Goal: Task Accomplishment & Management: Use online tool/utility

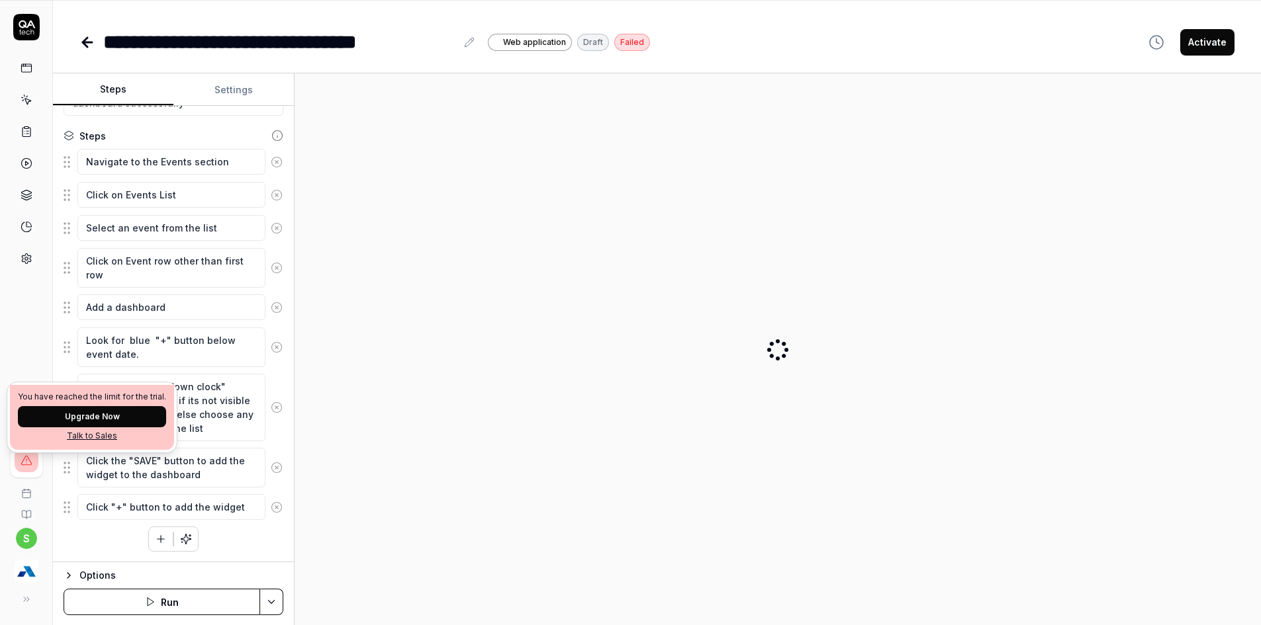
scroll to position [87, 0]
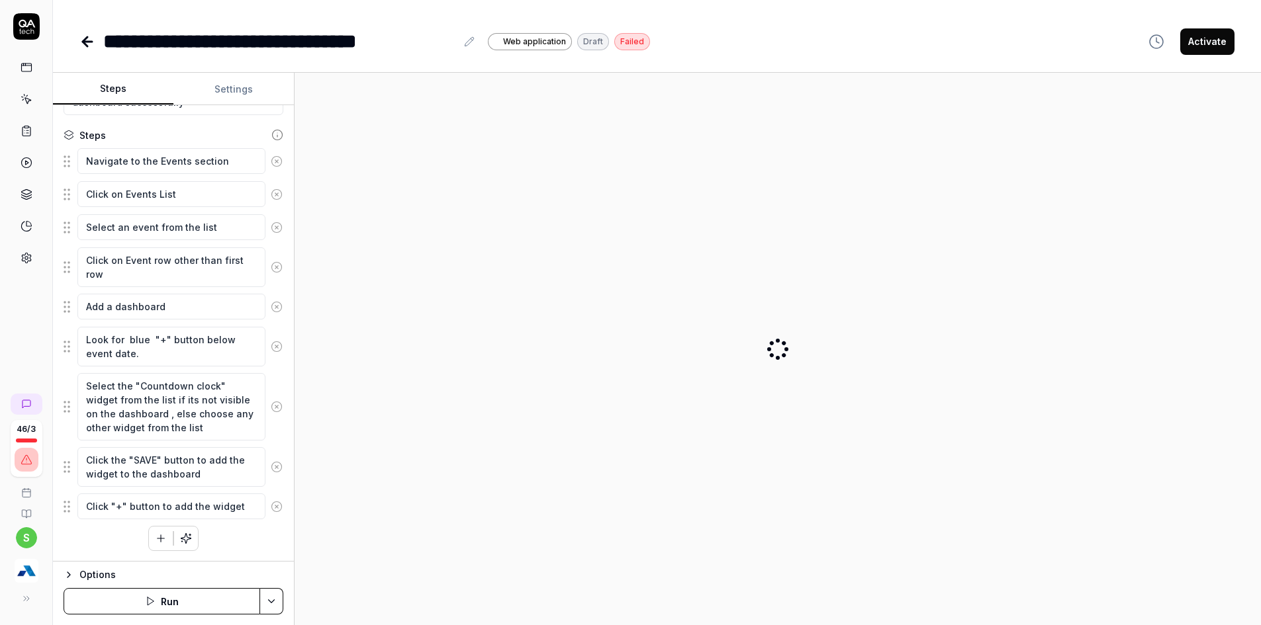
click at [27, 574] on img "button" at bounding box center [27, 571] width 24 height 24
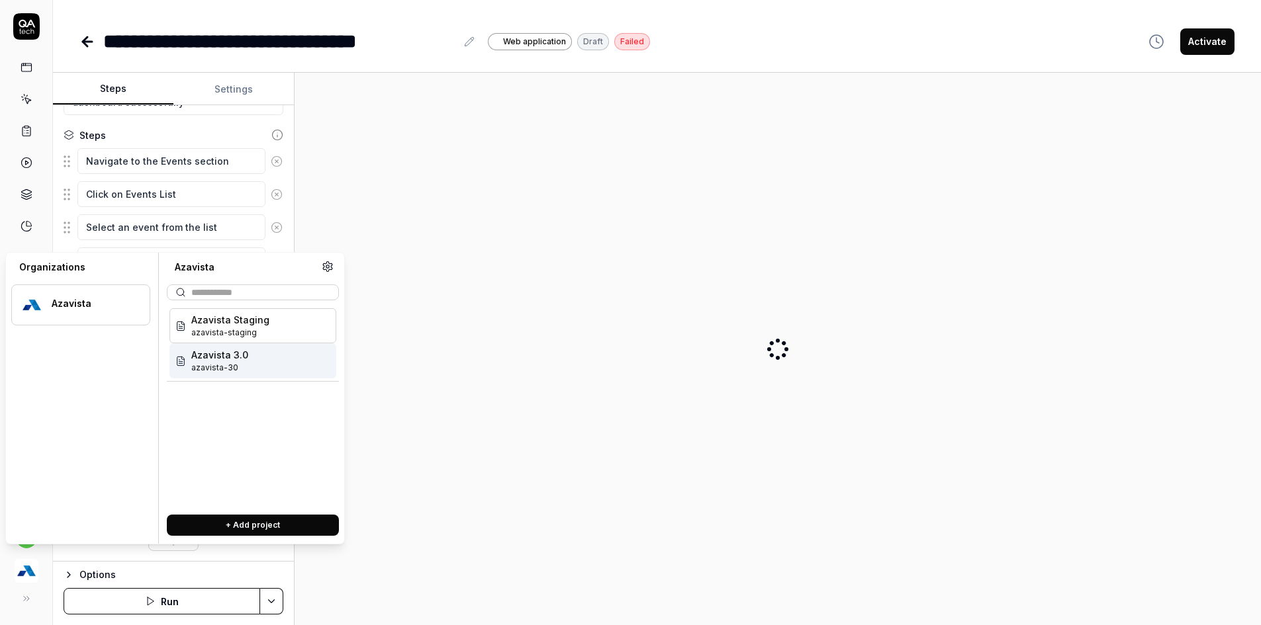
click at [224, 365] on span "azavista-30" at bounding box center [219, 368] width 57 height 12
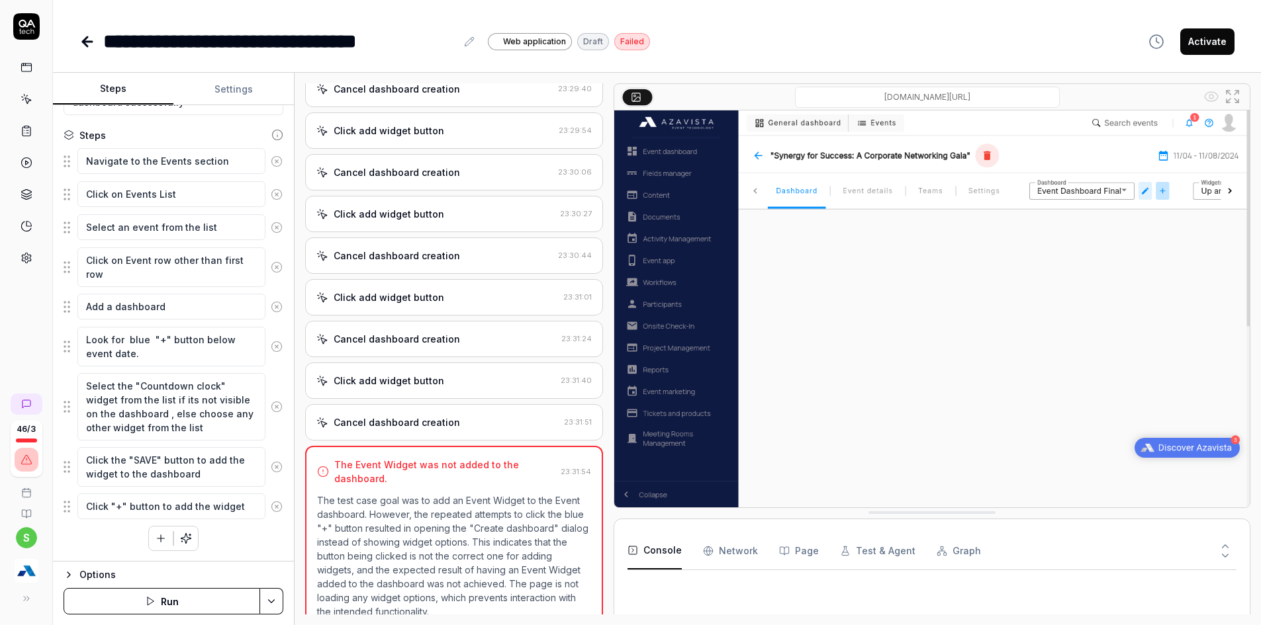
scroll to position [1574, 0]
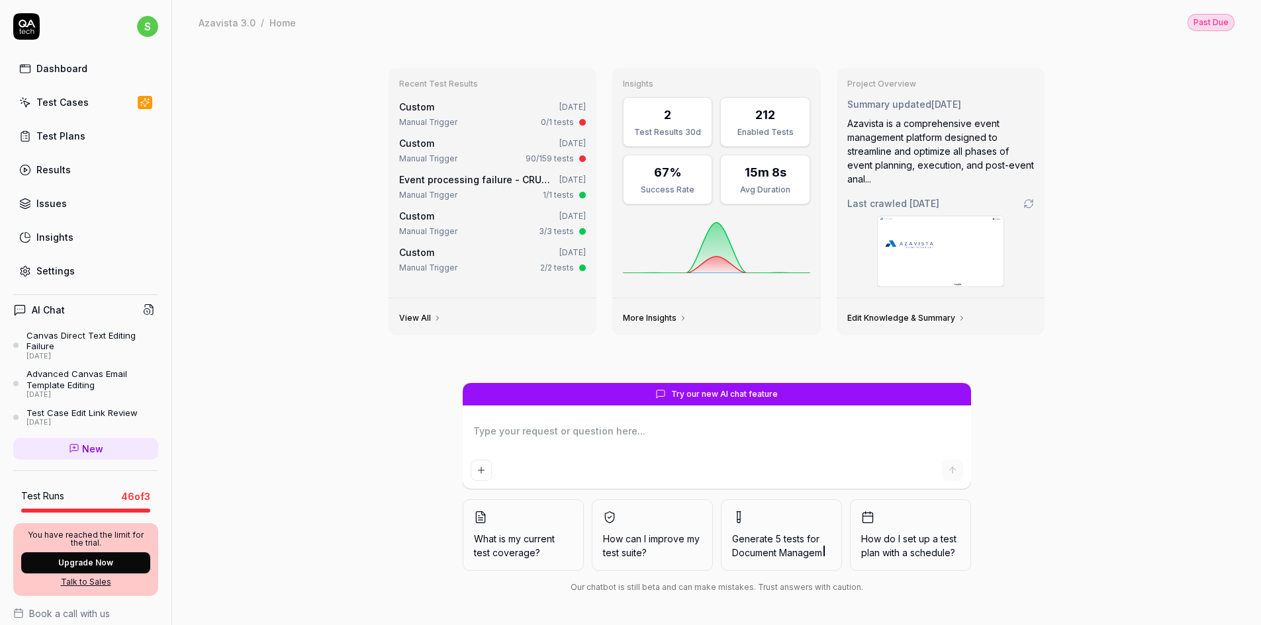
click at [75, 94] on link "Test Cases" at bounding box center [85, 102] width 145 height 26
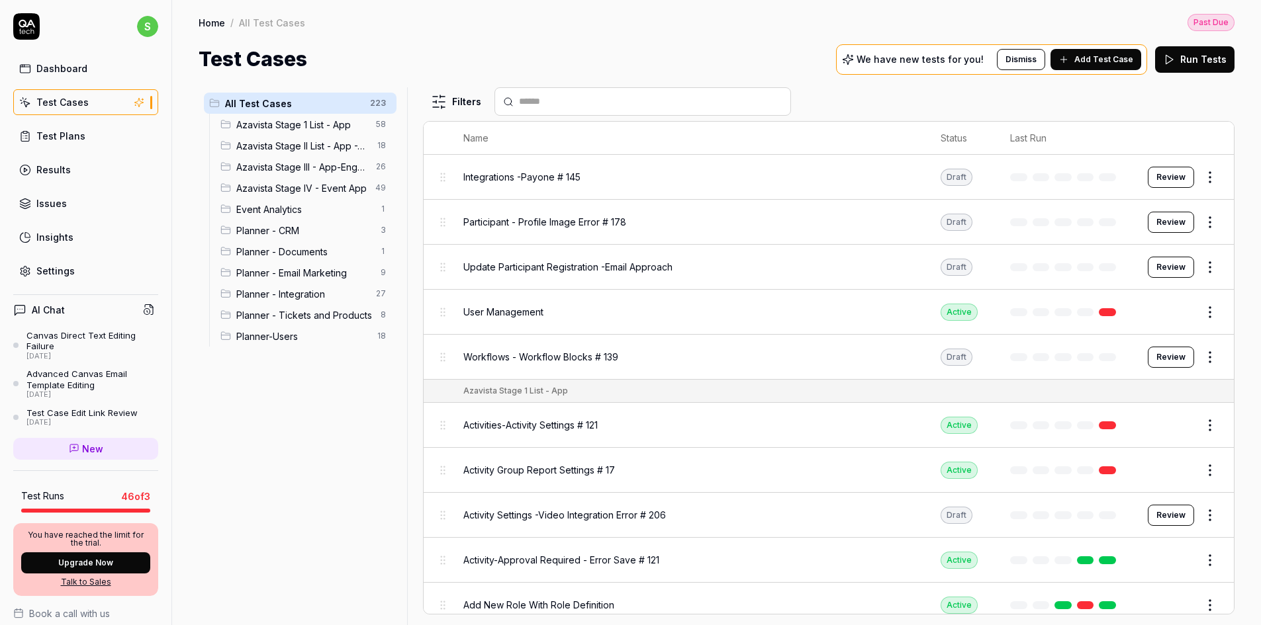
click at [307, 311] on span "Planner - Tickets and Products" at bounding box center [304, 315] width 136 height 14
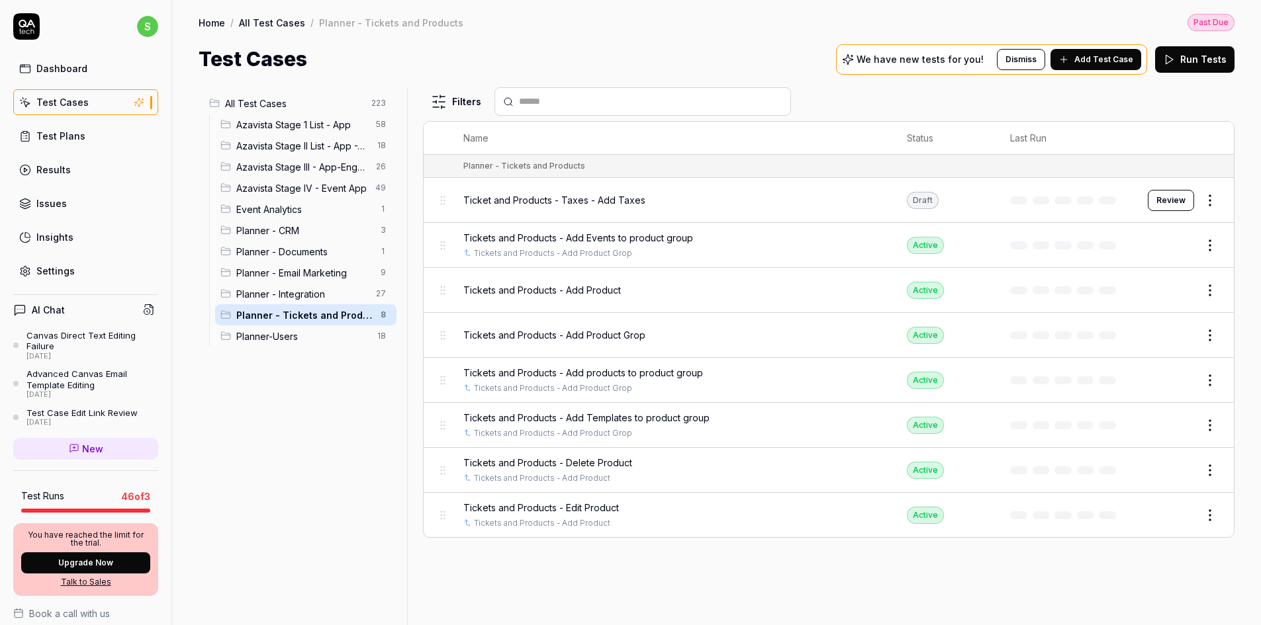
click at [1164, 206] on button "Review" at bounding box center [1171, 200] width 46 height 21
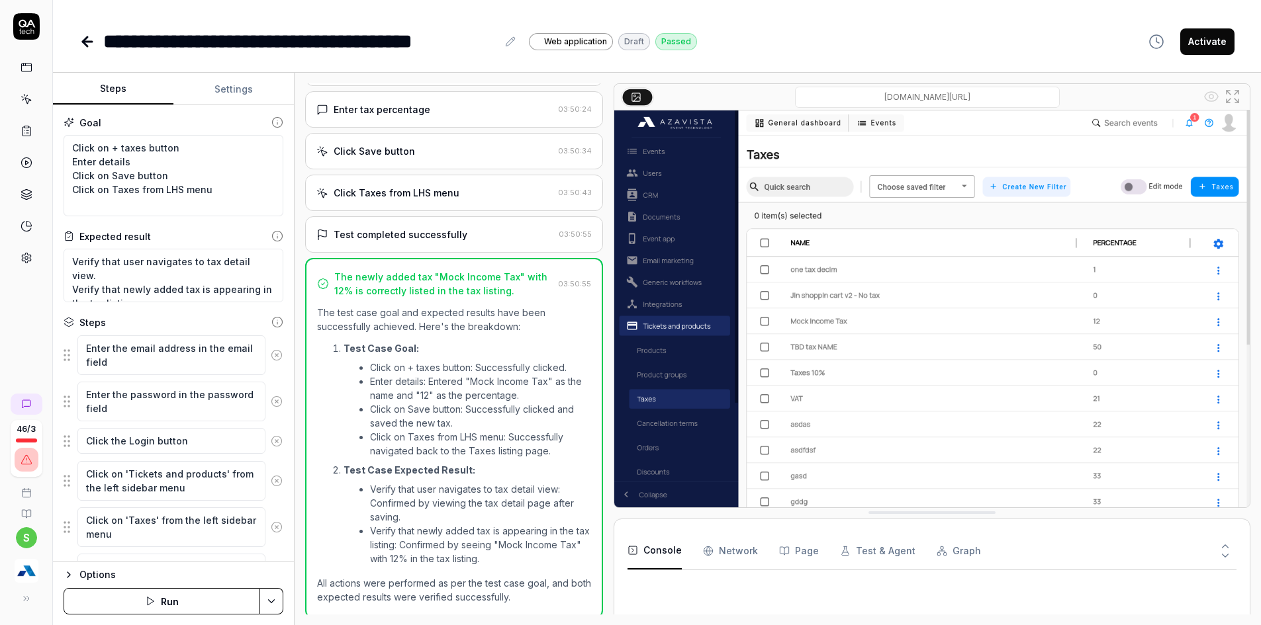
scroll to position [558, 0]
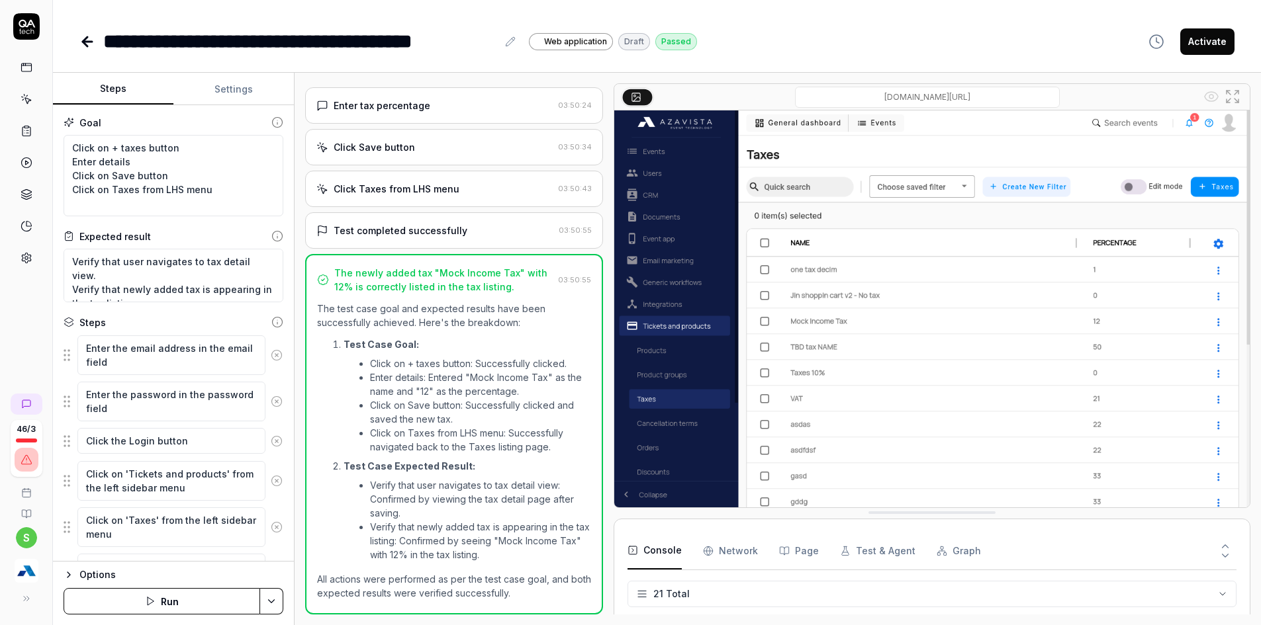
scroll to position [641, 0]
click at [271, 359] on icon at bounding box center [277, 355] width 12 height 12
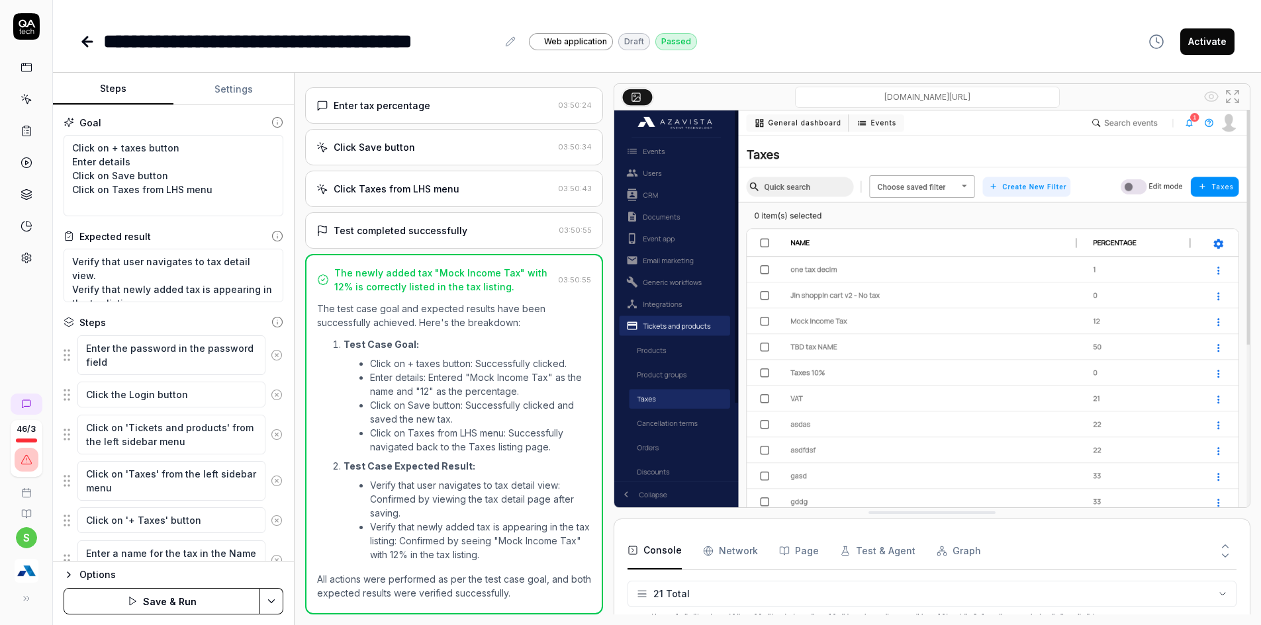
click at [271, 359] on icon at bounding box center [277, 355] width 12 height 12
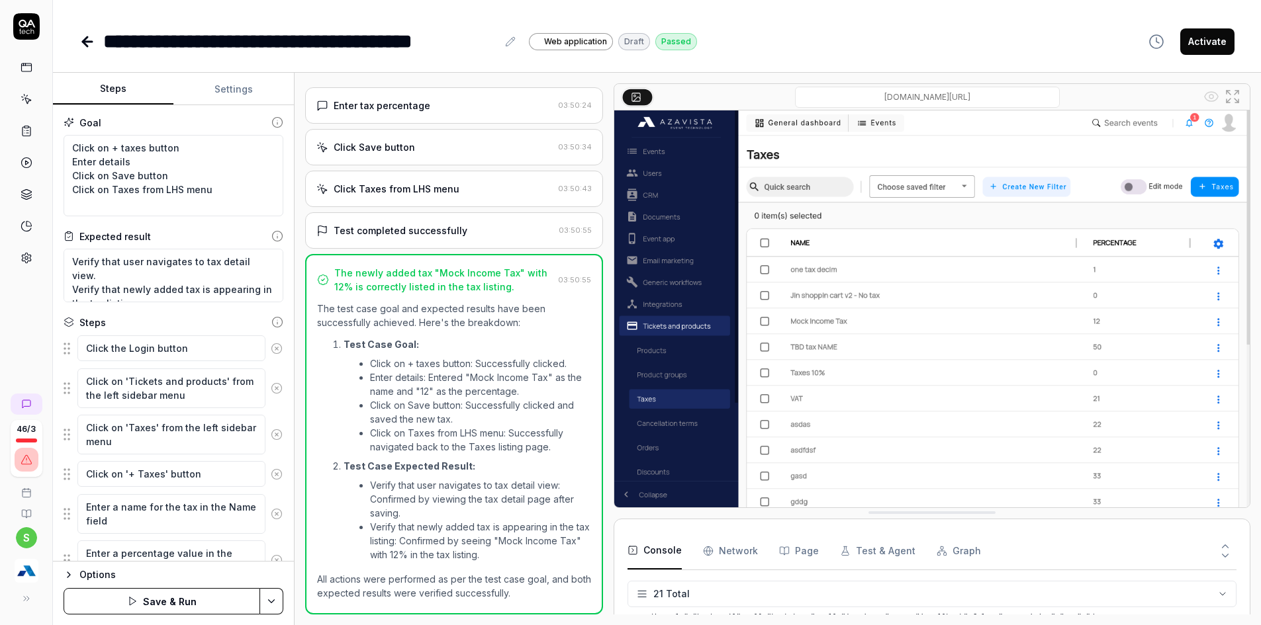
click at [275, 348] on icon at bounding box center [276, 348] width 3 height 3
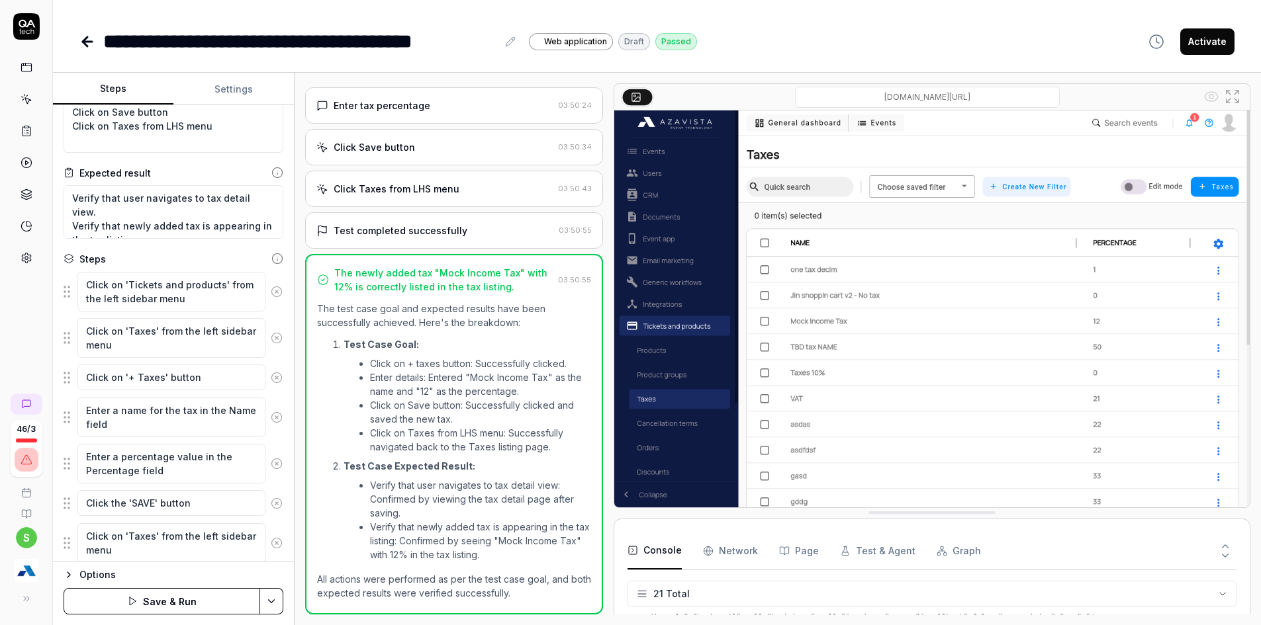
scroll to position [107, 0]
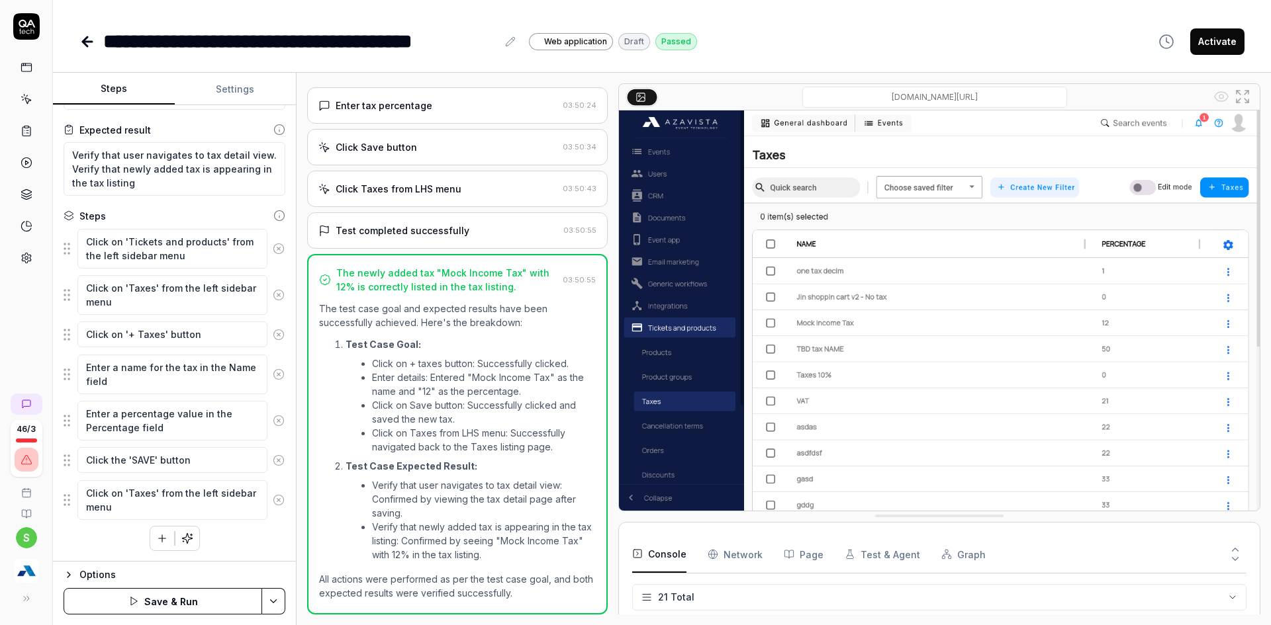
click at [275, 609] on html "**********" at bounding box center [635, 277] width 1271 height 728
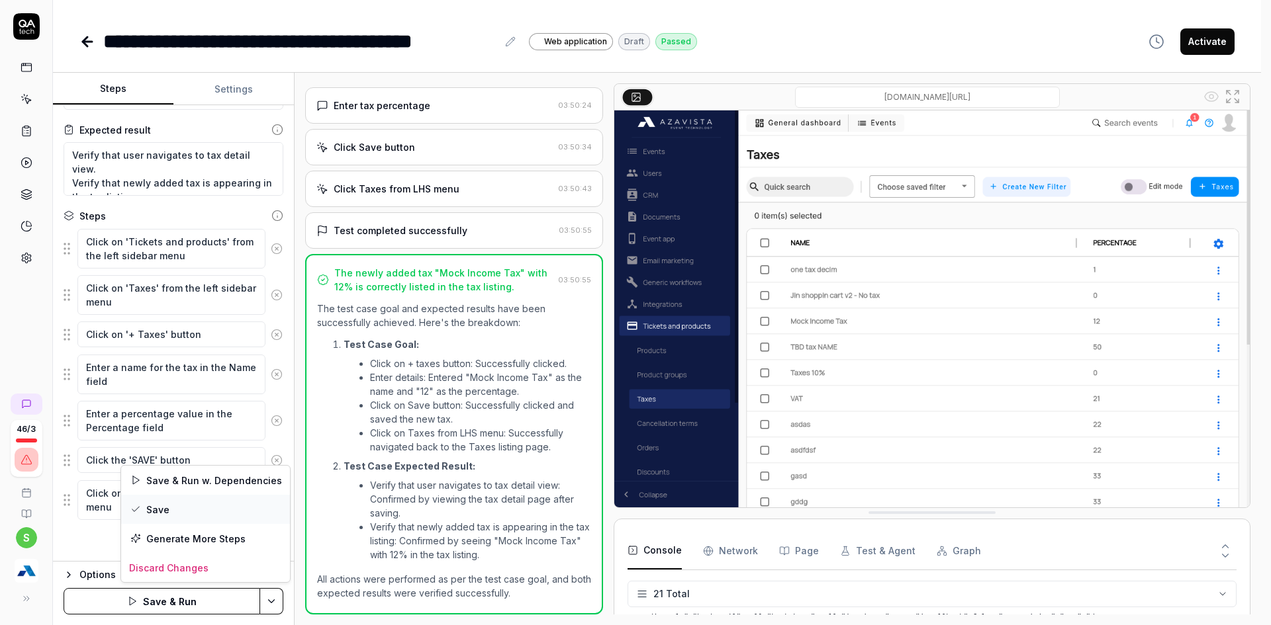
click at [160, 506] on div "Save" at bounding box center [205, 509] width 169 height 29
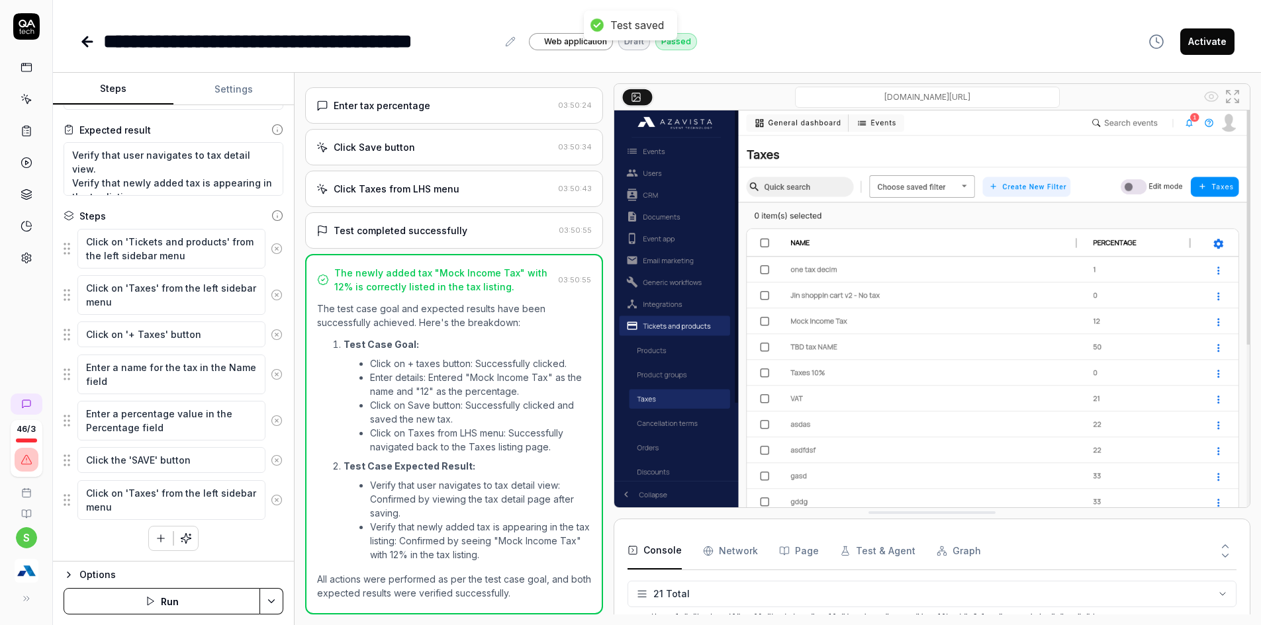
click at [267, 604] on html "**********" at bounding box center [630, 277] width 1261 height 728
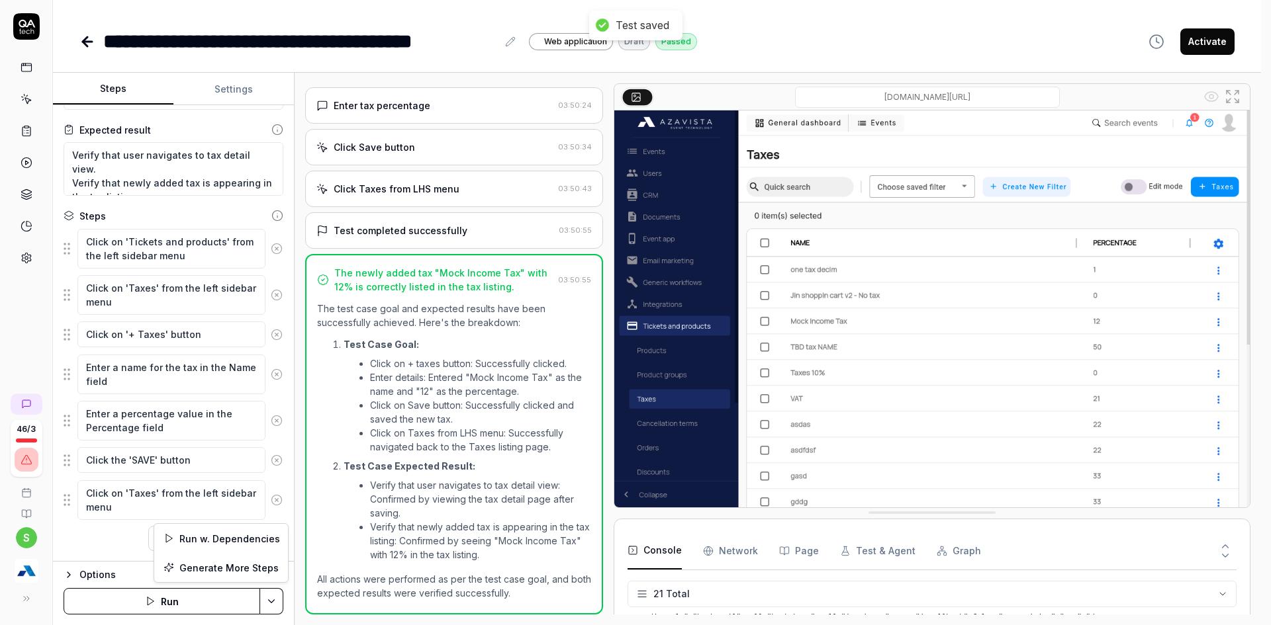
click at [181, 596] on html "**********" at bounding box center [635, 277] width 1271 height 728
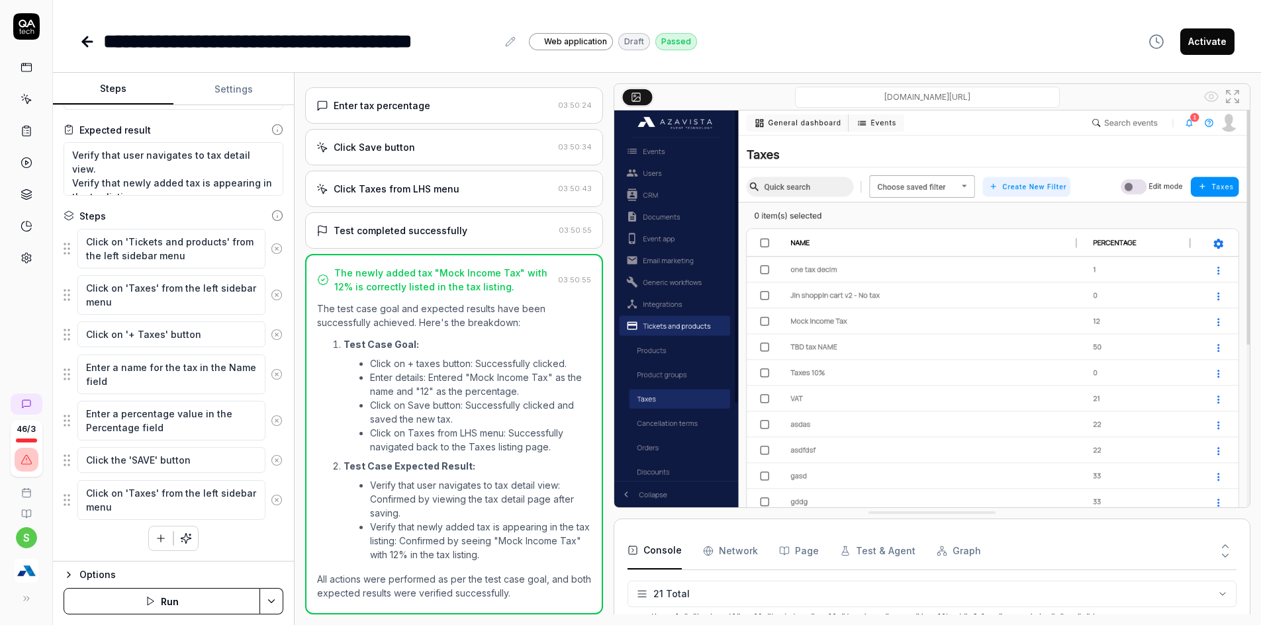
click at [181, 606] on button "Run" at bounding box center [162, 601] width 197 height 26
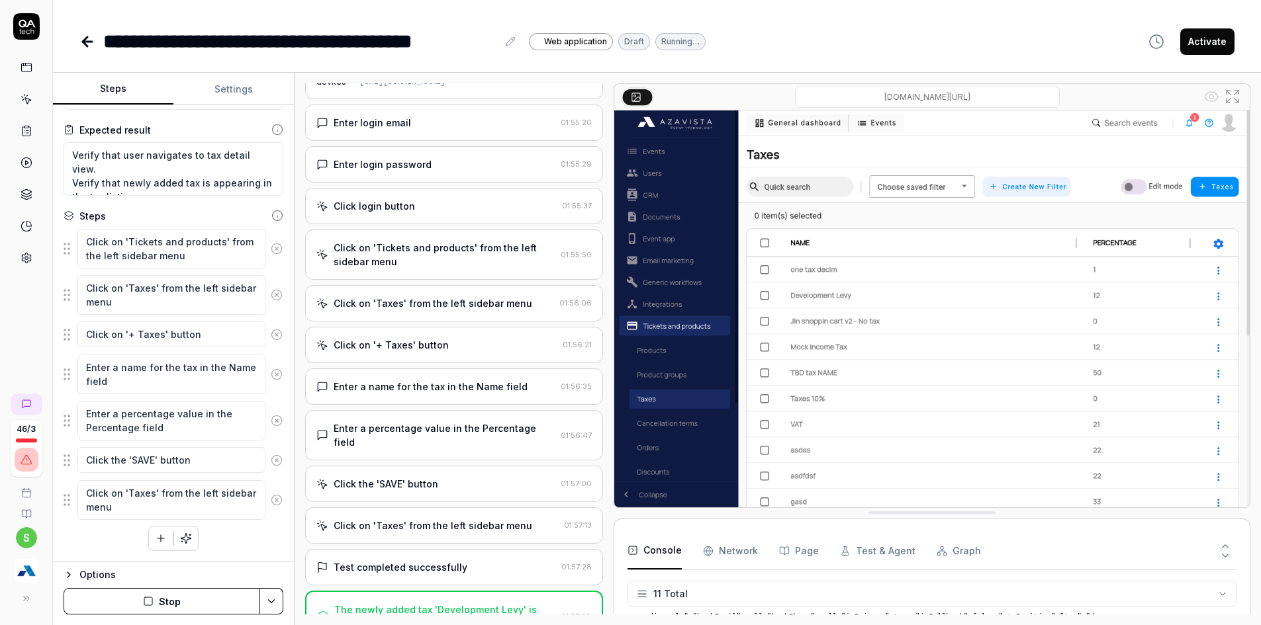
scroll to position [53, 0]
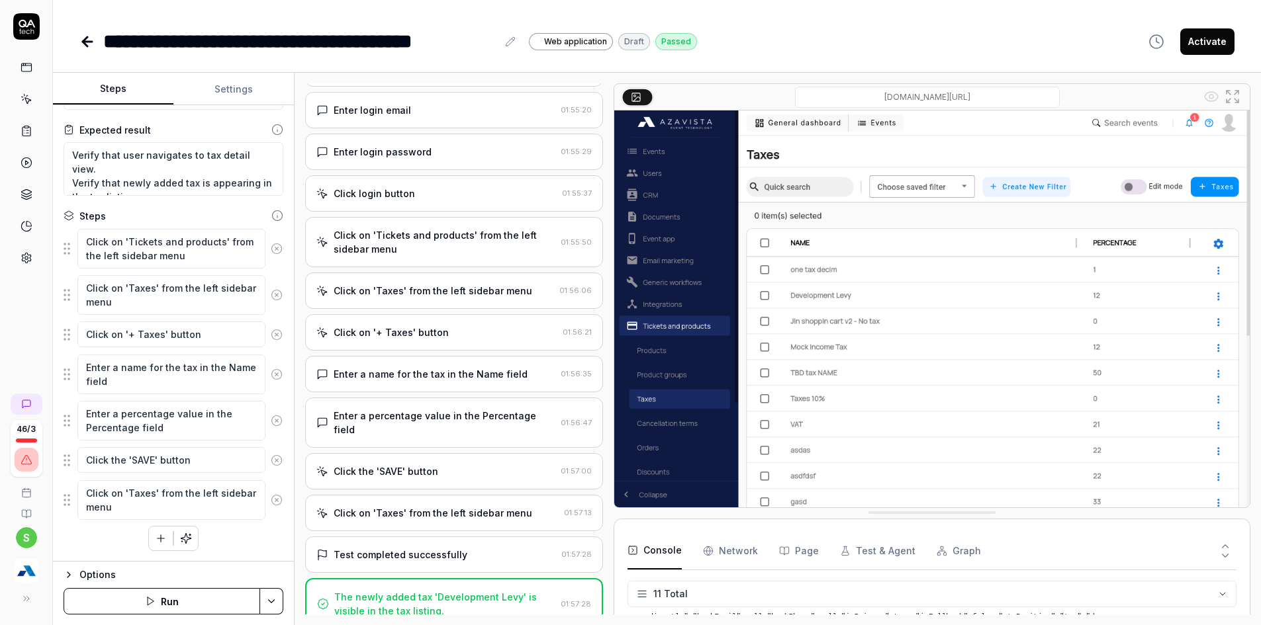
click at [1214, 44] on button "Activate" at bounding box center [1207, 41] width 54 height 26
type textarea "*"
click at [82, 39] on icon at bounding box center [87, 42] width 16 height 16
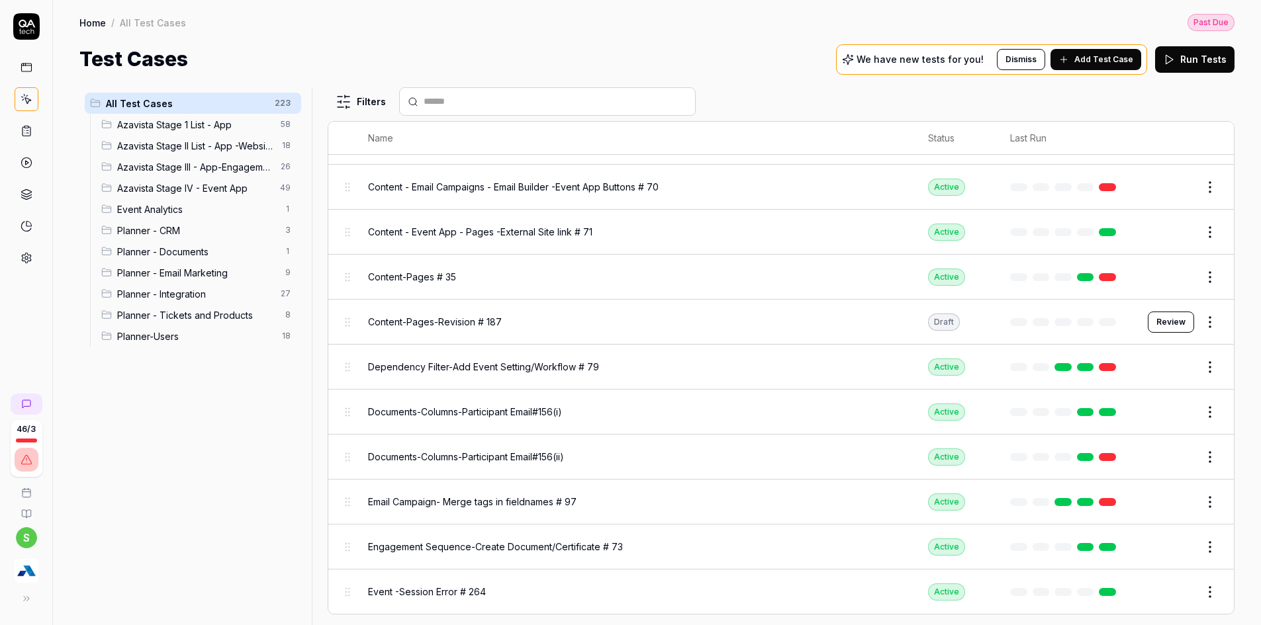
scroll to position [66, 0]
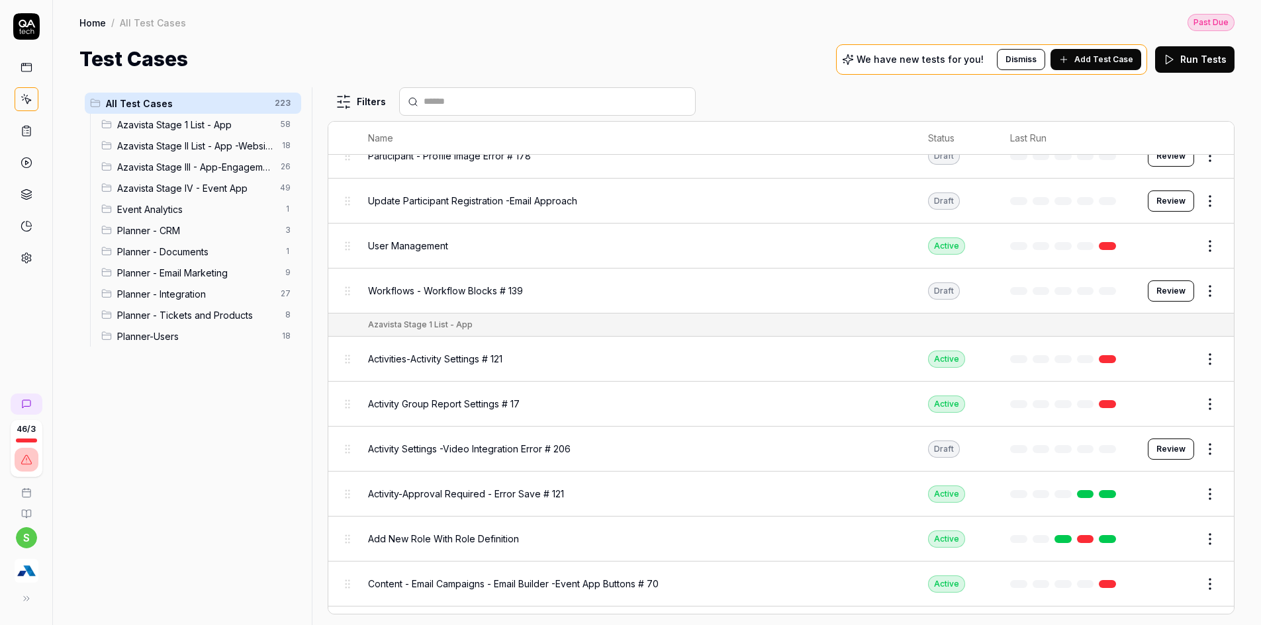
click at [215, 314] on span "Planner - Tickets and Products" at bounding box center [197, 315] width 160 height 14
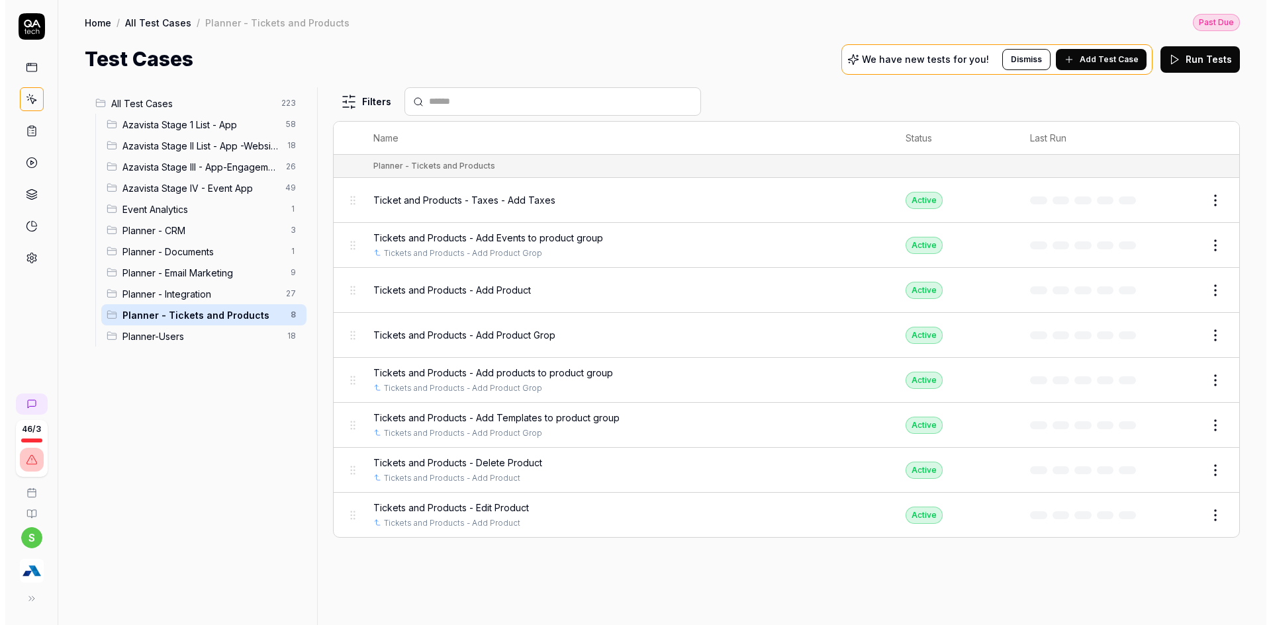
scroll to position [0, 0]
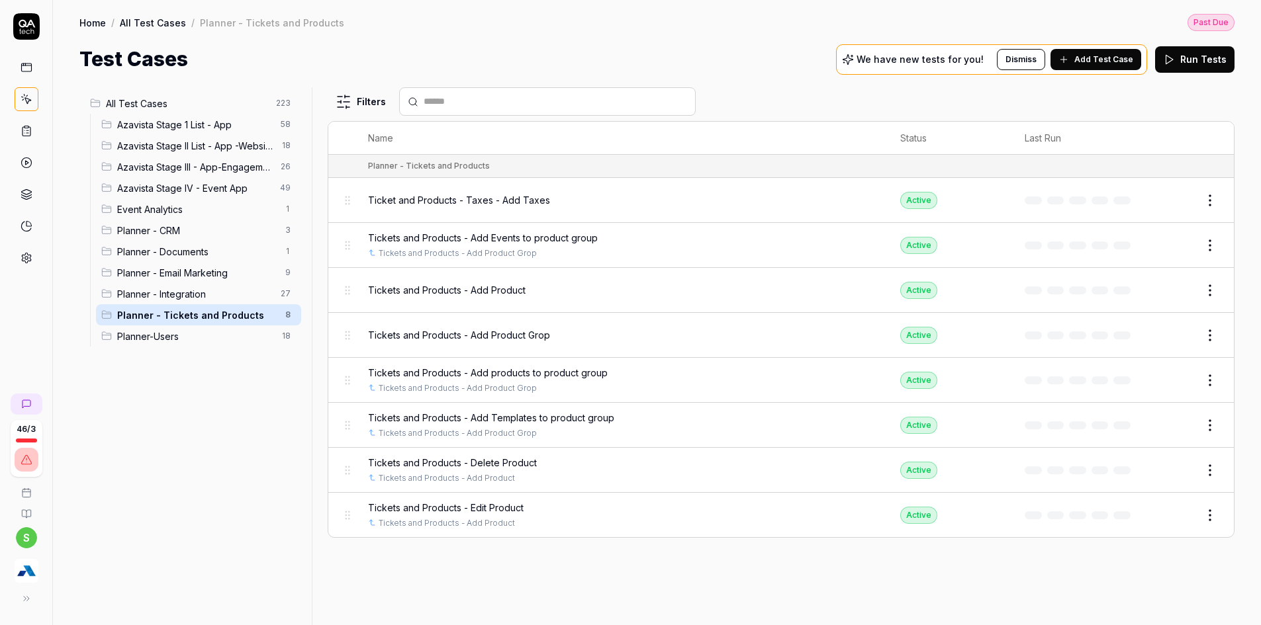
click at [1128, 60] on span "Add Test Case" at bounding box center [1103, 60] width 59 height 12
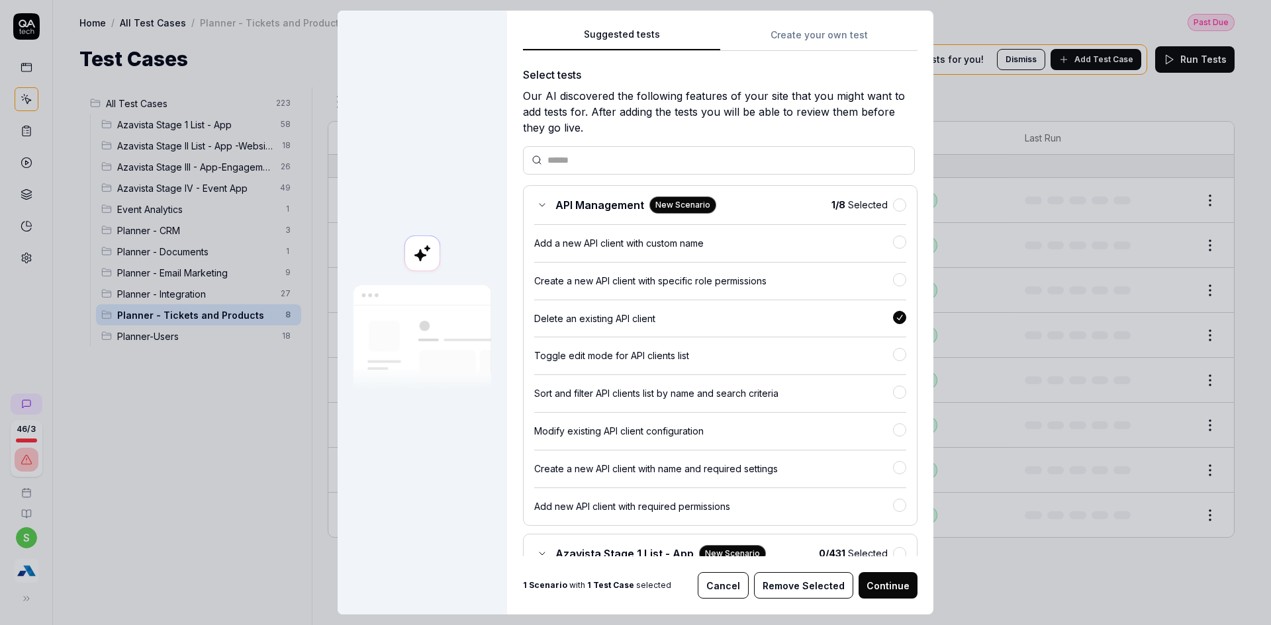
click at [827, 30] on div "Suggested tests Create your own test Select tests Our AI discovered the followi…" at bounding box center [720, 291] width 394 height 530
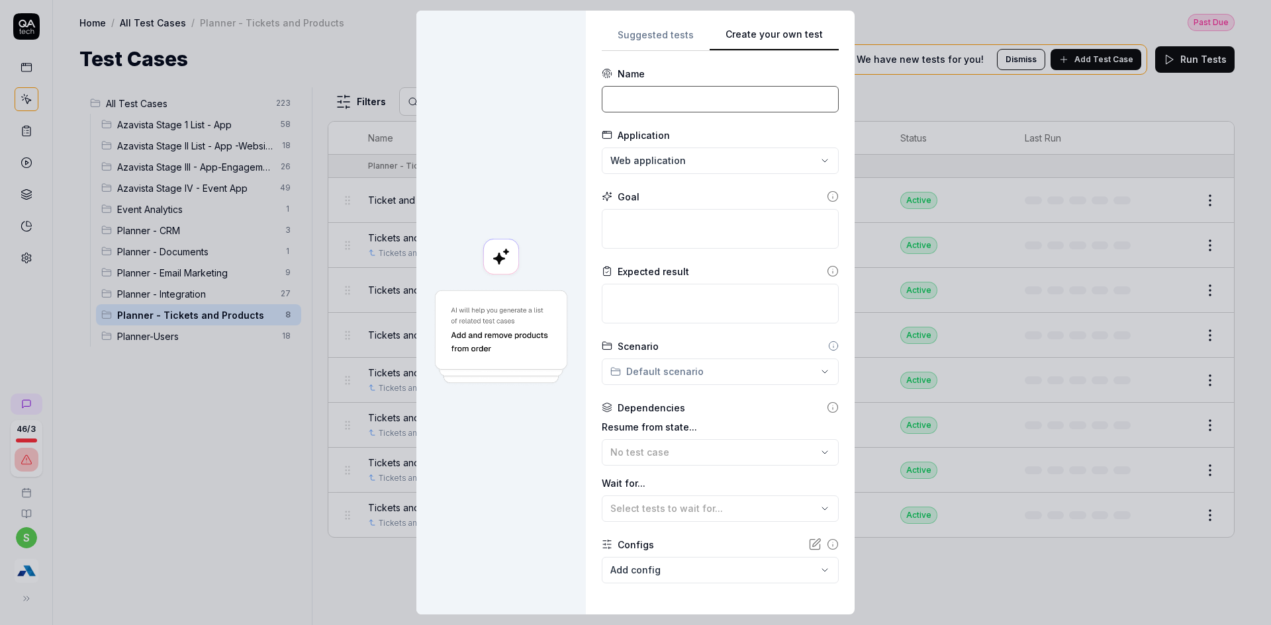
click at [655, 111] on input at bounding box center [720, 99] width 237 height 26
type input "T"
type input "i"
type input "Tickets and Products - taxes- Edit Taxes"
click at [638, 219] on textarea at bounding box center [720, 229] width 237 height 40
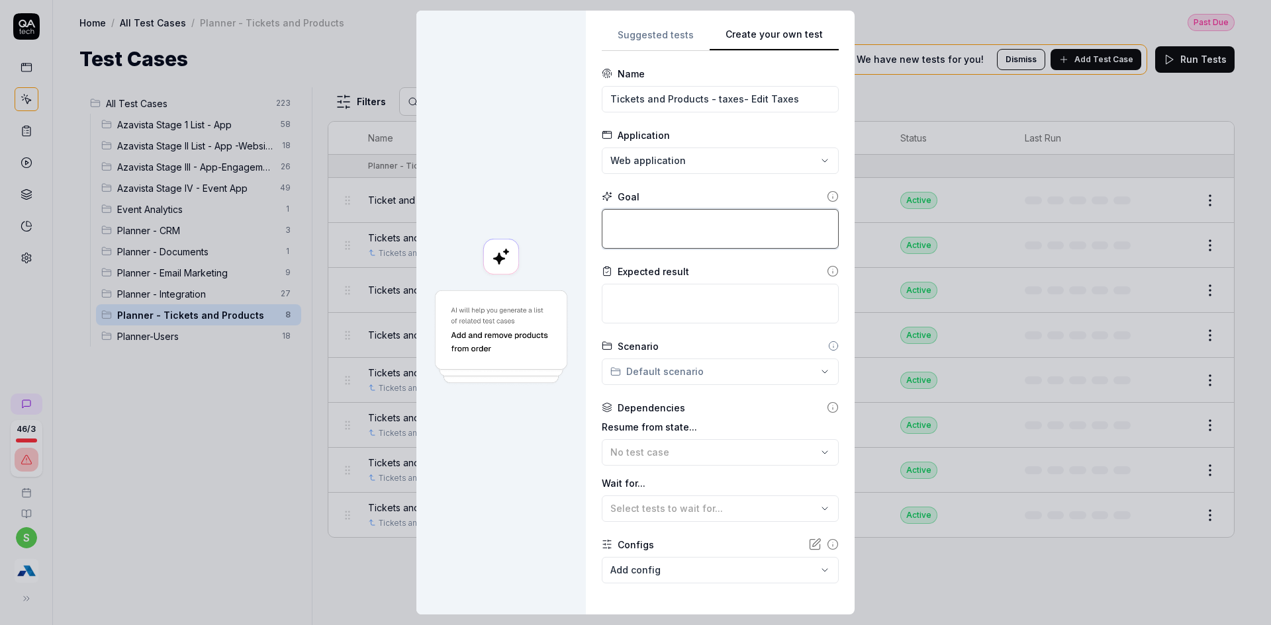
type textarea "*"
type textarea "C"
type textarea "*"
type textarea "Cl"
type textarea "*"
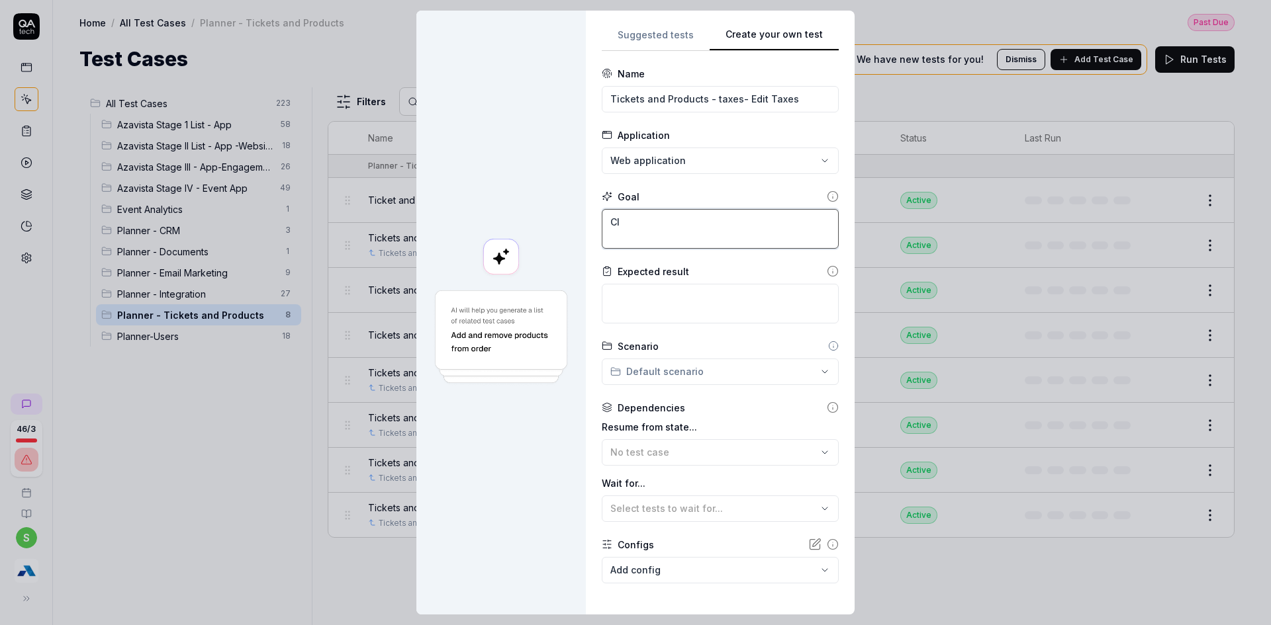
type textarea "Cli"
type textarea "*"
type textarea "Clic"
type textarea "*"
type textarea "Click"
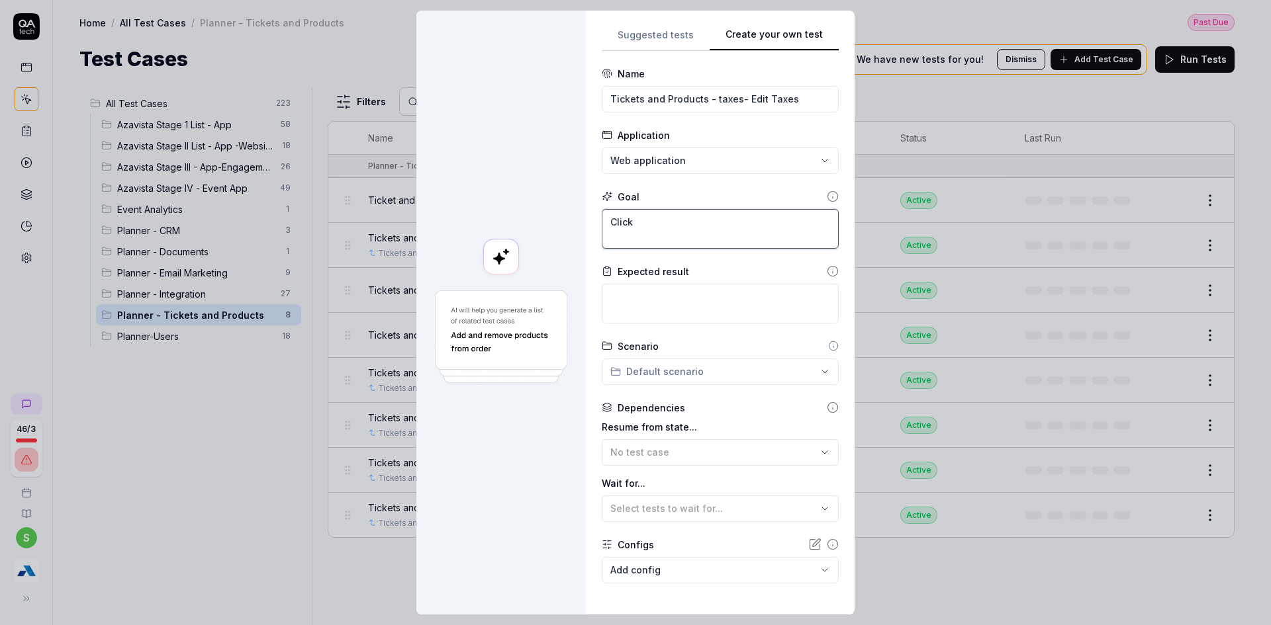
type textarea "*"
type textarea "Click"
type textarea "*"
type textarea "Click o"
type textarea "*"
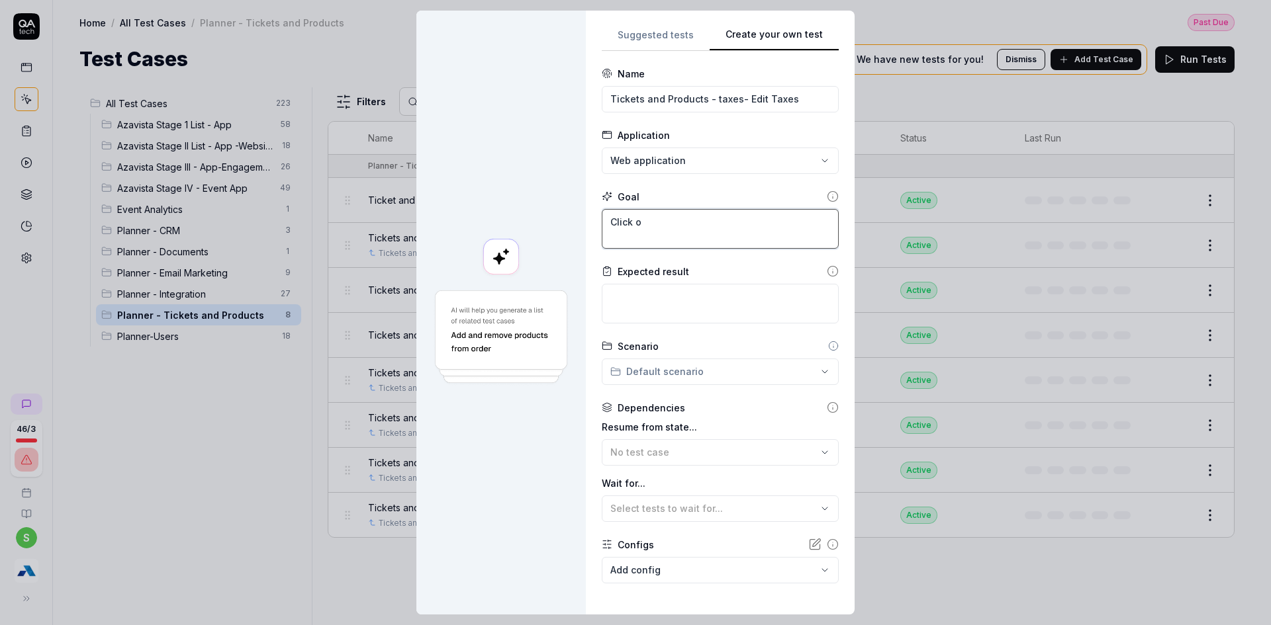
type textarea "Click on"
type textarea "*"
type textarea "Click on"
type textarea "*"
type textarea "Click on t"
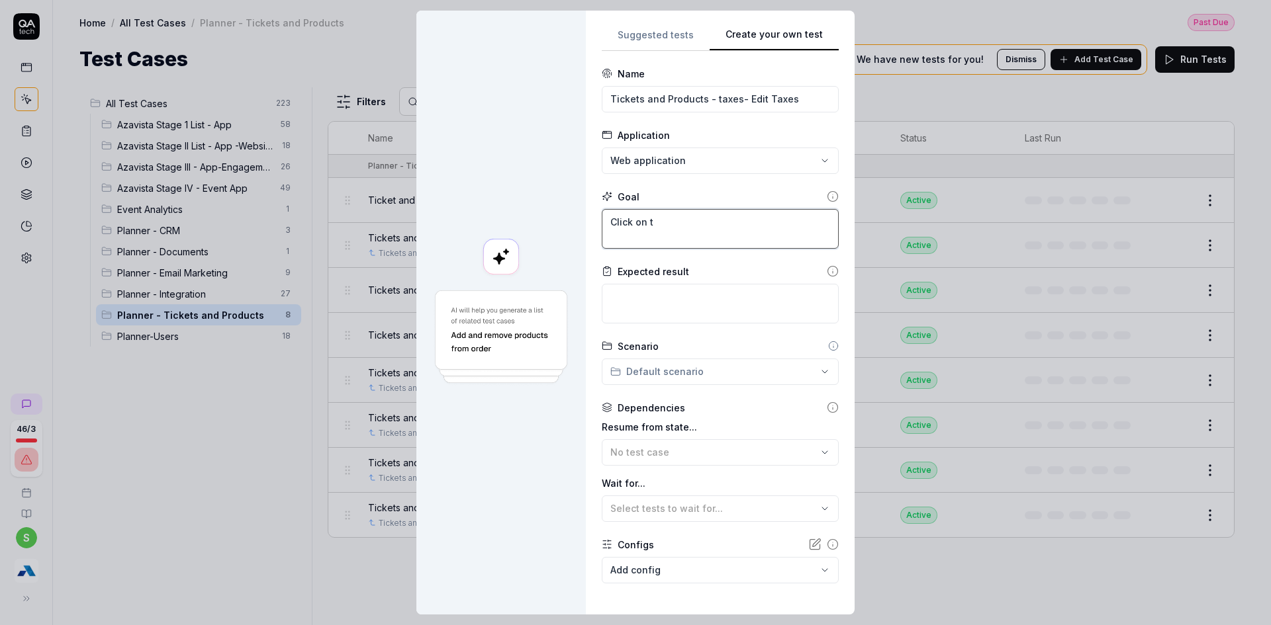
type textarea "*"
type textarea "Click on th"
type textarea "*"
type textarea "Click on the"
type textarea "*"
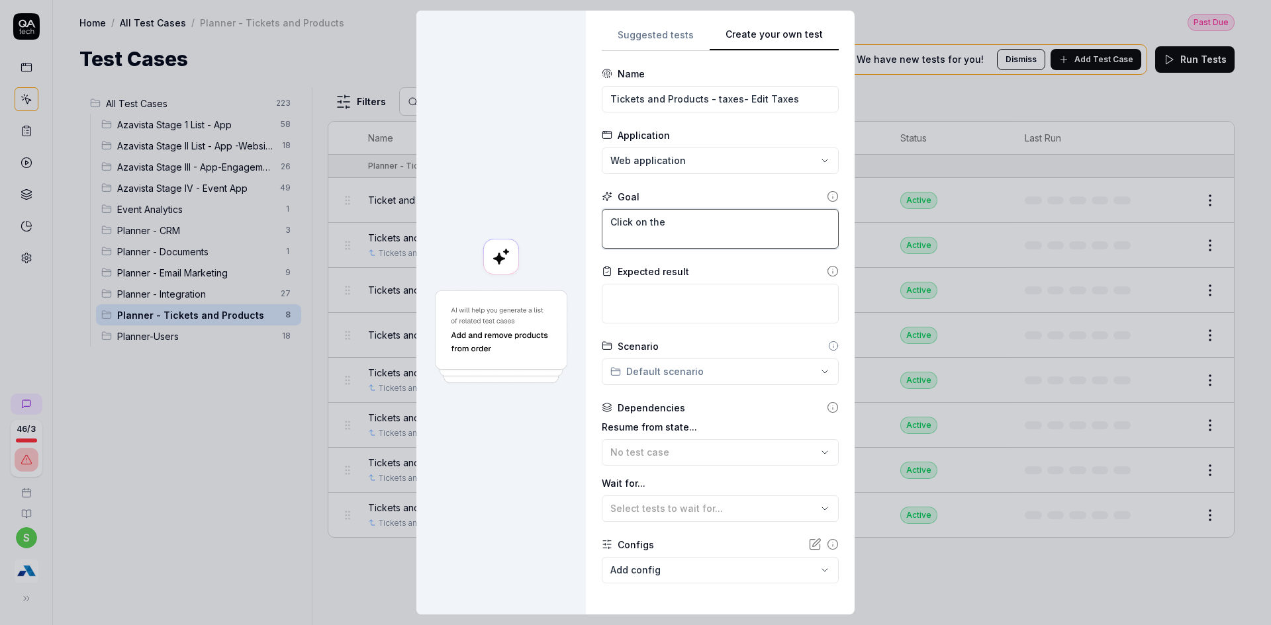
type textarea "Click on the"
type textarea "*"
type textarea "Click on the n"
type textarea "*"
type textarea "Click on the ne"
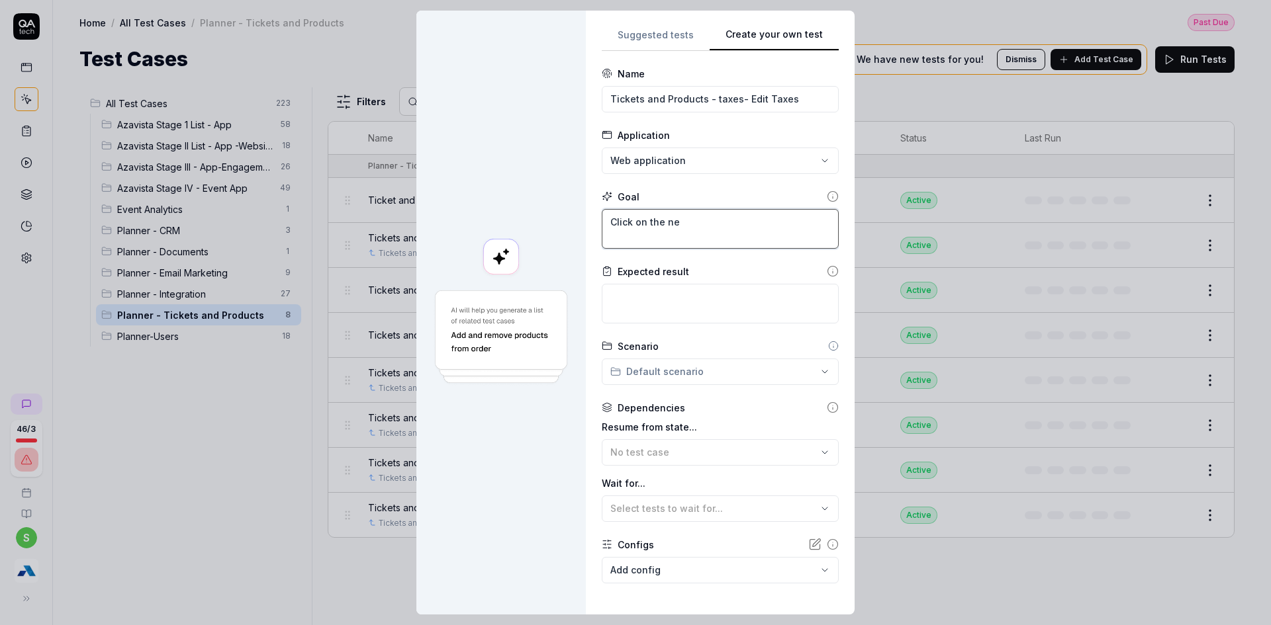
type textarea "*"
type textarea "Click on the new"
type textarea "*"
type textarea "Click on the newl"
type textarea "*"
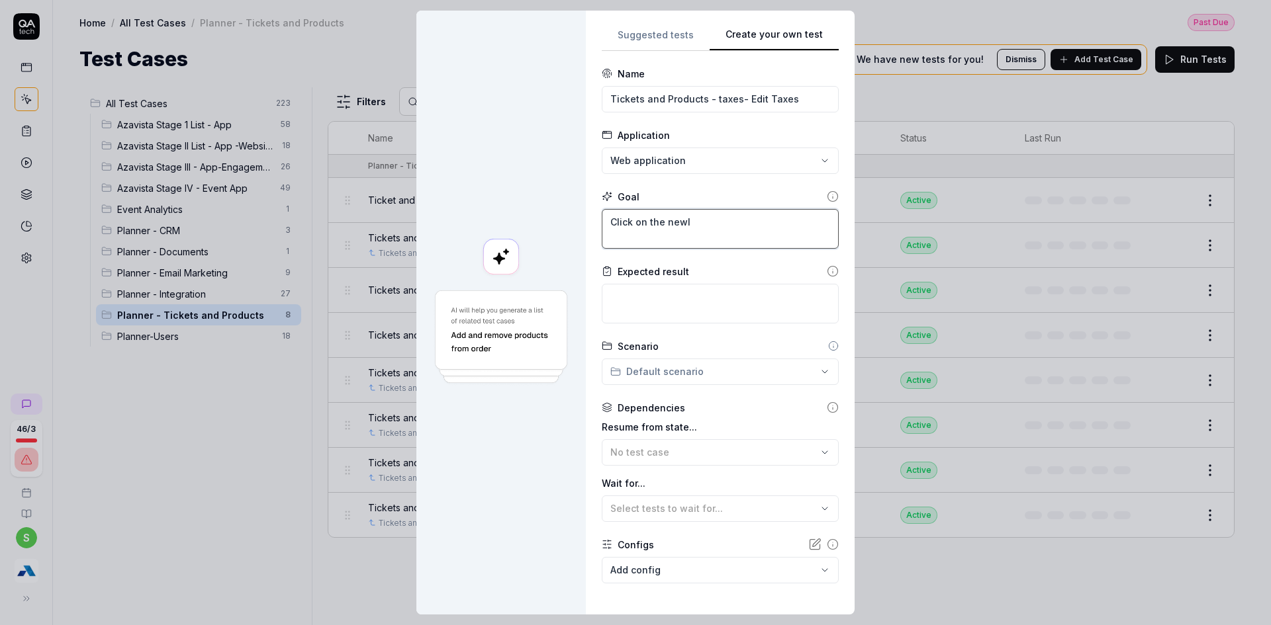
type textarea "Click on the newly"
type textarea "*"
type textarea "Click on the newly"
type textarea "*"
type textarea "Click on the newly c"
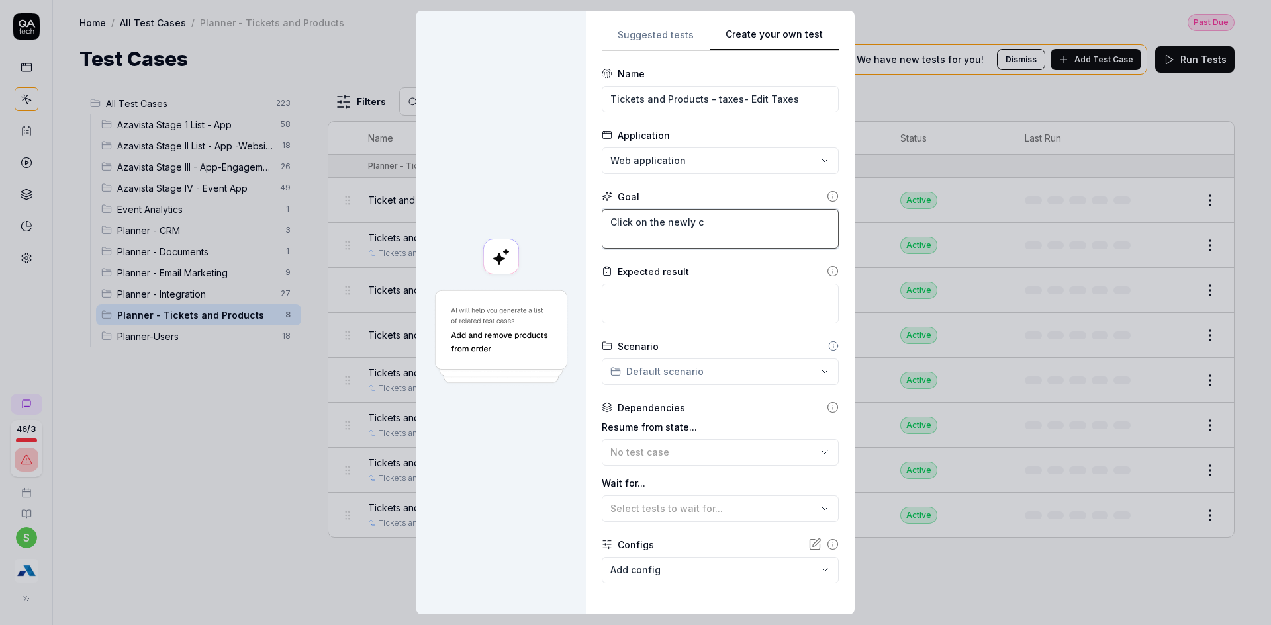
type textarea "*"
type textarea "Click on the newly cr"
type textarea "*"
type textarea "Click on the newly cre"
type textarea "*"
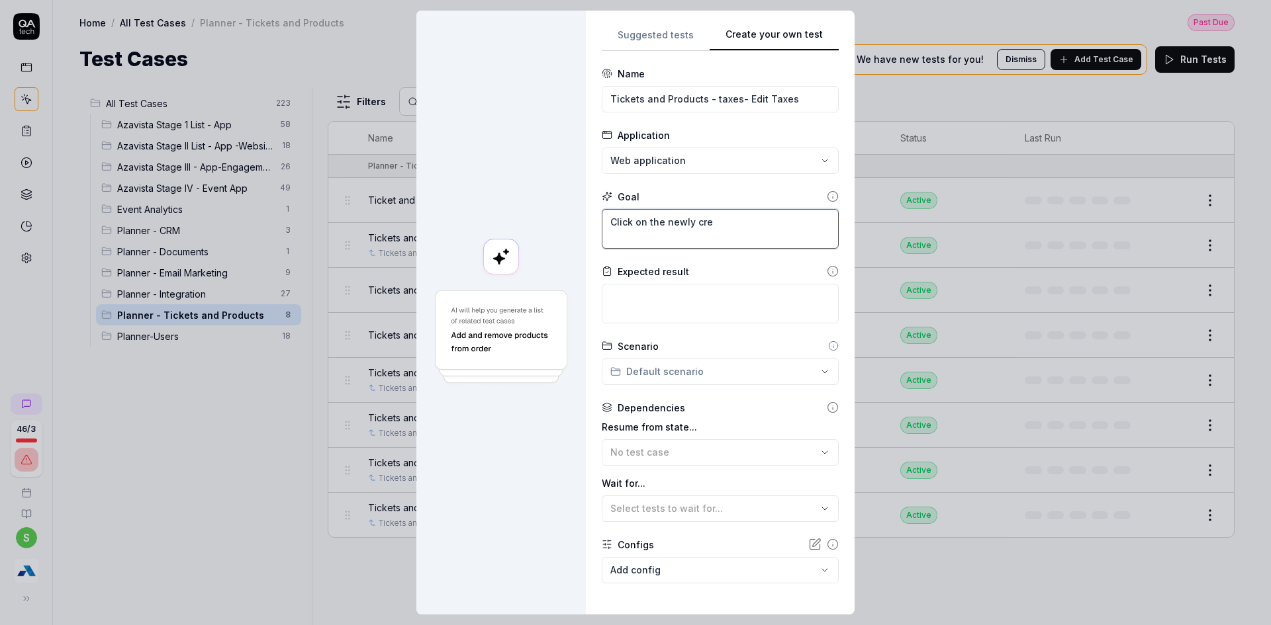
type textarea "Click on the newly crea"
type textarea "*"
type textarea "Click on the newly creat"
type textarea "*"
type textarea "Click on the newly create"
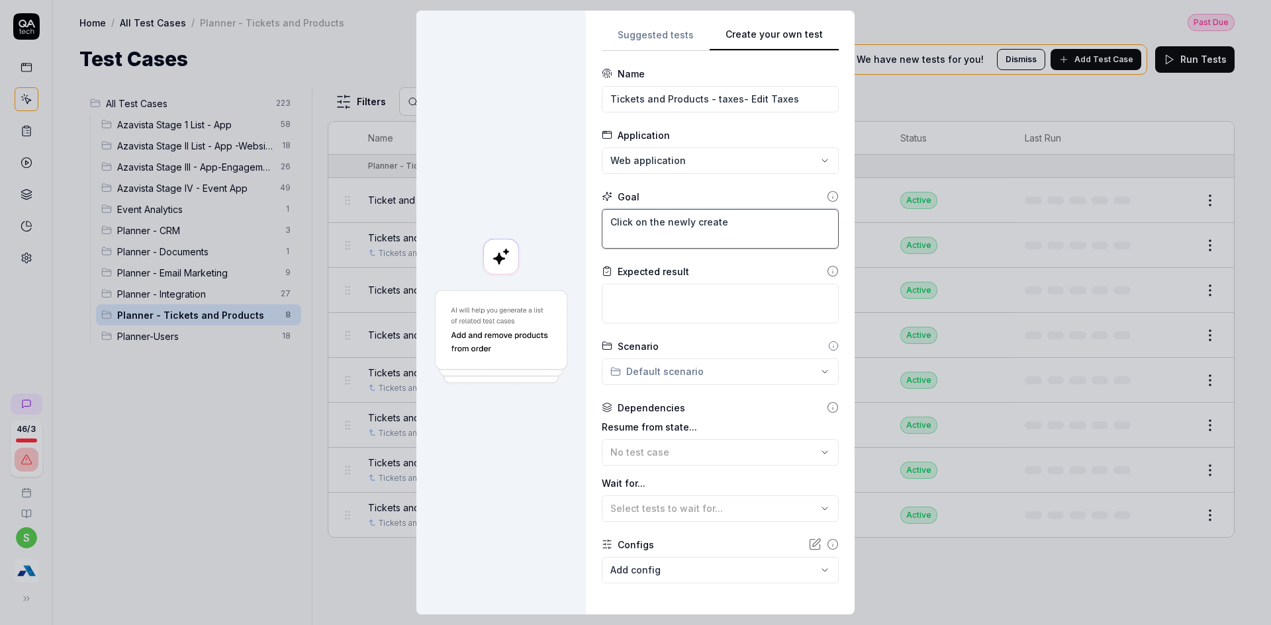
type textarea "*"
type textarea "Click on the newly created"
type textarea "*"
type textarea "Click on the newly created"
type textarea "*"
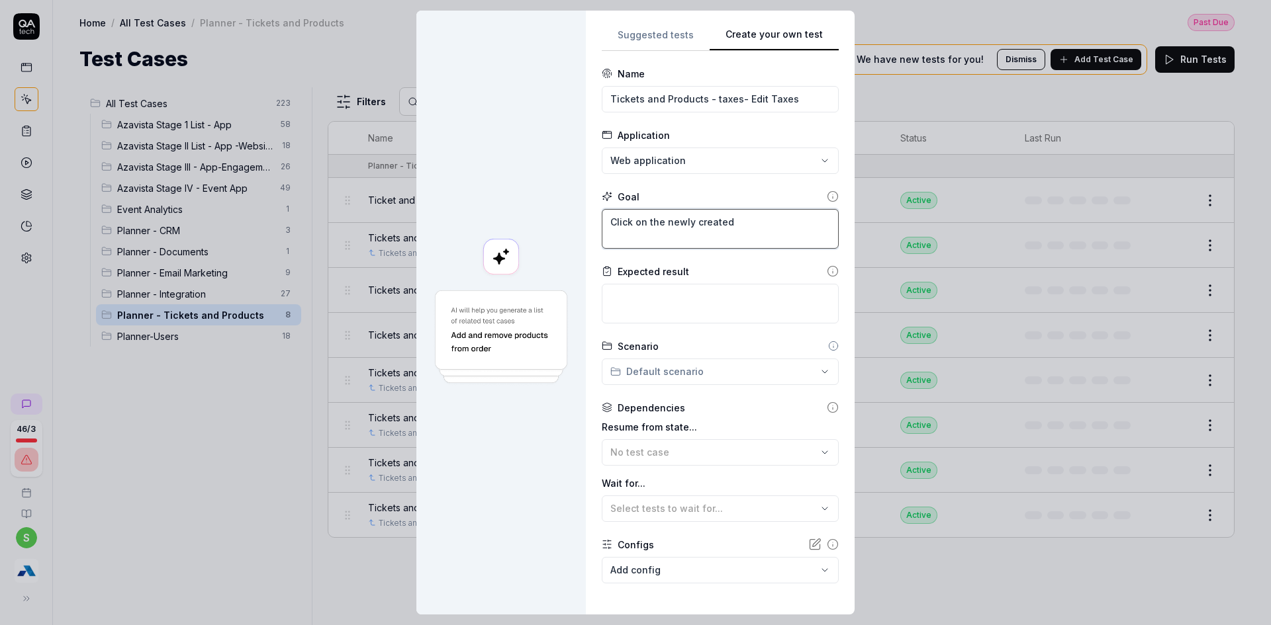
type textarea "Click on the newly created t"
type textarea "*"
type textarea "Click on the newly created ta"
type textarea "*"
type textarea "Click on the newly created tax"
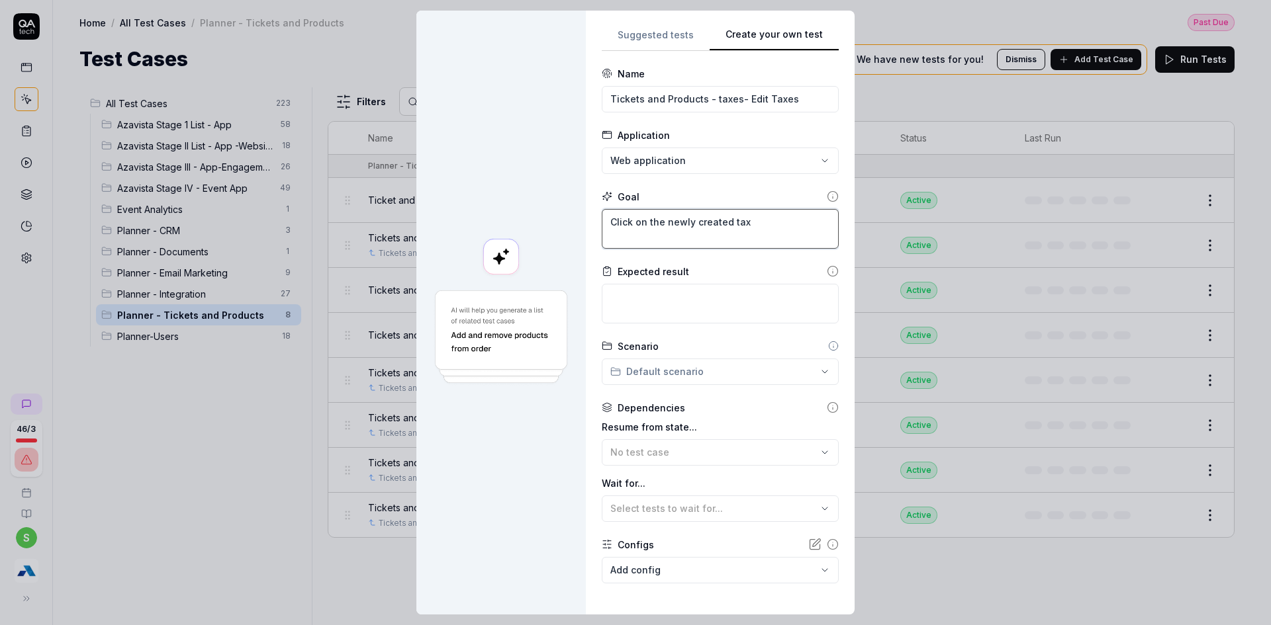
type textarea "*"
type textarea "Click on the newly created tax"
type textarea "*"
type textarea "Click on the newly created tax r"
type textarea "*"
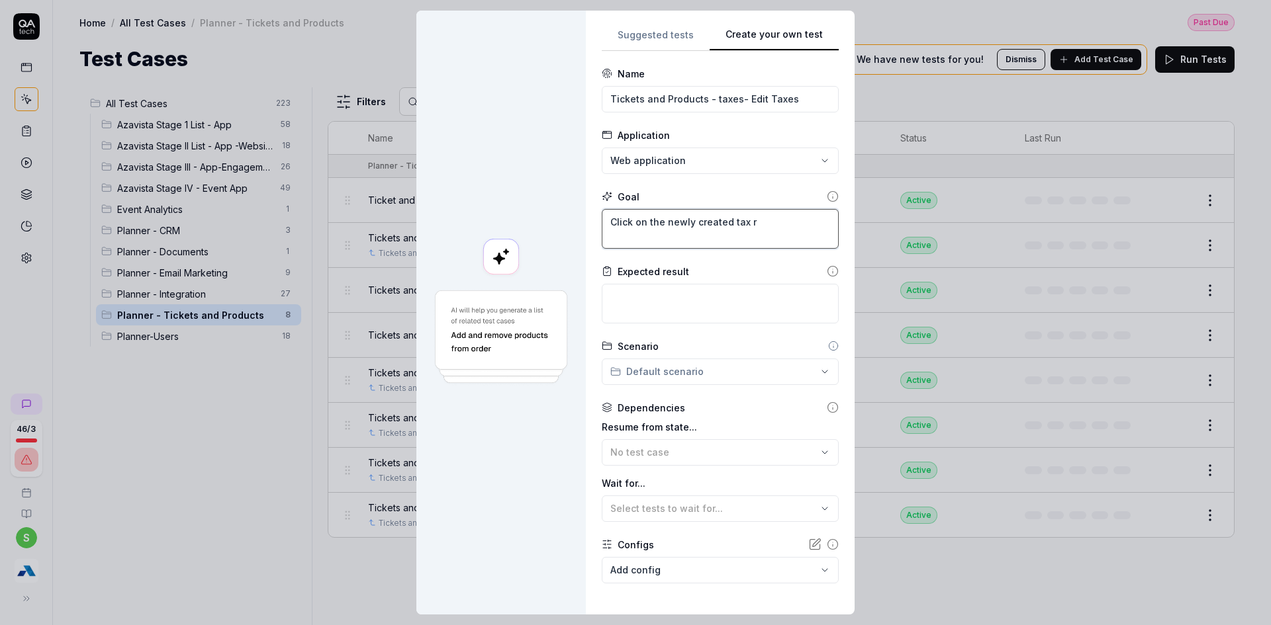
type textarea "Click on the newly created tax"
type textarea "*"
type textarea "Click on the newly created tax e"
type textarea "*"
type textarea "Click on the newly created tax"
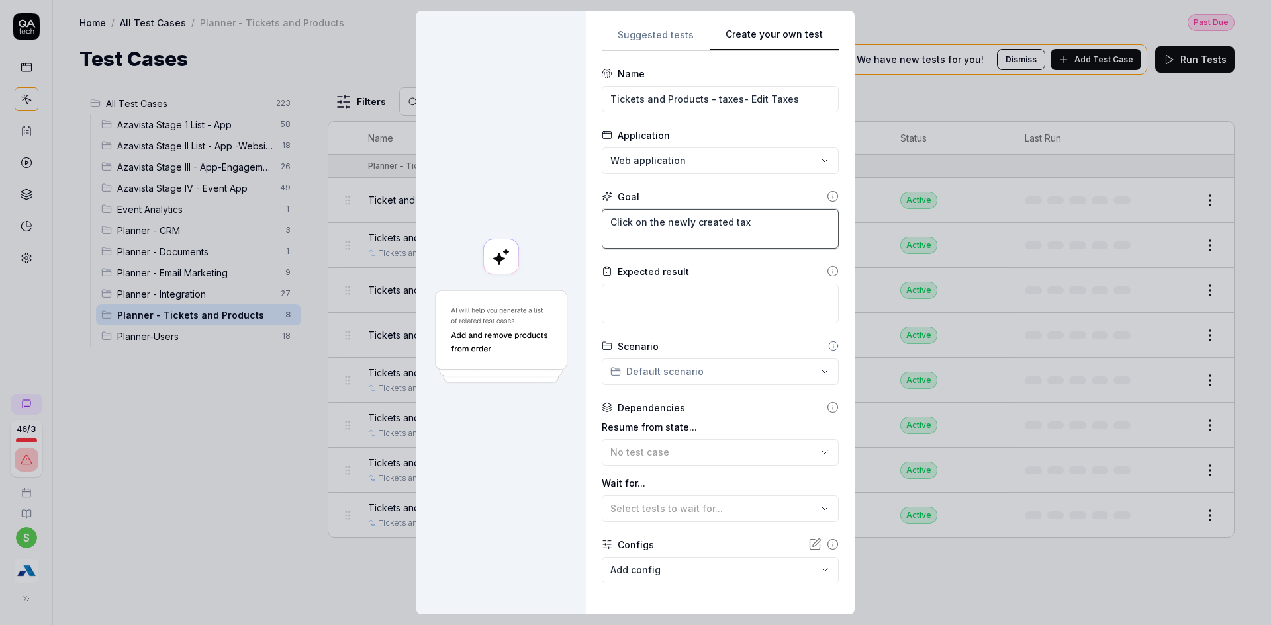
type textarea "*"
type textarea "Click on the newly created tax r"
type textarea "*"
type textarea "Click on the newly created tax re"
type textarea "*"
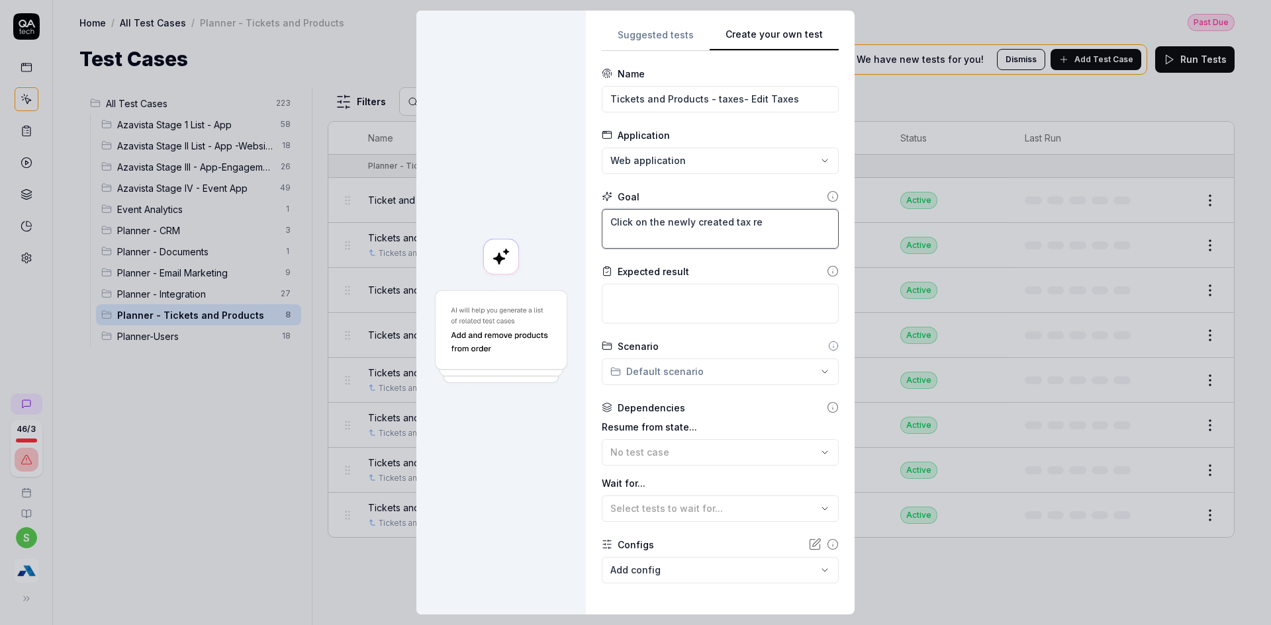
type textarea "Click on the newly created tax rec"
type textarea "*"
type textarea "Click on the newly created tax reco"
type textarea "*"
type textarea "Click on the newly created tax recor"
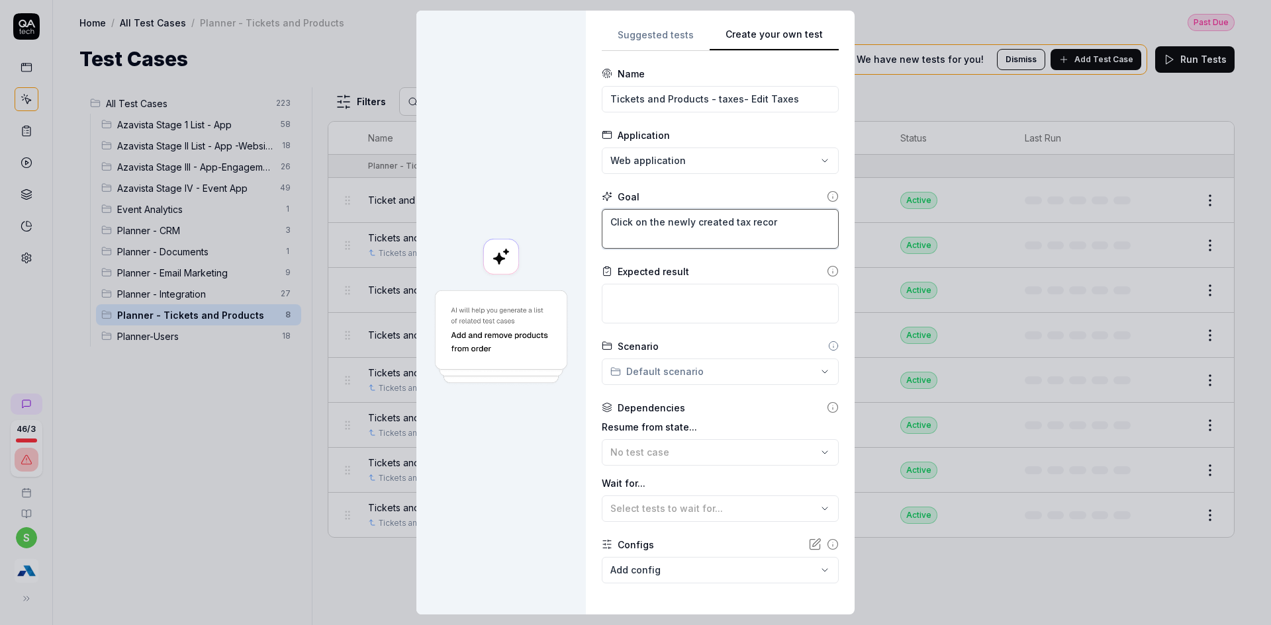
type textarea "*"
type textarea "Click on the newly created tax record"
type textarea "*"
type textarea "Click on the newly created tax record"
type textarea "*"
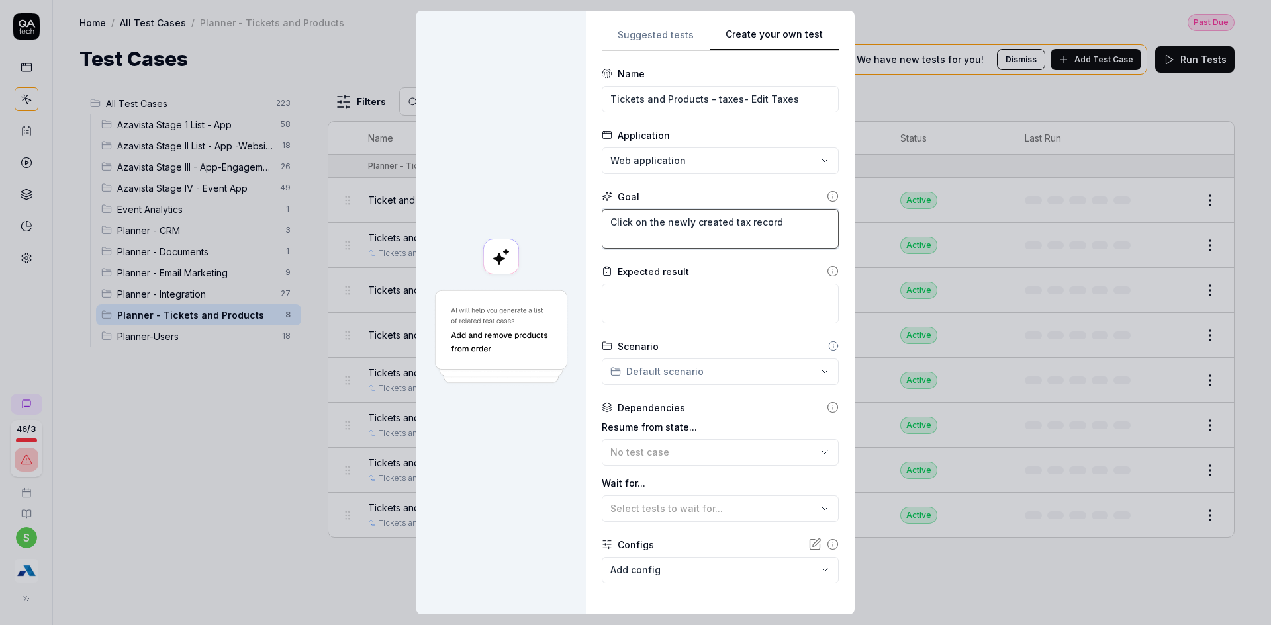
type textarea "Click on the newly created tax record C"
type textarea "*"
type textarea "Click on the newly created tax record Cl"
type textarea "*"
type textarea "Click on the newly created tax record Cli"
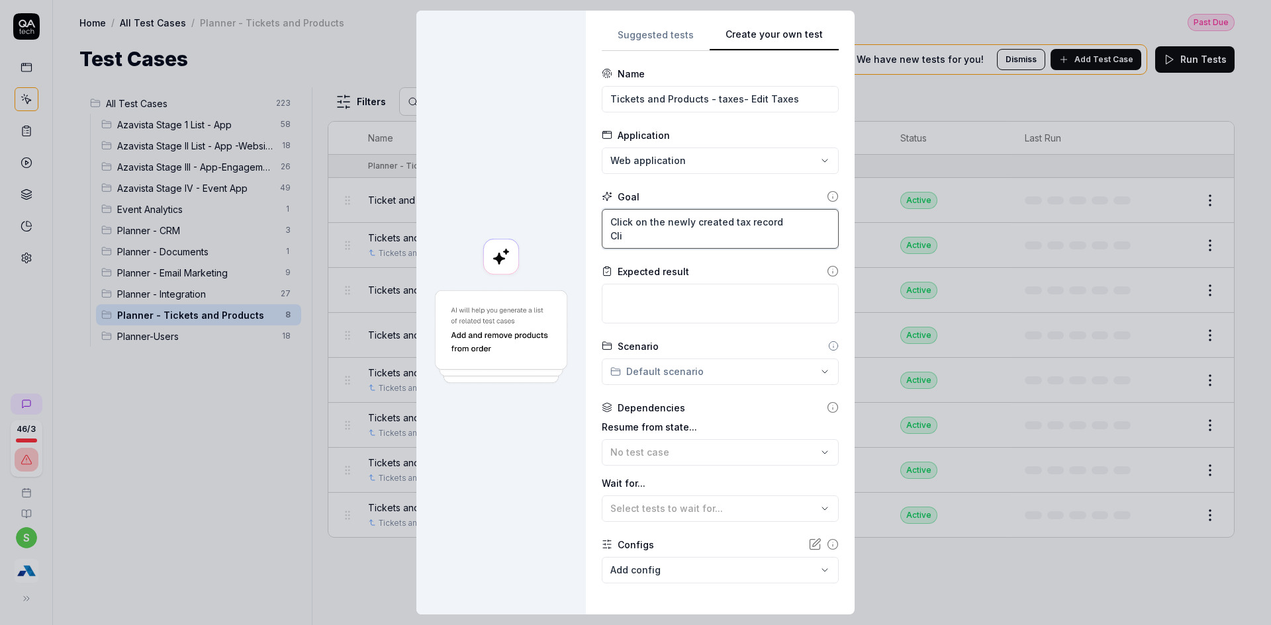
type textarea "*"
type textarea "Click on the newly created tax record Clic"
type textarea "*"
type textarea "Click on the newly created tax record Click"
type textarea "*"
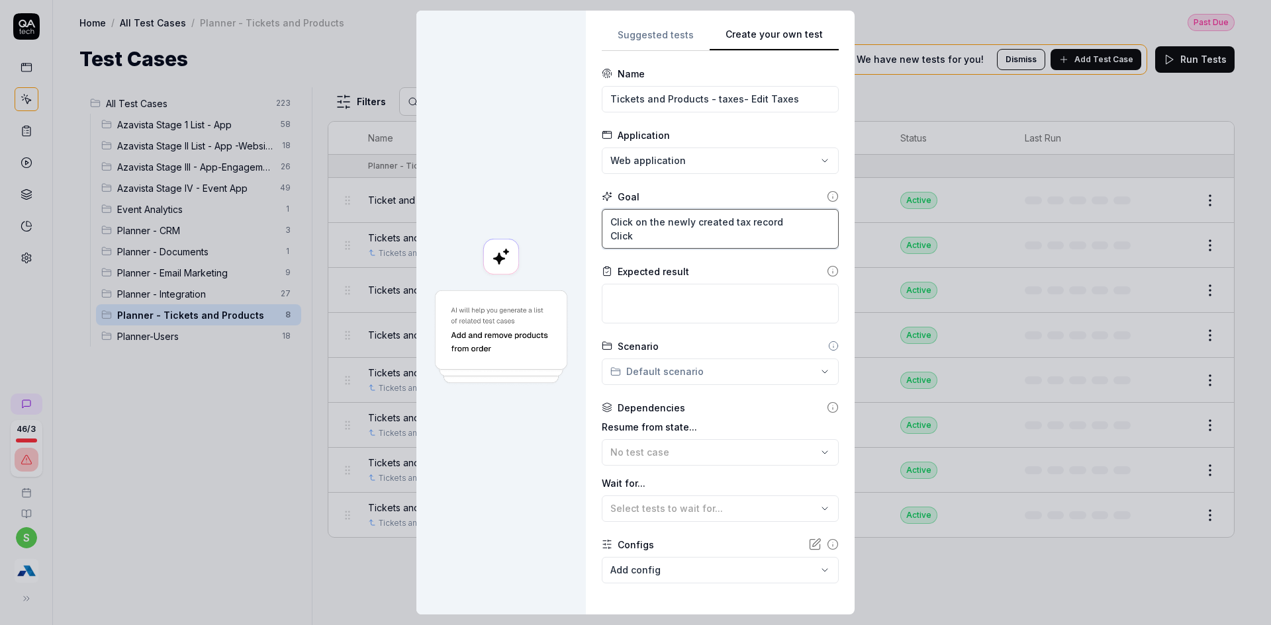
type textarea "Click on the newly created tax record Click"
type textarea "*"
type textarea "Click on the newly created tax record Click o"
type textarea "*"
type textarea "Click on the newly created tax record Click"
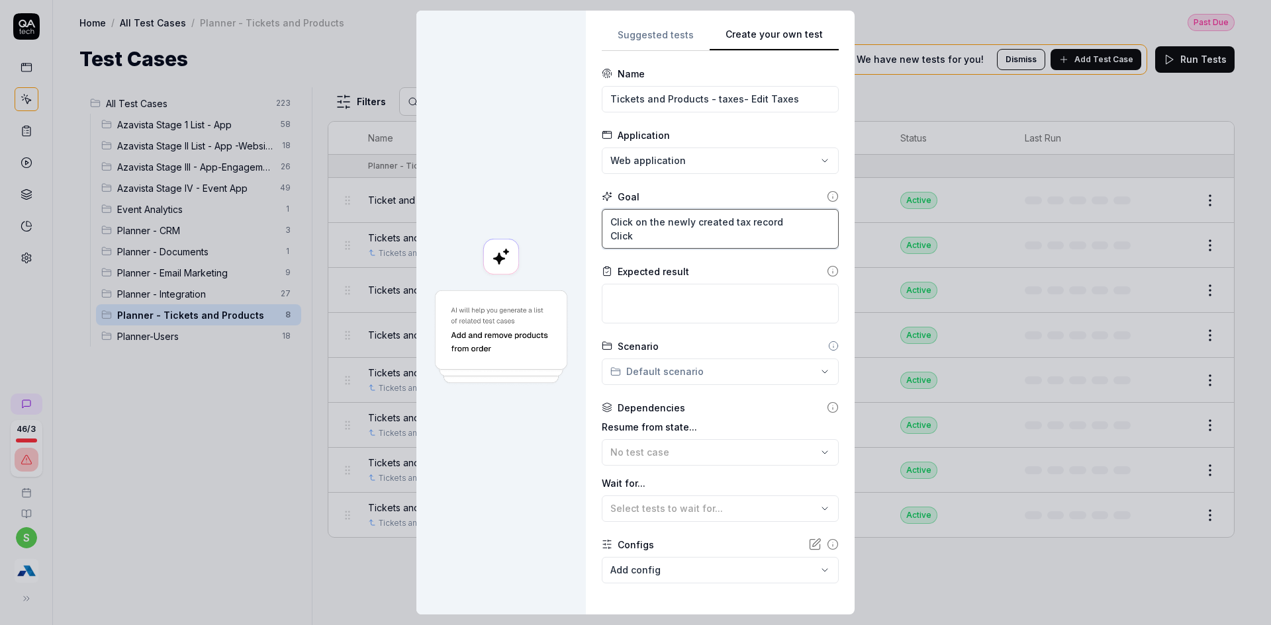
type textarea "*"
type textarea "Click on the newly created tax record Click"
type textarea "*"
type textarea "Click on the newly created tax record Clic"
type textarea "*"
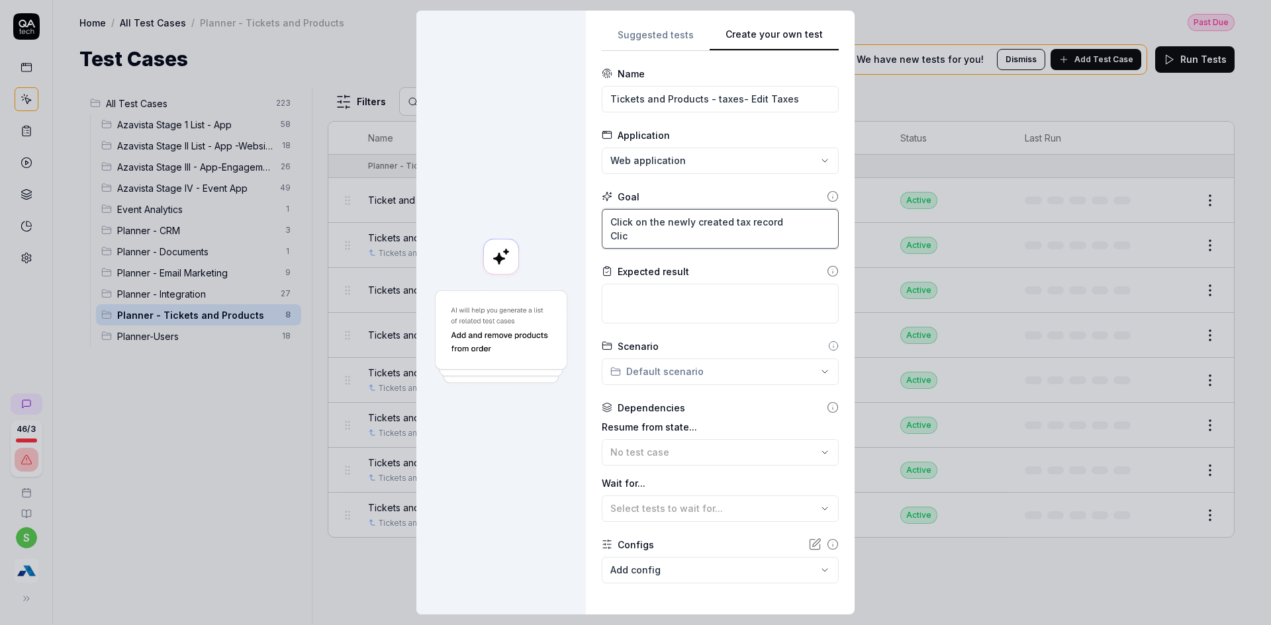
type textarea "Click on the newly created tax record Cli"
type textarea "*"
type textarea "Click on the newly created tax record Cl"
type textarea "*"
type textarea "Click on the newly created tax record C"
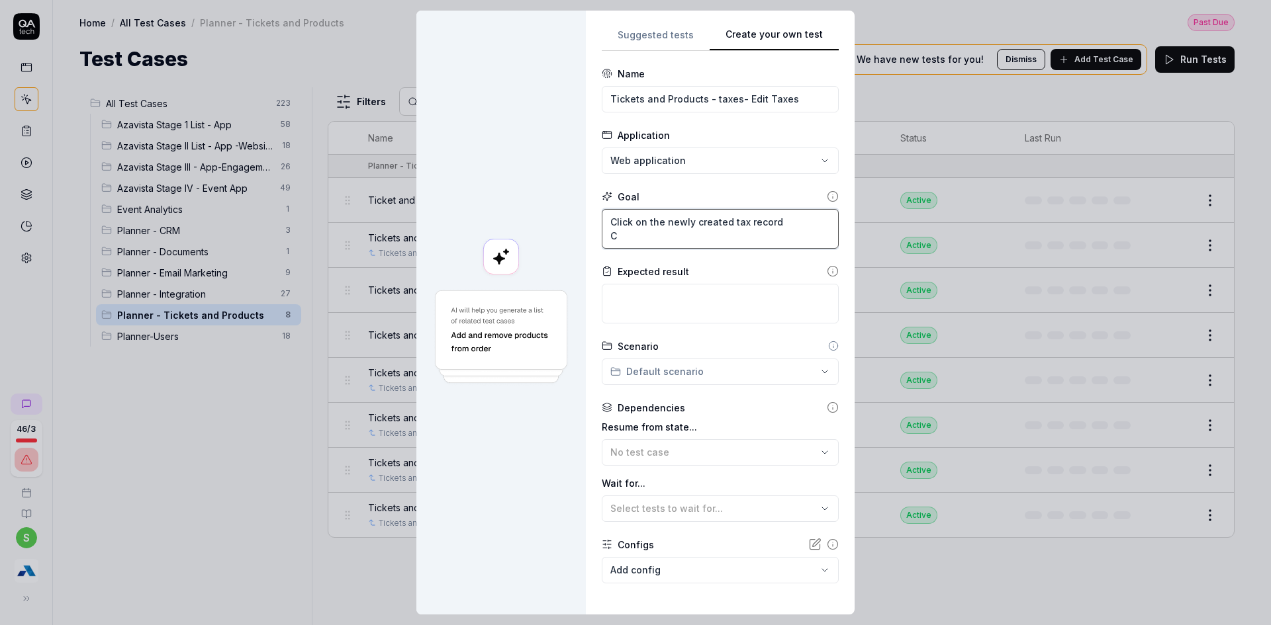
type textarea "*"
type textarea "Click on the newly created tax record"
type textarea "*"
type textarea "Click on the newly created tax record E"
type textarea "*"
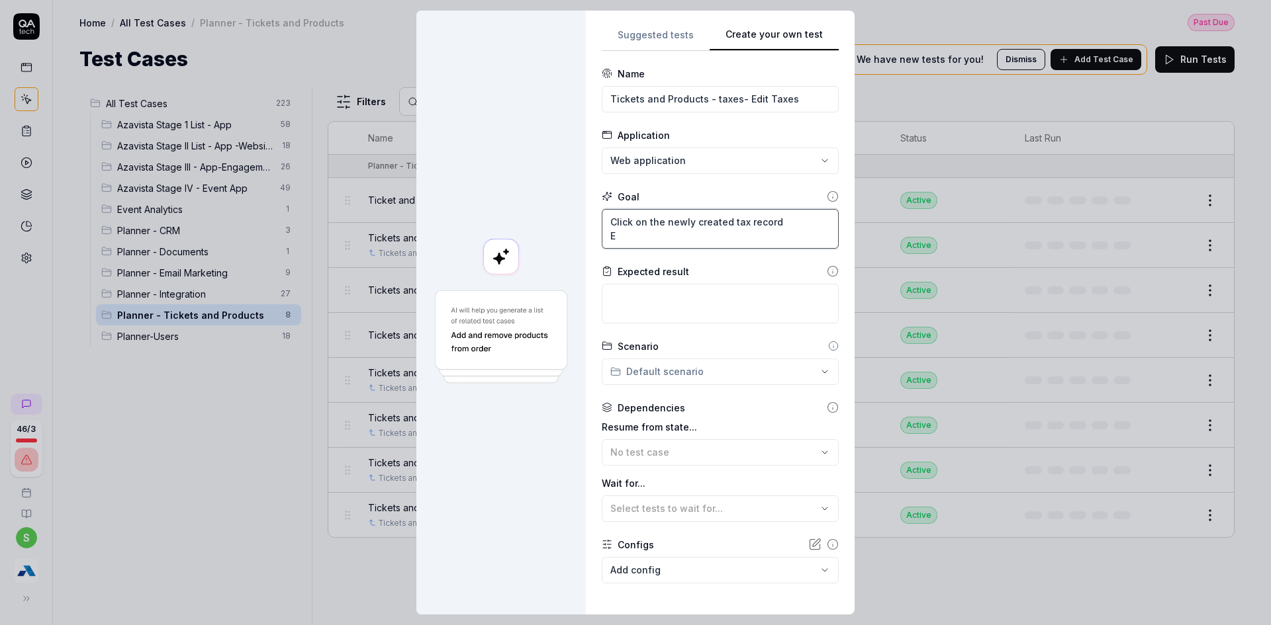
type textarea "Click on the newly created tax record Ed"
type textarea "*"
type textarea "Click on the newly created tax record Edi"
type textarea "*"
type textarea "Click on the newly created tax record Edit"
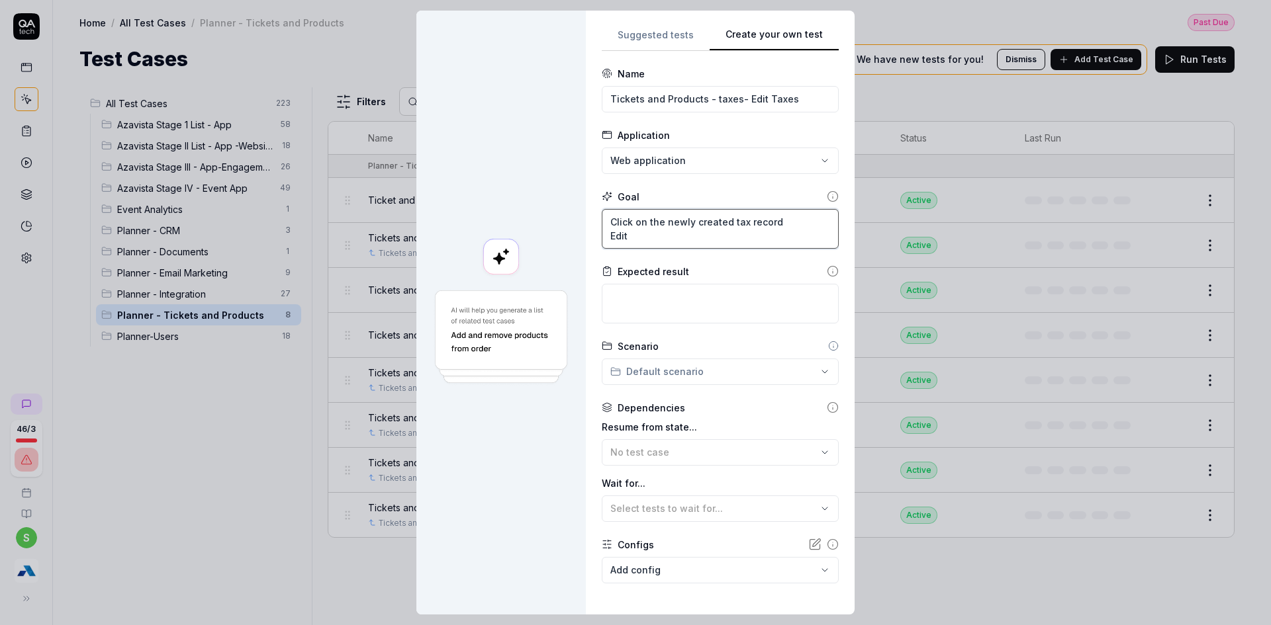
type textarea "*"
type textarea "Click on the newly created tax record Edit"
type textarea "*"
type textarea "Click on the newly created tax record Edit d"
type textarea "*"
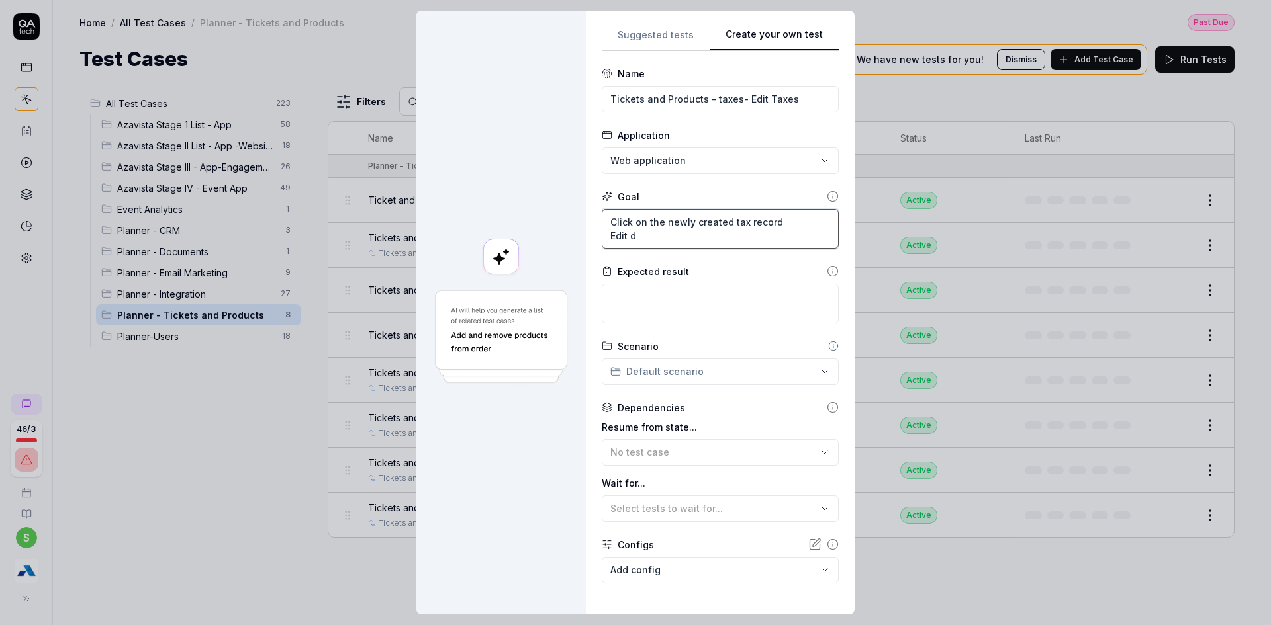
type textarea "Click on the newly created tax record Edit de"
type textarea "*"
type textarea "Click on the newly created tax record Edit det"
type textarea "*"
type textarea "Click on the newly created tax record Edit deta"
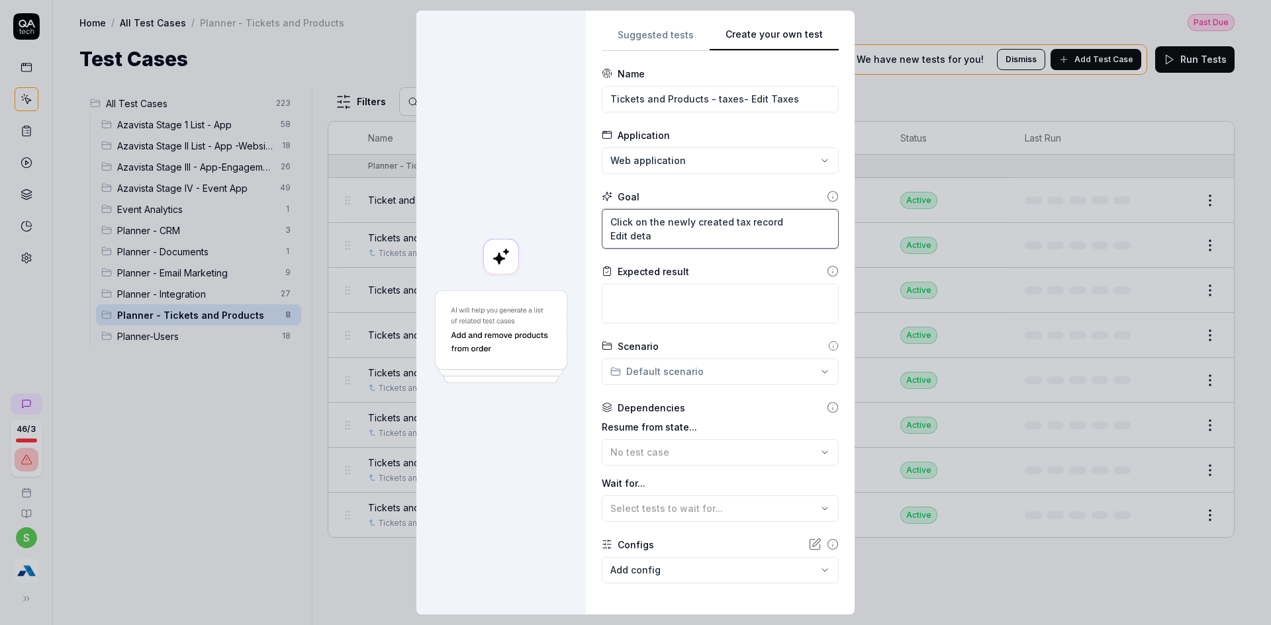
type textarea "*"
type textarea "Click on the newly created tax record Edit detai"
type textarea "*"
type textarea "Click on the newly created tax record Edit detail"
type textarea "*"
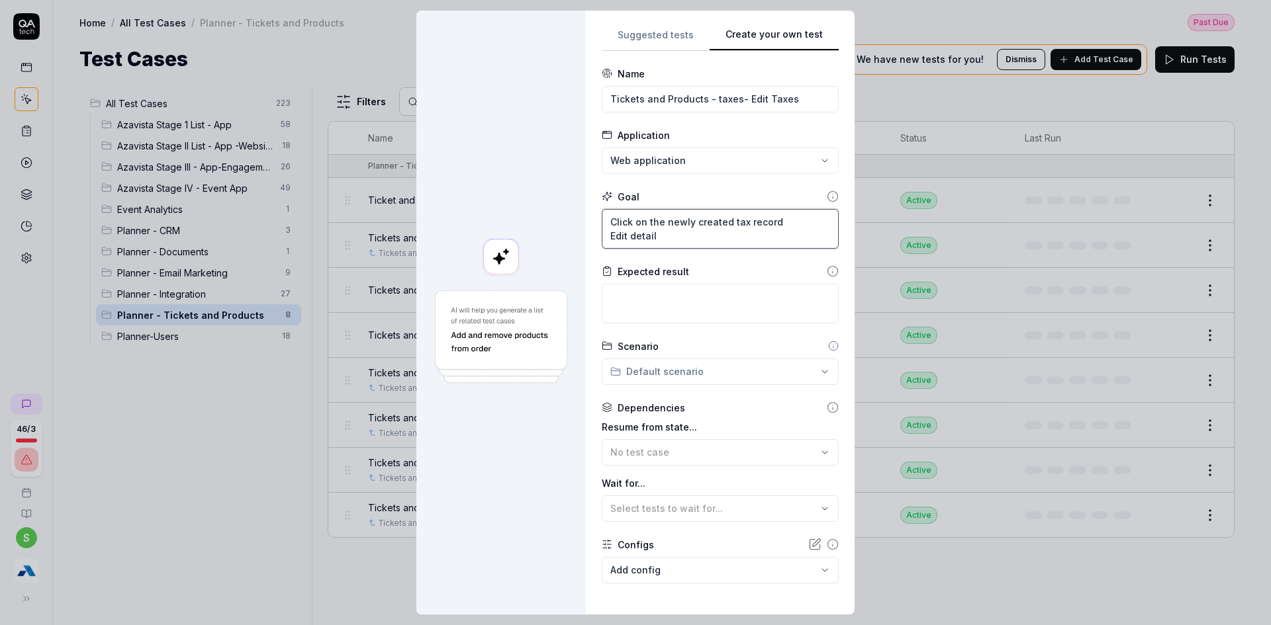
type textarea "Click on the newly created tax record Edit details"
type textarea "*"
type textarea "Click on the newly created tax record Edit details"
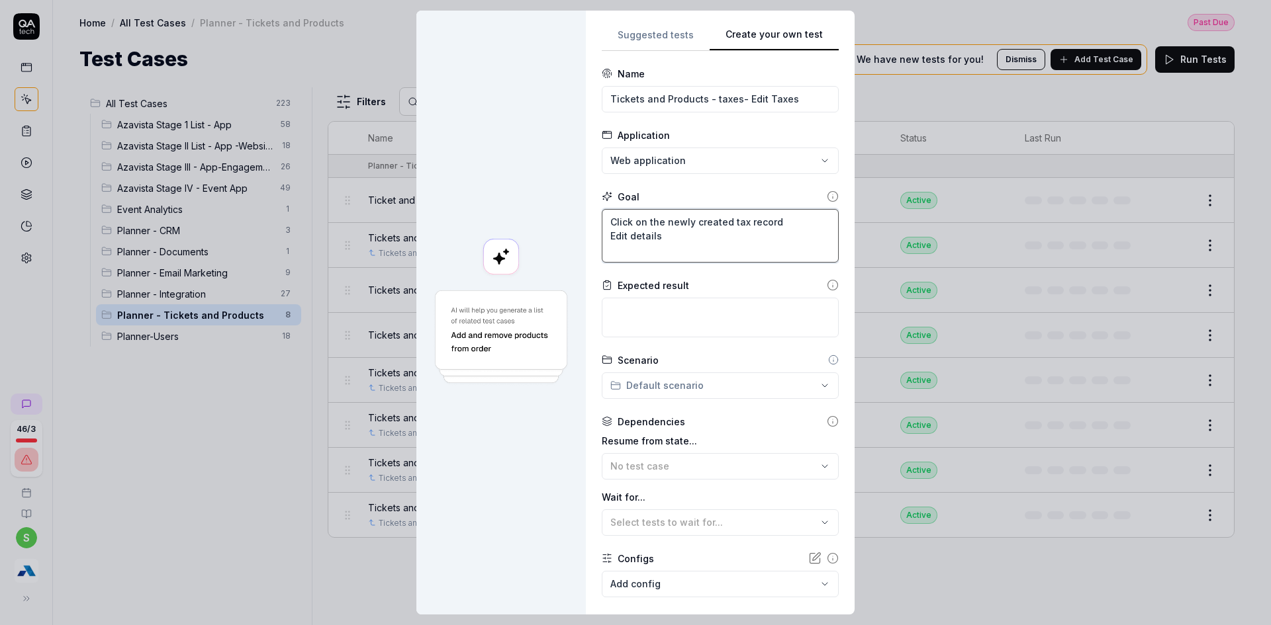
type textarea "*"
type textarea "Click on the newly created tax record Edit details C"
type textarea "*"
type textarea "Click on the newly created tax record Edit details Ci"
type textarea "*"
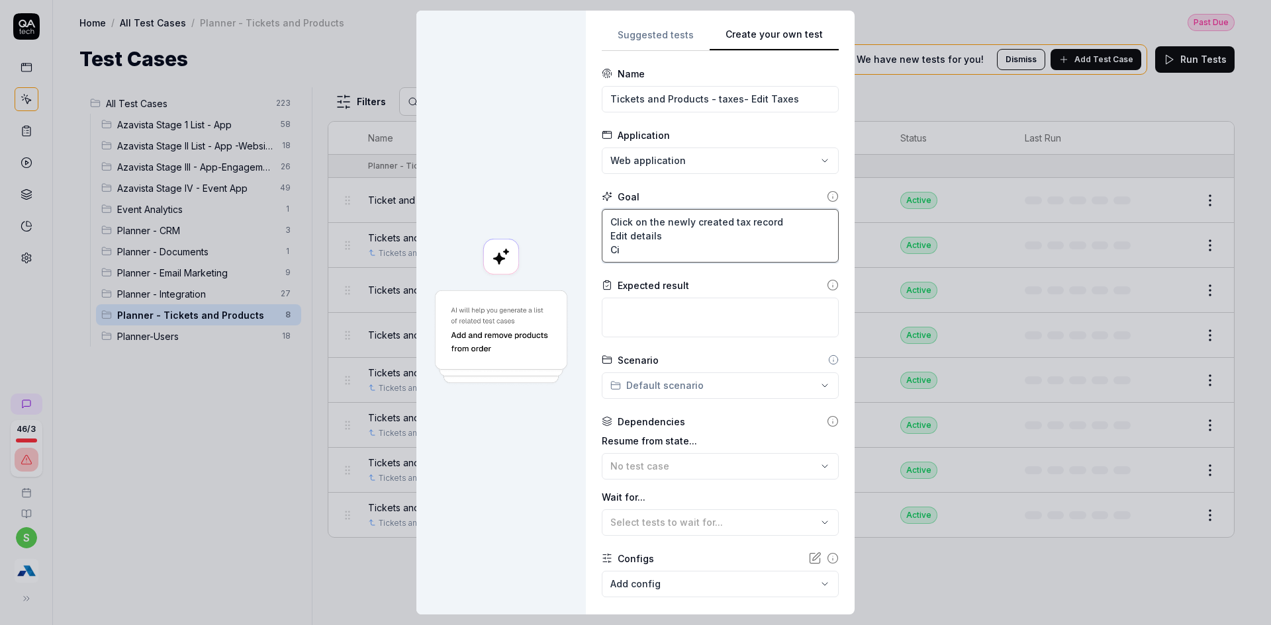
type textarea "Click on the newly created tax record Edit details Cic"
type textarea "*"
type textarea "Click on the newly created tax record Edit details Ci"
type textarea "*"
type textarea "Click on the newly created tax record Edit details C"
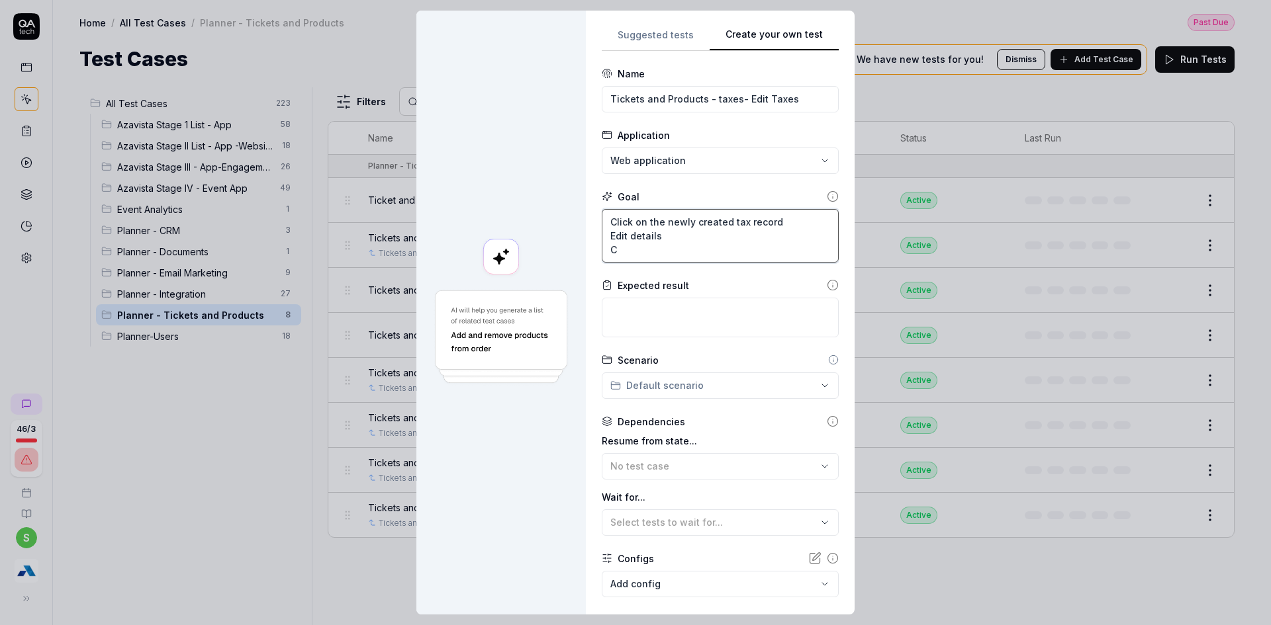
type textarea "*"
type textarea "Click on the newly created tax record Edit details Cl"
type textarea "*"
type textarea "Click on the newly created tax record Edit details Cli"
type textarea "*"
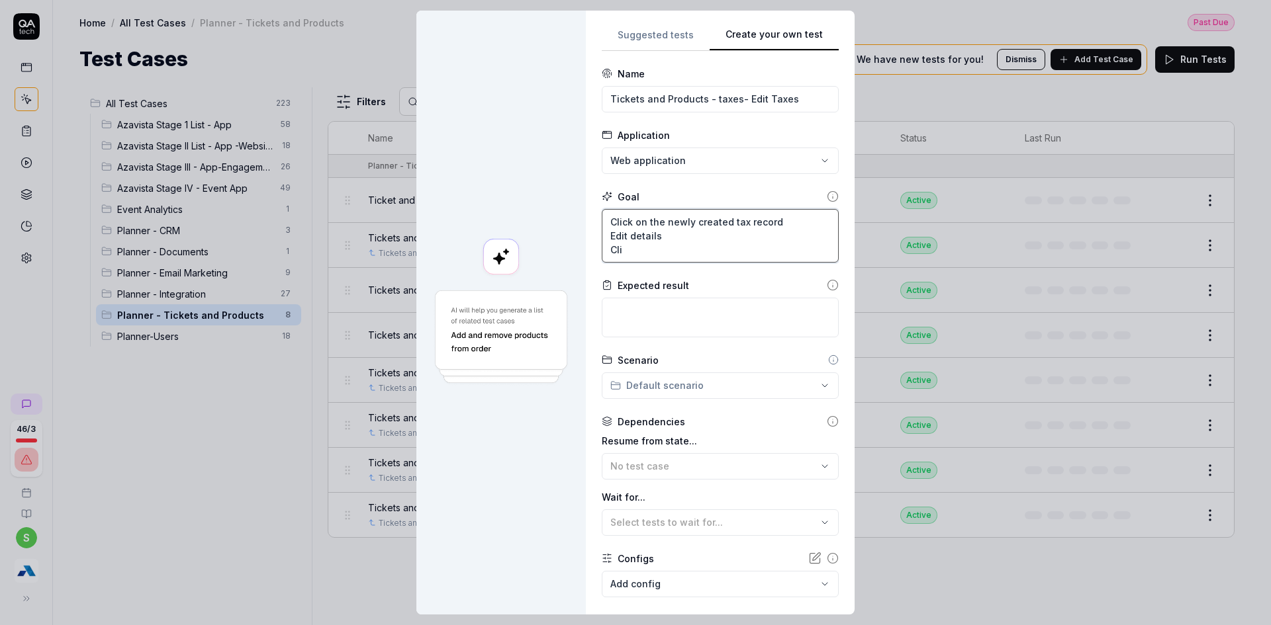
type textarea "Click on the newly created tax record Edit details Clic"
type textarea "*"
type textarea "Click on the newly created tax record Edit details Click"
type textarea "*"
type textarea "Click on the newly created tax record Edit details Click"
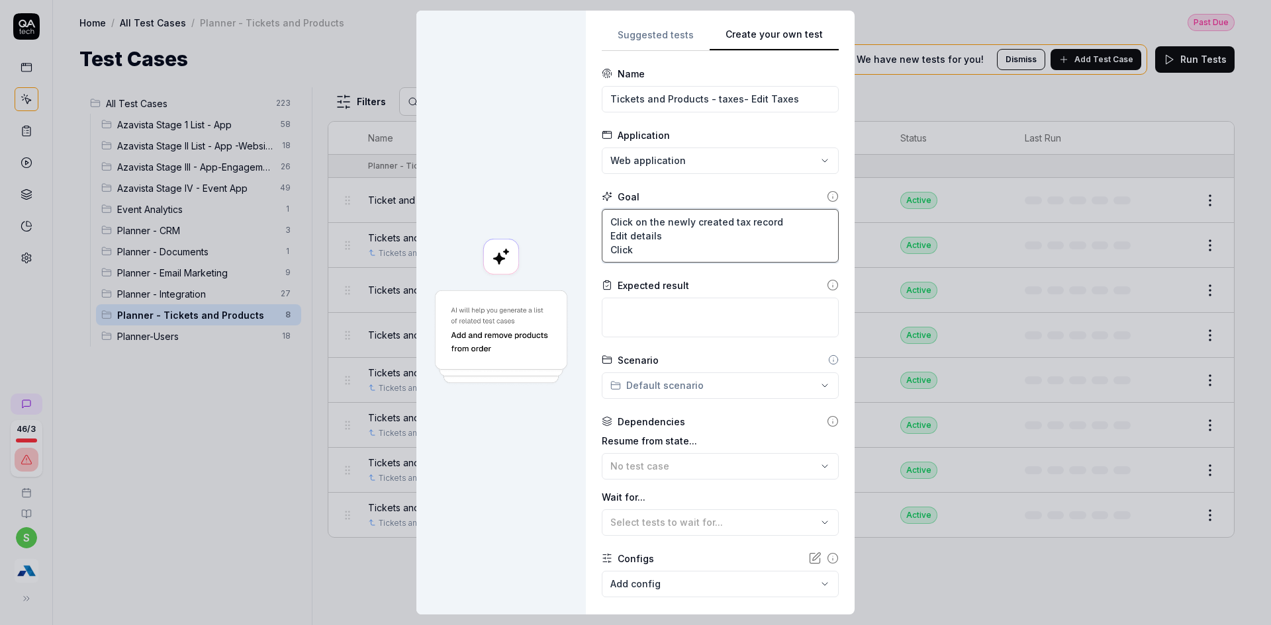
type textarea "*"
type textarea "Click on the newly created tax record Edit details Click o"
type textarea "*"
type textarea "Click on the newly created tax record Edit details Click on"
type textarea "*"
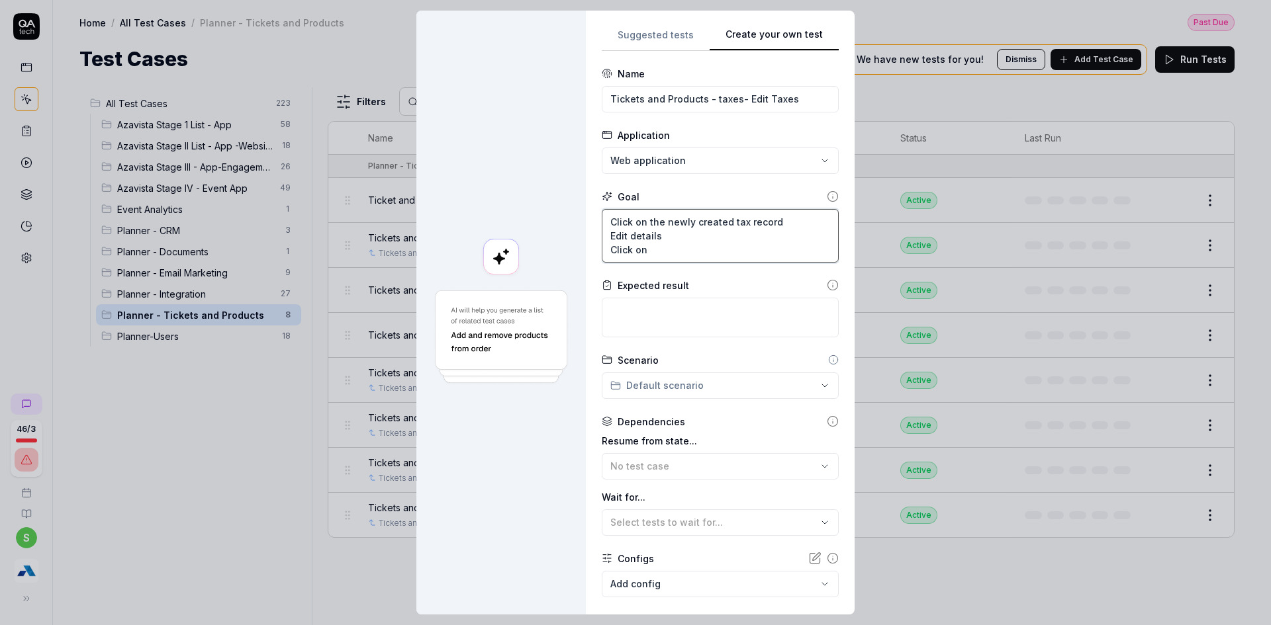
type textarea "Click on the newly created tax record Edit details Click on"
type textarea "*"
type textarea "Click on the newly created tax record Edit details Click on S"
type textarea "*"
type textarea "Click on the newly created tax record Edit details Click on Sa"
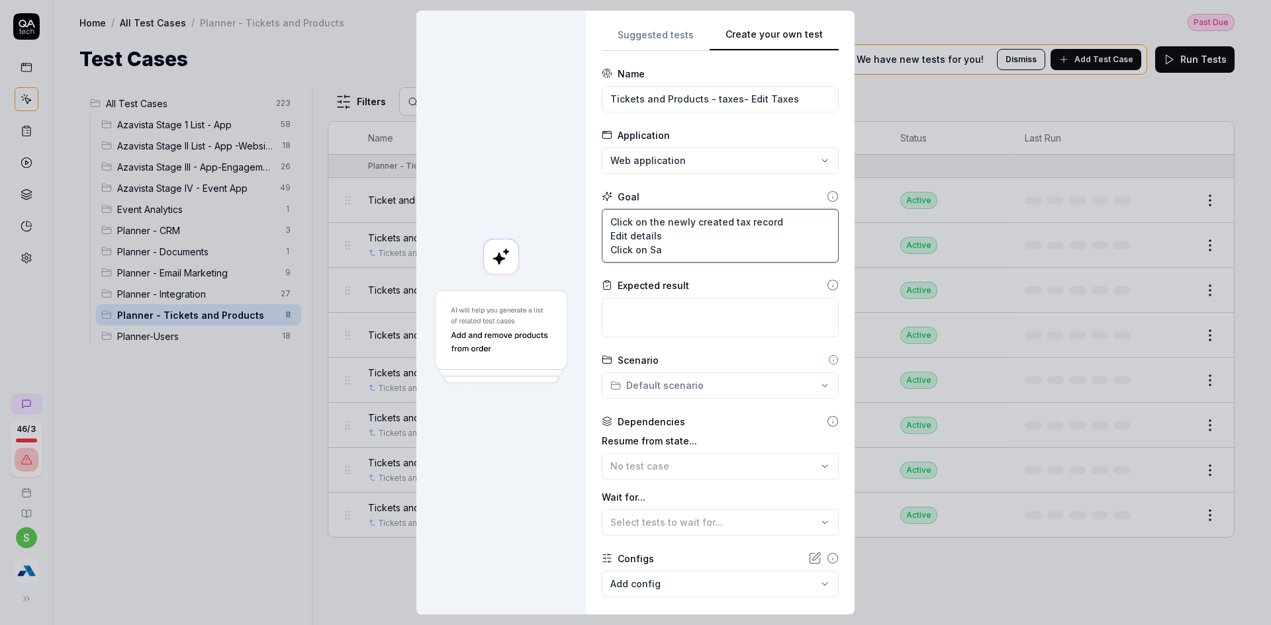
type textarea "*"
type textarea "Click on the newly created tax record Edit details Click on Sab"
type textarea "*"
type textarea "Click on the newly created tax record Edit details Click on Sabe"
type textarea "*"
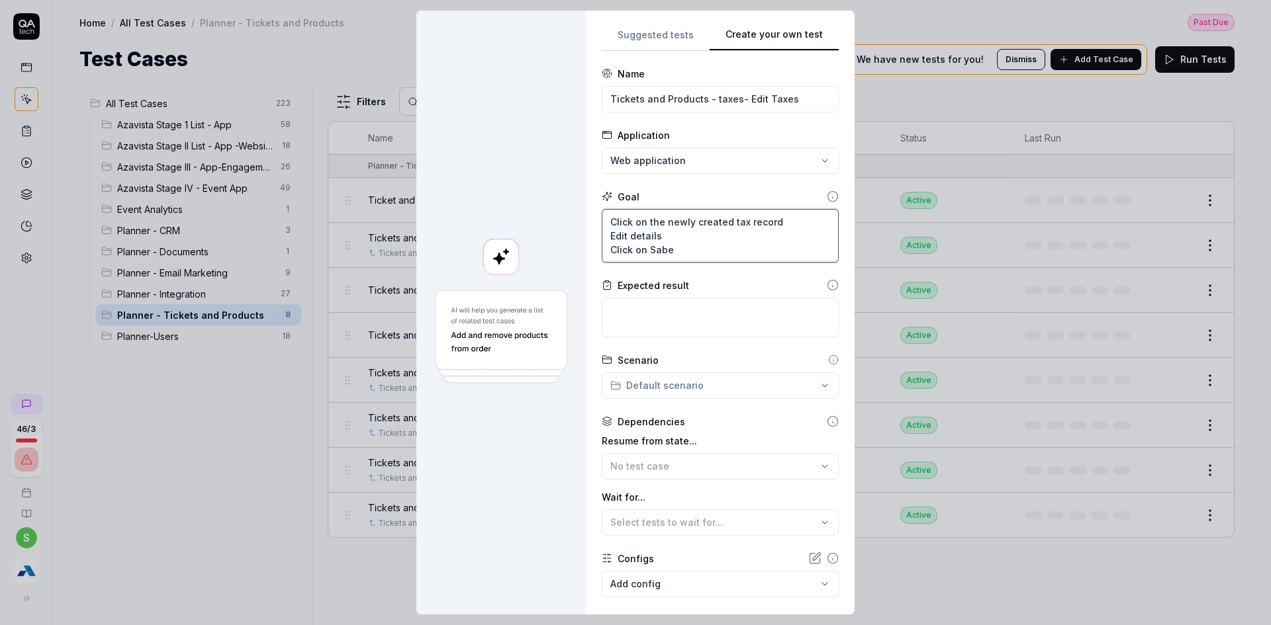
type textarea "Click on the newly created tax record Edit details Click on Sabe"
type textarea "*"
type textarea "Click on the newly created tax record Edit details Click on Sabe b"
type textarea "*"
type textarea "Click on the newly created tax record Edit details Click on Sabe"
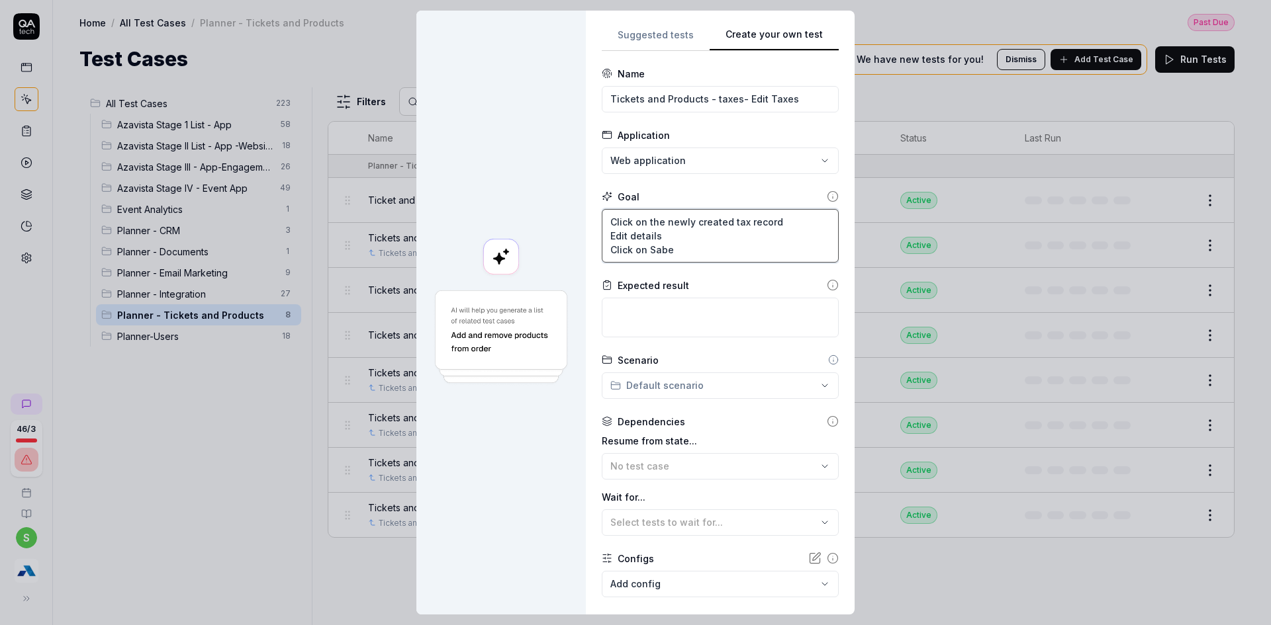
type textarea "*"
type textarea "Click on the newly created tax record Edit details Click on Sabe"
type textarea "*"
type textarea "Click on the newly created tax record Edit details Click on Sab"
type textarea "*"
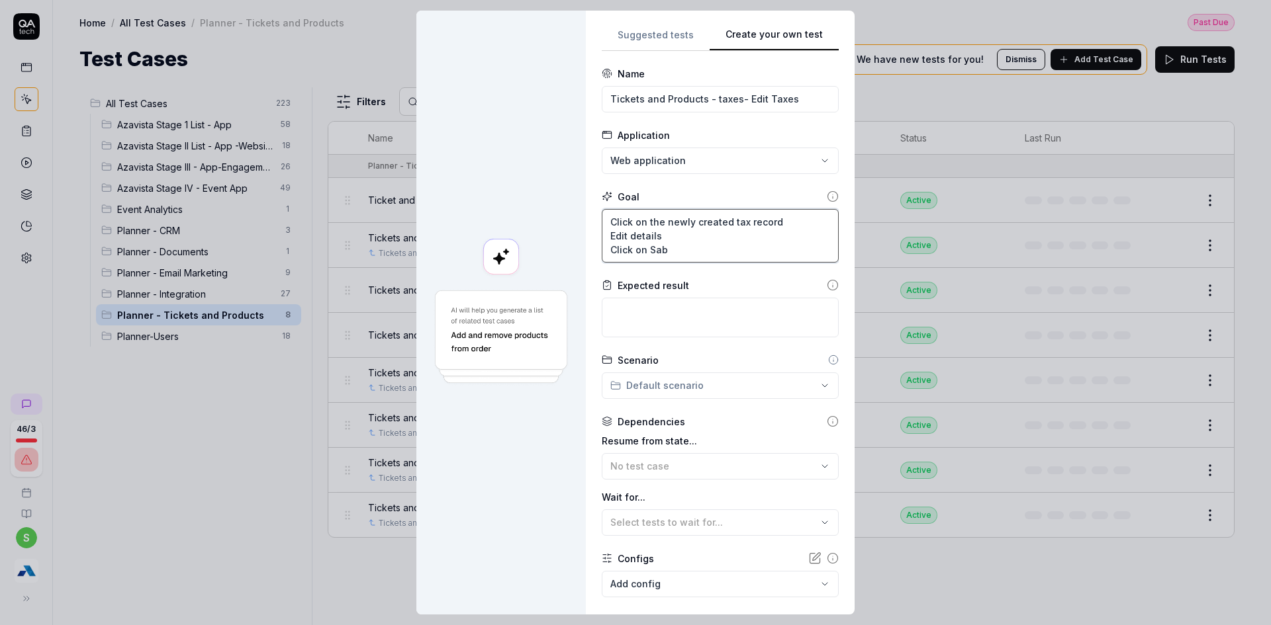
type textarea "Click on the newly created tax record Edit details Click on Sabv"
type textarea "*"
type textarea "Click on the newly created tax record Edit details Click on Sabve"
type textarea "*"
type textarea "Click on the newly created tax record Edit details Click on Sabve"
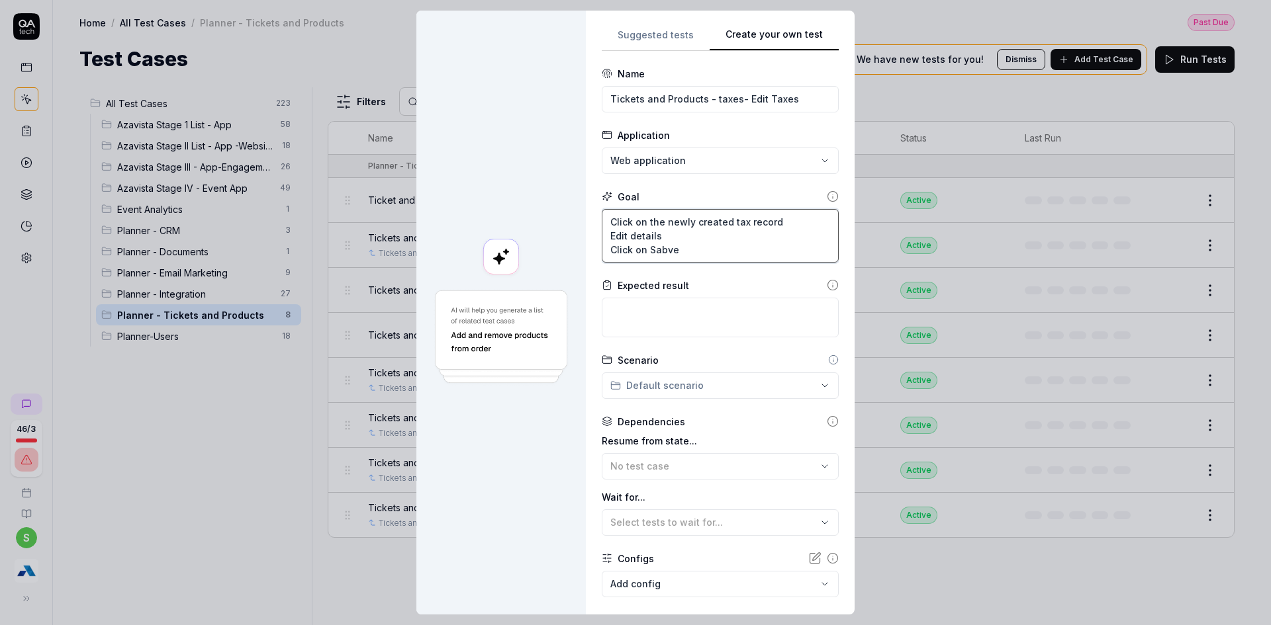
type textarea "*"
type textarea "Click on the newly created tax record Edit details Click on Sabve b"
type textarea "*"
type textarea "Click on the newly created tax record Edit details Click on Sabve bu"
type textarea "*"
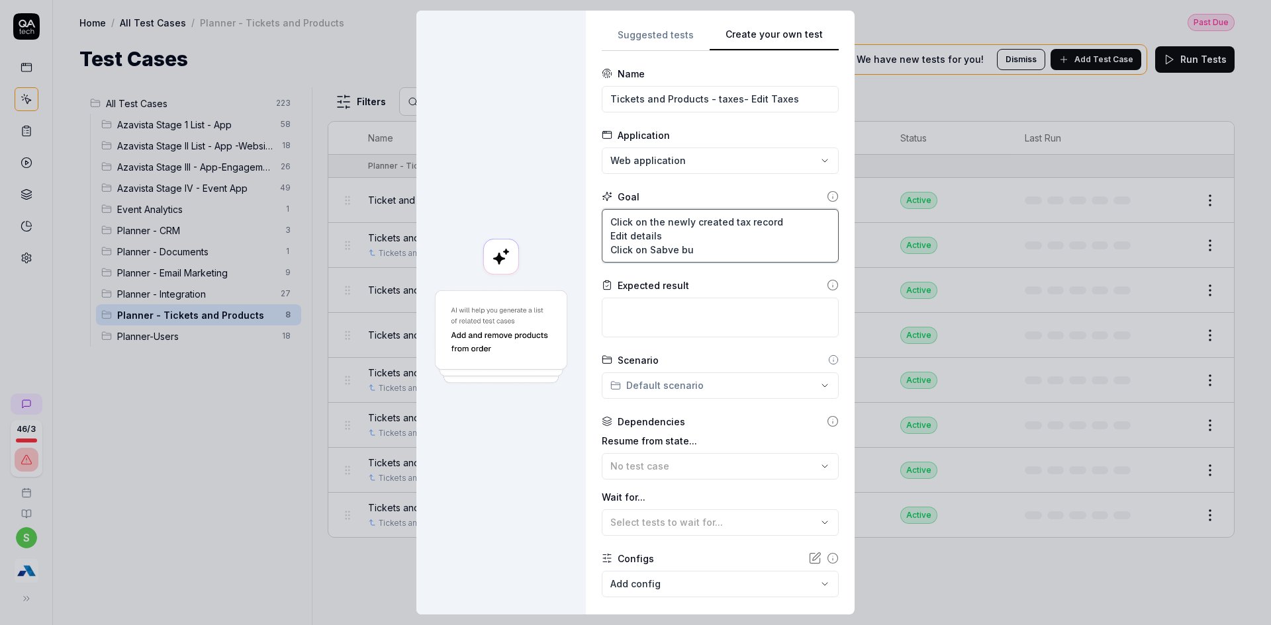
type textarea "Click on the newly created tax record Edit details Click on Sabve but"
type textarea "*"
type textarea "Click on the newly created tax record Edit details Click on Sabve butt"
click at [736, 312] on textarea "Verify that tax details are saved successfully" at bounding box center [720, 318] width 237 height 40
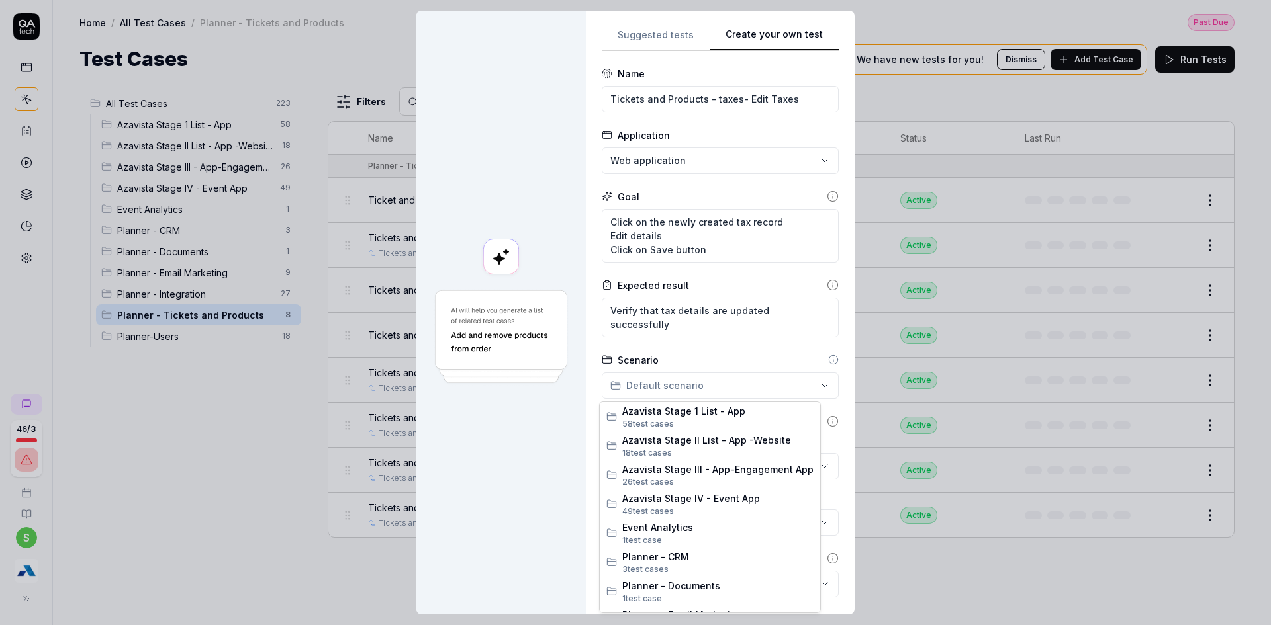
click at [704, 377] on div "**********" at bounding box center [635, 312] width 1271 height 625
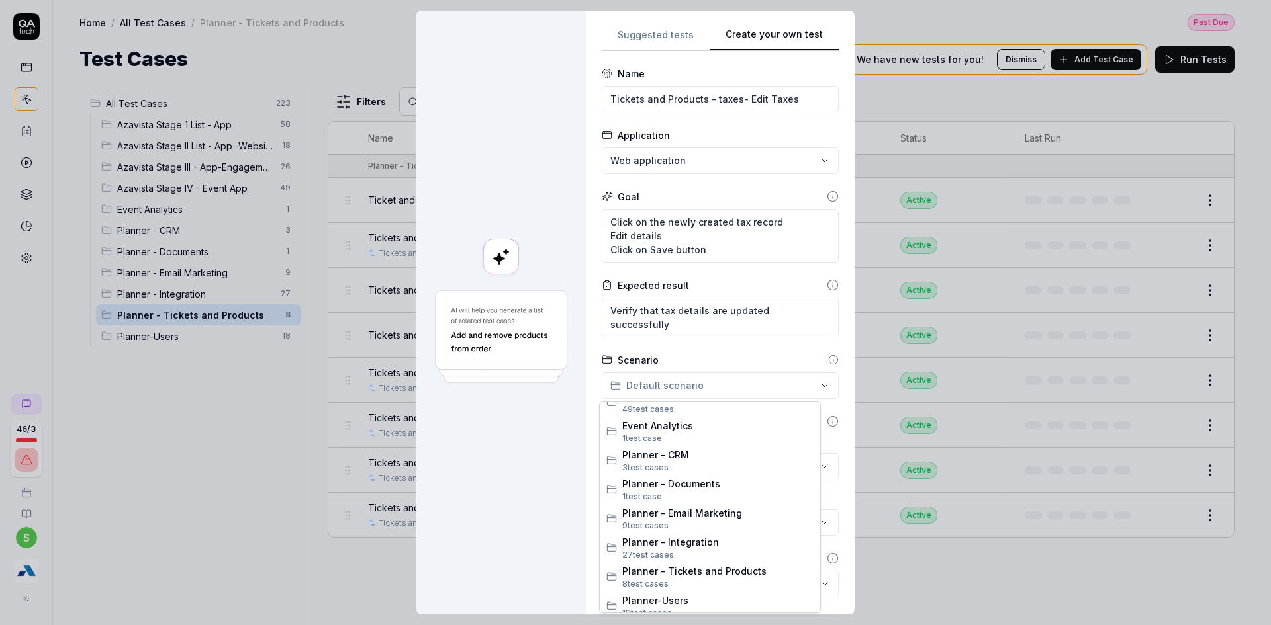
scroll to position [110, 0]
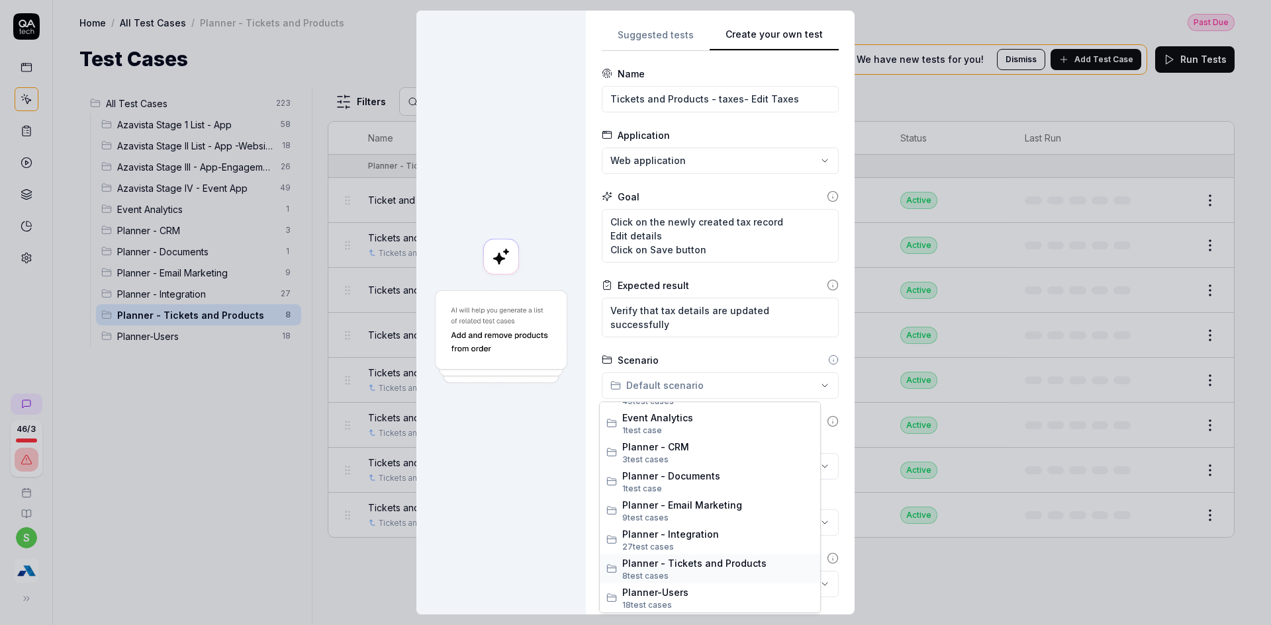
click at [692, 579] on span "8 test case s" at bounding box center [717, 577] width 191 height 12
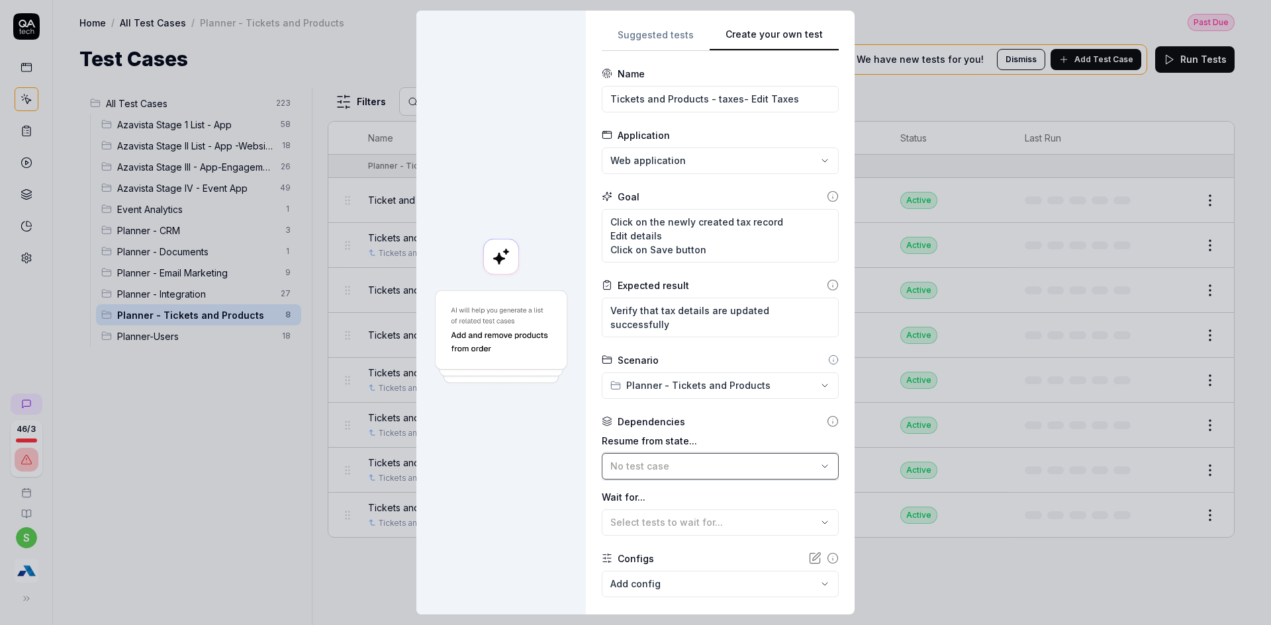
click at [727, 469] on div "No test case" at bounding box center [713, 466] width 207 height 14
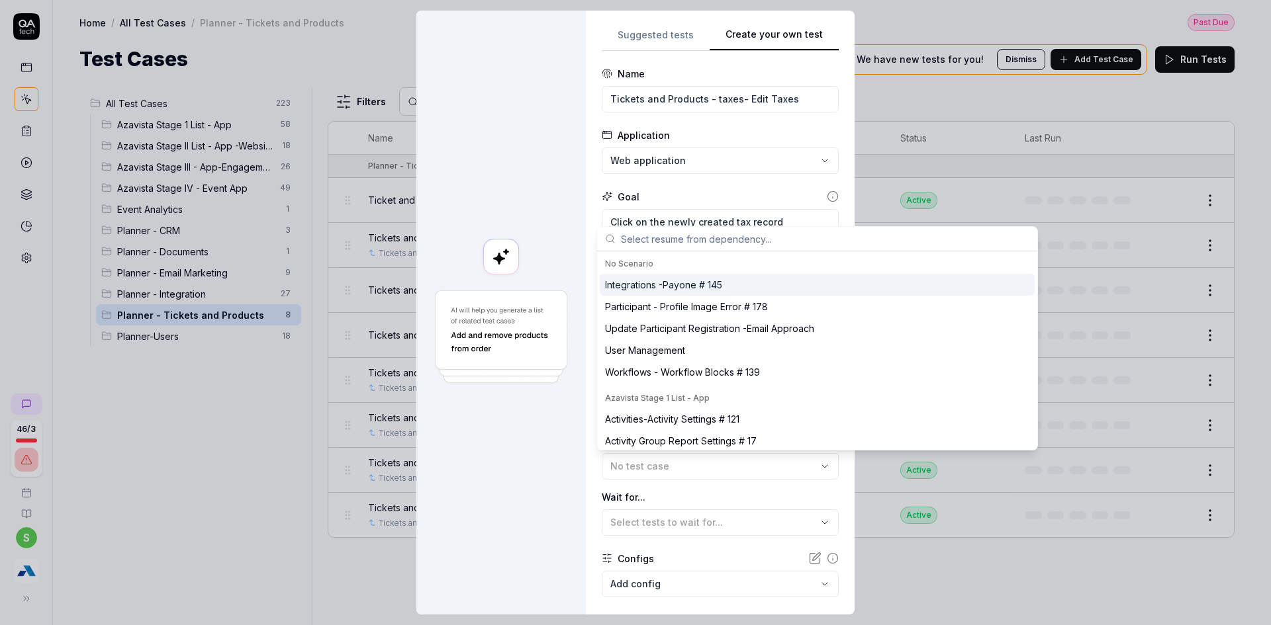
click at [662, 237] on input "text" at bounding box center [825, 239] width 408 height 24
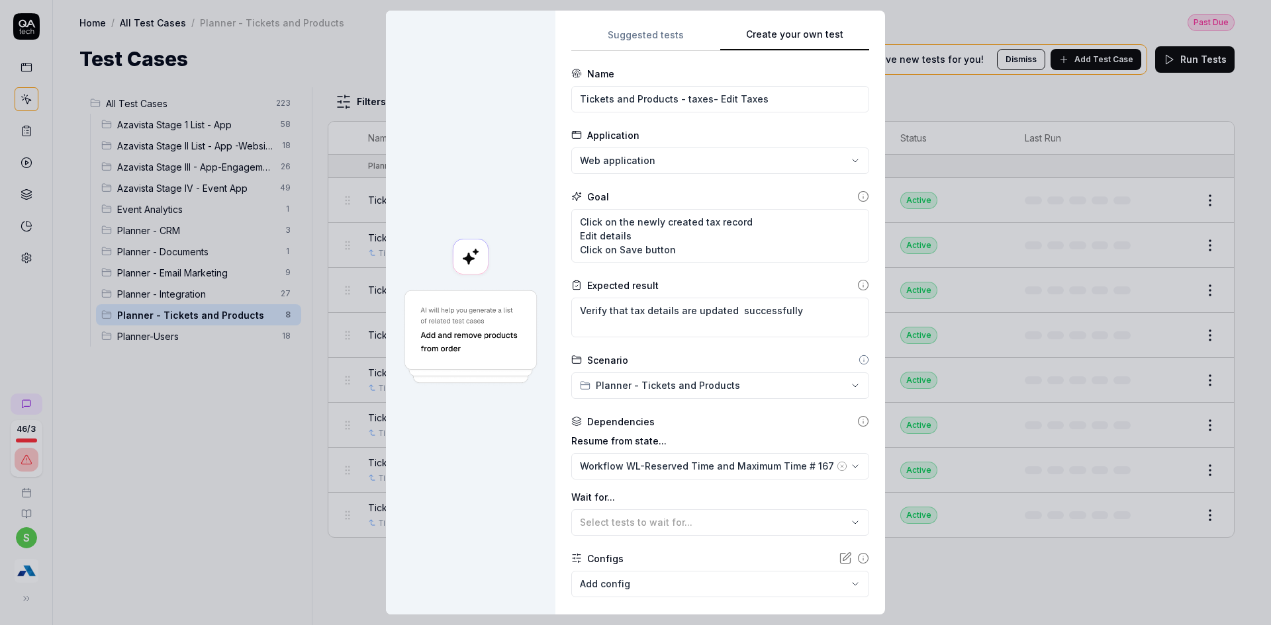
click at [837, 463] on icon "button" at bounding box center [842, 466] width 11 height 11
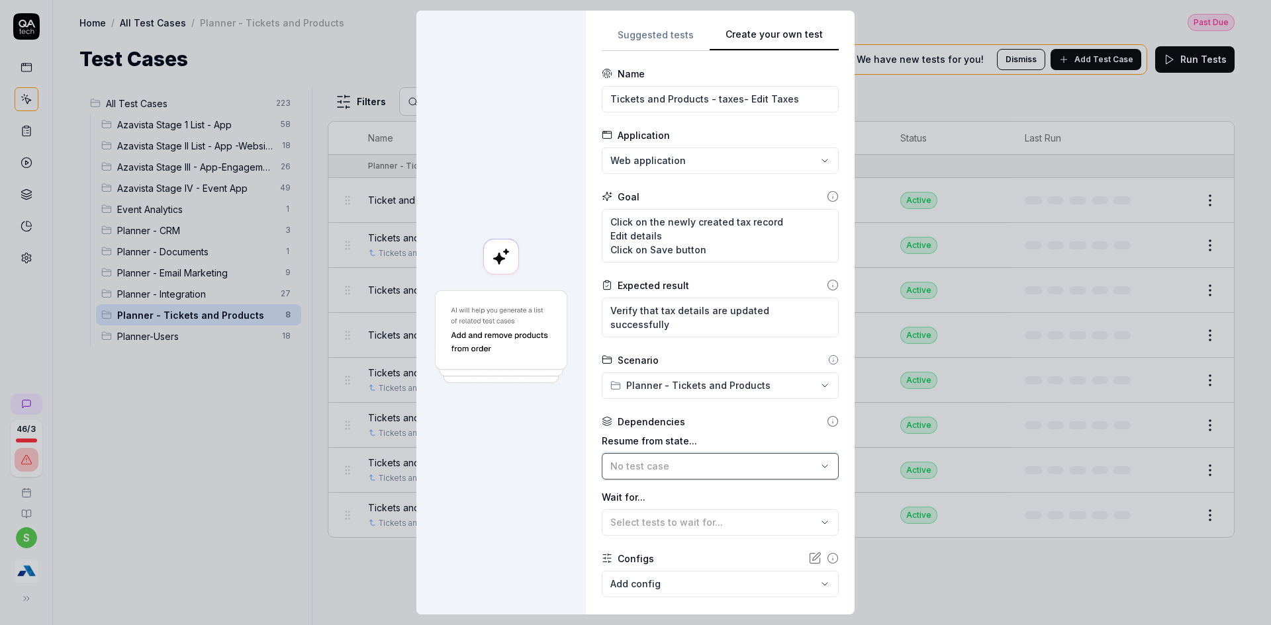
click at [765, 473] on div "No test case" at bounding box center [713, 466] width 207 height 14
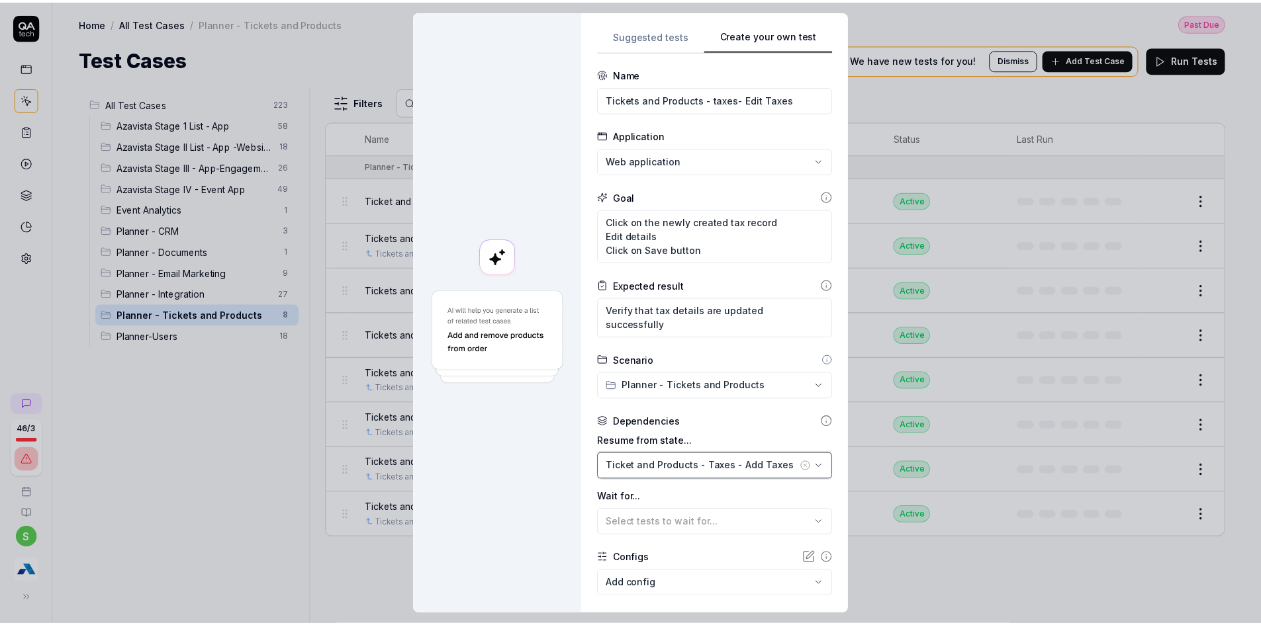
scroll to position [73, 0]
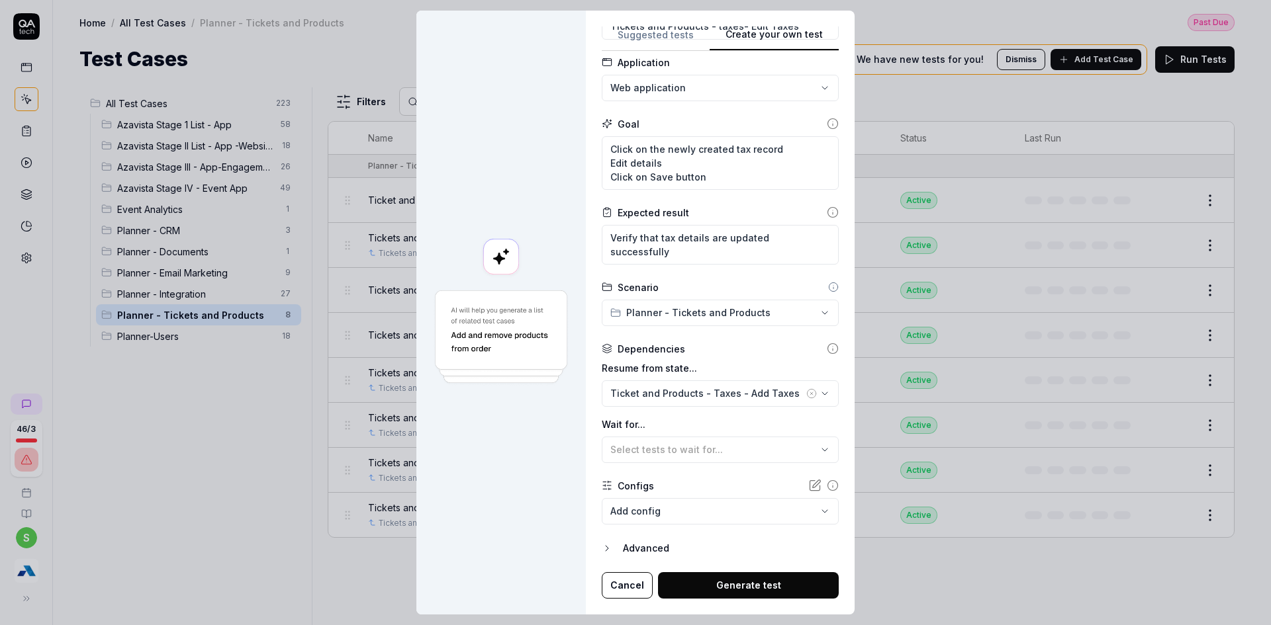
click at [781, 575] on button "Generate test" at bounding box center [748, 586] width 181 height 26
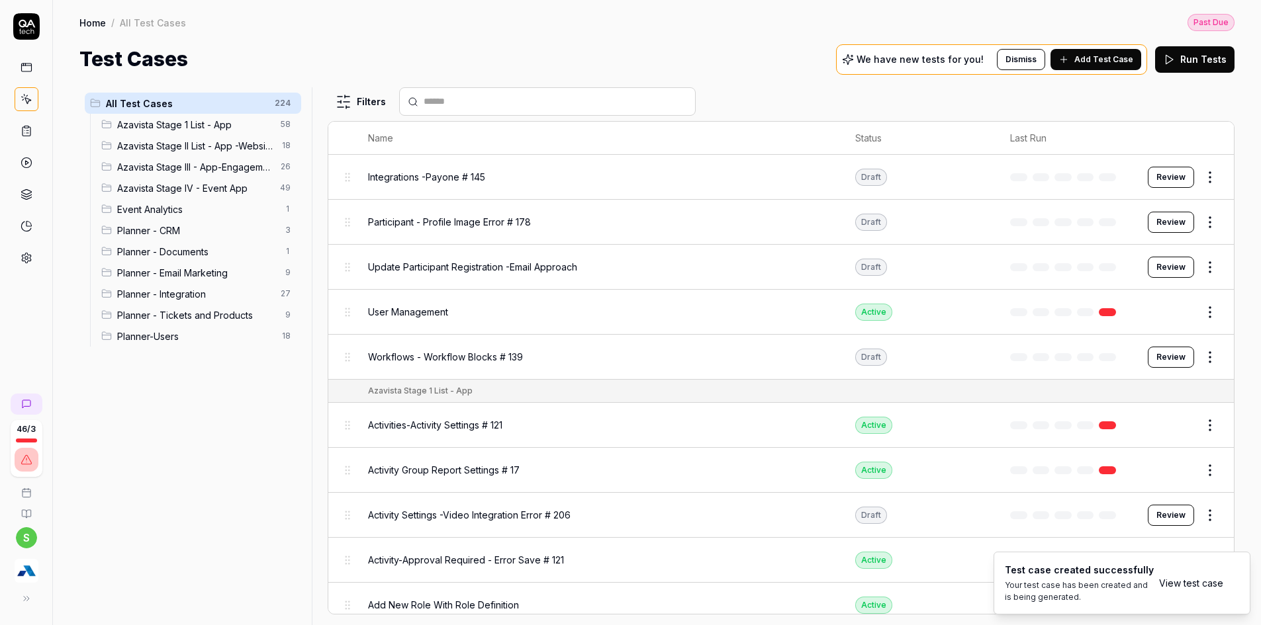
click at [1202, 581] on link "View test case" at bounding box center [1191, 584] width 64 height 14
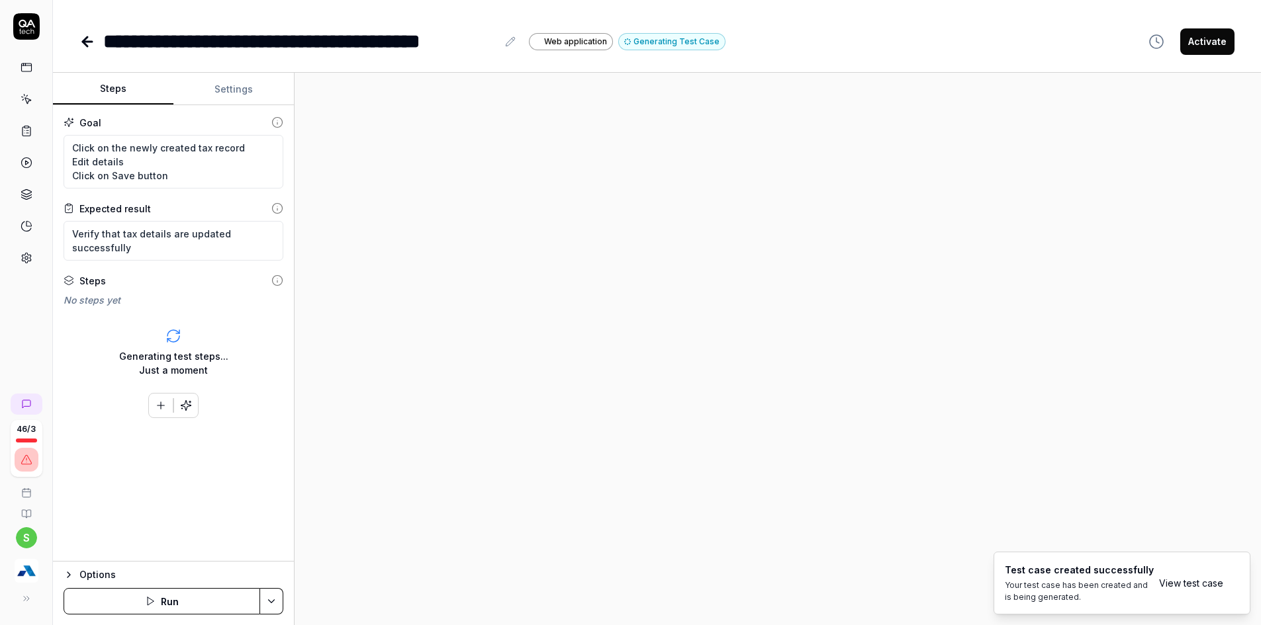
click at [231, 87] on button "Settings" at bounding box center [233, 89] width 120 height 32
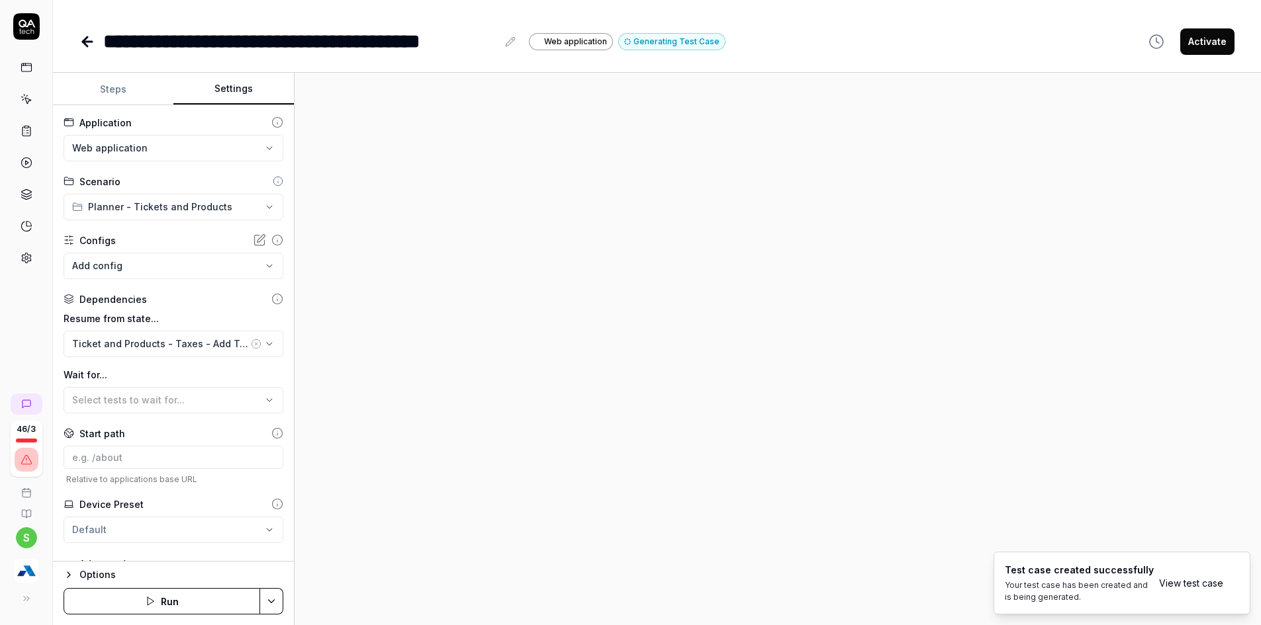
click at [123, 89] on button "Steps" at bounding box center [113, 89] width 120 height 32
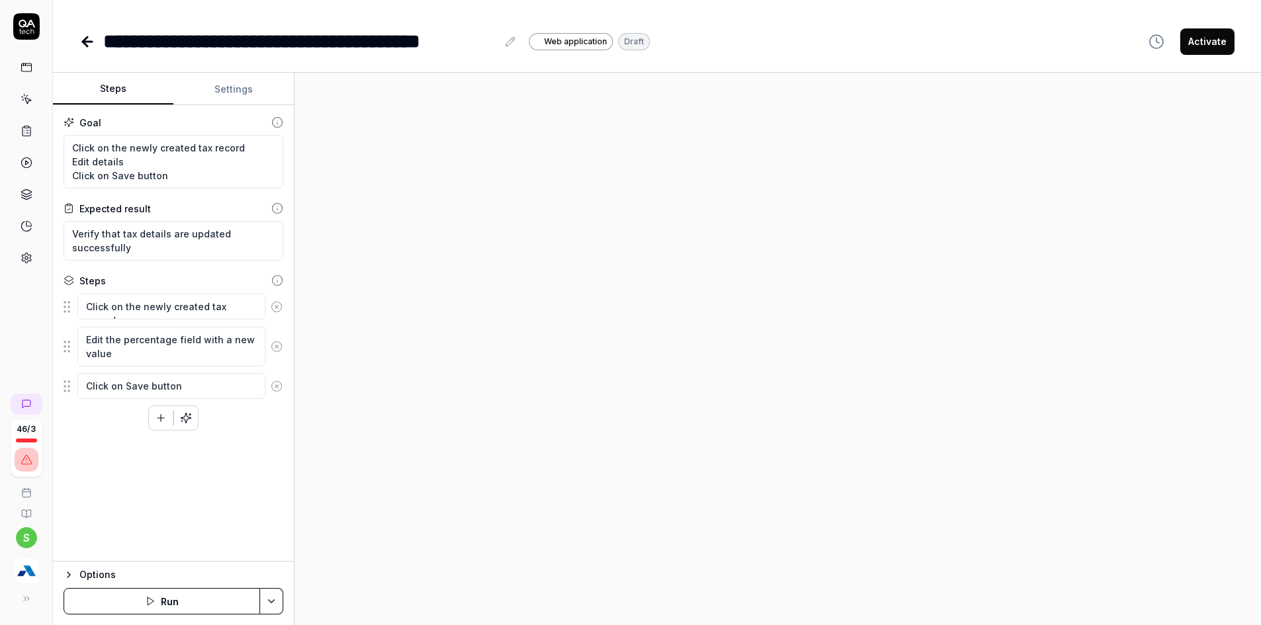
click at [271, 598] on html "**********" at bounding box center [630, 277] width 1261 height 728
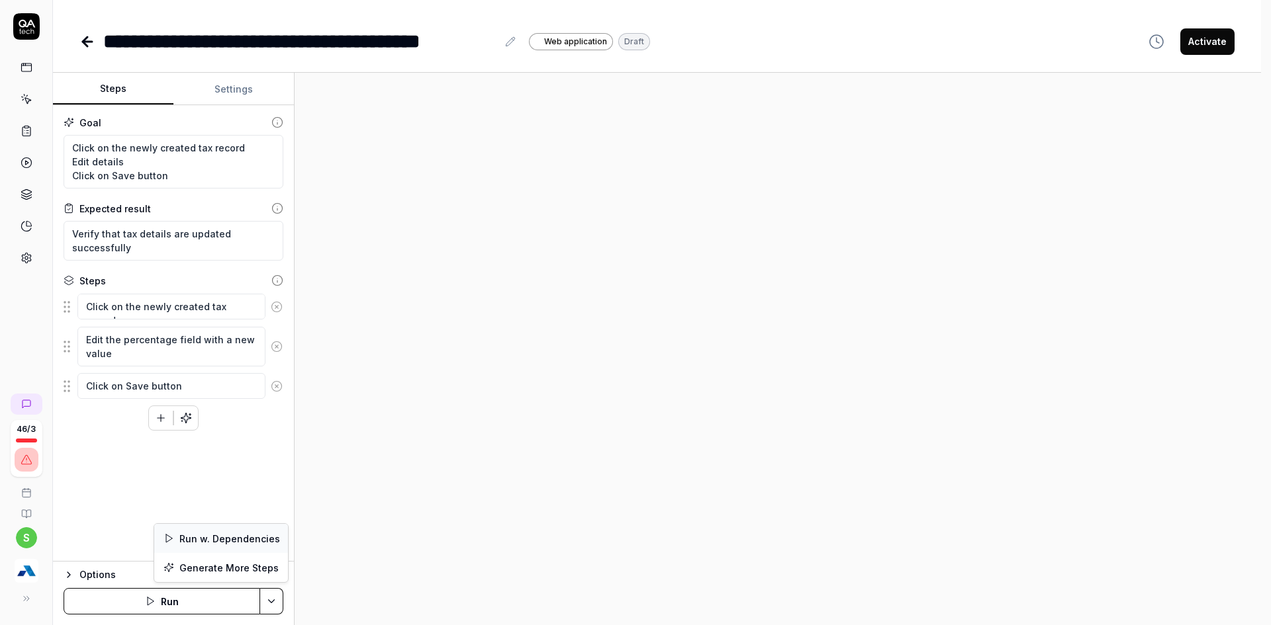
click at [255, 546] on div "Run w. Dependencies" at bounding box center [221, 538] width 134 height 29
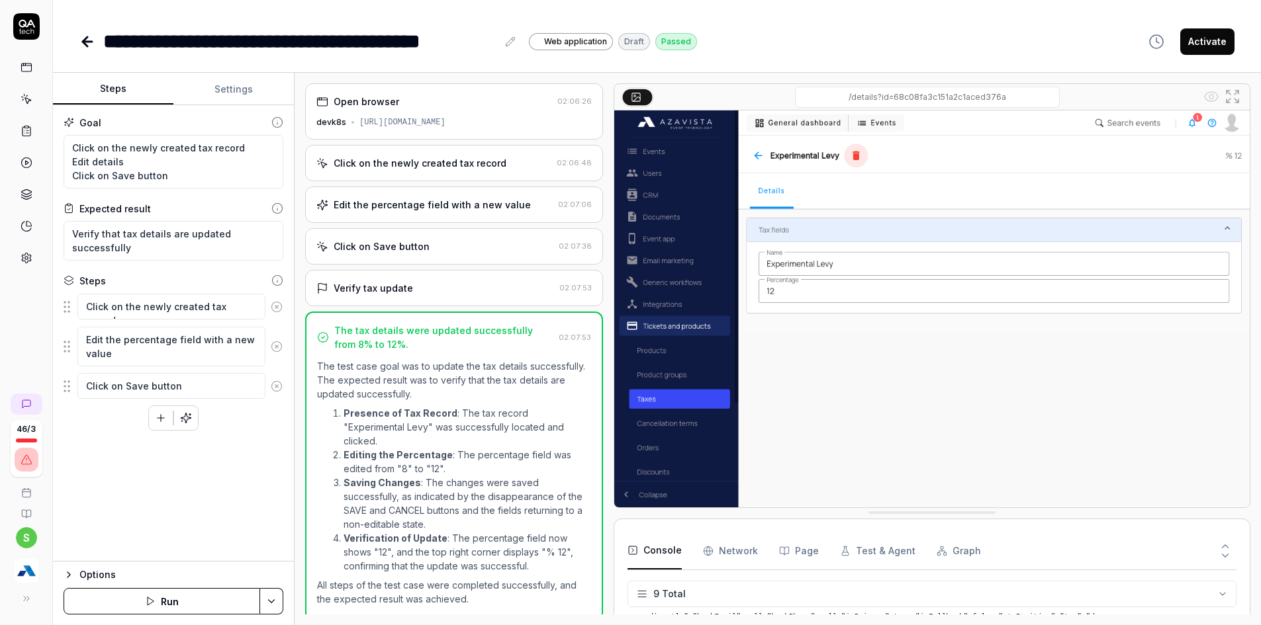
click at [1224, 37] on button "Activate" at bounding box center [1207, 41] width 54 height 26
click at [90, 48] on icon at bounding box center [87, 42] width 16 height 16
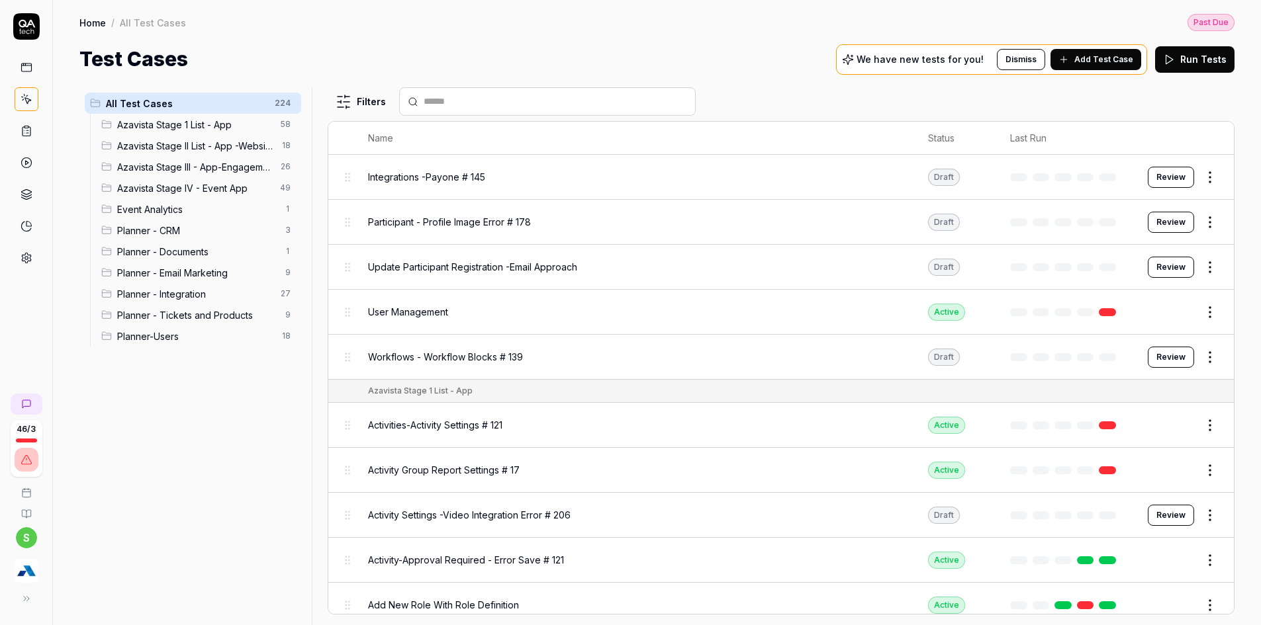
click at [228, 321] on span "Planner - Tickets and Products" at bounding box center [197, 315] width 160 height 14
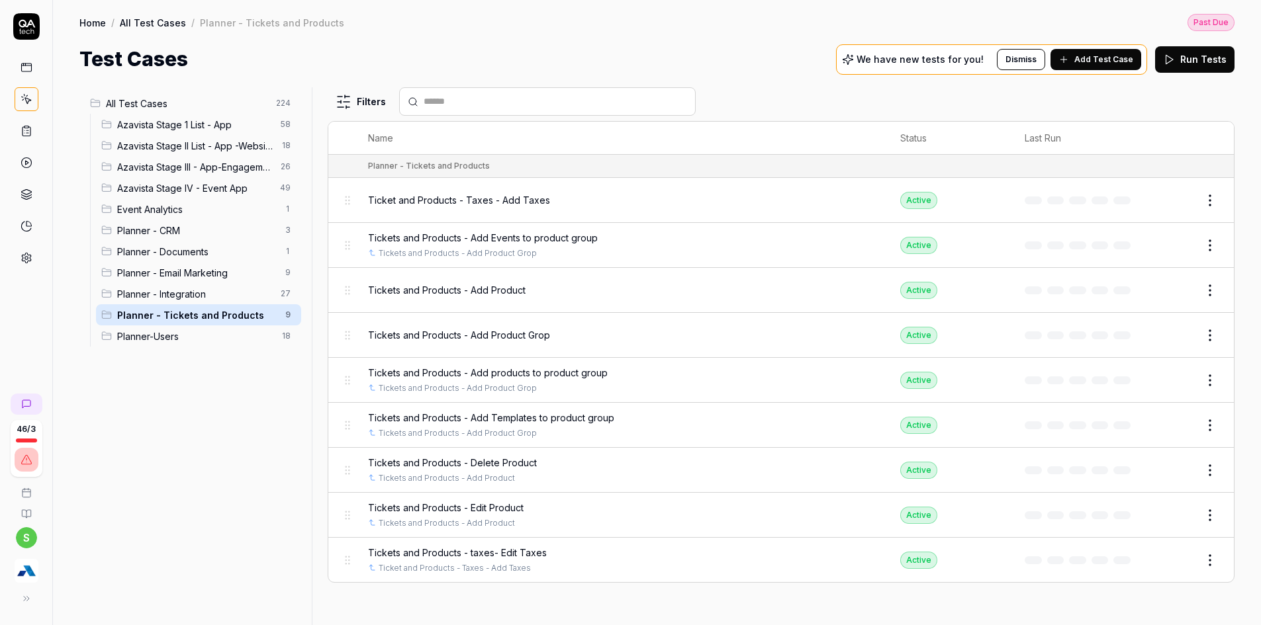
click at [1087, 56] on span "Add Test Case" at bounding box center [1103, 60] width 59 height 12
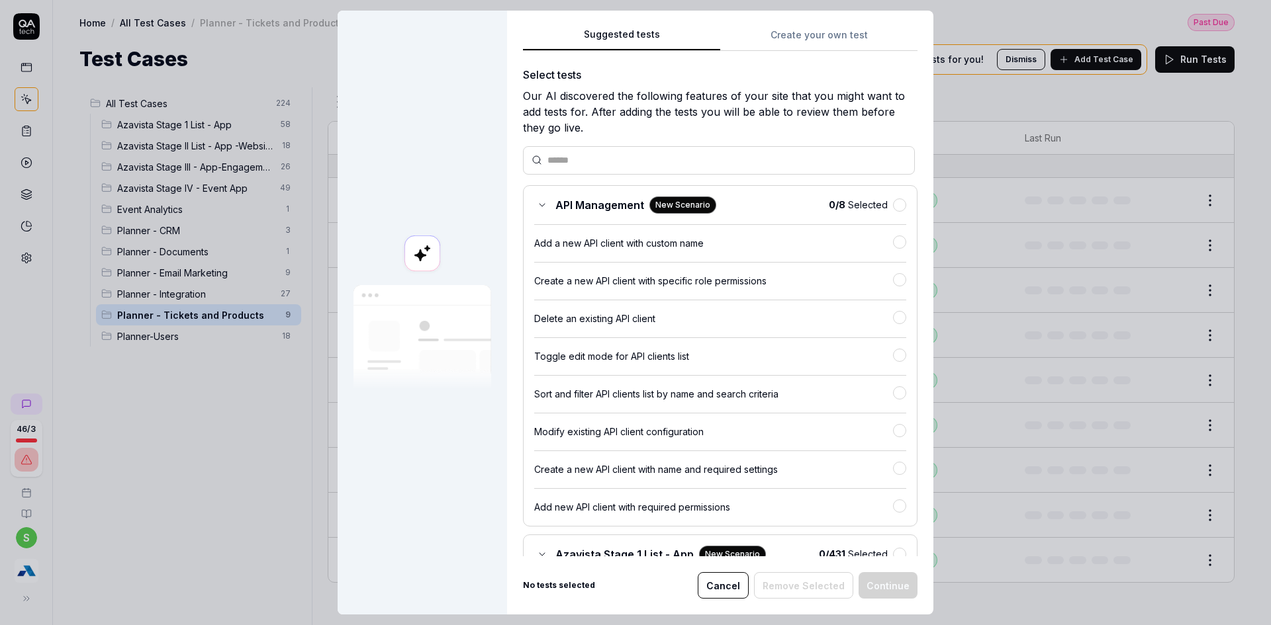
click at [734, 584] on button "Cancel" at bounding box center [723, 586] width 51 height 26
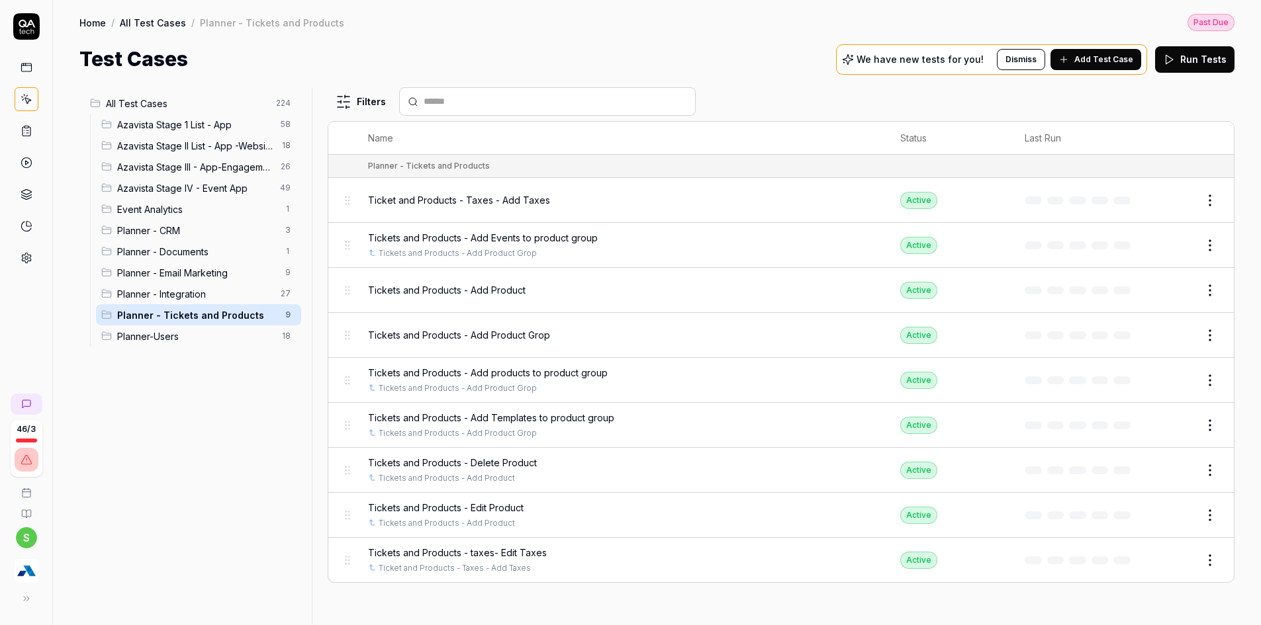
click at [1170, 562] on button "Edit" at bounding box center [1178, 560] width 32 height 21
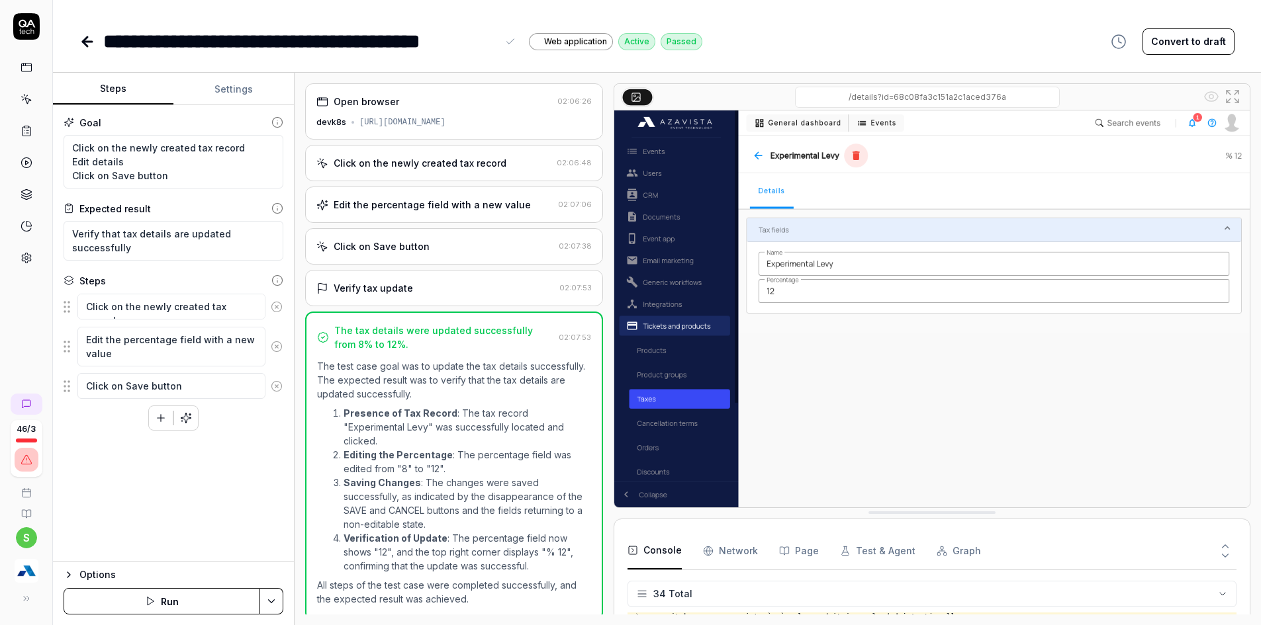
click at [332, 38] on div "**********" at bounding box center [300, 41] width 394 height 30
click at [471, 40] on div "**********" at bounding box center [302, 41] width 398 height 30
click at [494, 40] on div "**********" at bounding box center [302, 41] width 398 height 30
click at [499, 40] on div "**********" at bounding box center [302, 41] width 398 height 30
click at [89, 42] on icon at bounding box center [87, 42] width 9 height 0
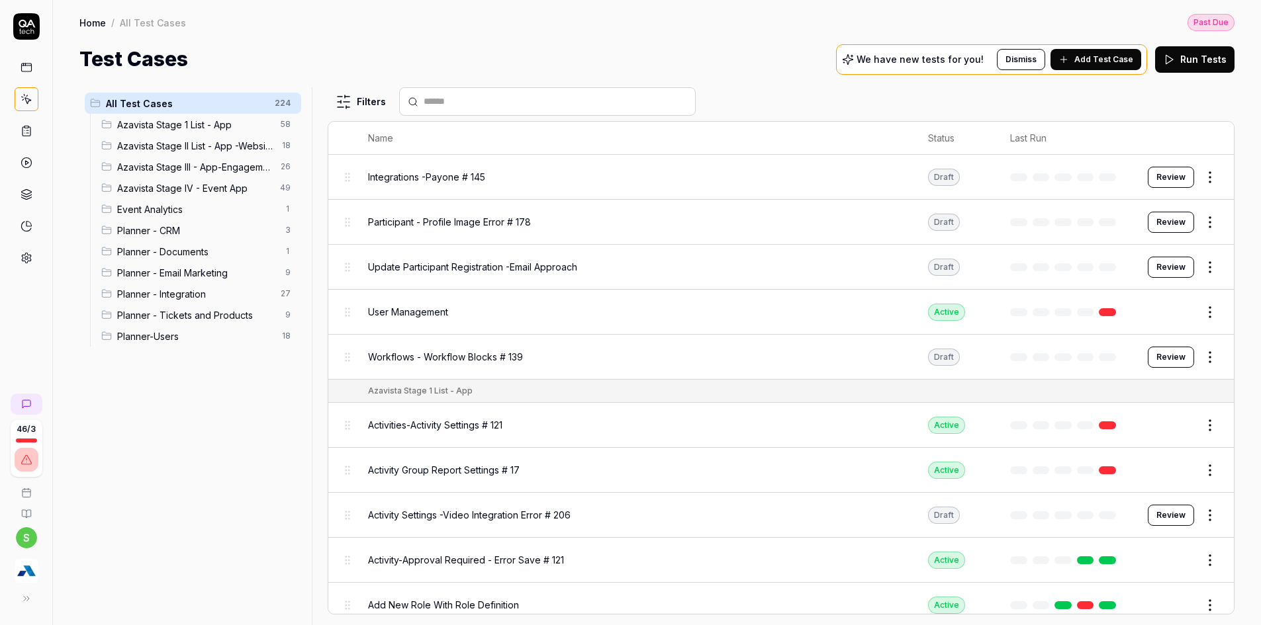
click at [234, 319] on span "Planner - Tickets and Products" at bounding box center [197, 315] width 160 height 14
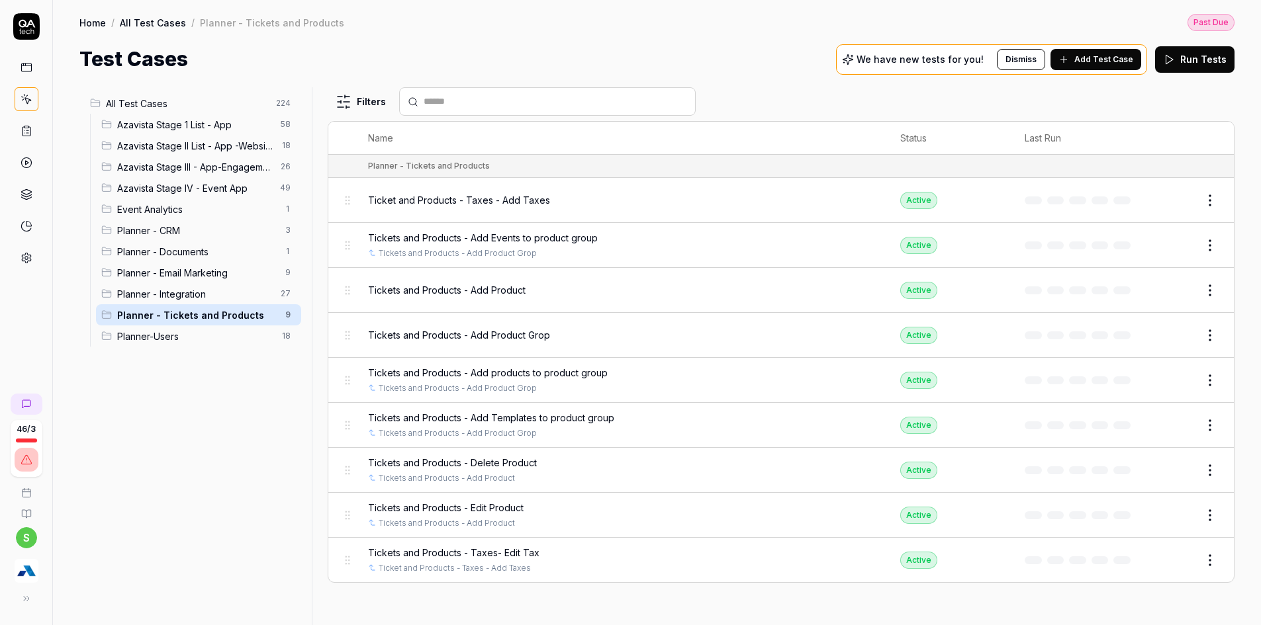
click at [1209, 515] on html "Payment Past Due Your invoice is past due. Please update your payment method to…" at bounding box center [630, 277] width 1261 height 728
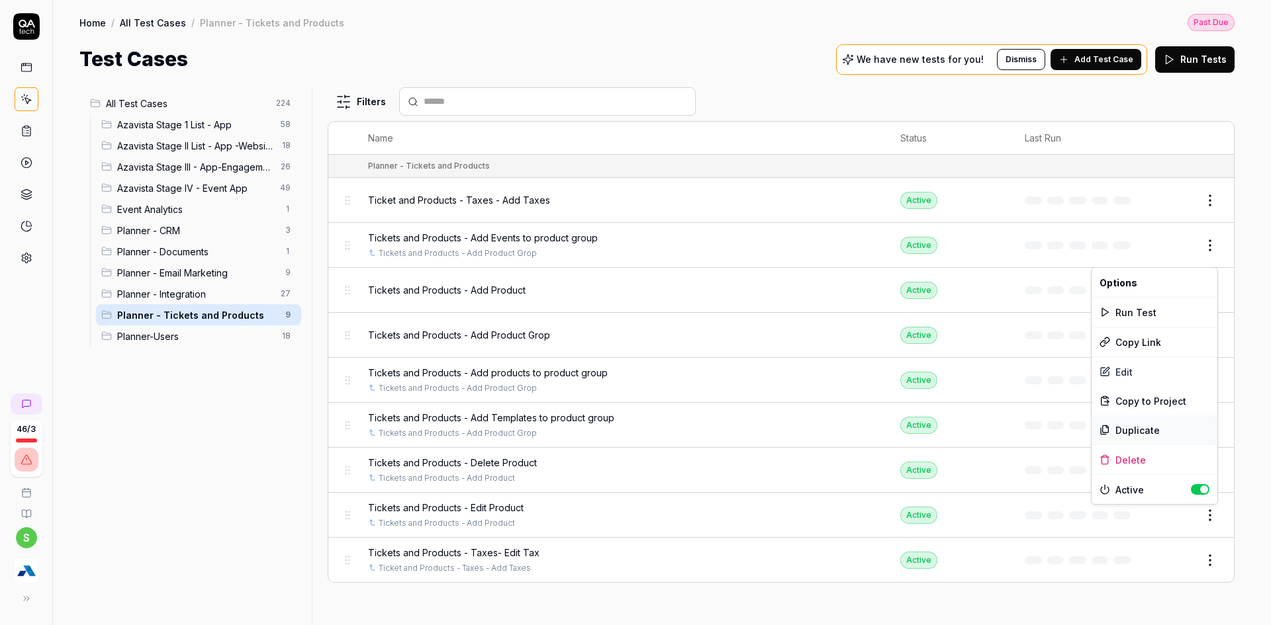
click at [1133, 434] on div "Duplicate" at bounding box center [1154, 430] width 126 height 29
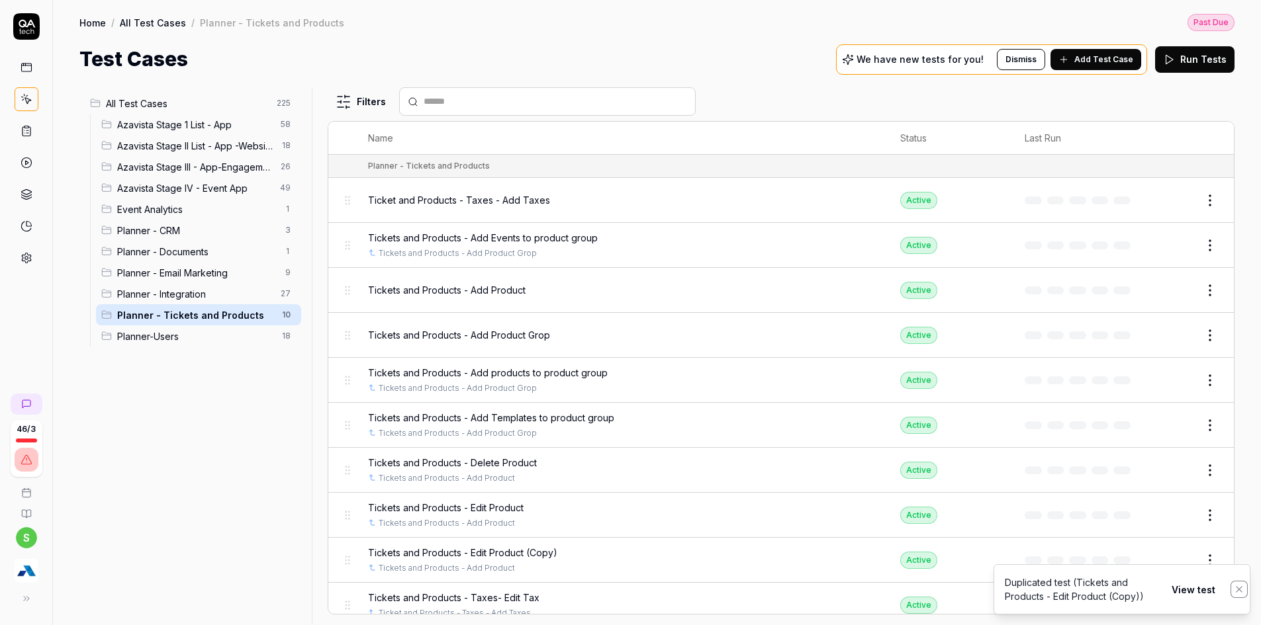
drag, startPoint x: 1238, startPoint y: 591, endPoint x: 1230, endPoint y: 584, distance: 9.8
click at [1238, 591] on icon "Notifications (F8)" at bounding box center [1239, 589] width 6 height 6
click at [1165, 559] on button "Edit" at bounding box center [1178, 560] width 32 height 21
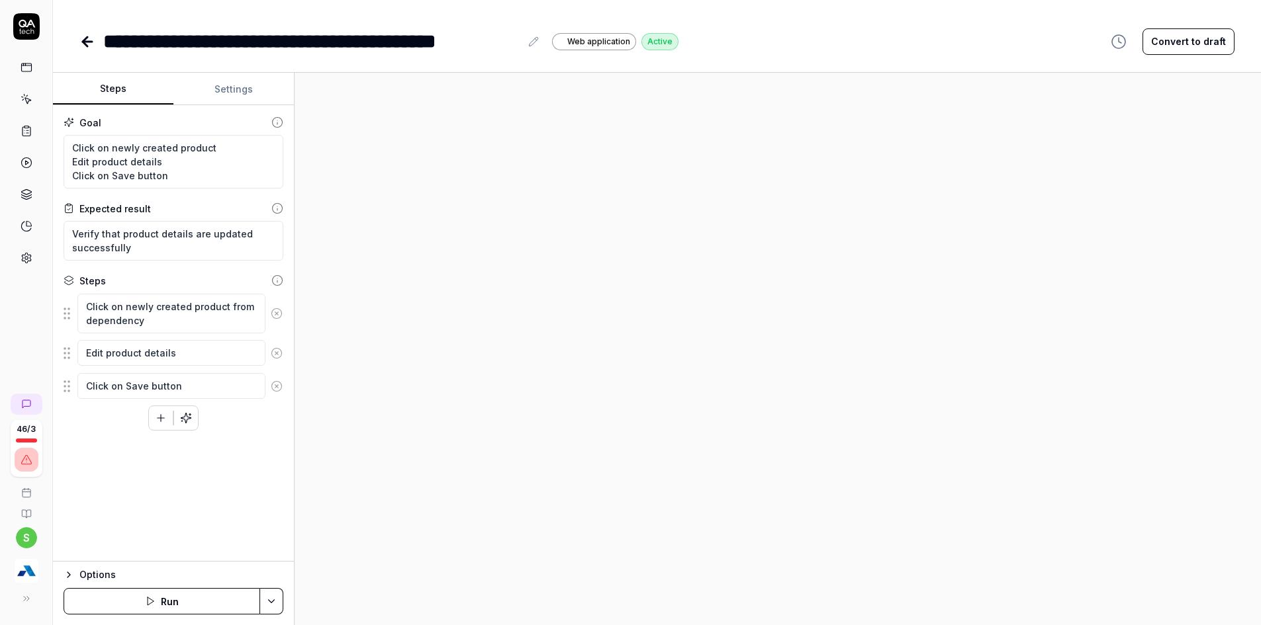
click at [527, 44] on button at bounding box center [534, 42] width 16 height 16
click at [83, 43] on icon at bounding box center [85, 41] width 5 height 9
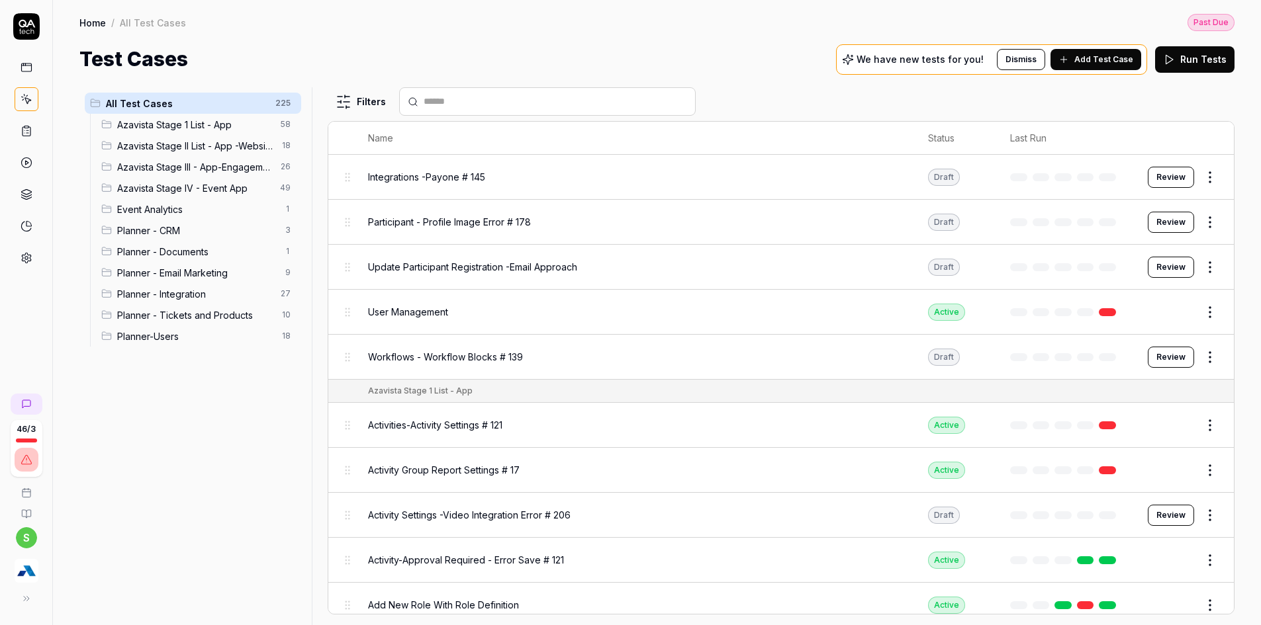
click at [146, 305] on div "Planner - Tickets and Products 10" at bounding box center [198, 314] width 205 height 21
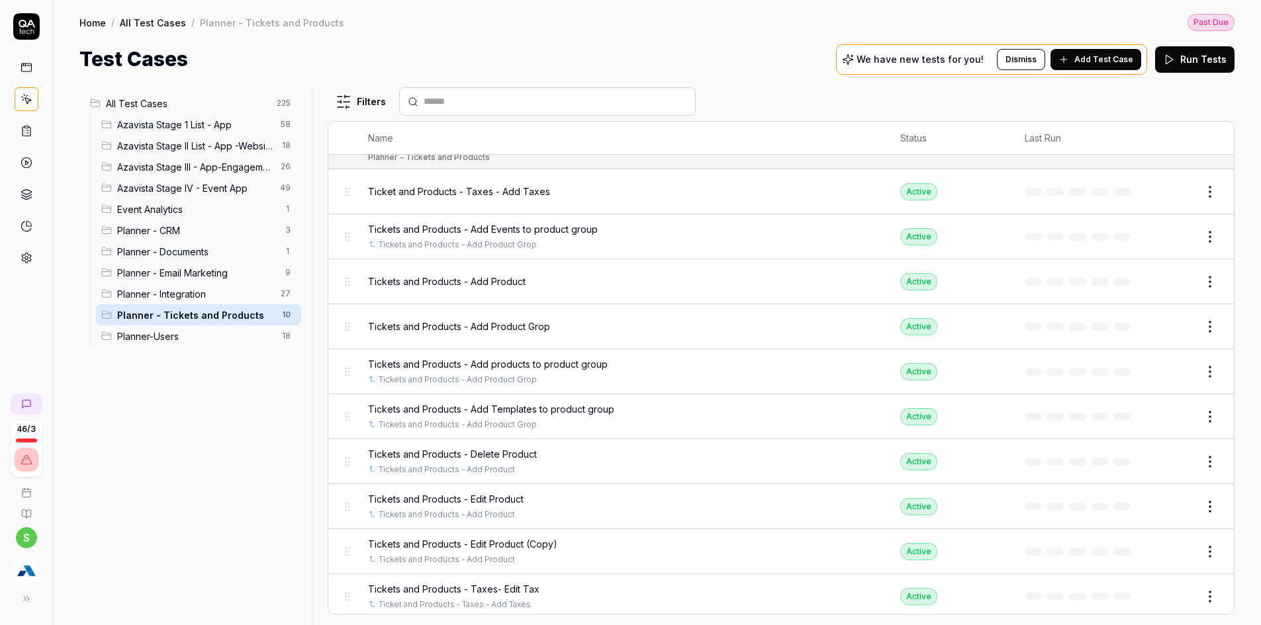
scroll to position [13, 0]
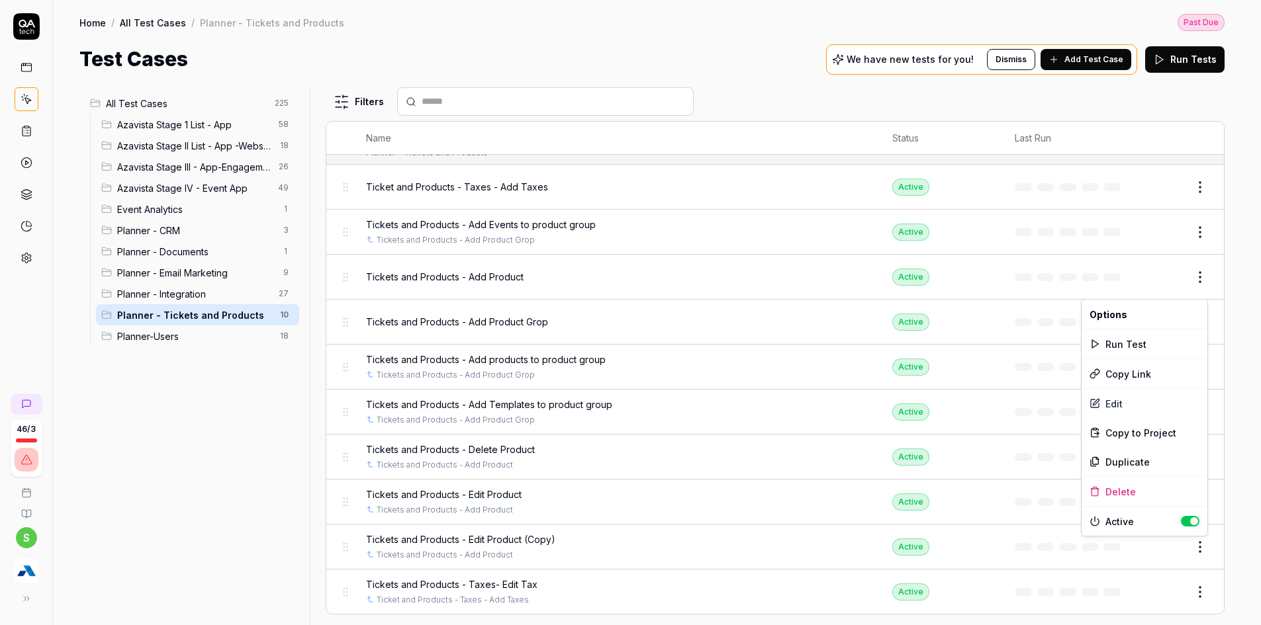
click at [1209, 545] on html "Payment Past Due Your invoice is past due. Please update your payment method to…" at bounding box center [630, 277] width 1261 height 728
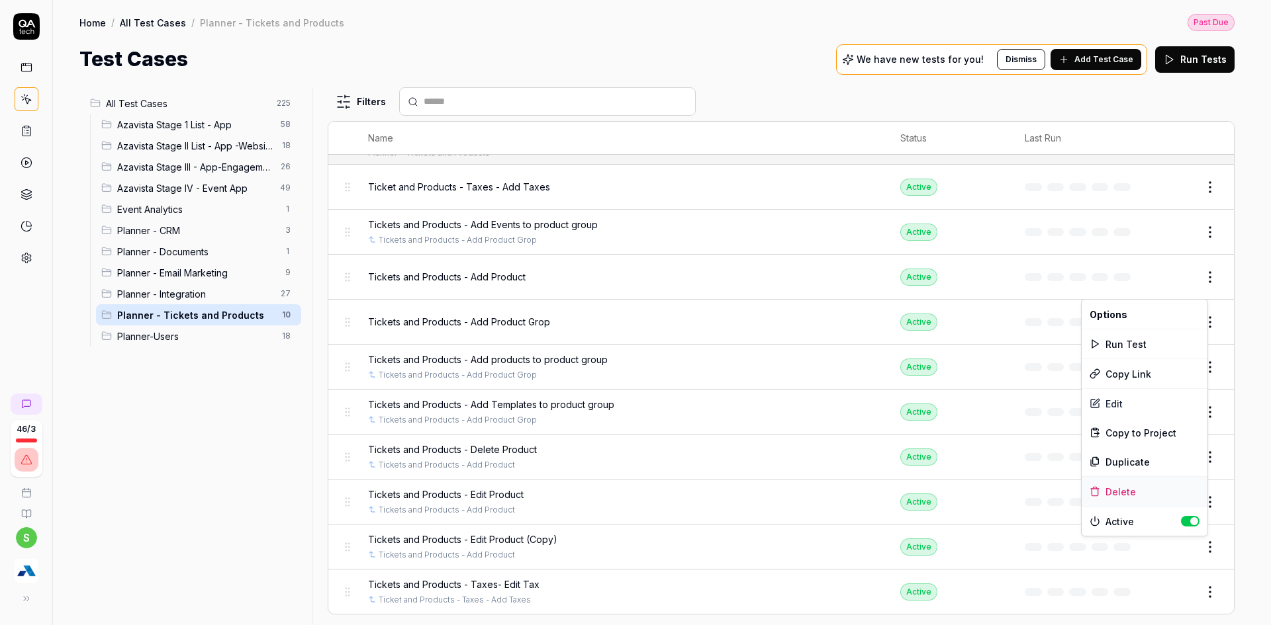
click at [1127, 492] on div "Delete" at bounding box center [1145, 491] width 126 height 29
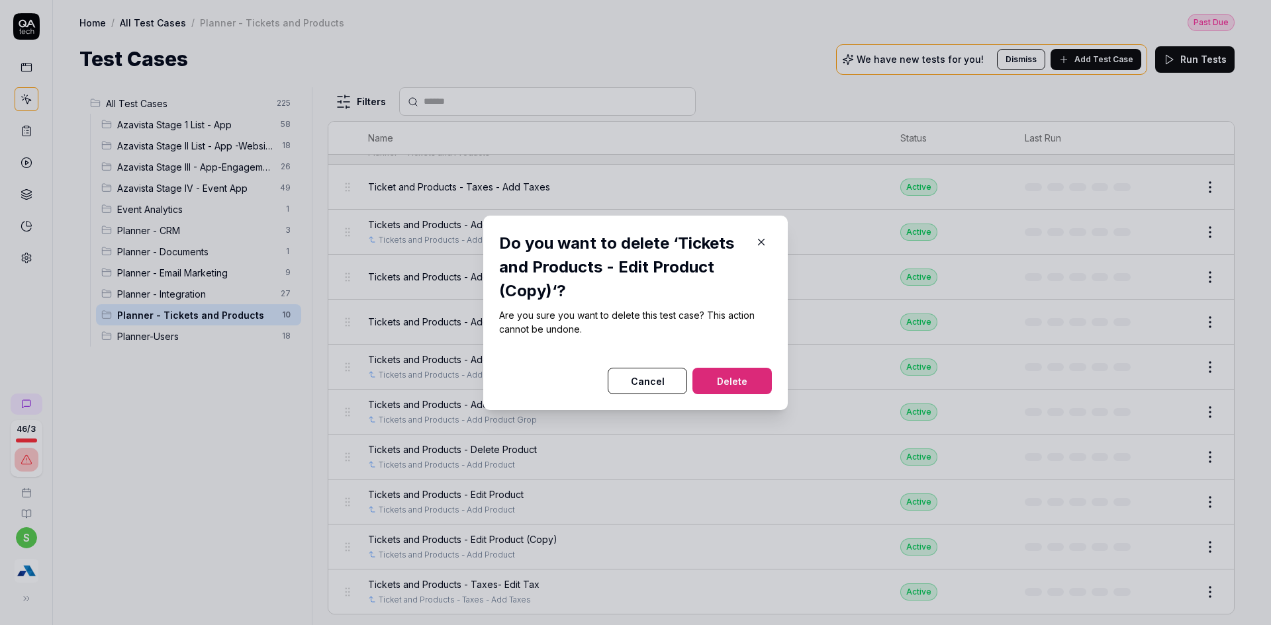
click at [730, 379] on button "Delete" at bounding box center [731, 381] width 79 height 26
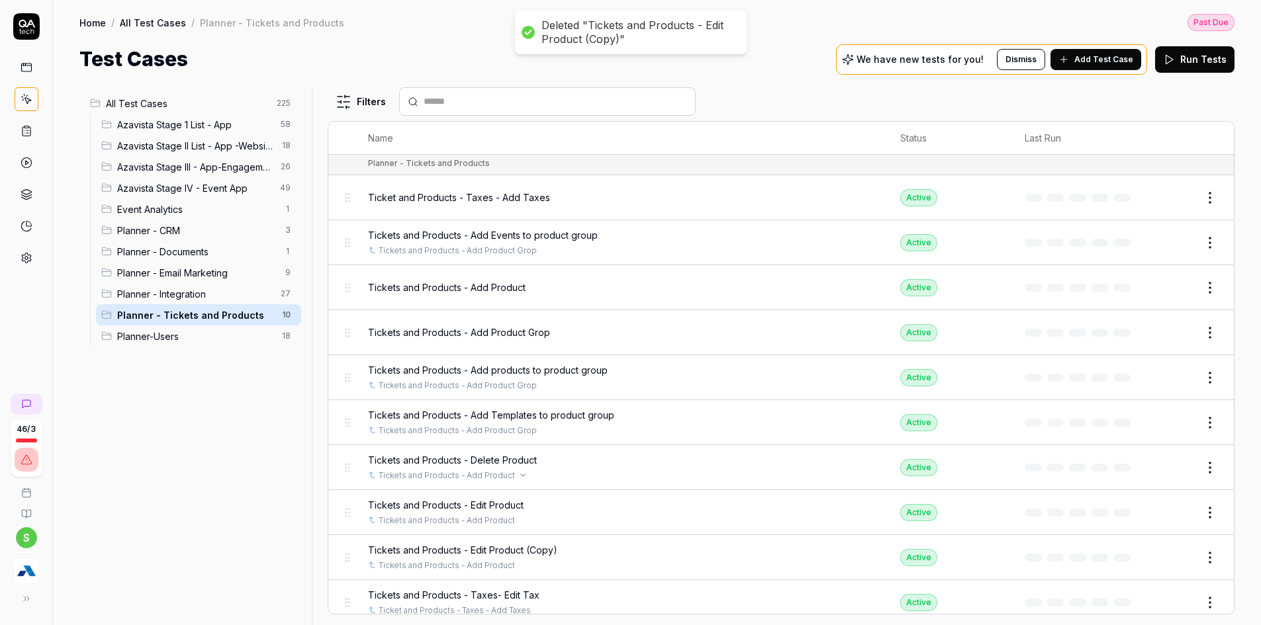
scroll to position [0, 0]
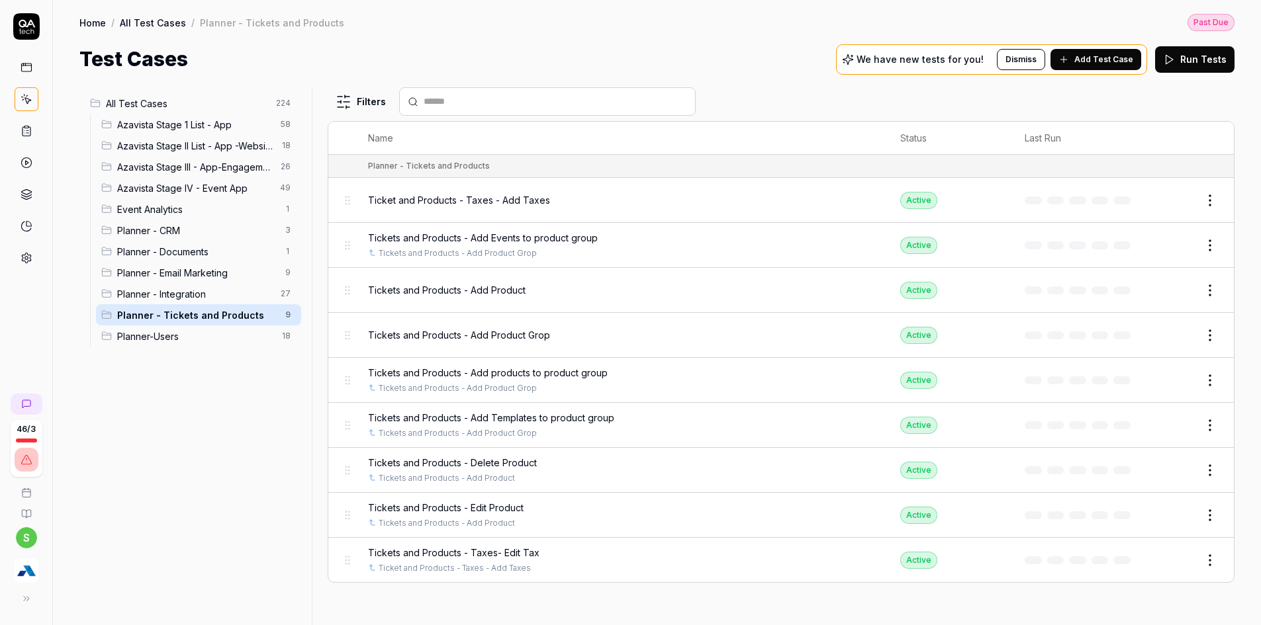
click at [1215, 565] on html "Payment Past Due Your invoice is past due. Please update your payment method to…" at bounding box center [630, 277] width 1261 height 728
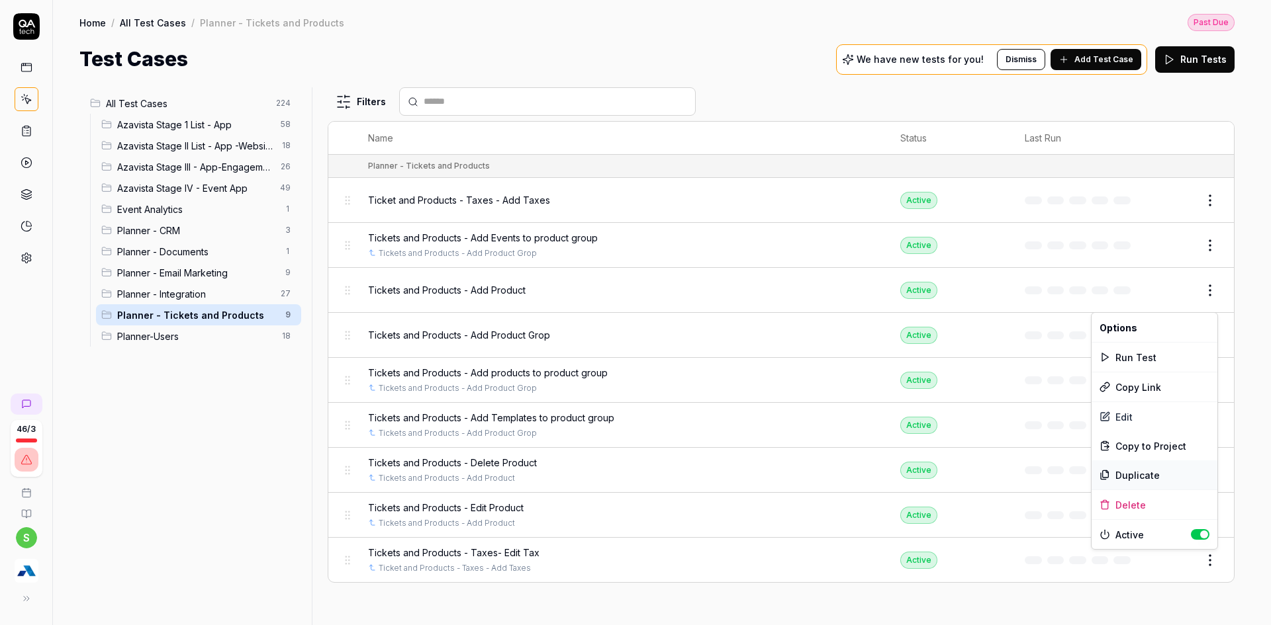
click at [1139, 479] on div "Duplicate" at bounding box center [1154, 475] width 126 height 29
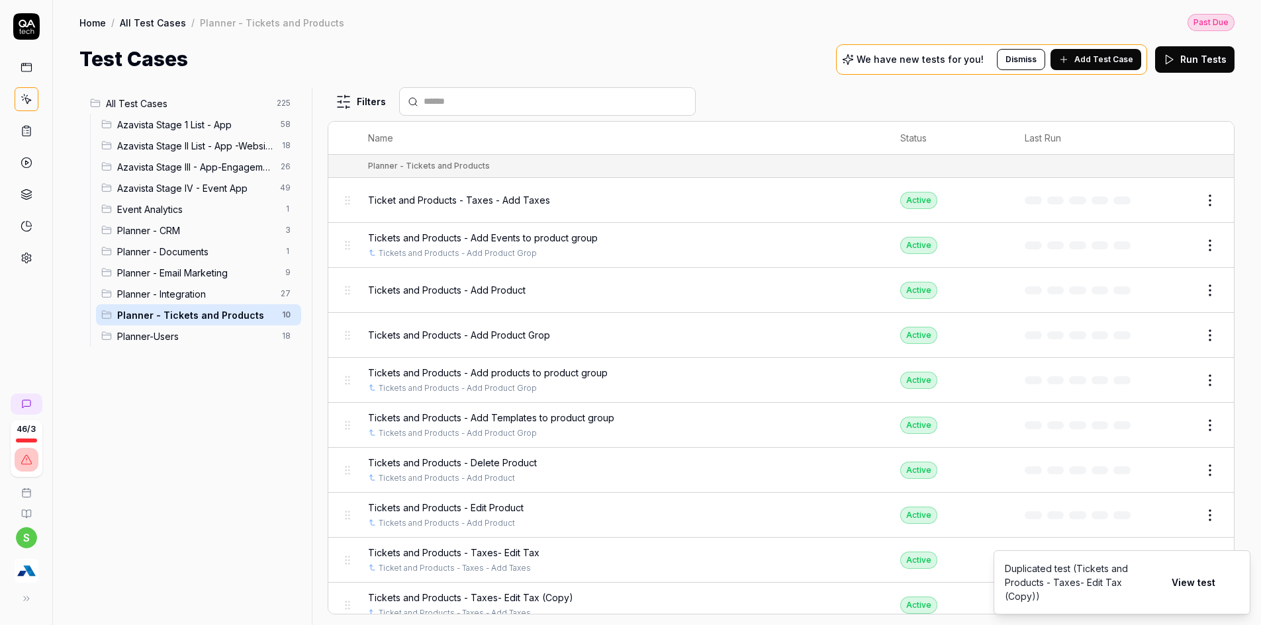
click at [1180, 584] on button "View test" at bounding box center [1194, 583] width 60 height 26
click at [1237, 585] on icon "Notifications (F8)" at bounding box center [1239, 583] width 11 height 11
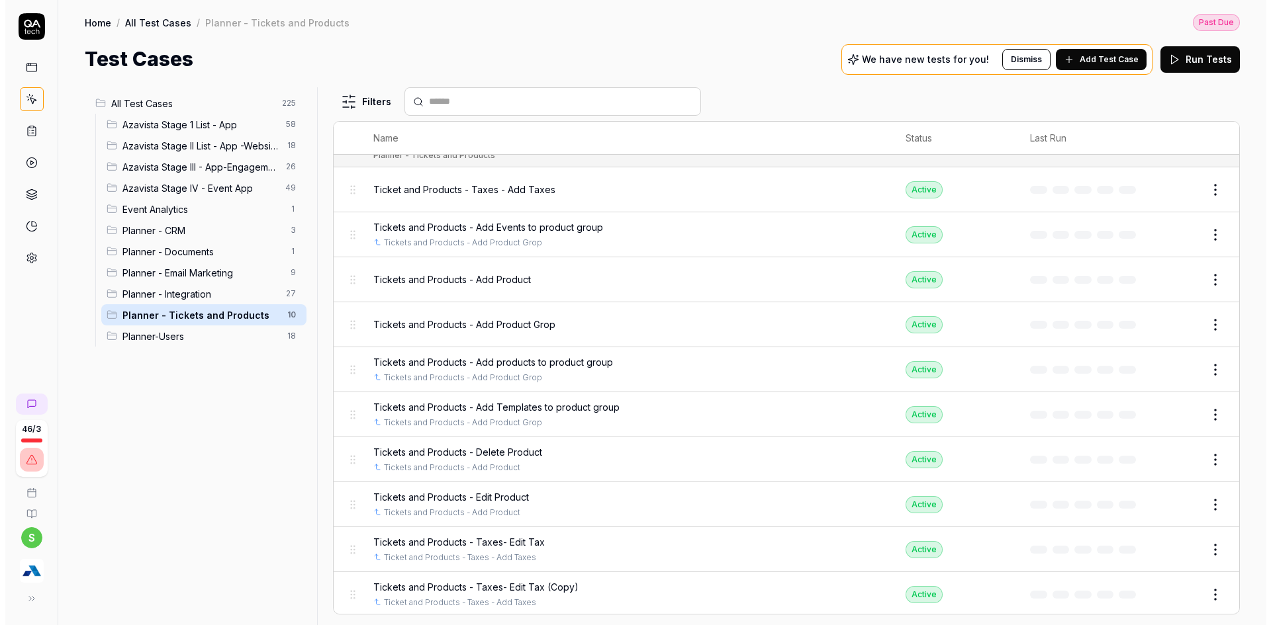
scroll to position [13, 0]
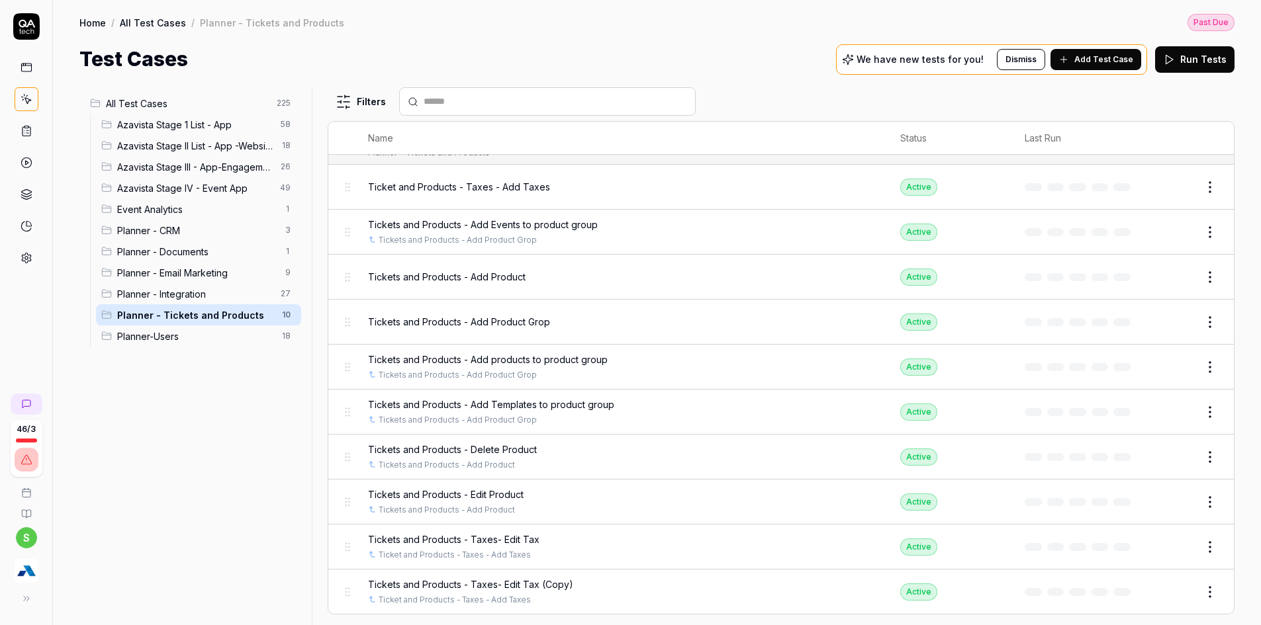
click at [1169, 591] on button "Edit" at bounding box center [1178, 592] width 32 height 21
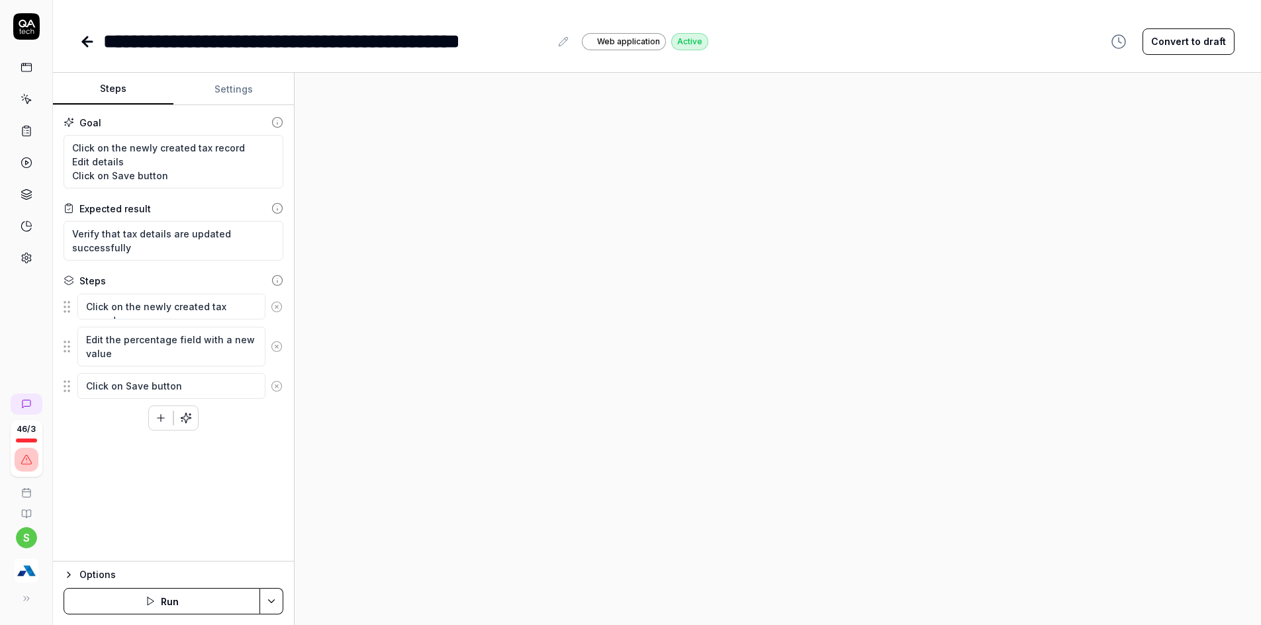
click at [426, 43] on div "**********" at bounding box center [326, 41] width 447 height 30
drag, startPoint x: 505, startPoint y: 50, endPoint x: 585, endPoint y: 45, distance: 80.2
click at [585, 45] on div "**********" at bounding box center [349, 41] width 493 height 30
click at [99, 165] on textarea "Click on the newly created tax record Edit details Click on Save button" at bounding box center [174, 162] width 220 height 54
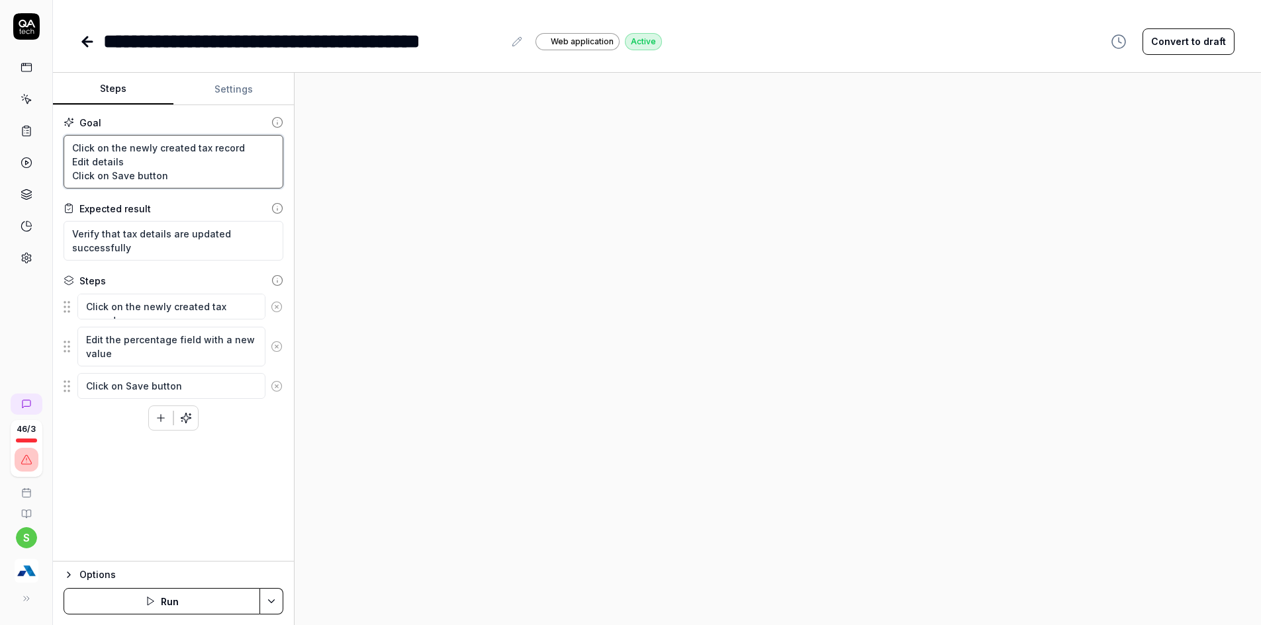
click at [99, 165] on textarea "Click on the newly created tax record Edit details Click on Save button" at bounding box center [174, 162] width 220 height 54
click at [89, 173] on textarea "Click on the newly created tax record Click on Delete icon" at bounding box center [174, 162] width 220 height 54
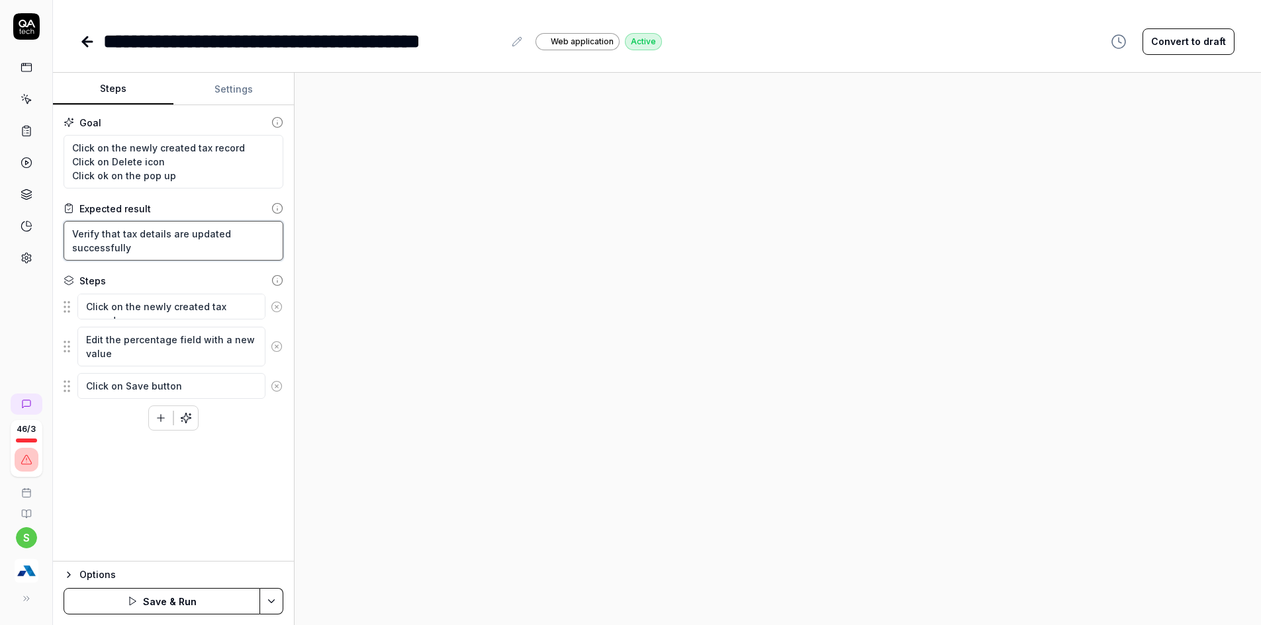
drag, startPoint x: 122, startPoint y: 236, endPoint x: 155, endPoint y: 251, distance: 36.2
click at [155, 251] on textarea "Verify that tax details are updated successfully" at bounding box center [174, 241] width 220 height 40
click at [243, 246] on textarea "Verify that tax record is successfully deleted and disappears from listing" at bounding box center [174, 241] width 220 height 40
click at [278, 595] on html "**********" at bounding box center [630, 277] width 1261 height 728
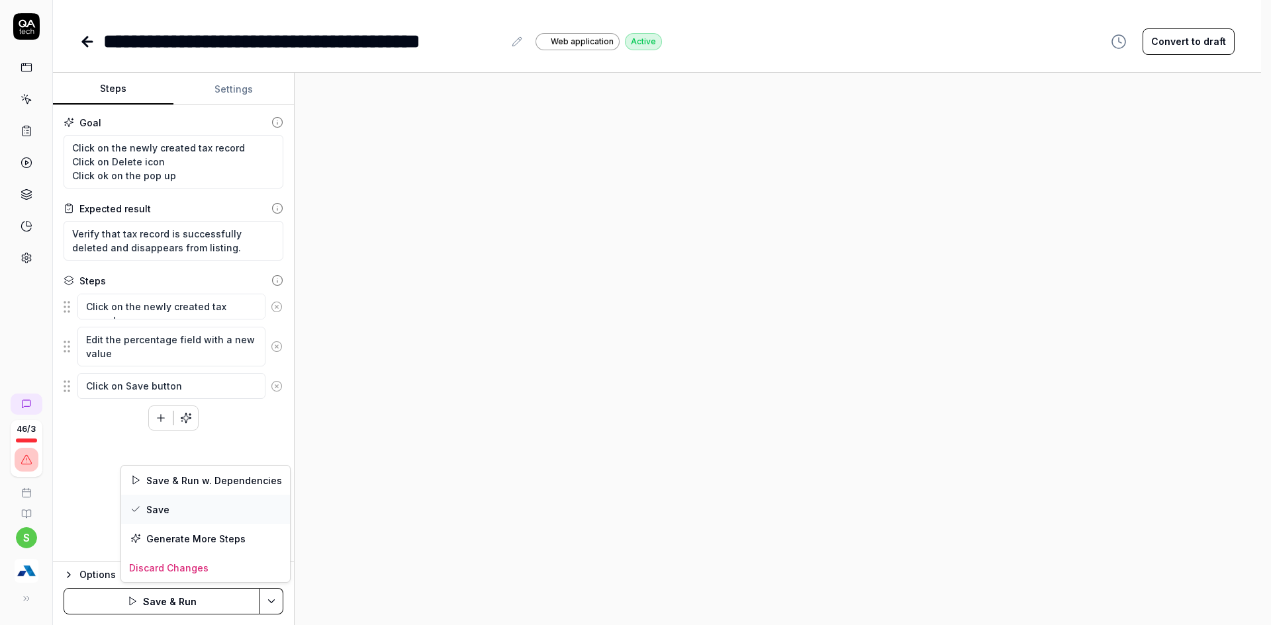
click at [169, 506] on div "Save" at bounding box center [205, 509] width 169 height 29
click at [280, 600] on html "**********" at bounding box center [635, 277] width 1271 height 728
click at [232, 534] on div "Run w. Dependencies" at bounding box center [221, 538] width 134 height 29
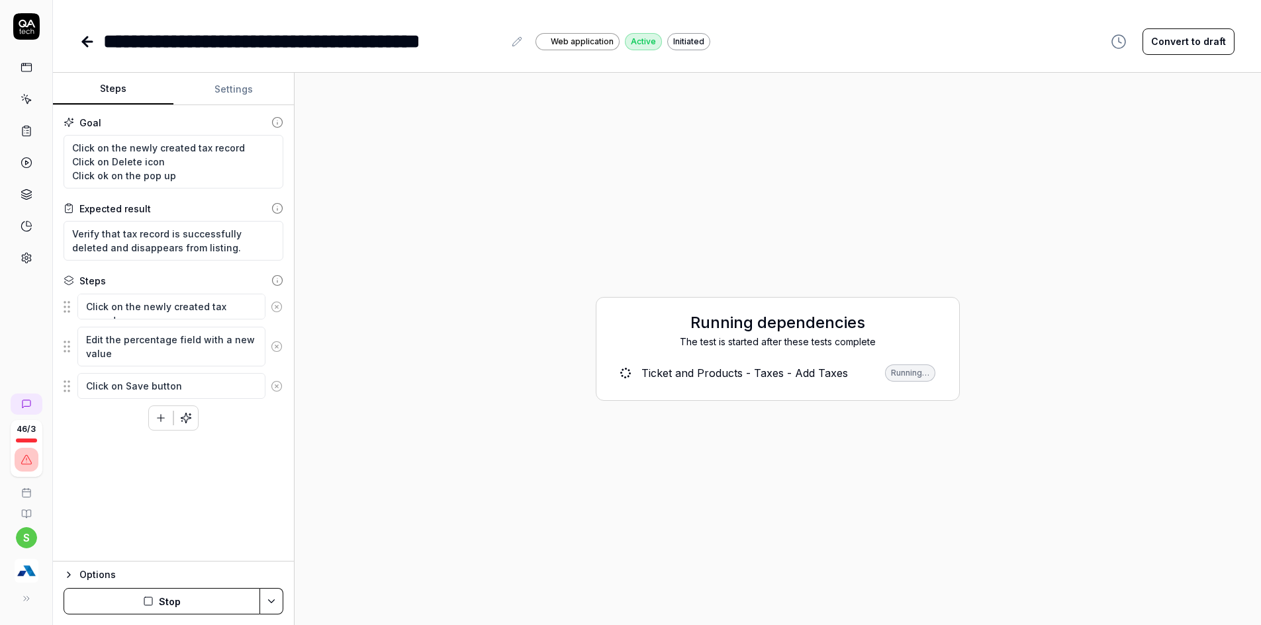
click at [216, 594] on button "Stop" at bounding box center [162, 601] width 197 height 26
drag, startPoint x: 124, startPoint y: 355, endPoint x: 46, endPoint y: 334, distance: 80.9
click at [46, 334] on div "**********" at bounding box center [630, 312] width 1261 height 625
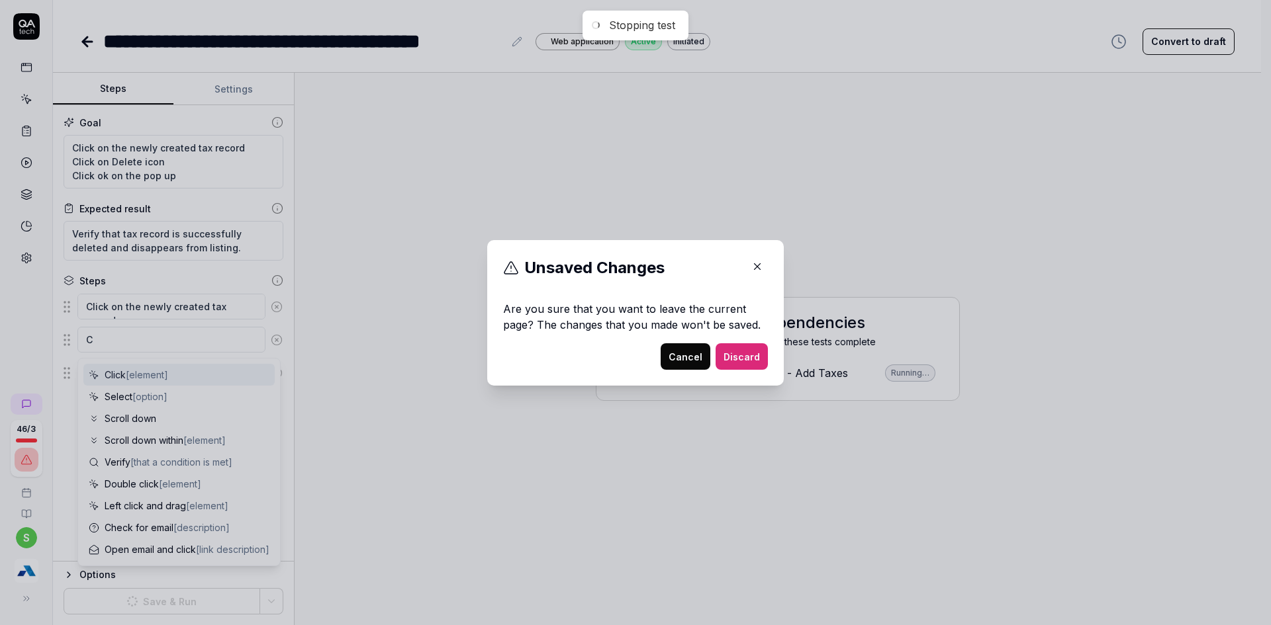
click at [674, 346] on button "Cancel" at bounding box center [686, 357] width 50 height 26
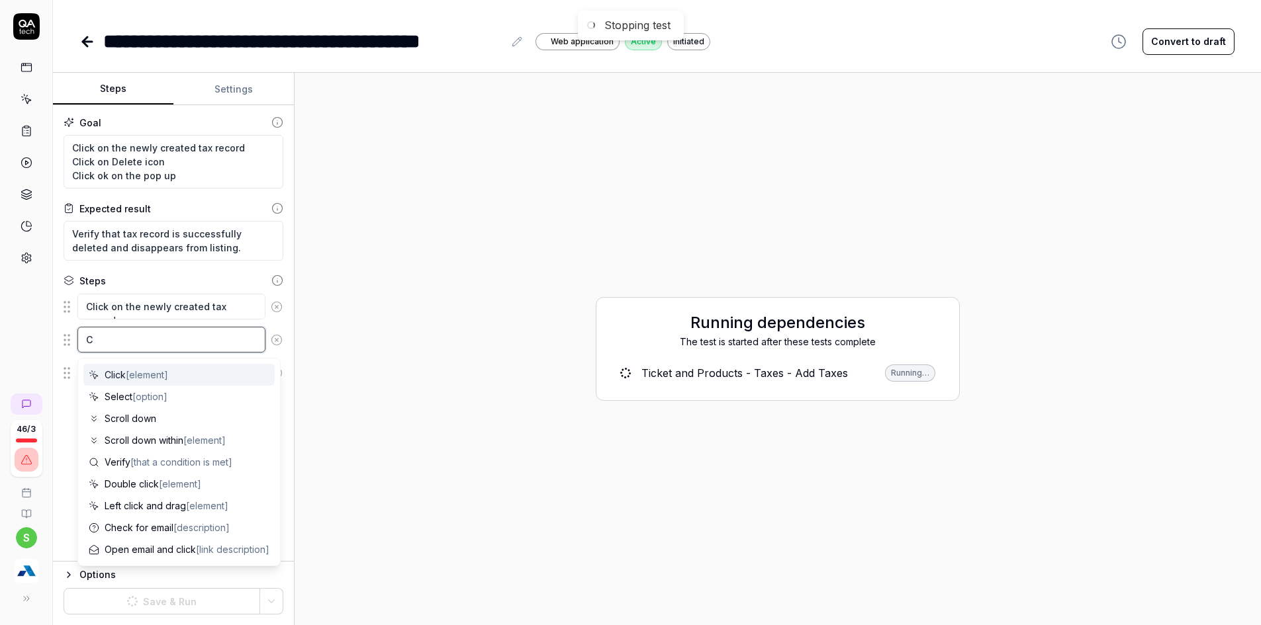
click at [173, 340] on textarea "C" at bounding box center [171, 340] width 188 height 26
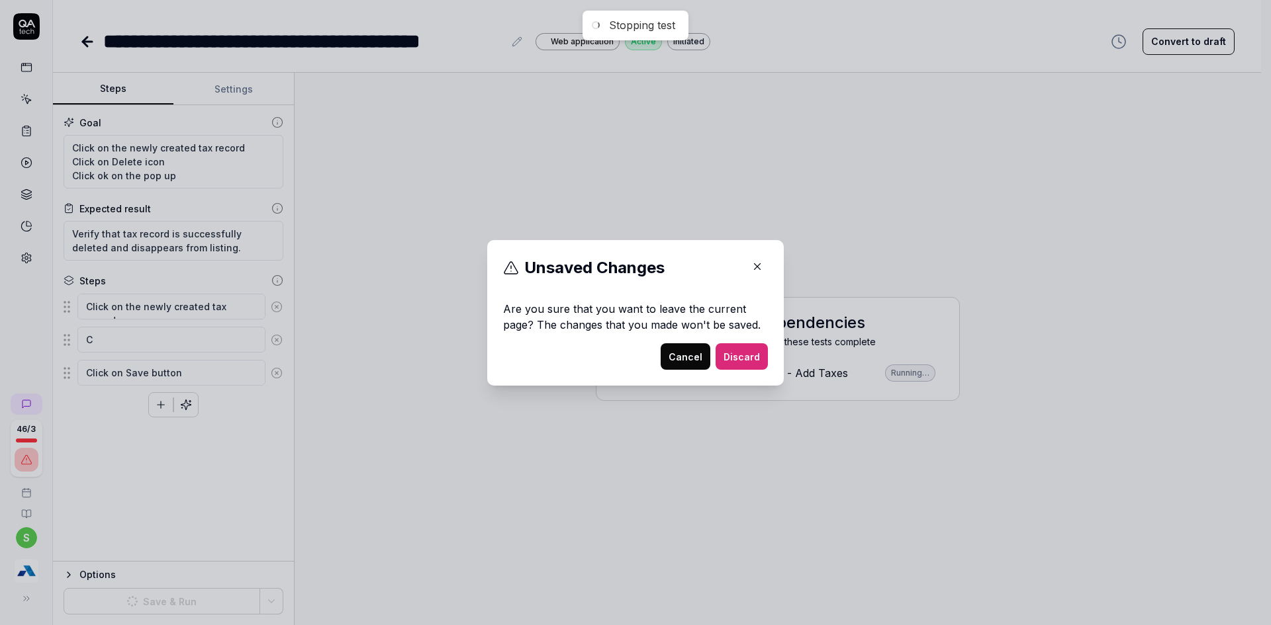
click at [706, 350] on button "Cancel" at bounding box center [686, 357] width 50 height 26
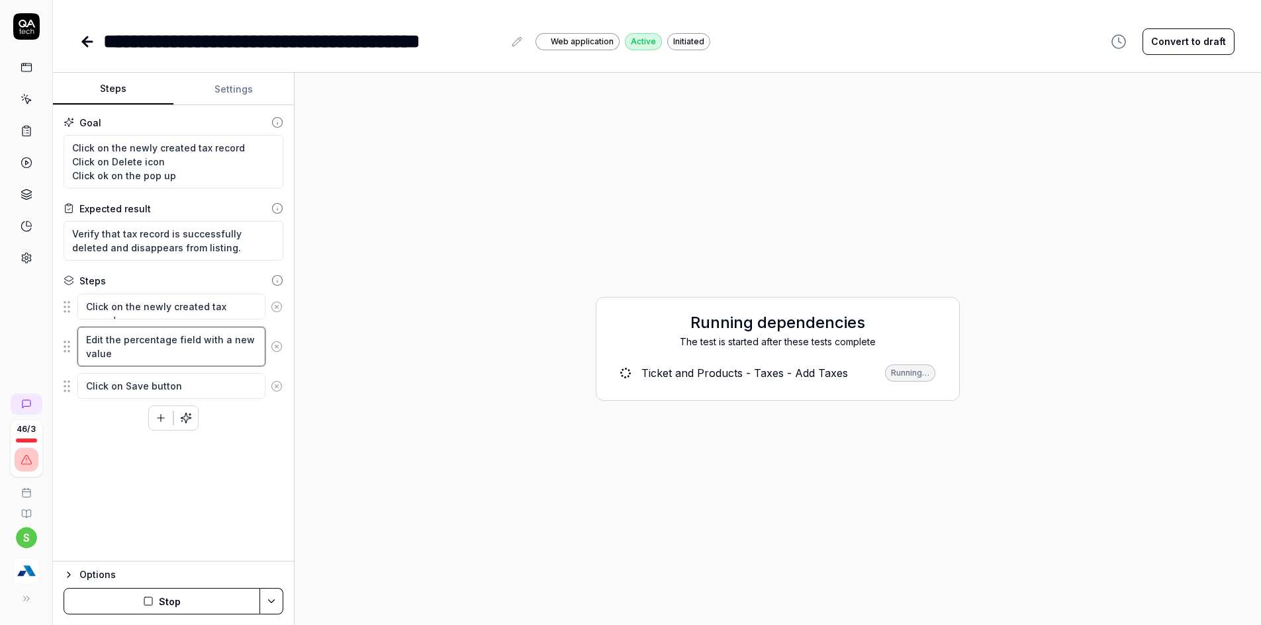
type textarea "*"
drag, startPoint x: 130, startPoint y: 352, endPoint x: 71, endPoint y: 334, distance: 61.6
click at [71, 334] on div "Edit the percentage field with a new value" at bounding box center [174, 346] width 220 height 41
type textarea "C"
type textarea "*"
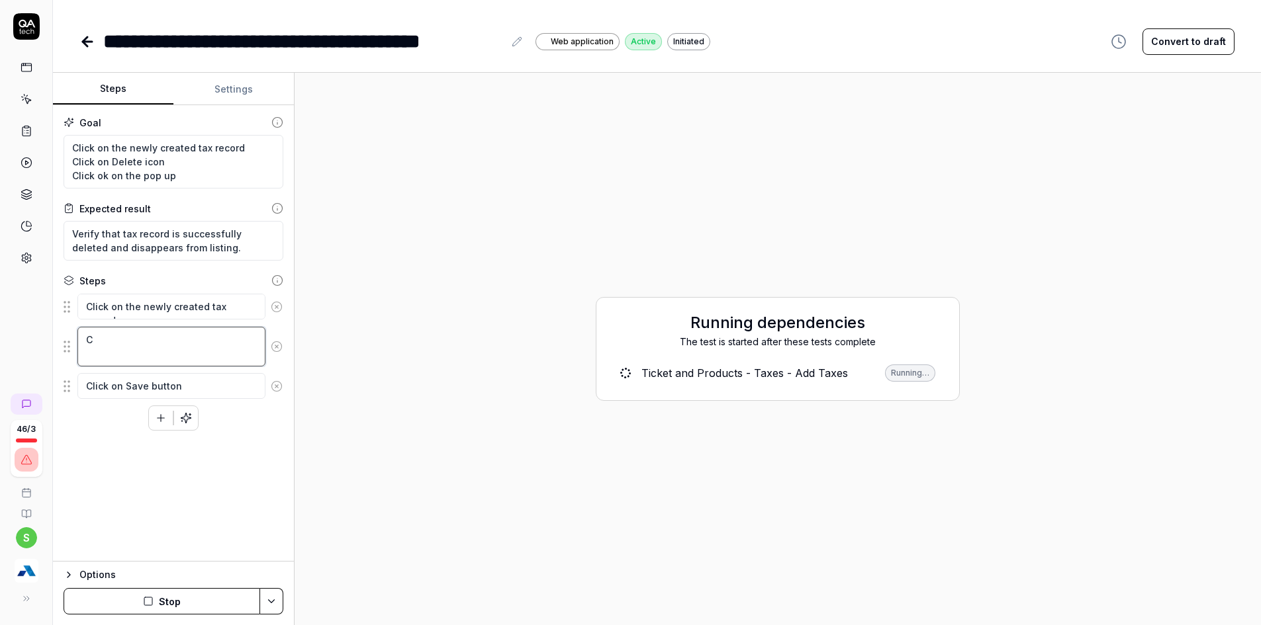
type textarea "Cl"
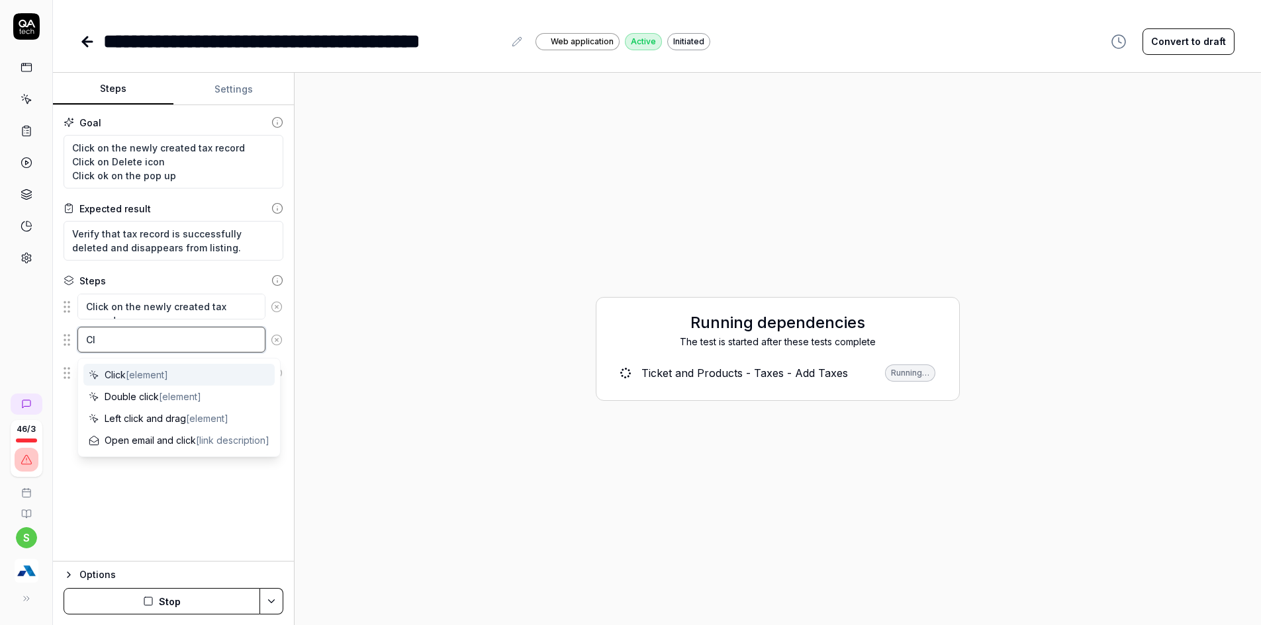
type textarea "*"
type textarea "Cli"
type textarea "*"
type textarea "Clic"
type textarea "*"
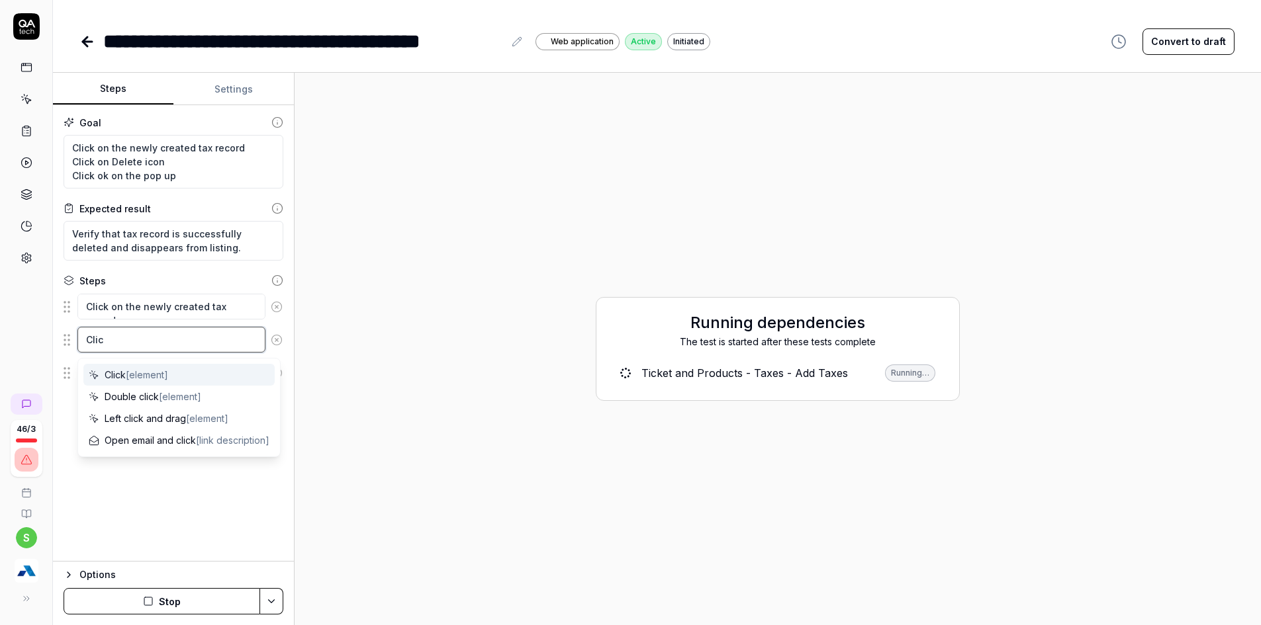
type textarea "Click"
type textarea "*"
type textarea "Click"
type textarea "*"
type textarea "Click o"
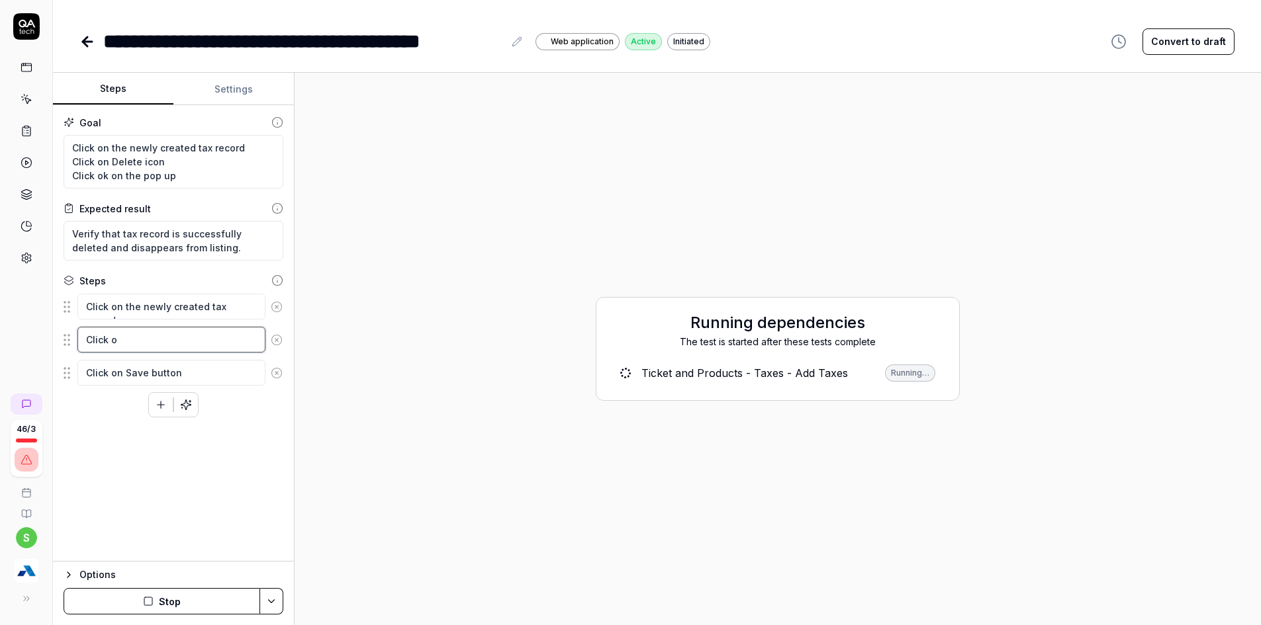
type textarea "*"
type textarea "Click on"
type textarea "*"
type textarea "Click on"
type textarea "*"
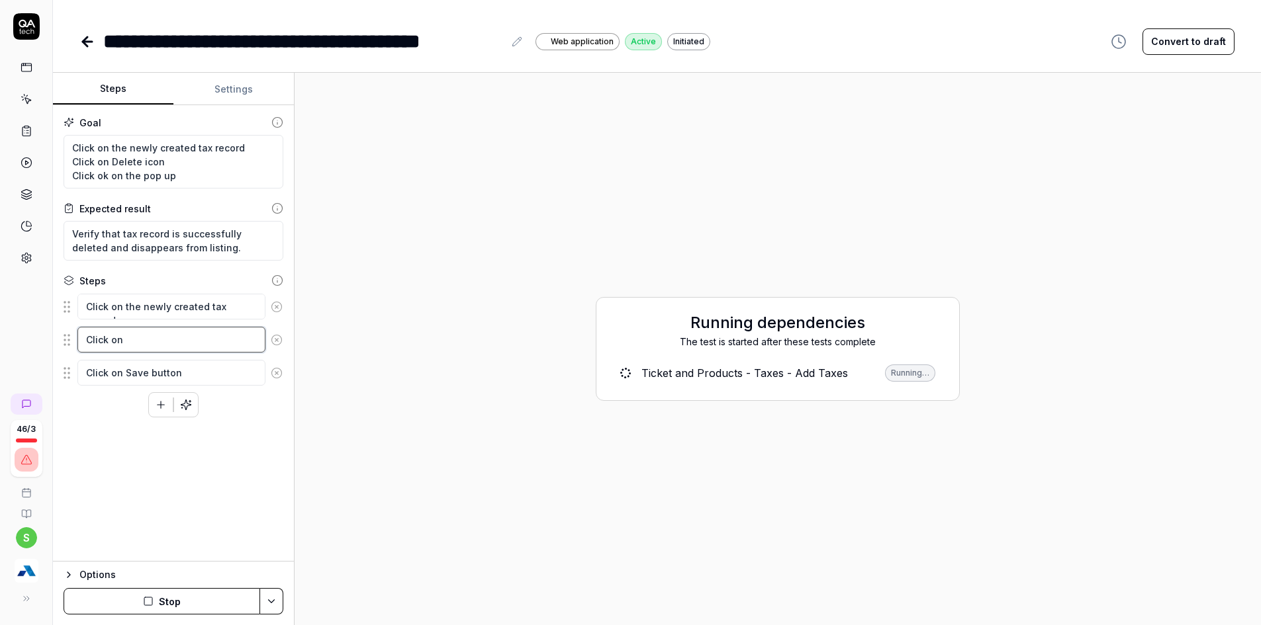
type textarea "Click on D"
type textarea "*"
type textarea "Click on De"
type textarea "*"
type textarea "Click on Del"
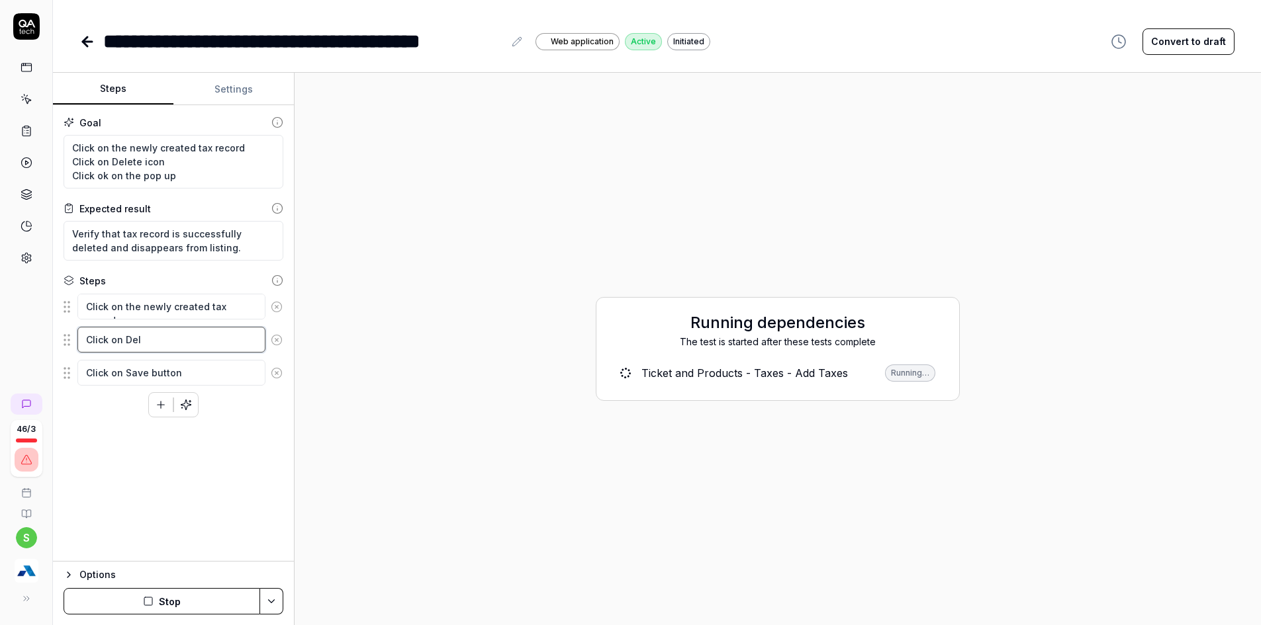
type textarea "*"
type textarea "Click on Delet"
type textarea "*"
type textarea "Click on Delete"
type textarea "*"
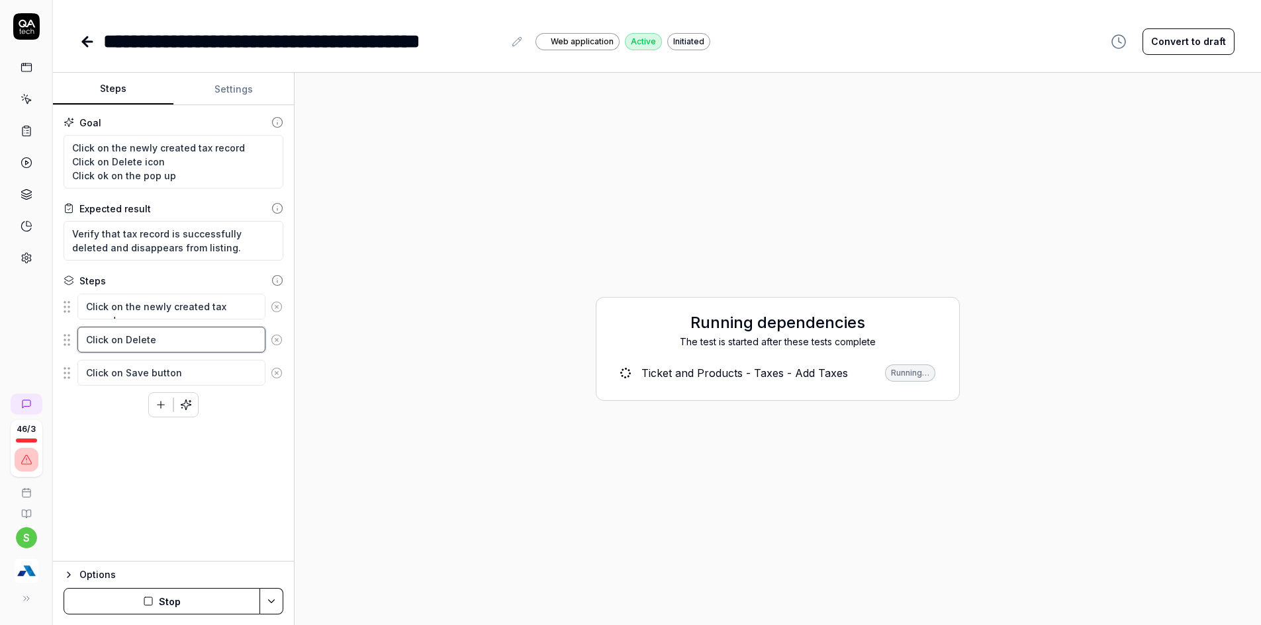
type textarea "Click on Delete"
type textarea "*"
type textarea "Click on Delete i"
type textarea "*"
type textarea "Click on Delete ic"
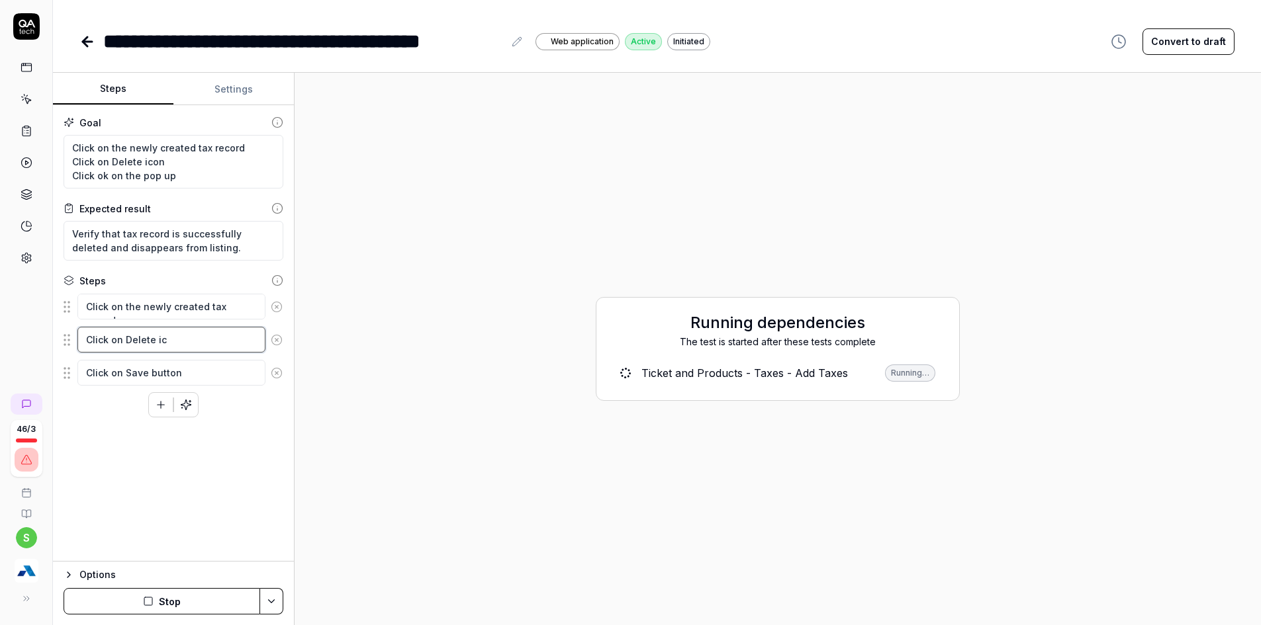
type textarea "*"
type textarea "Click on Delete ico"
type textarea "*"
type textarea "Click on Delete icon"
click at [277, 375] on icon at bounding box center [277, 373] width 12 height 12
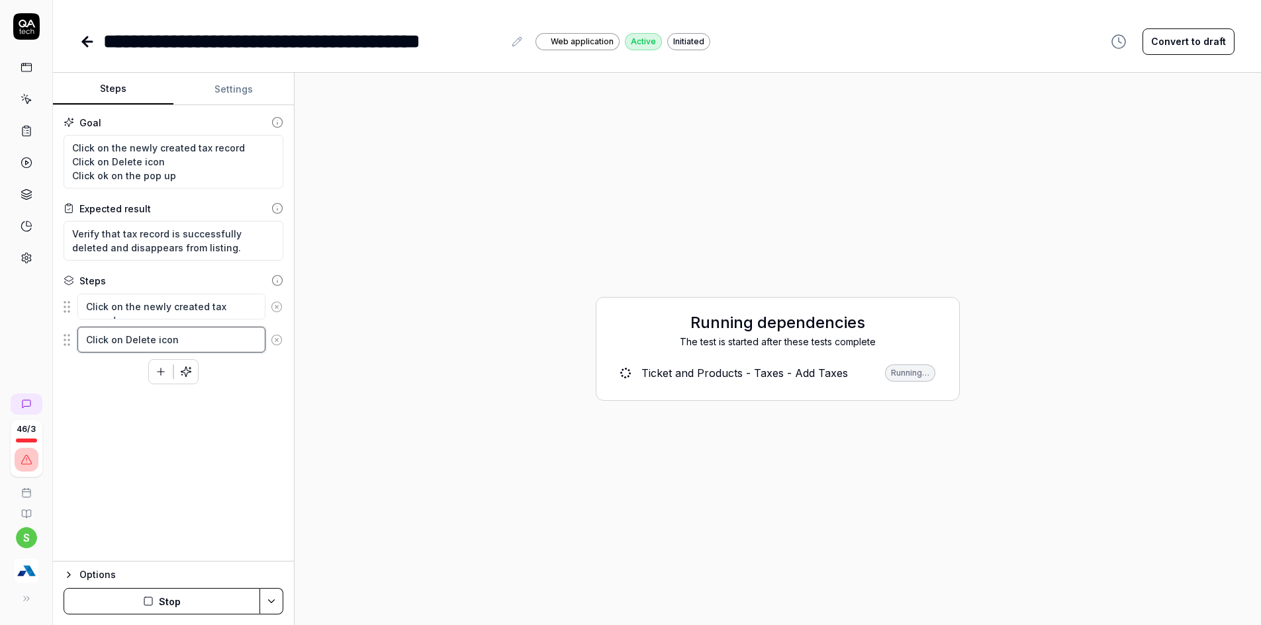
click at [199, 345] on textarea "Click on Delete icon" at bounding box center [171, 340] width 188 height 26
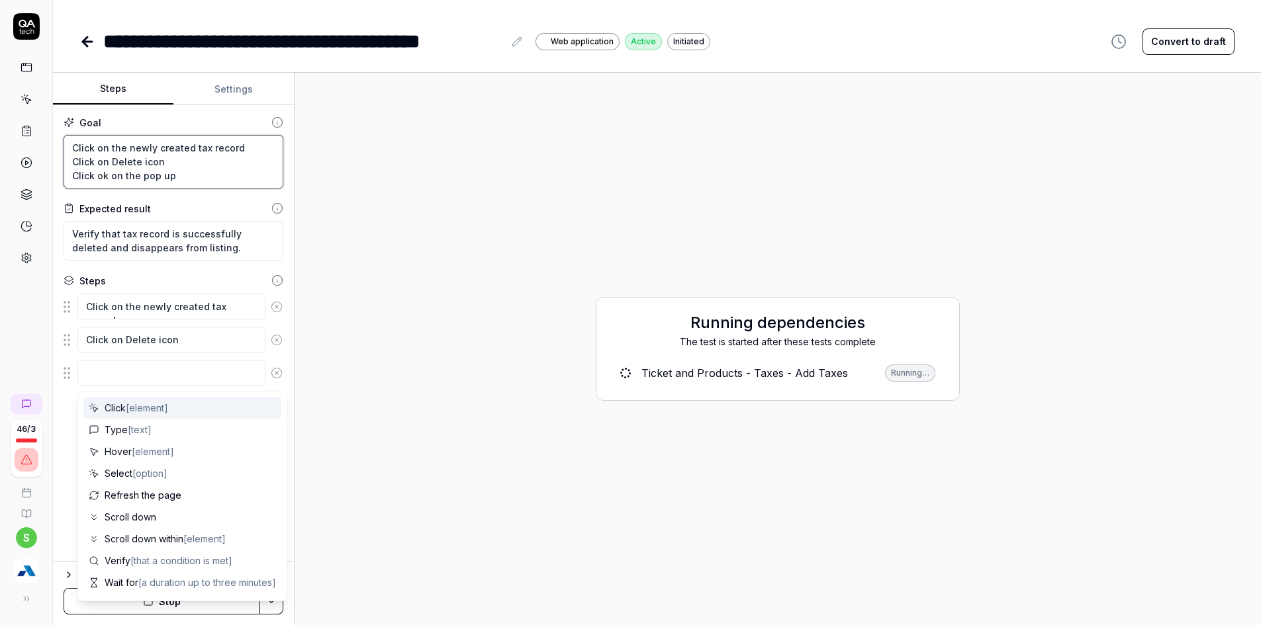
click at [112, 187] on textarea "Click on the newly created tax record Click on Delete icon Click ok on the pop …" at bounding box center [174, 162] width 220 height 54
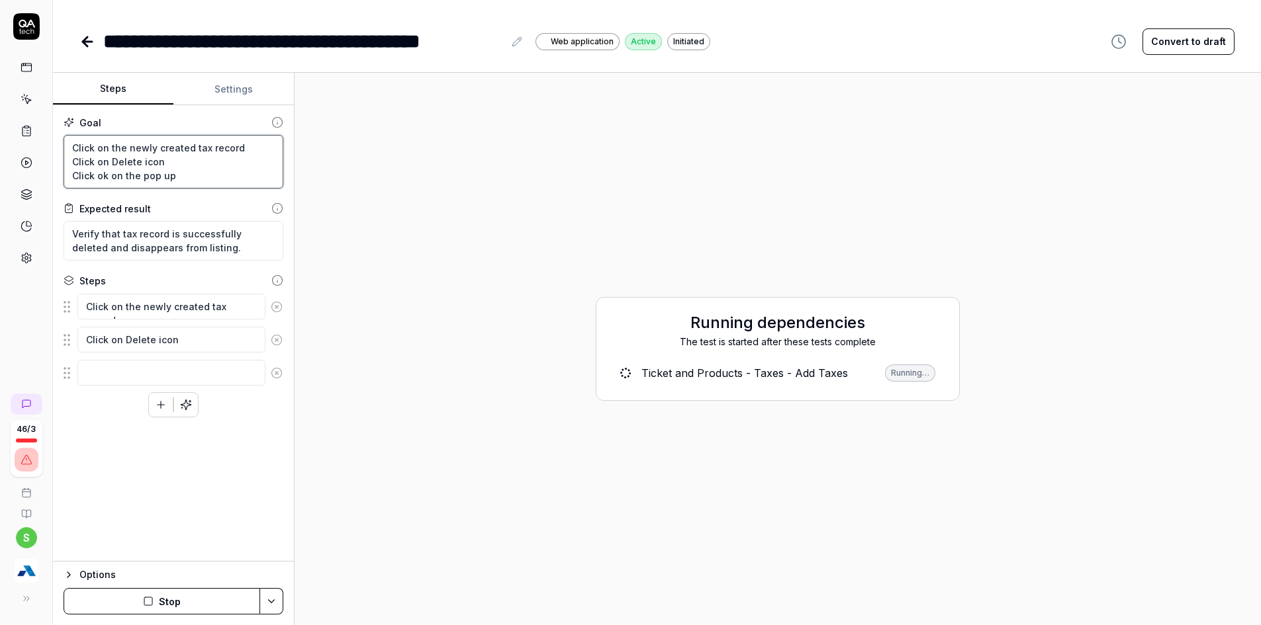
click at [112, 185] on textarea "Click on the newly created tax record Click on Delete icon Click ok on the pop …" at bounding box center [174, 162] width 220 height 54
click at [113, 178] on textarea "Click on the newly created tax record Click on Delete icon Click ok on the pop …" at bounding box center [174, 162] width 220 height 54
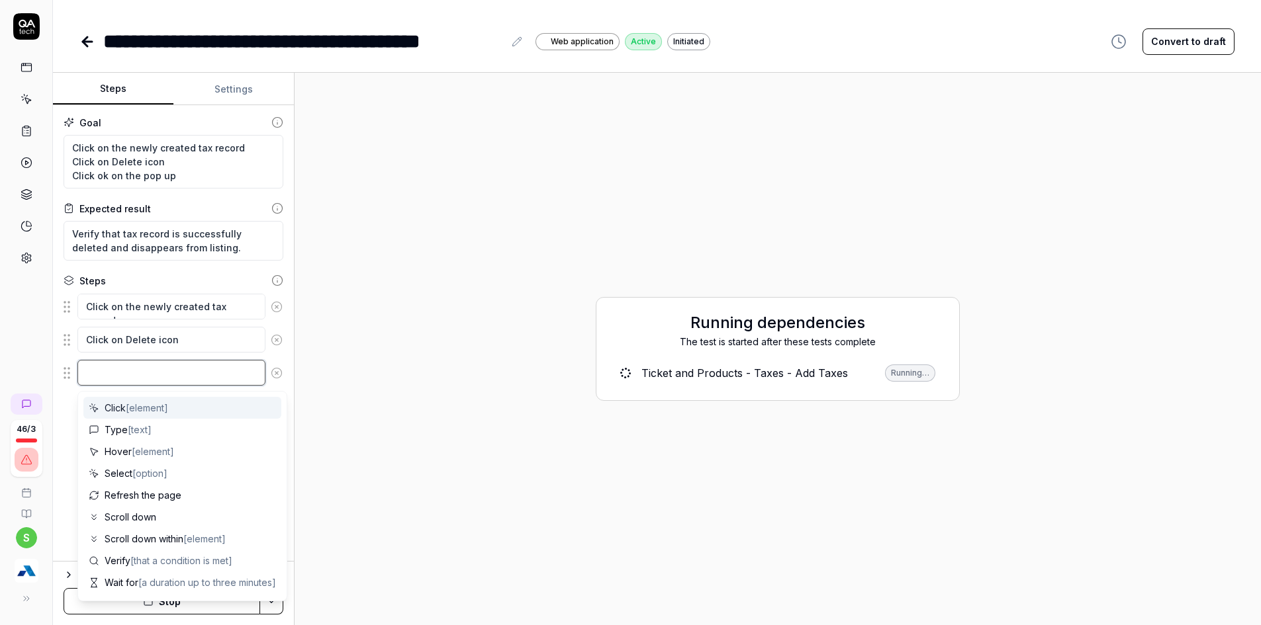
click at [116, 376] on textarea at bounding box center [171, 373] width 188 height 26
paste textarea "Click ok on the pop up"
type textarea "*"
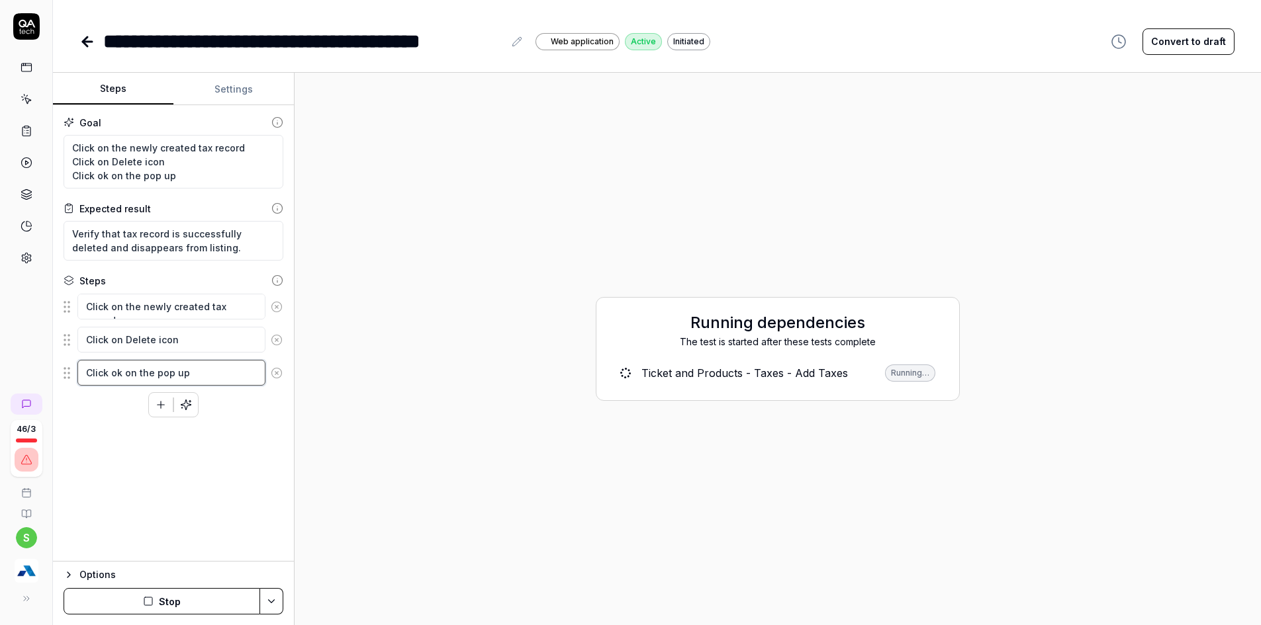
type textarea "Click ok on the pop up"
click at [116, 477] on div "Goal Click on the newly created tax record Click on Delete icon Click ok on the…" at bounding box center [173, 333] width 241 height 457
click at [208, 599] on button "Stop" at bounding box center [162, 601] width 197 height 26
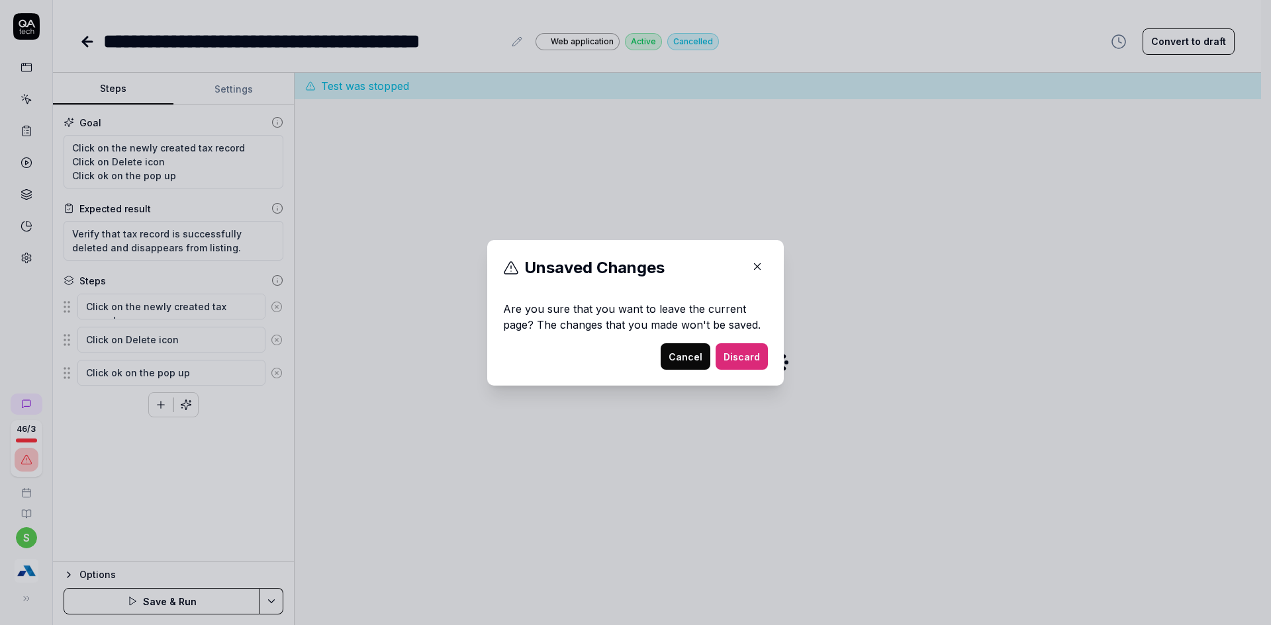
click at [748, 357] on button "Discard" at bounding box center [742, 357] width 52 height 26
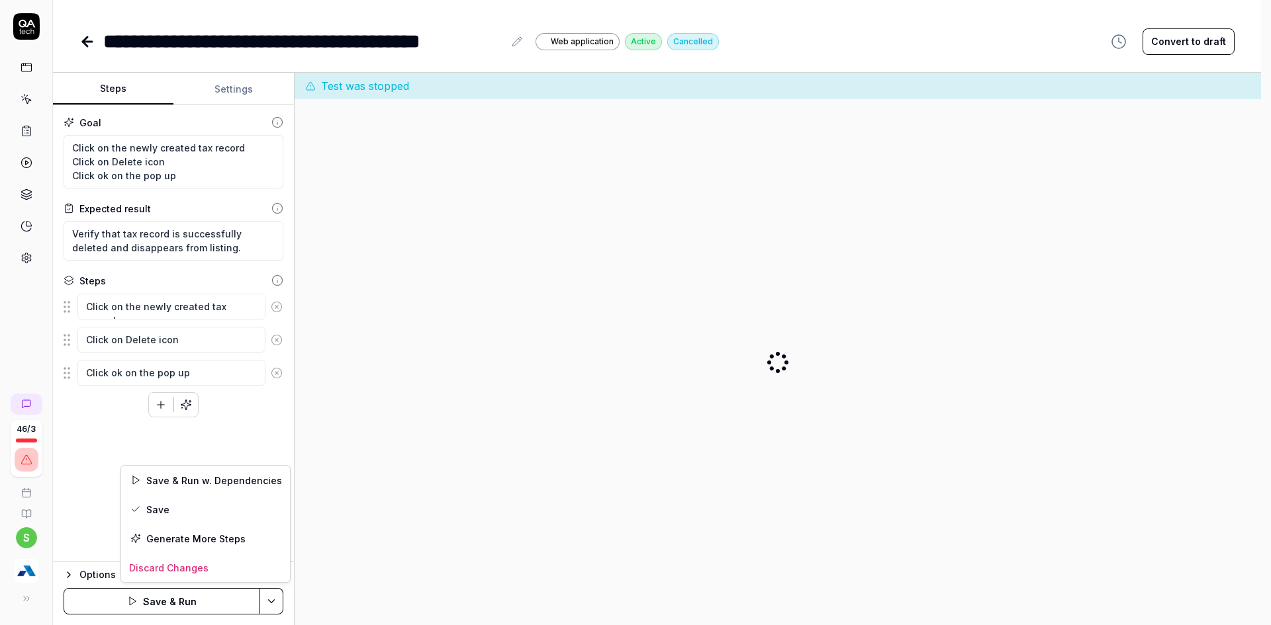
click at [277, 599] on html "**********" at bounding box center [635, 277] width 1271 height 728
click at [162, 510] on div "Save" at bounding box center [205, 509] width 169 height 29
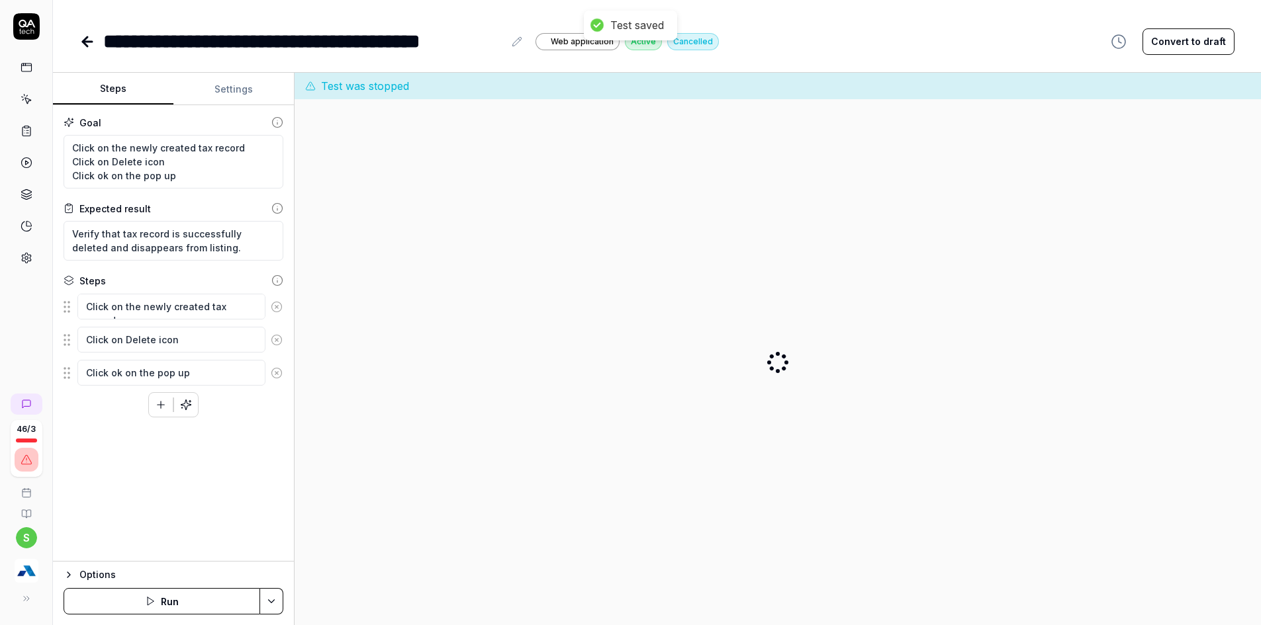
click at [265, 604] on html "**********" at bounding box center [630, 277] width 1261 height 728
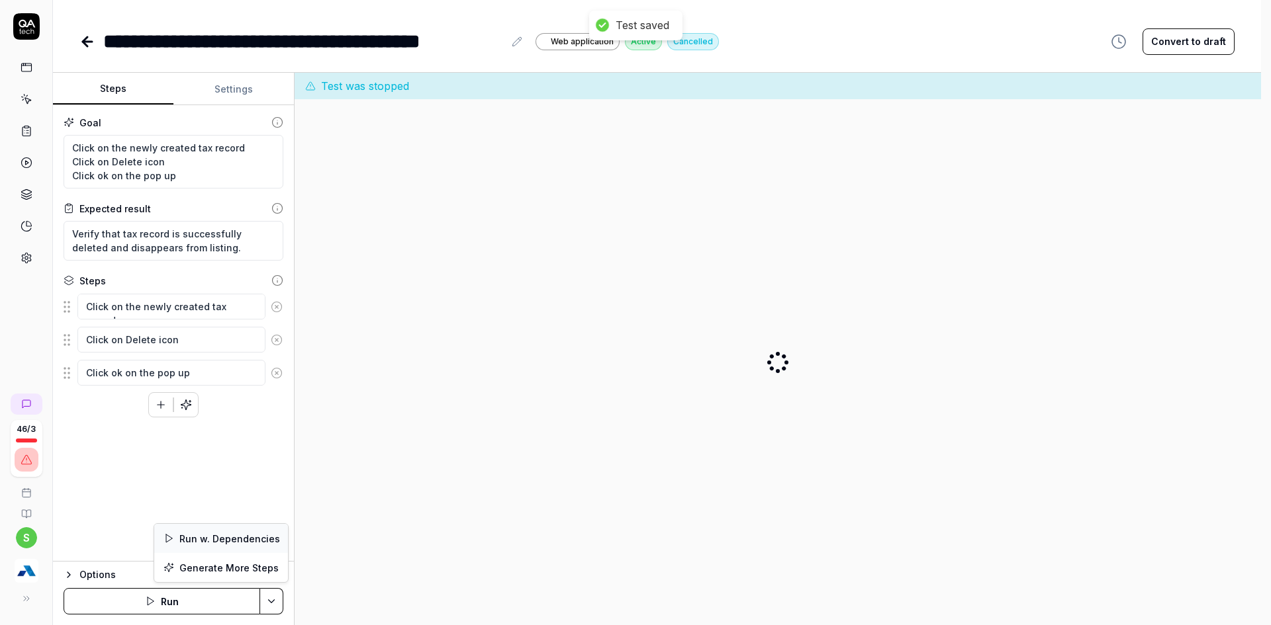
click at [216, 537] on div "Run w. Dependencies" at bounding box center [221, 538] width 134 height 29
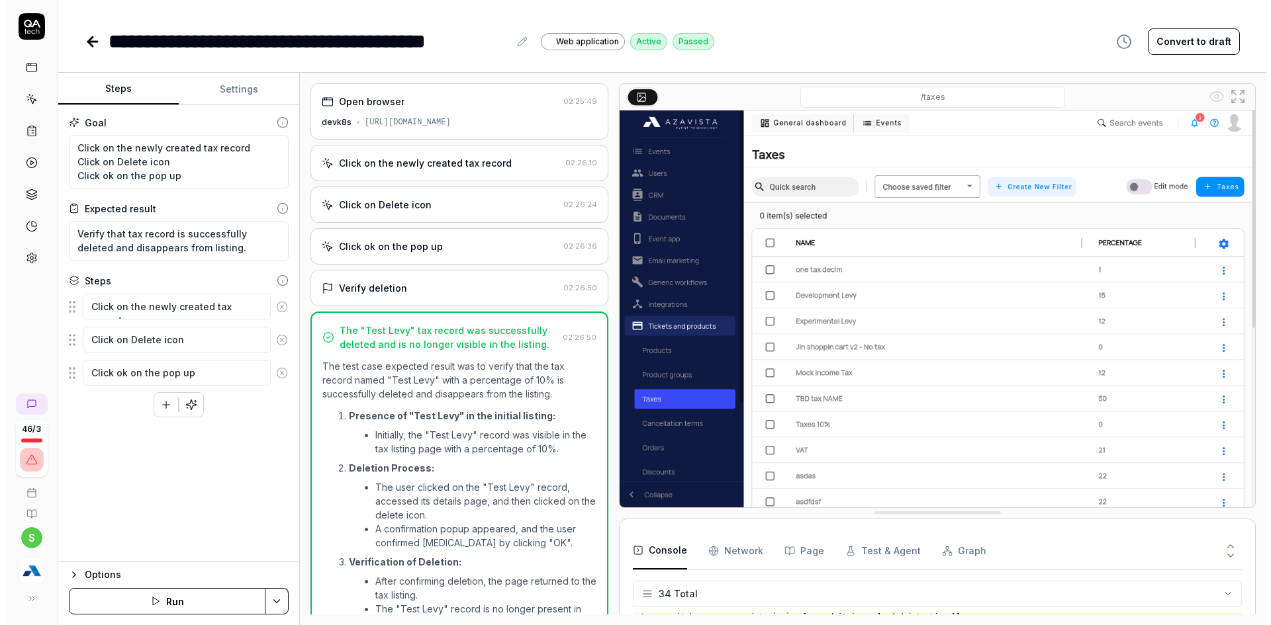
scroll to position [82, 0]
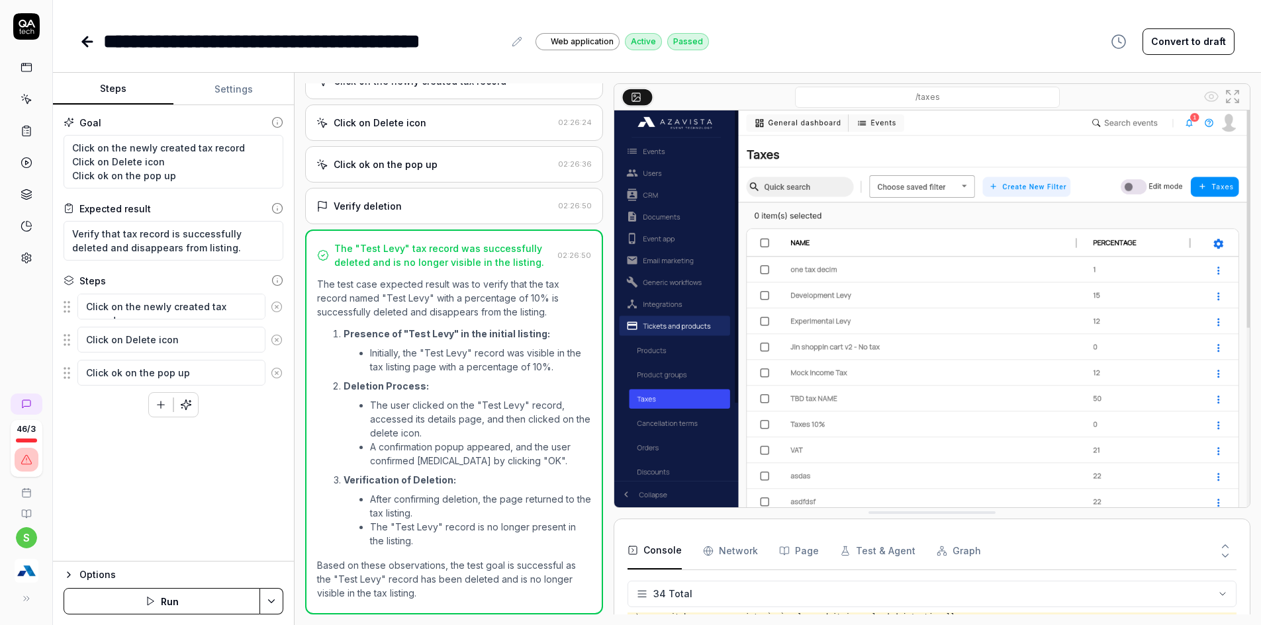
type textarea "*"
click at [89, 42] on icon at bounding box center [87, 42] width 9 height 0
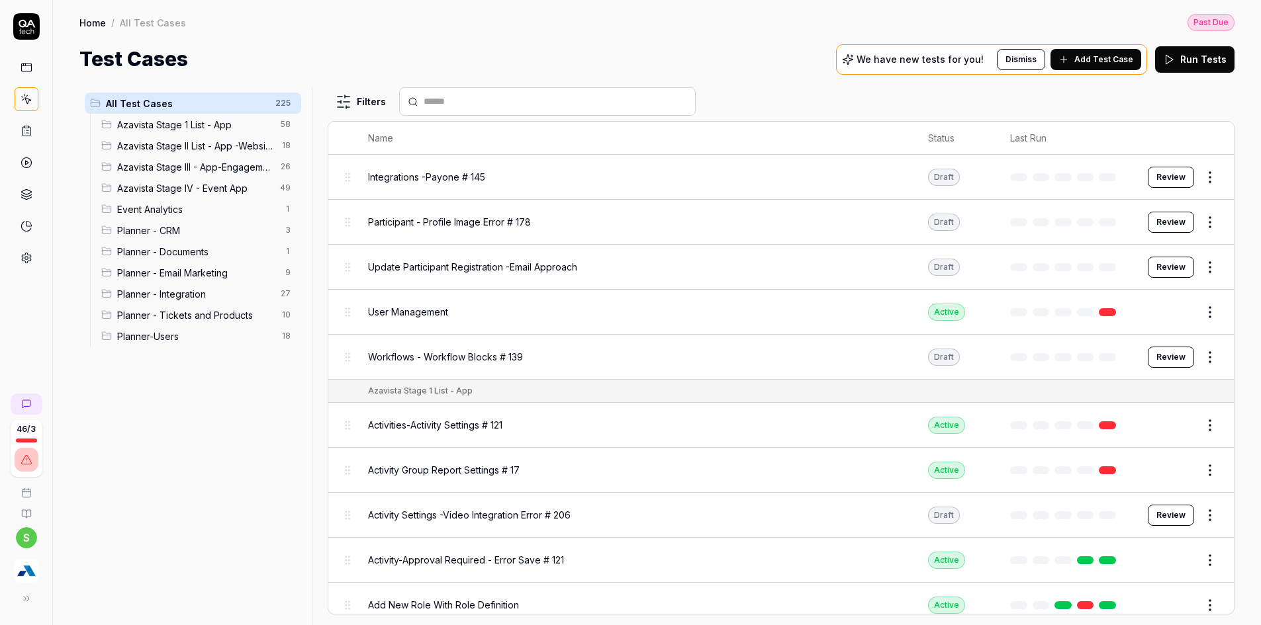
click at [138, 318] on span "Planner - Tickets and Products" at bounding box center [195, 315] width 157 height 14
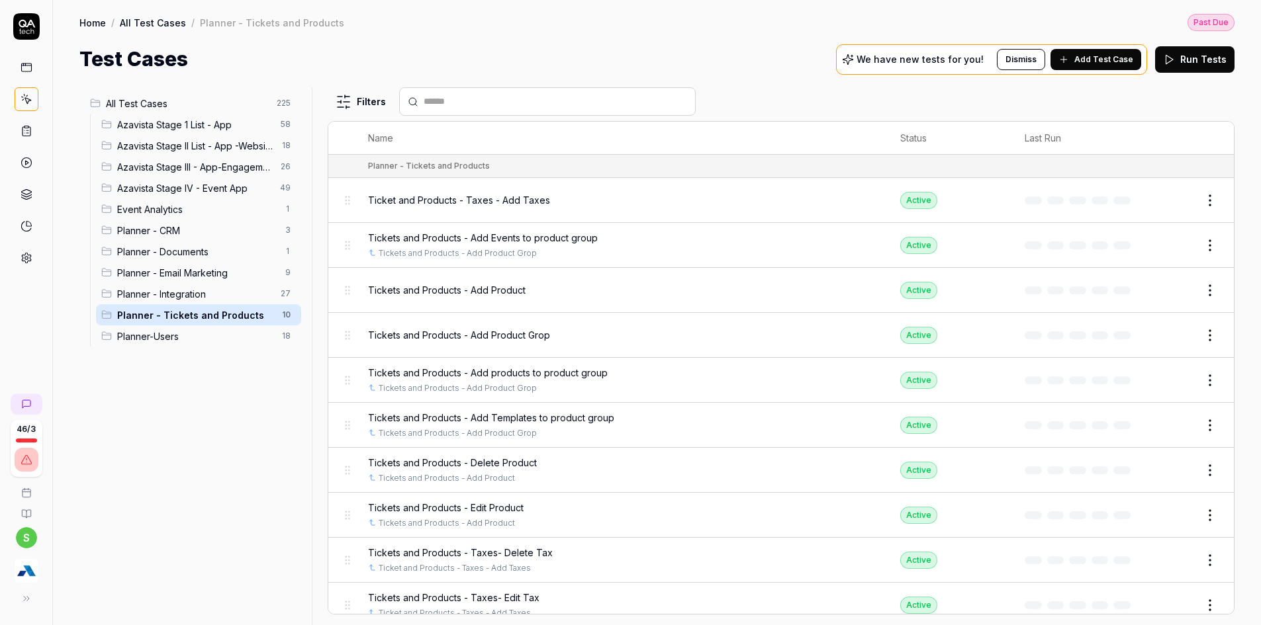
click at [1126, 59] on span "Add Test Case" at bounding box center [1103, 60] width 59 height 12
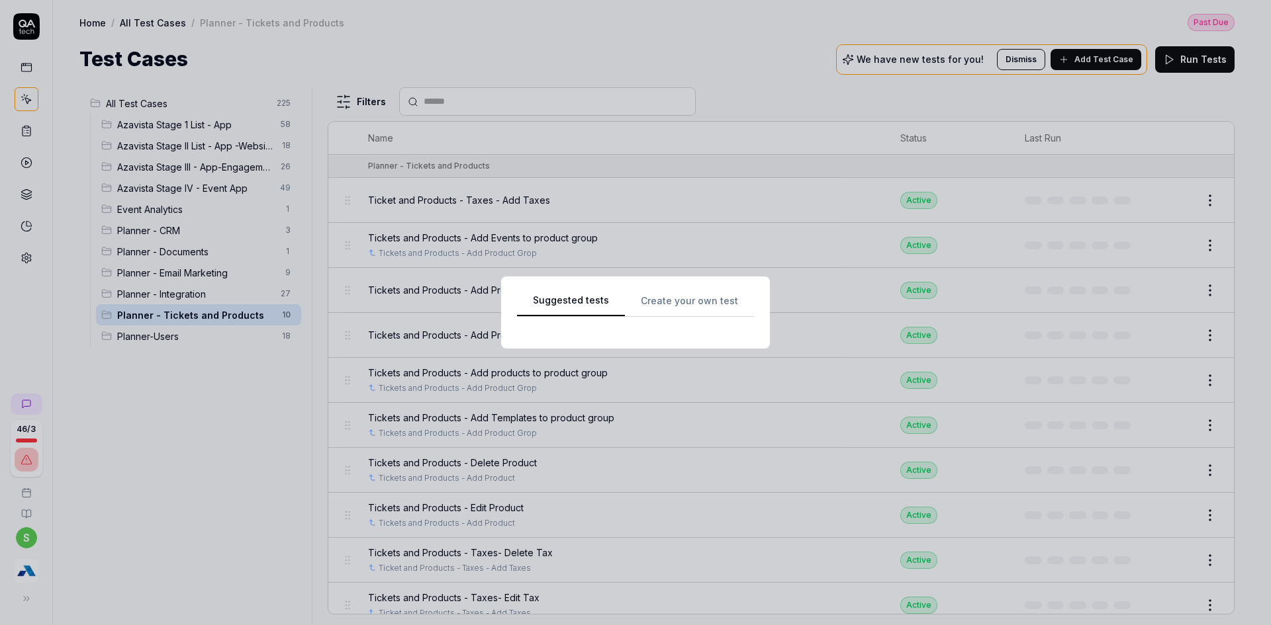
click at [688, 294] on div "Suggested tests Create your own test" at bounding box center [635, 313] width 237 height 40
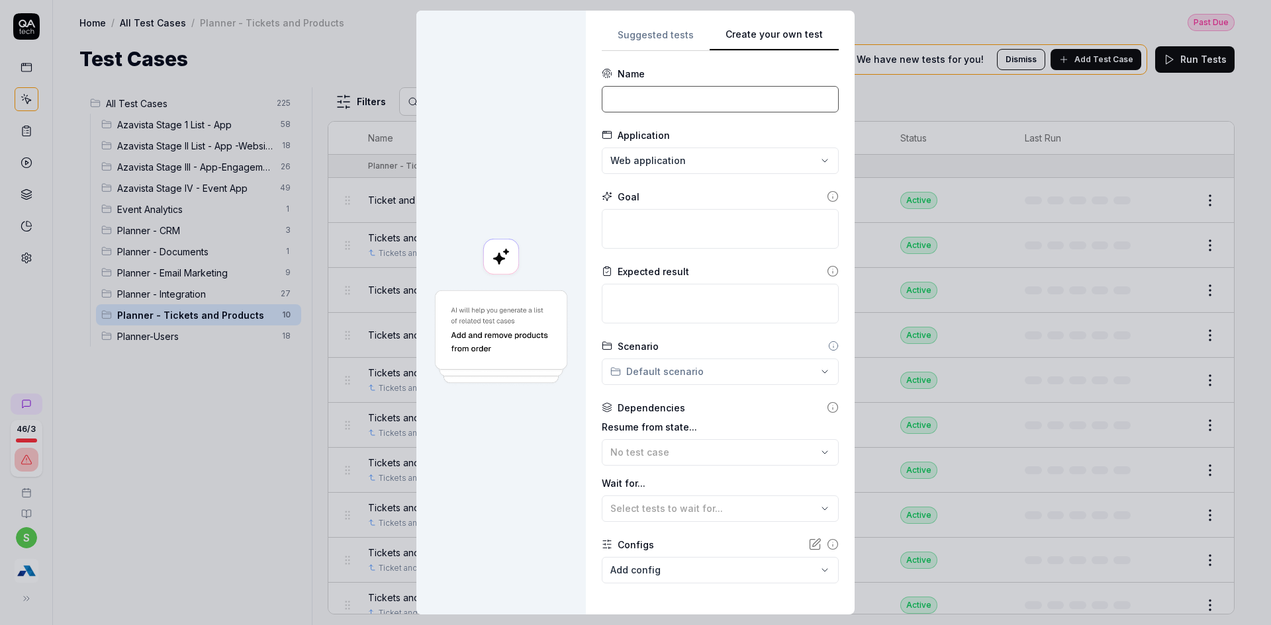
click at [643, 111] on input at bounding box center [720, 99] width 237 height 26
type input "Tickets and Products - Cancellation Terms - Add Cancellation Terms"
click at [645, 233] on textarea at bounding box center [720, 229] width 237 height 40
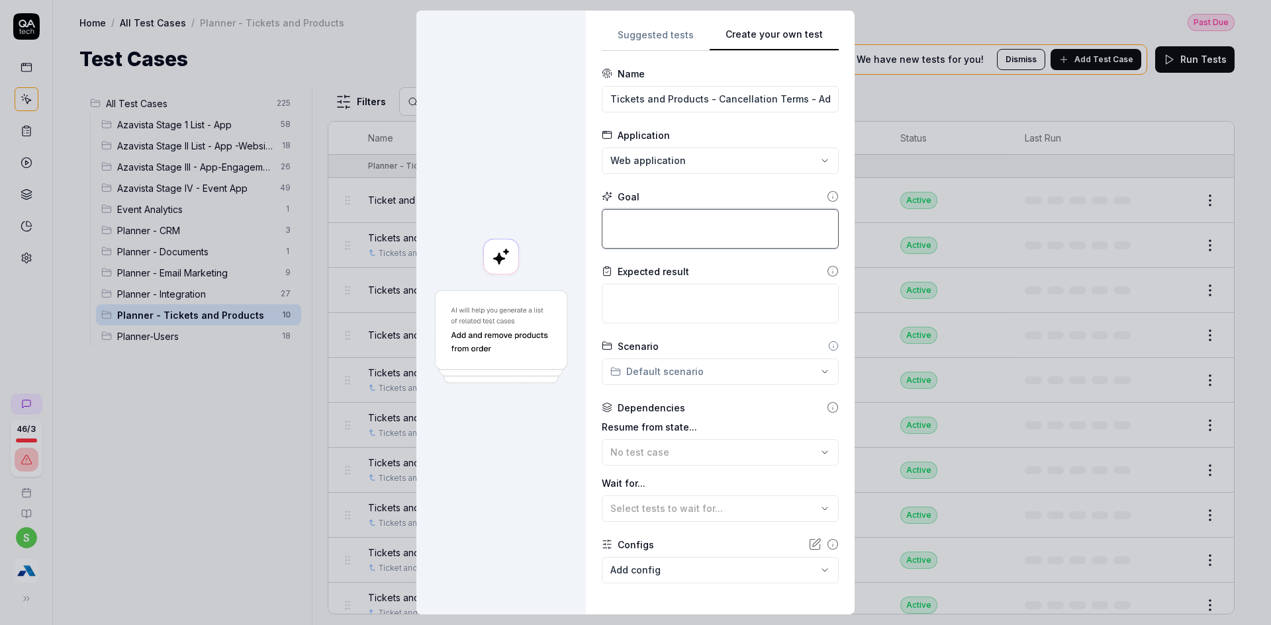
type textarea "*"
type textarea "C"
type textarea "*"
type textarea "Cl"
type textarea "*"
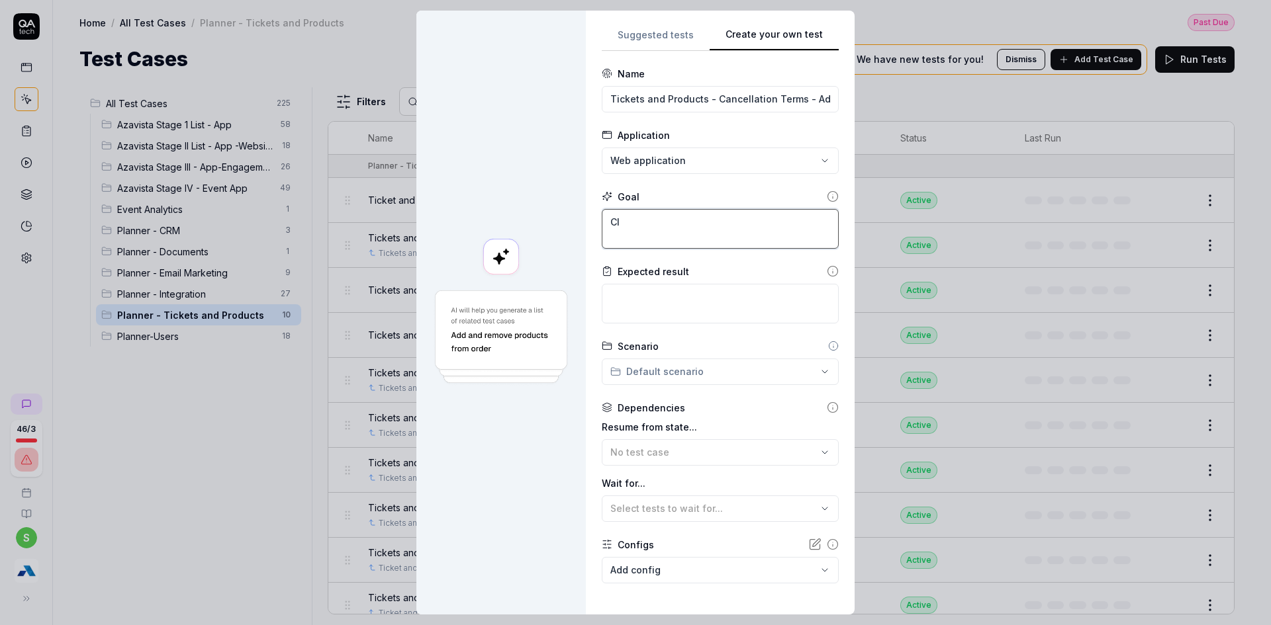
type textarea "Cli"
type textarea "*"
type textarea "Clic"
type textarea "*"
type textarea "Click"
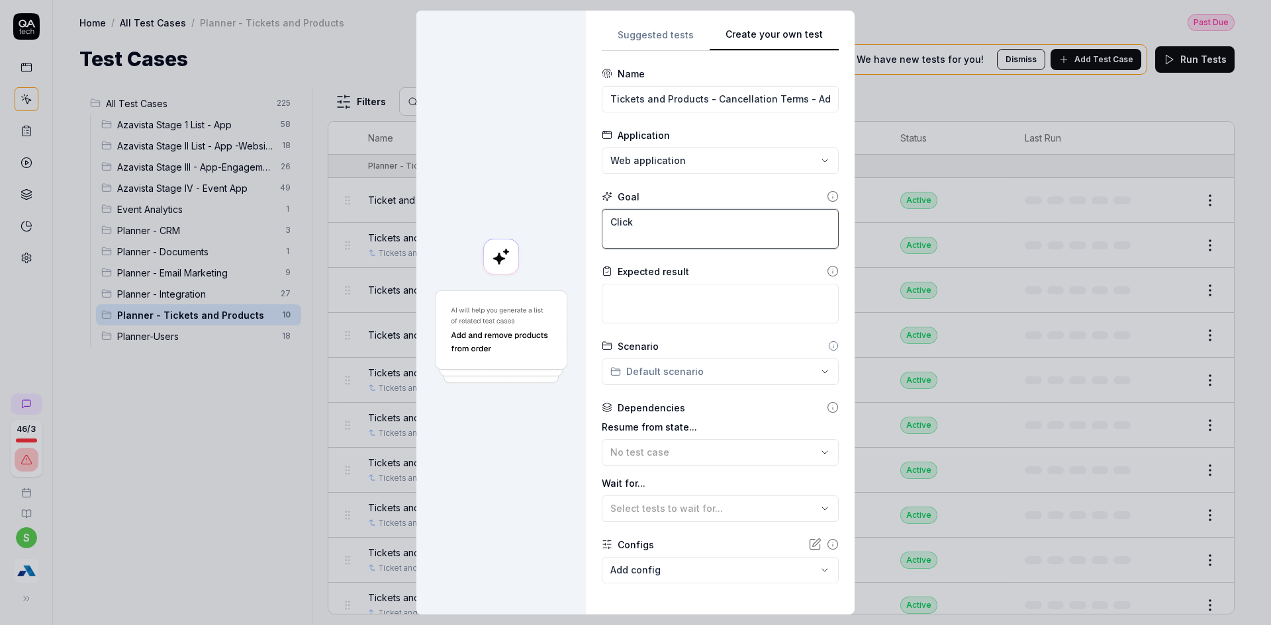
type textarea "*"
type textarea "Click"
type textarea "*"
type textarea "Click o"
type textarea "*"
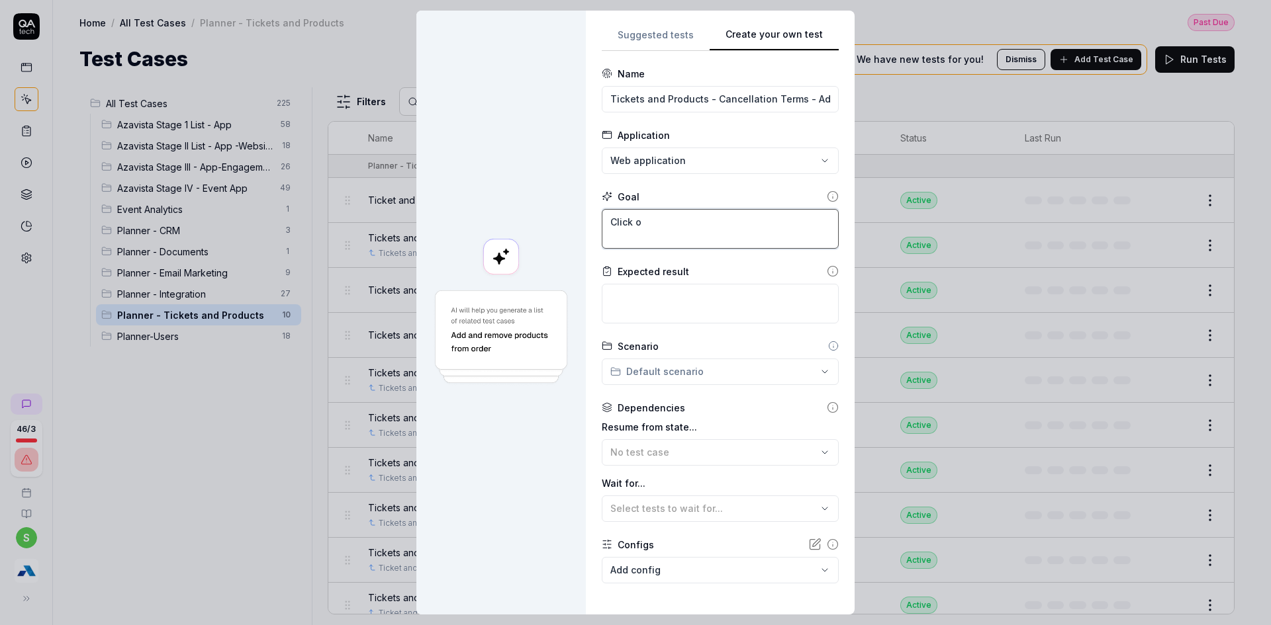
type textarea "Click on"
type textarea "*"
type textarea "Click on"
type textarea "*"
type textarea "Click on"
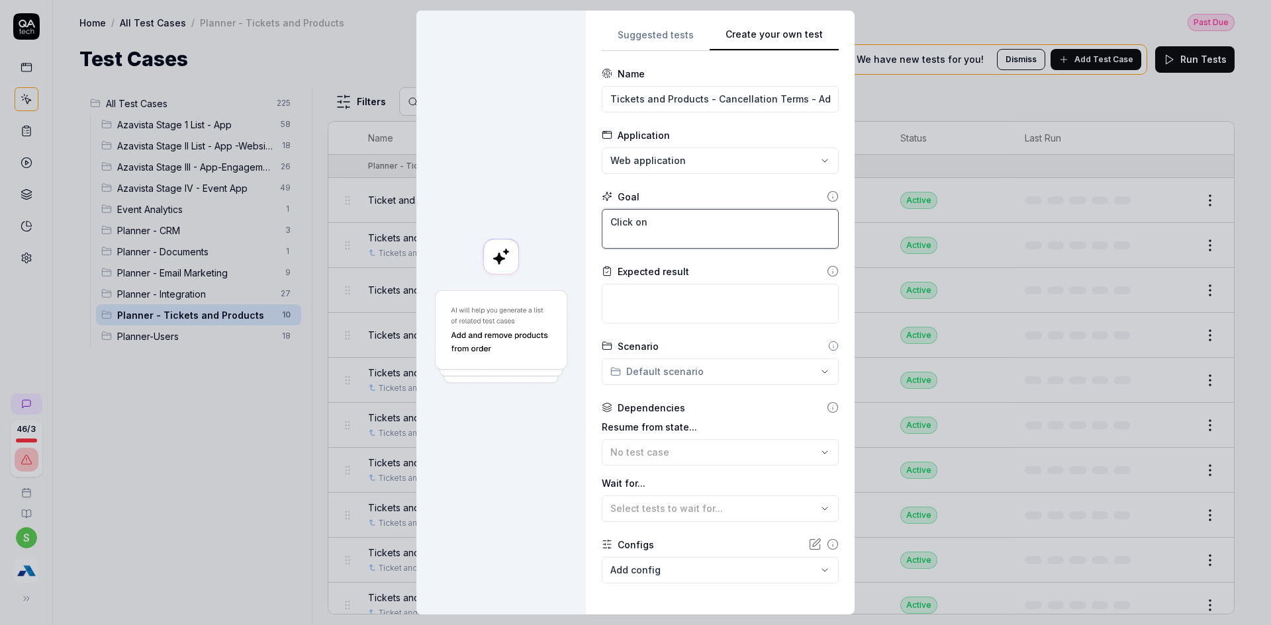
type textarea "*"
type textarea "Click on C"
type textarea "*"
type textarea "Click on Ca"
type textarea "*"
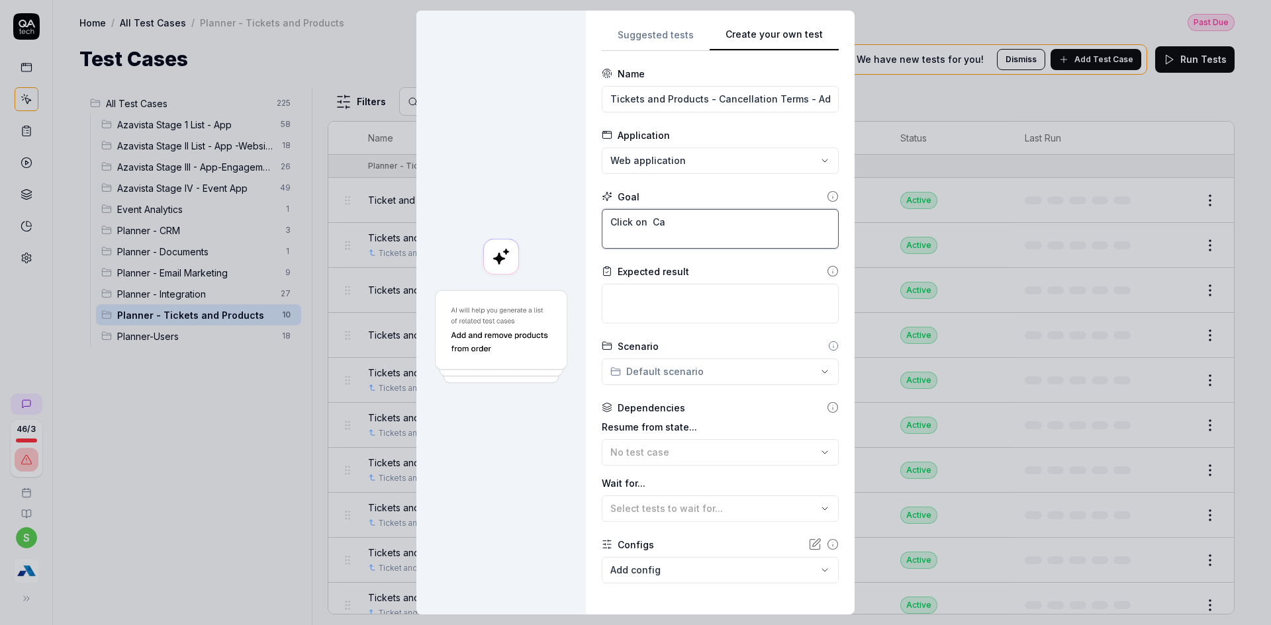
type textarea "Click on Can"
type textarea "*"
type textarea "Click on Canc"
type textarea "*"
type textarea "Click on Cancel"
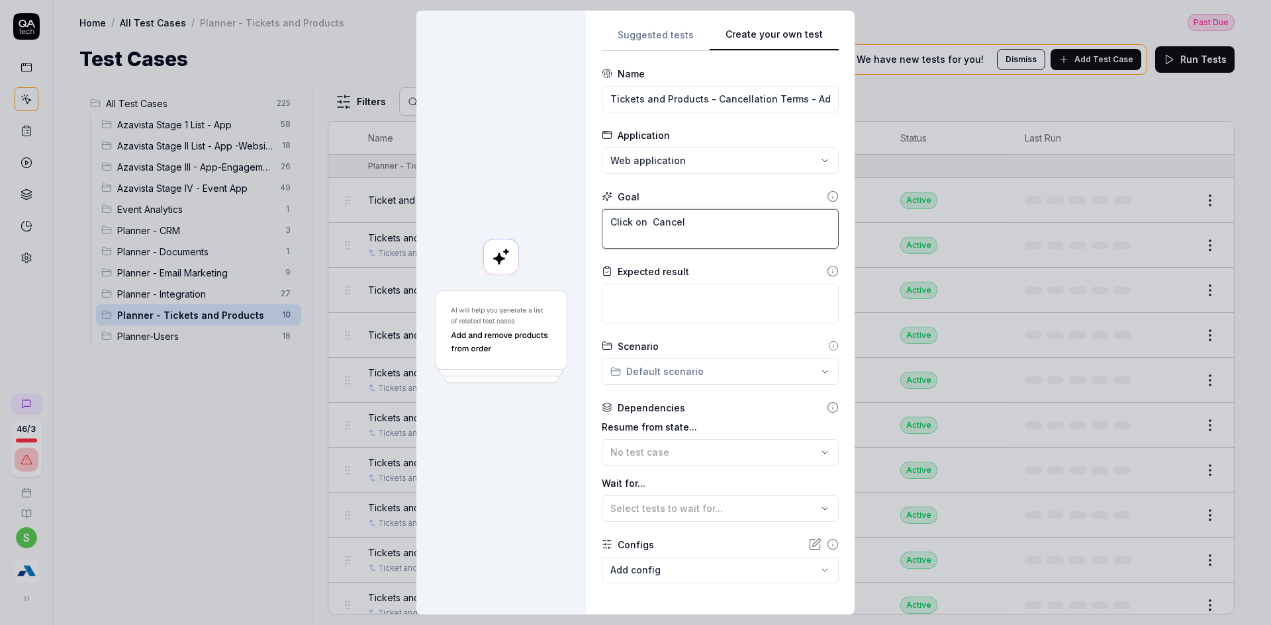
type textarea "*"
type textarea "Click on Cancell"
type textarea "*"
type textarea "Click on Cancella"
type textarea "*"
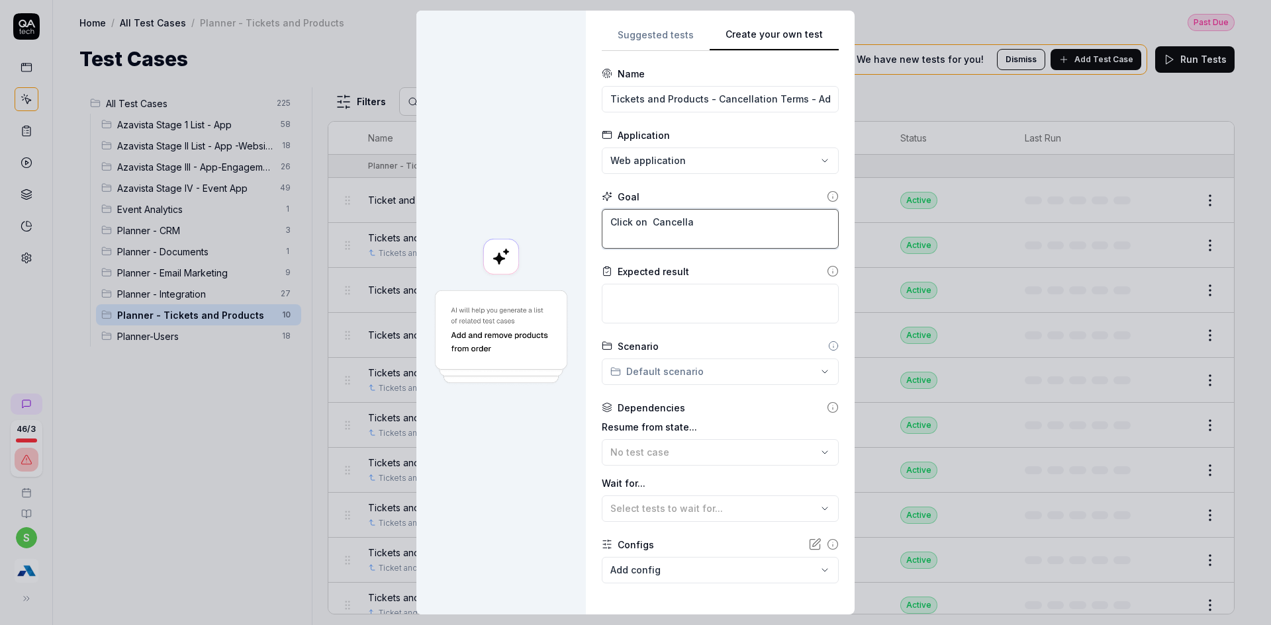
type textarea "Click on Cancellat"
type textarea "*"
type textarea "Click on Cancellati"
type textarea "*"
type textarea "Click on Cancellatio"
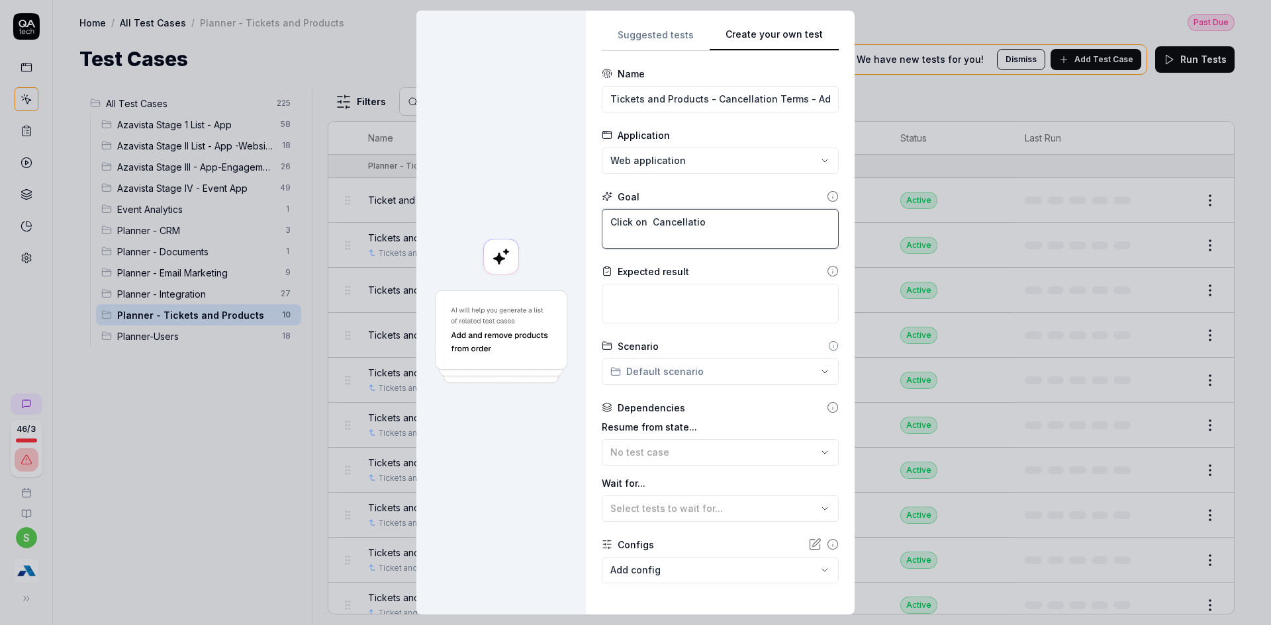
type textarea "*"
type textarea "Click on Cancellation"
type textarea "*"
type textarea "Click on Cancellation"
type textarea "*"
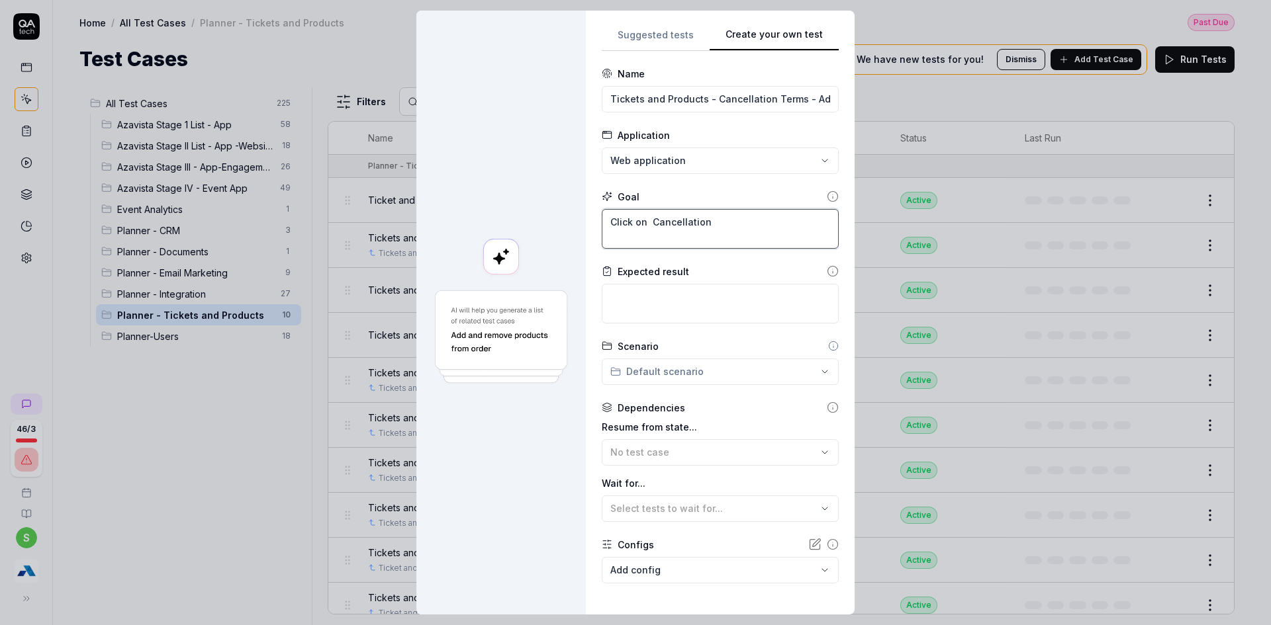
type textarea "Click on Cancellation"
type textarea "*"
type textarea "Click on Cancellatio"
type textarea "*"
type textarea "Click on Cancellati"
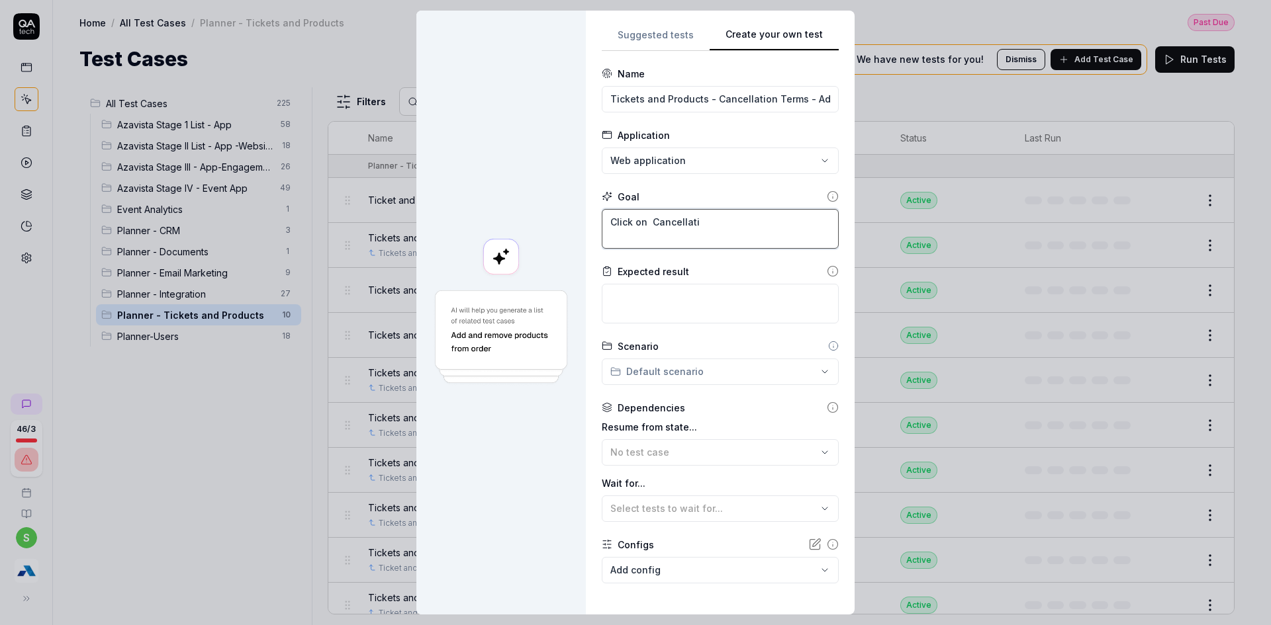
type textarea "*"
type textarea "Click on Cancellat"
type textarea "*"
type textarea "Click on Cancella"
type textarea "*"
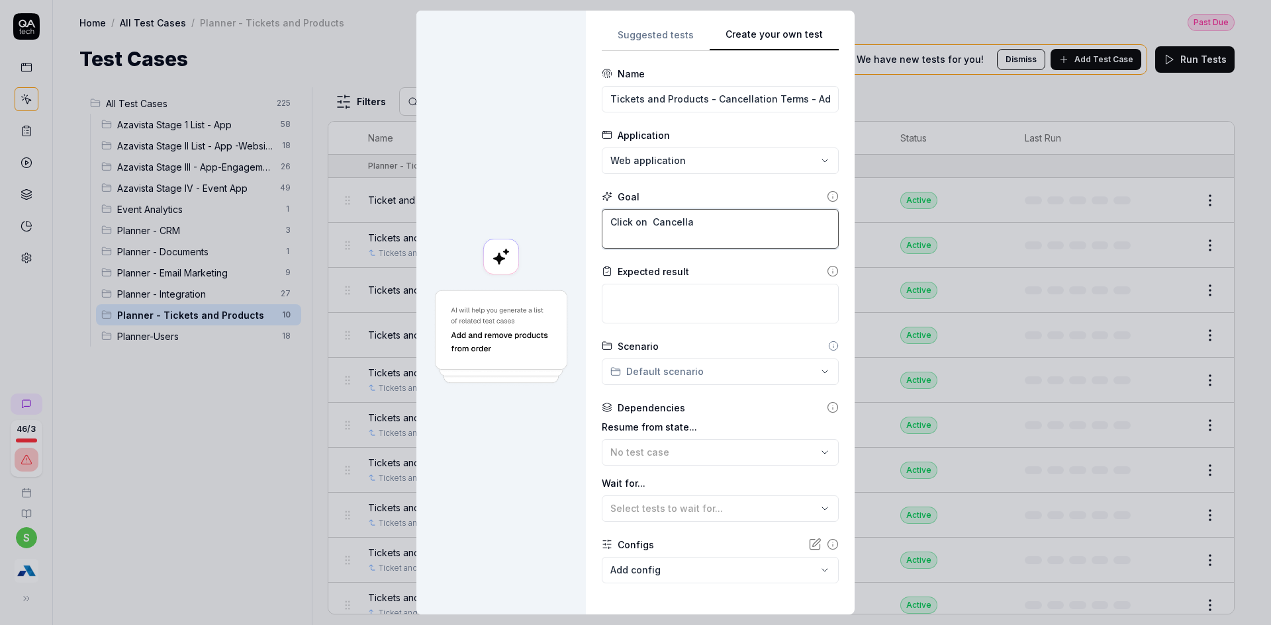
type textarea "Click on Cancell"
type textarea "*"
type textarea "Click on Cancel"
type textarea "*"
type textarea "Click on Cance"
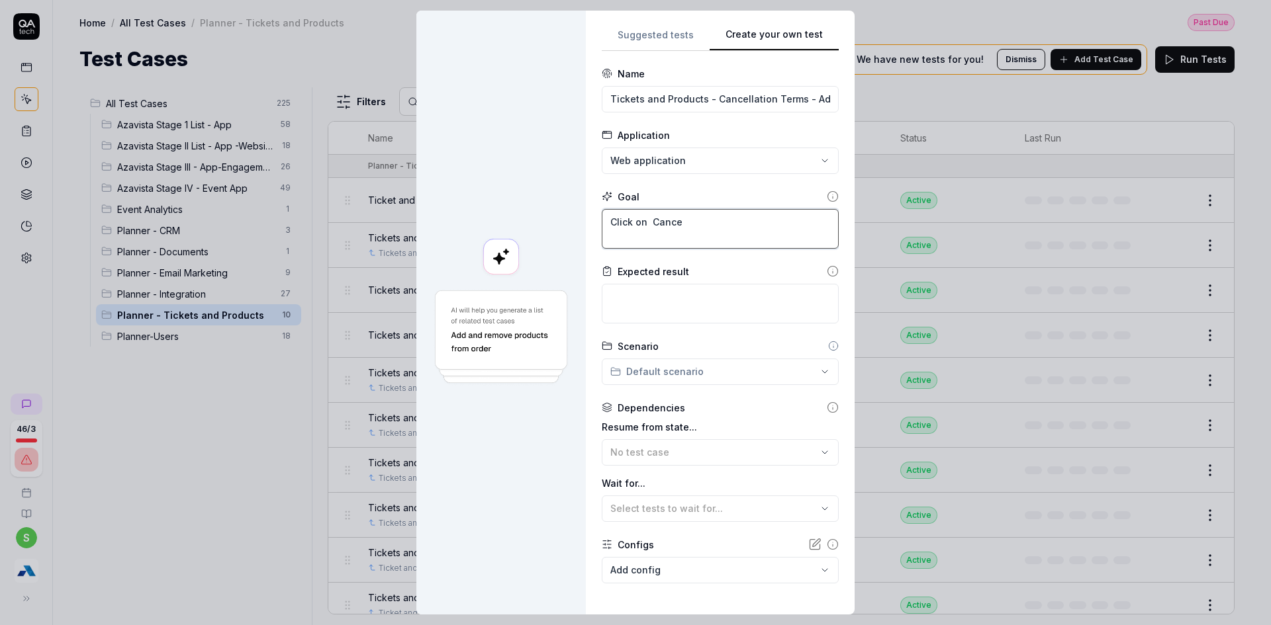
type textarea "*"
type textarea "Click on Canc"
type textarea "*"
type textarea "Click on Can"
type textarea "*"
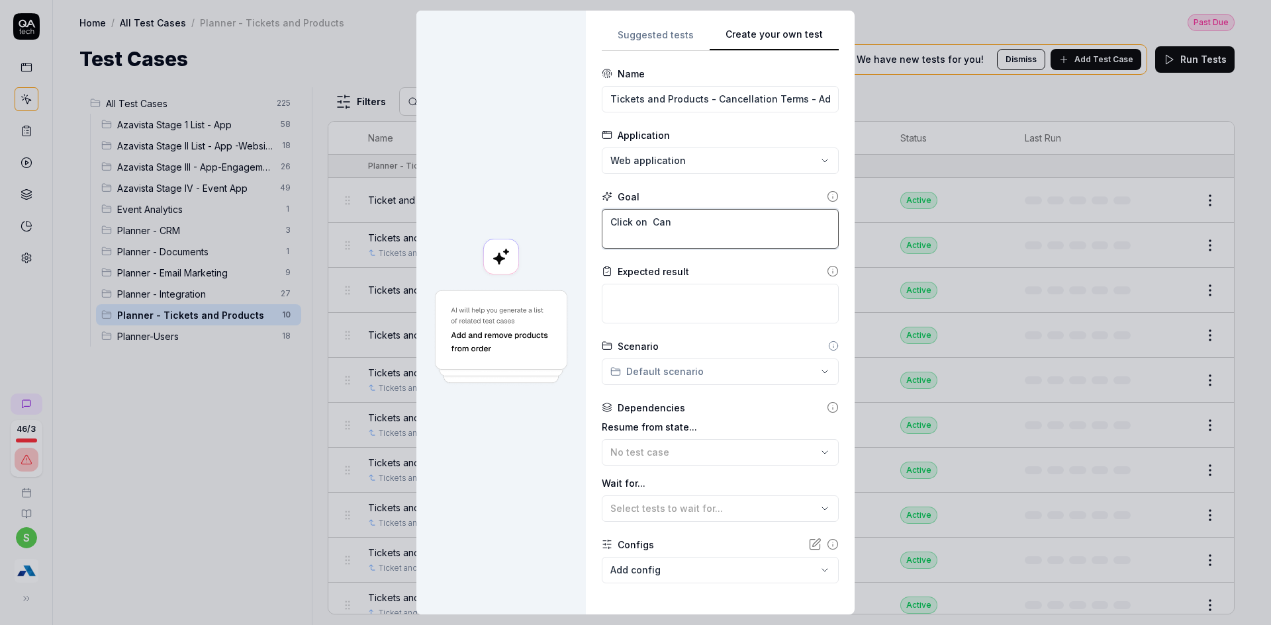
type textarea "Click on Ca"
type textarea "*"
type textarea "Click on C"
type textarea "*"
type textarea "Click on"
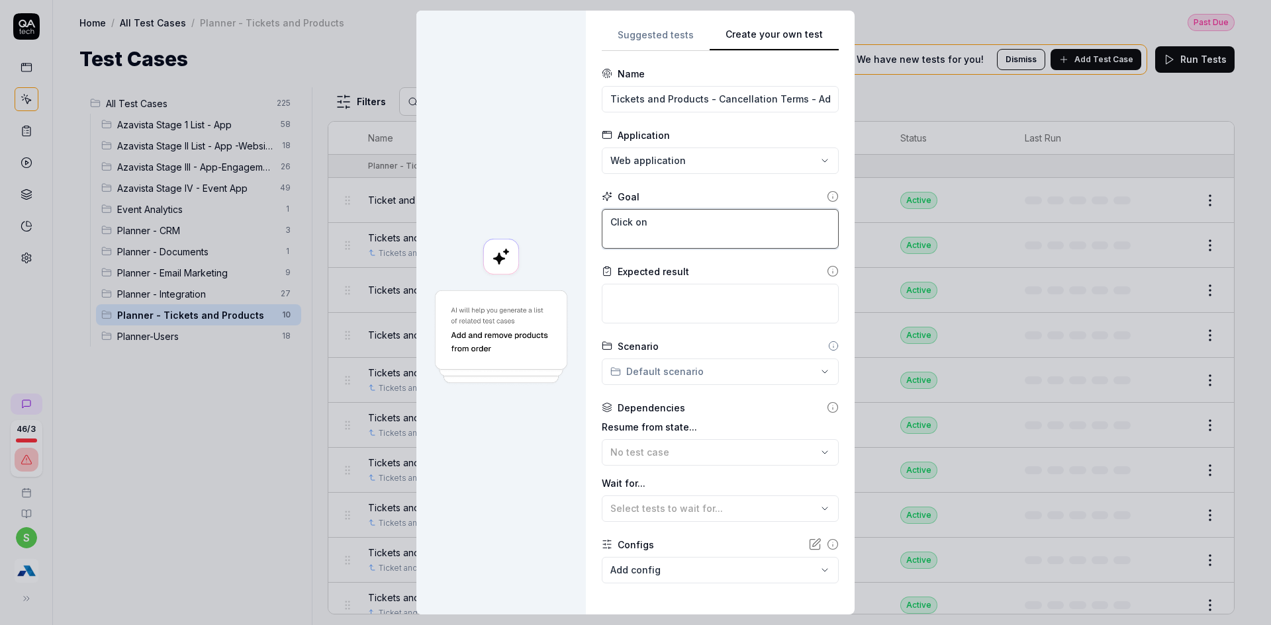
type textarea "*"
type textarea "Click on +"
type textarea "*"
type textarea "Click on +"
type textarea "*"
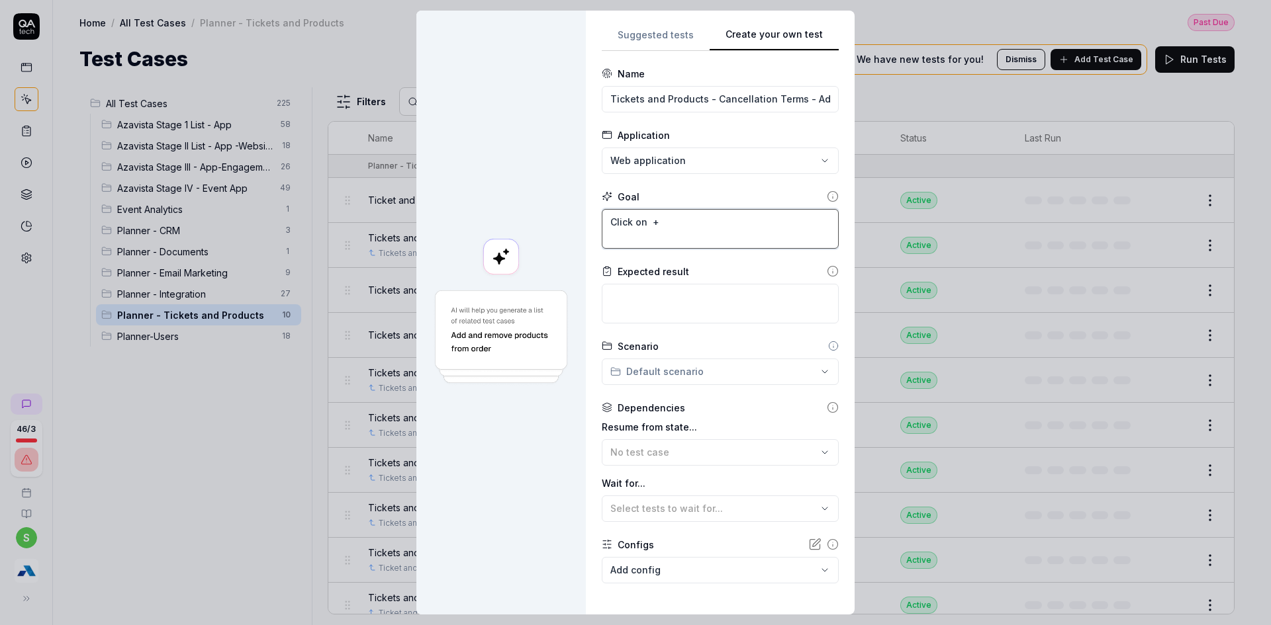
type textarea "Click on + A"
type textarea "*"
type textarea "Click on + Ad"
type textarea "*"
type textarea "Click on + Add"
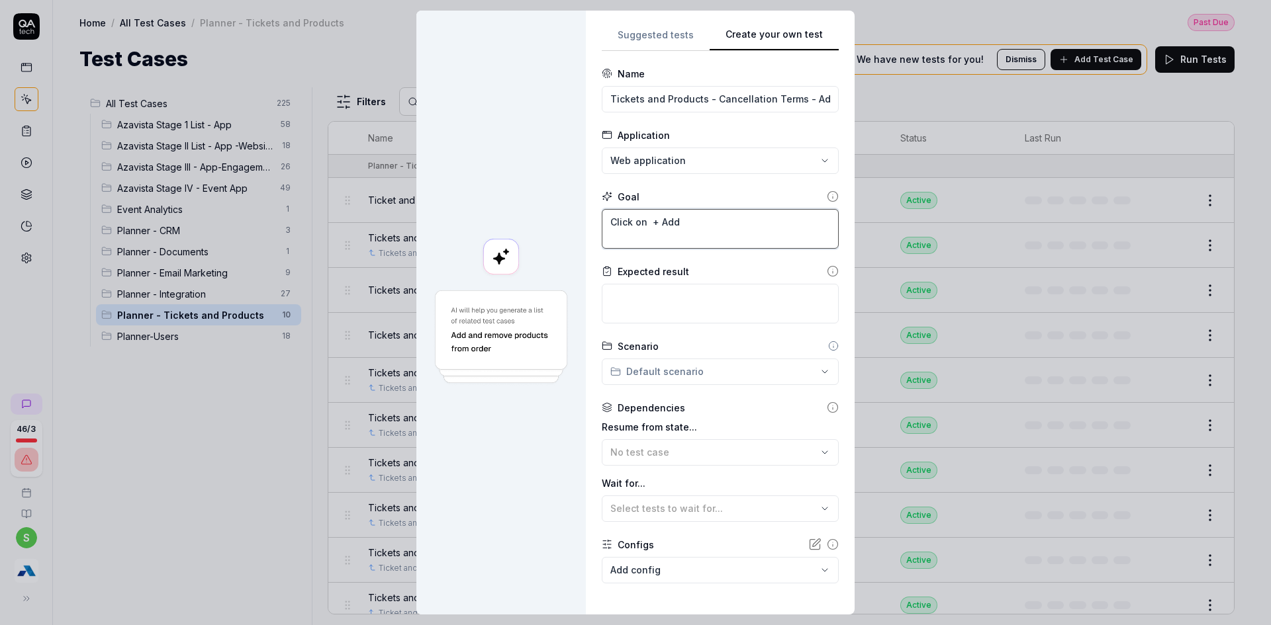
type textarea "*"
type textarea "Click on + Add"
type textarea "*"
type textarea "Click on + Add C"
type textarea "*"
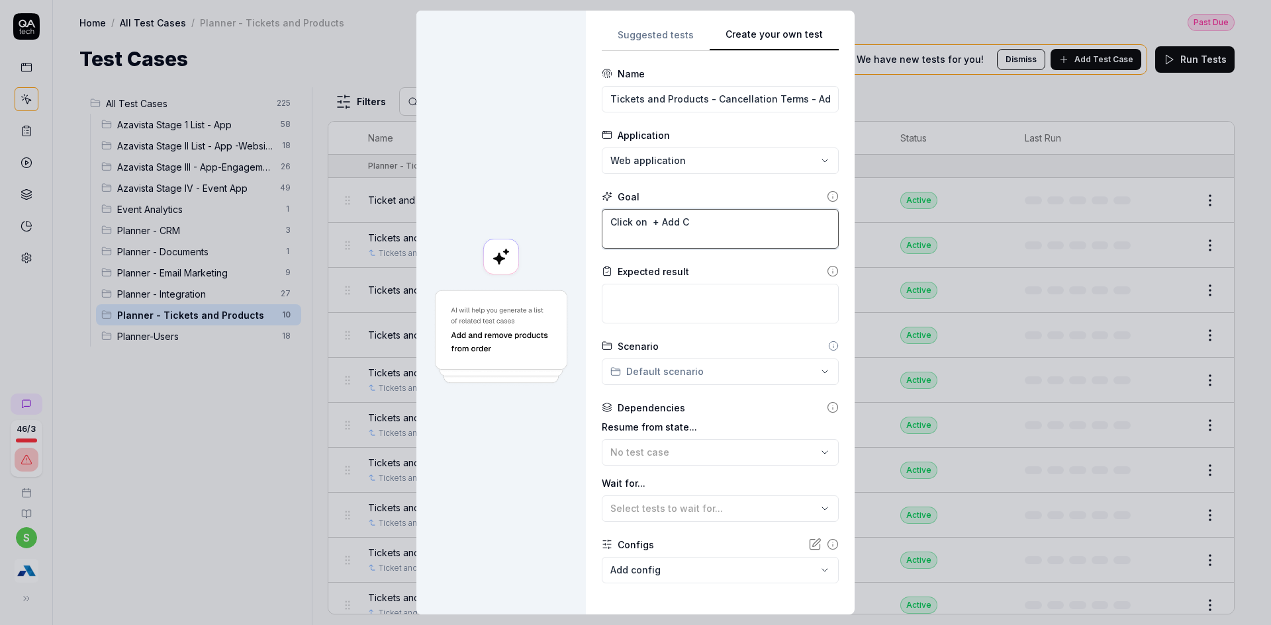
type textarea "Click on + Add Ca"
type textarea "*"
type textarea "Click on + Add Can"
type textarea "*"
type textarea "Click on + Add Canc"
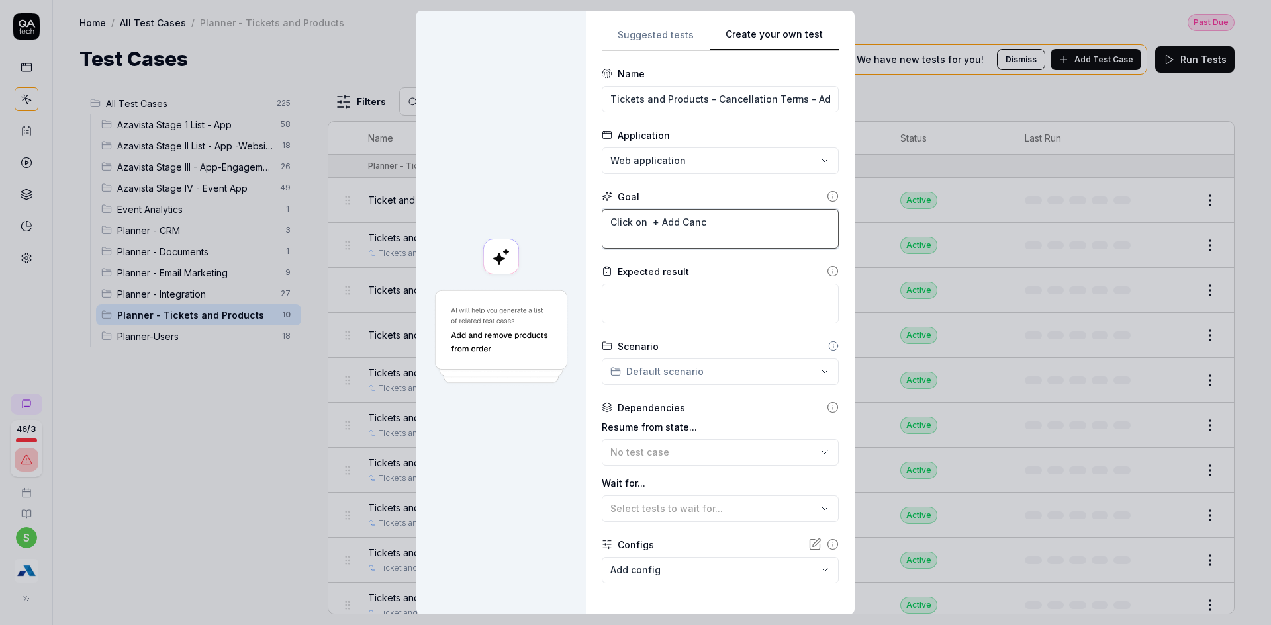
type textarea "*"
type textarea "Click on + Add Cance"
type textarea "*"
type textarea "Click on + Add Canc"
type textarea "*"
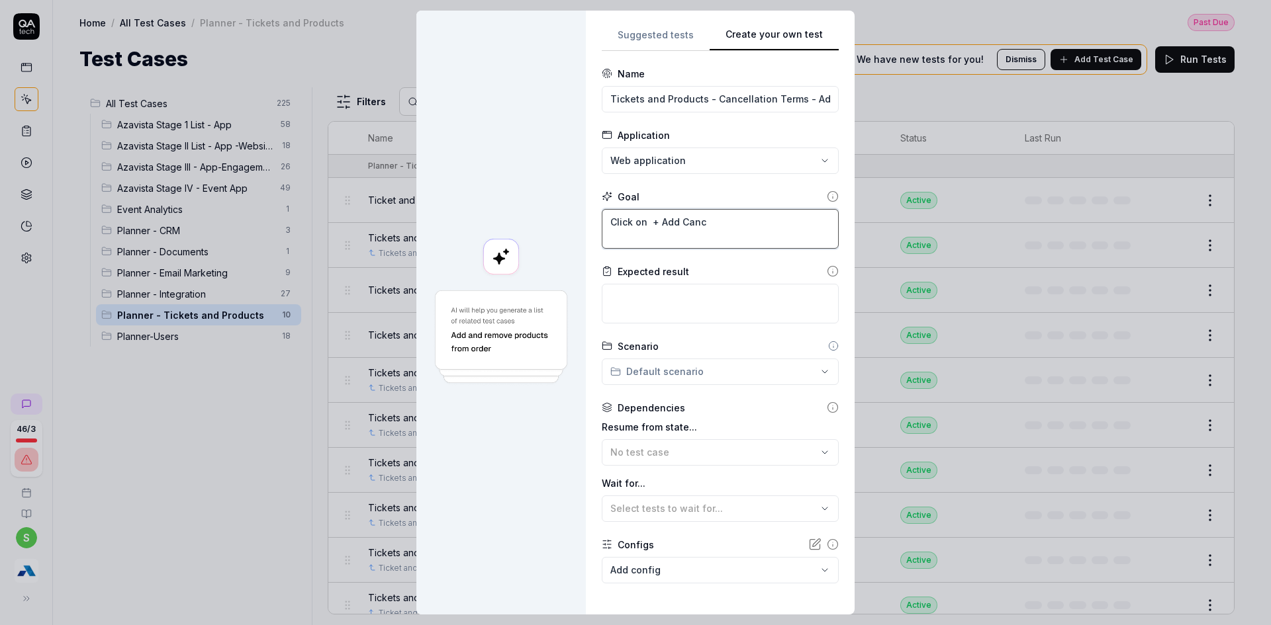
type textarea "Click on + Add Can"
type textarea "*"
type textarea "Click on + Add Ca"
type textarea "*"
type textarea "Click on + Add C"
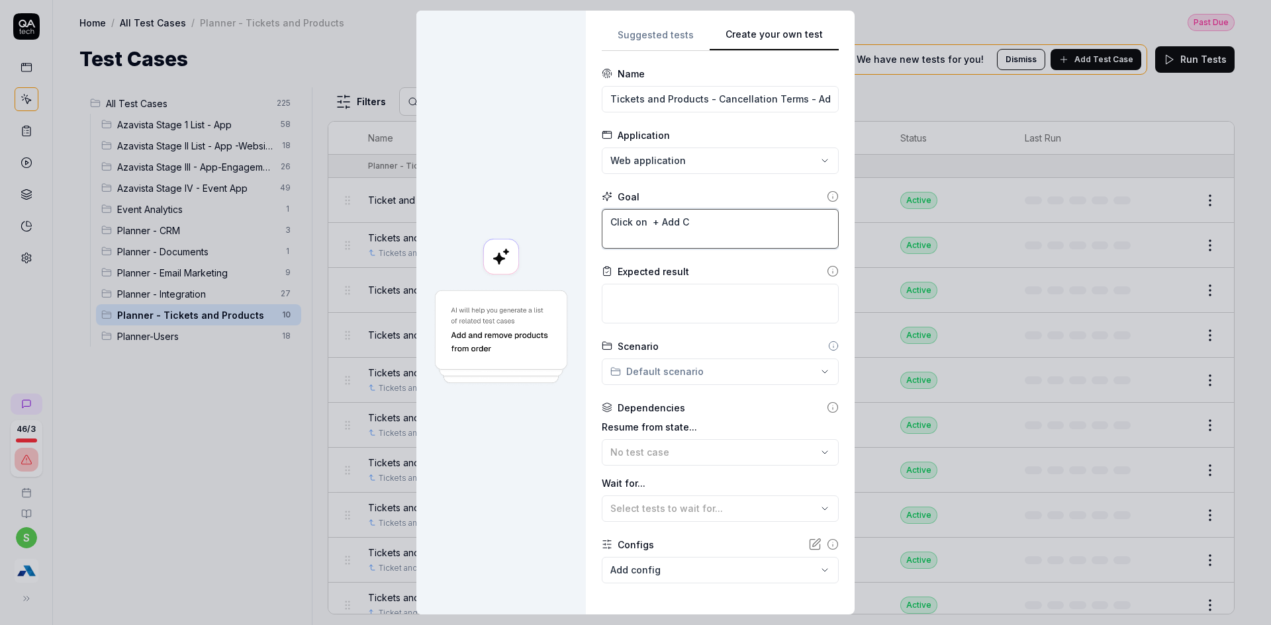
type textarea "*"
type textarea "Click on + Add"
type textarea "*"
type textarea "Click on + Add"
type textarea "*"
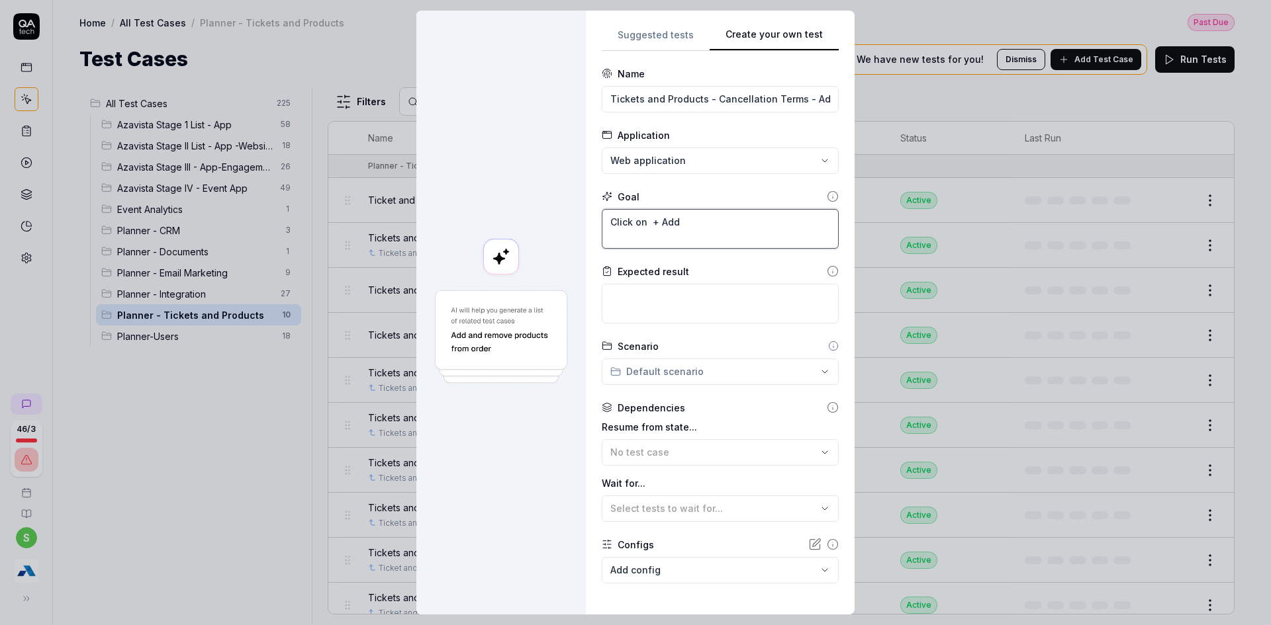
type textarea "Click on + Ad"
type textarea "*"
type textarea "Click on + A"
type textarea "*"
type textarea "Click on +"
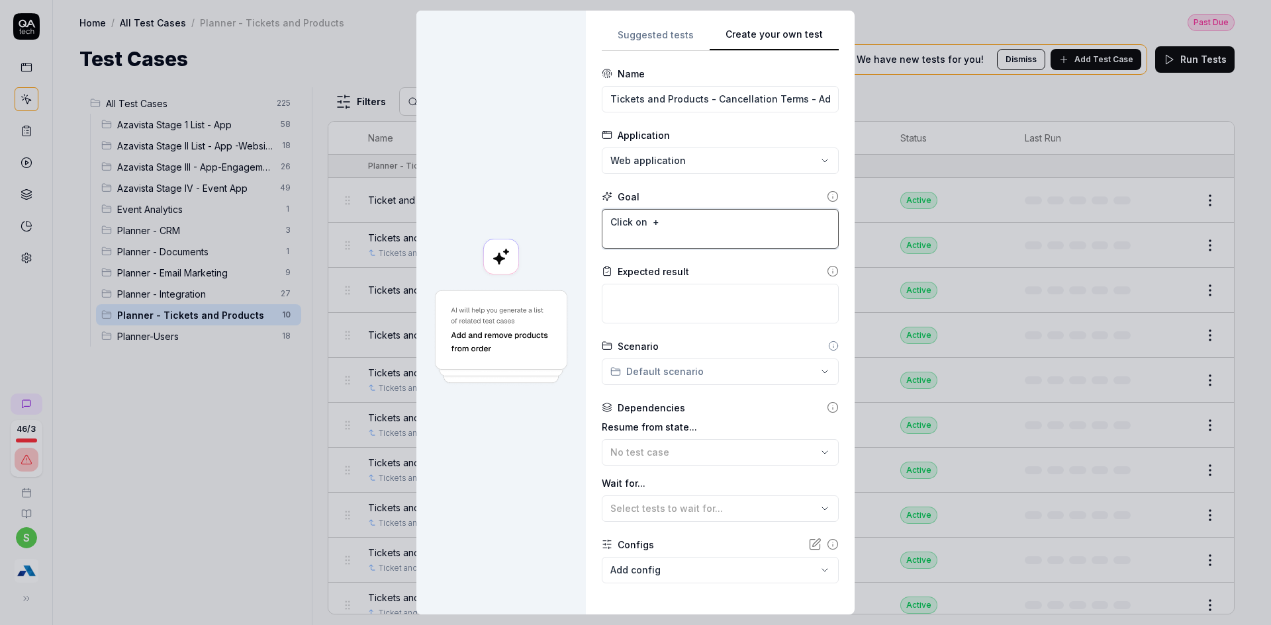
type textarea "*"
type textarea "Click on + C"
type textarea "*"
type textarea "Click on + Ca"
type textarea "*"
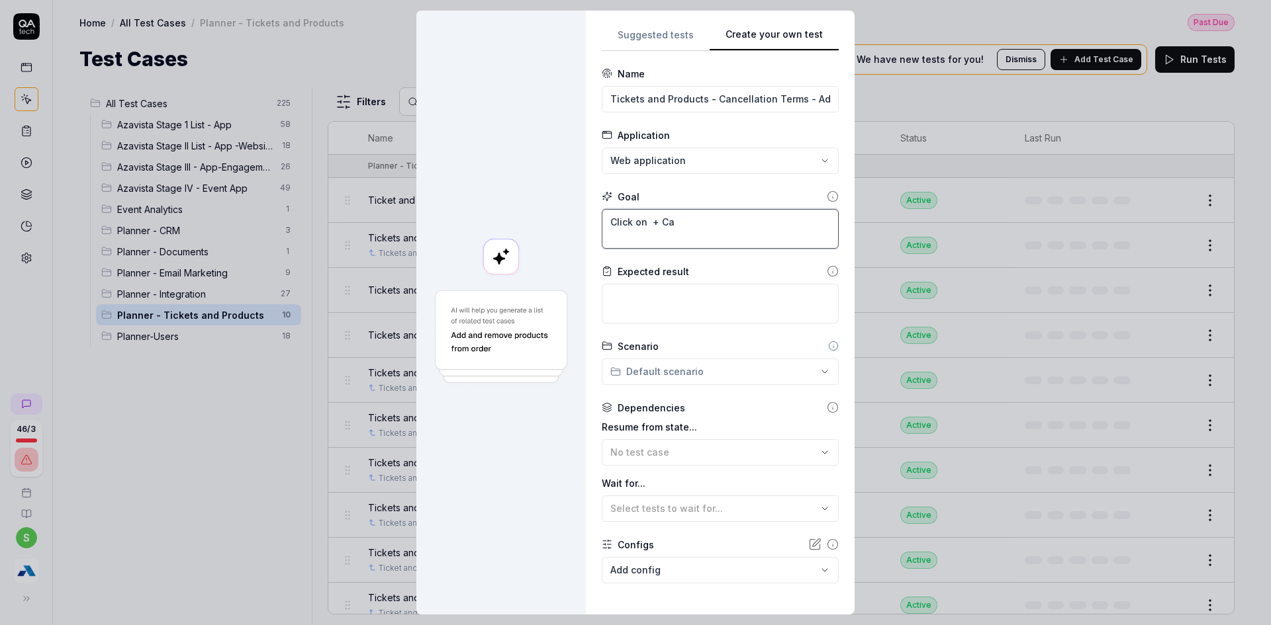
type textarea "Click on + Can"
type textarea "*"
type textarea "Click on + Canc"
type textarea "*"
type textarea "Click on + Cance"
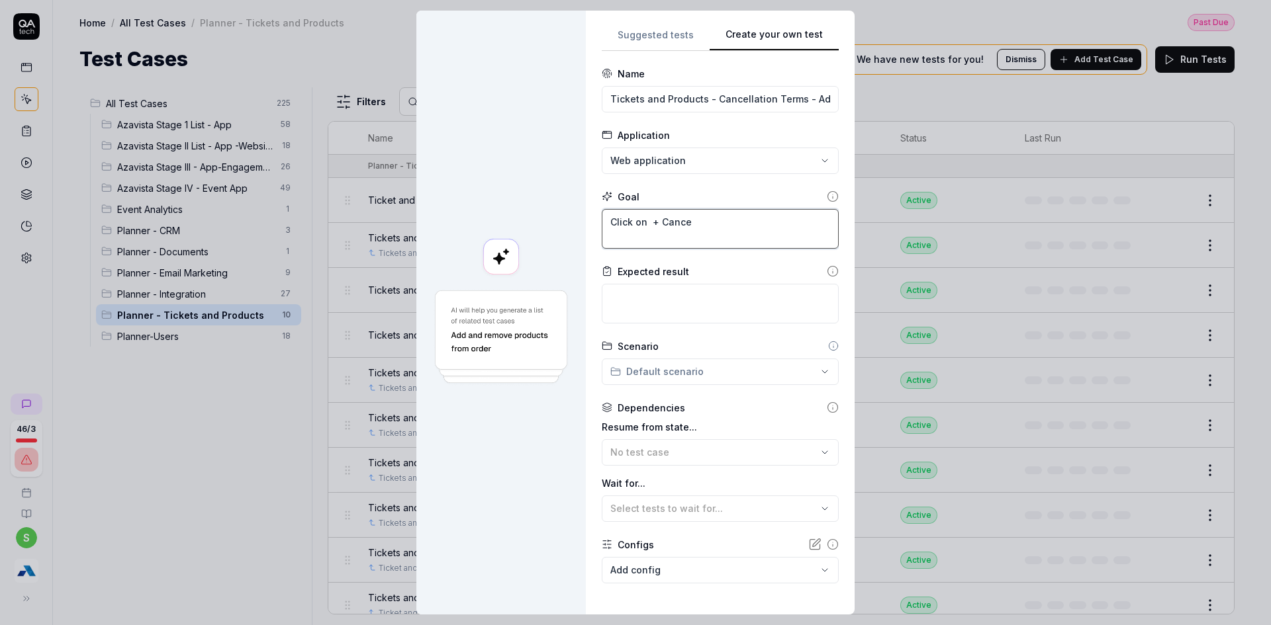
type textarea "*"
type textarea "Click on + Cancel"
type textarea "*"
type textarea "Click on + Cancell"
type textarea "*"
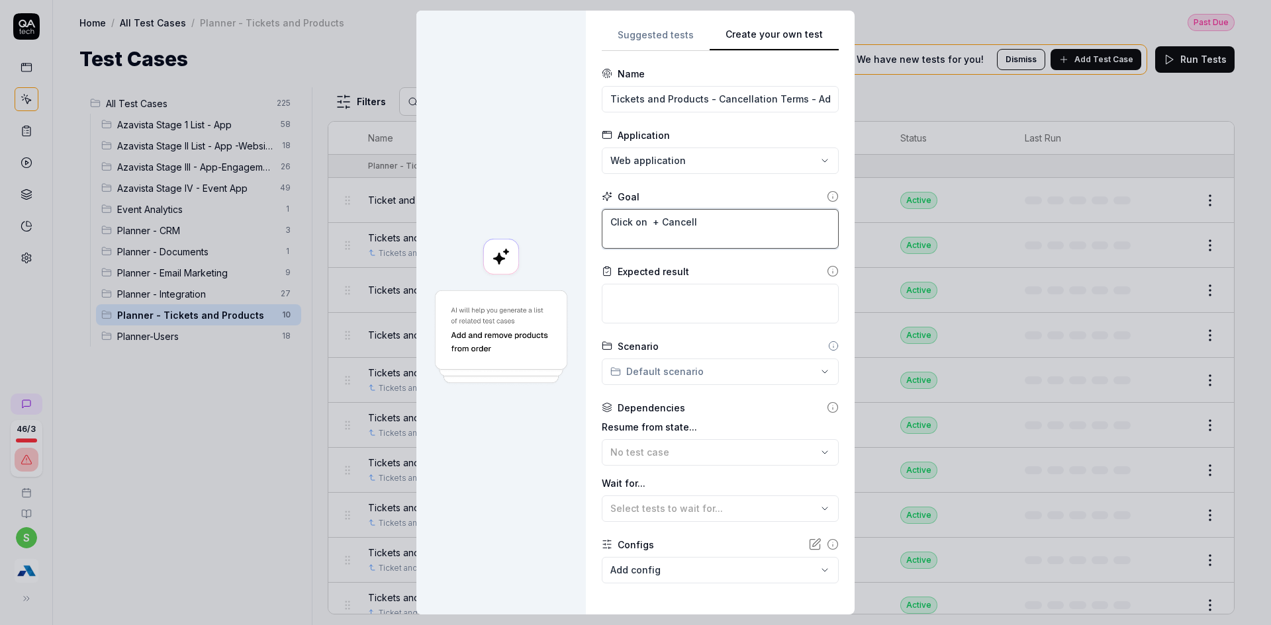
type textarea "Click on + Cancella"
type textarea "*"
type textarea "Click on + Cancellat"
type textarea "*"
type textarea "Click on + Cancellati"
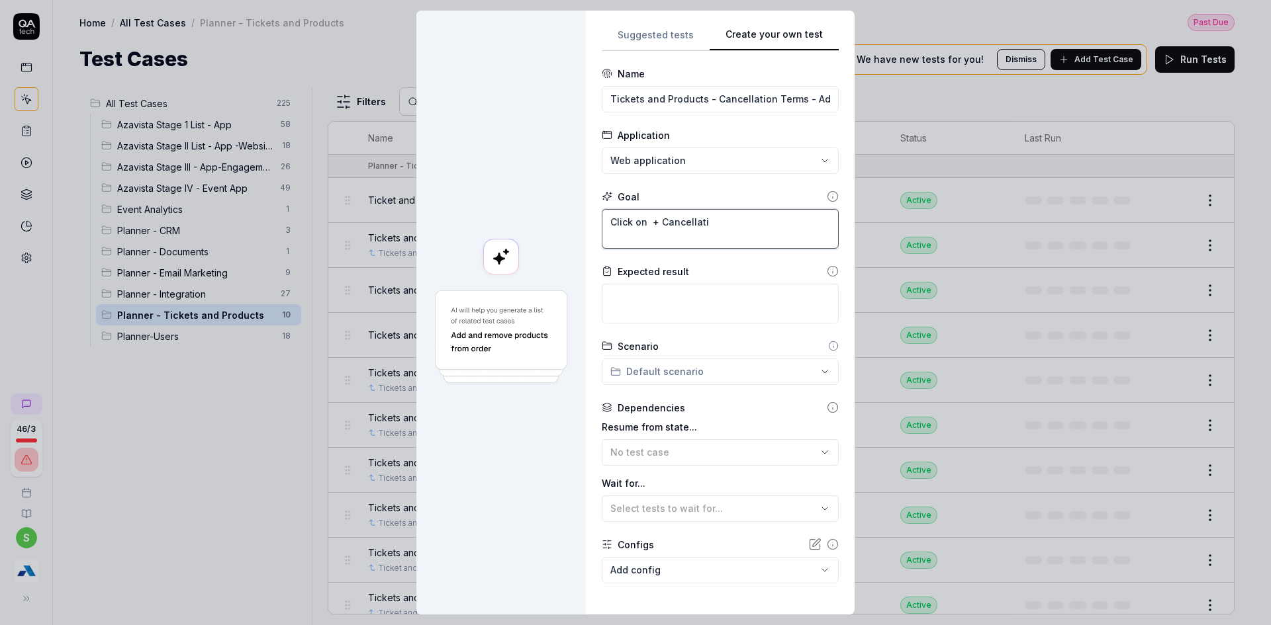
type textarea "*"
type textarea "Click on + Cancellatio"
type textarea "*"
type textarea "Click on + Cancellation"
type textarea "*"
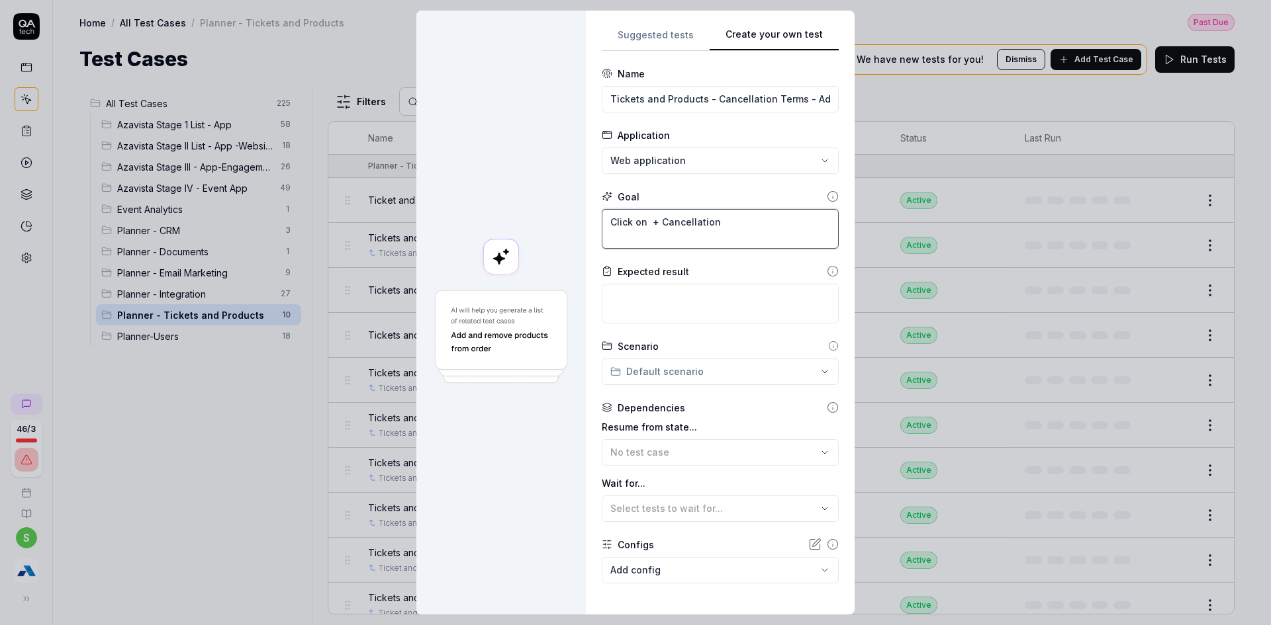
type textarea "Click on + Cancellation T"
type textarea "*"
type textarea "Click on + Cancellation Te"
type textarea "*"
type textarea "Click on + Cancellation Ter"
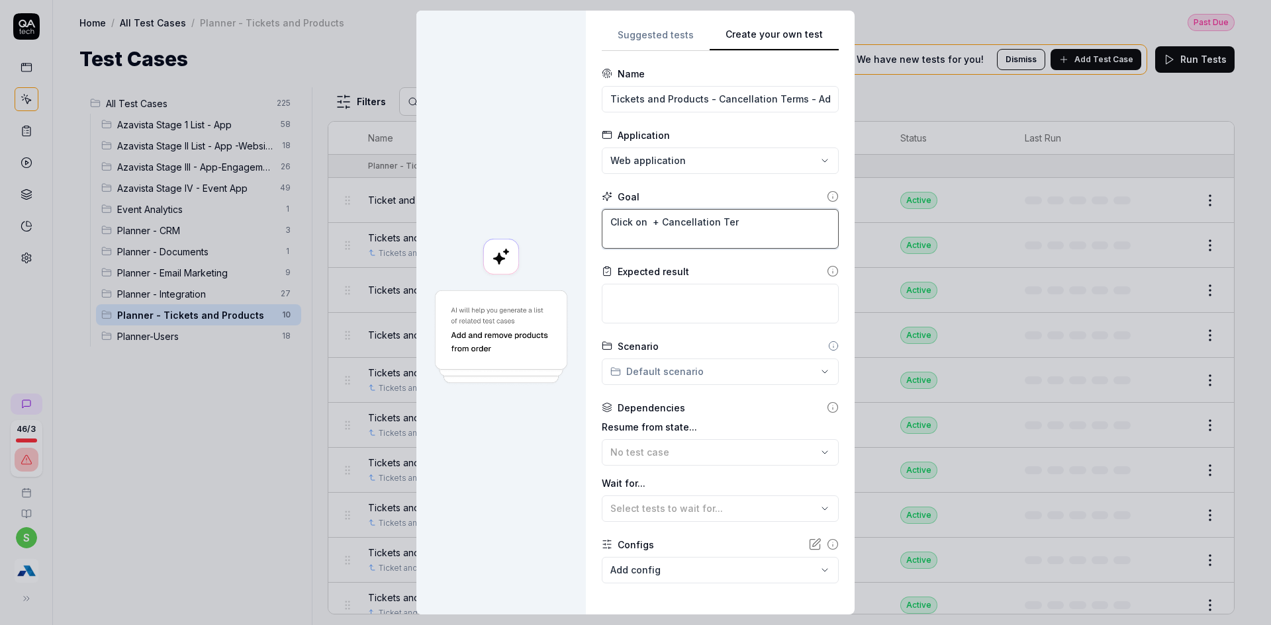
type textarea "*"
type textarea "Click on + Cancellation Term"
type textarea "*"
type textarea "Click on + Cancellation Terms"
type textarea "*"
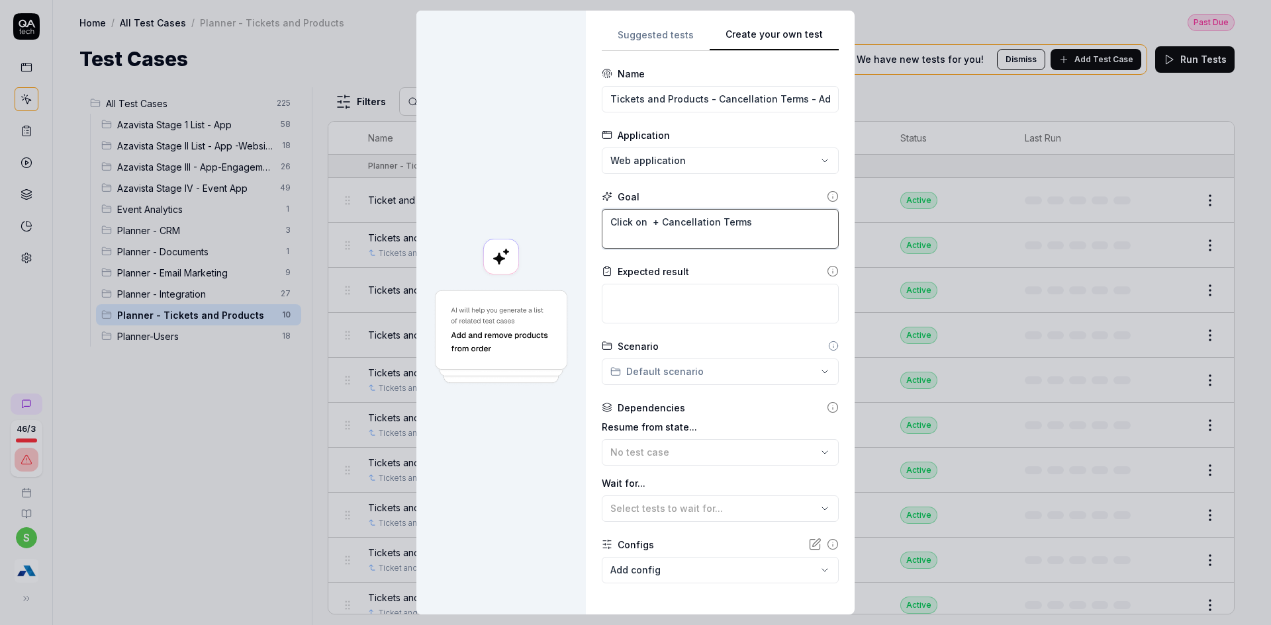
type textarea "Click on + Cancellation Terms"
type textarea "*"
type textarea "Click on + Cancellation Terms"
type textarea "*"
type textarea "Click on + Cancellation Terms E"
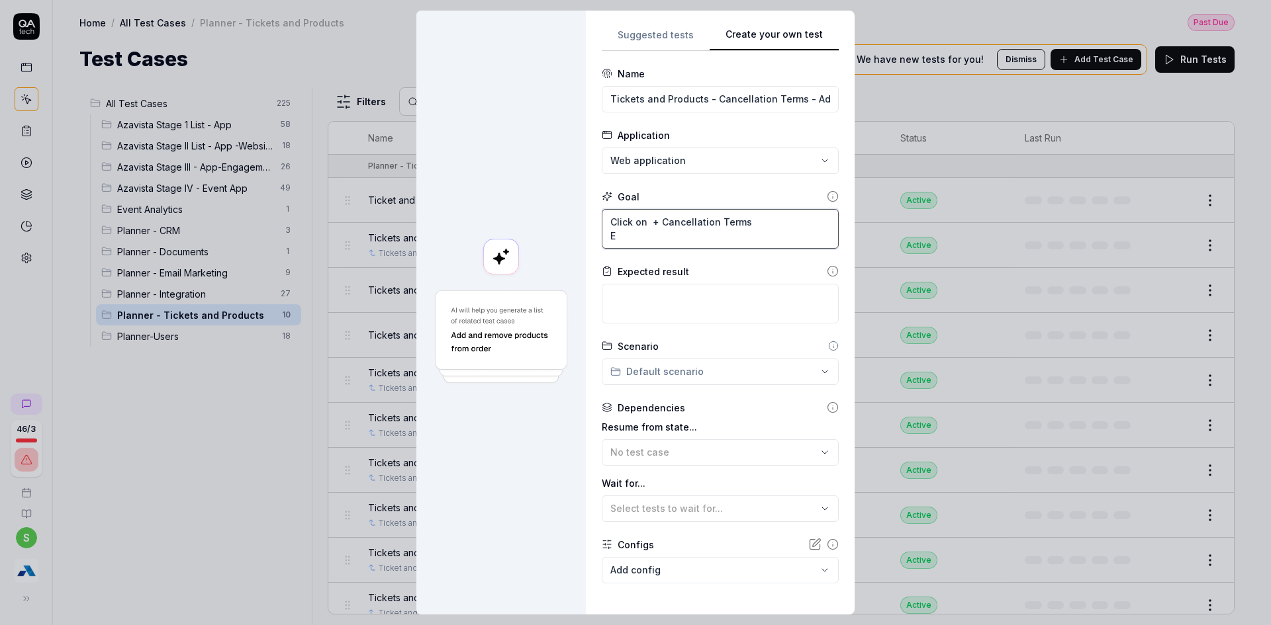
type textarea "*"
type textarea "Click on + Cancellation Terms En"
type textarea "*"
type textarea "Click on + Cancellation Terms Ent"
type textarea "*"
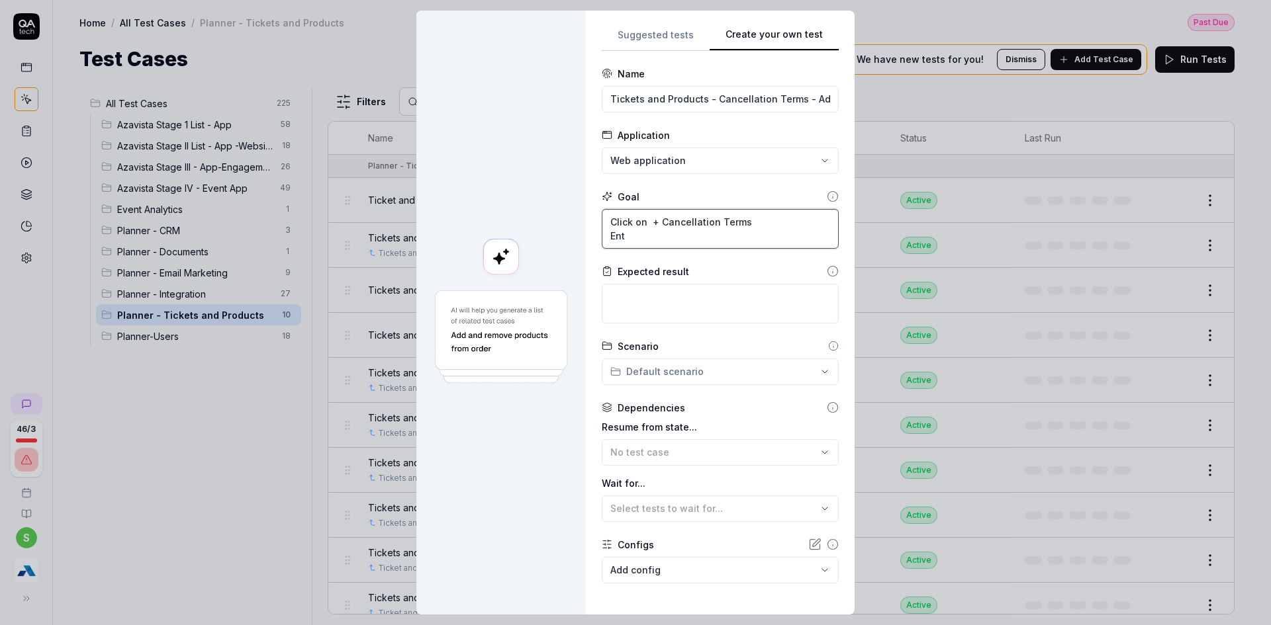
type textarea "Click on + Cancellation Terms Ente"
type textarea "*"
type textarea "Click on + Cancellation Terms Enter"
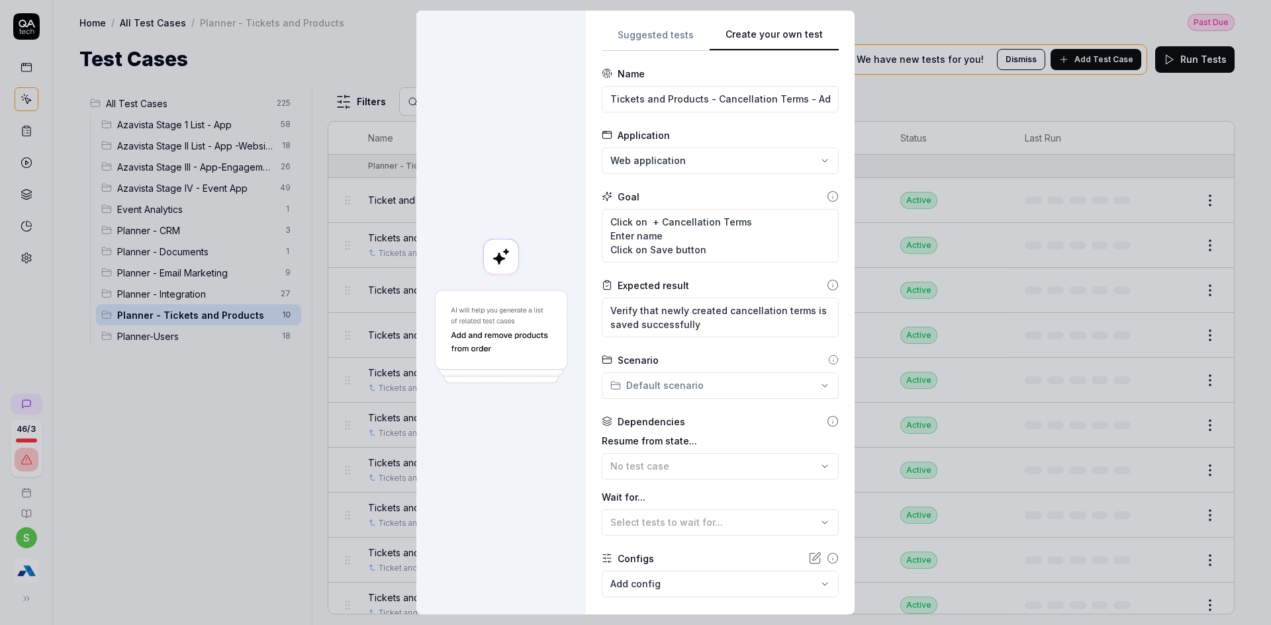
click at [737, 383] on div "**********" at bounding box center [635, 312] width 1271 height 625
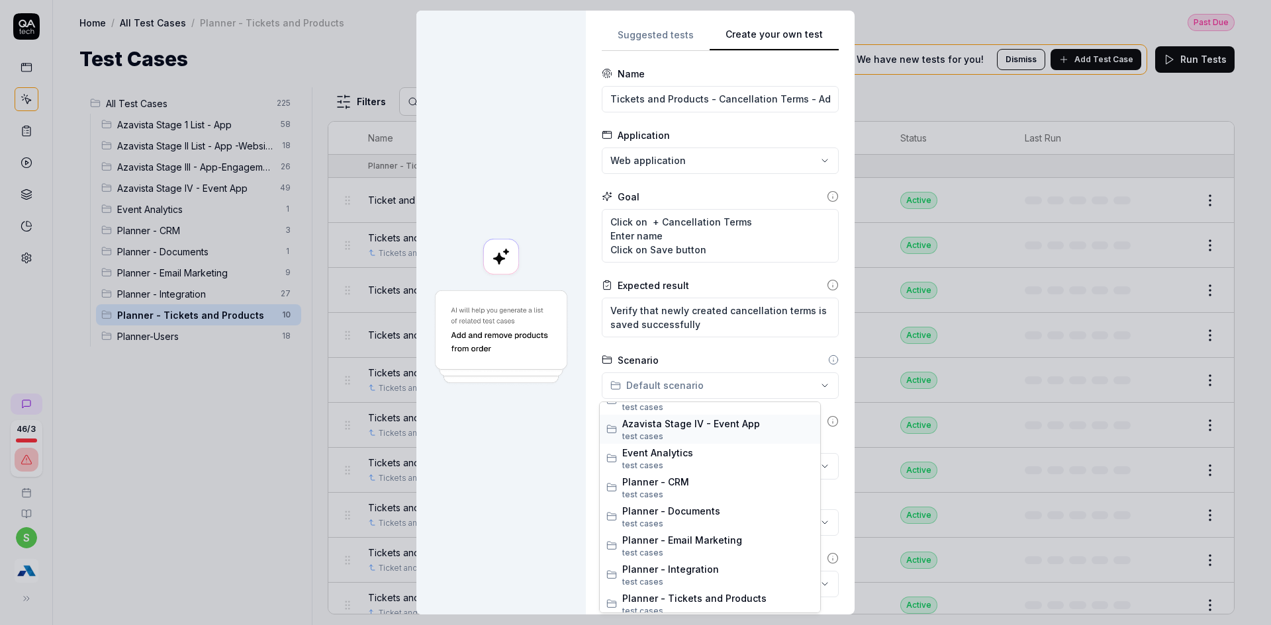
scroll to position [110, 0]
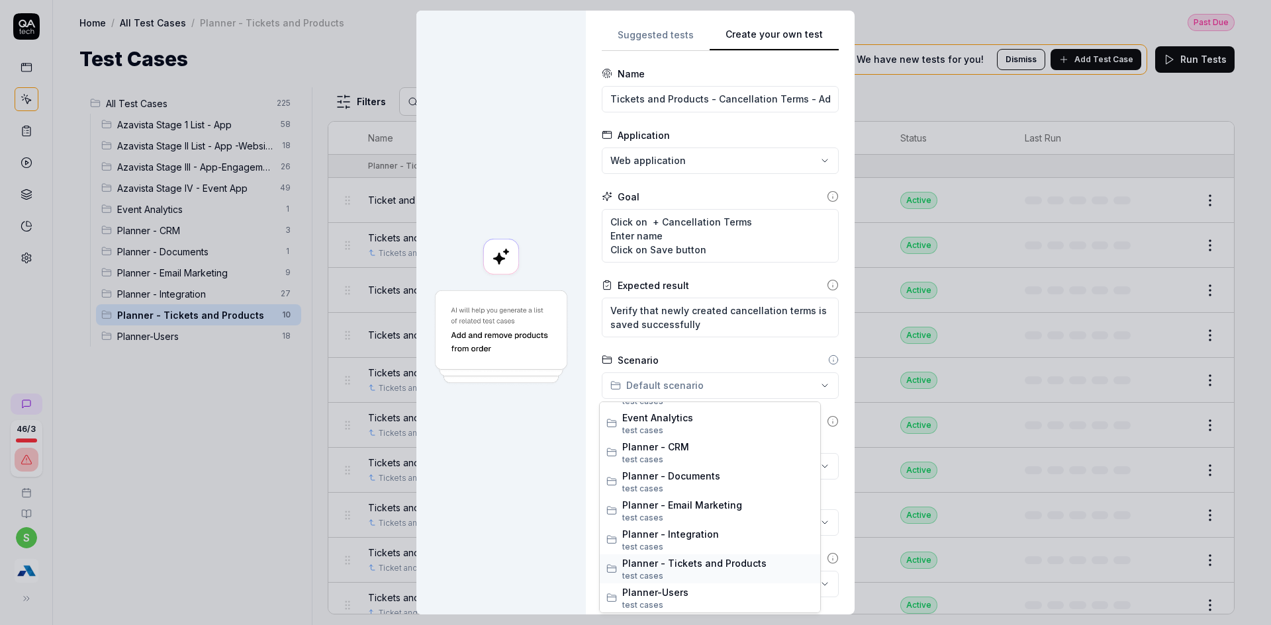
click at [709, 572] on span "test case s" at bounding box center [717, 577] width 191 height 12
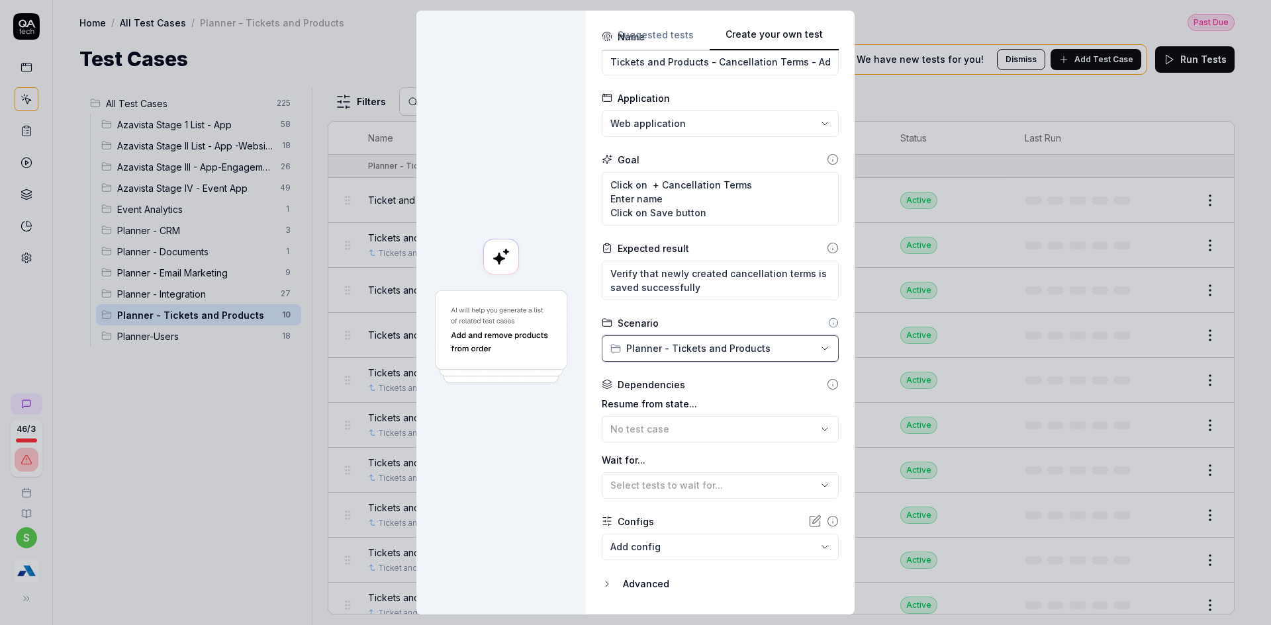
scroll to position [73, 0]
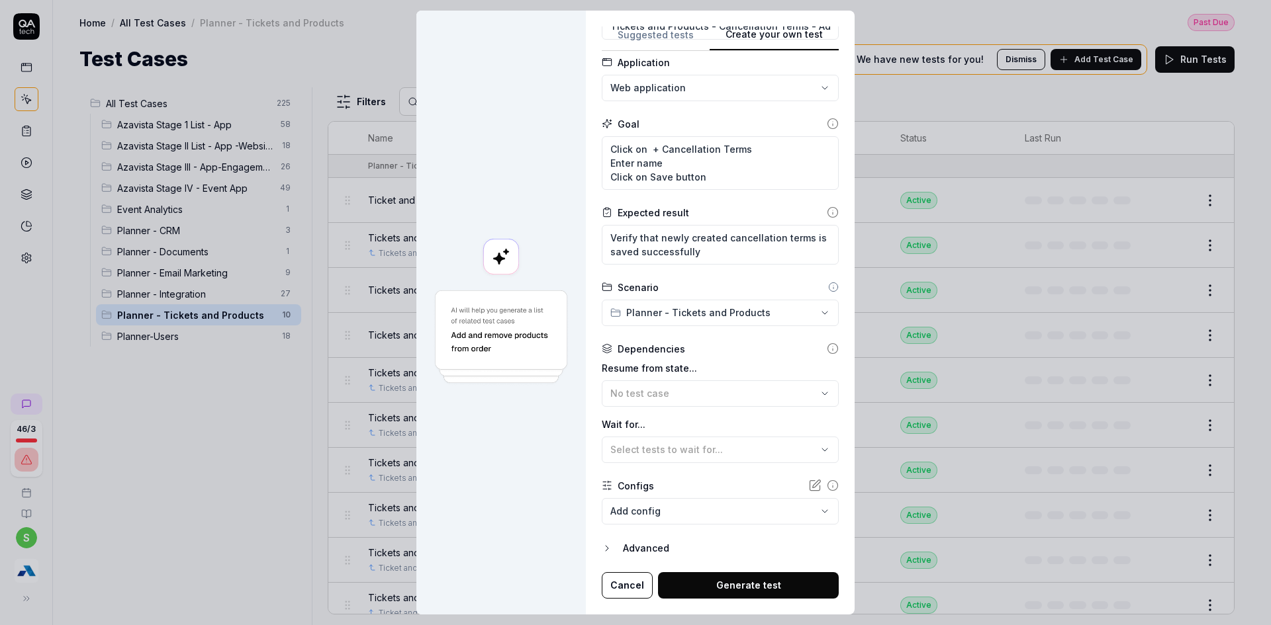
click at [689, 506] on body "Payment Past Due Your invoice is past due. Please update your payment method to…" at bounding box center [630, 277] width 1261 height 728
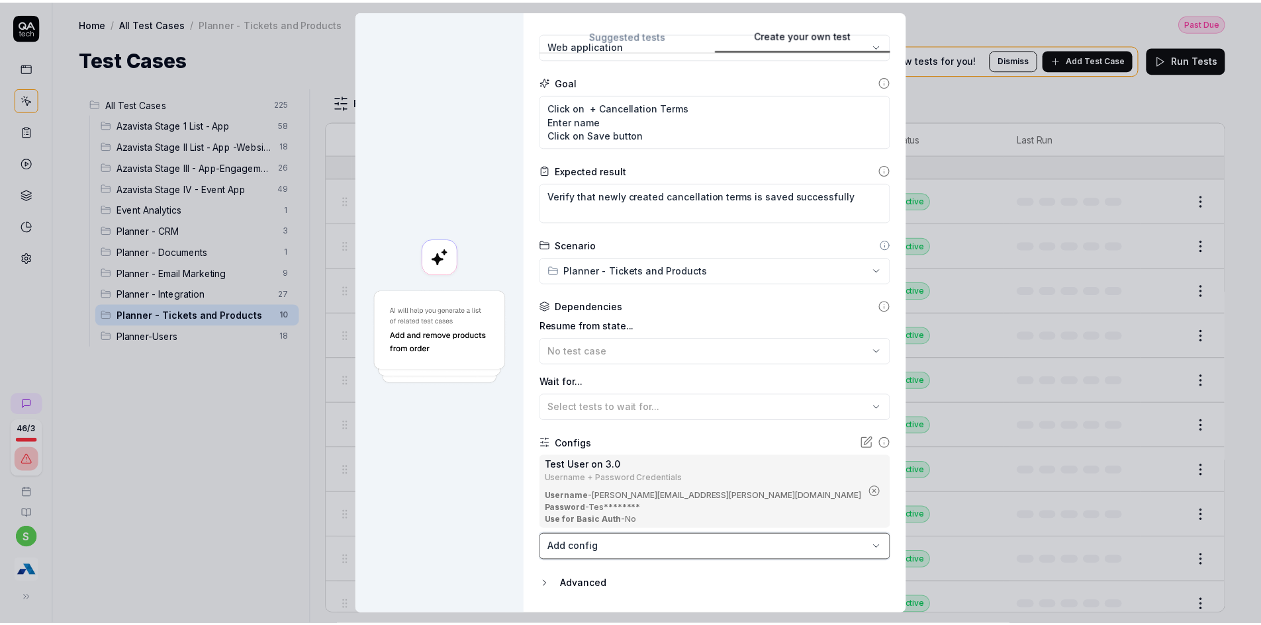
scroll to position [152, 0]
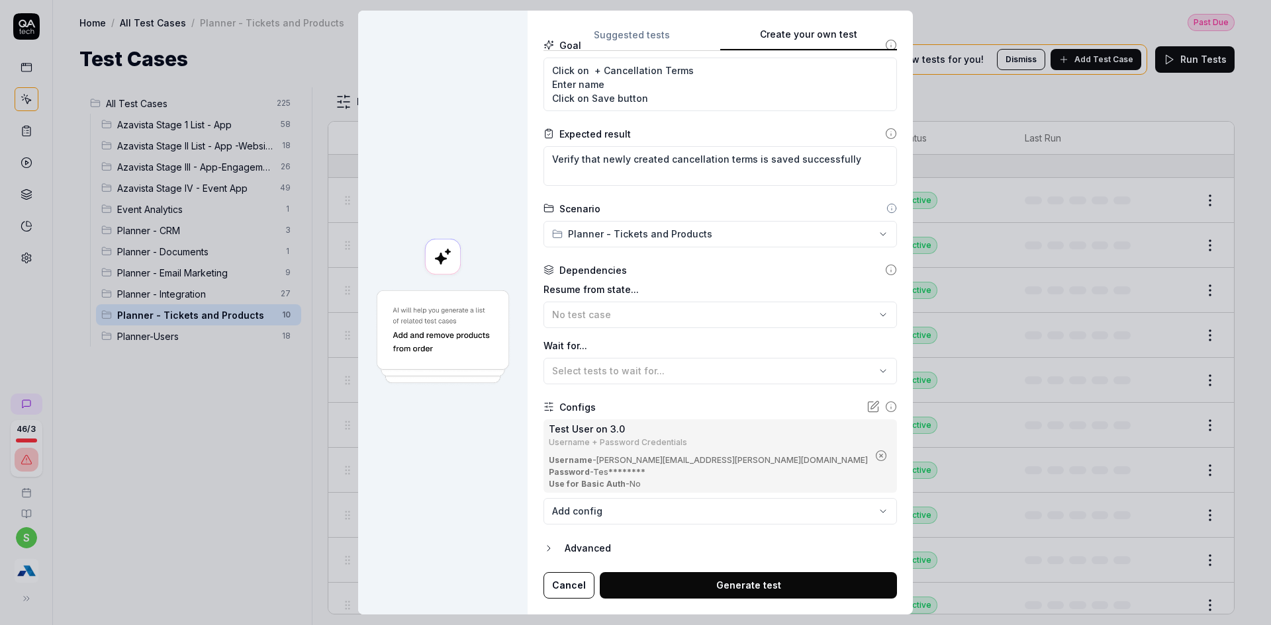
click at [747, 586] on button "Generate test" at bounding box center [748, 586] width 297 height 26
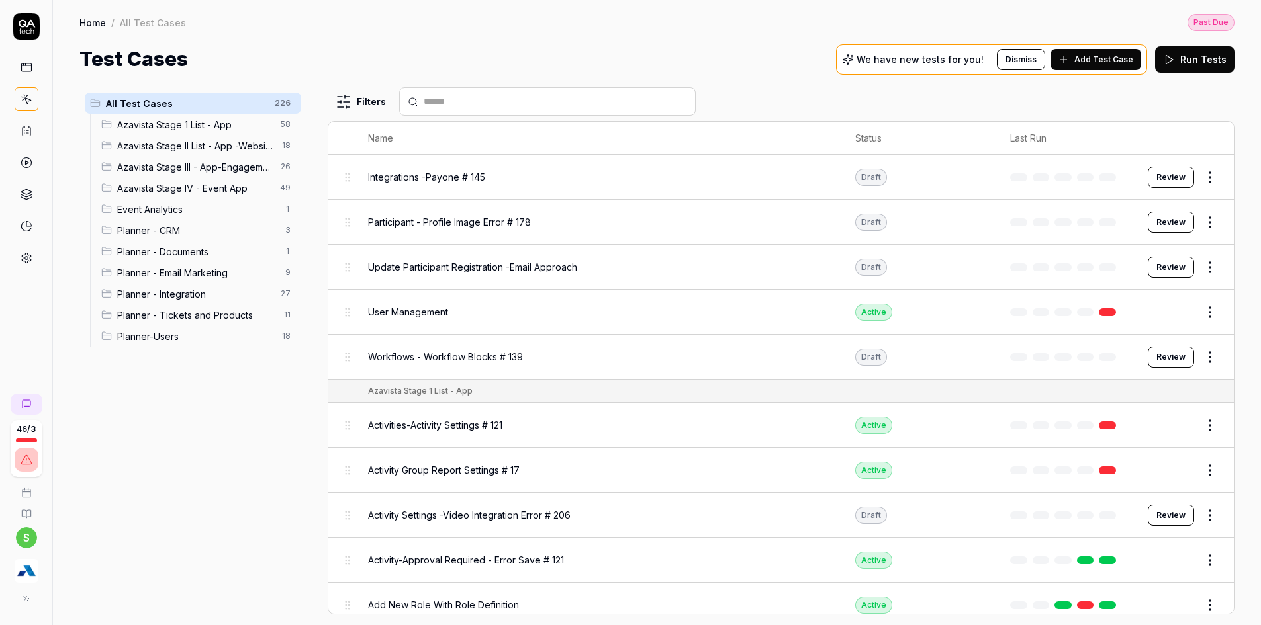
click at [220, 314] on span "Planner - Tickets and Products" at bounding box center [196, 315] width 159 height 14
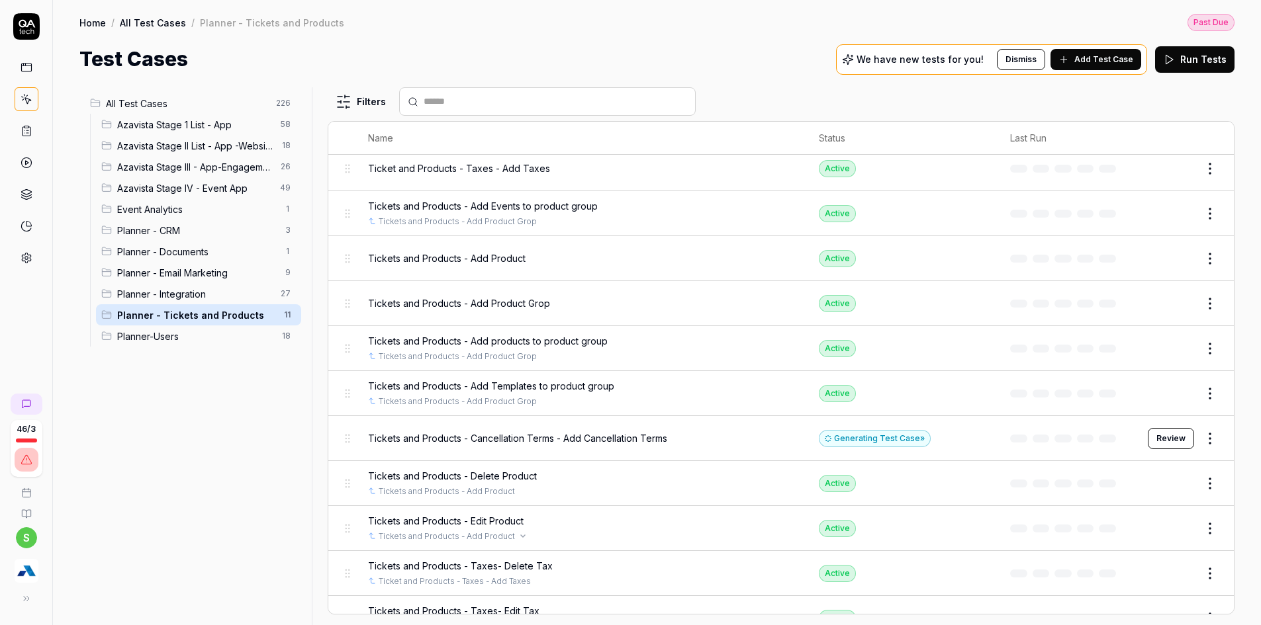
scroll to position [58, 0]
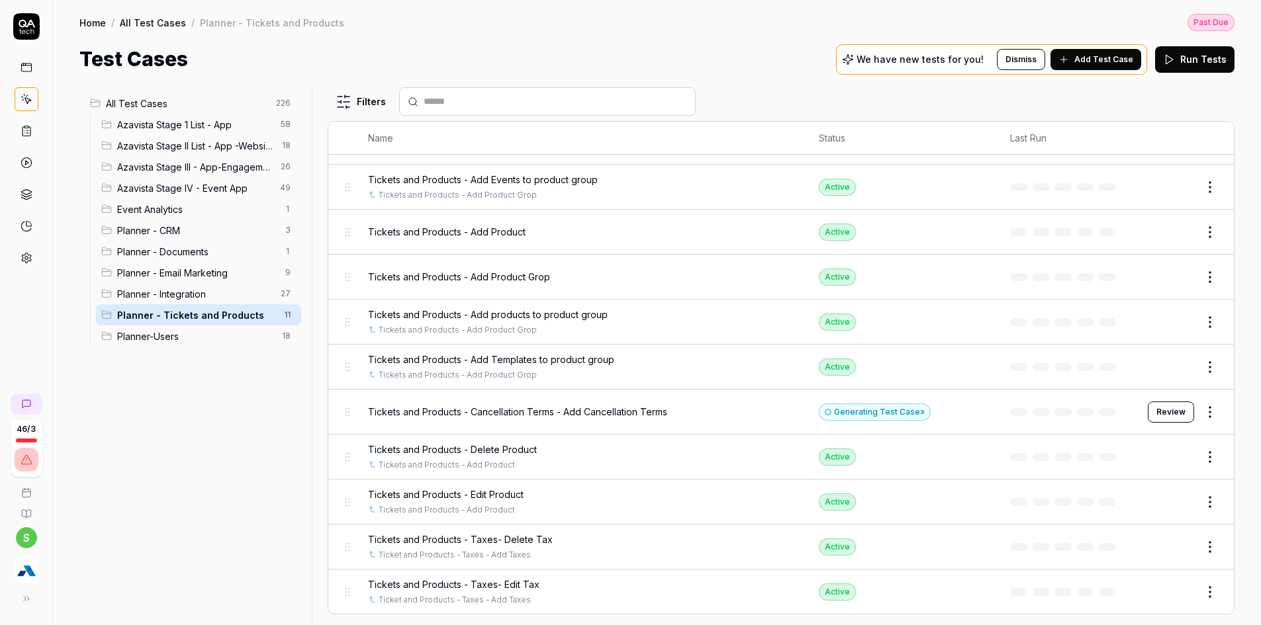
click at [1159, 412] on button "Review" at bounding box center [1171, 412] width 46 height 21
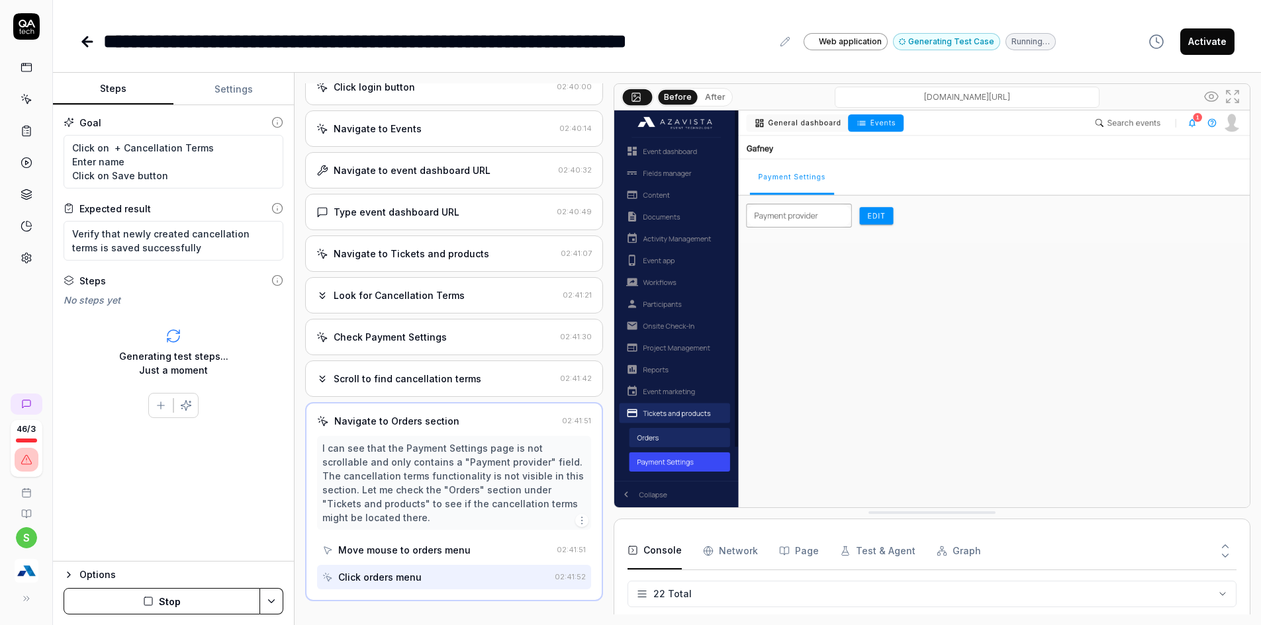
scroll to position [669, 0]
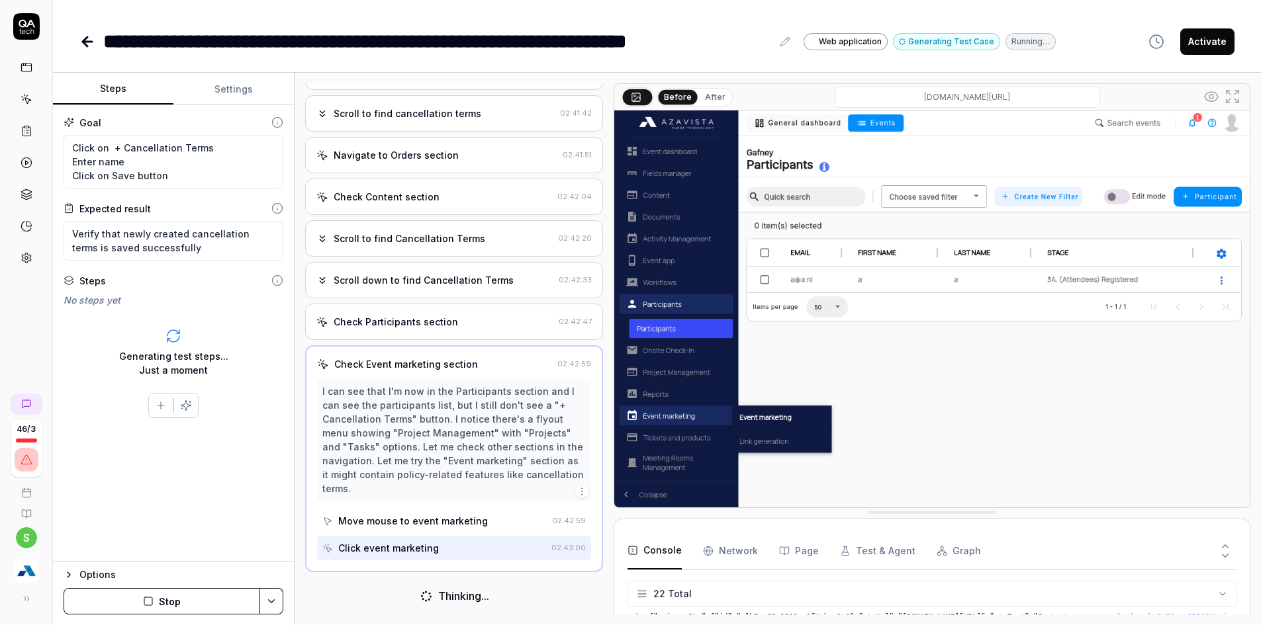
scroll to position [425, 0]
click at [214, 604] on button "Stop" at bounding box center [162, 601] width 197 height 26
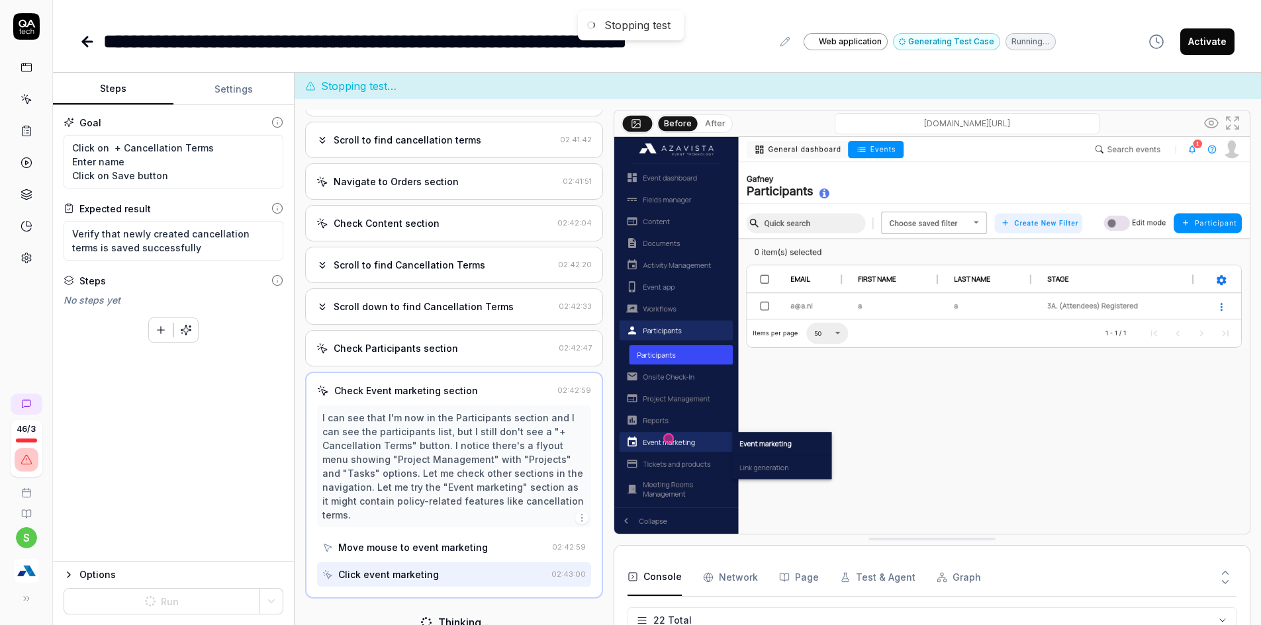
scroll to position [432, 0]
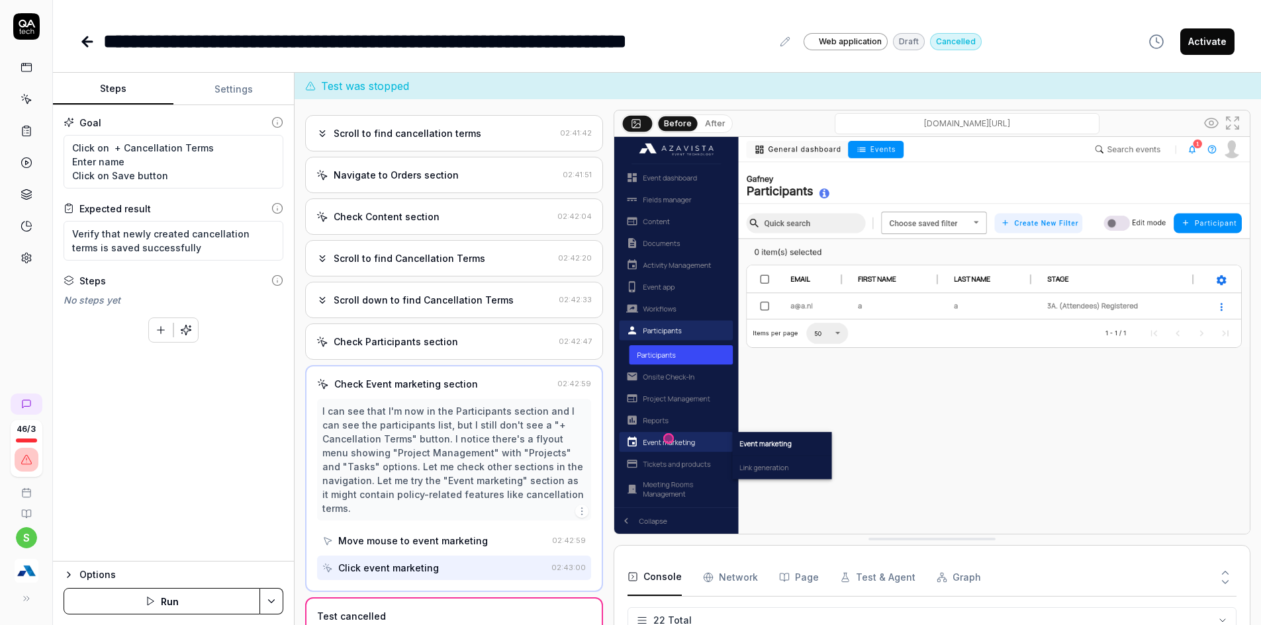
click at [157, 321] on button "button" at bounding box center [161, 330] width 24 height 24
click at [120, 469] on div "Goal Click on + Cancellation Terms Enter name Click on Save button Expected res…" at bounding box center [173, 333] width 241 height 457
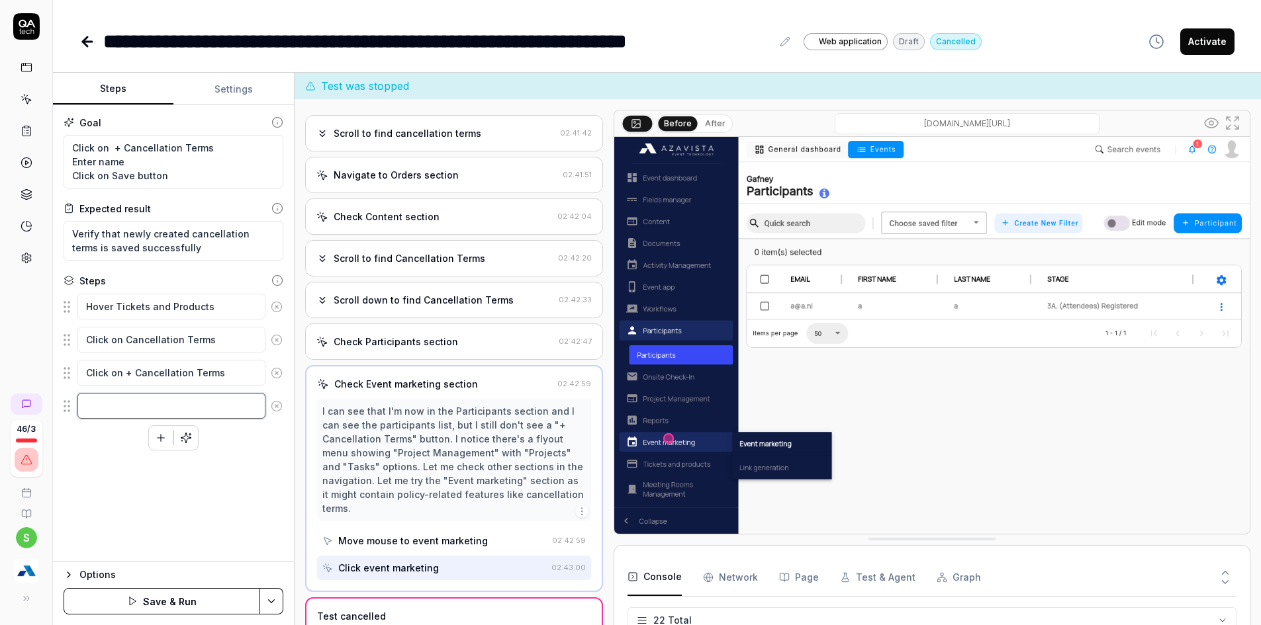
click at [141, 410] on textarea at bounding box center [171, 406] width 188 height 26
click at [173, 601] on button "Save & Run" at bounding box center [162, 601] width 197 height 26
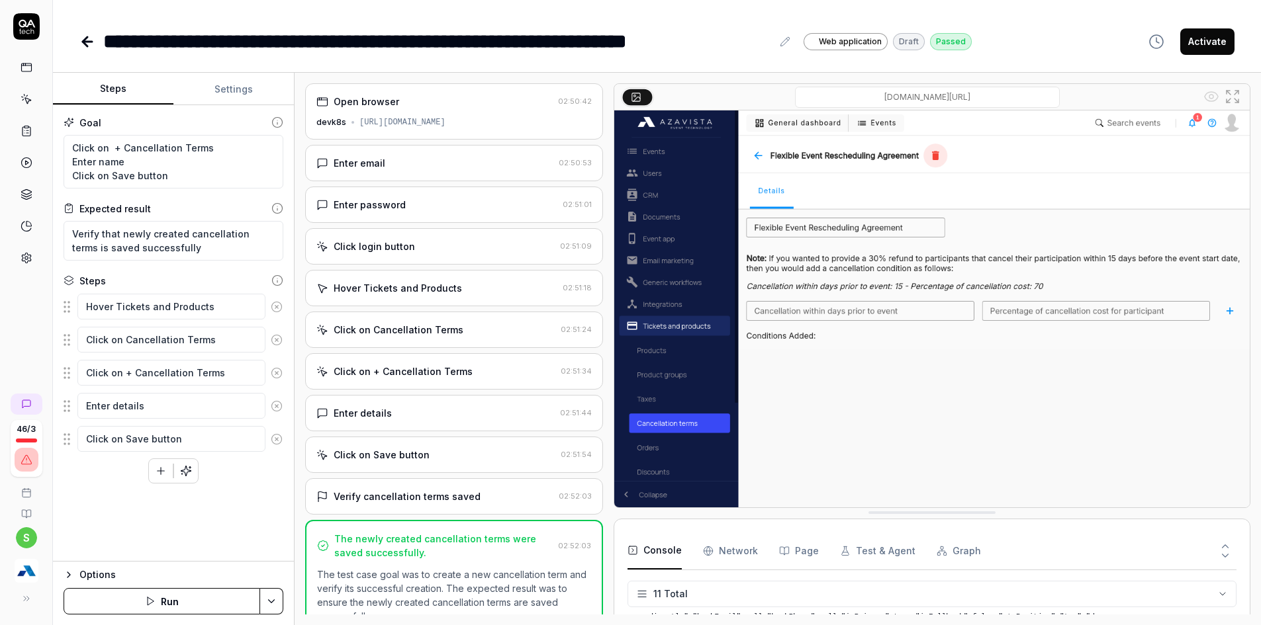
click at [1203, 45] on button "Activate" at bounding box center [1207, 41] width 54 height 26
click at [208, 455] on div "Hover Tickets and Products Click on Cancellation Terms Click on + Cancellation …" at bounding box center [174, 388] width 220 height 191
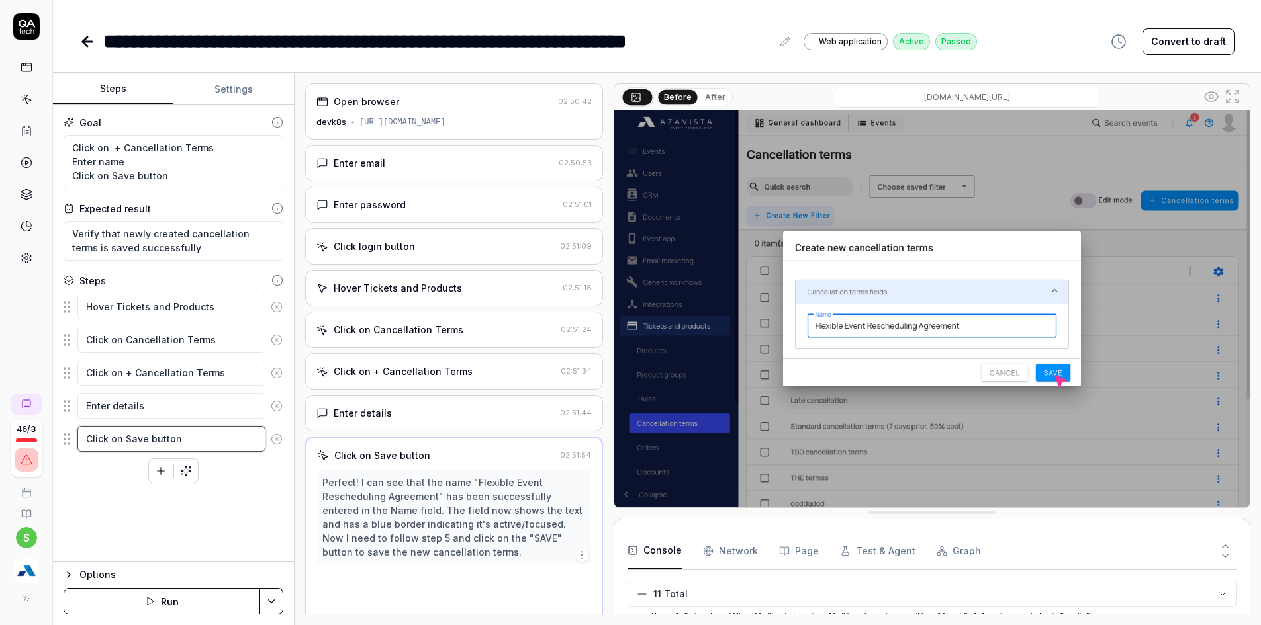
click at [210, 444] on textarea "Click on Save button" at bounding box center [171, 439] width 188 height 26
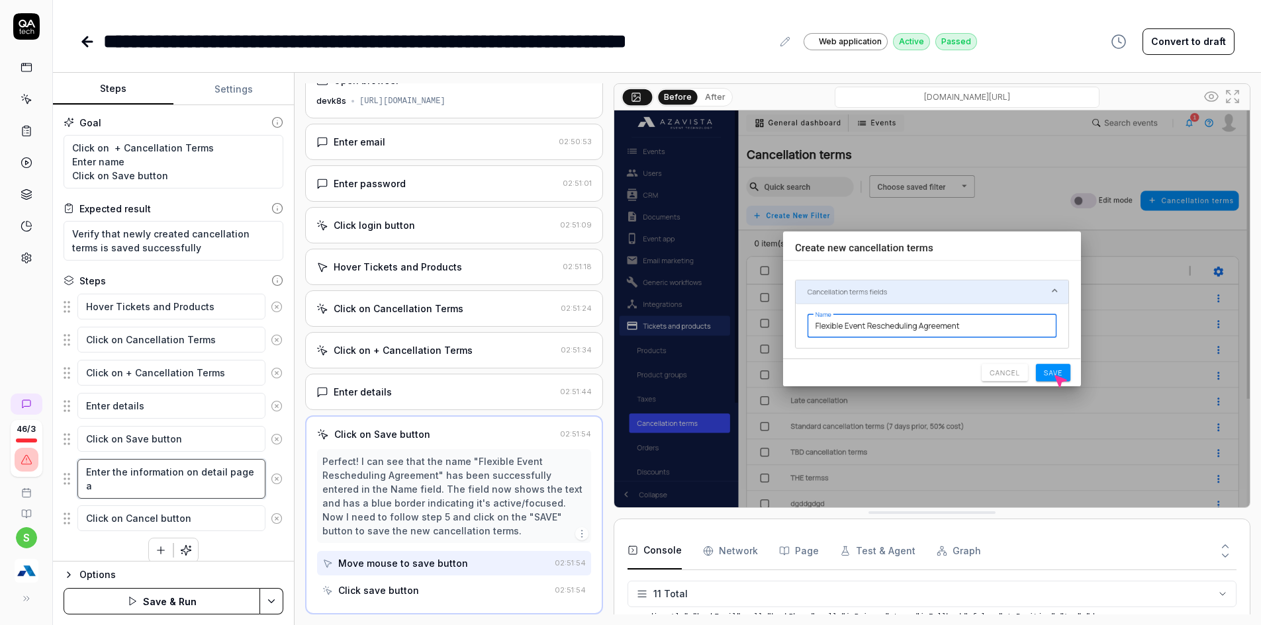
click at [127, 490] on textarea "Enter the information on detail page a" at bounding box center [171, 479] width 188 height 40
click at [224, 598] on button "Save & Run" at bounding box center [162, 601] width 197 height 26
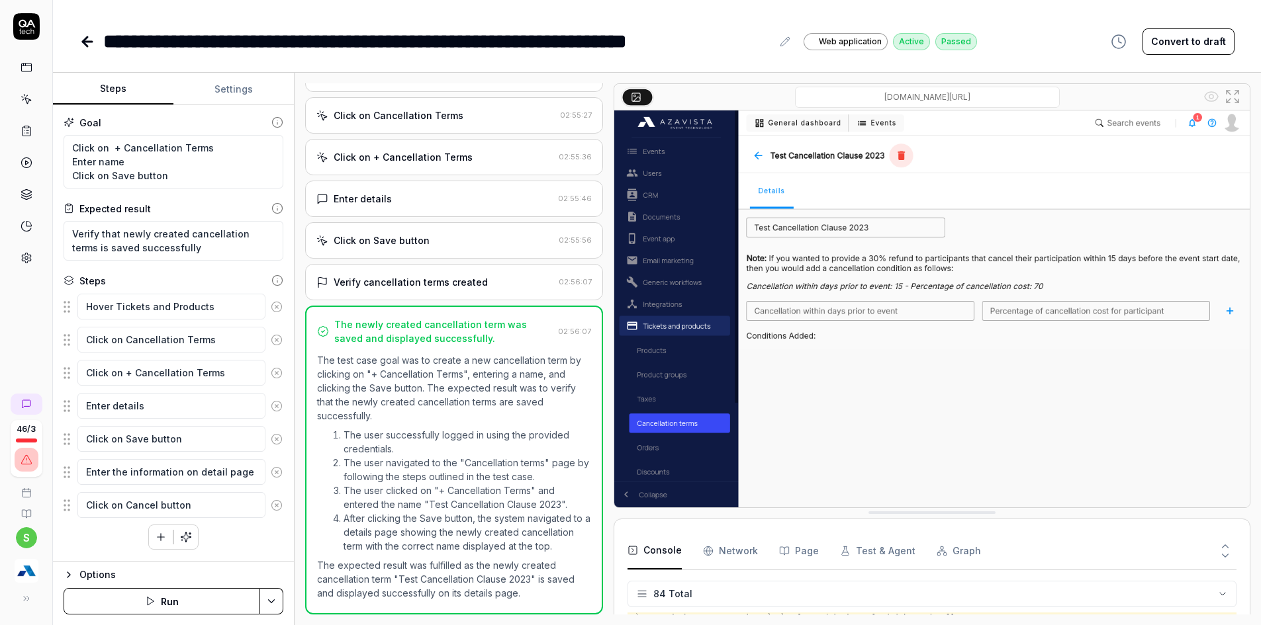
scroll to position [228, 0]
click at [400, 234] on div "Click on Save button" at bounding box center [382, 241] width 96 height 14
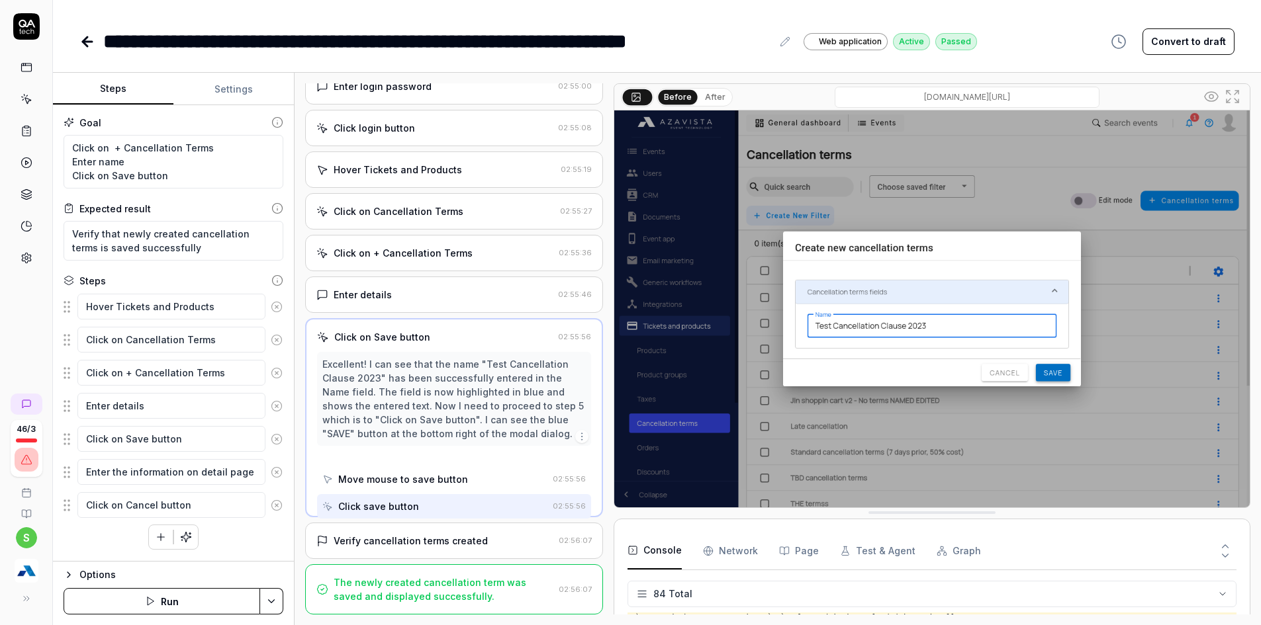
scroll to position [21, 0]
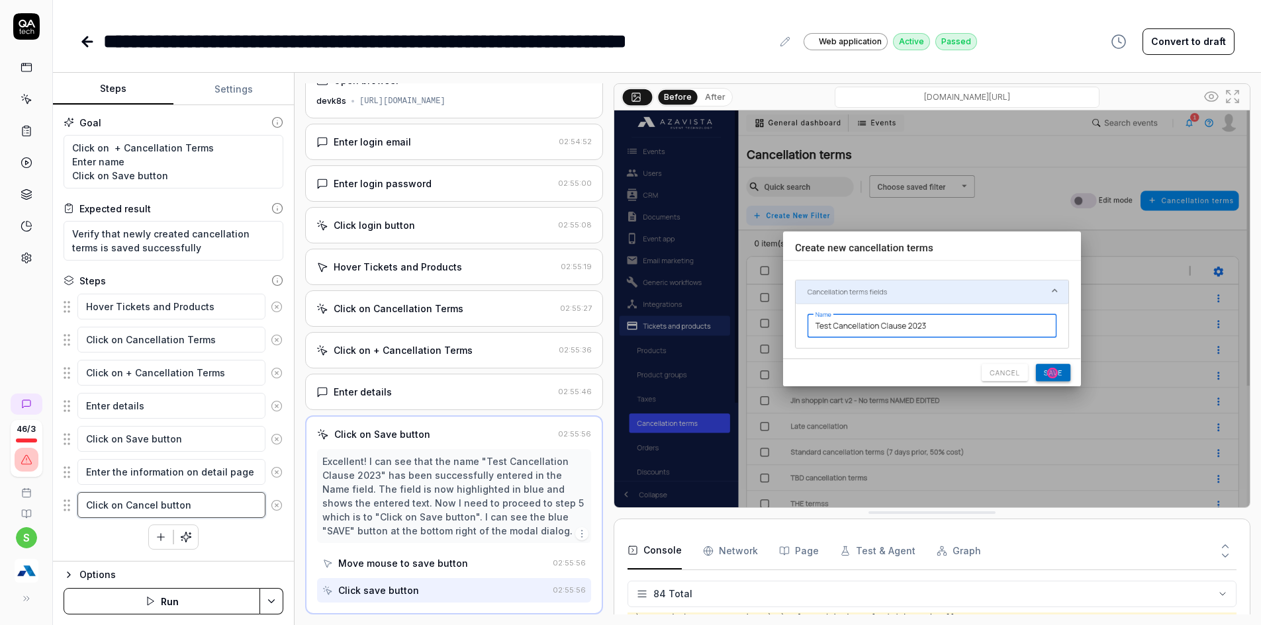
click at [138, 505] on textarea "Click on Cancel button" at bounding box center [171, 505] width 188 height 26
click at [257, 602] on button "Save & Run" at bounding box center [162, 601] width 197 height 26
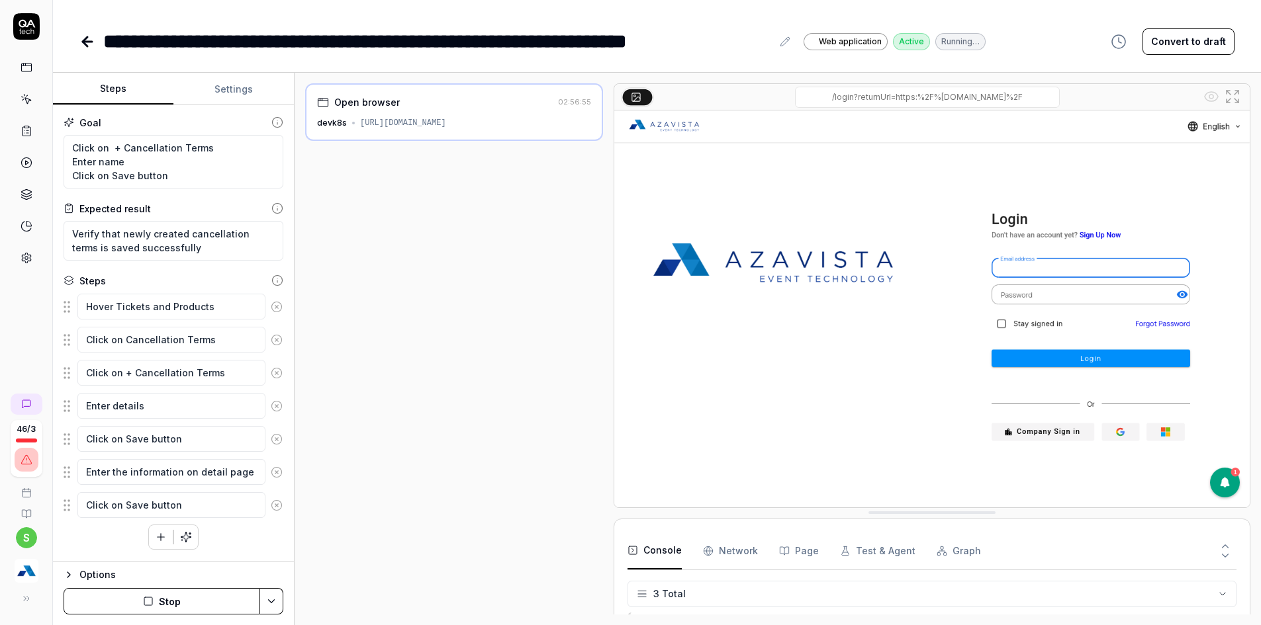
scroll to position [6, 0]
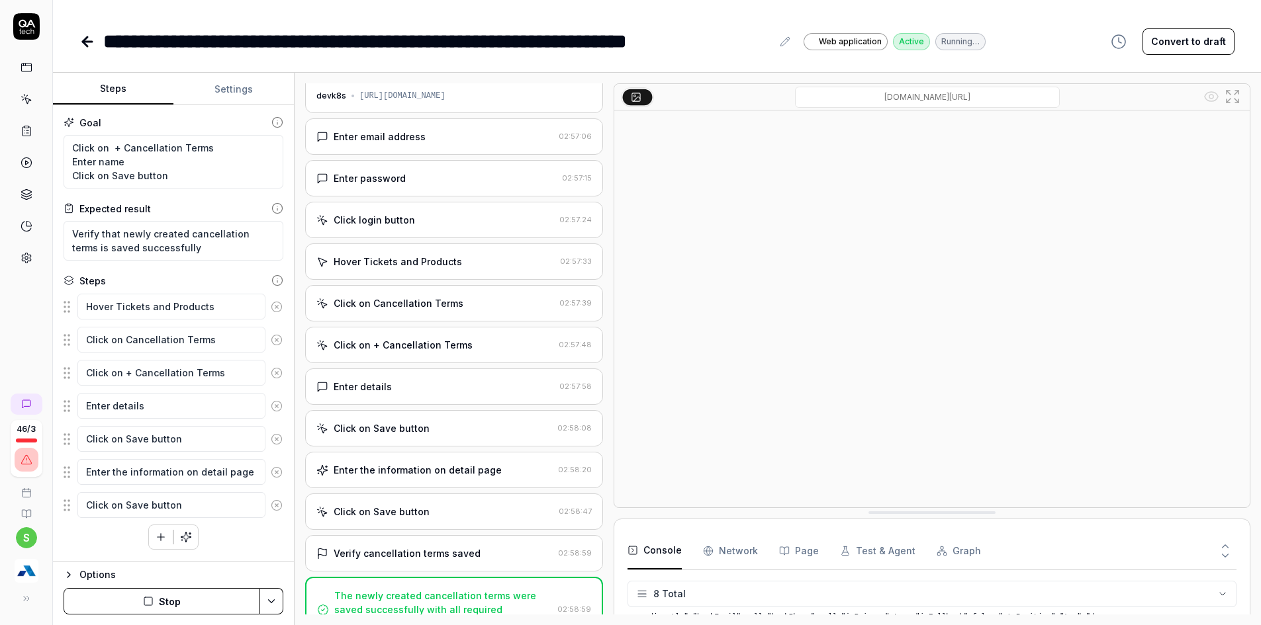
scroll to position [37, 0]
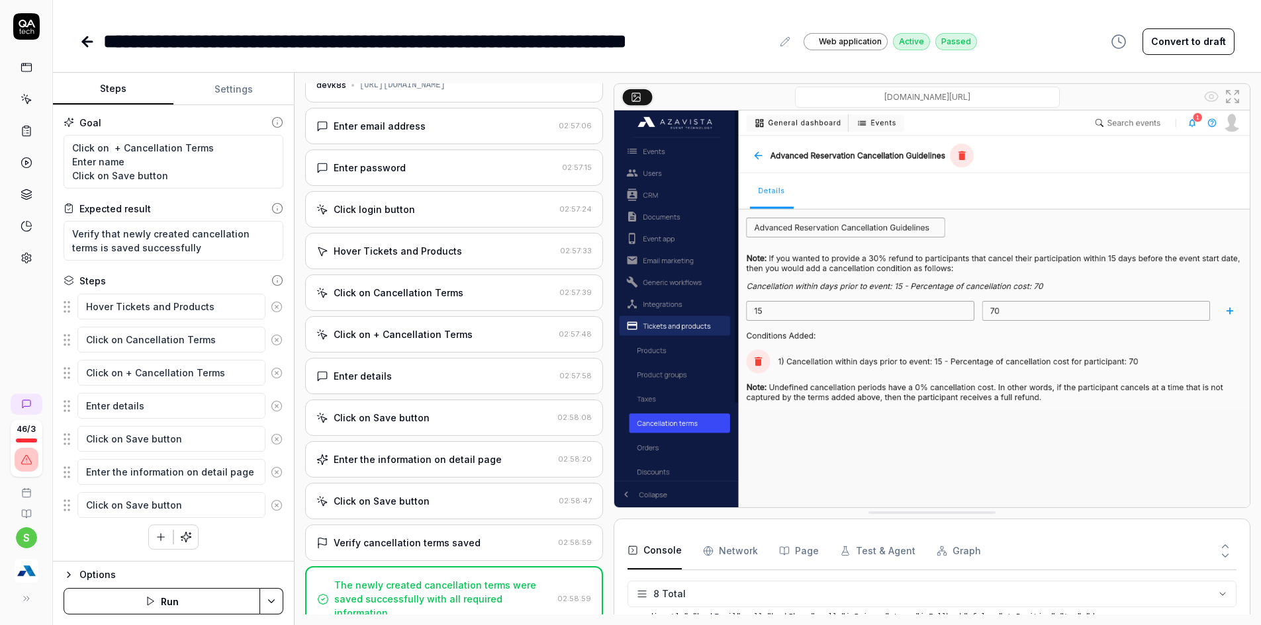
click at [80, 46] on icon at bounding box center [87, 42] width 16 height 16
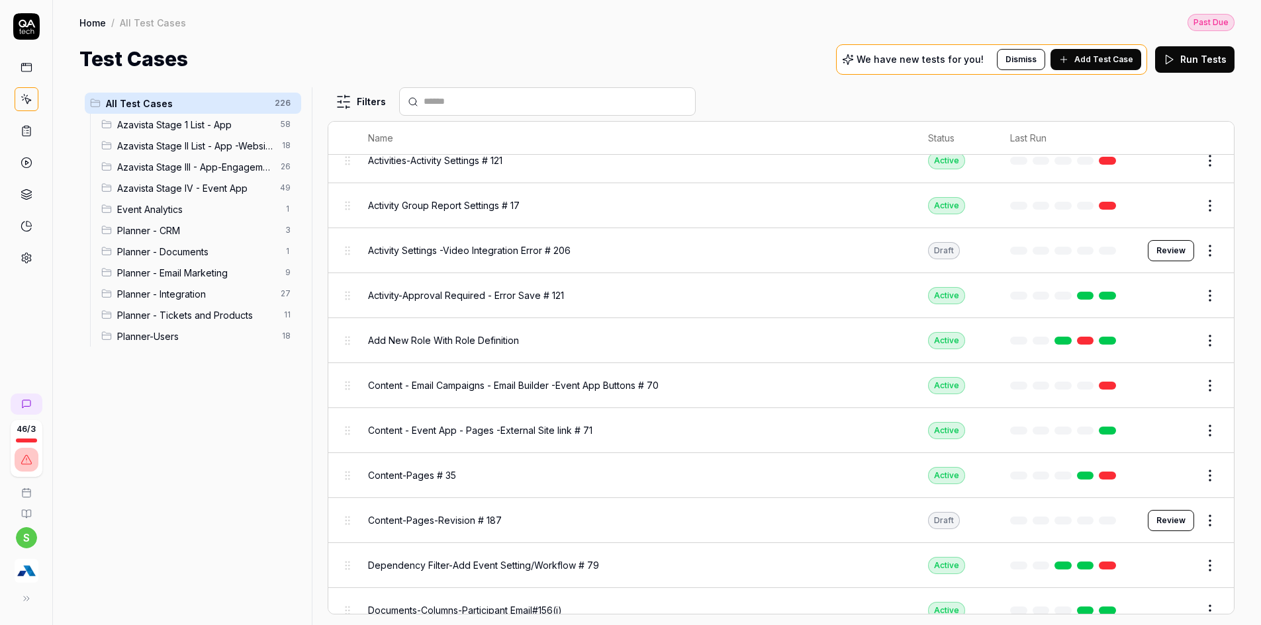
click at [264, 324] on div "Planner - Tickets and Products 11" at bounding box center [198, 314] width 205 height 21
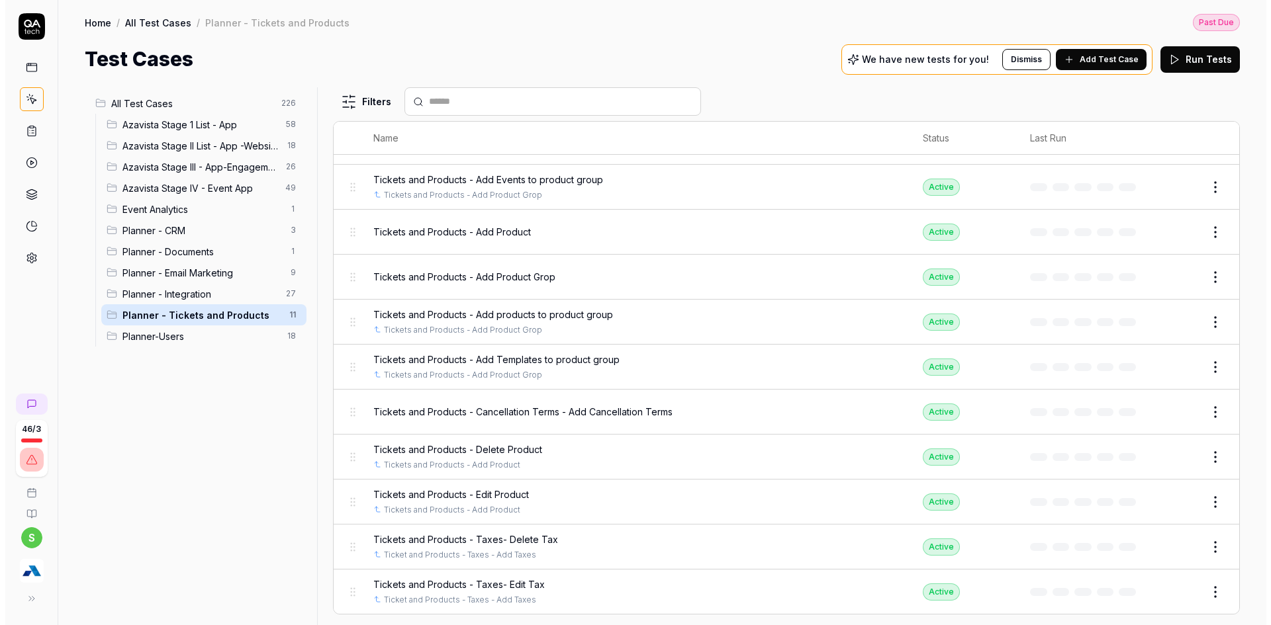
scroll to position [58, 0]
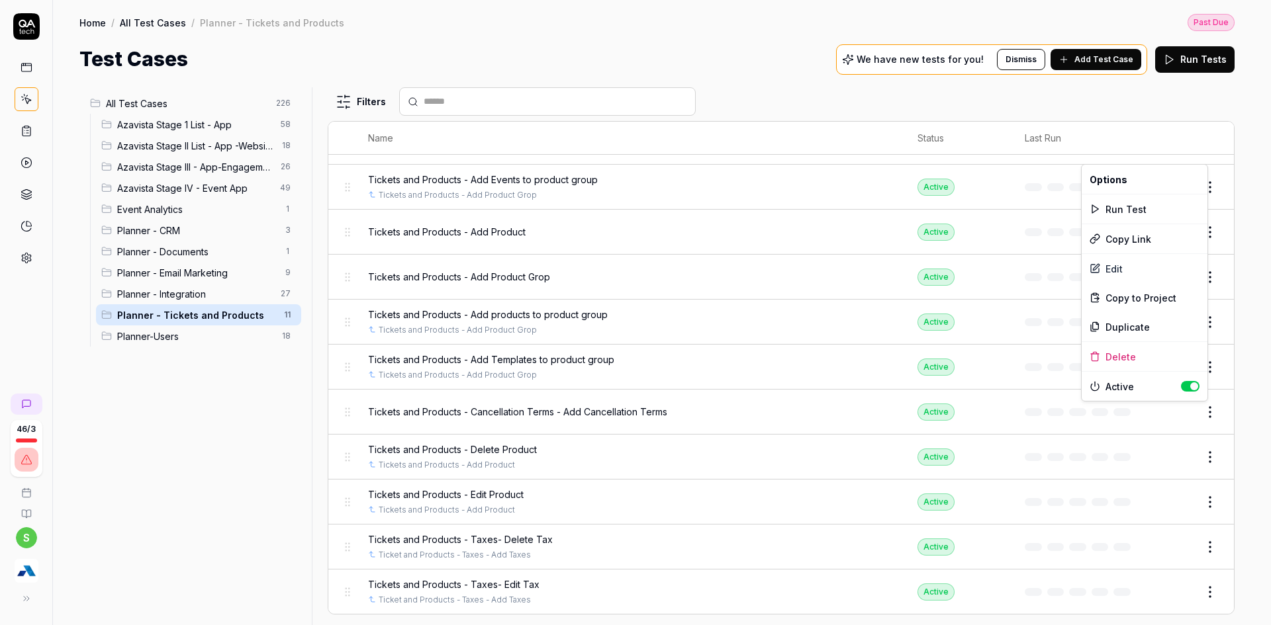
click at [1202, 411] on html "Payment Past Due Your invoice is past due. Please update your payment method to…" at bounding box center [635, 277] width 1271 height 728
click at [1115, 324] on div "Duplicate" at bounding box center [1145, 326] width 126 height 29
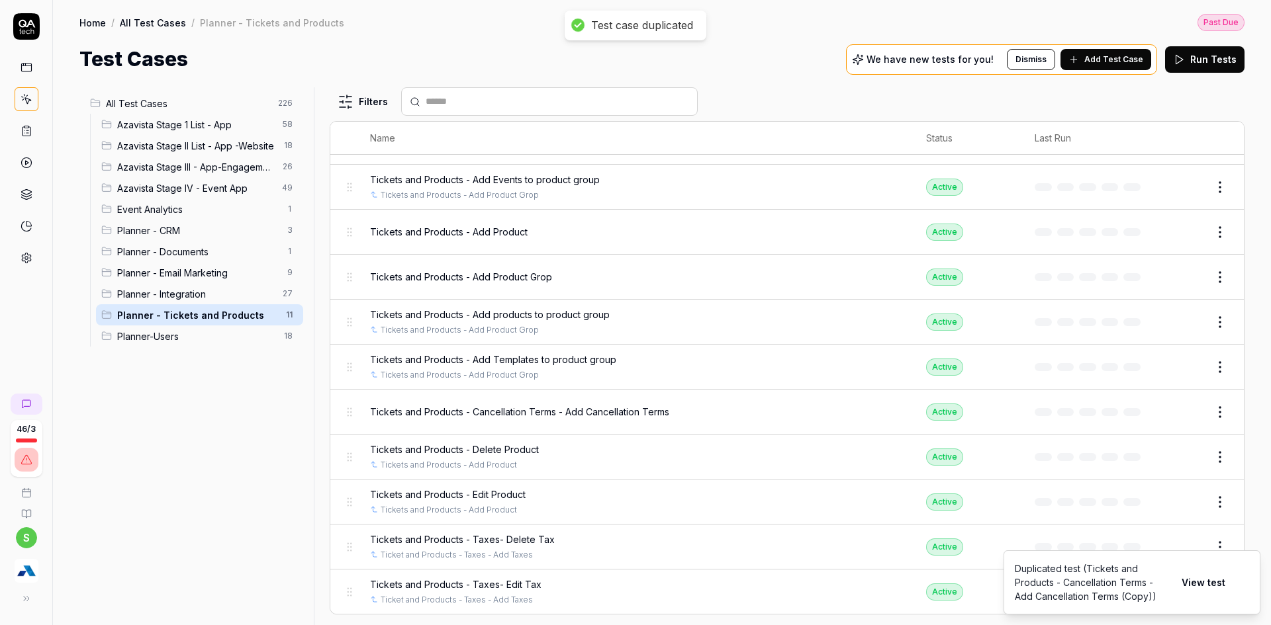
click at [1193, 414] on html "Payment Past Due Your invoice is past due. Please update your payment method to…" at bounding box center [635, 277] width 1271 height 728
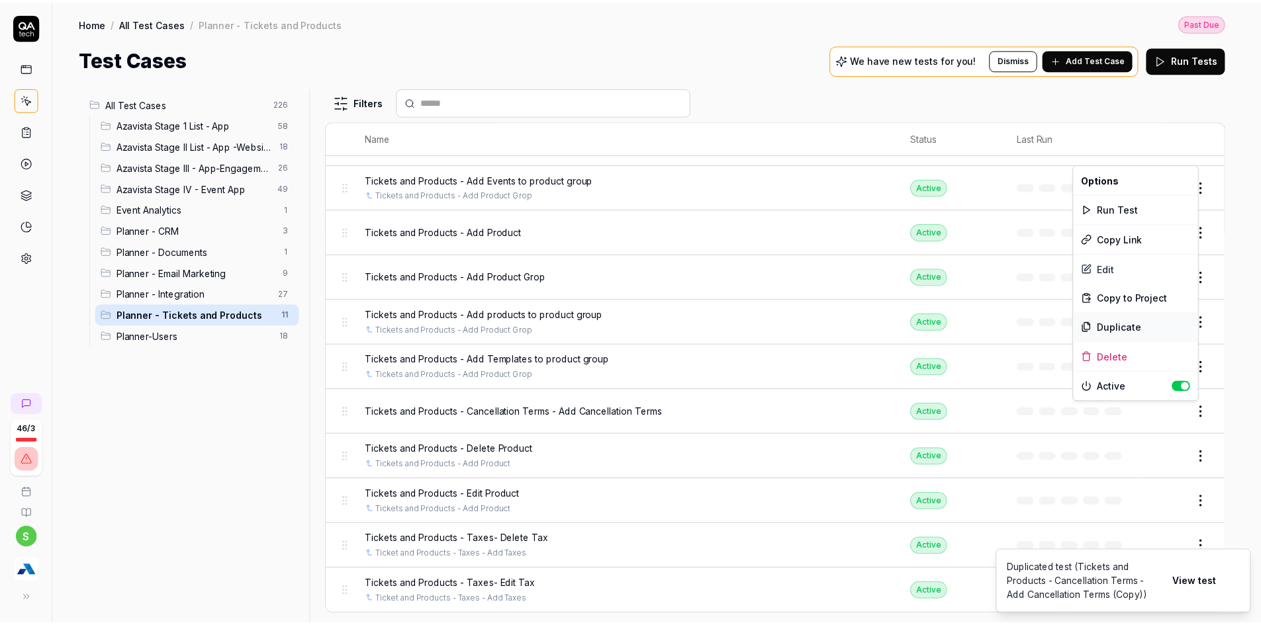
scroll to position [103, 0]
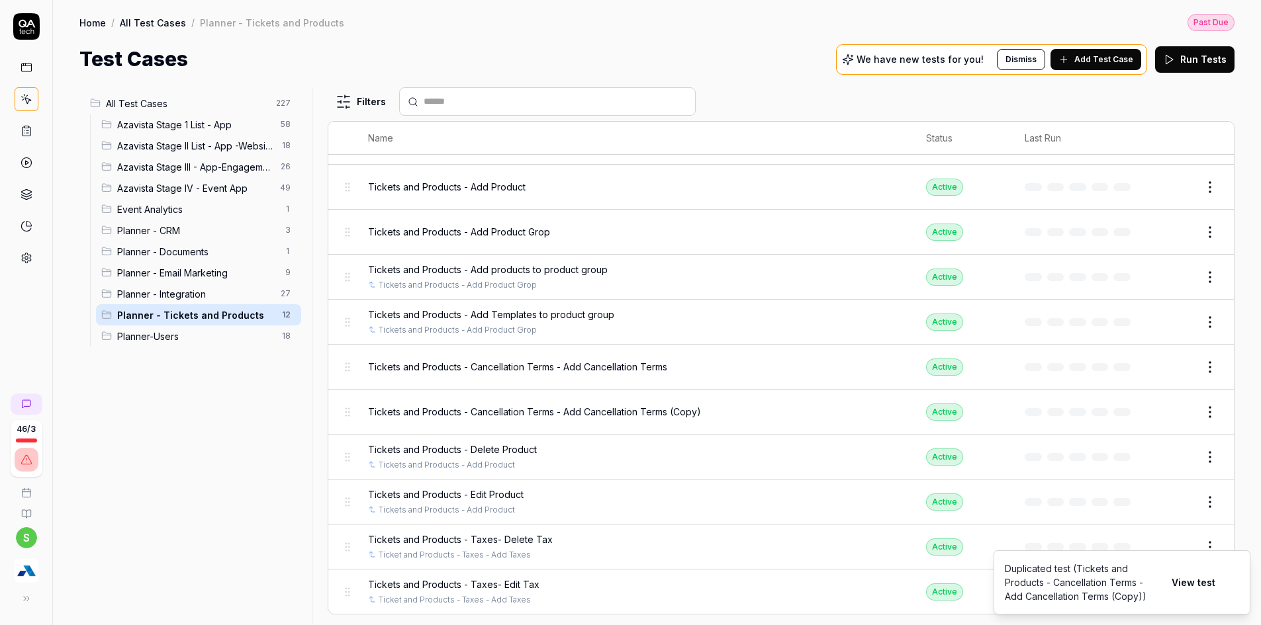
click at [1097, 326] on html "Payment Past Due Your invoice is past due. Please update your payment method to…" at bounding box center [630, 277] width 1261 height 728
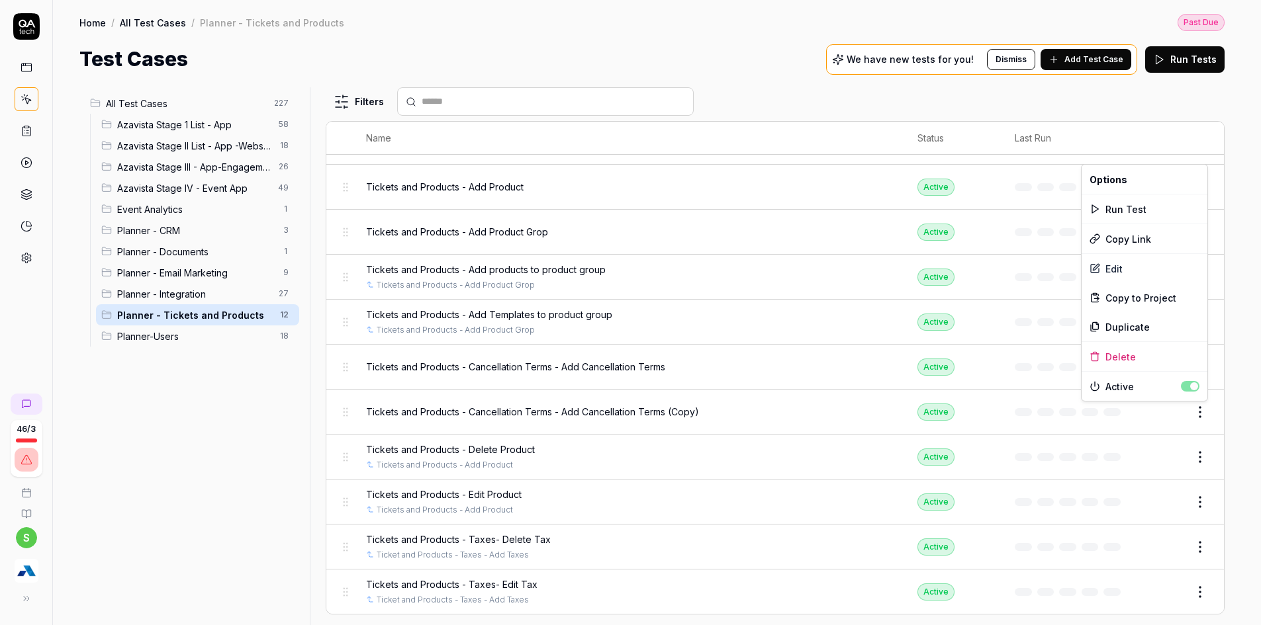
click at [1203, 414] on html "Payment Past Due Your invoice is past due. Please update your payment method to…" at bounding box center [630, 277] width 1261 height 728
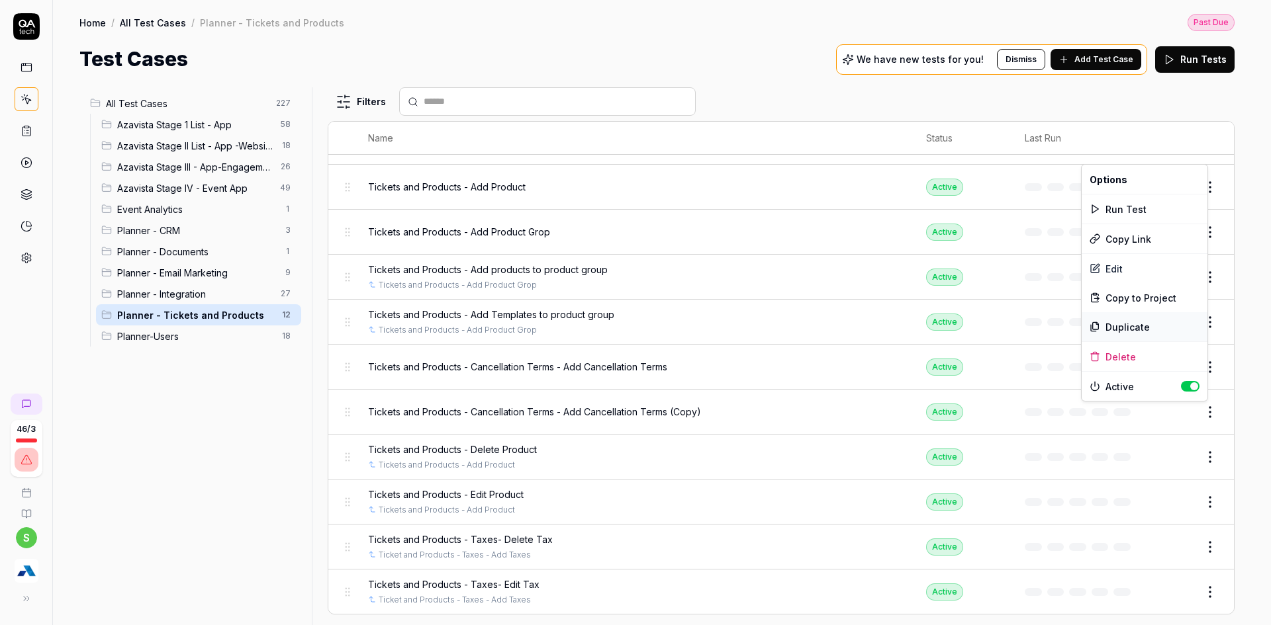
click at [1125, 330] on div "Duplicate" at bounding box center [1145, 326] width 126 height 29
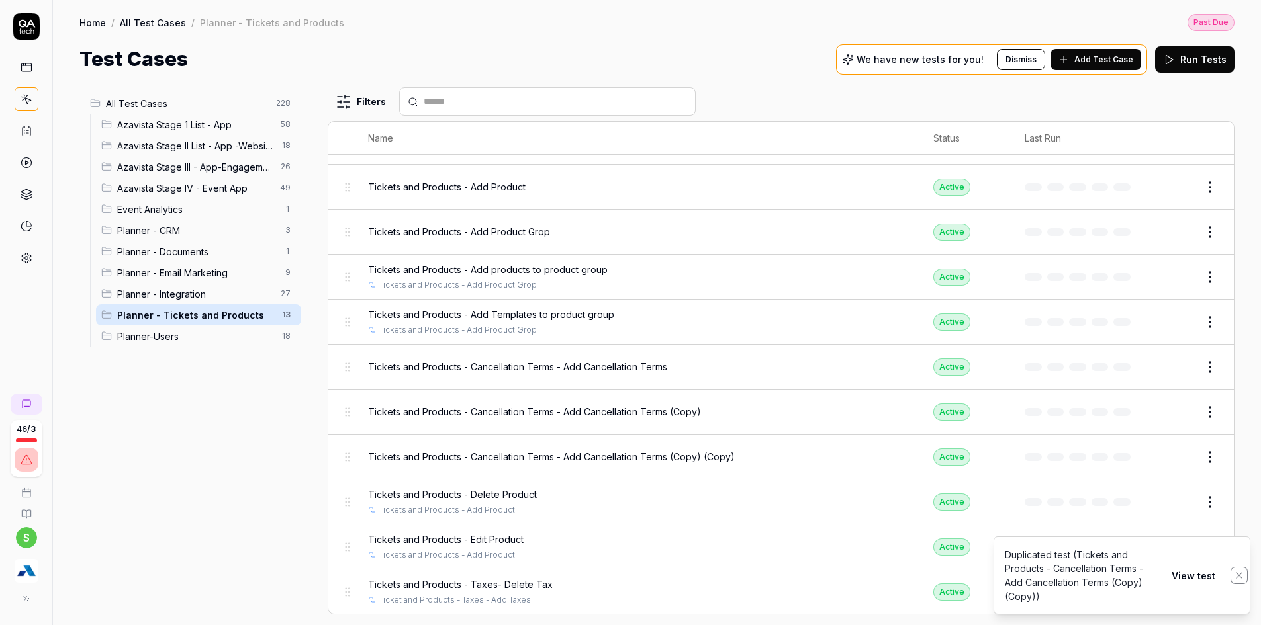
click at [1242, 577] on icon "Notifications (F8)" at bounding box center [1239, 576] width 11 height 11
click at [1168, 414] on button "Edit" at bounding box center [1178, 412] width 32 height 21
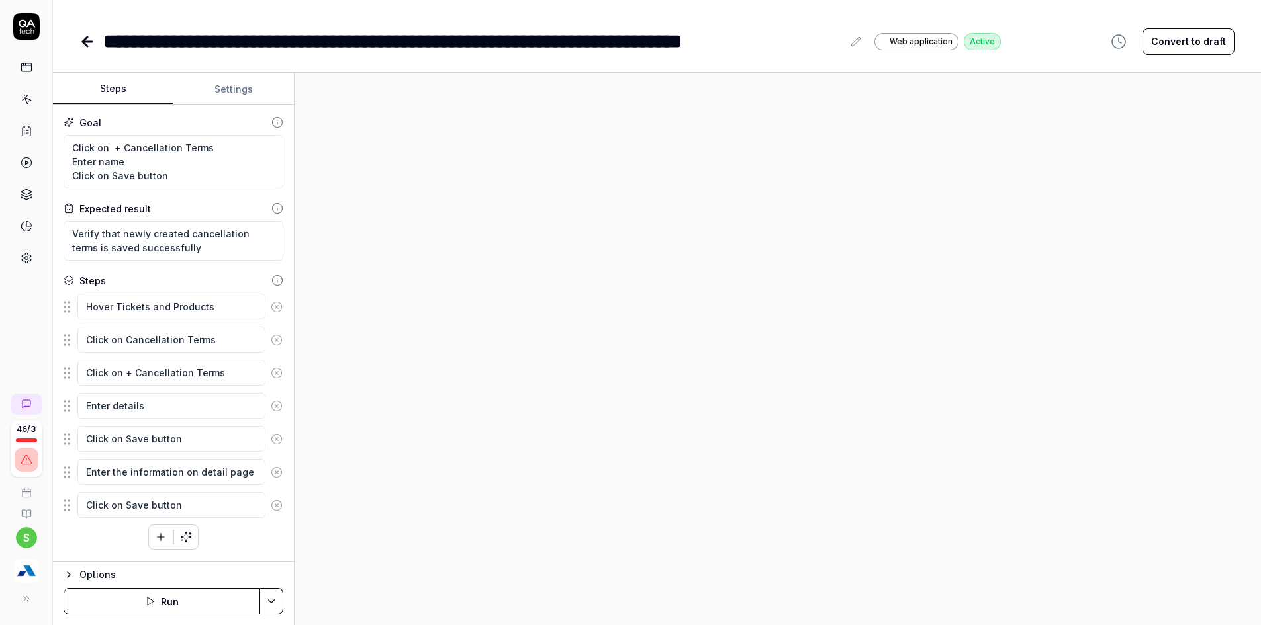
click at [584, 36] on div "**********" at bounding box center [472, 41] width 739 height 30
click at [561, 44] on div "**********" at bounding box center [472, 41] width 739 height 30
drag, startPoint x: 771, startPoint y: 46, endPoint x: 841, endPoint y: 48, distance: 70.2
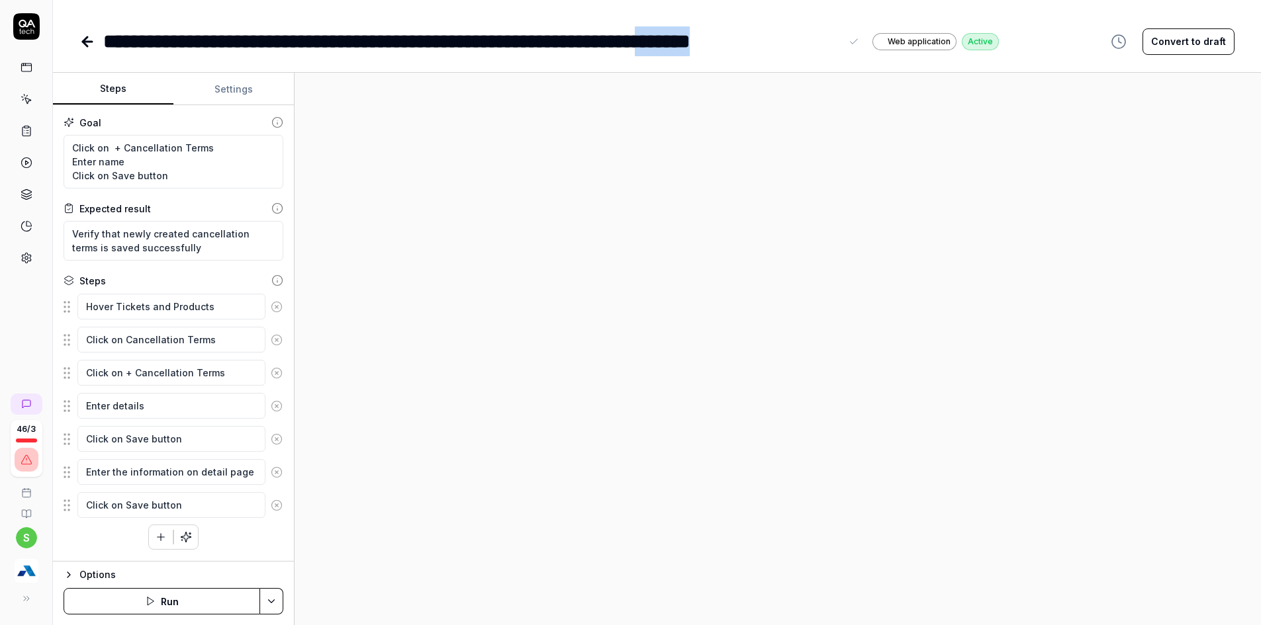
click at [841, 48] on div "**********" at bounding box center [482, 41] width 759 height 30
drag, startPoint x: 121, startPoint y: 230, endPoint x: 276, endPoint y: 232, distance: 154.9
click at [276, 232] on textarea "Verify that newly created cancellation terms is saved successfully" at bounding box center [174, 241] width 220 height 40
drag, startPoint x: 107, startPoint y: 150, endPoint x: 210, endPoint y: 152, distance: 103.9
click at [210, 152] on textarea "Click on + Cancellation Terms Enter name Click on Save button" at bounding box center [174, 162] width 220 height 54
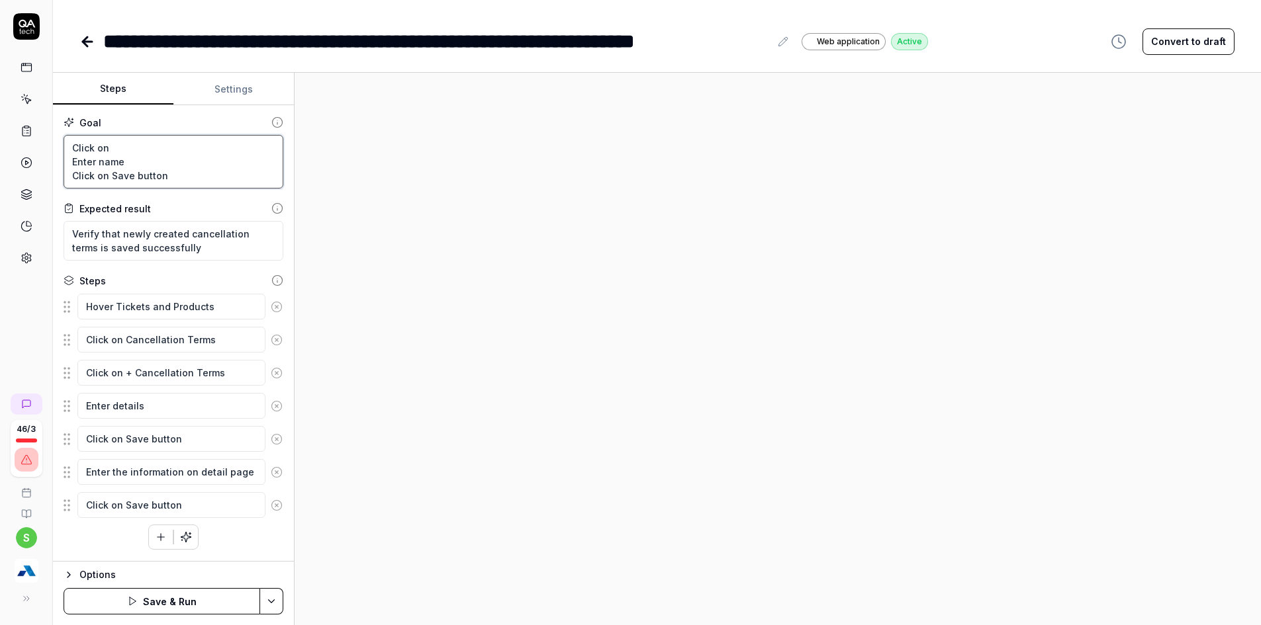
paste textarea "newly created cancellation terms"
click at [142, 160] on textarea "Click on newly created cancellation terms Enter name Click on Save button" at bounding box center [174, 162] width 220 height 54
click at [171, 175] on textarea "Click on newly created cancellation terms Enter name. Click on Save button" at bounding box center [174, 162] width 220 height 54
click at [269, 148] on textarea "Click on newly created cancellation terms Enter name. Click on Save button." at bounding box center [174, 162] width 220 height 54
click at [181, 252] on textarea "Verify that newly created cancellation terms is saved successfully" at bounding box center [174, 241] width 220 height 40
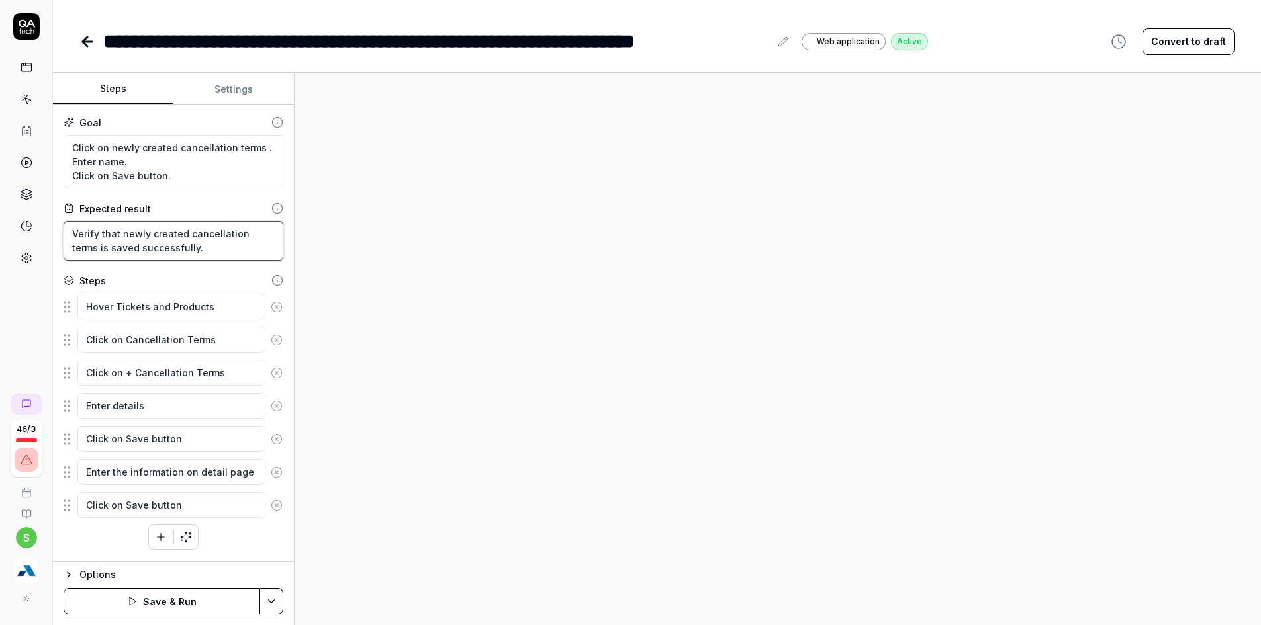
drag, startPoint x: 81, startPoint y: 248, endPoint x: 191, endPoint y: 244, distance: 110.6
click at [191, 244] on textarea "Verify that newly created cancellation terms is saved successfully." at bounding box center [174, 241] width 220 height 40
click at [106, 154] on textarea "Click on newly created cancellation terms . Enter name. Click on Save button." at bounding box center [174, 162] width 220 height 54
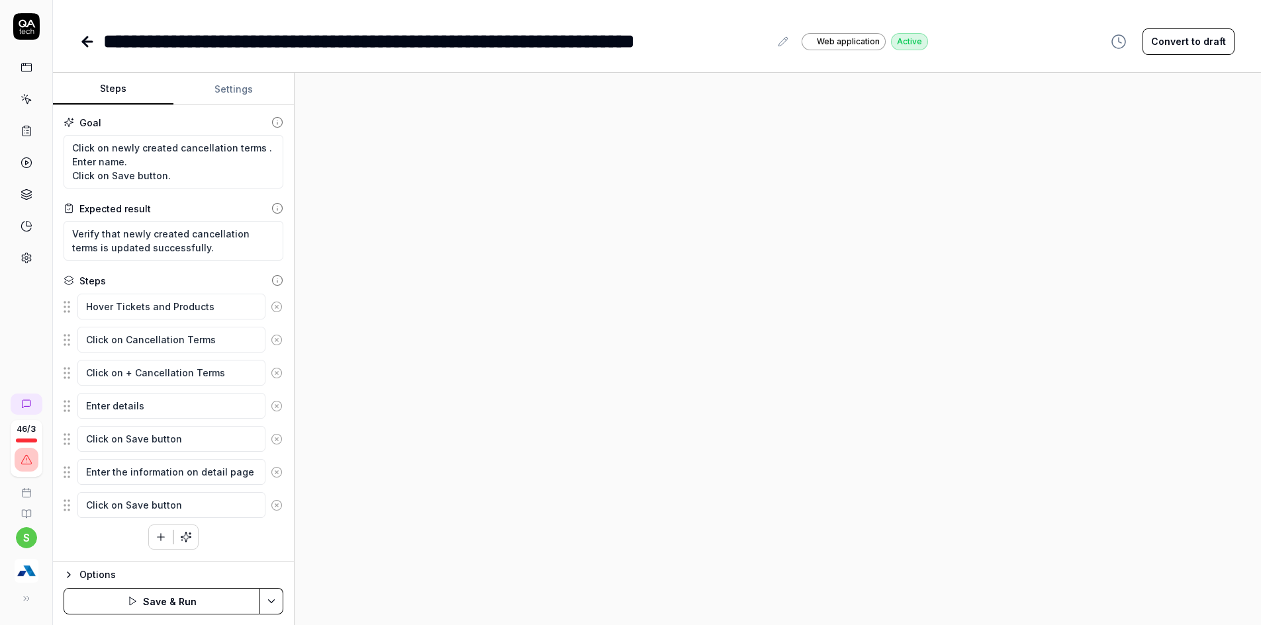
click at [273, 307] on icon at bounding box center [277, 307] width 12 height 12
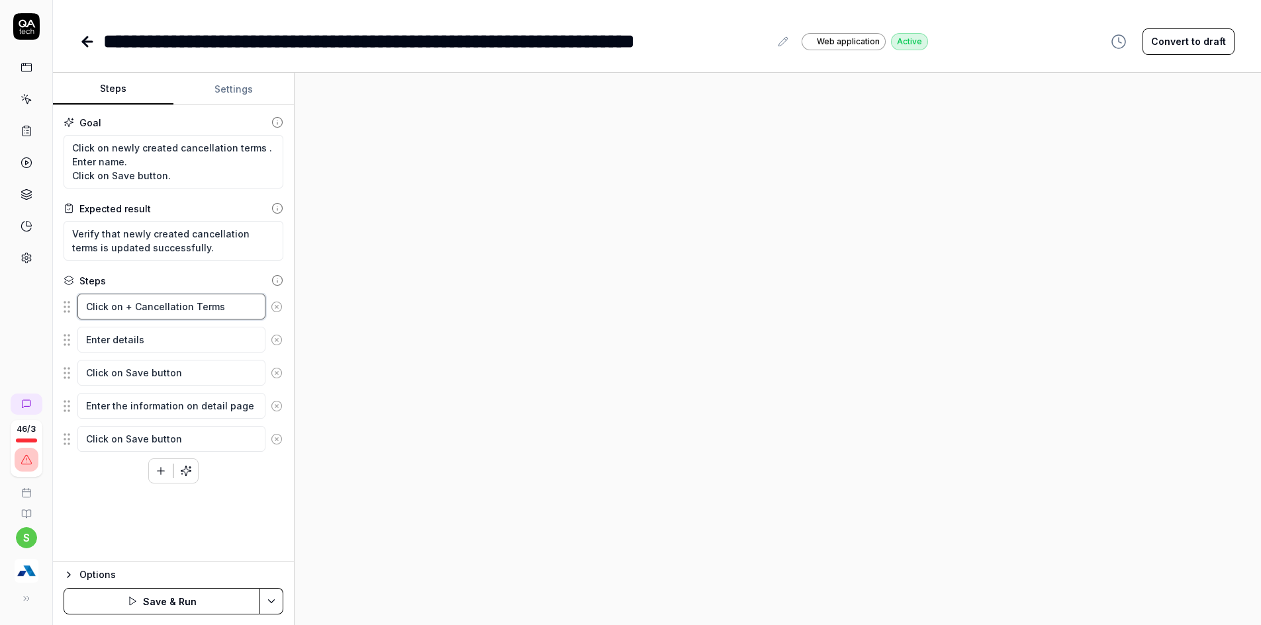
click at [153, 318] on textarea "Click on + Cancellation Terms" at bounding box center [171, 307] width 188 height 26
click at [153, 317] on textarea "Click on + Cancellation Terms" at bounding box center [171, 307] width 188 height 26
paste textarea "newly created cancellation terms ."
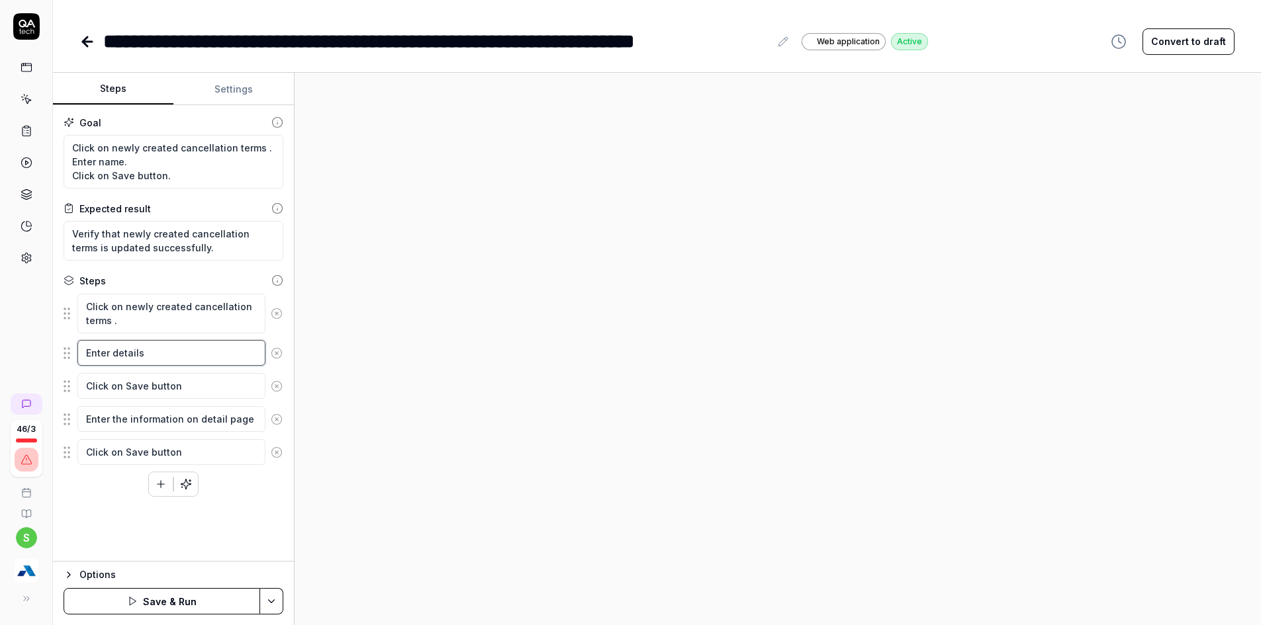
drag, startPoint x: 85, startPoint y: 353, endPoint x: 205, endPoint y: 350, distance: 119.2
click at [205, 350] on textarea "Enter details" at bounding box center [171, 353] width 188 height 26
drag, startPoint x: 278, startPoint y: 414, endPoint x: 274, endPoint y: 426, distance: 11.9
click at [278, 414] on circle at bounding box center [276, 419] width 10 height 10
click at [273, 420] on icon at bounding box center [277, 420] width 12 height 12
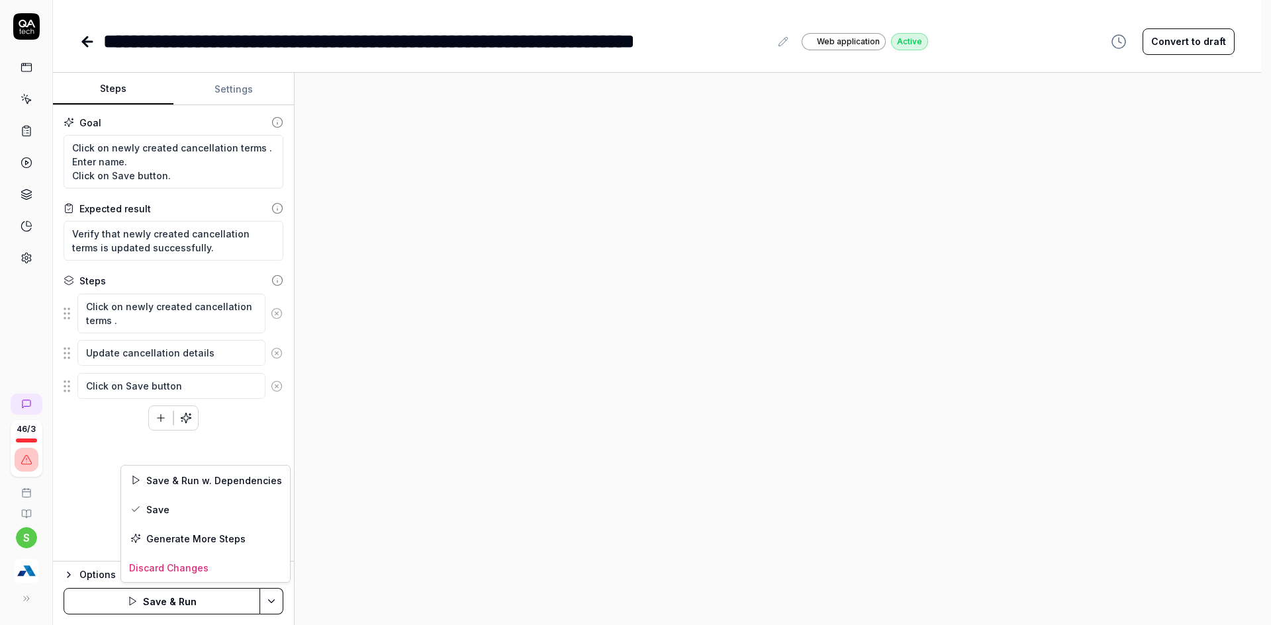
click at [262, 597] on html "**********" at bounding box center [635, 277] width 1271 height 728
click at [168, 511] on div "Save" at bounding box center [205, 509] width 169 height 29
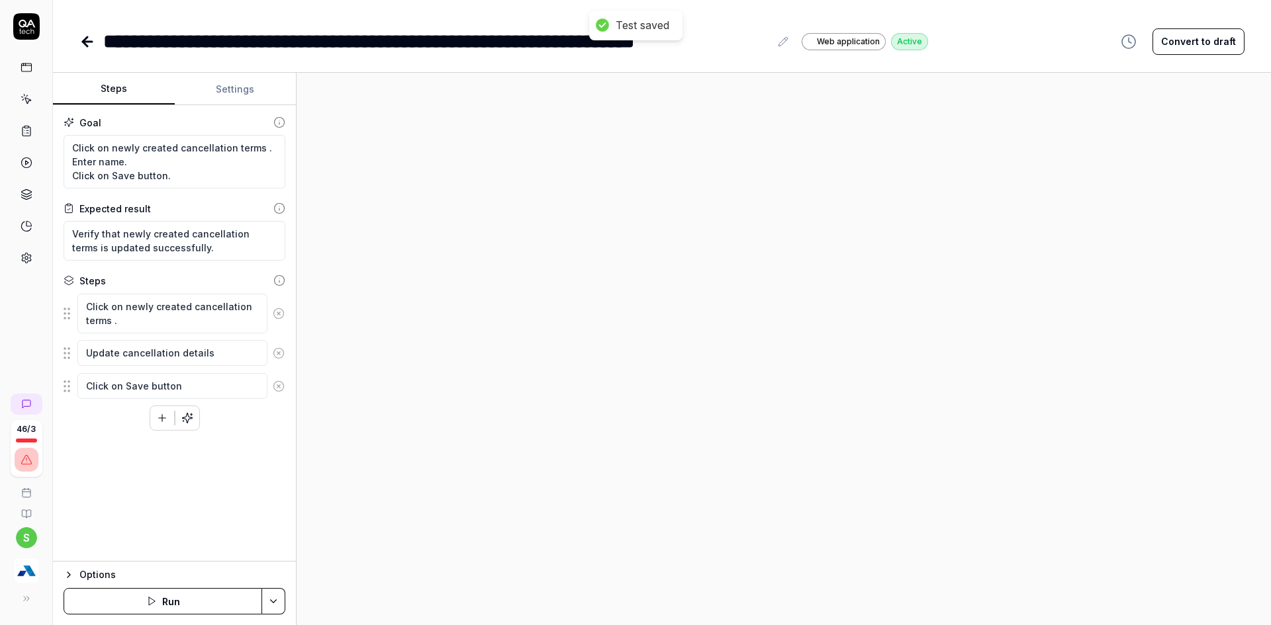
click at [273, 597] on html "**********" at bounding box center [635, 277] width 1271 height 728
click at [244, 535] on div "Run w. Dependencies" at bounding box center [221, 538] width 134 height 29
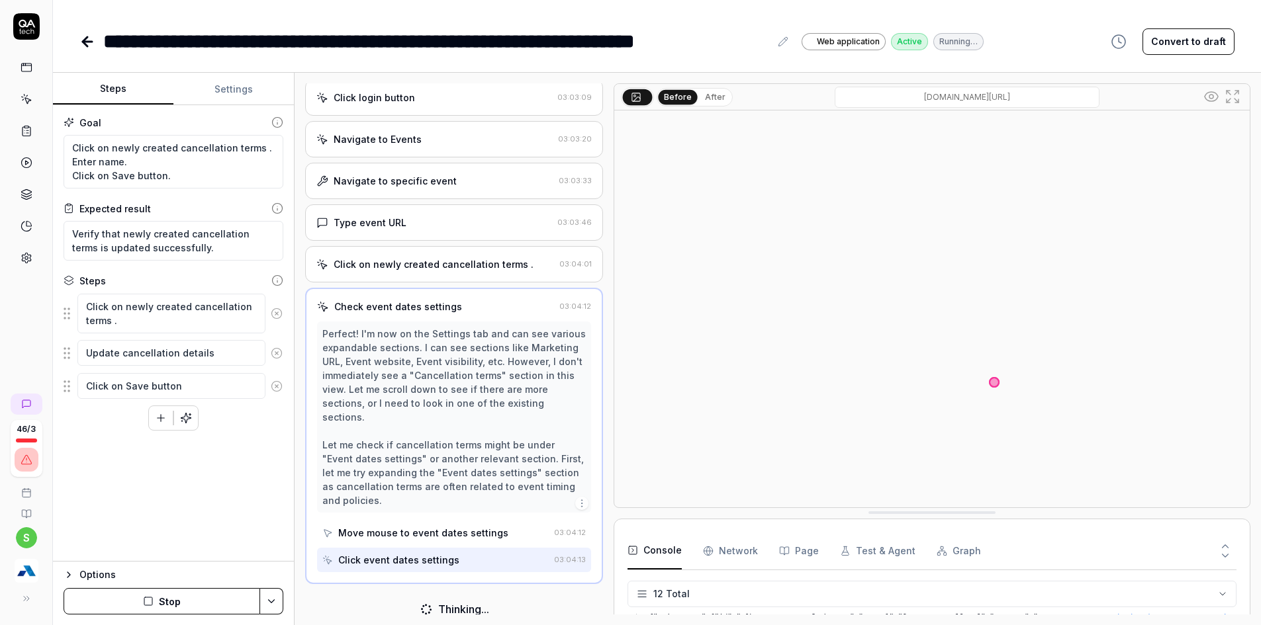
scroll to position [147, 0]
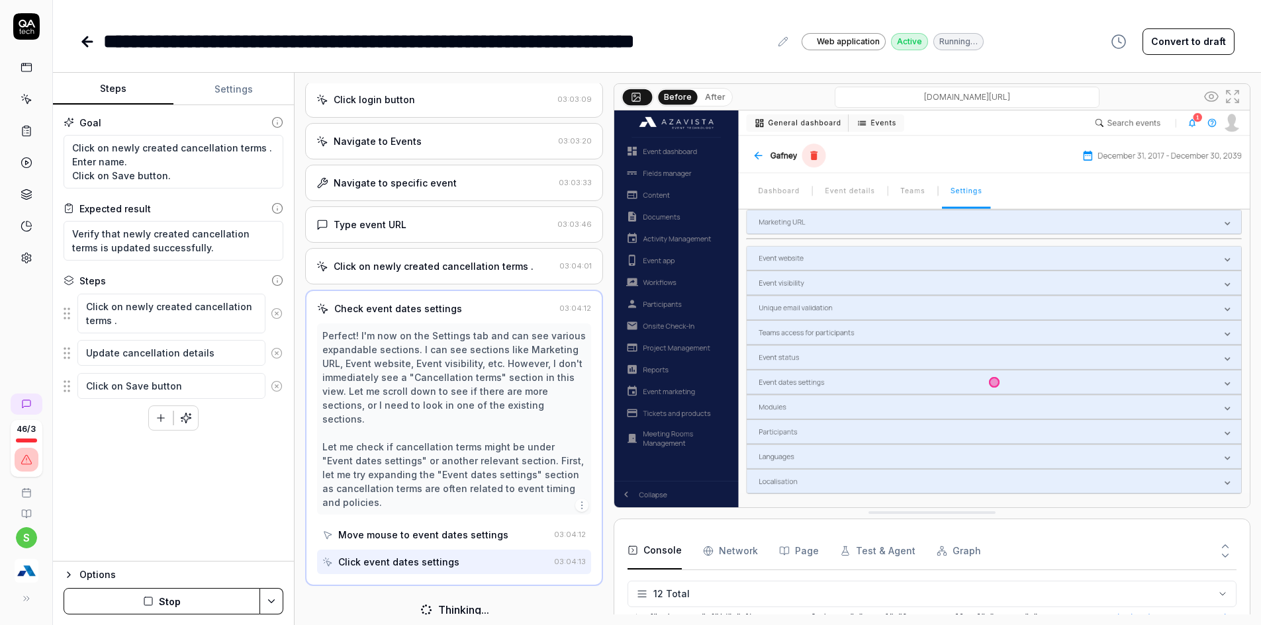
click at [164, 611] on button "Stop" at bounding box center [162, 601] width 197 height 26
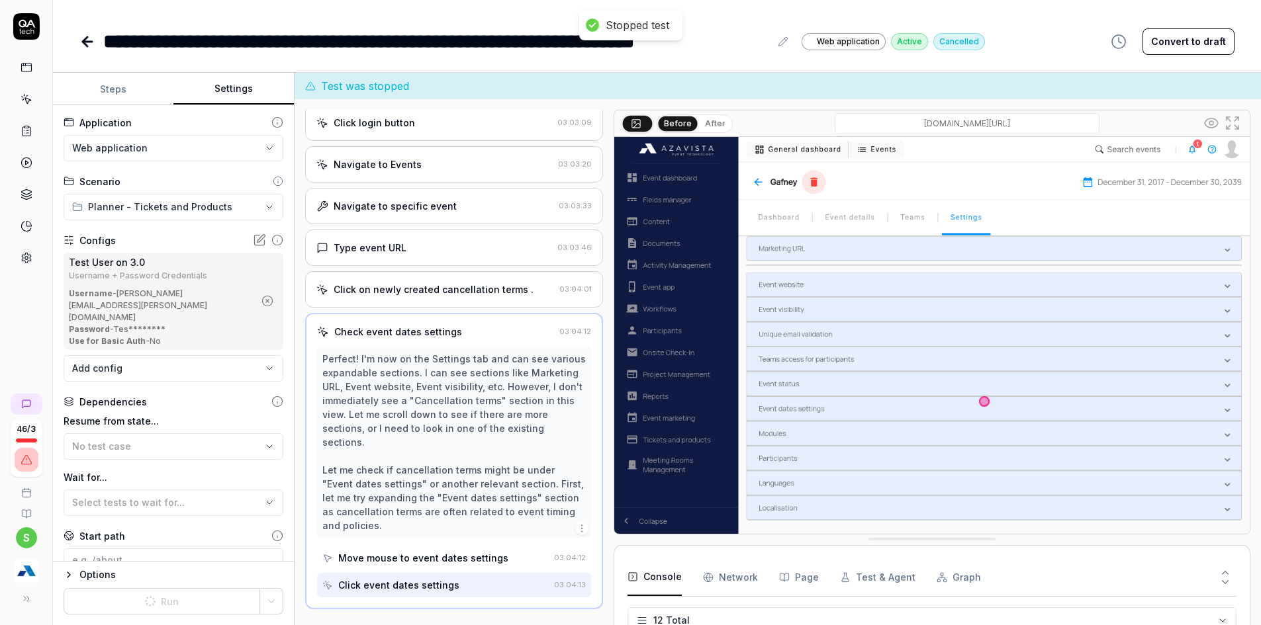
click at [238, 79] on button "Settings" at bounding box center [233, 89] width 120 height 32
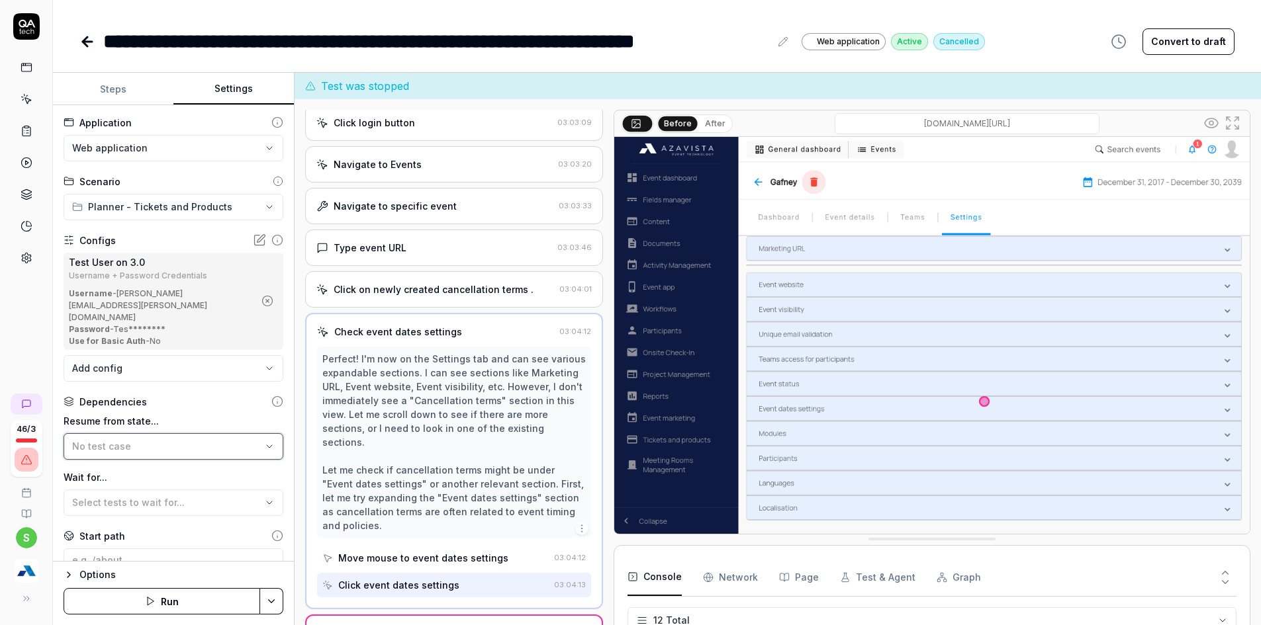
click at [159, 439] on div "No test case" at bounding box center [166, 446] width 189 height 14
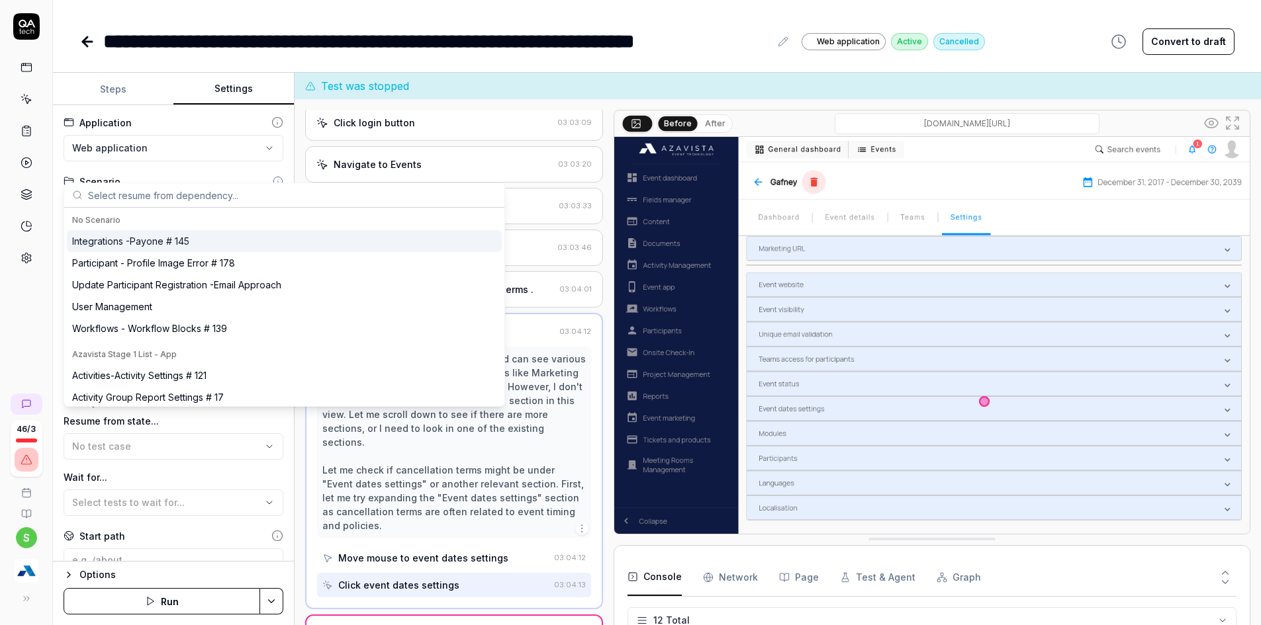
click at [166, 201] on input "text" at bounding box center [292, 195] width 408 height 24
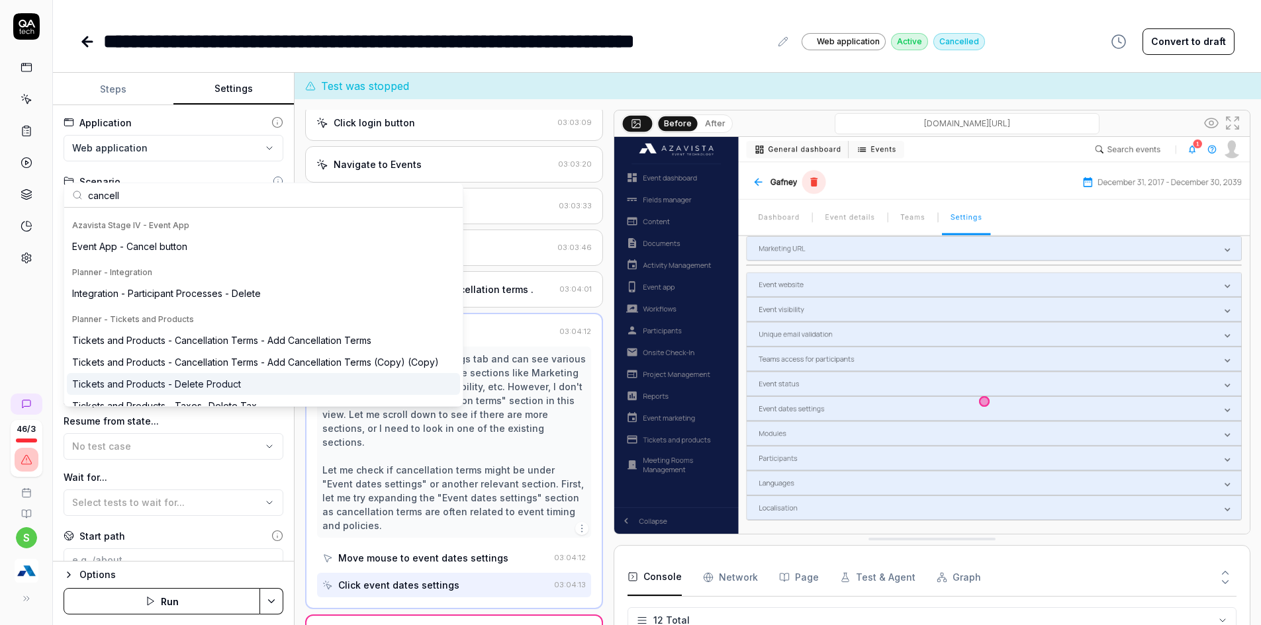
scroll to position [167, 0]
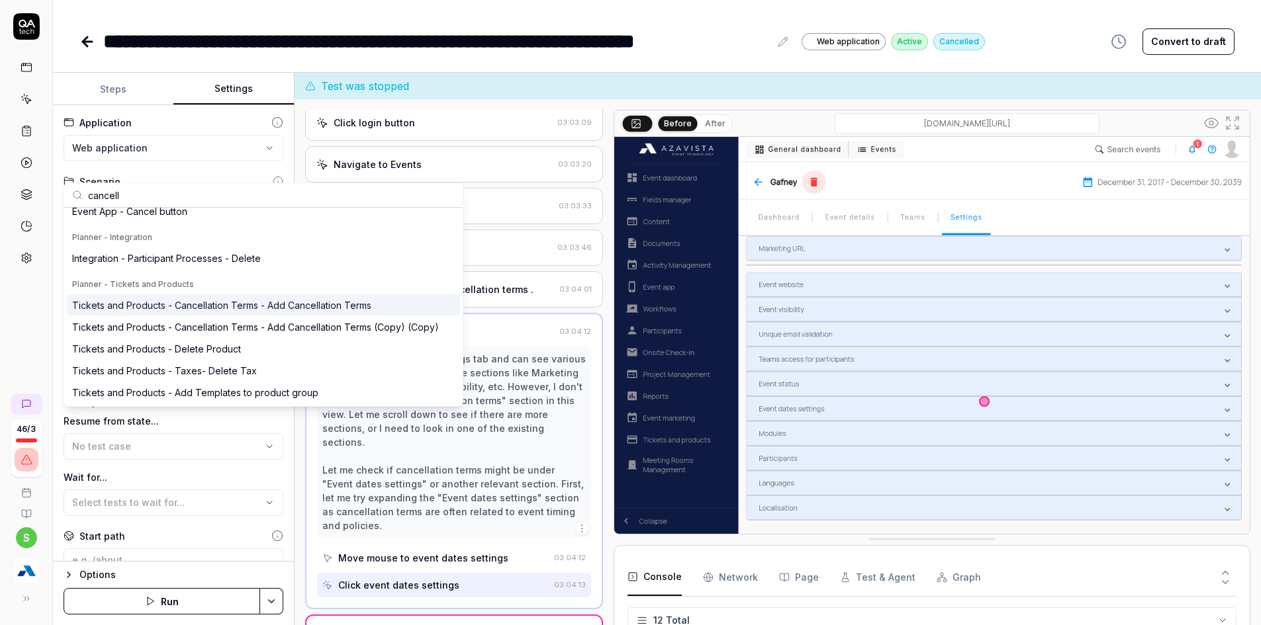
click at [195, 310] on div "Tickets and Products - Cancellation Terms - Add Cancellation Terms" at bounding box center [221, 306] width 299 height 14
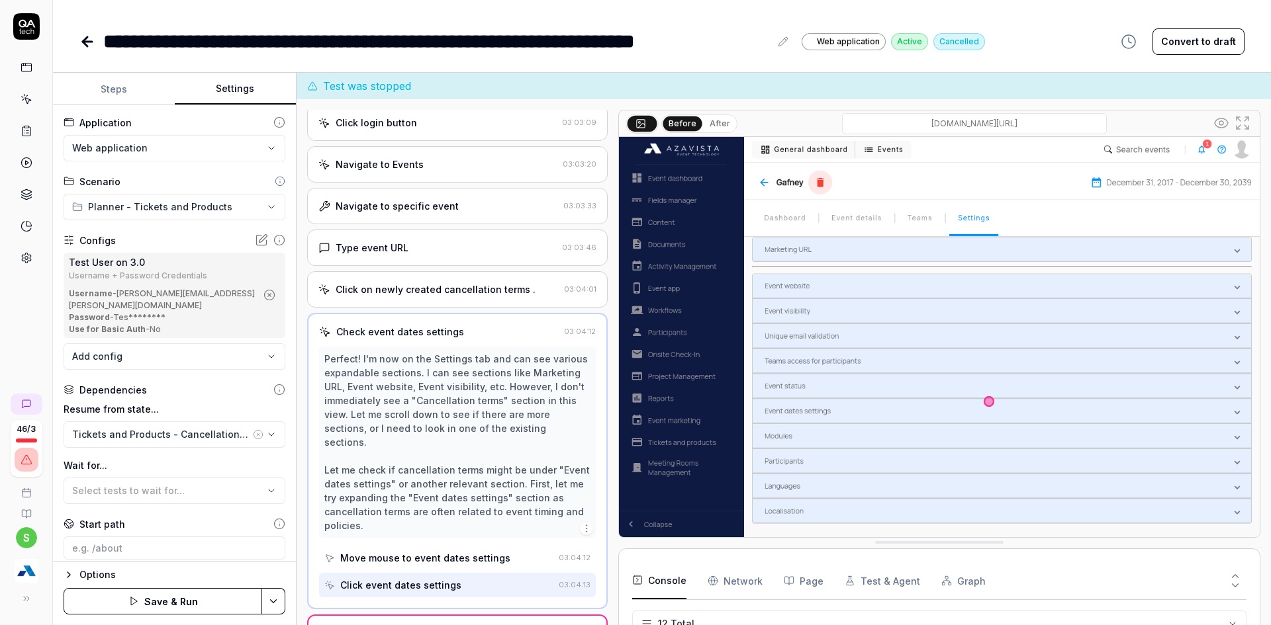
click at [264, 607] on html "**********" at bounding box center [635, 277] width 1271 height 728
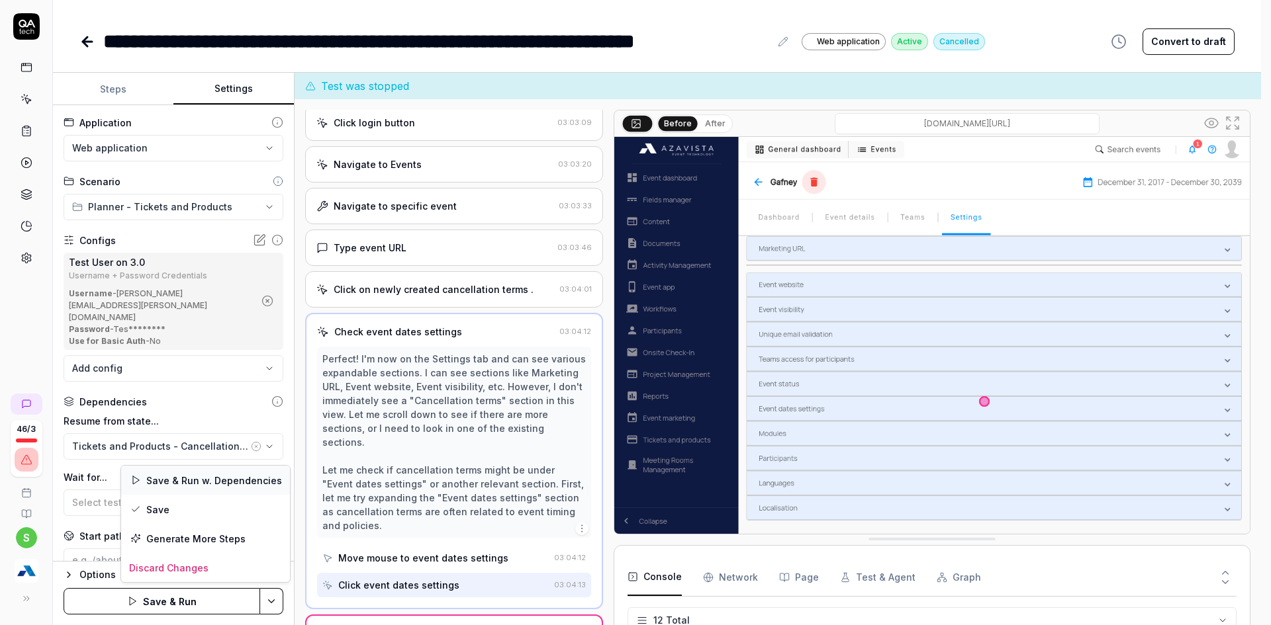
click at [198, 473] on div "Save & Run w. Dependencies" at bounding box center [205, 480] width 169 height 29
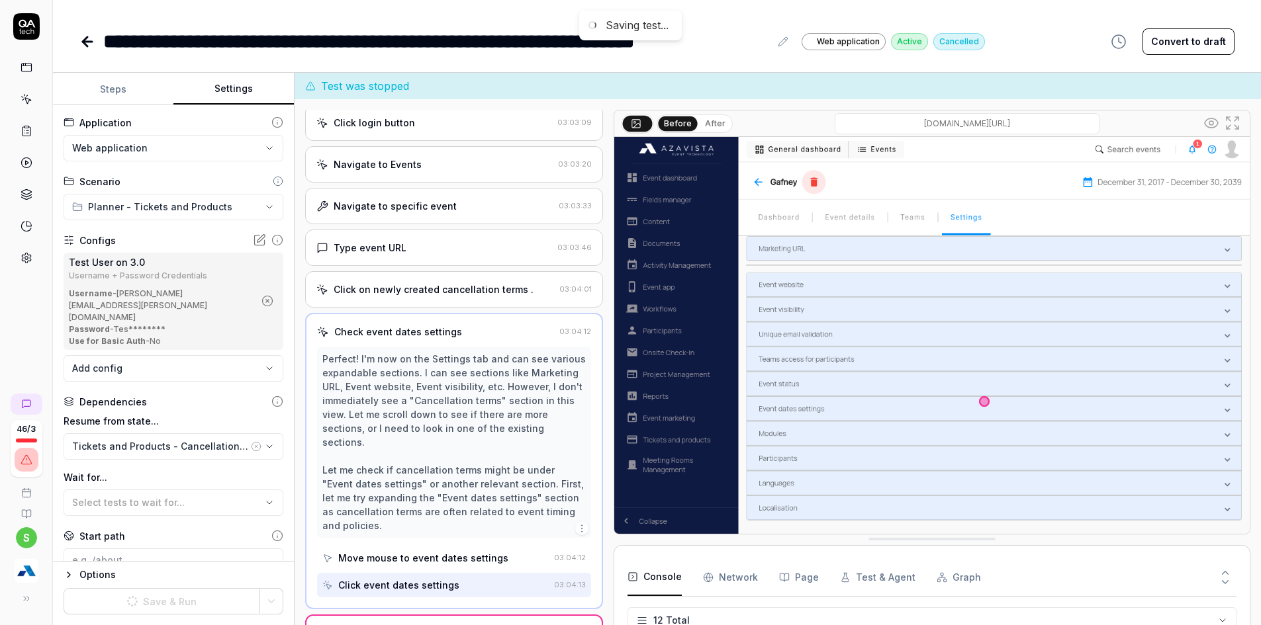
click at [119, 91] on button "Steps" at bounding box center [113, 89] width 120 height 32
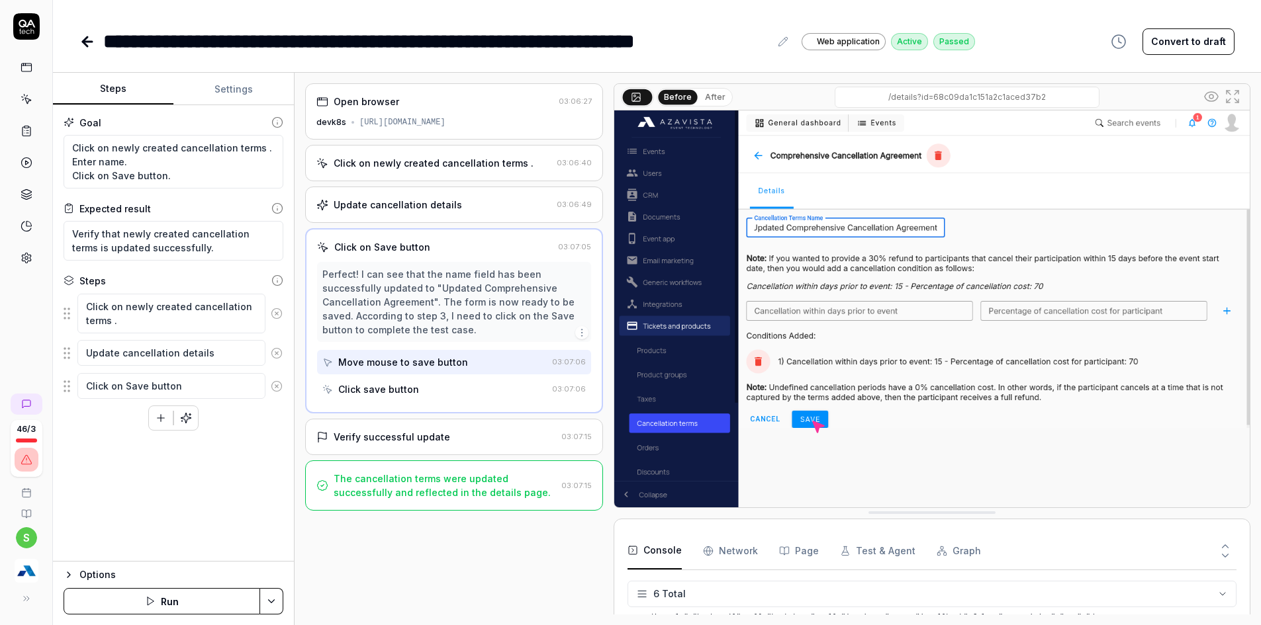
click at [481, 165] on div "Click on newly created cancellation terms ." at bounding box center [434, 163] width 200 height 14
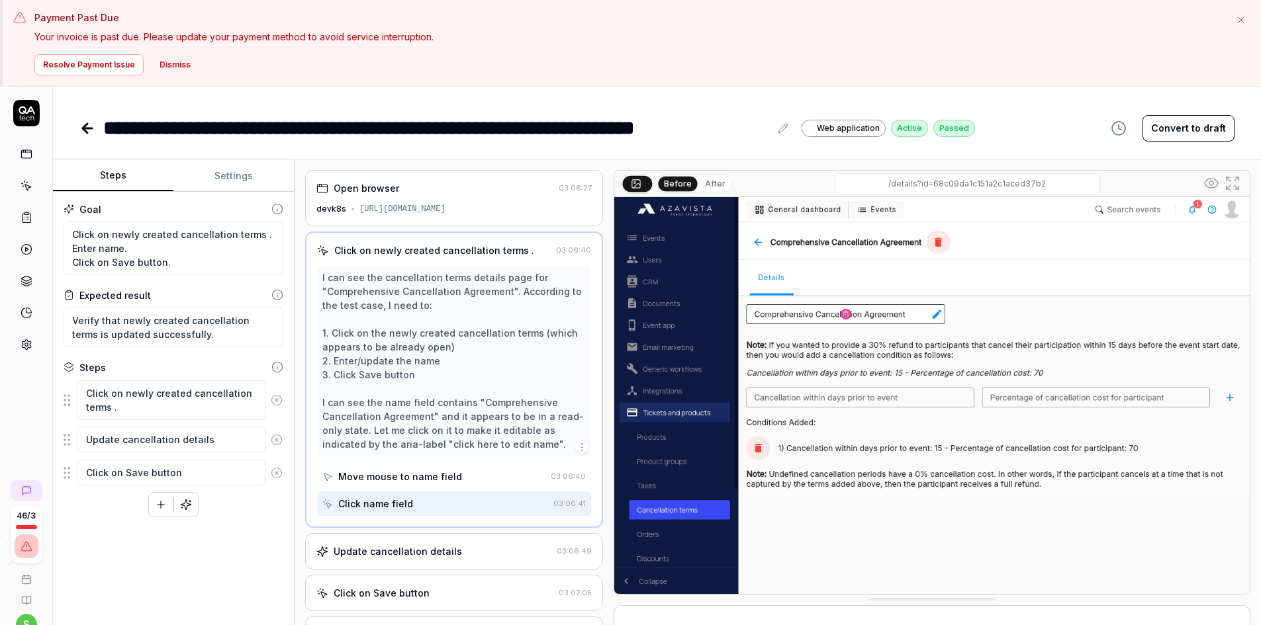
click at [702, 183] on button "After" at bounding box center [715, 184] width 31 height 15
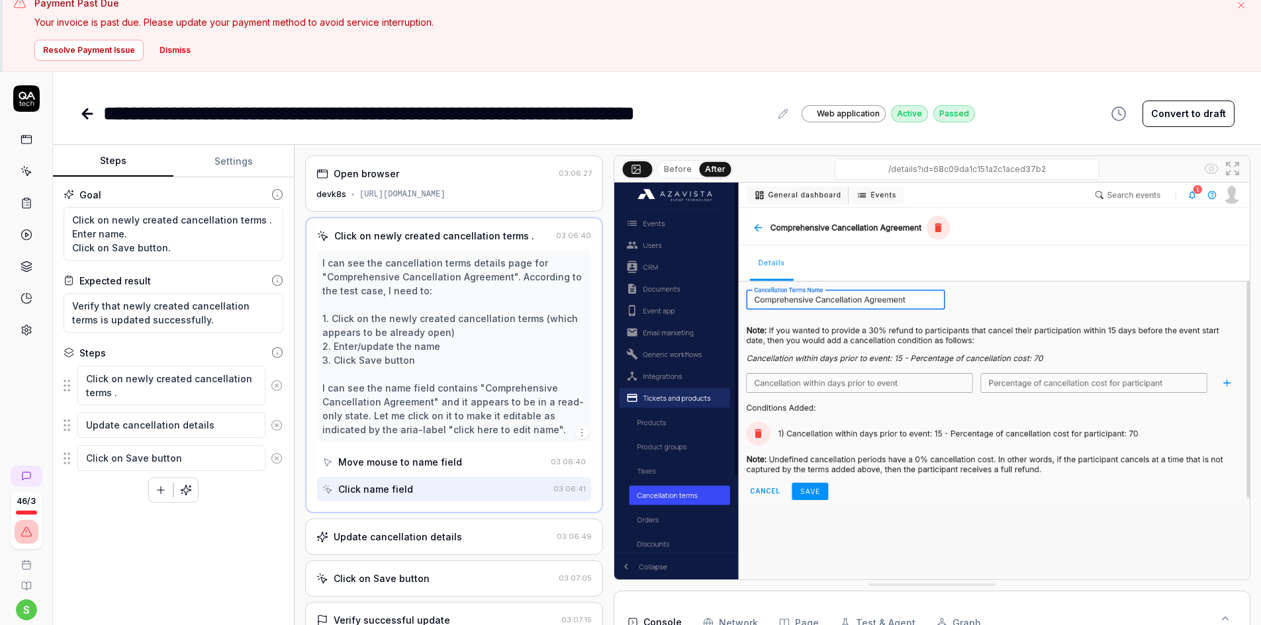
scroll to position [87, 0]
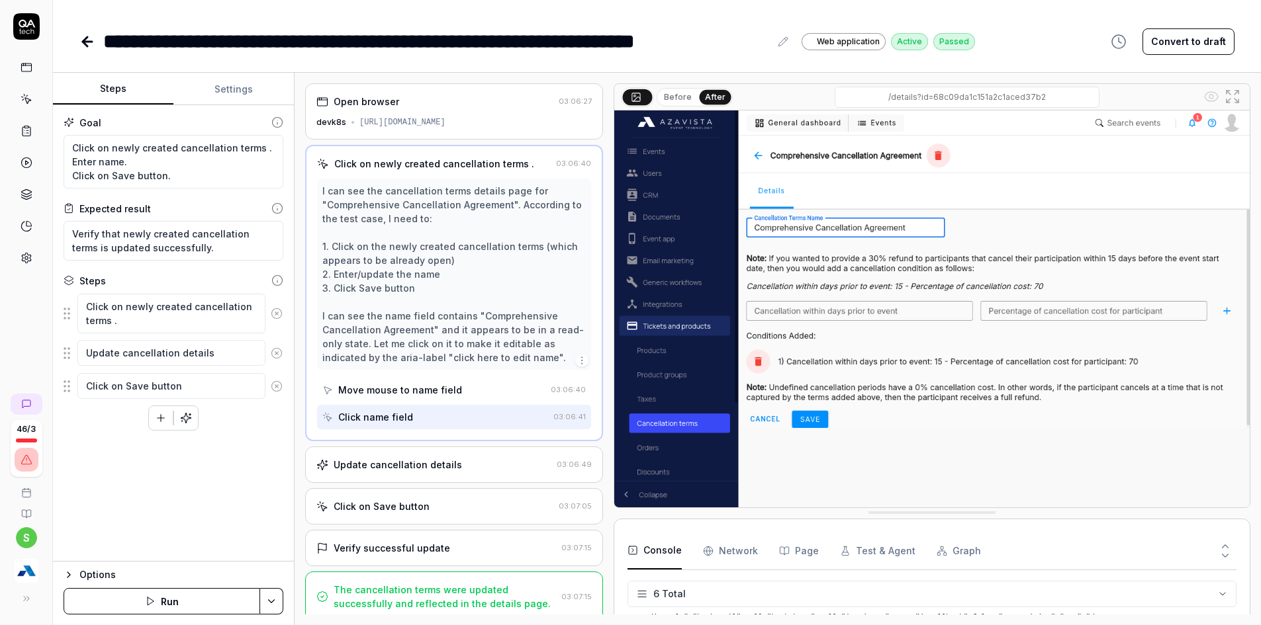
click at [432, 473] on div "Update cancellation details 03:06:49" at bounding box center [454, 465] width 298 height 36
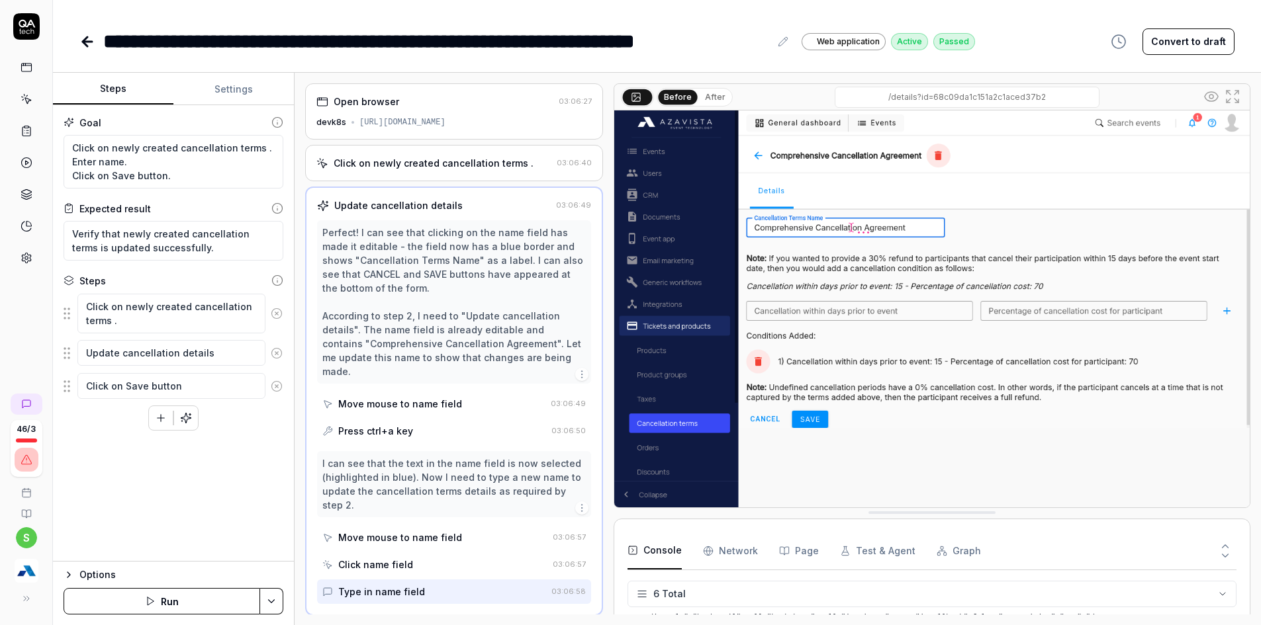
click at [78, 42] on div "**********" at bounding box center [657, 28] width 1208 height 56
click at [87, 46] on icon at bounding box center [85, 41] width 5 height 9
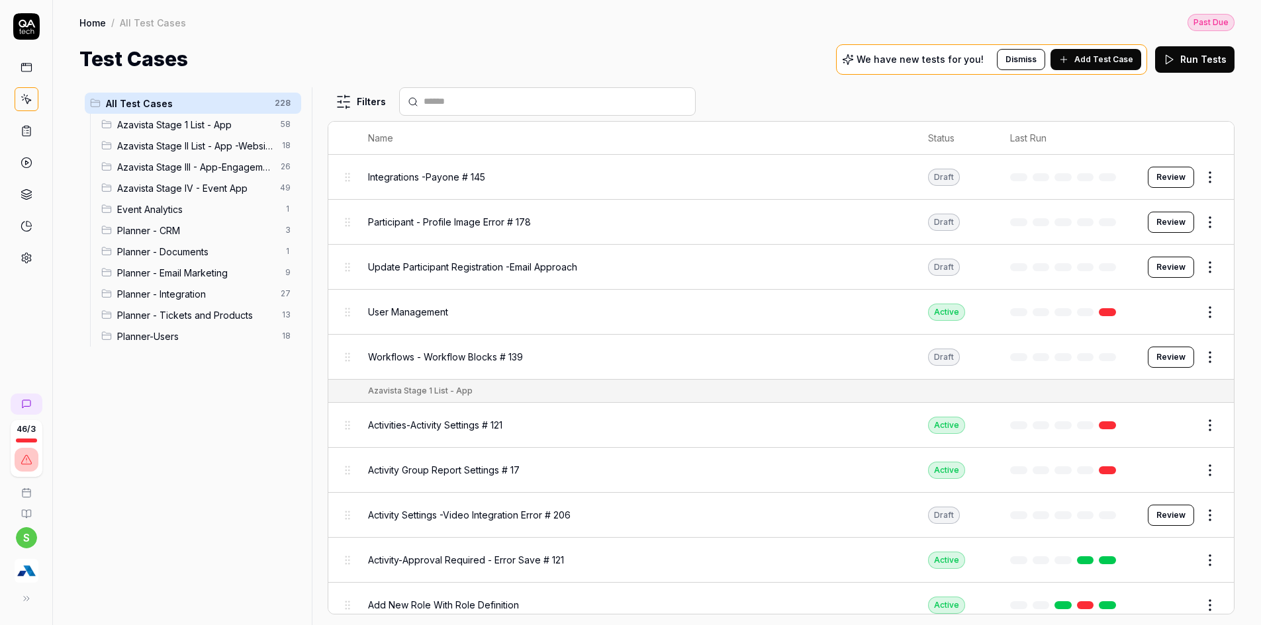
click at [236, 313] on span "Planner - Tickets and Products" at bounding box center [195, 315] width 157 height 14
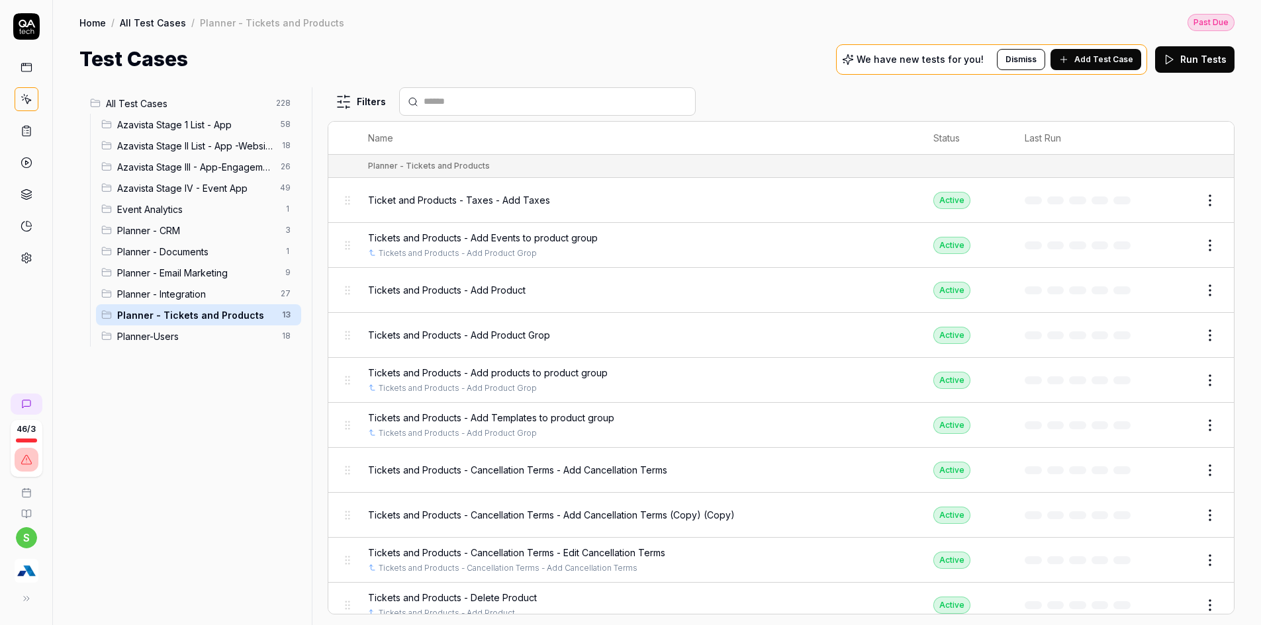
click at [1174, 472] on button "Edit" at bounding box center [1178, 470] width 32 height 21
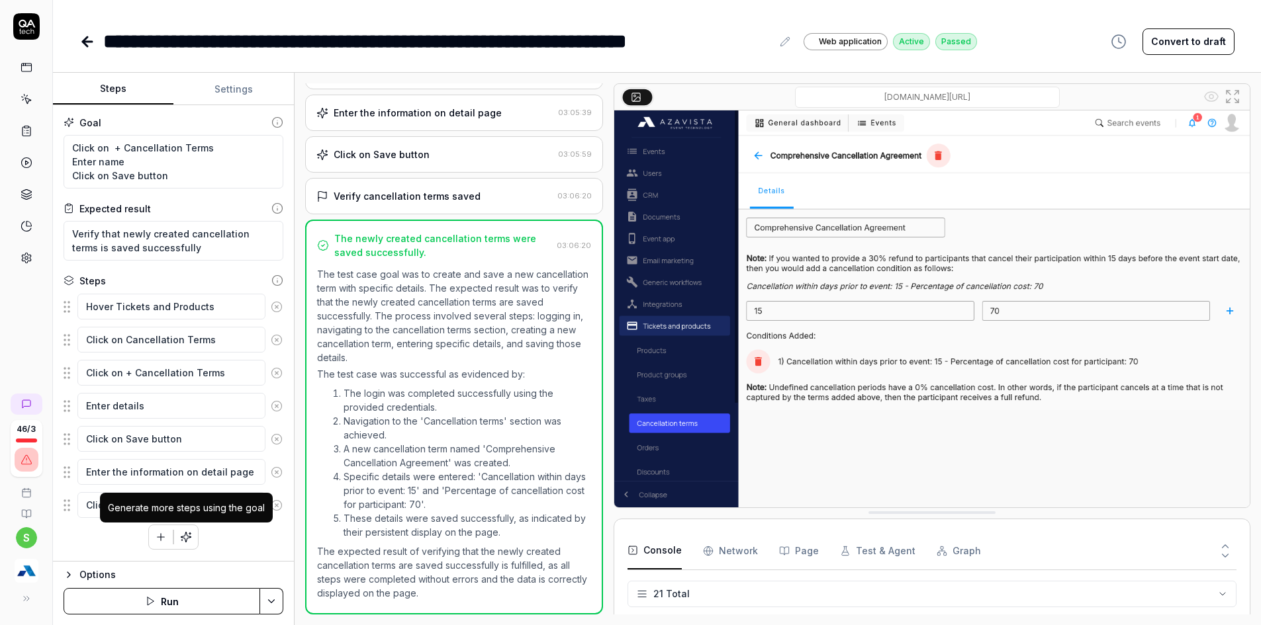
scroll to position [641, 0]
click at [83, 42] on icon at bounding box center [87, 42] width 9 height 0
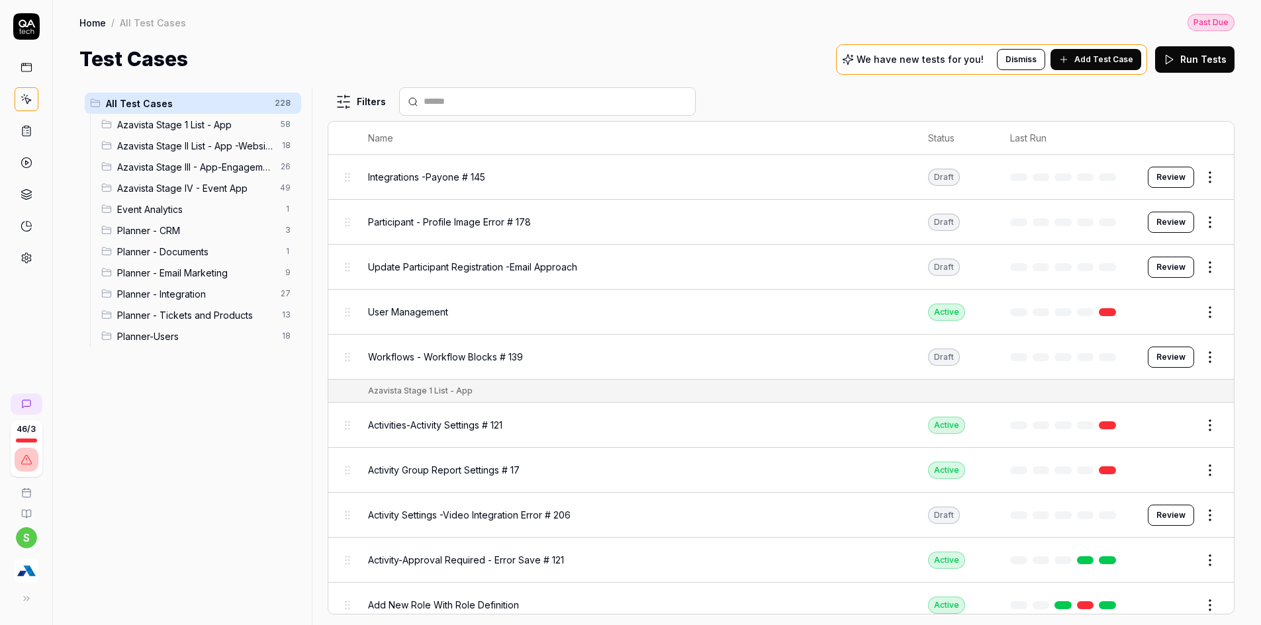
click at [236, 320] on span "Planner - Tickets and Products" at bounding box center [195, 315] width 157 height 14
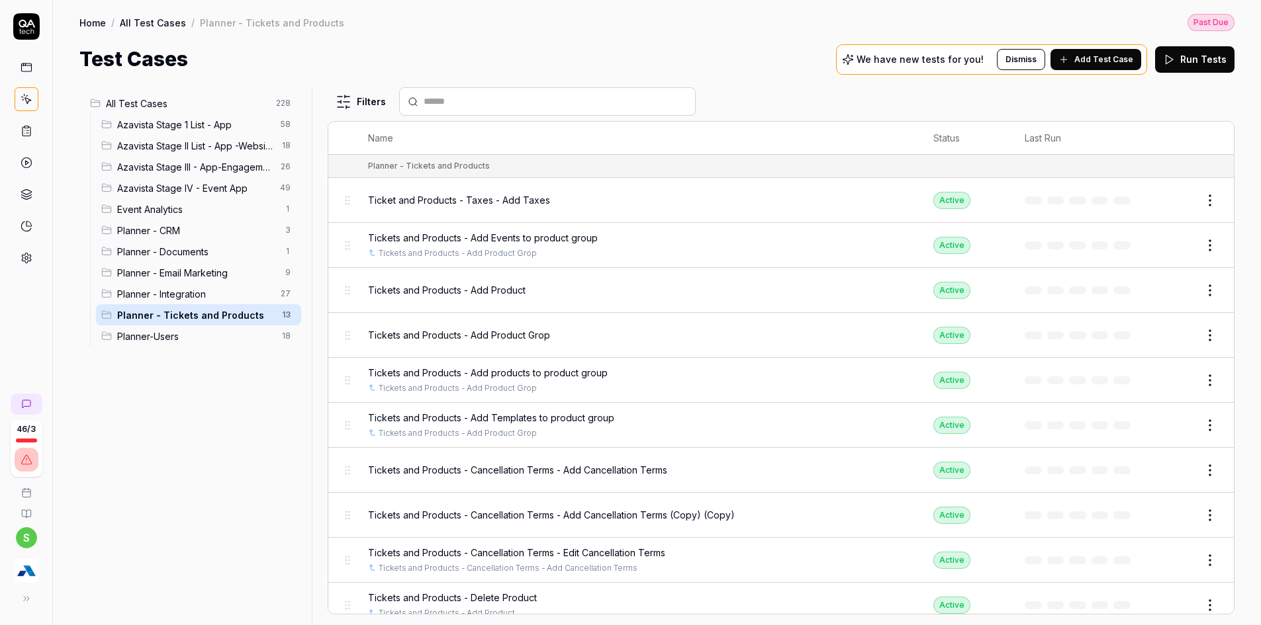
click at [647, 554] on span "Tickets and Products - Cancellation Terms - Edit Cancellation Terms" at bounding box center [516, 553] width 297 height 14
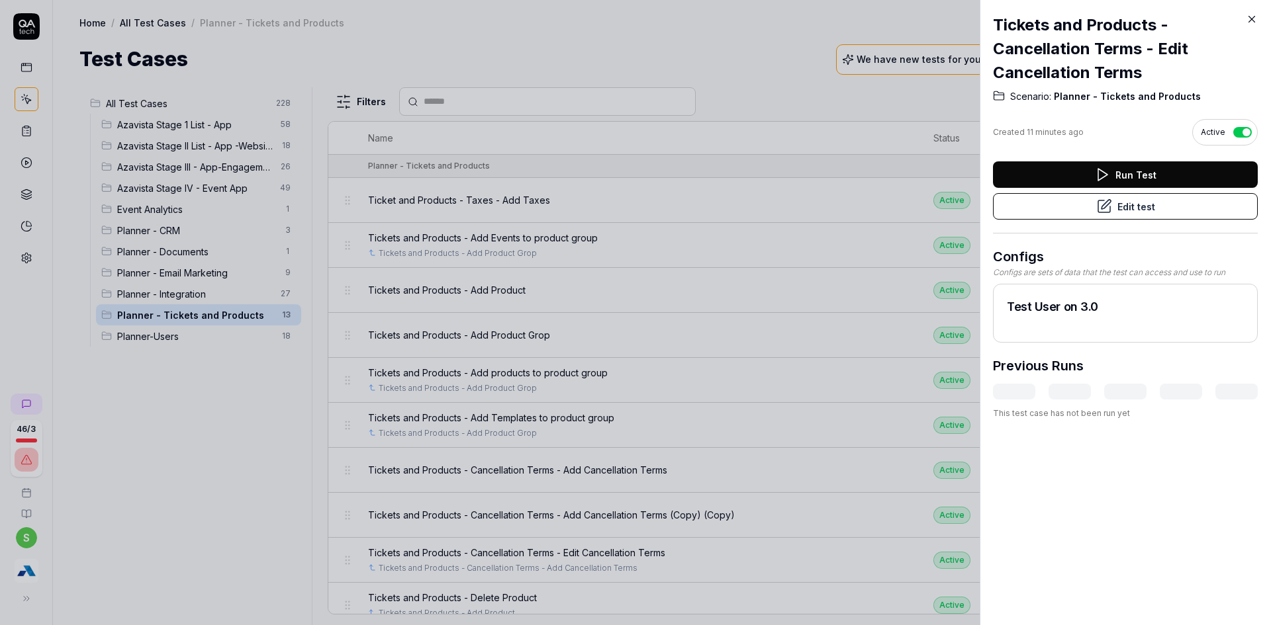
click at [1148, 220] on div "Run Test Edit test" at bounding box center [1125, 198] width 265 height 72
click at [1144, 211] on button "Edit test" at bounding box center [1125, 206] width 265 height 26
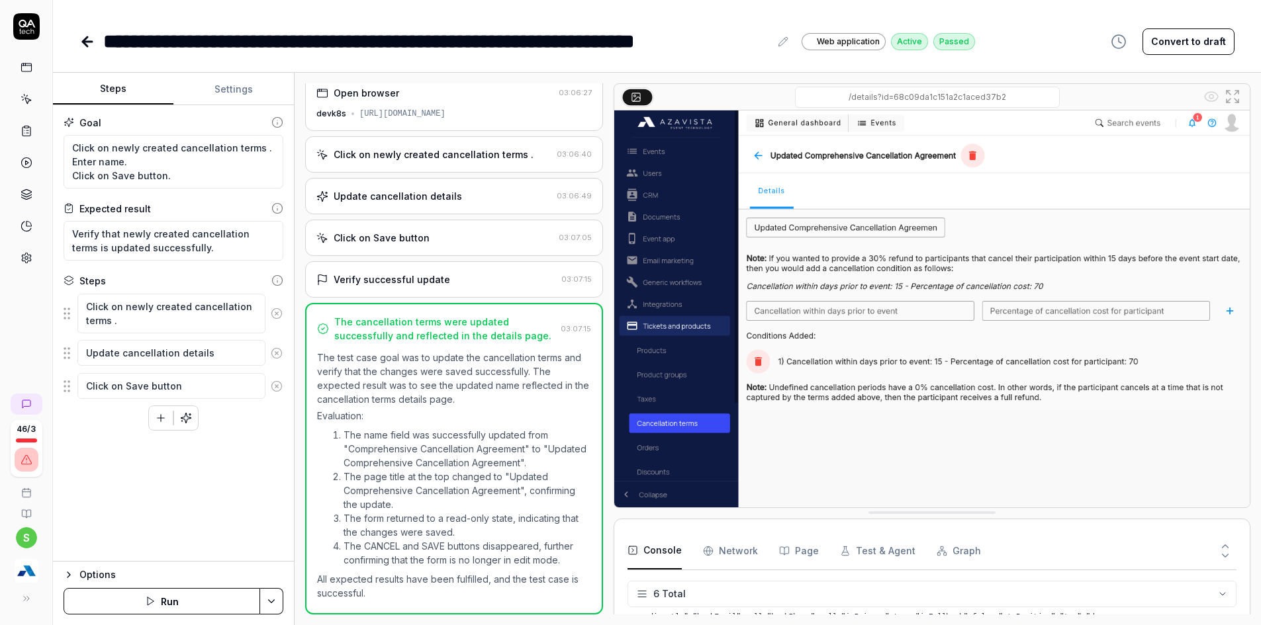
scroll to position [373, 0]
click at [459, 159] on div "Click on newly created cancellation terms ." at bounding box center [434, 155] width 200 height 14
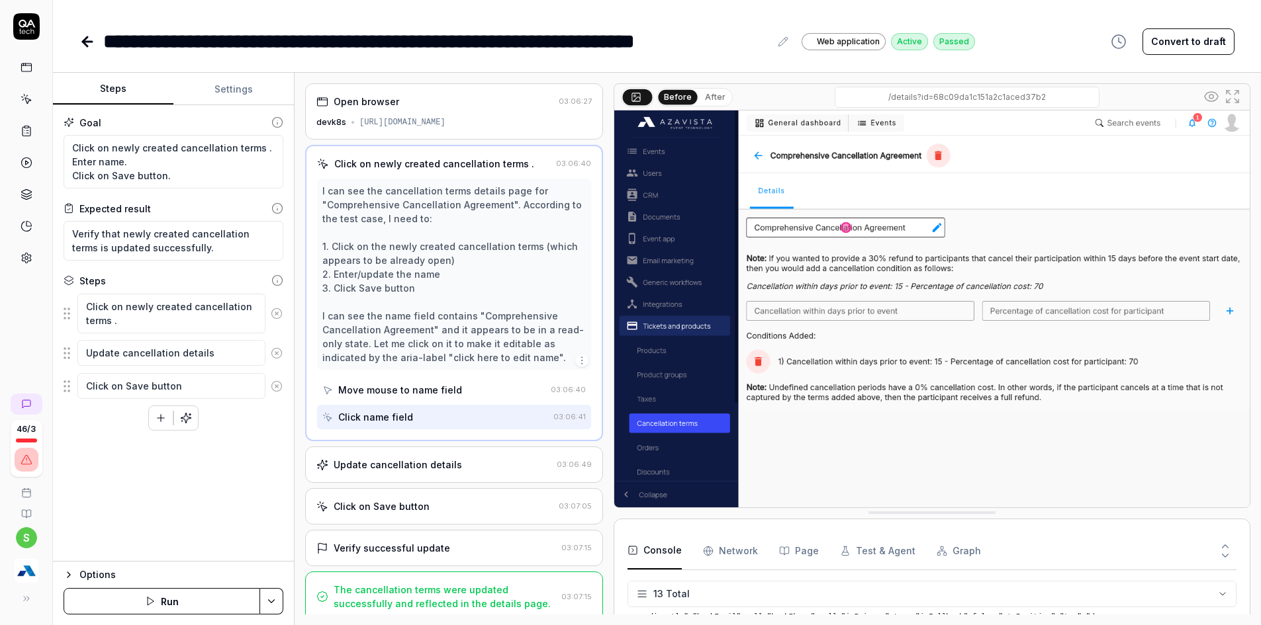
click at [277, 600] on html "**********" at bounding box center [630, 277] width 1261 height 728
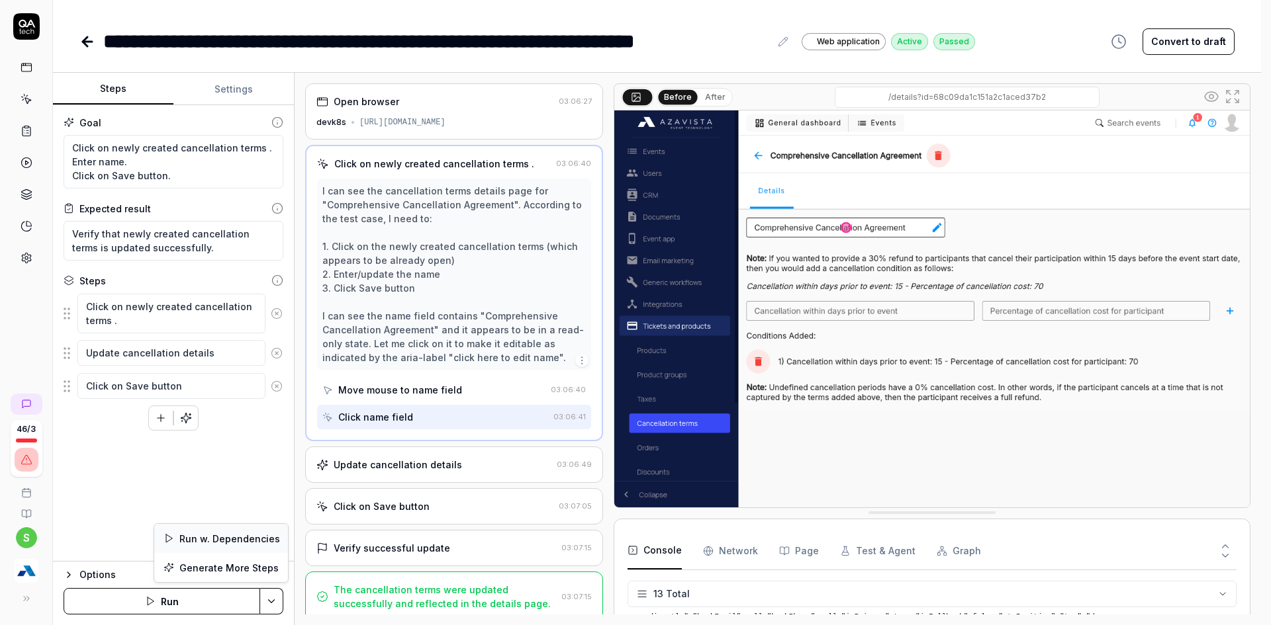
click at [250, 543] on div "Run w. Dependencies" at bounding box center [221, 538] width 134 height 29
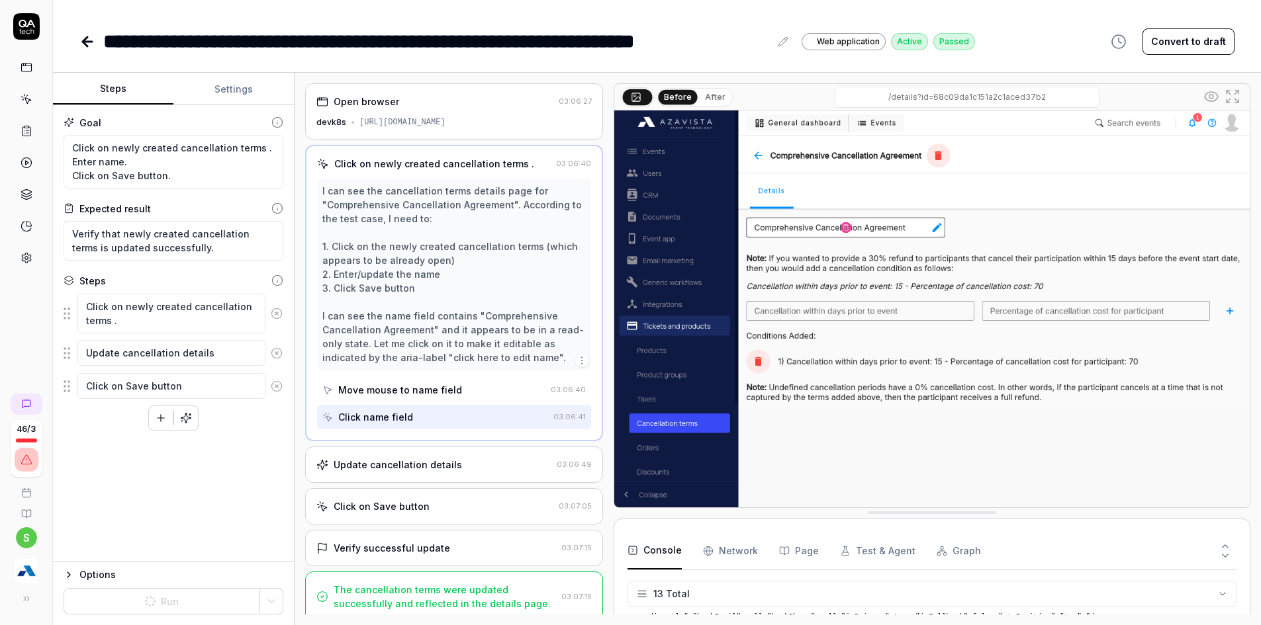
click at [222, 86] on button "Settings" at bounding box center [233, 89] width 120 height 32
click at [113, 99] on button "Steps" at bounding box center [113, 89] width 120 height 32
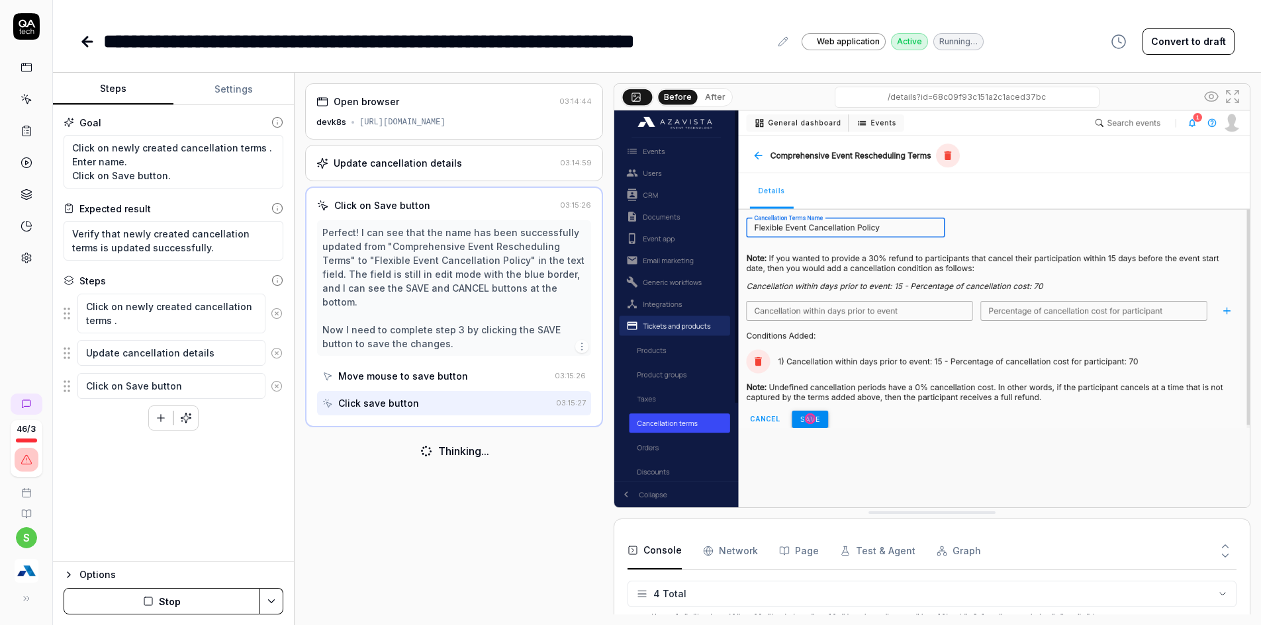
click at [154, 610] on button "Stop" at bounding box center [162, 601] width 197 height 26
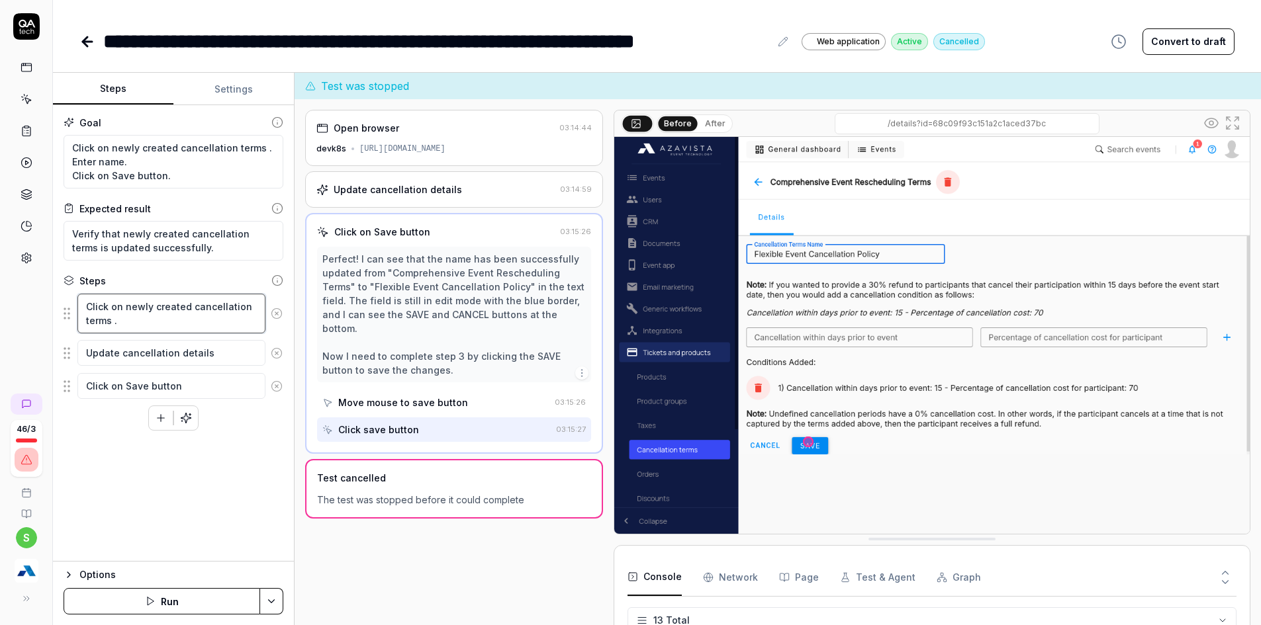
click at [150, 326] on textarea "Click on newly created cancellation terms ." at bounding box center [171, 314] width 188 height 40
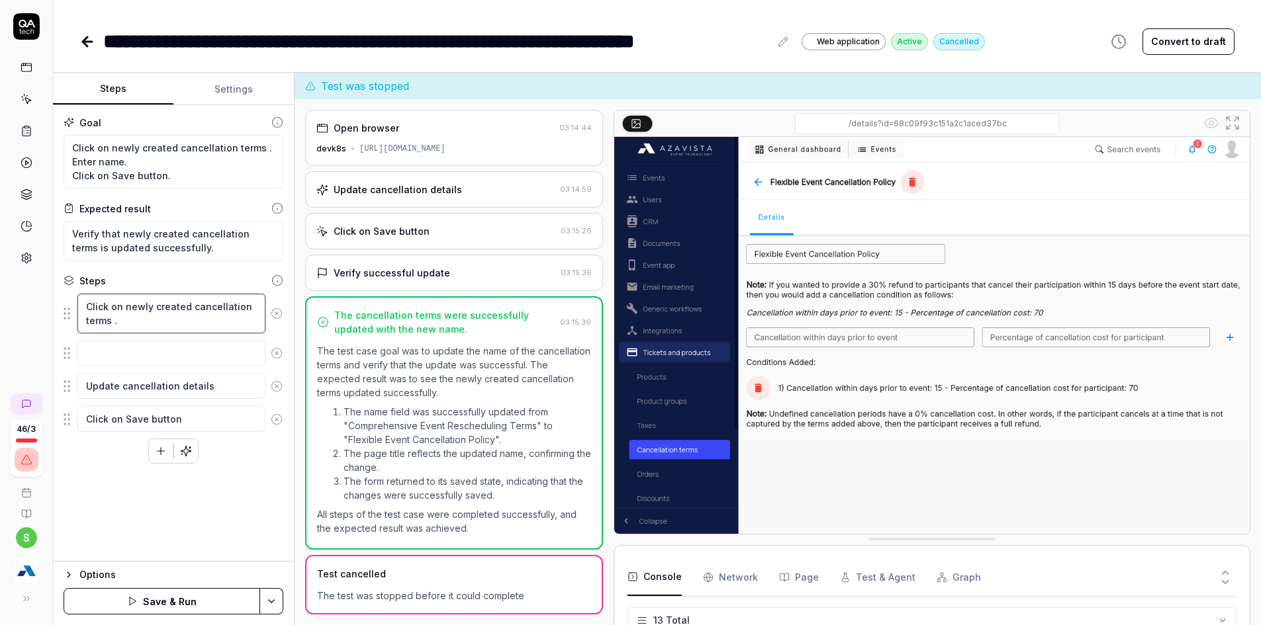
drag, startPoint x: 92, startPoint y: 315, endPoint x: 77, endPoint y: 304, distance: 18.9
click at [77, 304] on div "Click on newly created cancellation terms ." at bounding box center [174, 313] width 220 height 41
click at [141, 351] on textarea at bounding box center [171, 353] width 188 height 26
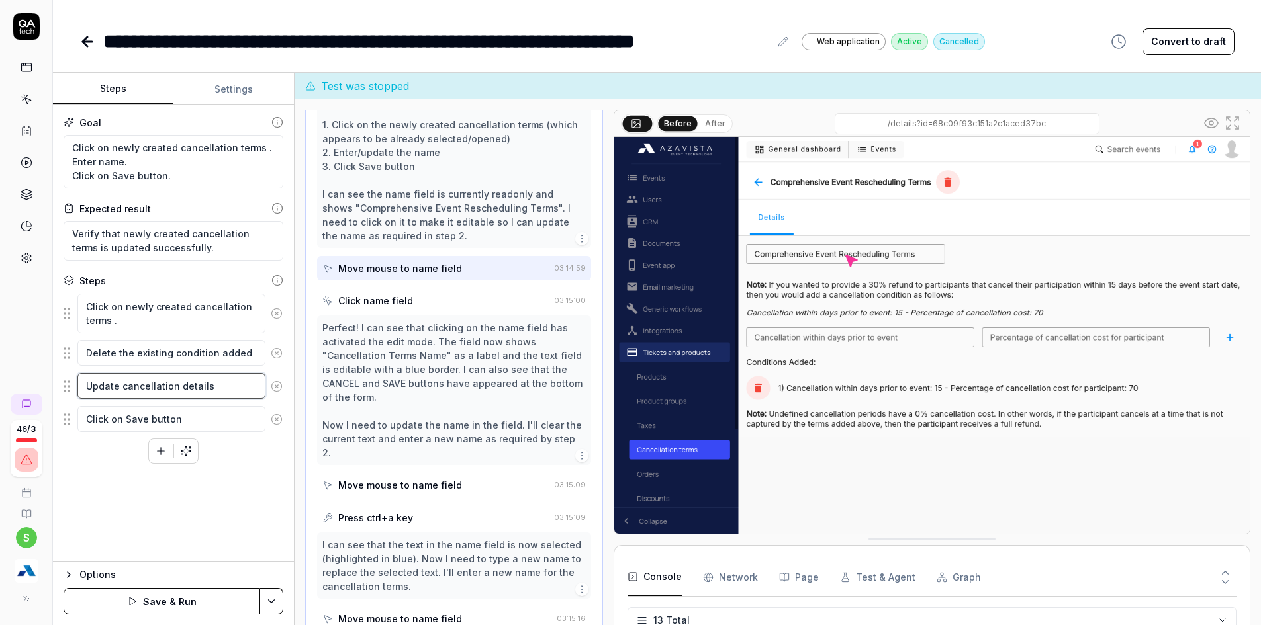
scroll to position [191, 0]
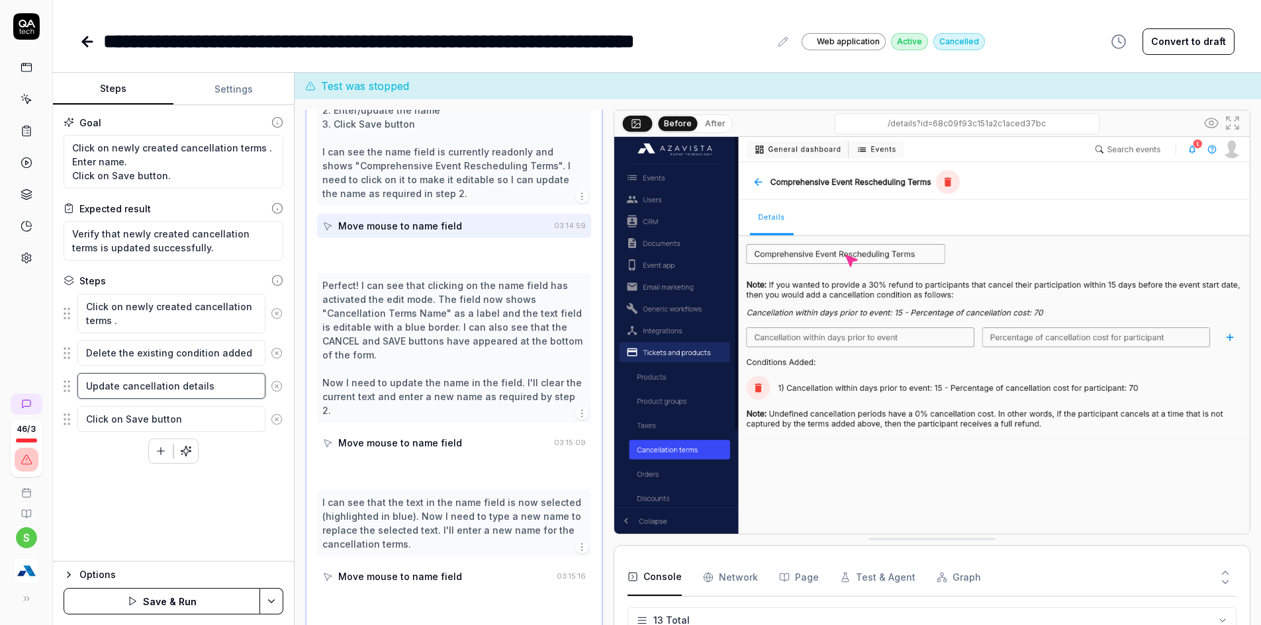
drag, startPoint x: 177, startPoint y: 384, endPoint x: 223, endPoint y: 384, distance: 45.7
click at [223, 384] on textarea "Update cancellation details" at bounding box center [171, 386] width 188 height 26
drag, startPoint x: 124, startPoint y: 387, endPoint x: 63, endPoint y: 393, distance: 61.9
click at [63, 393] on div "Goal Click on newly created cancellation terms . Enter name. Click on Save butt…" at bounding box center [173, 333] width 241 height 457
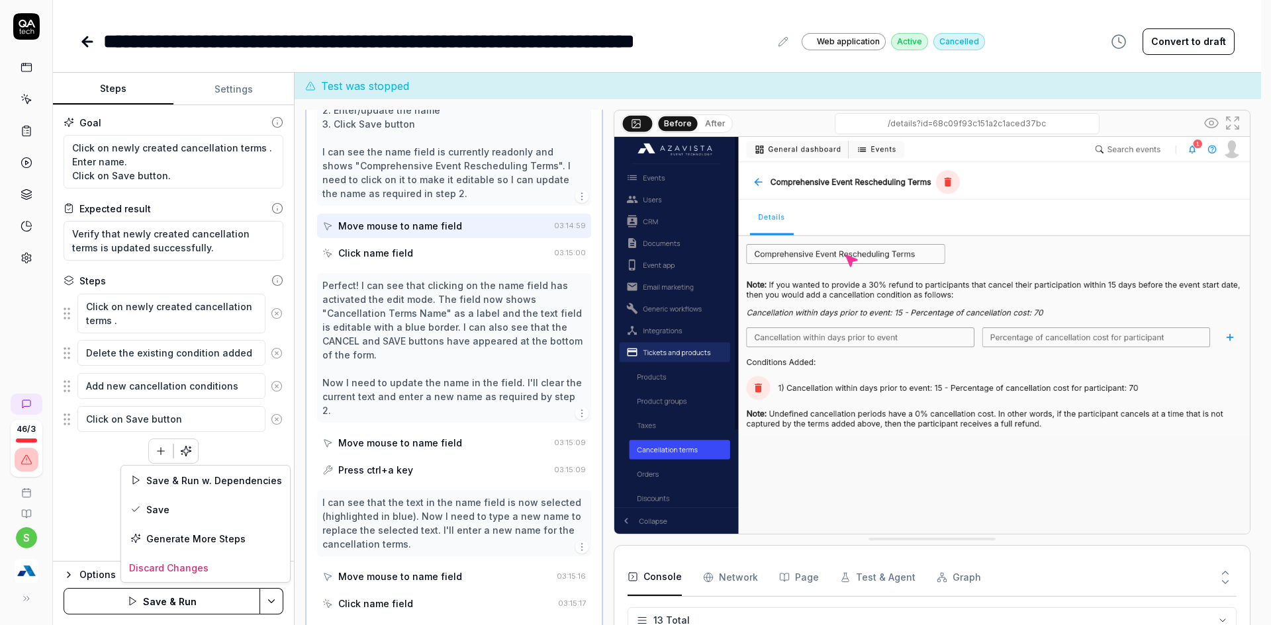
click at [275, 602] on html "**********" at bounding box center [635, 277] width 1271 height 728
click at [158, 508] on div "Save" at bounding box center [205, 509] width 169 height 29
click at [265, 596] on html "**********" at bounding box center [635, 277] width 1271 height 728
click at [210, 532] on div "Run w. Dependencies" at bounding box center [221, 538] width 134 height 29
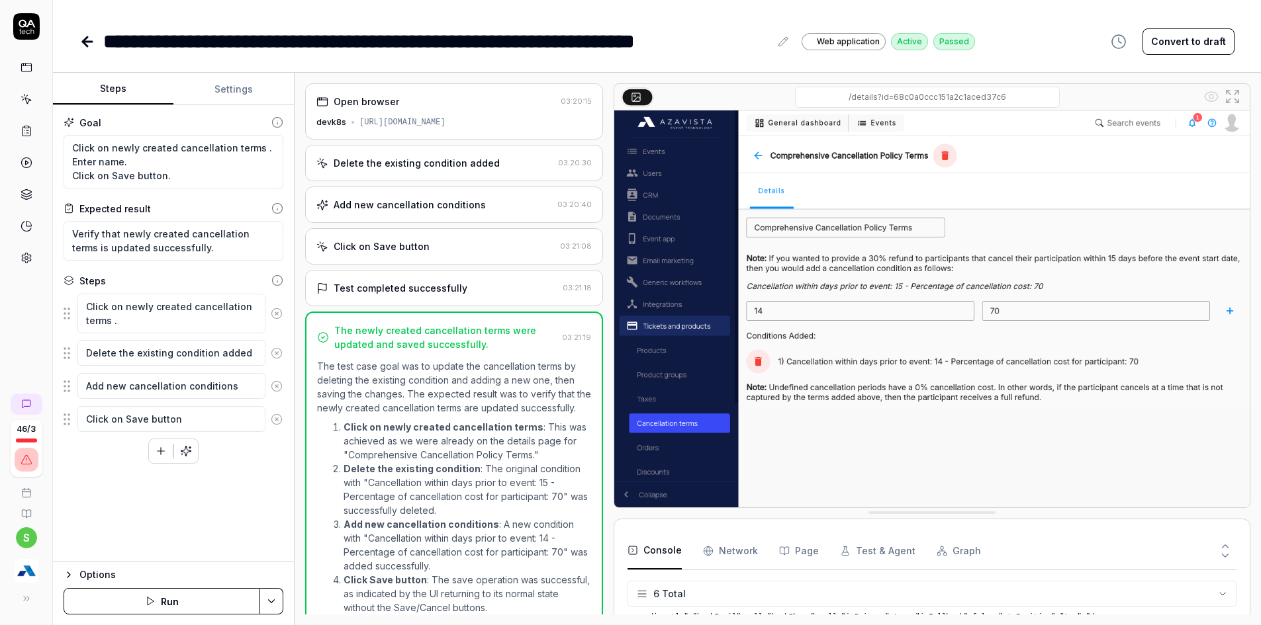
click at [381, 208] on div "Add new cancellation conditions" at bounding box center [410, 205] width 152 height 14
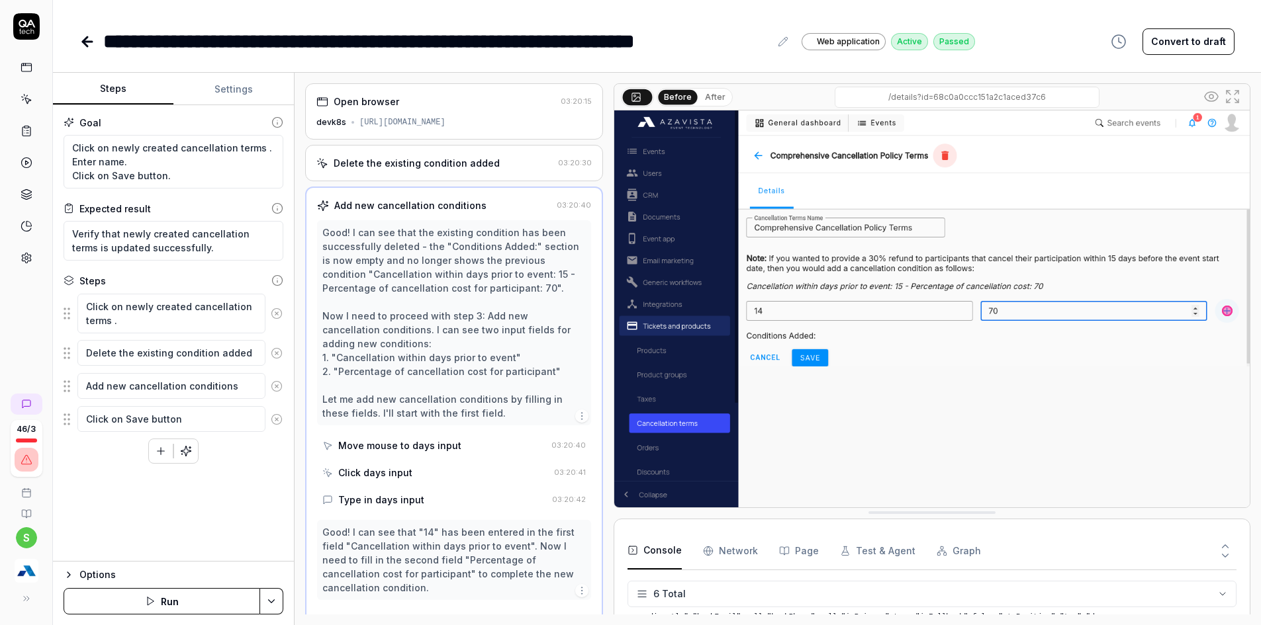
click at [410, 169] on div "Delete the existing condition added" at bounding box center [417, 163] width 166 height 14
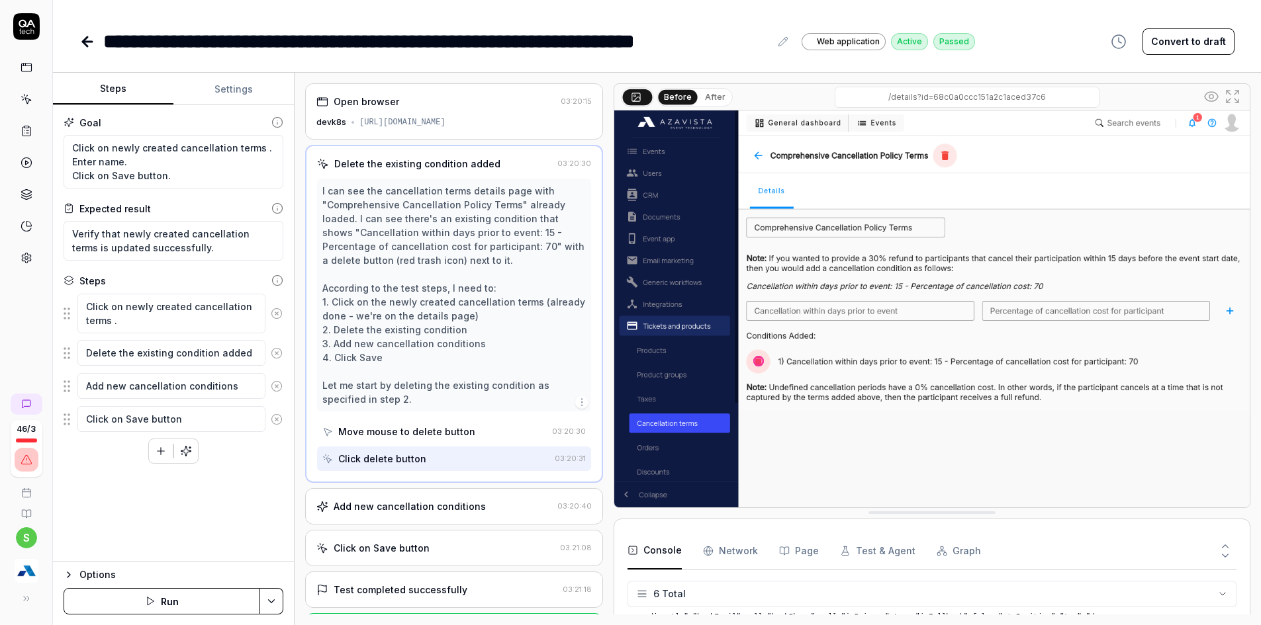
click at [713, 97] on button "After" at bounding box center [715, 97] width 31 height 15
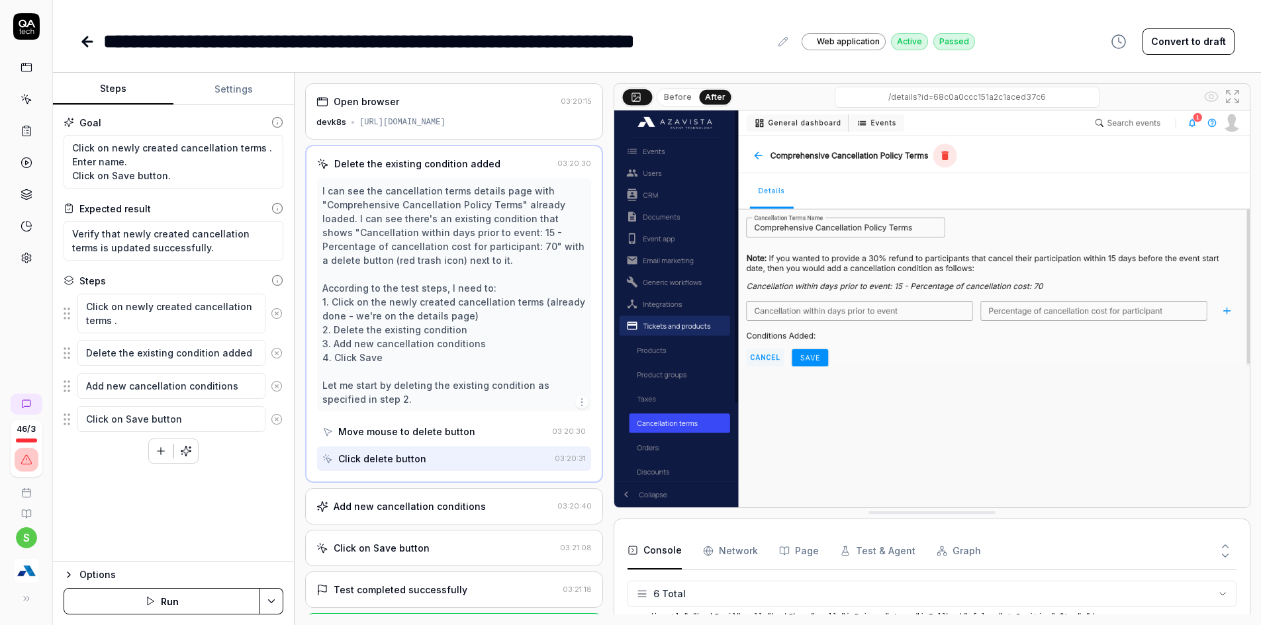
scroll to position [49, 0]
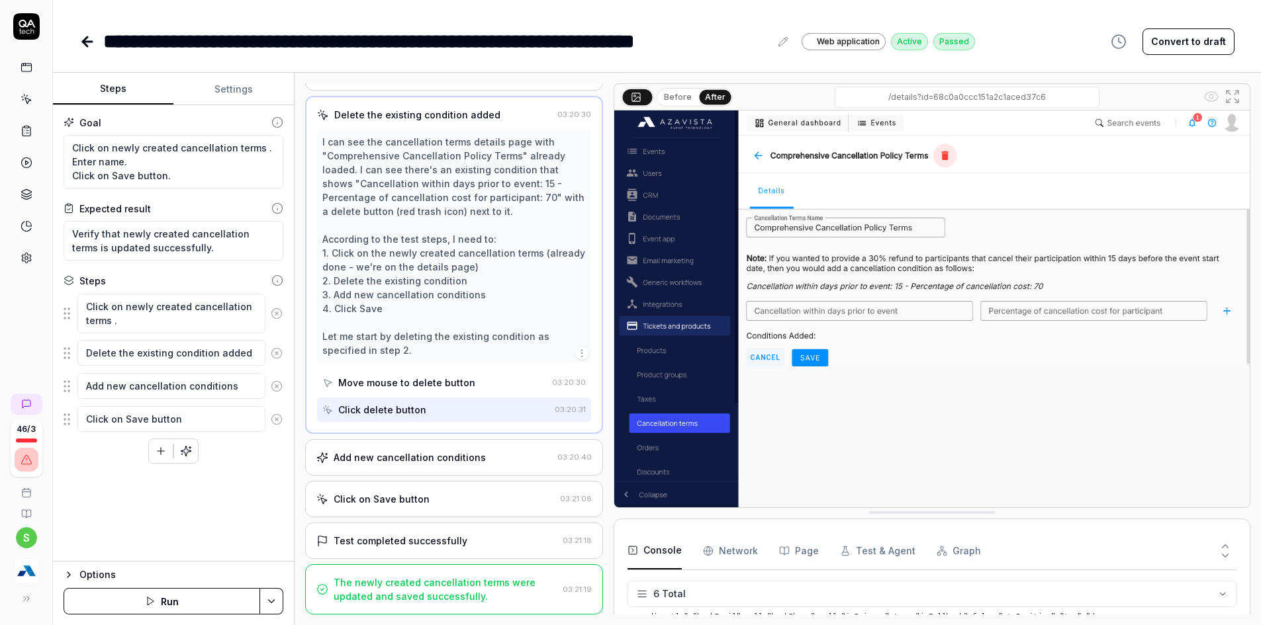
click at [391, 463] on div "Add new cancellation conditions" at bounding box center [410, 458] width 152 height 14
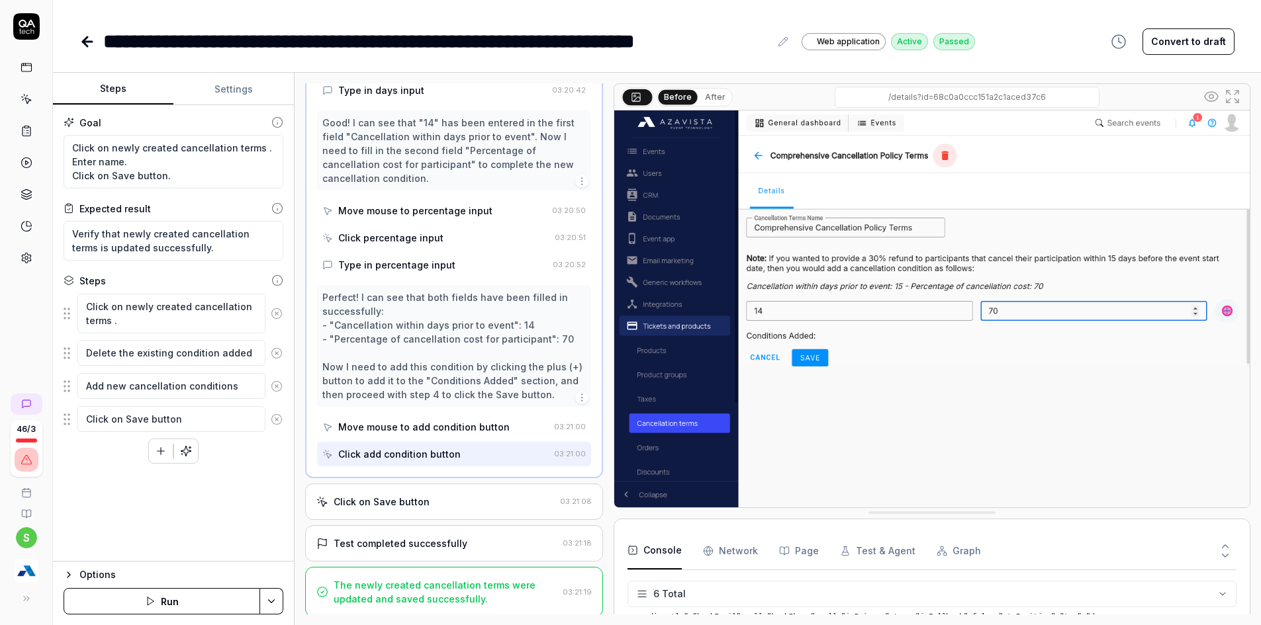
scroll to position [412, 0]
click at [85, 43] on icon at bounding box center [85, 41] width 5 height 9
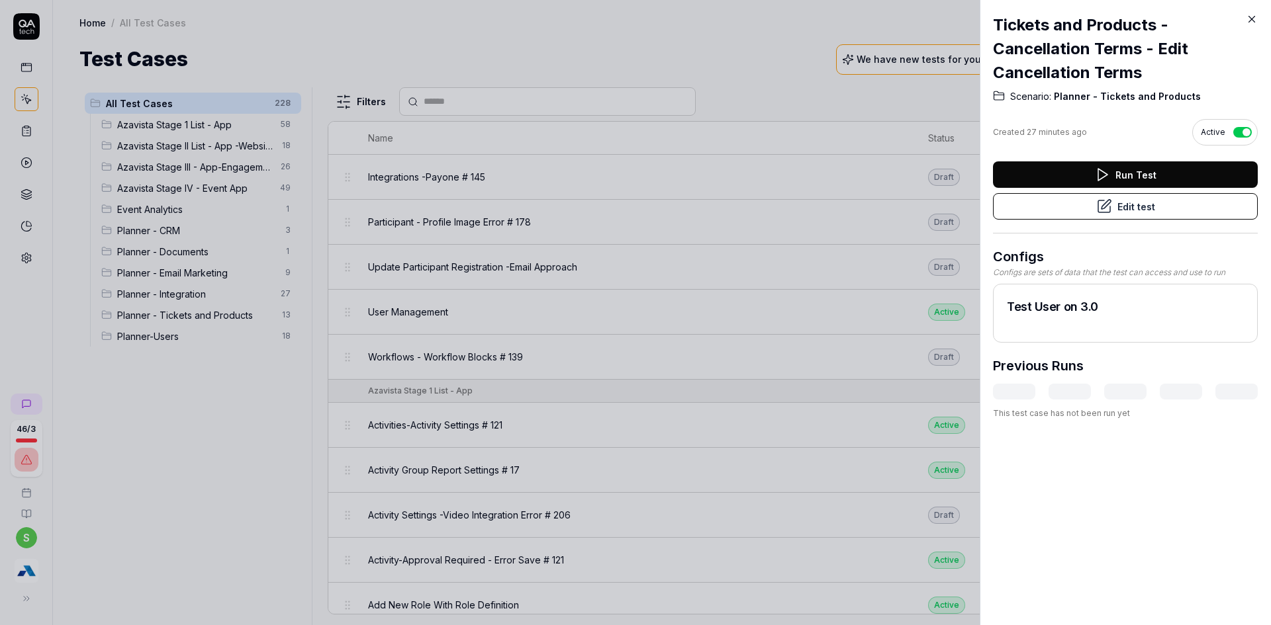
click at [1251, 15] on icon at bounding box center [1252, 19] width 12 height 12
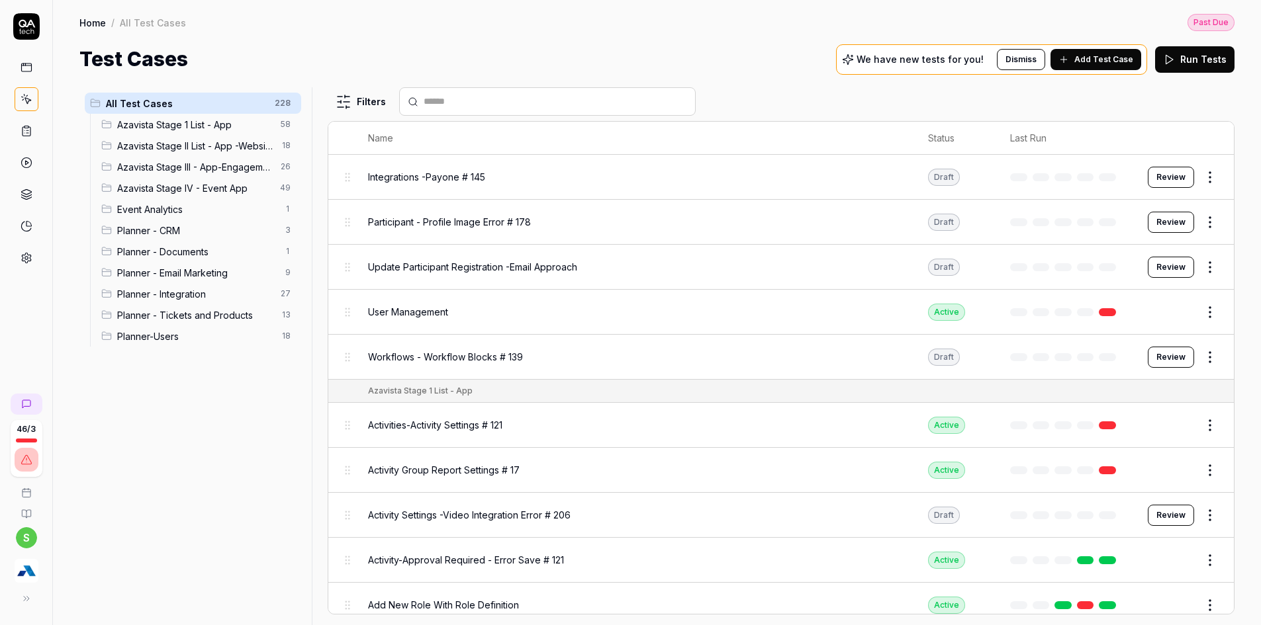
click at [185, 320] on span "Planner - Tickets and Products" at bounding box center [195, 315] width 157 height 14
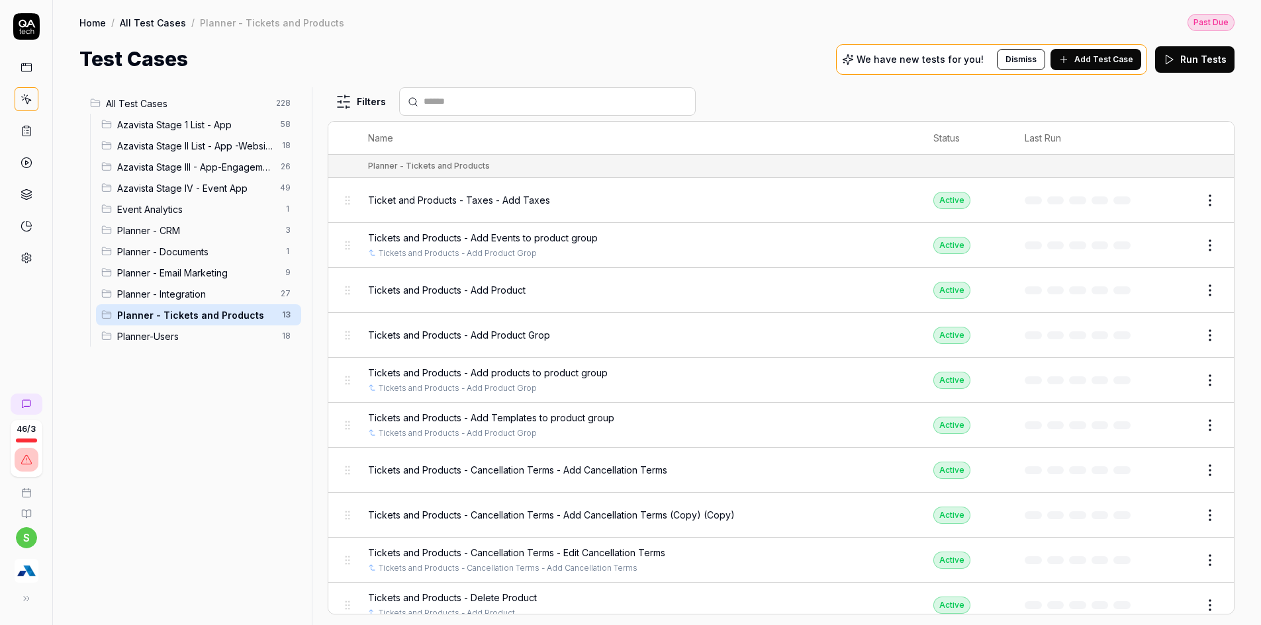
scroll to position [148, 0]
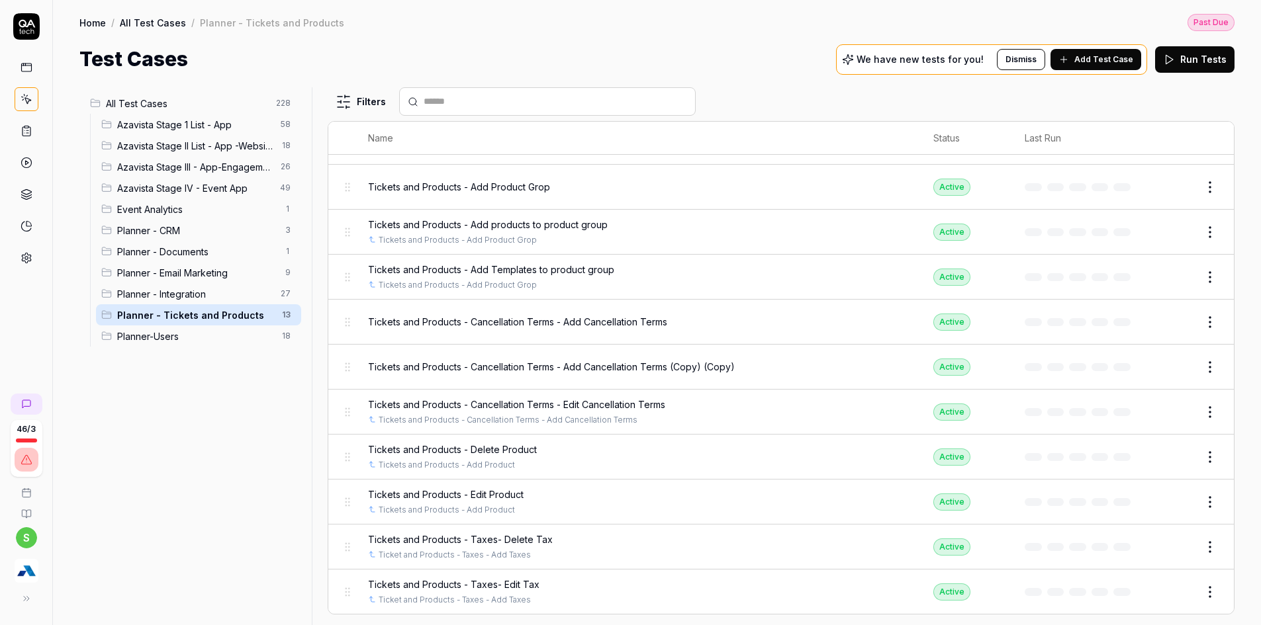
click at [1170, 364] on button "Edit" at bounding box center [1178, 367] width 32 height 21
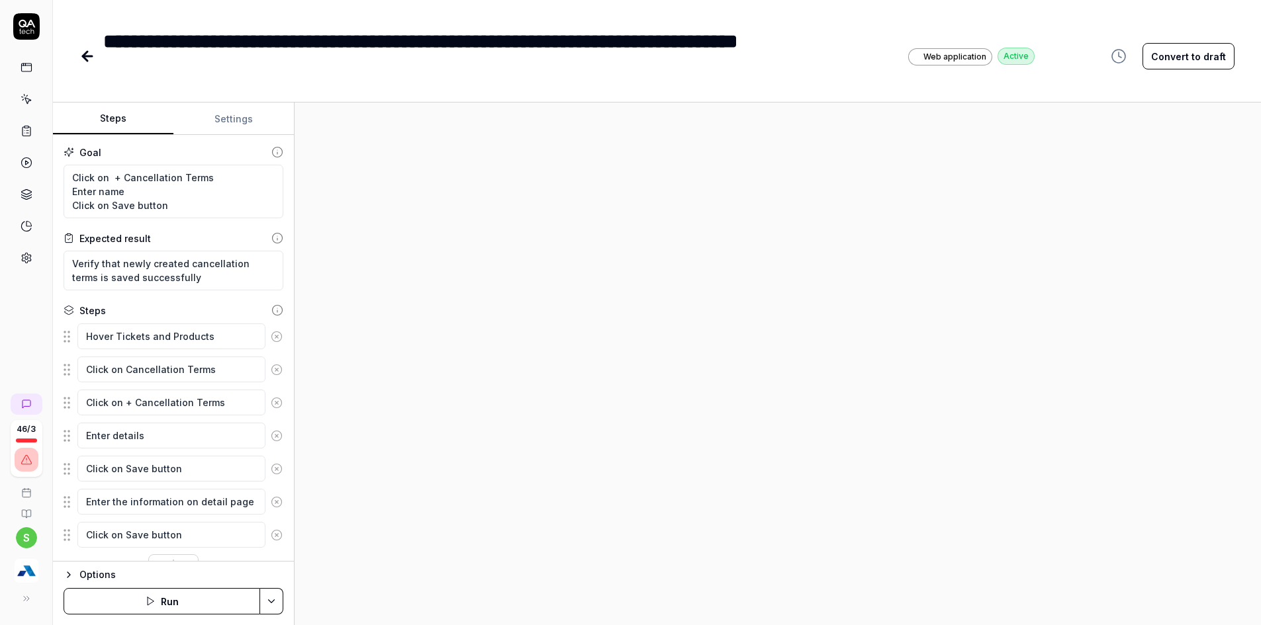
click at [242, 122] on button "Settings" at bounding box center [233, 119] width 120 height 32
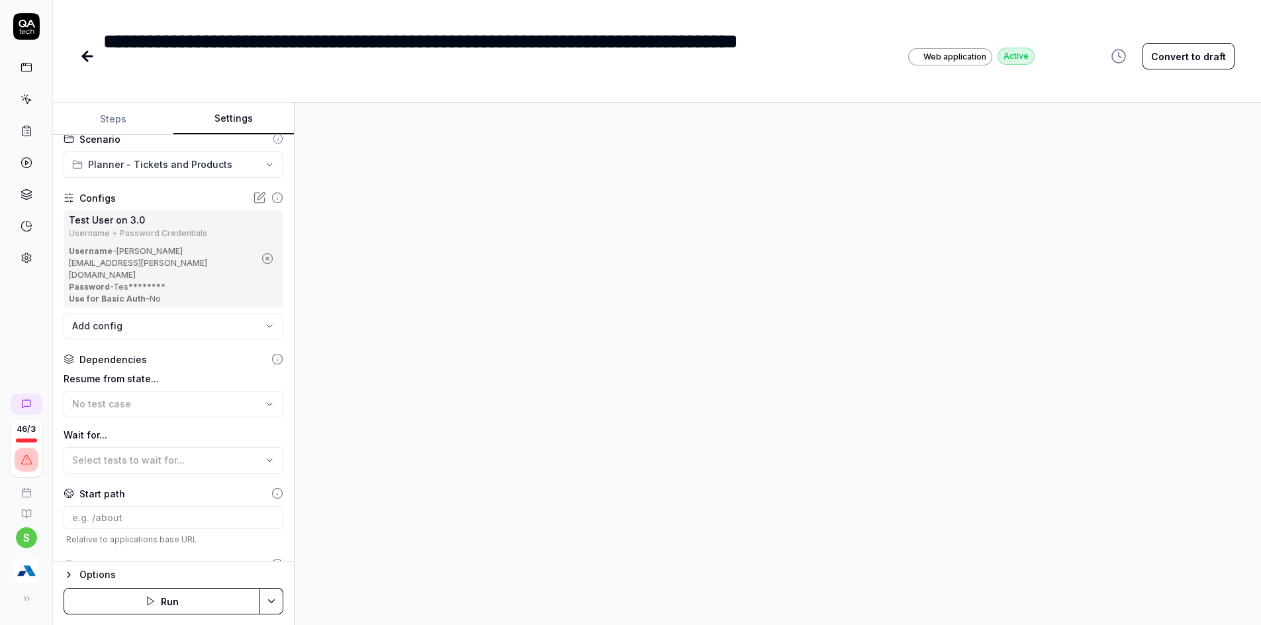
scroll to position [130, 0]
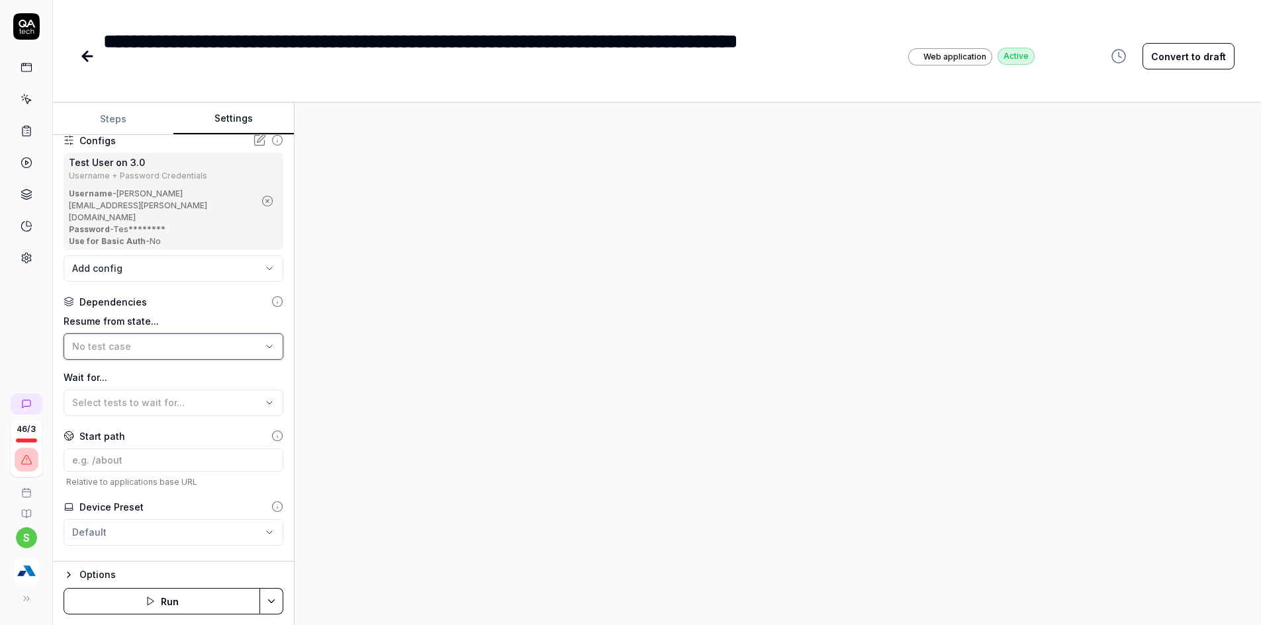
click at [181, 334] on button "No test case" at bounding box center [174, 347] width 220 height 26
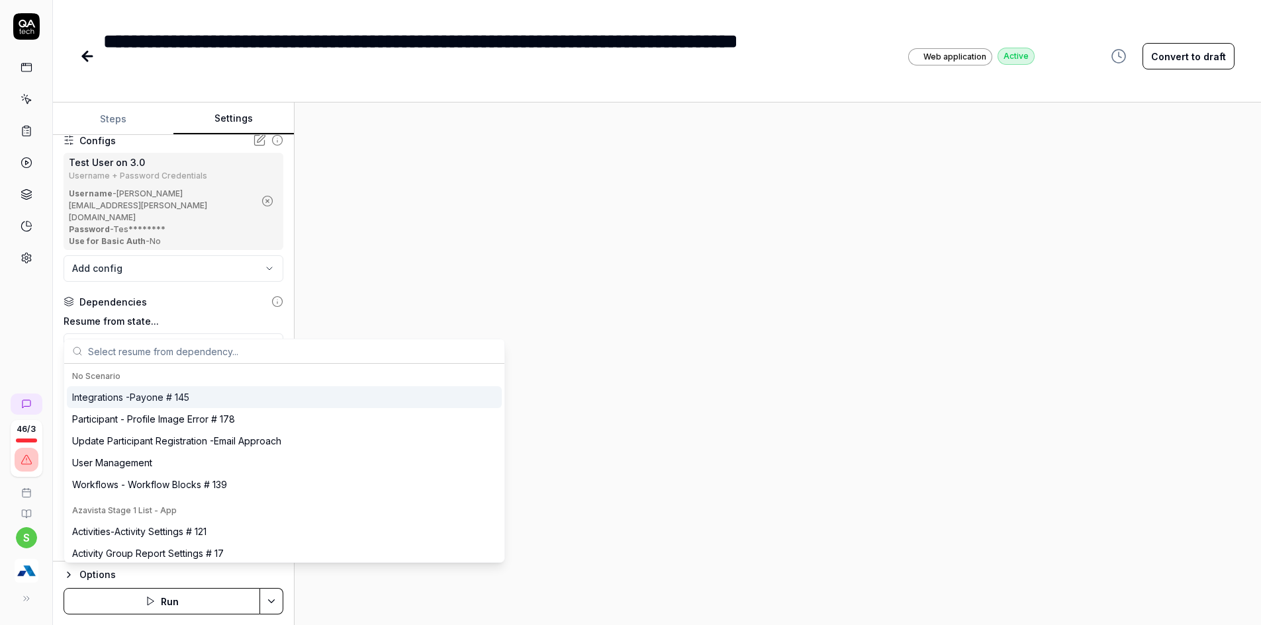
click at [166, 352] on input "text" at bounding box center [292, 352] width 408 height 24
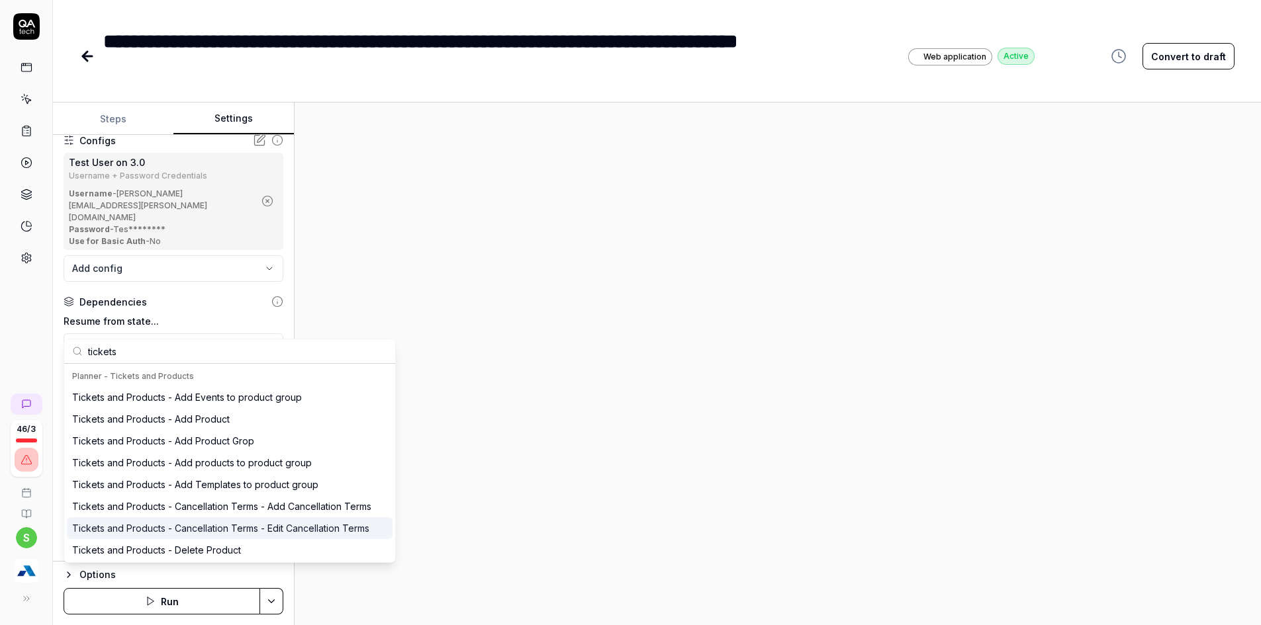
click at [224, 526] on div "Tickets and Products - Cancellation Terms - Edit Cancellation Terms" at bounding box center [220, 529] width 297 height 14
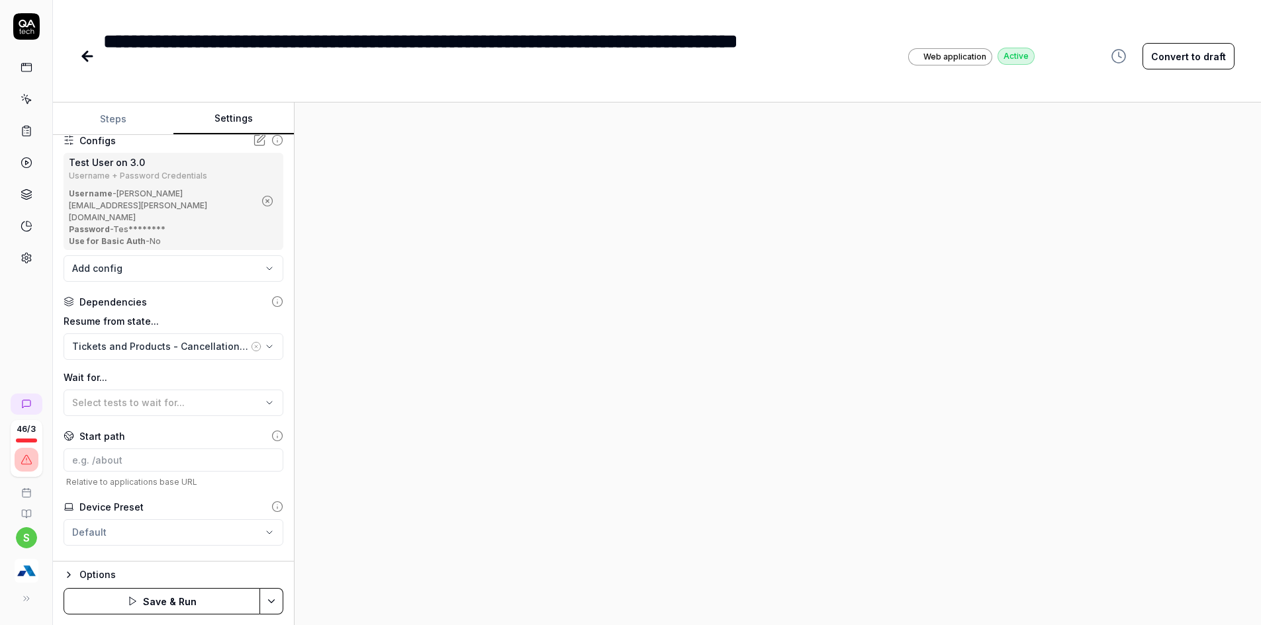
click at [923, 38] on icon at bounding box center [919, 41] width 9 height 9
click at [550, 42] on div "**********" at bounding box center [504, 56] width 803 height 60
drag, startPoint x: 794, startPoint y: 49, endPoint x: 872, endPoint y: 43, distance: 78.3
click at [872, 43] on div "**********" at bounding box center [504, 56] width 803 height 60
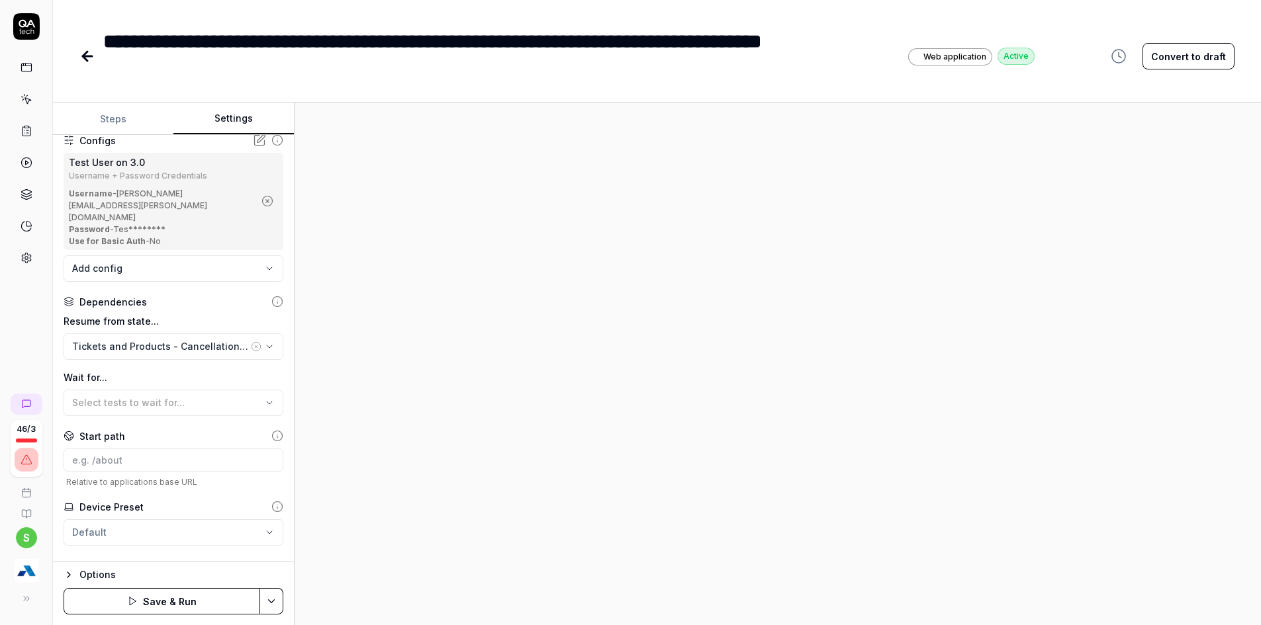
scroll to position [100, 0]
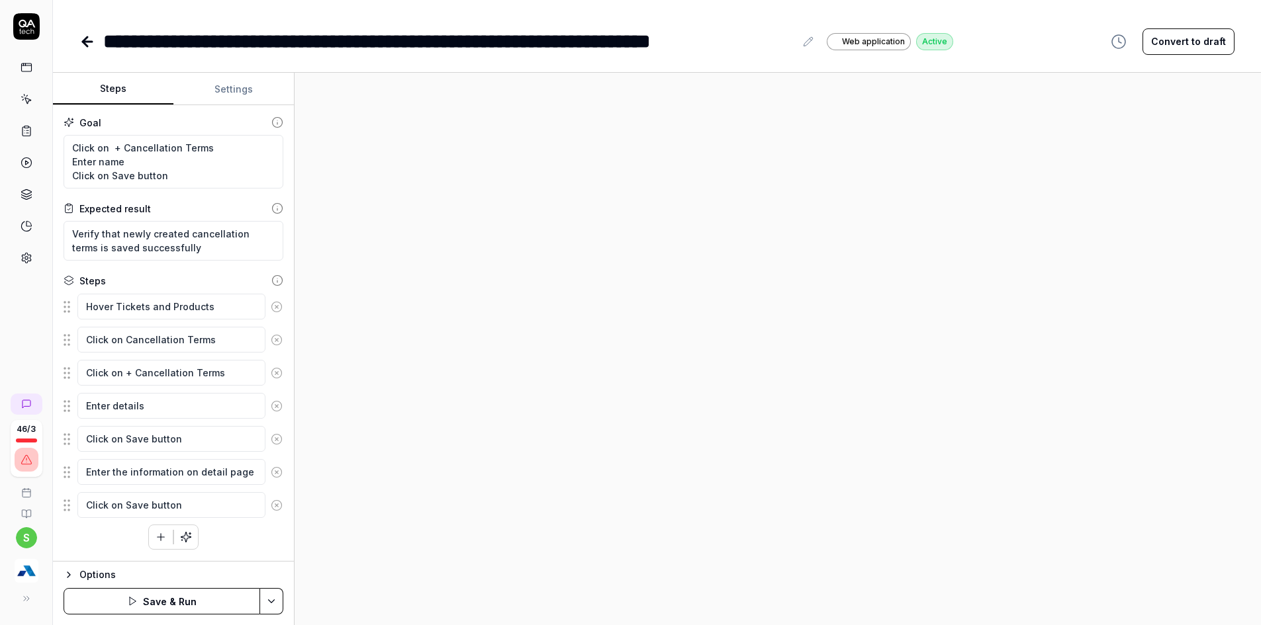
click at [127, 81] on button "Steps" at bounding box center [113, 89] width 120 height 32
drag, startPoint x: 179, startPoint y: 180, endPoint x: 73, endPoint y: 142, distance: 112.4
click at [73, 142] on textarea "Click on + Cancellation Terms Enter name Click on Save button" at bounding box center [174, 162] width 220 height 54
click at [105, 247] on textarea "Verify that newly created cancellation terms is saved successfully" at bounding box center [174, 241] width 220 height 40
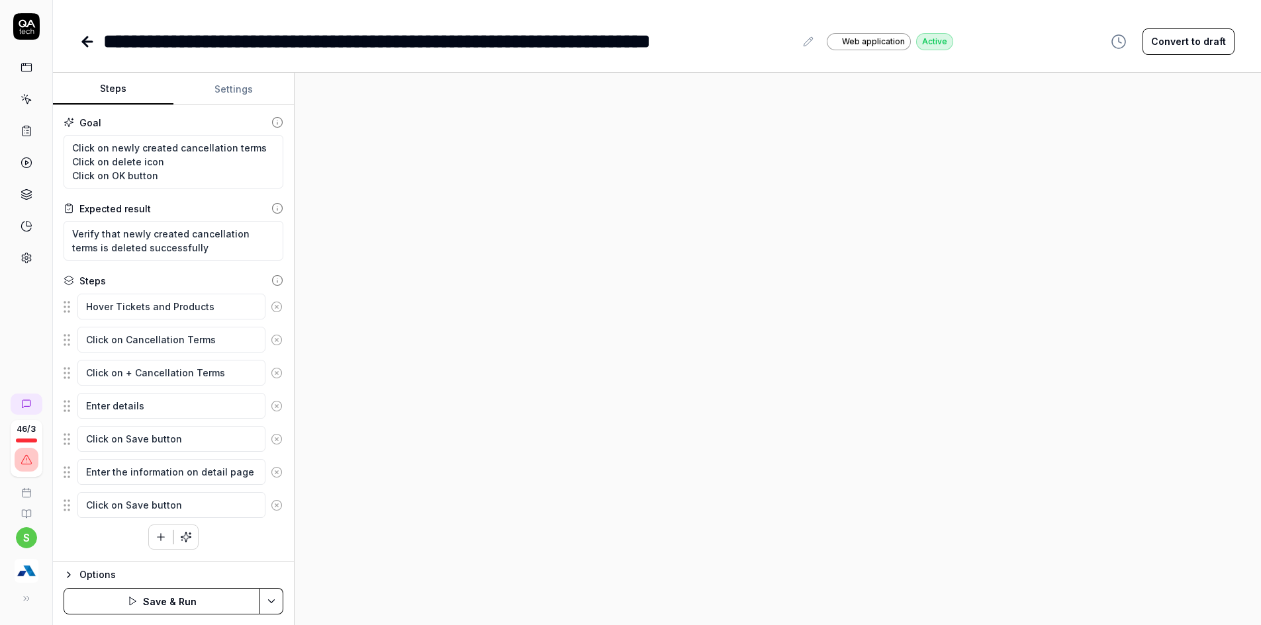
click at [280, 310] on circle at bounding box center [276, 307] width 10 height 10
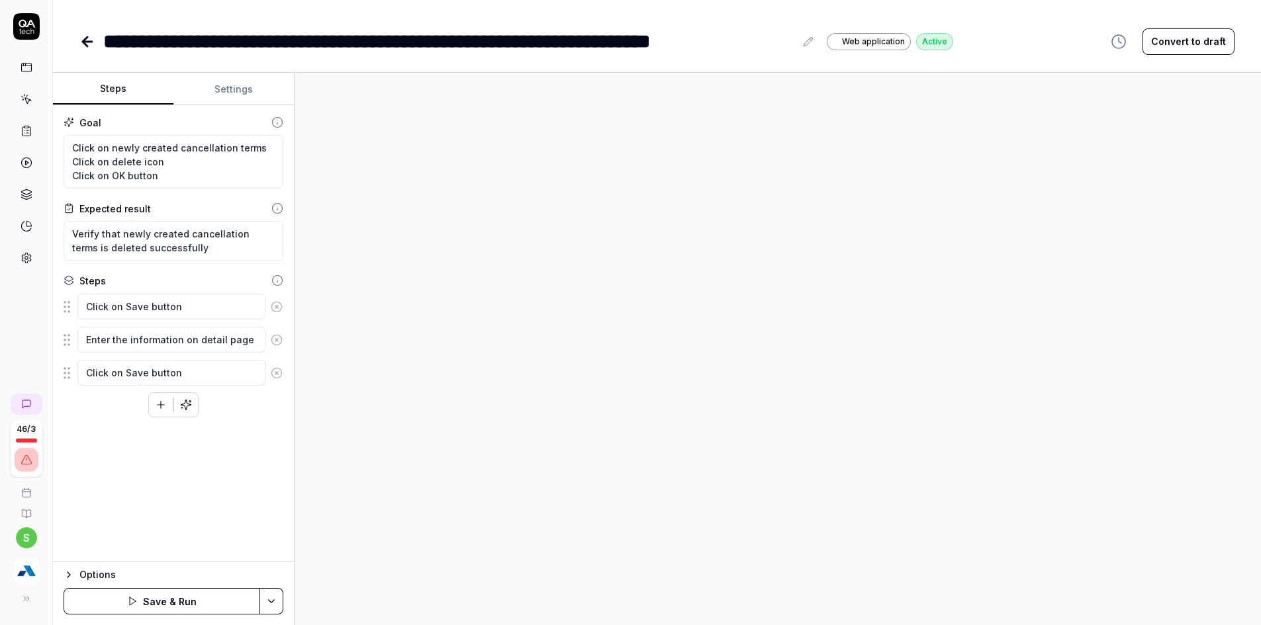
click at [280, 310] on circle at bounding box center [276, 307] width 10 height 10
click at [131, 148] on textarea "Click on newly created cancellation terms Click on delete icon Click on OK butt…" at bounding box center [174, 162] width 220 height 54
click at [138, 297] on textarea "Enter the information on detail page" at bounding box center [171, 307] width 188 height 26
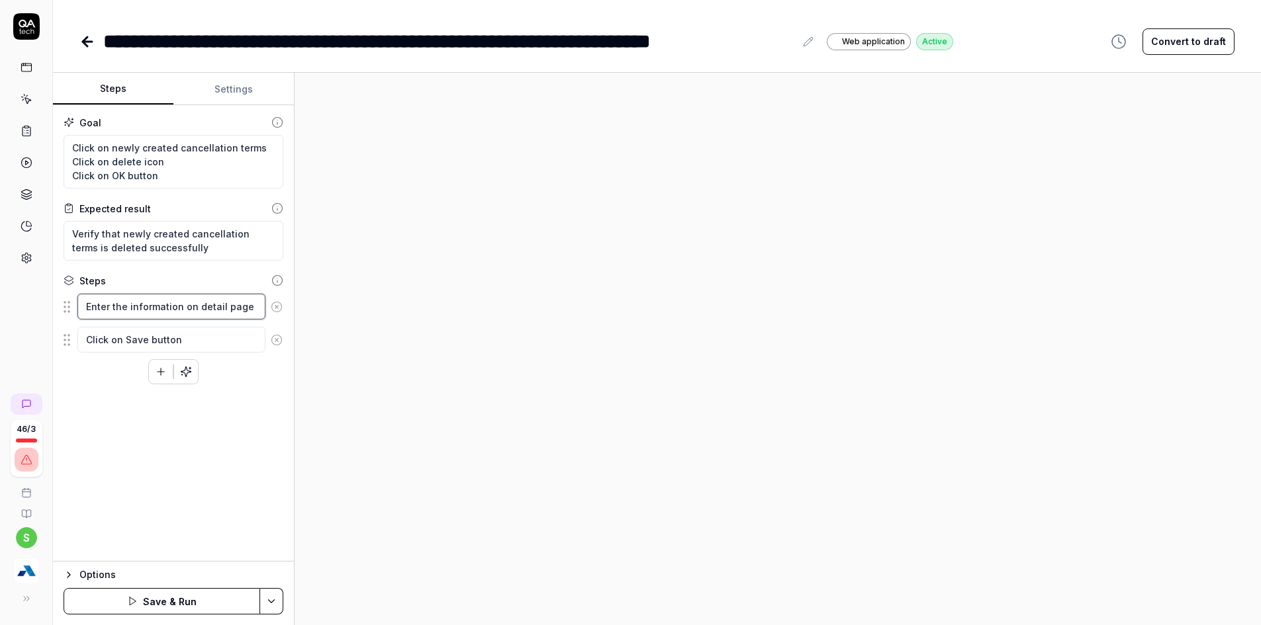
click at [138, 297] on textarea "Enter the information on detail page" at bounding box center [171, 307] width 188 height 26
paste textarea "Click on newly created cancellation terms"
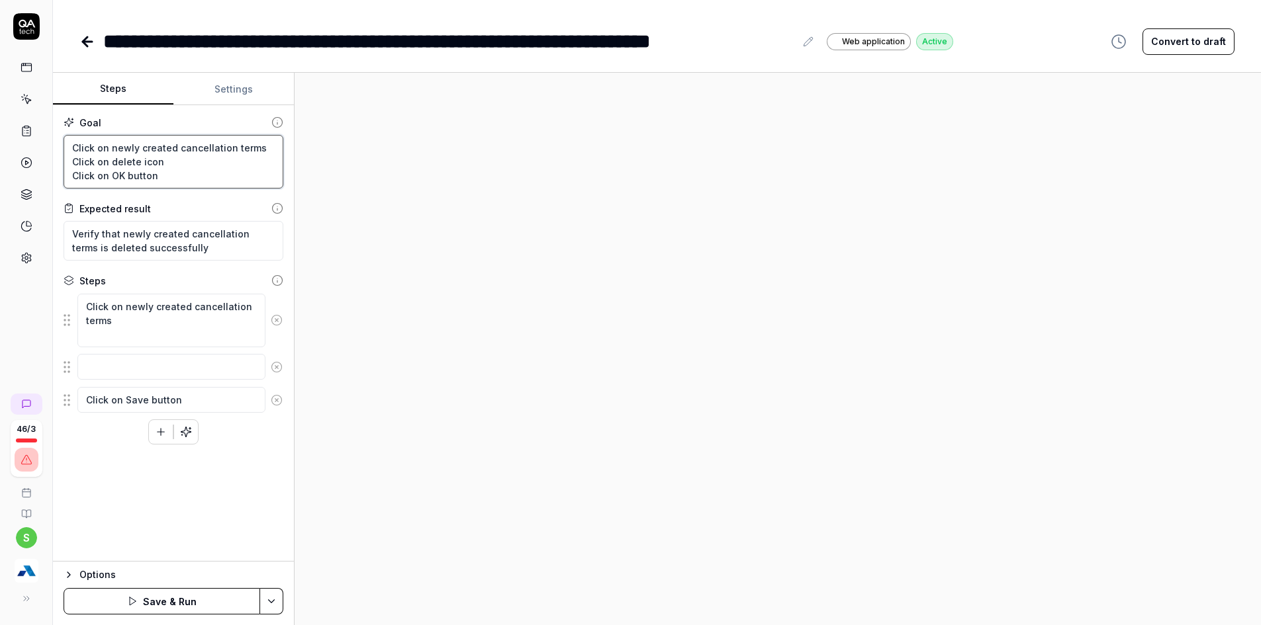
click at [120, 154] on textarea "Click on newly created cancellation terms Click on delete icon Click on OK butt…" at bounding box center [174, 162] width 220 height 54
click at [115, 160] on textarea "Click on newly created cancellation terms Click on delete icon Click on OK butt…" at bounding box center [174, 162] width 220 height 54
click at [119, 365] on textarea at bounding box center [171, 367] width 188 height 26
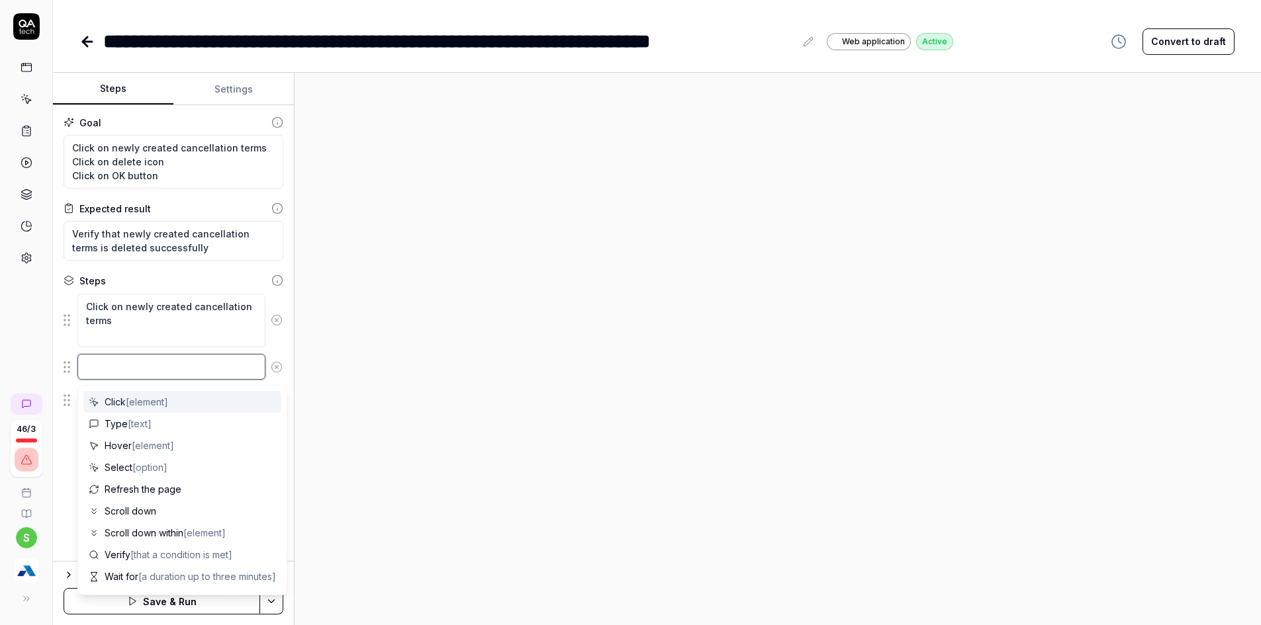
paste textarea "Click on delete icon"
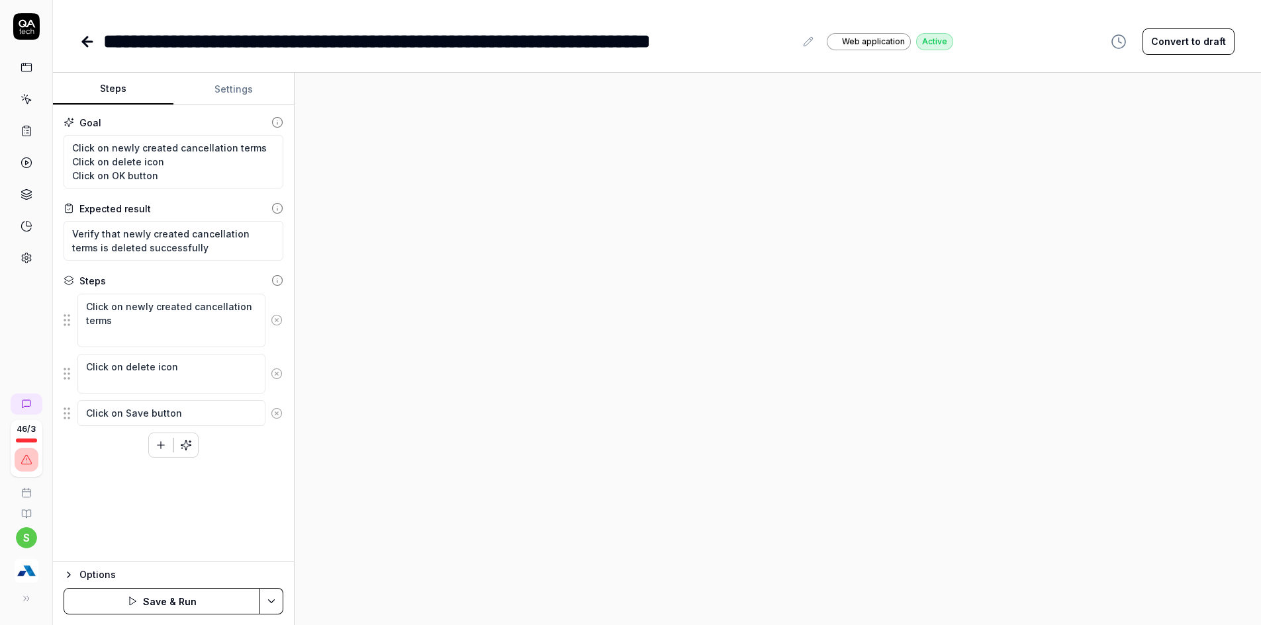
click at [141, 513] on div "Goal Click on newly created cancellation terms Click on delete icon Click on OK…" at bounding box center [173, 333] width 241 height 457
click at [143, 409] on textarea "Click on Save button" at bounding box center [171, 413] width 188 height 26
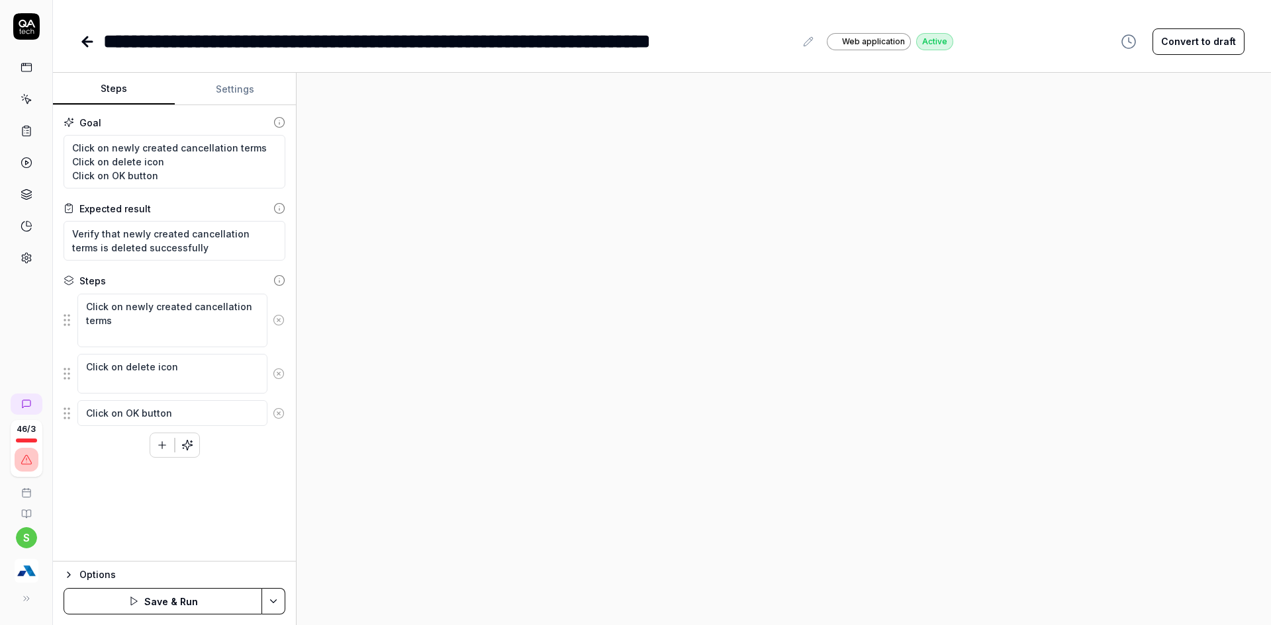
click at [270, 599] on html "**********" at bounding box center [635, 277] width 1271 height 728
click at [129, 506] on div at bounding box center [135, 509] width 13 height 13
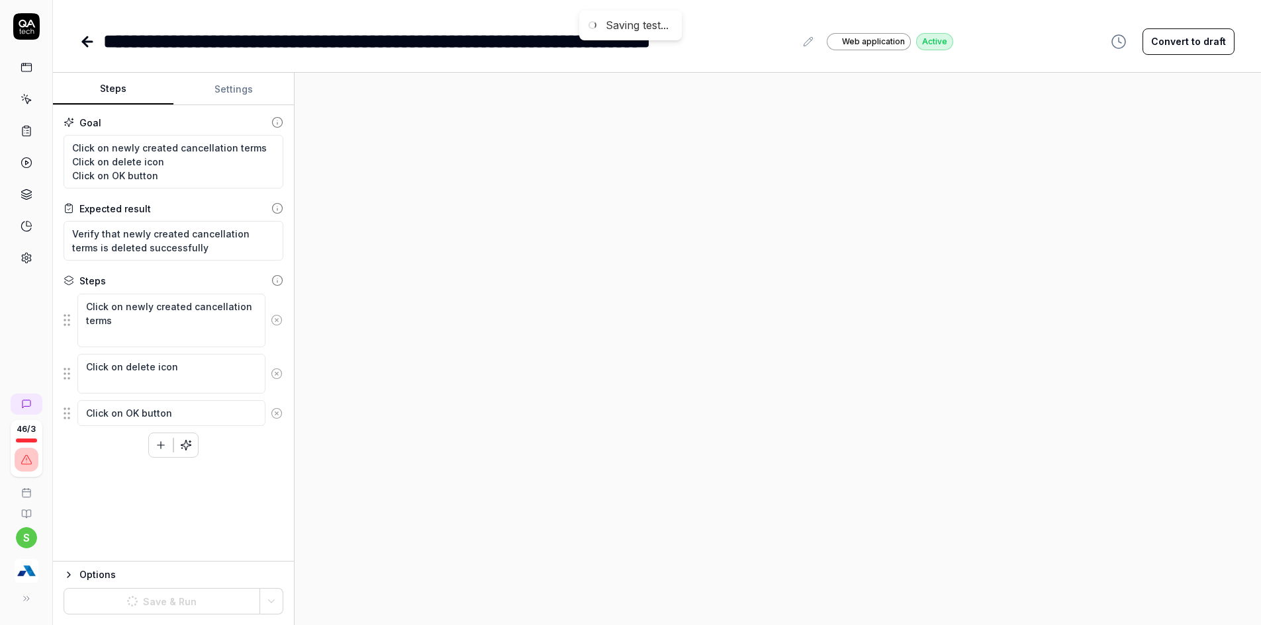
click at [233, 95] on button "Settings" at bounding box center [233, 89] width 120 height 32
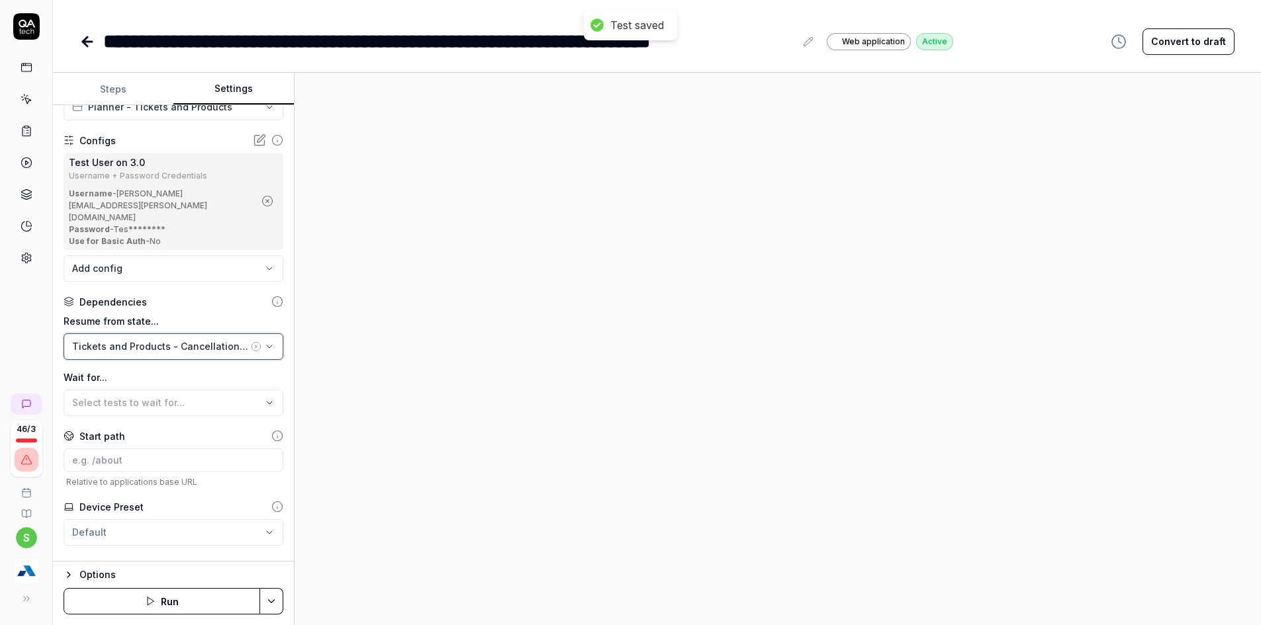
click at [193, 340] on div "Tickets and Products - Cancellation Terms - Edit Cancellation Terms" at bounding box center [160, 347] width 176 height 14
click at [232, 314] on label "Resume from state..." at bounding box center [174, 321] width 220 height 14
click at [267, 346] on icon "button" at bounding box center [269, 347] width 5 height 3
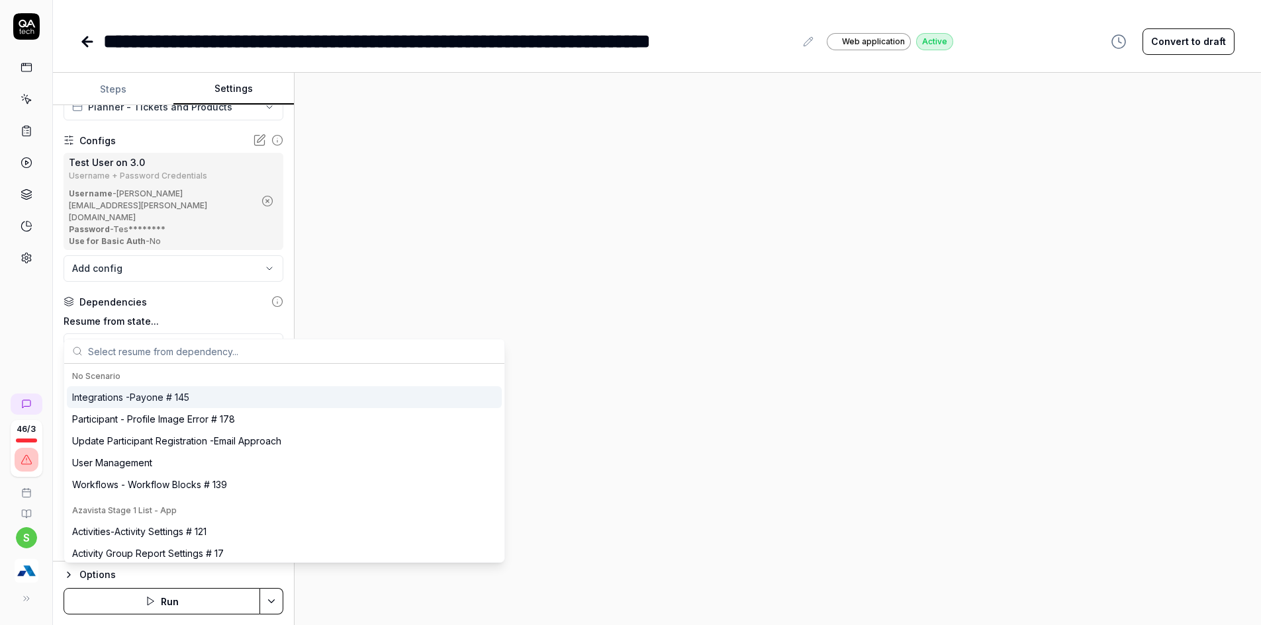
click at [221, 350] on input "text" at bounding box center [292, 352] width 408 height 24
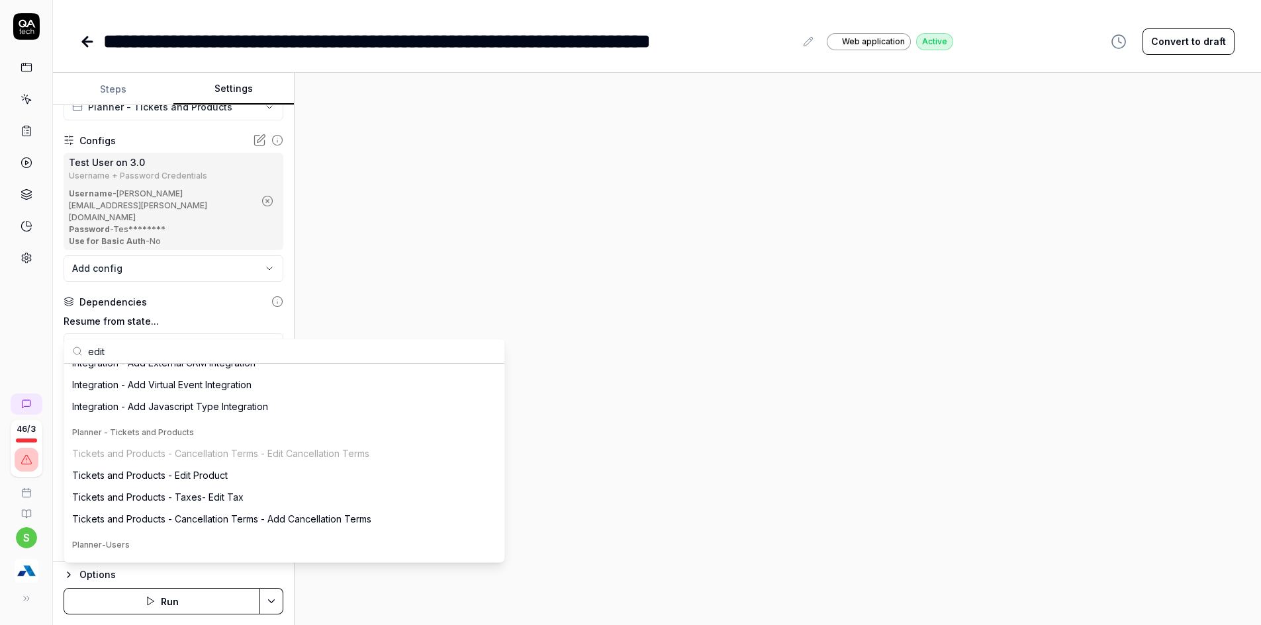
scroll to position [1600, 0]
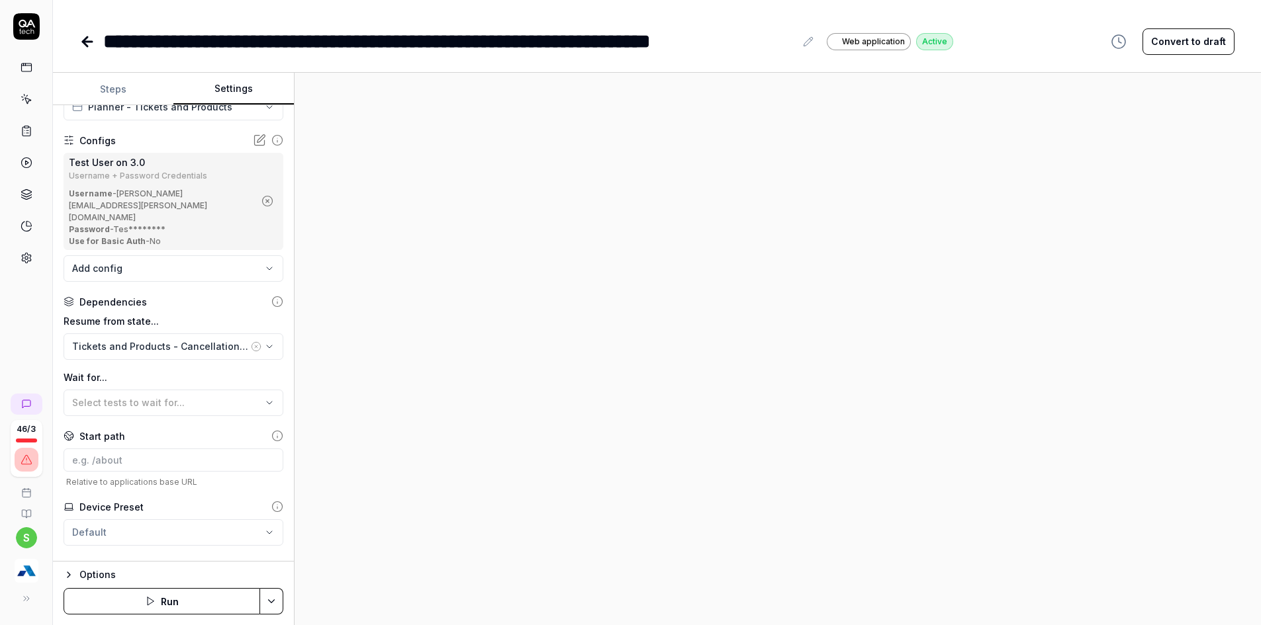
click at [17, 354] on div "46 / 3 s" at bounding box center [26, 312] width 53 height 625
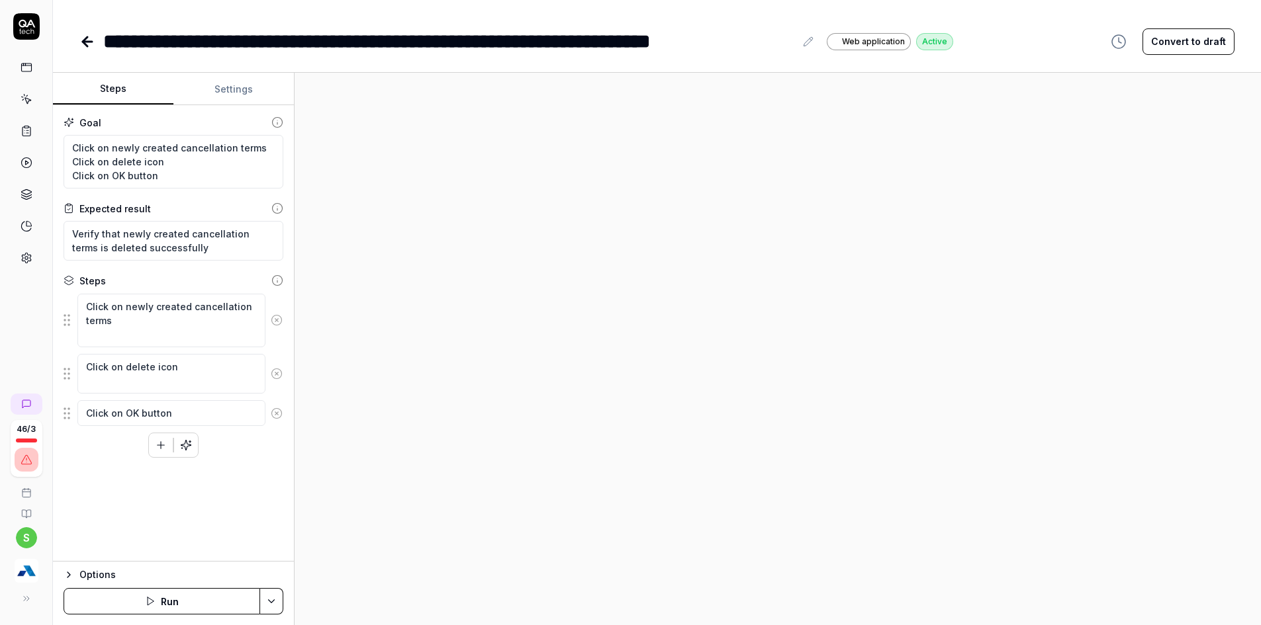
click at [103, 89] on button "Steps" at bounding box center [113, 89] width 120 height 32
click at [270, 599] on html "**********" at bounding box center [630, 277] width 1261 height 728
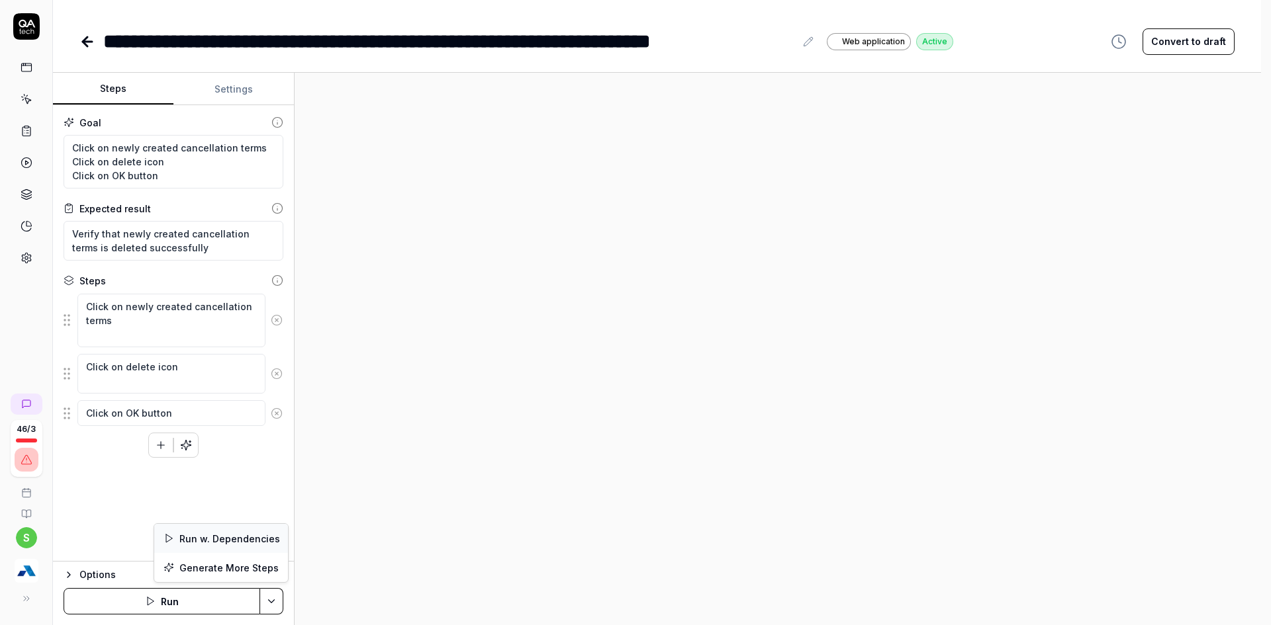
click at [193, 537] on div "Run w. Dependencies" at bounding box center [221, 538] width 134 height 29
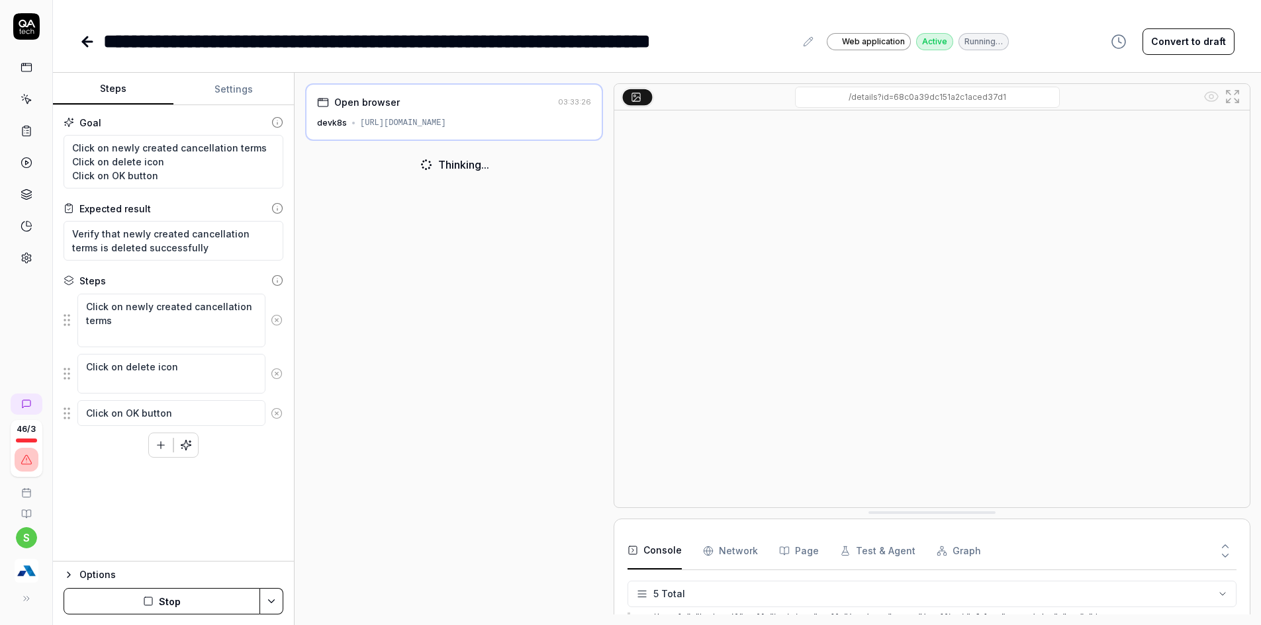
scroll to position [119, 0]
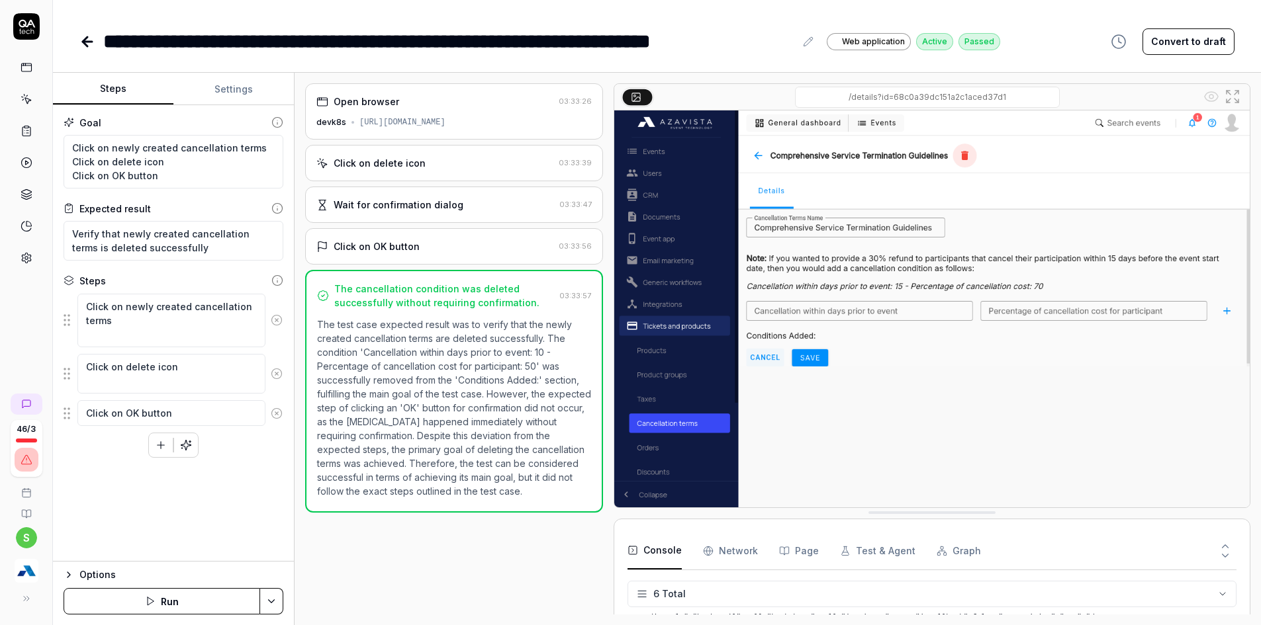
click at [417, 160] on div "Click on delete icon" at bounding box center [380, 163] width 92 height 14
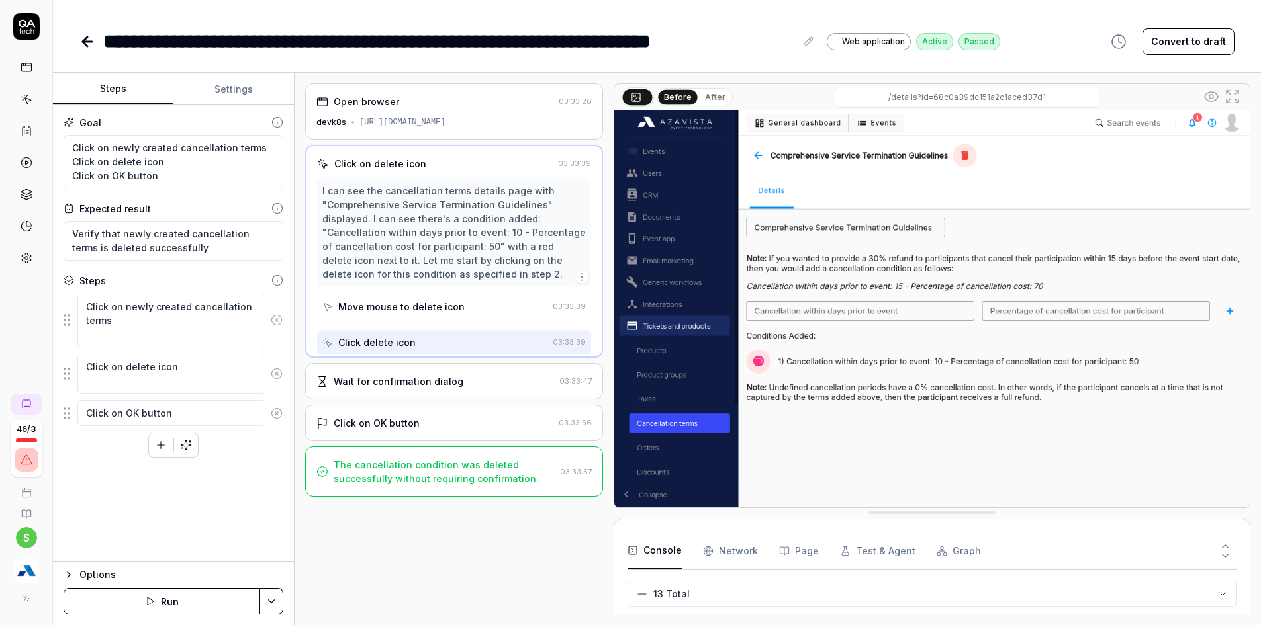
scroll to position [373, 0]
click at [707, 97] on button "After" at bounding box center [715, 97] width 31 height 15
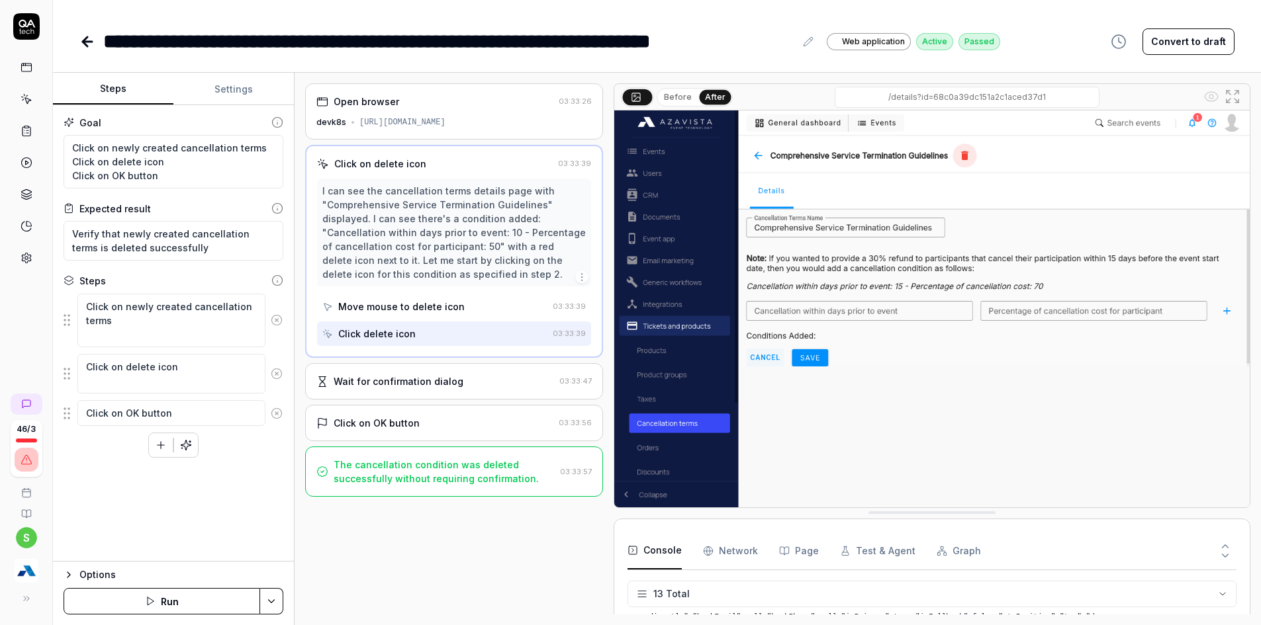
click at [432, 383] on div "Wait for confirmation dialog" at bounding box center [399, 382] width 130 height 14
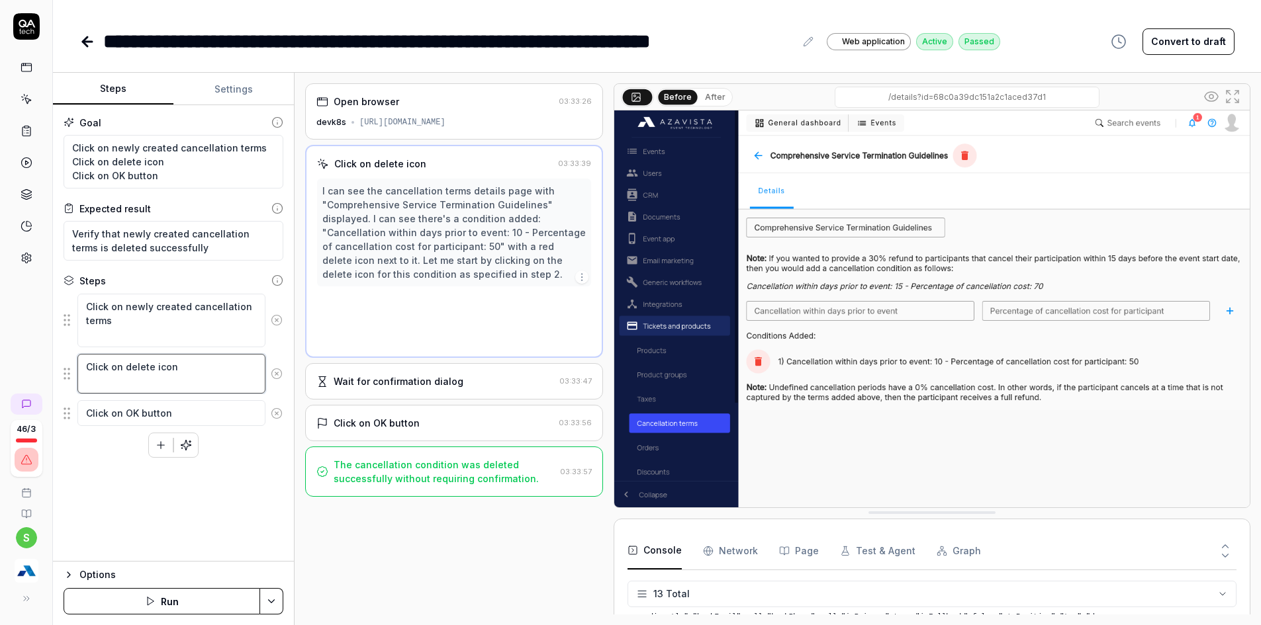
click at [200, 371] on textarea "Click on delete icon" at bounding box center [171, 374] width 188 height 40
click at [209, 248] on textarea "Verify that newly created cancellation terms is deleted successfully" at bounding box center [174, 241] width 220 height 40
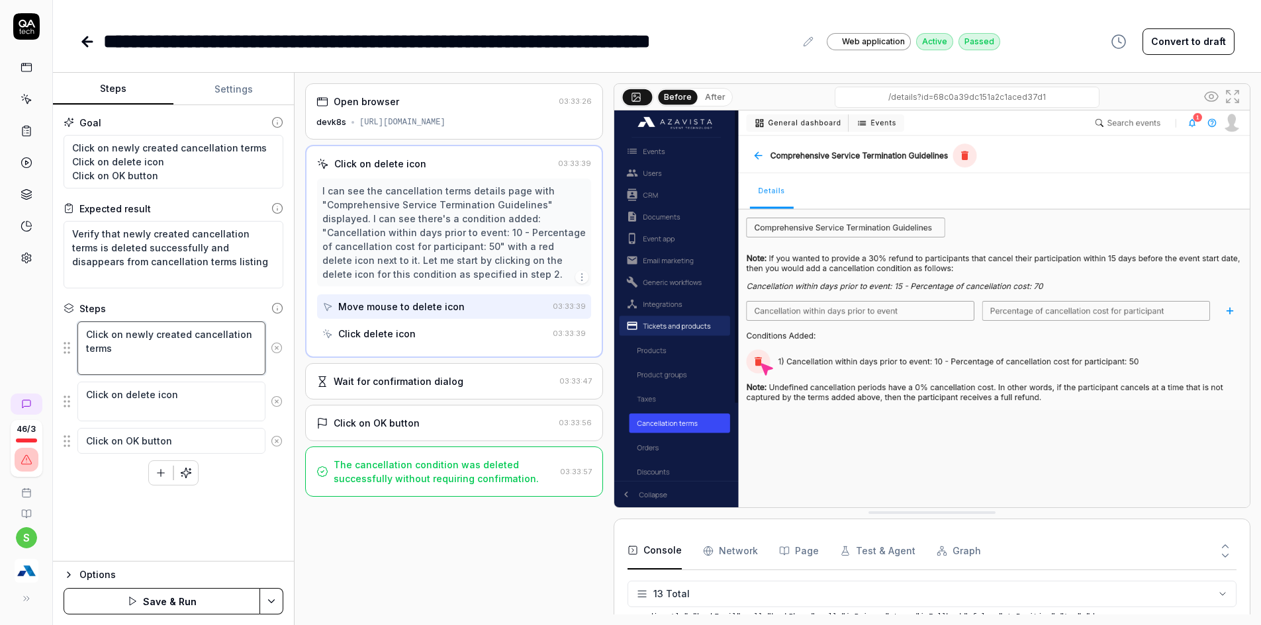
click at [99, 364] on textarea "Click on newly created cancellation terms" at bounding box center [171, 349] width 188 height 54
drag, startPoint x: 132, startPoint y: 346, endPoint x: 88, endPoint y: 321, distance: 50.1
click at [88, 322] on textarea "Click on newly created cancellation terms" at bounding box center [171, 342] width 188 height 40
click at [189, 380] on textarea "Click on delete icon" at bounding box center [171, 388] width 188 height 40
click at [166, 394] on textarea "Click on delete icon besides the Cancellation terms name" at bounding box center [171, 395] width 188 height 54
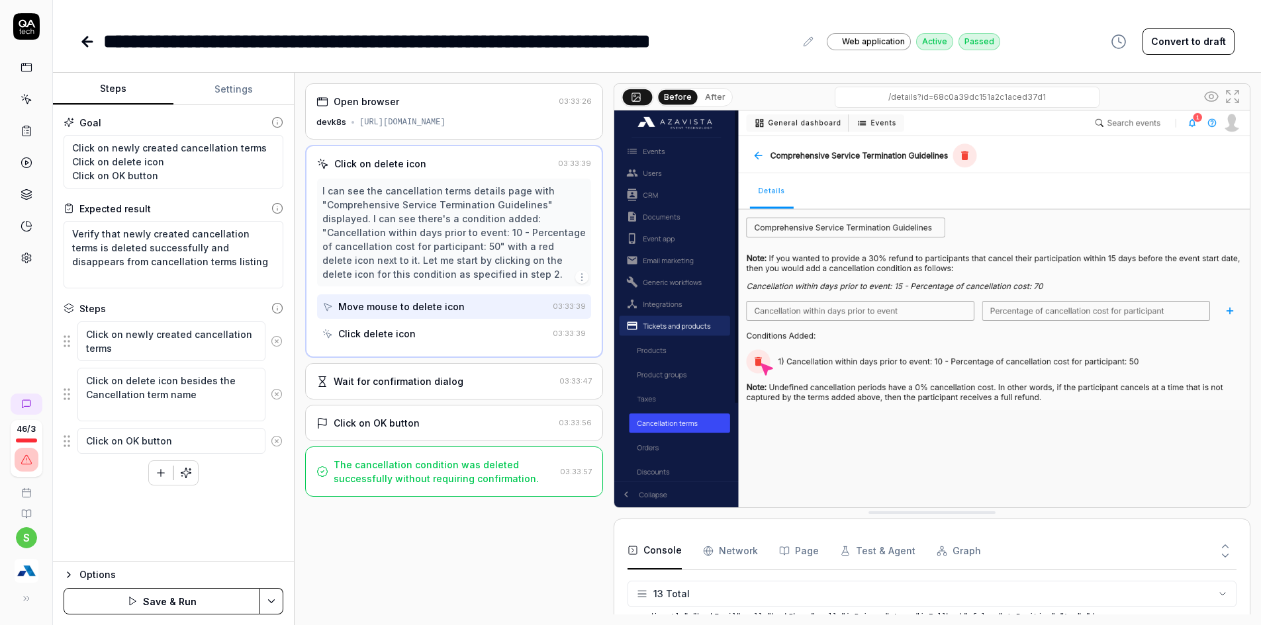
click at [214, 534] on div "Goal Click on newly created cancellation terms Click on delete icon Click on OK…" at bounding box center [173, 333] width 241 height 457
click at [122, 411] on textarea "Click on delete icon besides the Cancellation term name" at bounding box center [171, 395] width 188 height 54
click at [265, 588] on div "Options Save & Run" at bounding box center [173, 593] width 241 height 64
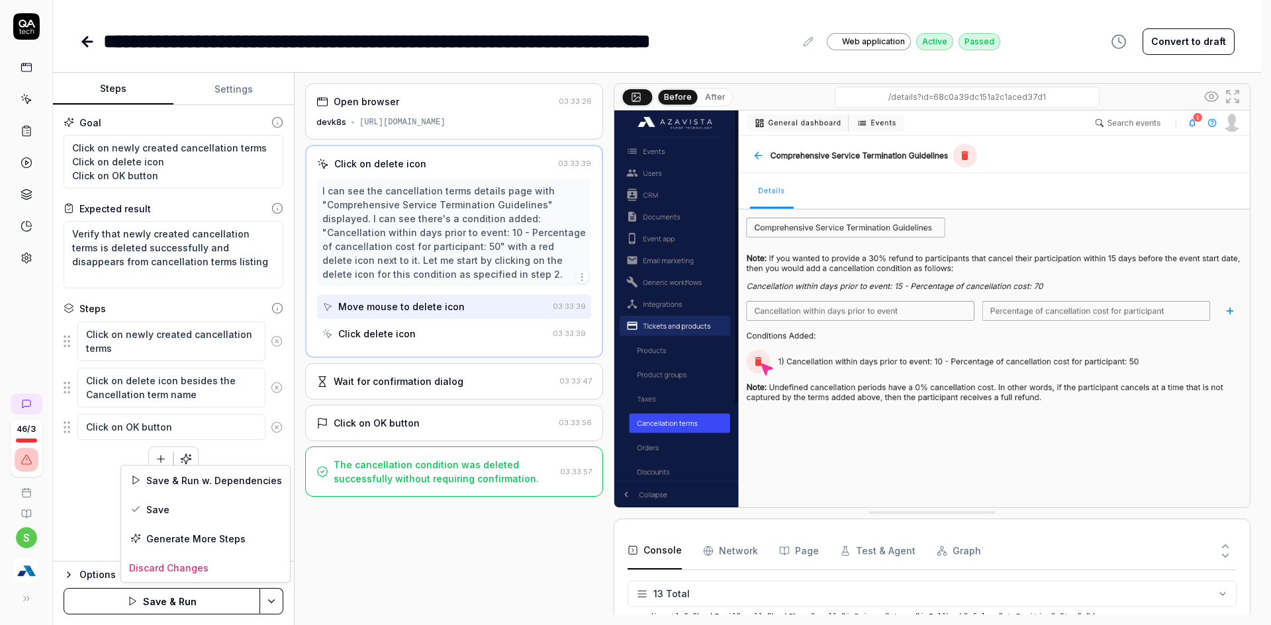
click at [266, 602] on html "**********" at bounding box center [635, 277] width 1271 height 728
click at [167, 508] on div "Save" at bounding box center [205, 509] width 169 height 29
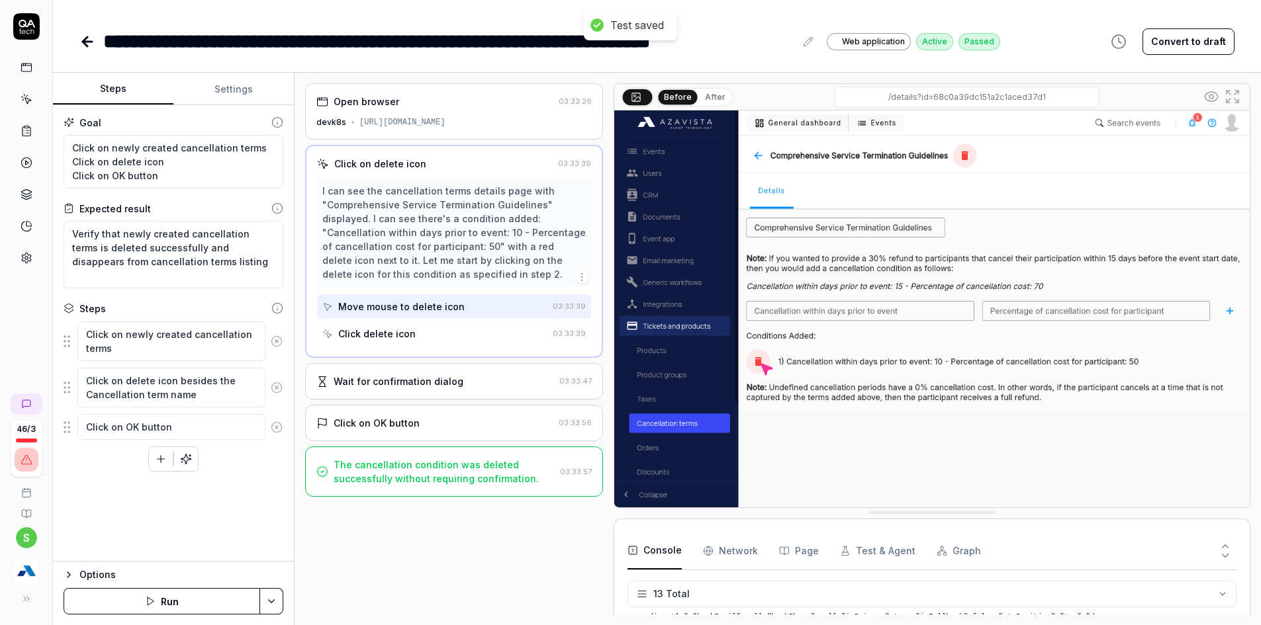
click at [272, 598] on html "**********" at bounding box center [630, 277] width 1261 height 728
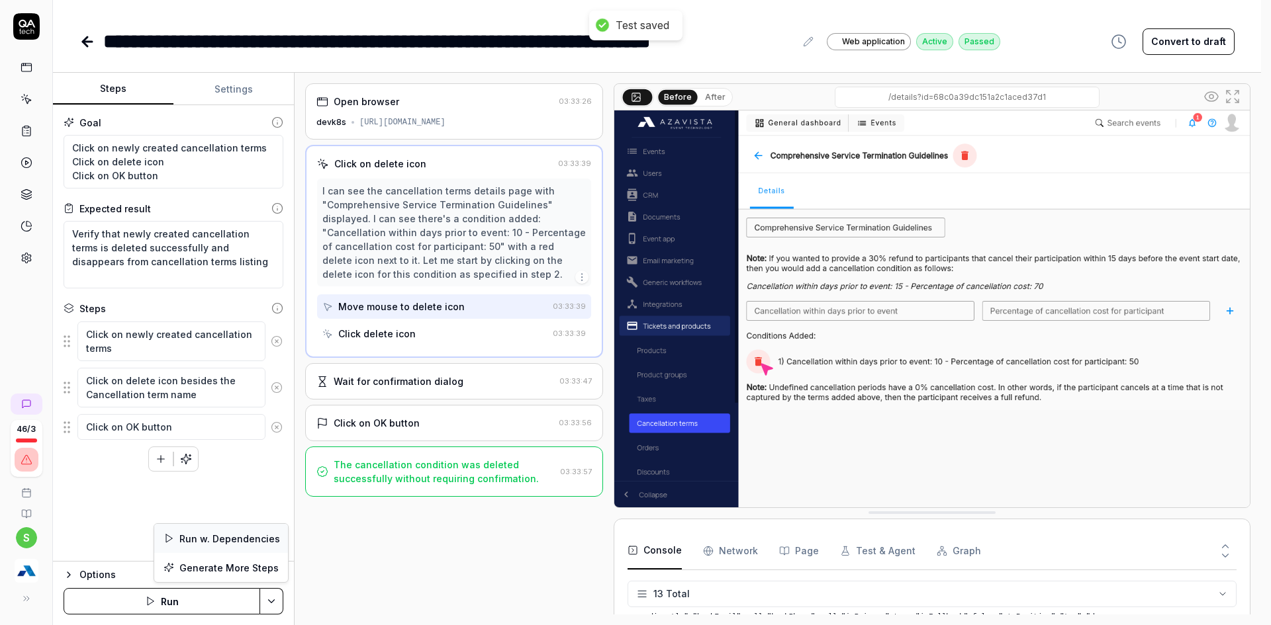
click at [204, 537] on div "Run w. Dependencies" at bounding box center [221, 538] width 134 height 29
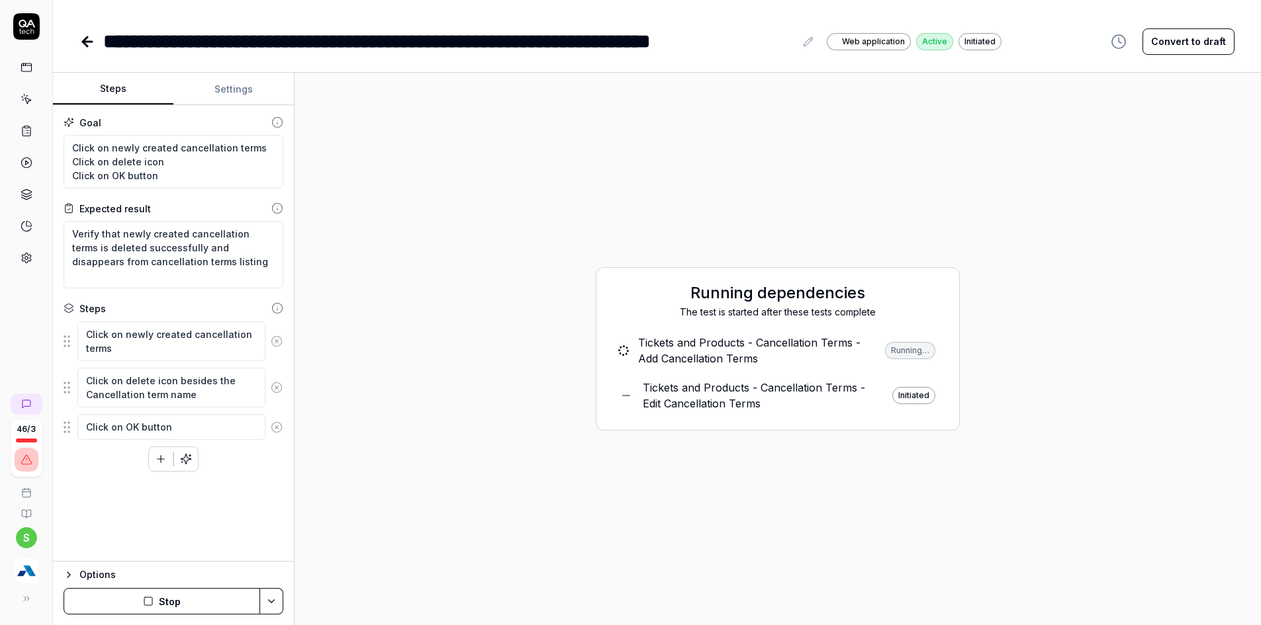
click at [160, 604] on button "Stop" at bounding box center [162, 601] width 197 height 26
click at [262, 91] on button "Settings" at bounding box center [233, 89] width 120 height 32
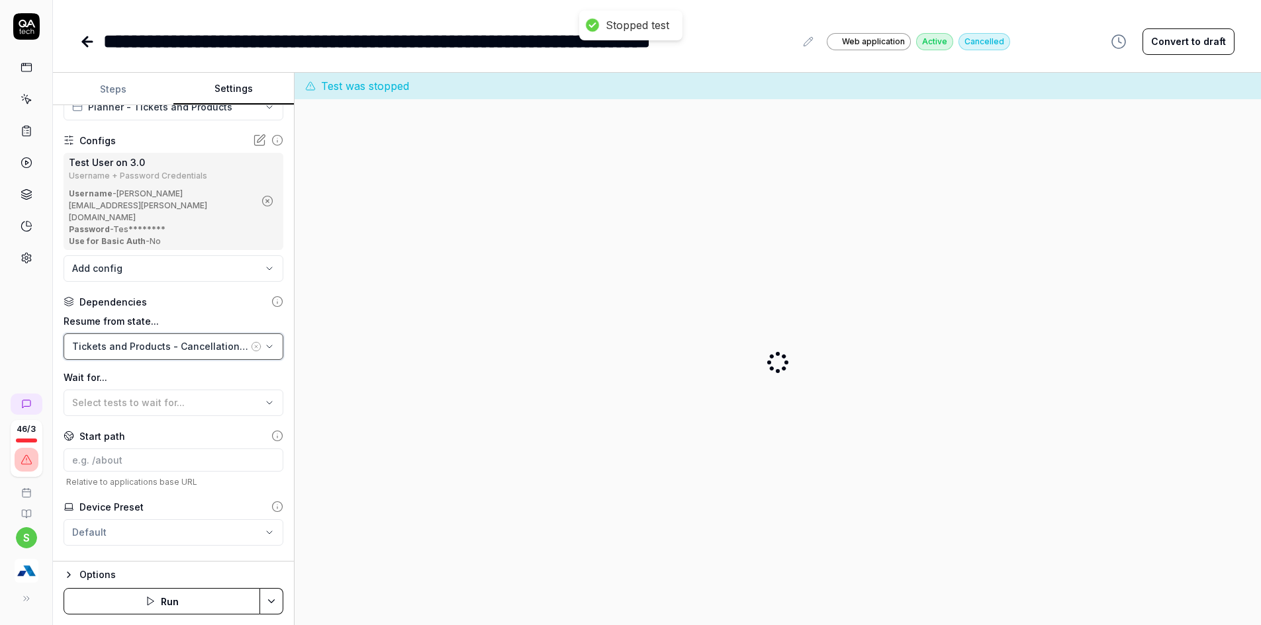
click at [210, 340] on div "Tickets and Products - Cancellation Terms - Edit Cancellation Terms" at bounding box center [160, 347] width 176 height 14
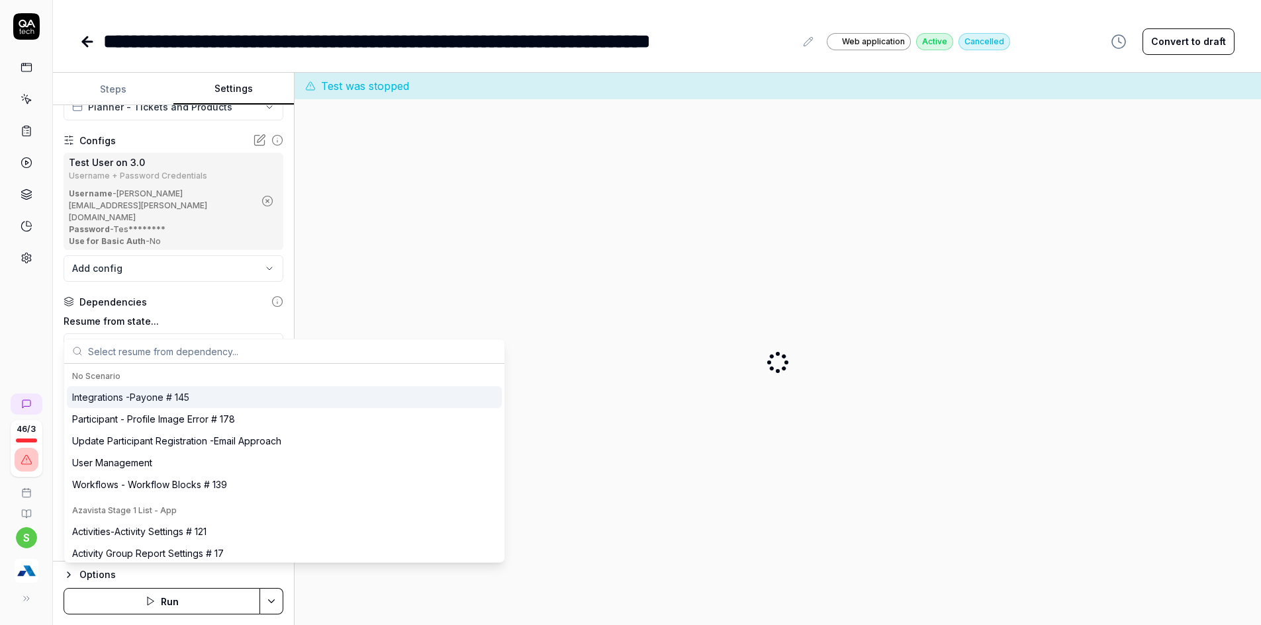
click at [251, 342] on icon "button" at bounding box center [256, 347] width 11 height 11
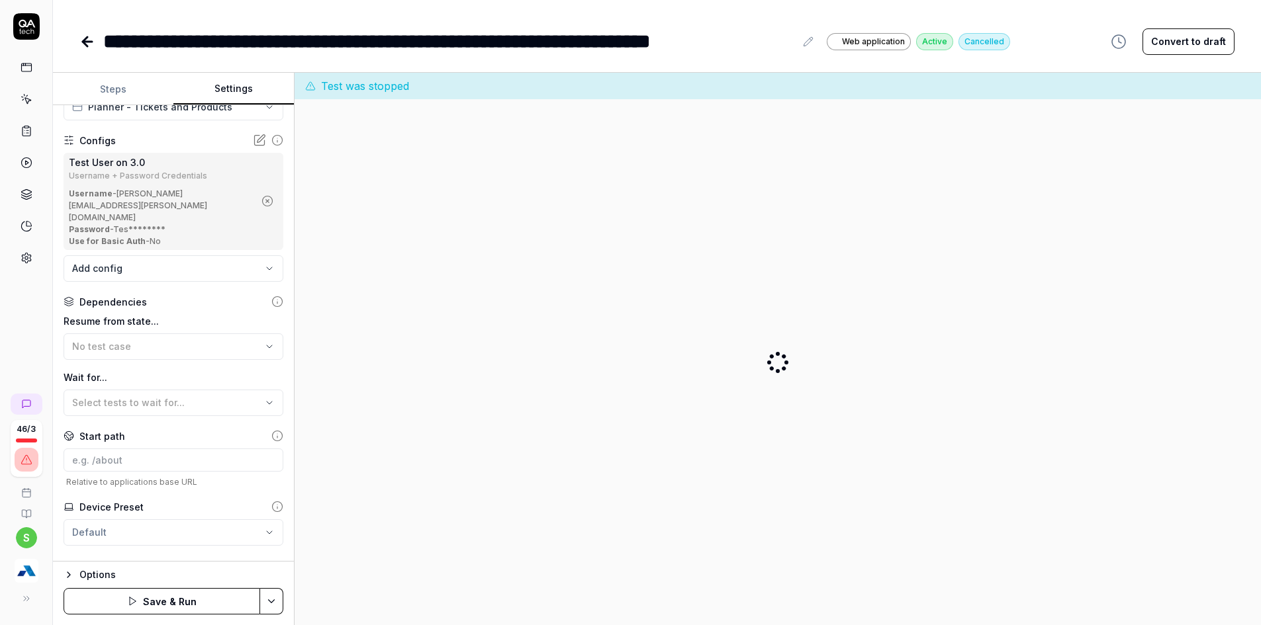
click at [171, 371] on label "Wait for..." at bounding box center [174, 378] width 220 height 14
click at [264, 342] on icon "button" at bounding box center [269, 347] width 11 height 11
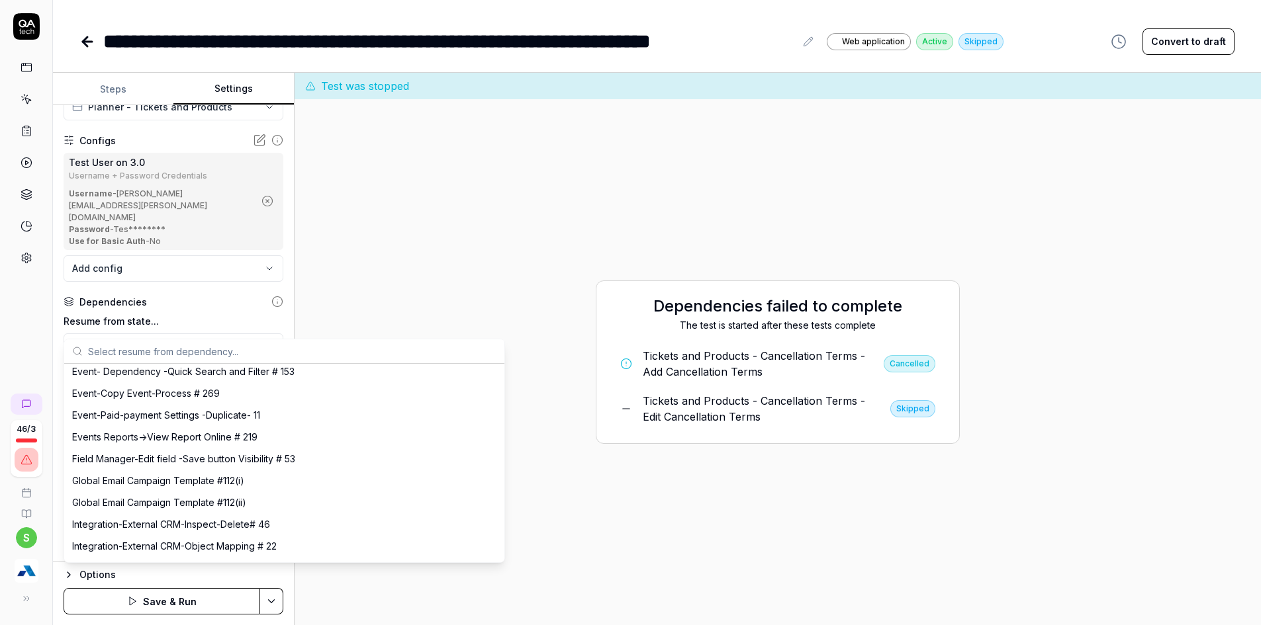
scroll to position [993, 0]
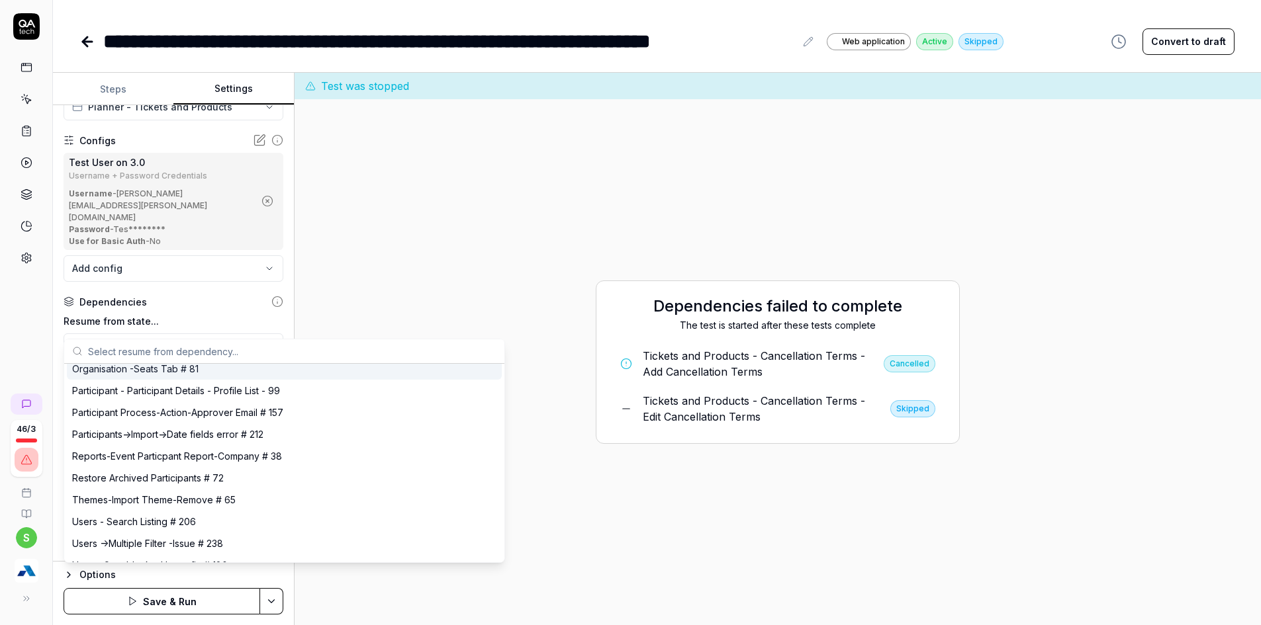
click at [244, 358] on input "text" at bounding box center [292, 352] width 408 height 24
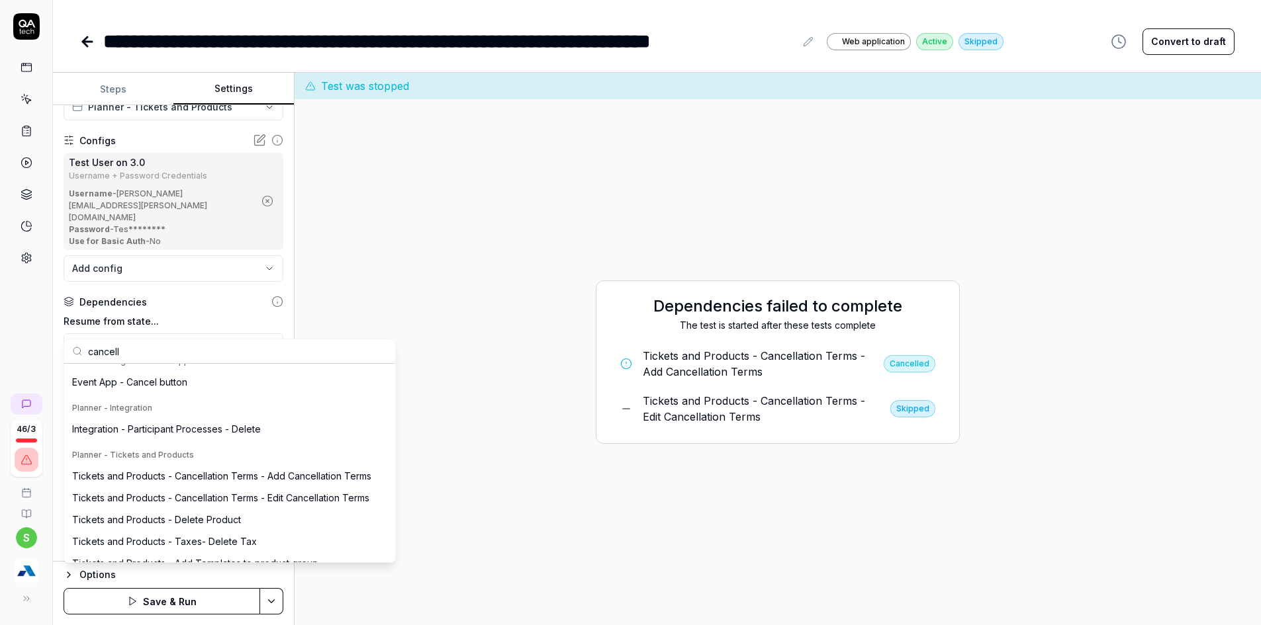
scroll to position [167, 0]
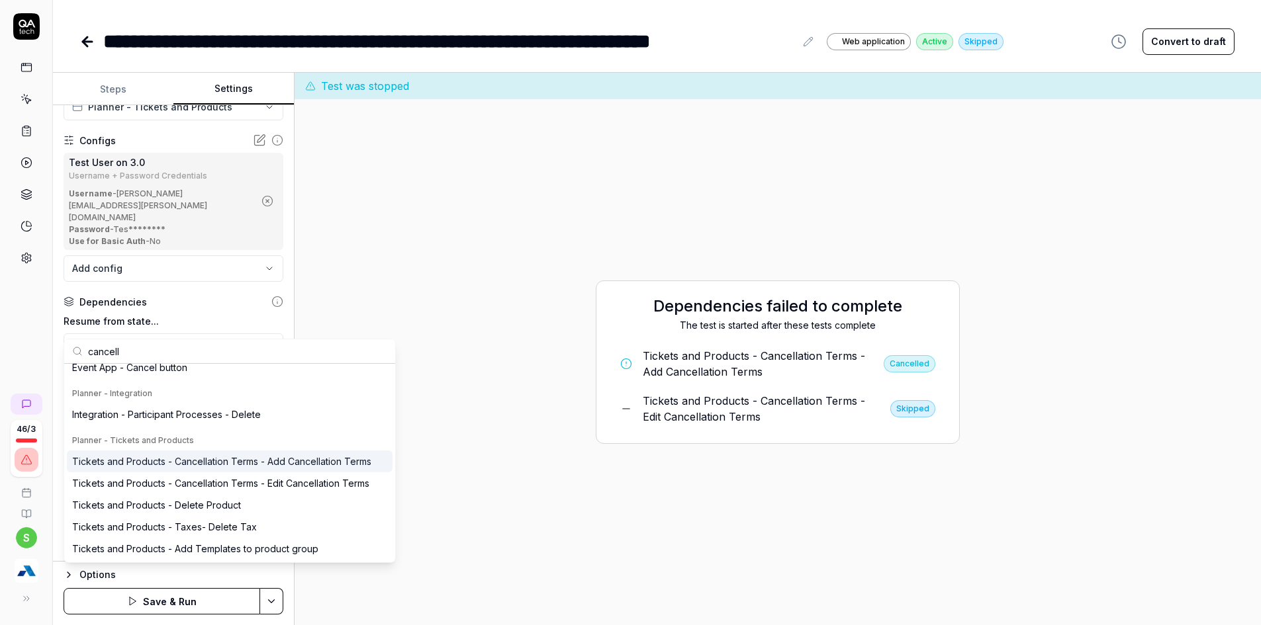
click at [223, 457] on div "Tickets and Products - Cancellation Terms - Add Cancellation Terms" at bounding box center [221, 462] width 299 height 14
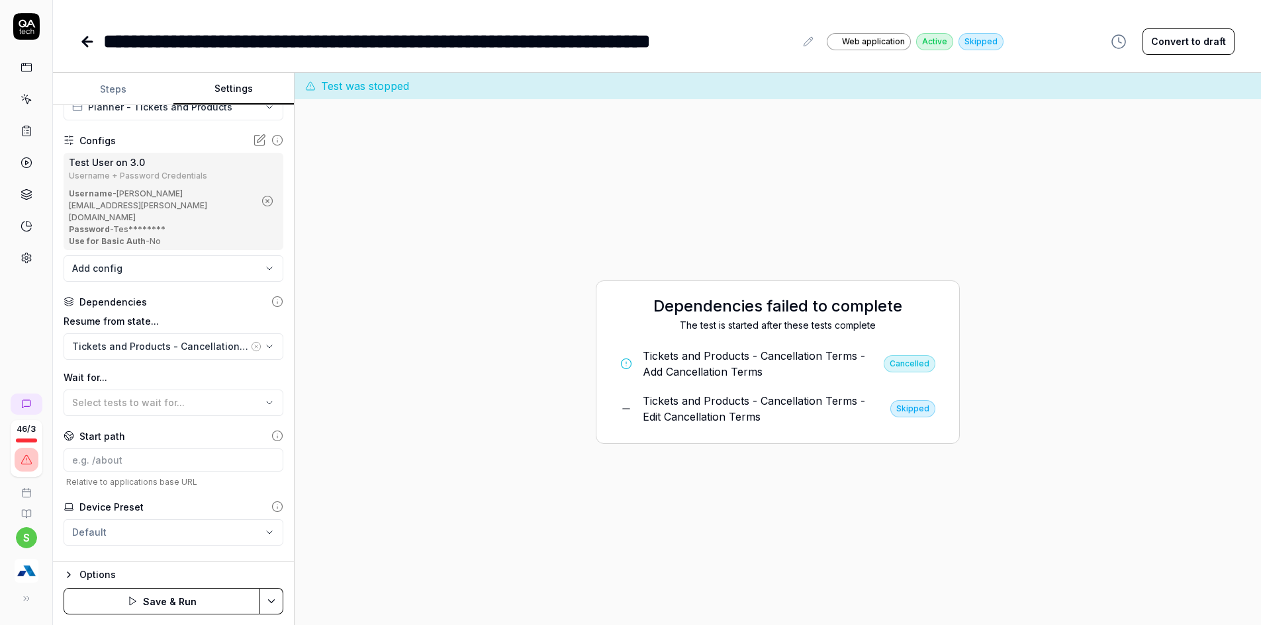
click at [21, 299] on div "46 / 3 s" at bounding box center [26, 312] width 53 height 625
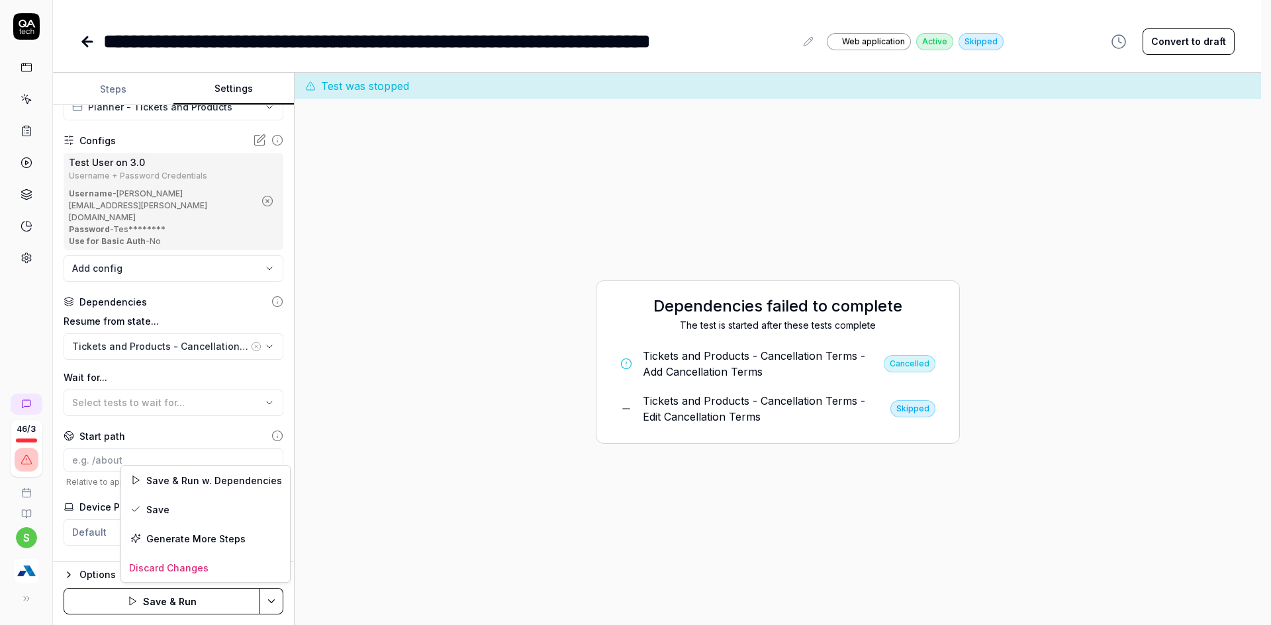
click at [275, 598] on html "**********" at bounding box center [635, 277] width 1271 height 728
click at [144, 498] on div "Save" at bounding box center [205, 509] width 169 height 29
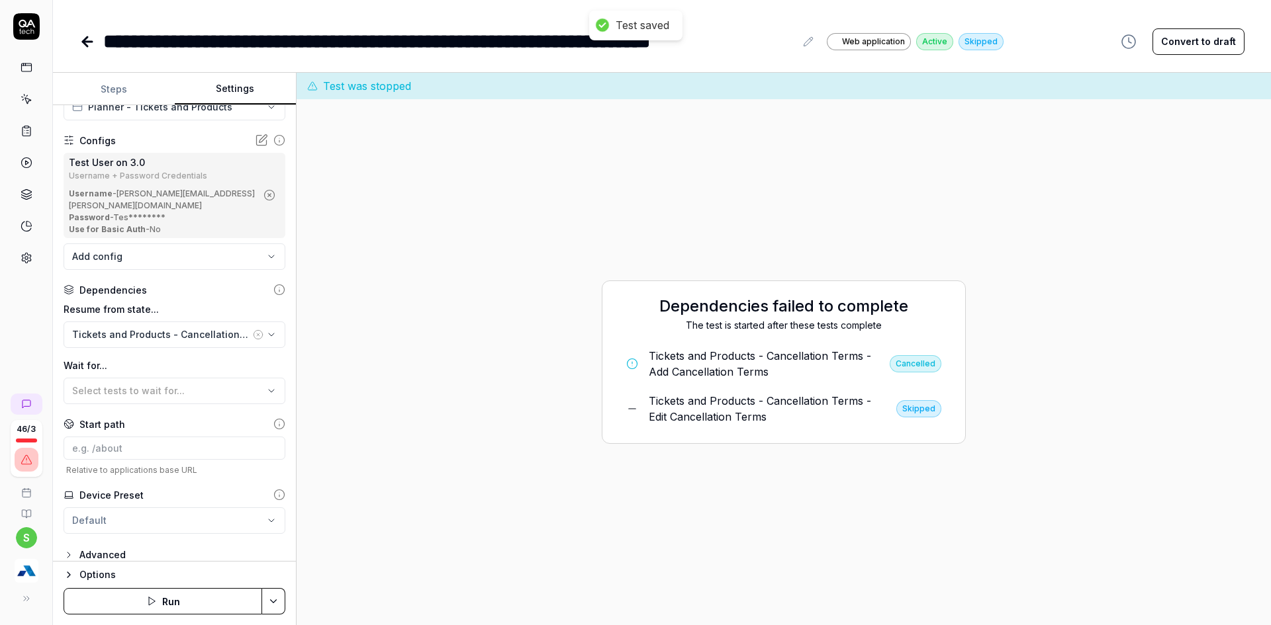
click at [277, 602] on html "**********" at bounding box center [635, 277] width 1271 height 728
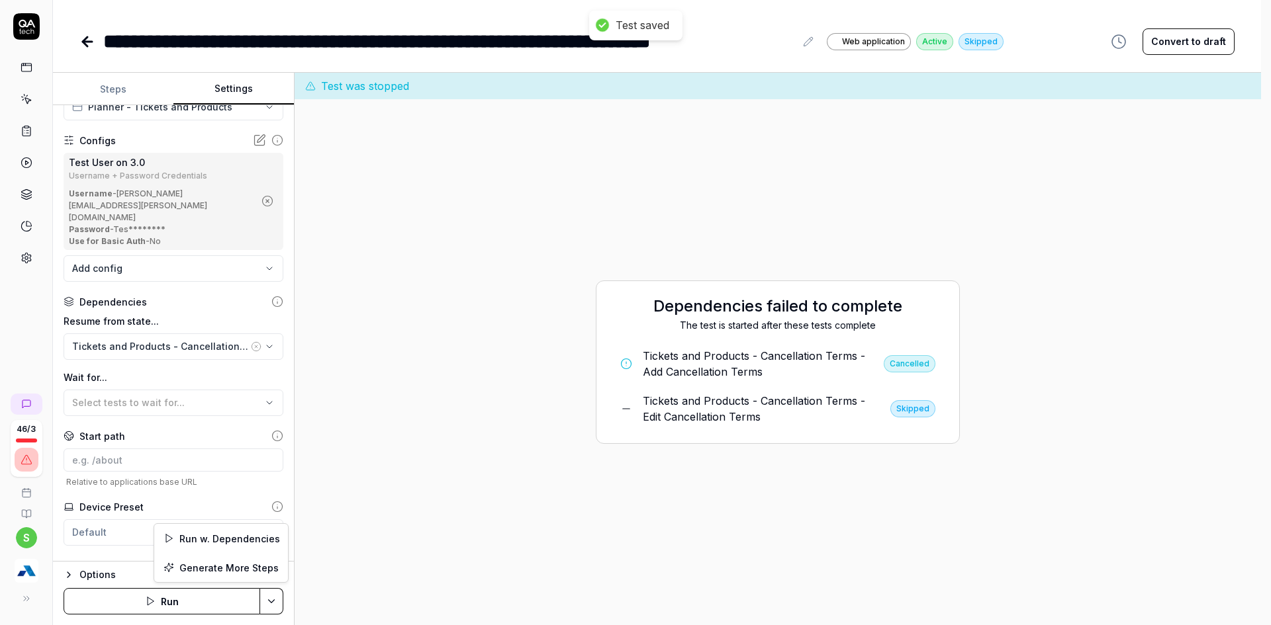
click at [236, 545] on div "Run w. Dependencies" at bounding box center [221, 538] width 134 height 29
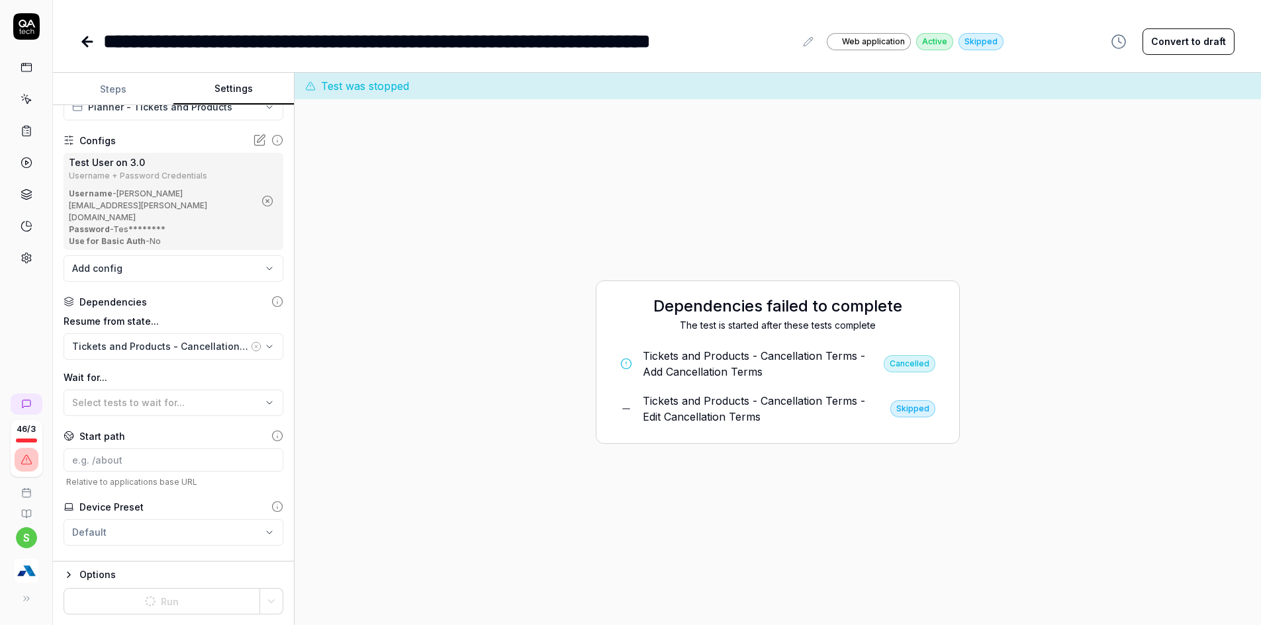
click at [111, 90] on button "Steps" at bounding box center [113, 89] width 120 height 32
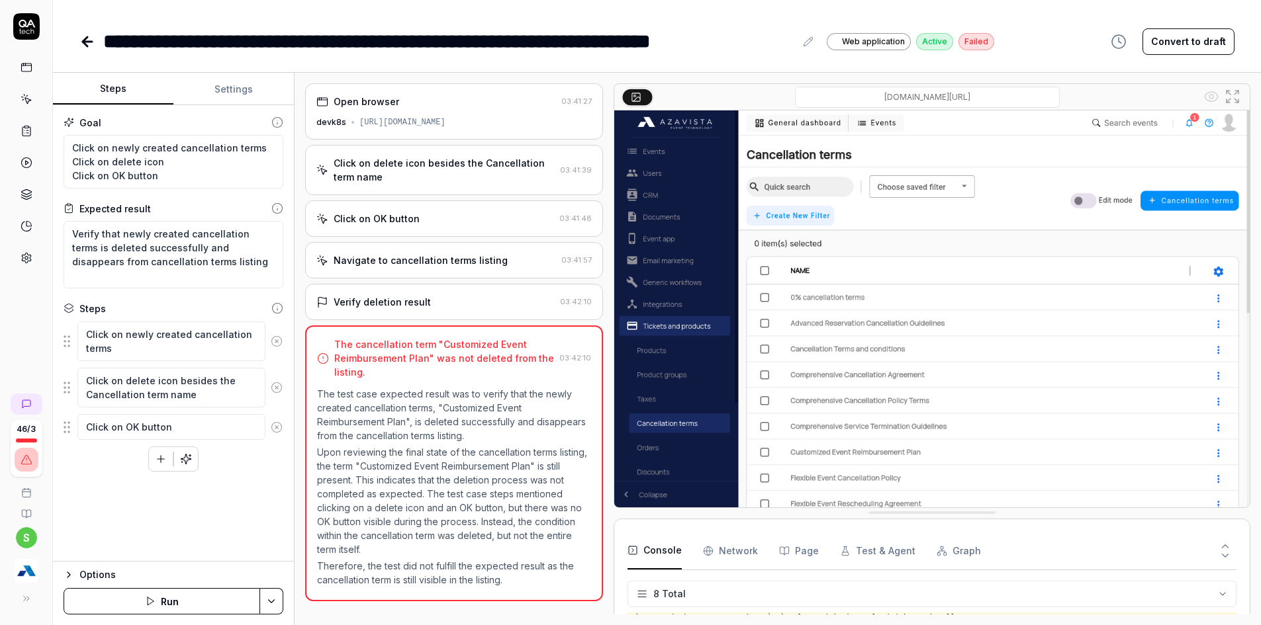
click at [443, 265] on div "Navigate to cancellation terms listing" at bounding box center [421, 261] width 174 height 14
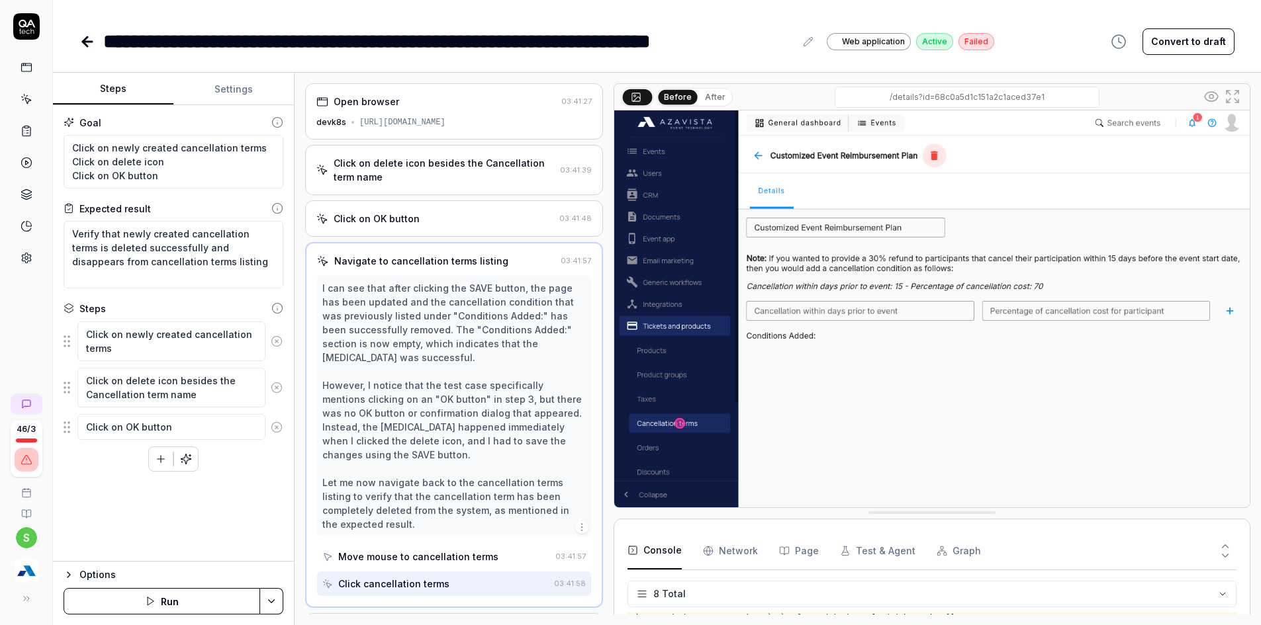
click at [433, 217] on div "Click on OK button" at bounding box center [435, 219] width 238 height 14
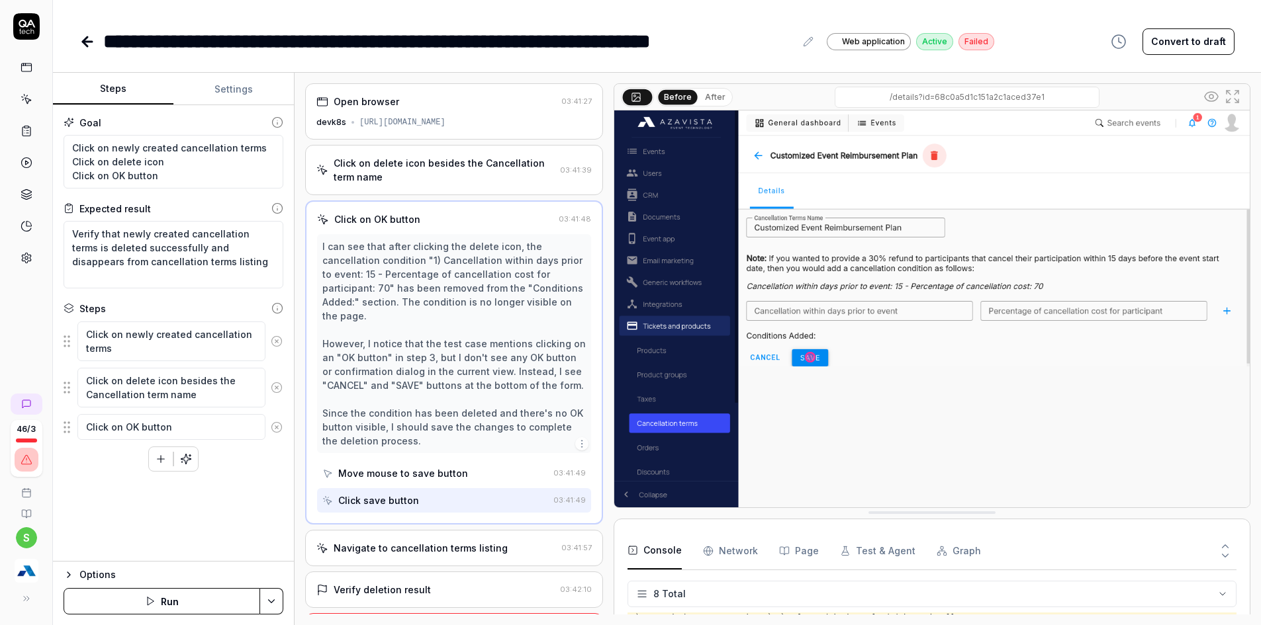
click at [428, 171] on div "Click on delete icon besides the Cancellation term name" at bounding box center [444, 170] width 221 height 28
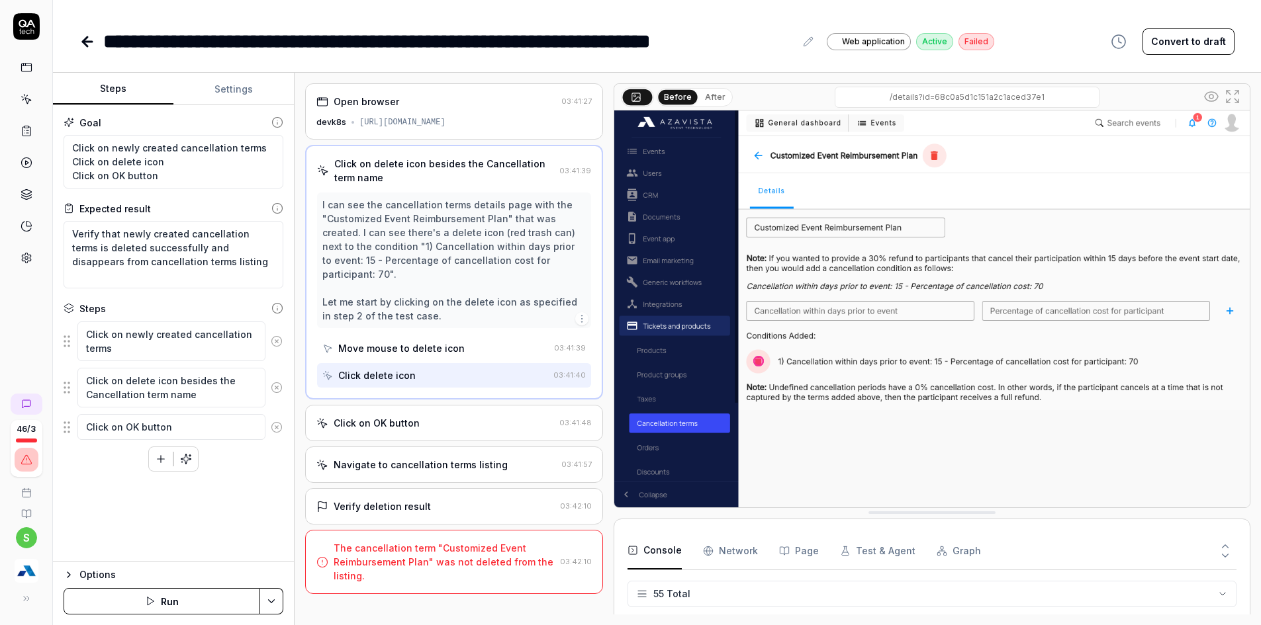
scroll to position [1957, 0]
click at [441, 541] on div "The cancellation term "Customized Event Reimbursement Plan" was not deleted fro…" at bounding box center [444, 562] width 221 height 42
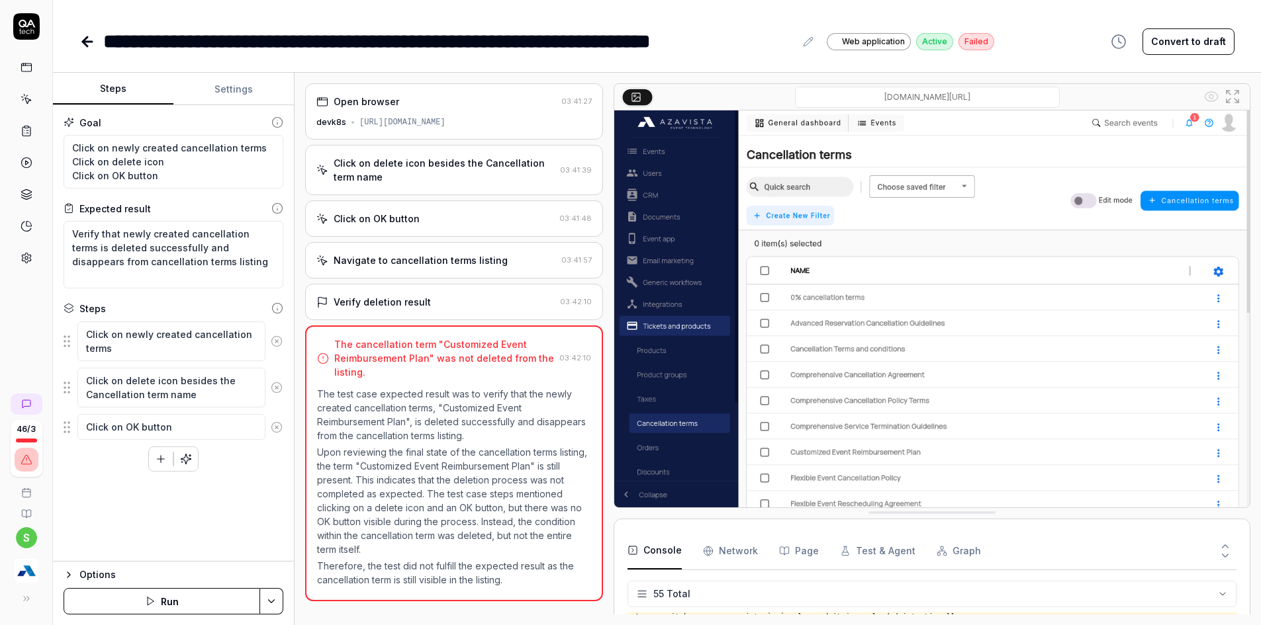
click at [373, 269] on div "Navigate to cancellation terms listing 03:41:57" at bounding box center [454, 260] width 298 height 36
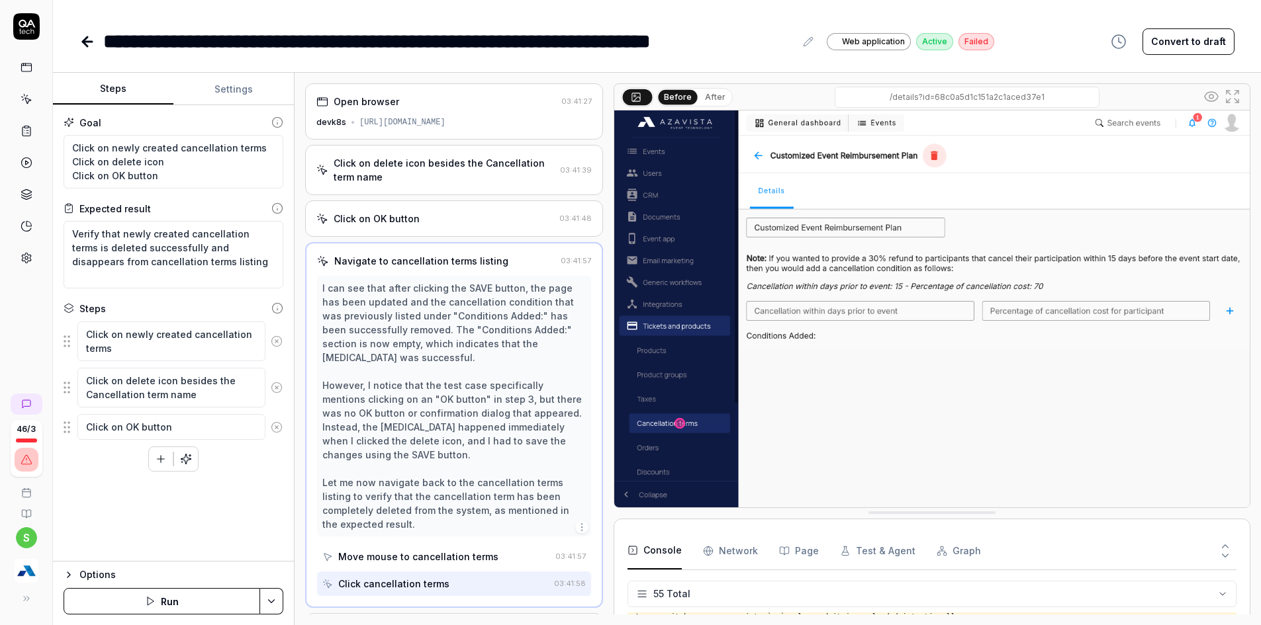
click at [424, 224] on div "Click on OK button" at bounding box center [435, 219] width 238 height 14
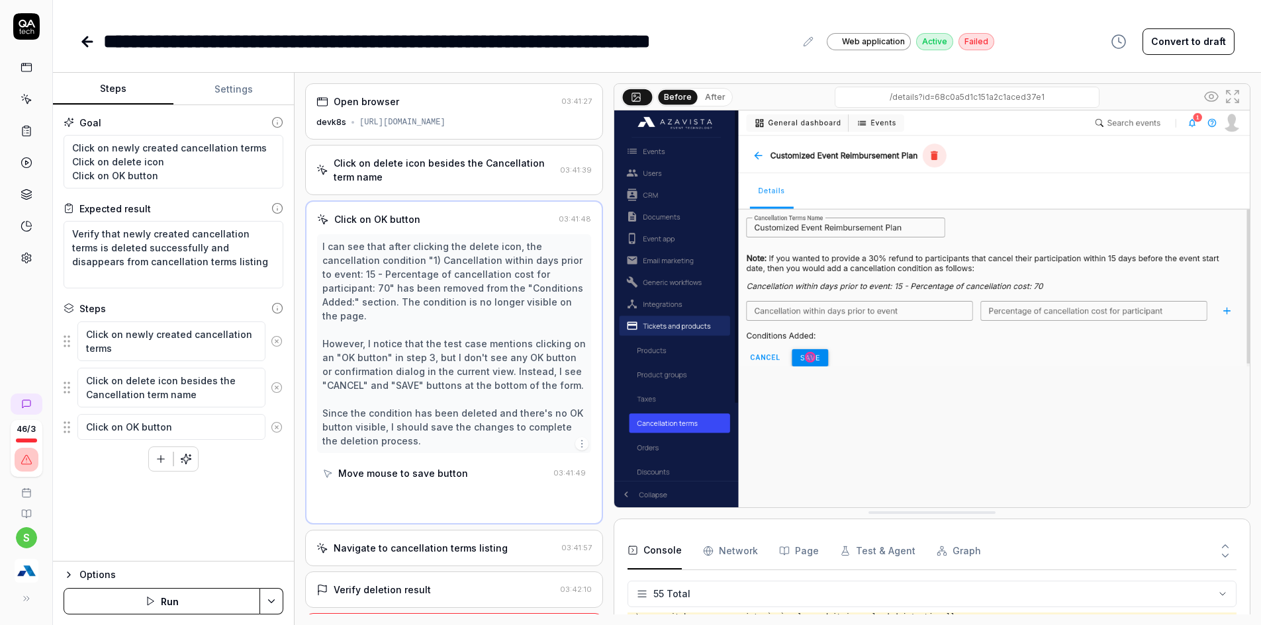
click at [434, 180] on div "Click on delete icon besides the Cancellation term name" at bounding box center [444, 170] width 221 height 28
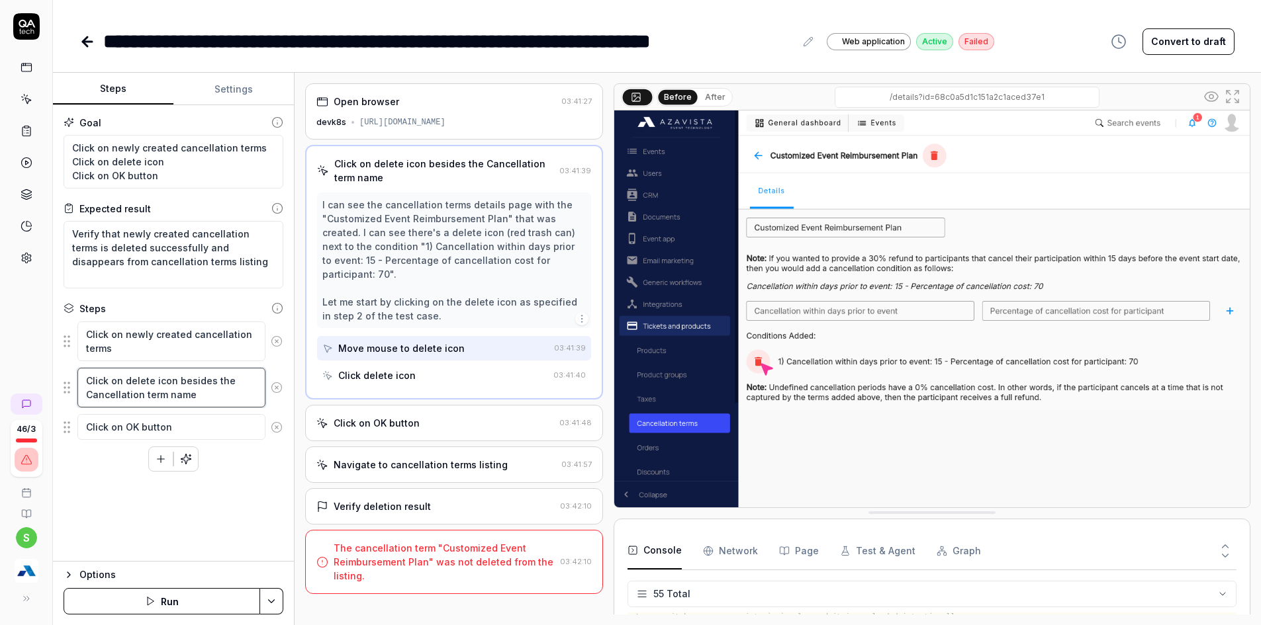
drag, startPoint x: 143, startPoint y: 387, endPoint x: 207, endPoint y: 420, distance: 72.0
click at [157, 392] on textarea "Click on delete icon besides the Cancellation term name" at bounding box center [171, 388] width 188 height 40
click at [181, 389] on textarea "Click on delete icon besides the Cancellation term name" at bounding box center [171, 388] width 188 height 40
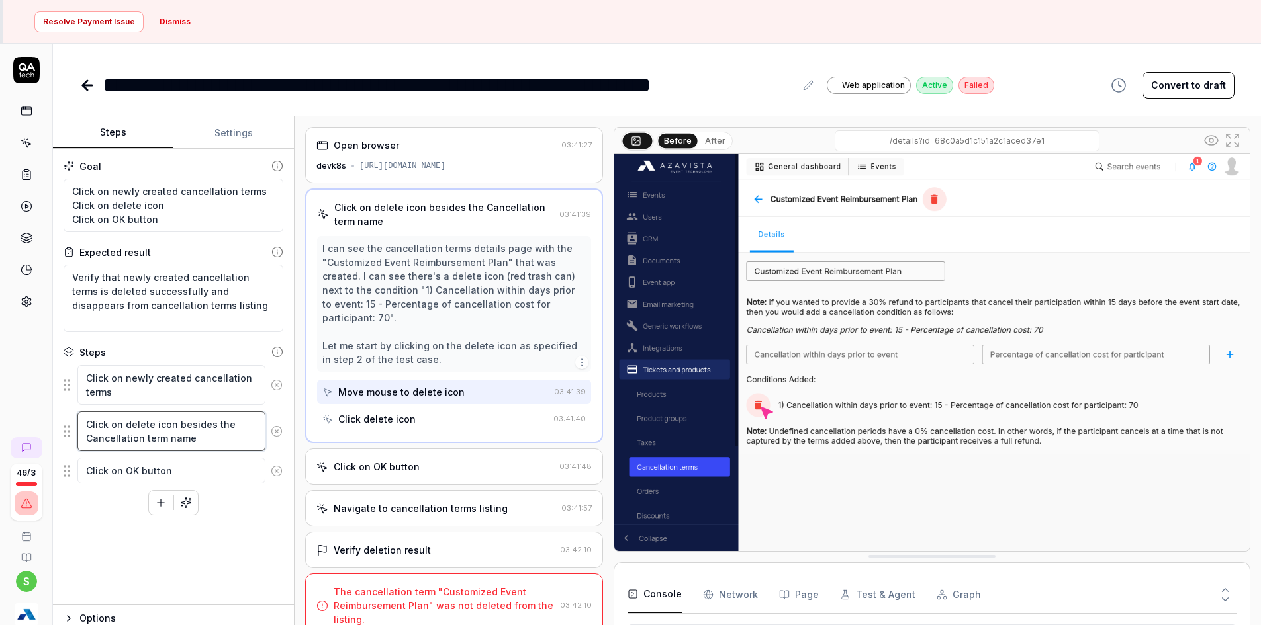
scroll to position [0, 0]
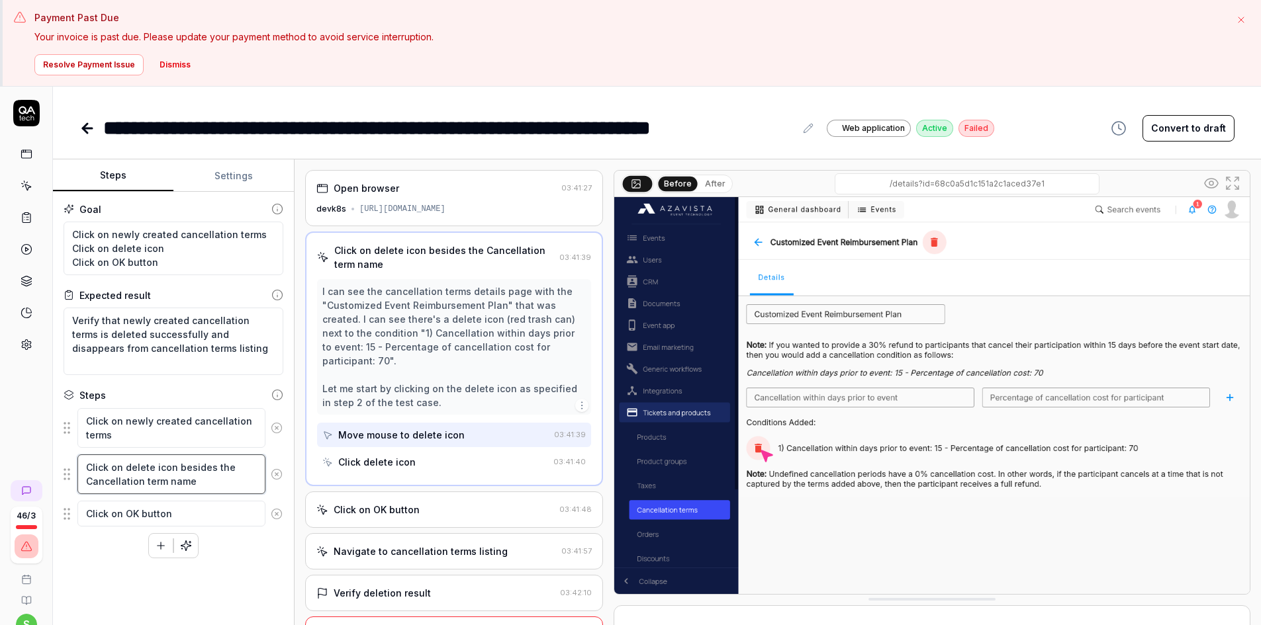
click at [173, 467] on textarea "Click on delete icon besides the Cancellation term name" at bounding box center [171, 475] width 188 height 40
drag, startPoint x: 181, startPoint y: 471, endPoint x: 199, endPoint y: 484, distance: 21.9
click at [199, 484] on textarea "Click on delete icon besides the Cancellation term name" at bounding box center [171, 475] width 188 height 40
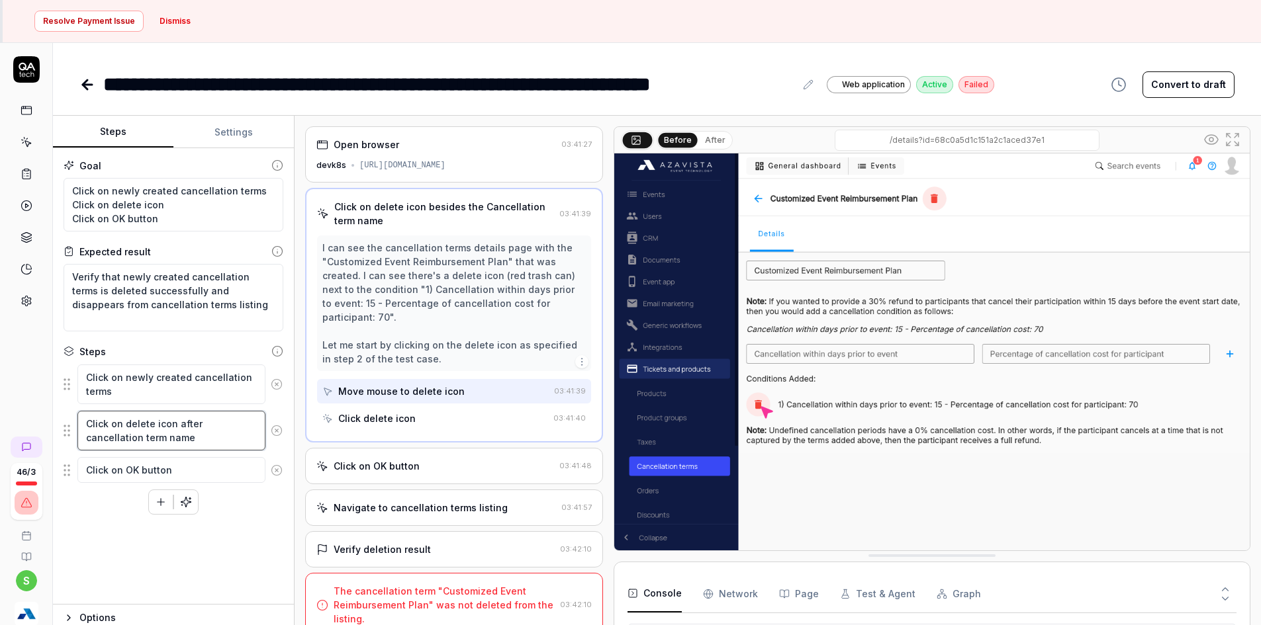
scroll to position [87, 0]
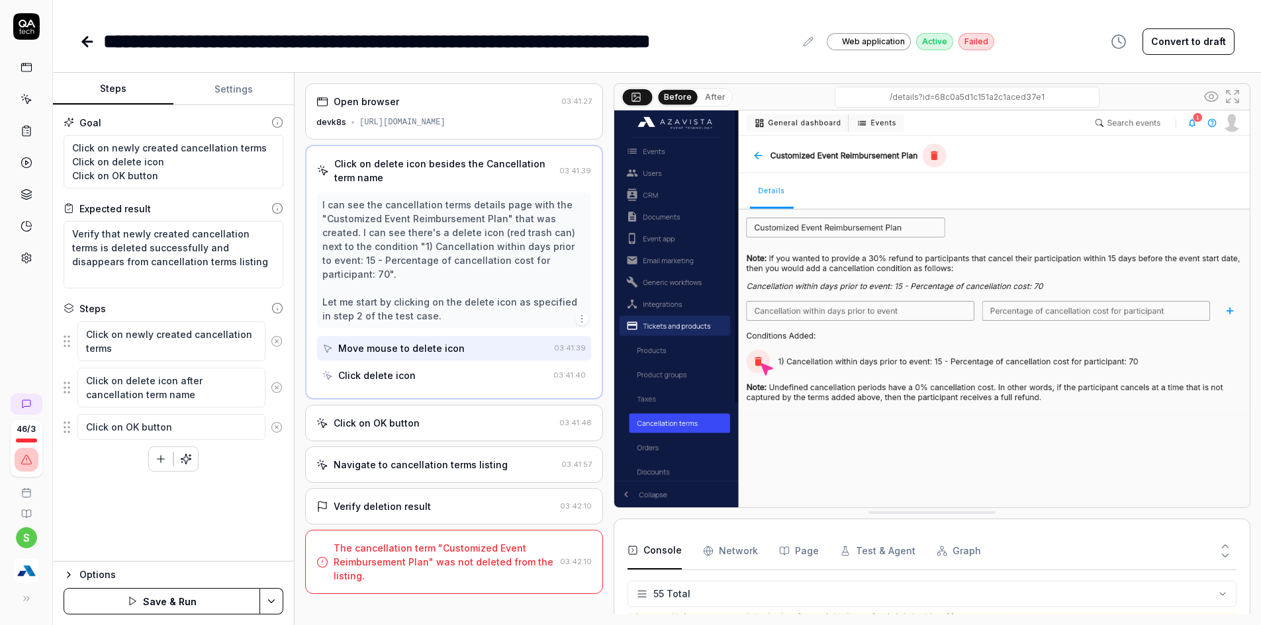
click at [153, 612] on button "Save & Run" at bounding box center [162, 601] width 197 height 26
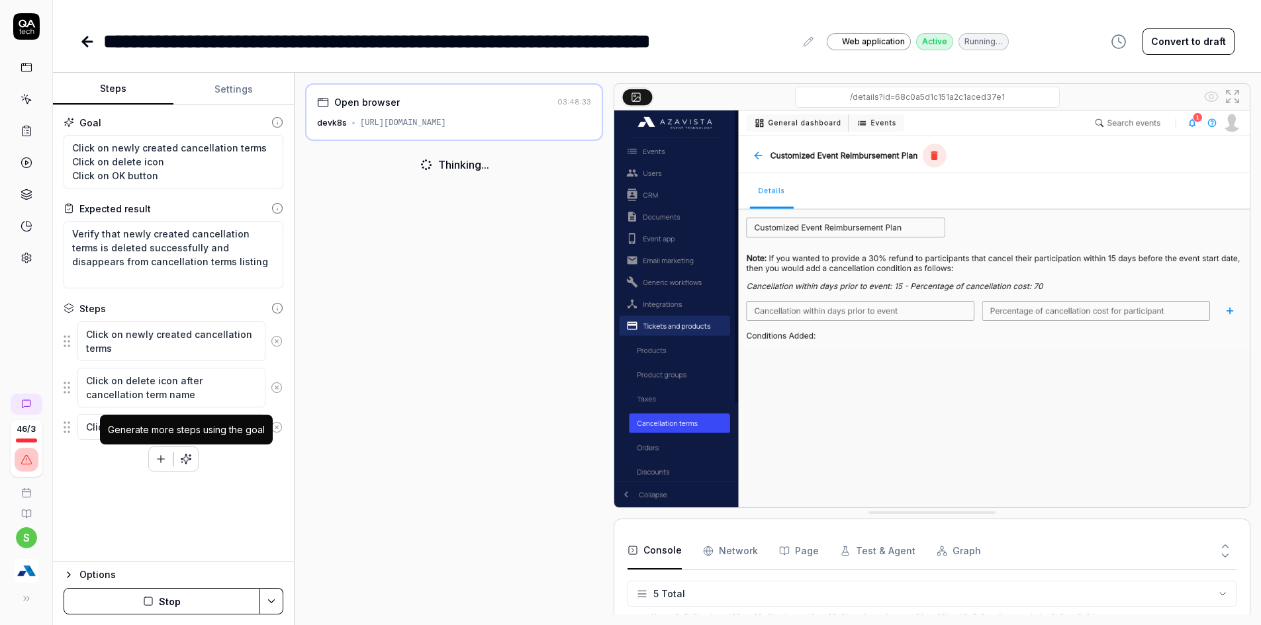
scroll to position [119, 0]
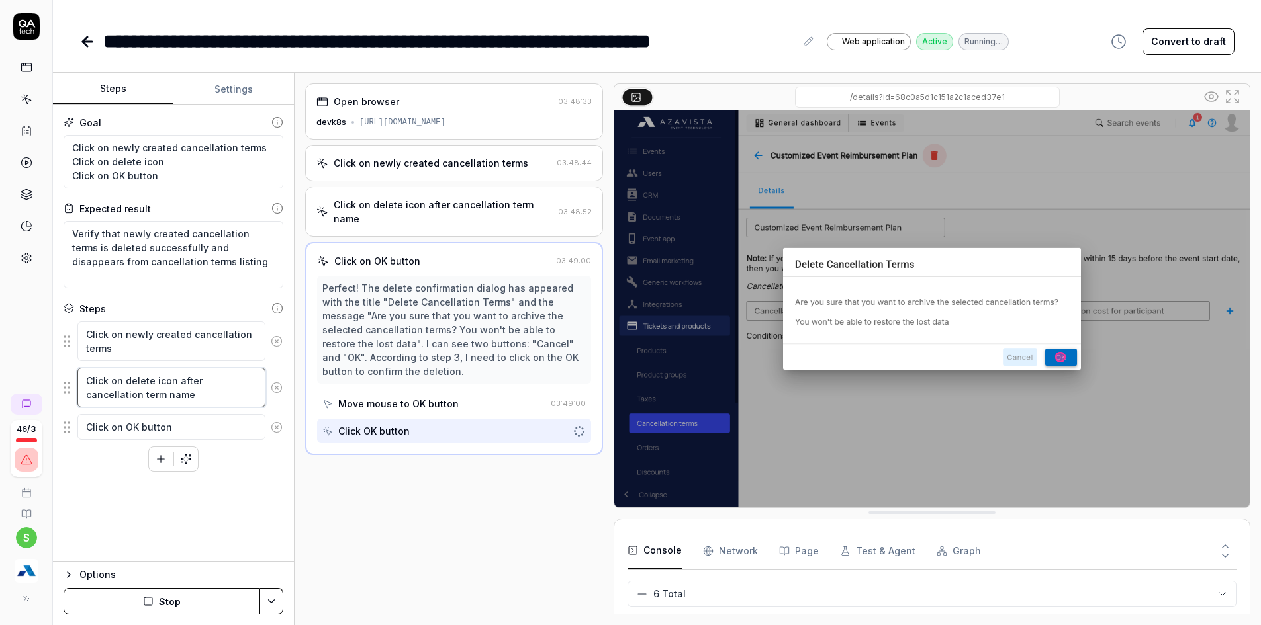
click at [142, 400] on textarea "Click on delete icon after cancellation term name" at bounding box center [171, 388] width 188 height 40
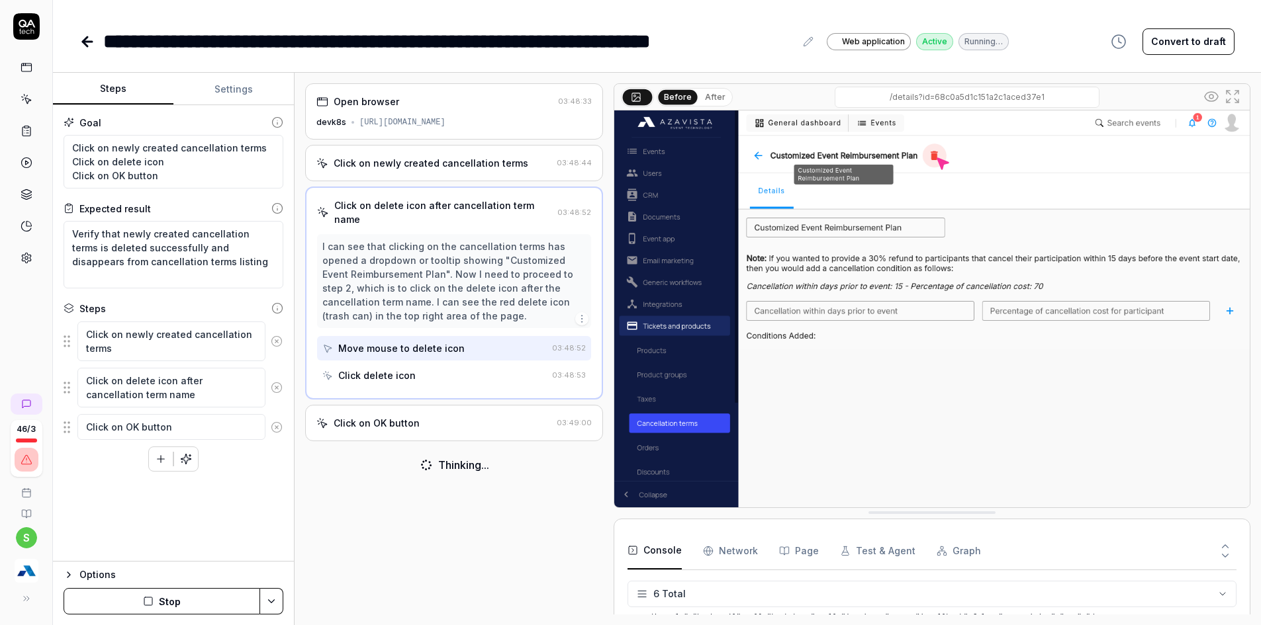
click at [455, 416] on div "Click on OK button" at bounding box center [433, 423] width 235 height 14
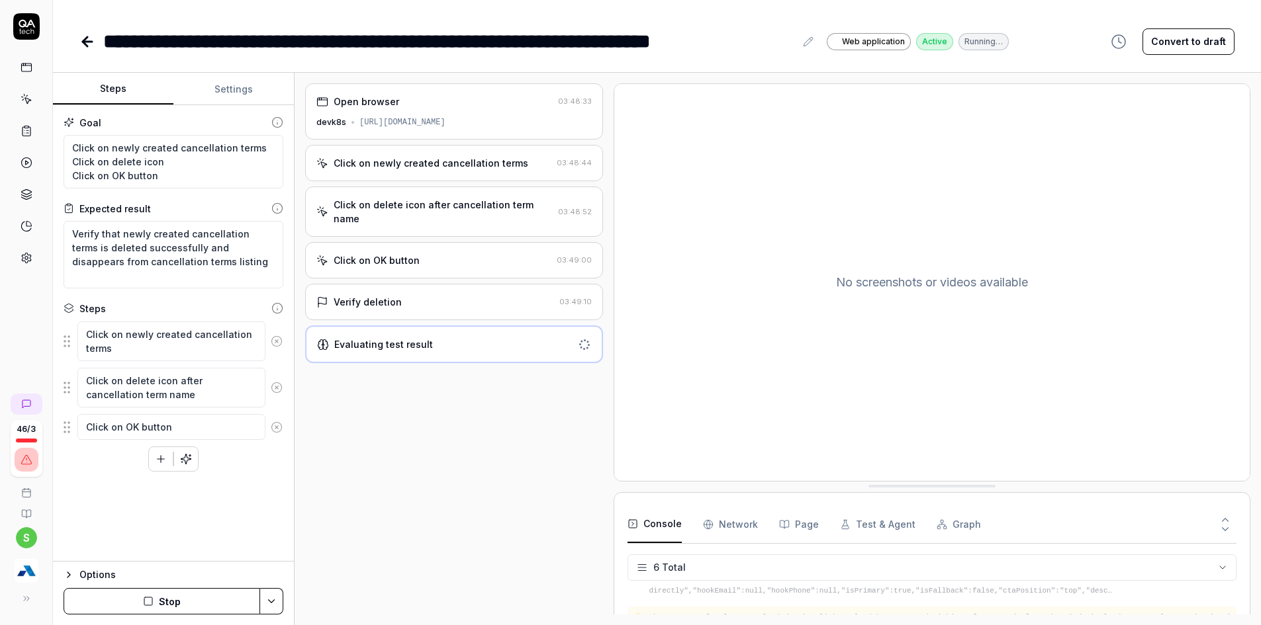
click at [436, 296] on div "Verify deletion 03:49:10" at bounding box center [454, 302] width 298 height 36
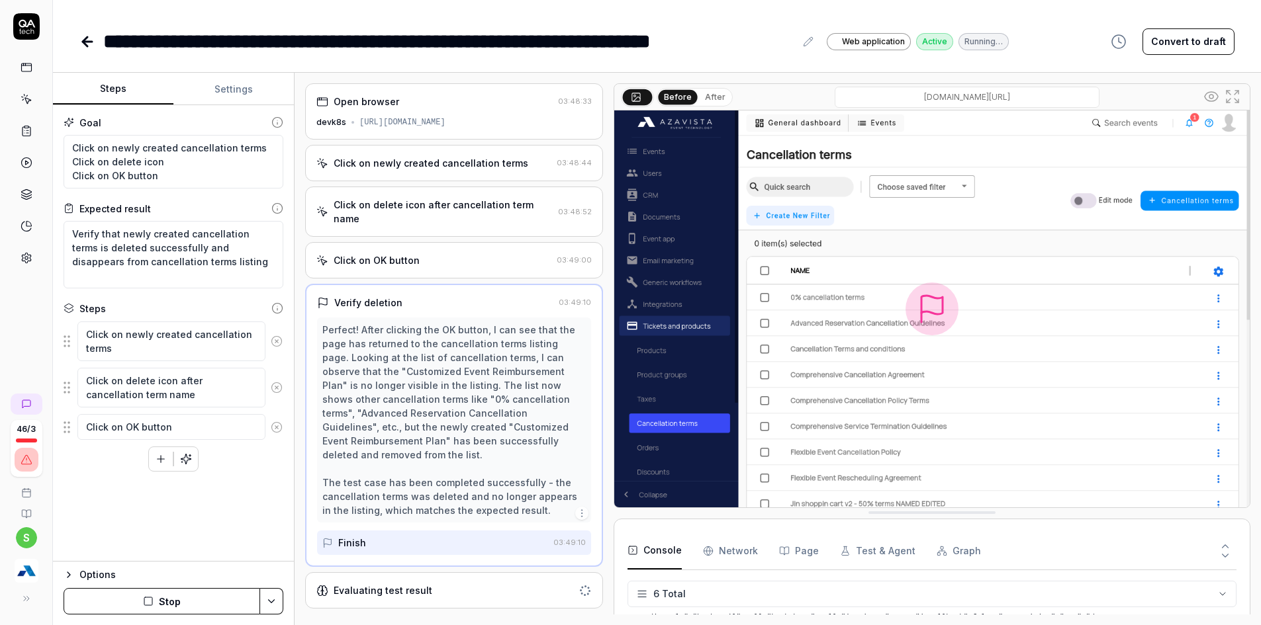
click at [439, 573] on div "Evaluating test result" at bounding box center [454, 591] width 298 height 36
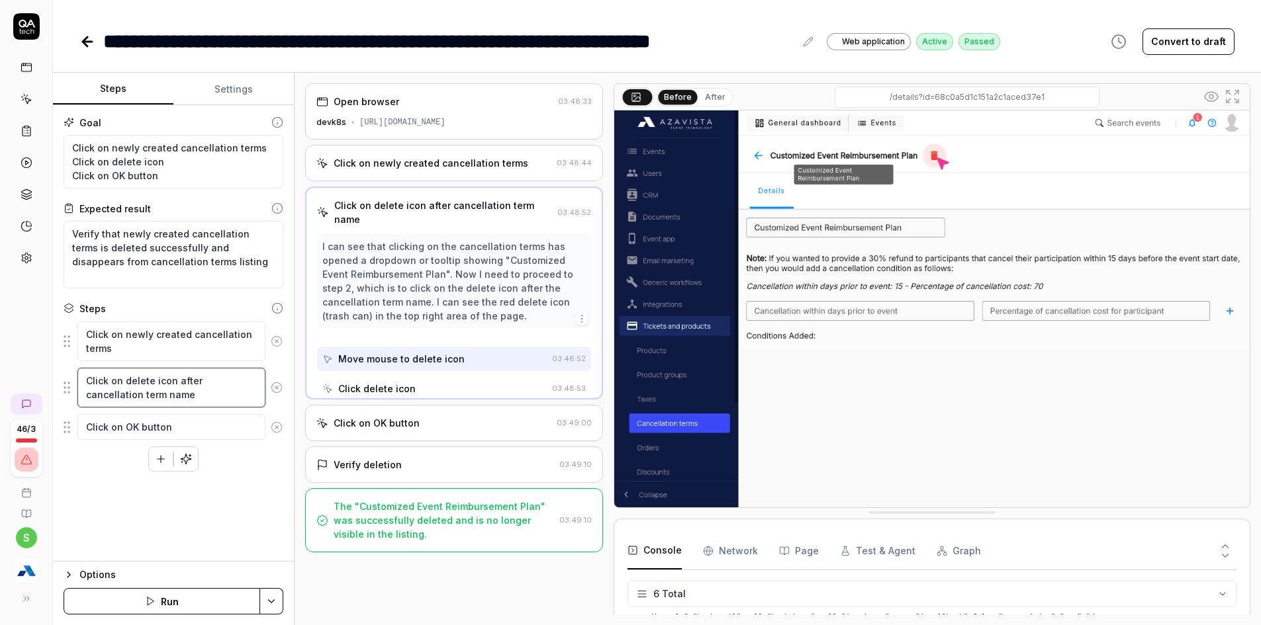
click at [216, 398] on textarea "Click on delete icon after cancellation term name" at bounding box center [171, 388] width 188 height 40
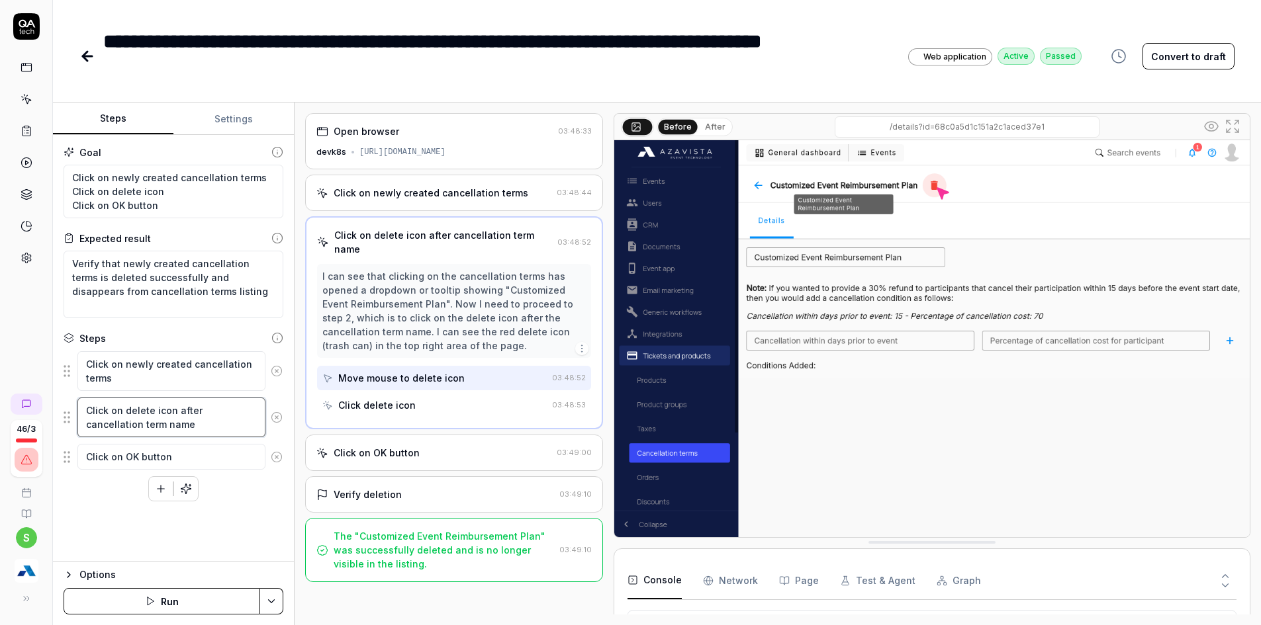
click at [179, 429] on textarea "Click on delete icon after cancellation term name" at bounding box center [171, 418] width 188 height 40
click at [279, 596] on html "**********" at bounding box center [630, 277] width 1261 height 728
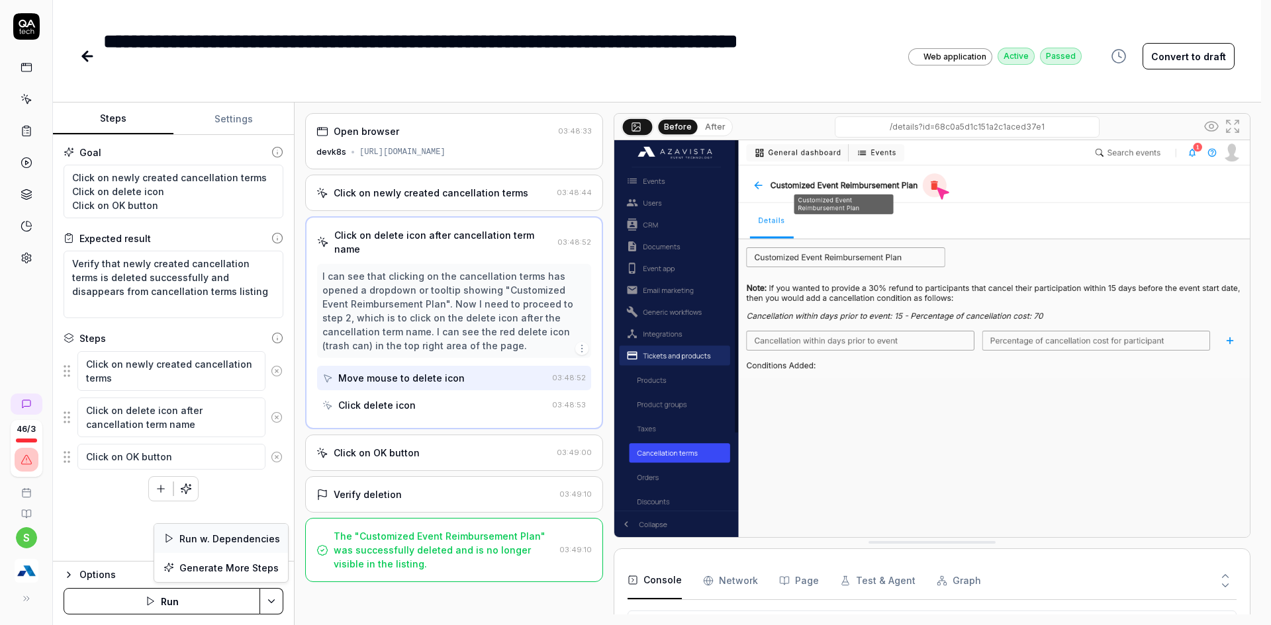
click at [248, 535] on div "Run w. Dependencies" at bounding box center [221, 538] width 134 height 29
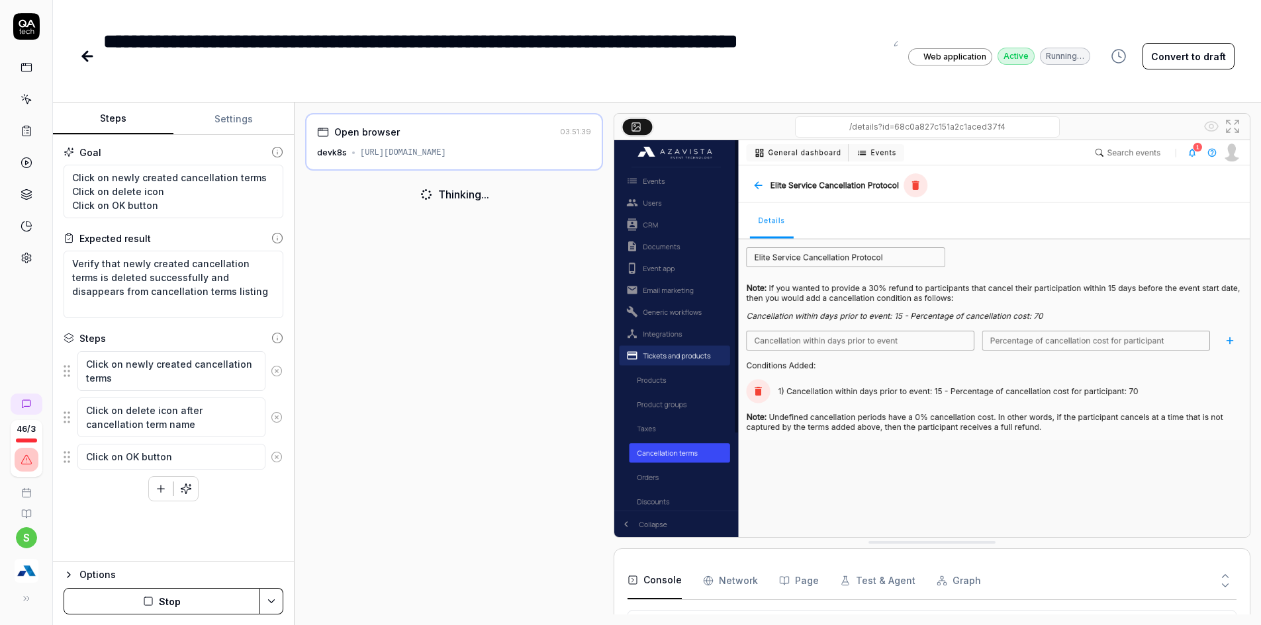
scroll to position [146, 0]
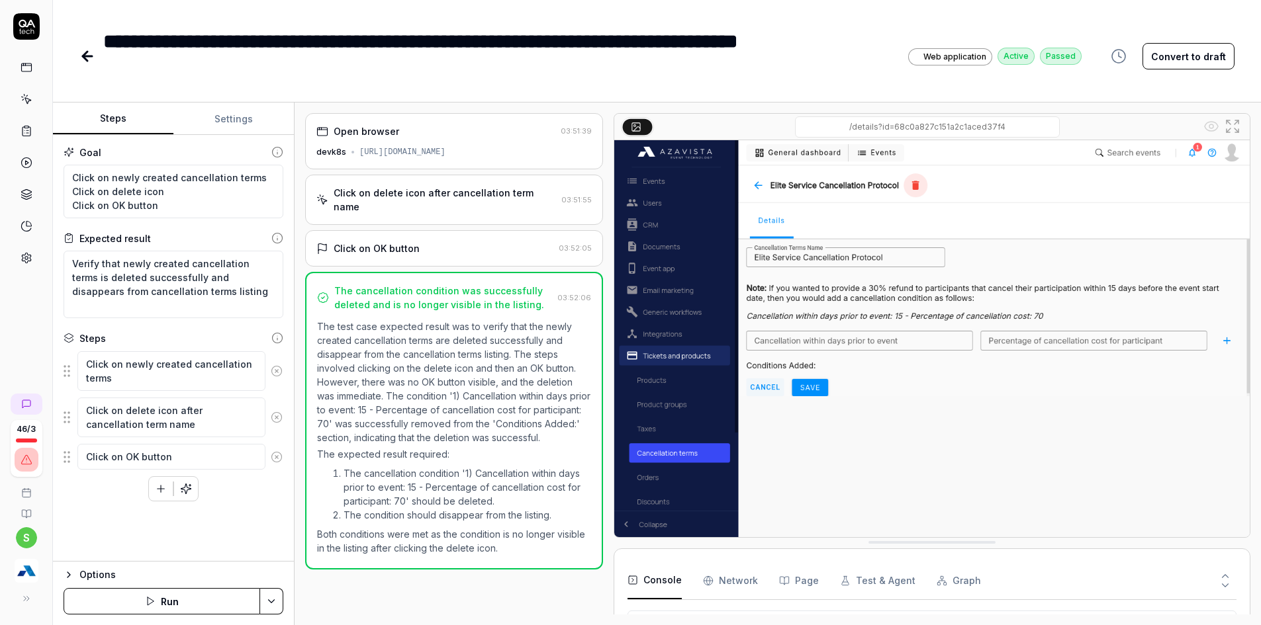
click at [906, 42] on icon at bounding box center [909, 41] width 11 height 11
drag, startPoint x: 540, startPoint y: 37, endPoint x: 584, endPoint y: 73, distance: 56.9
click at [584, 73] on div "**********" at bounding box center [499, 56] width 793 height 60
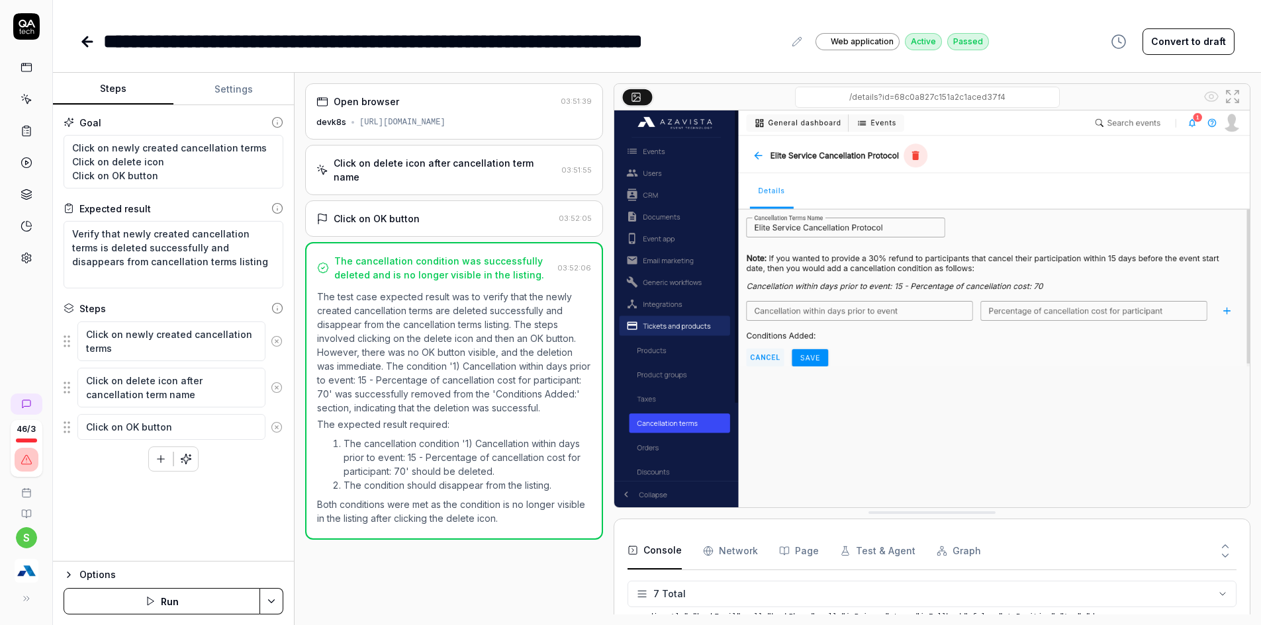
scroll to position [373, 0]
click at [424, 156] on div "Click on delete icon after cancellation term name 03:51:55" at bounding box center [454, 170] width 298 height 50
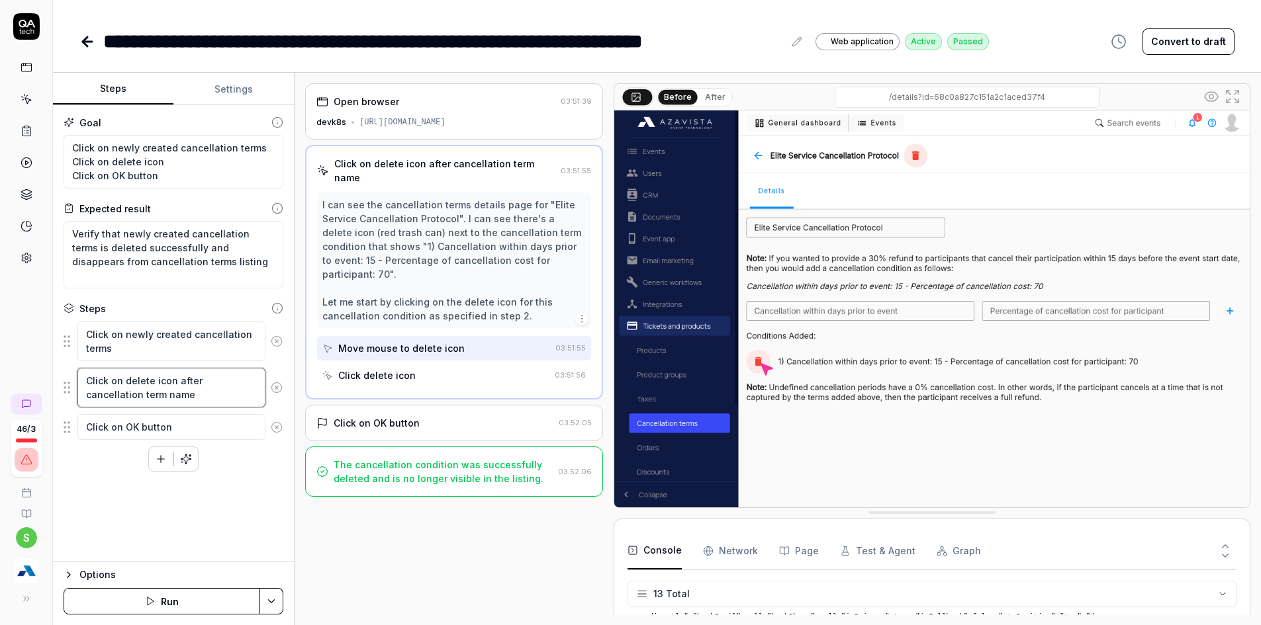
drag, startPoint x: 177, startPoint y: 383, endPoint x: 198, endPoint y: 391, distance: 22.4
click at [198, 391] on textarea "Click on delete icon after cancellation term name" at bounding box center [171, 388] width 188 height 40
click at [271, 599] on html "**********" at bounding box center [630, 277] width 1261 height 728
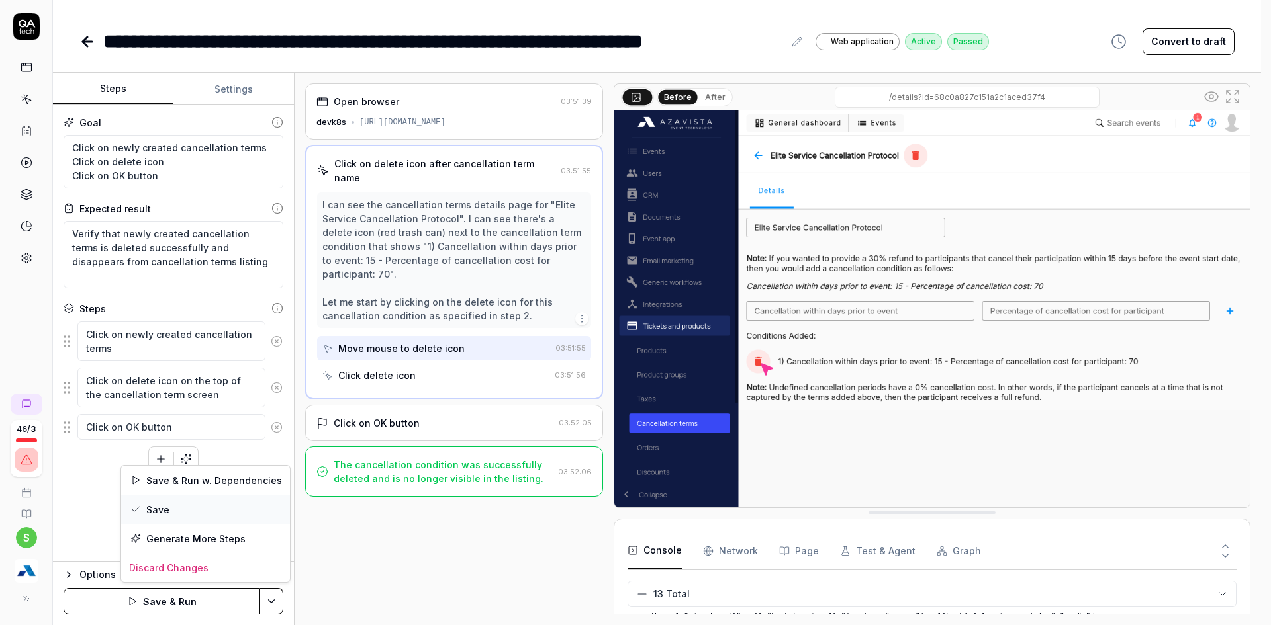
click at [145, 512] on div "Save" at bounding box center [205, 509] width 169 height 29
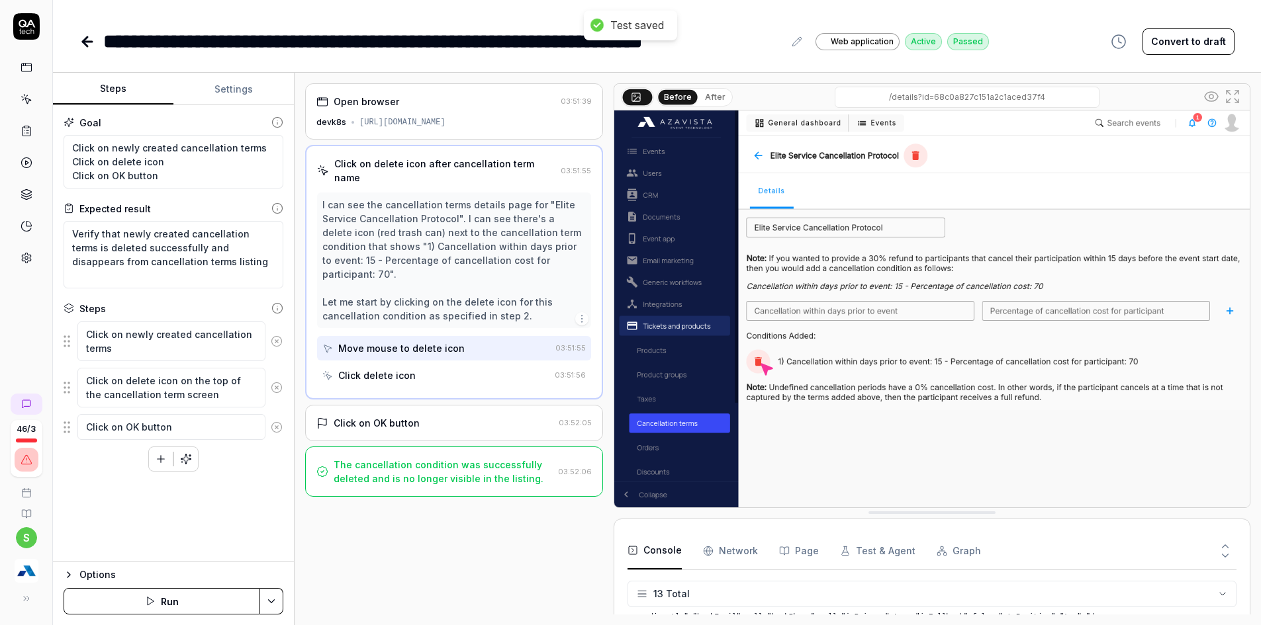
click at [277, 602] on html "**********" at bounding box center [630, 277] width 1261 height 728
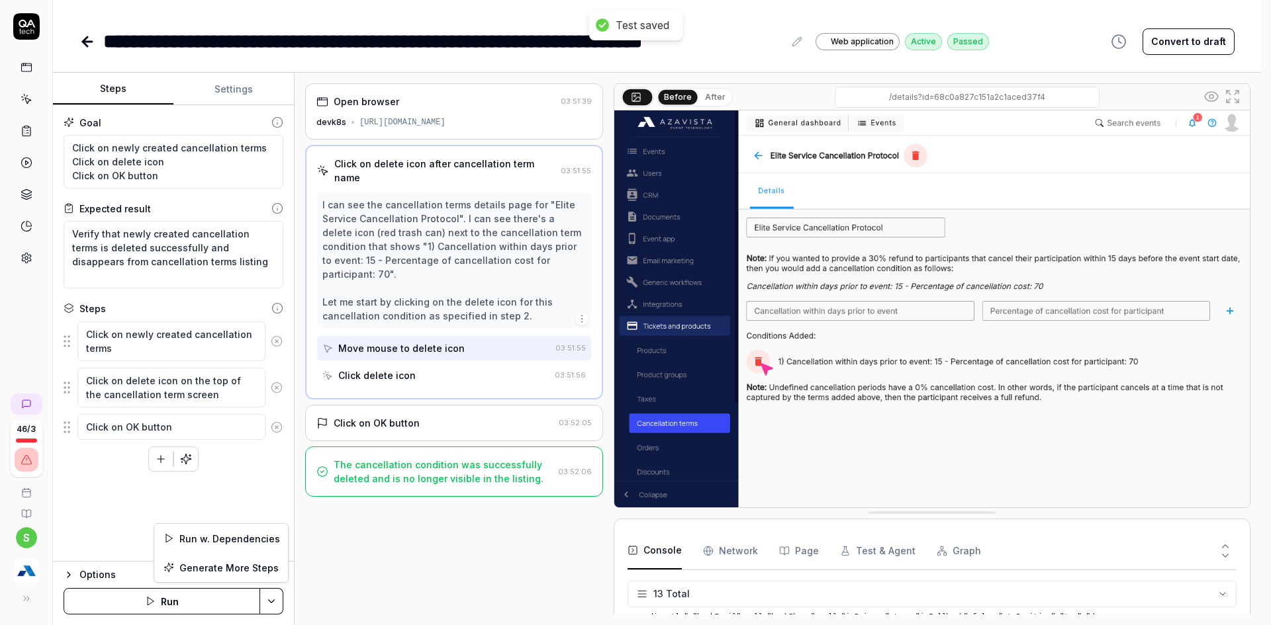
click at [156, 605] on html "**********" at bounding box center [635, 277] width 1271 height 728
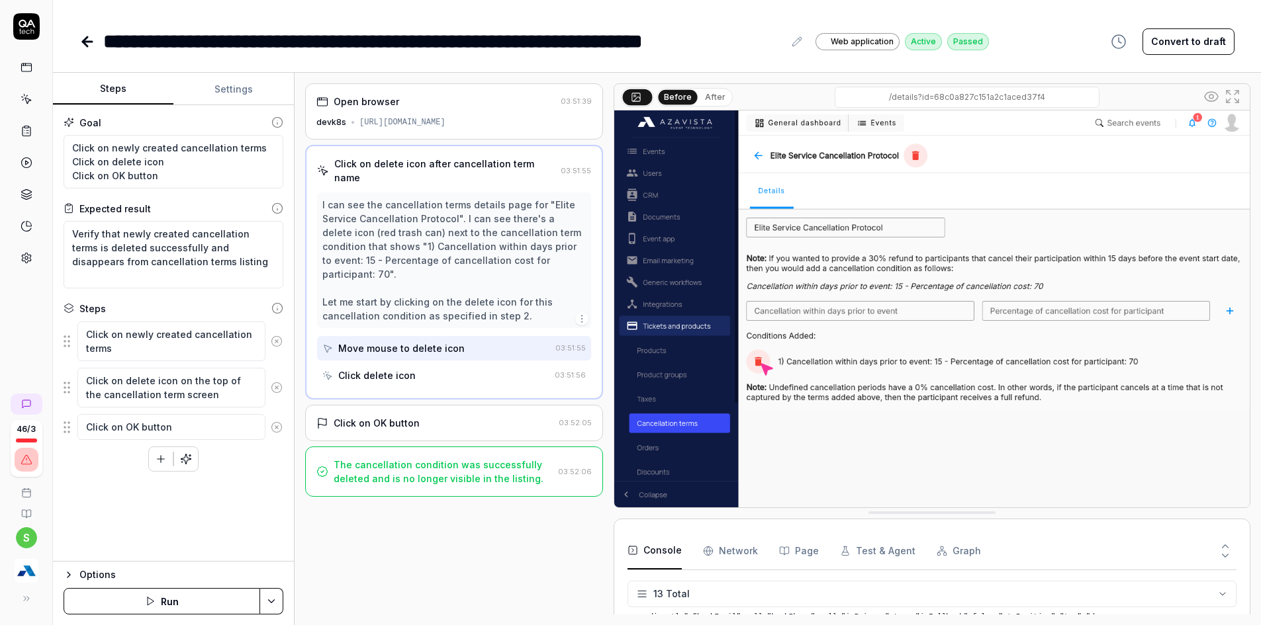
click at [156, 604] on icon "button" at bounding box center [150, 601] width 11 height 11
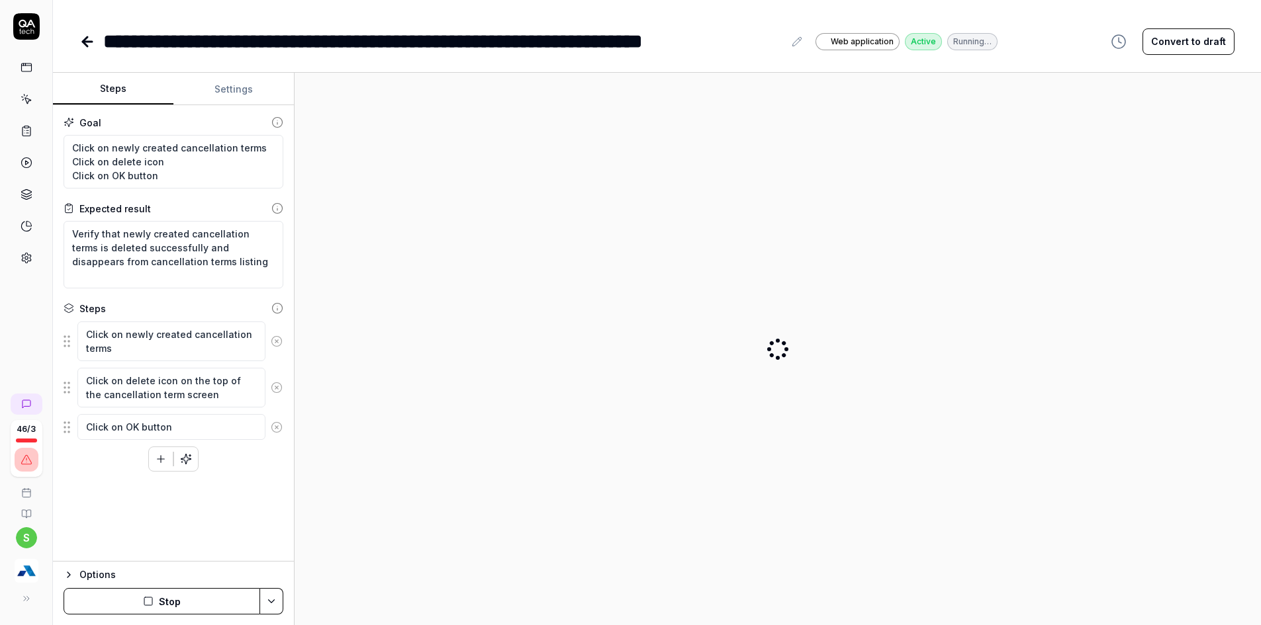
click at [156, 603] on button "Stop" at bounding box center [162, 601] width 197 height 26
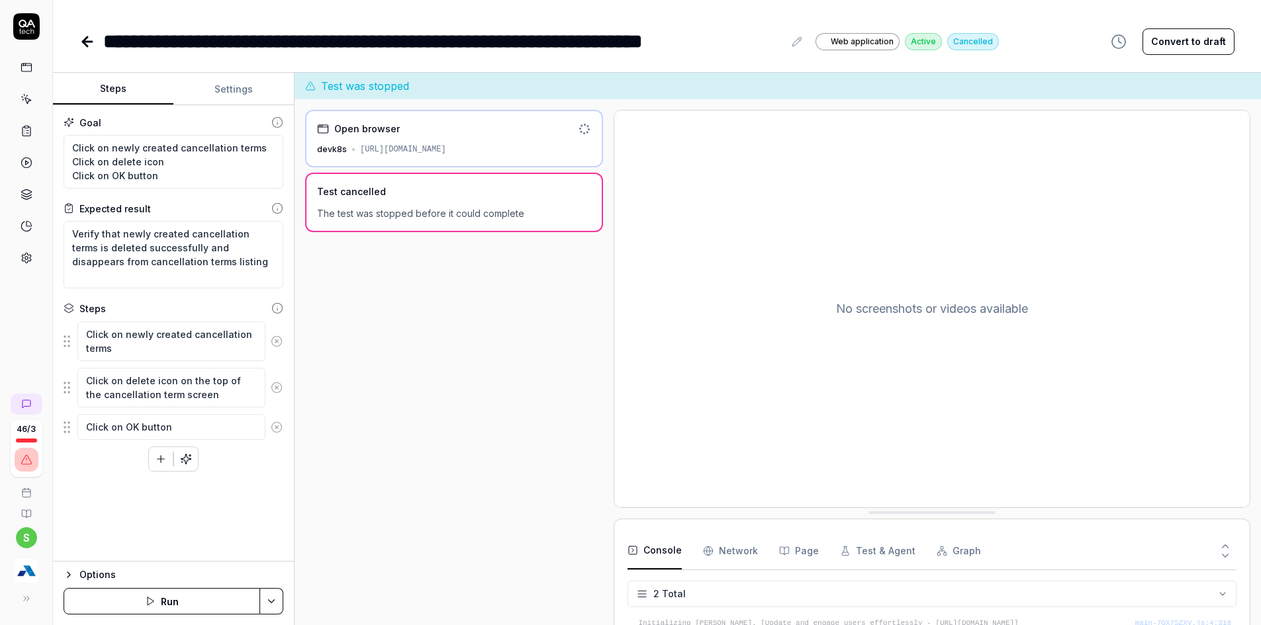
click at [277, 599] on html "**********" at bounding box center [630, 277] width 1261 height 728
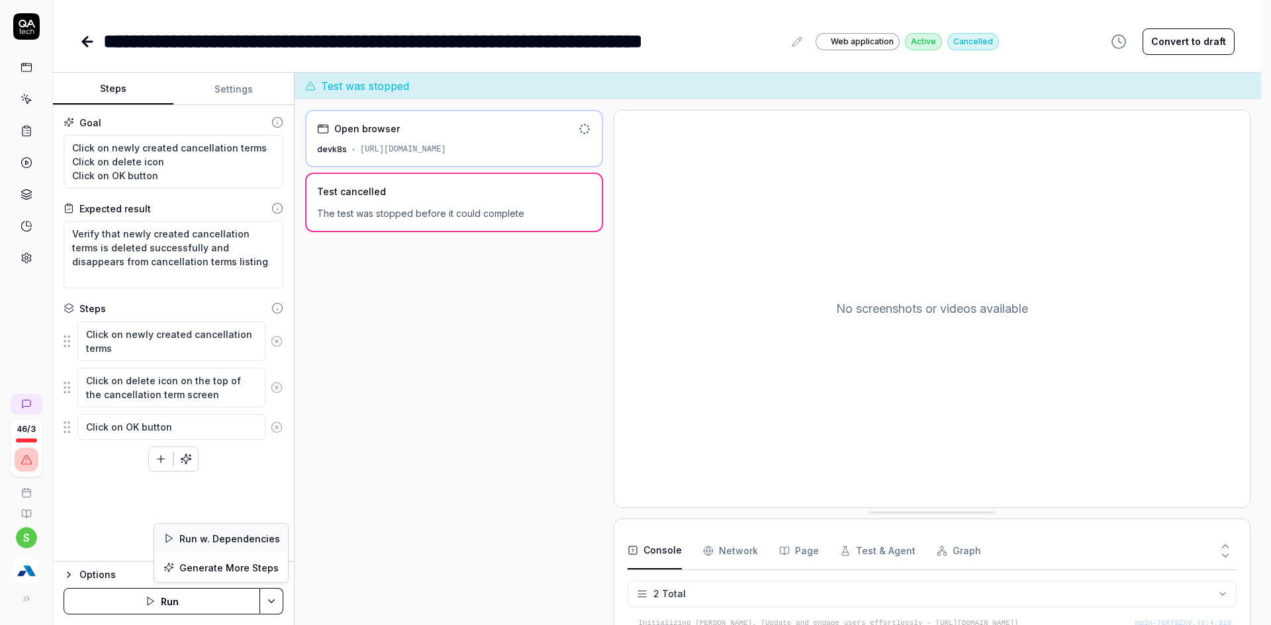
click at [235, 534] on div "Run w. Dependencies" at bounding box center [221, 538] width 134 height 29
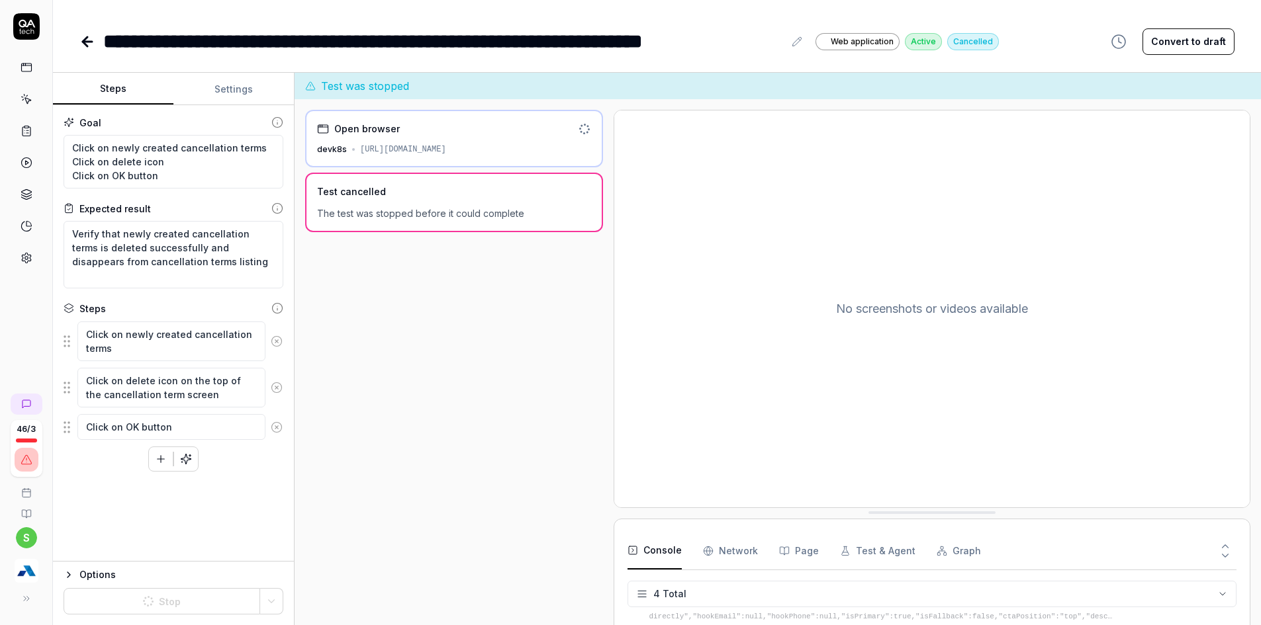
scroll to position [82, 0]
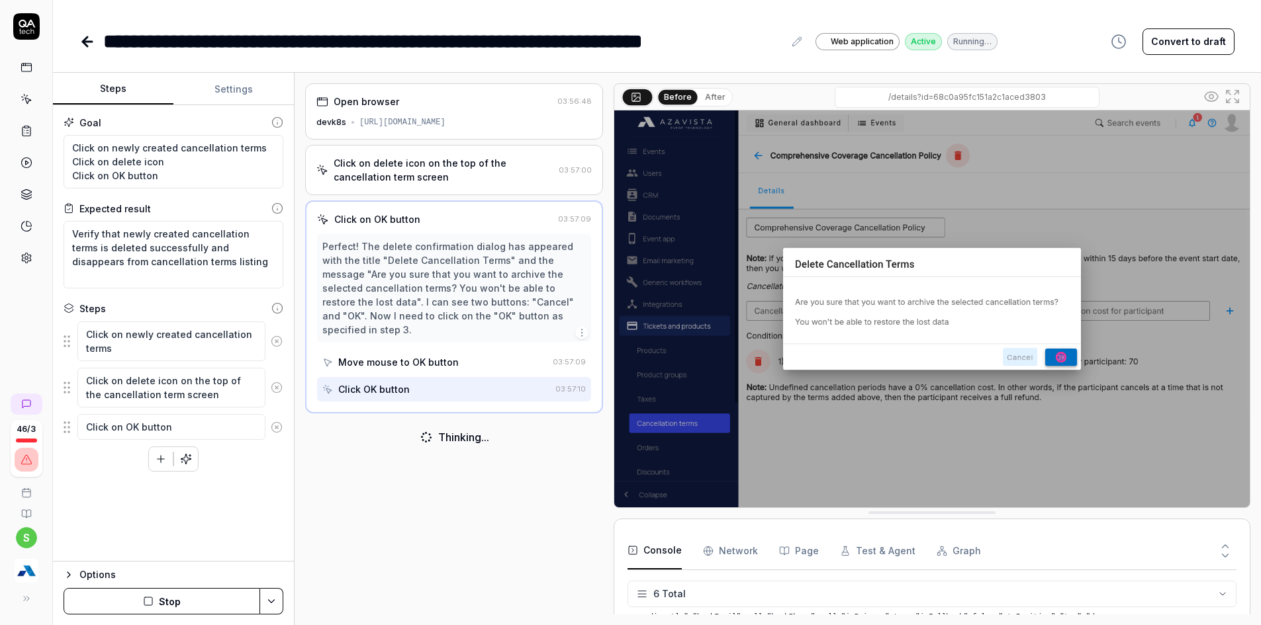
scroll to position [373, 0]
click at [398, 173] on div "Click on delete icon on the top of the cancellation term screen" at bounding box center [444, 170] width 220 height 28
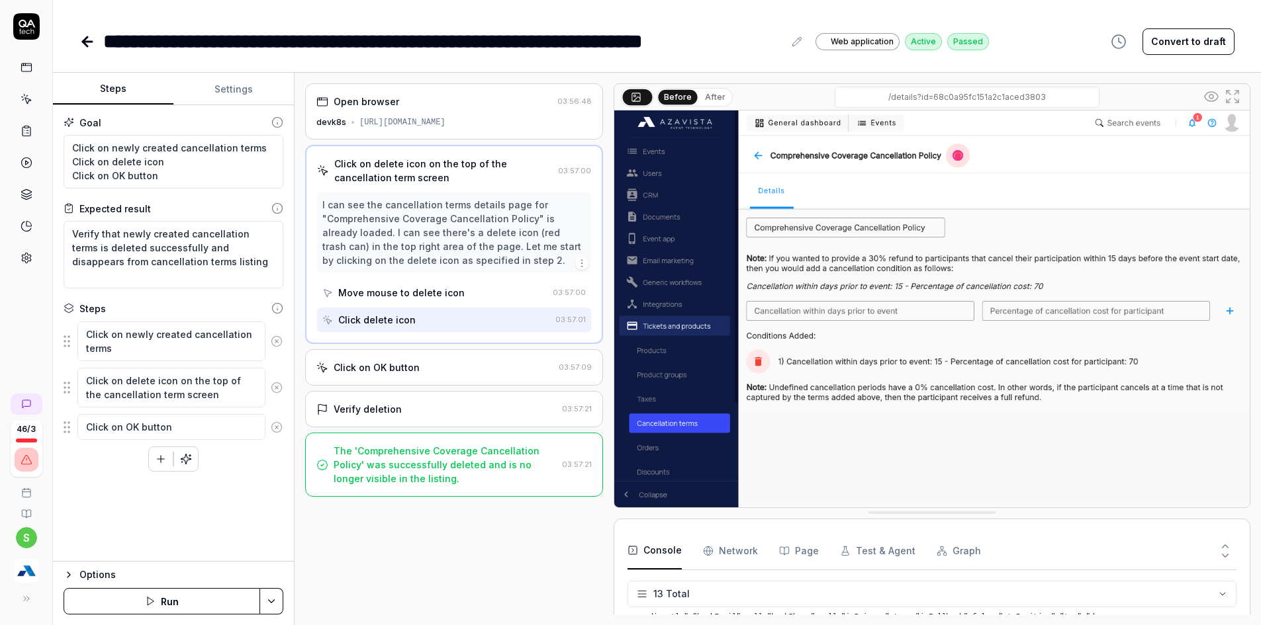
click at [415, 480] on div "The 'Comprehensive Coverage Cancellation Policy' was successfully deleted and i…" at bounding box center [445, 465] width 223 height 42
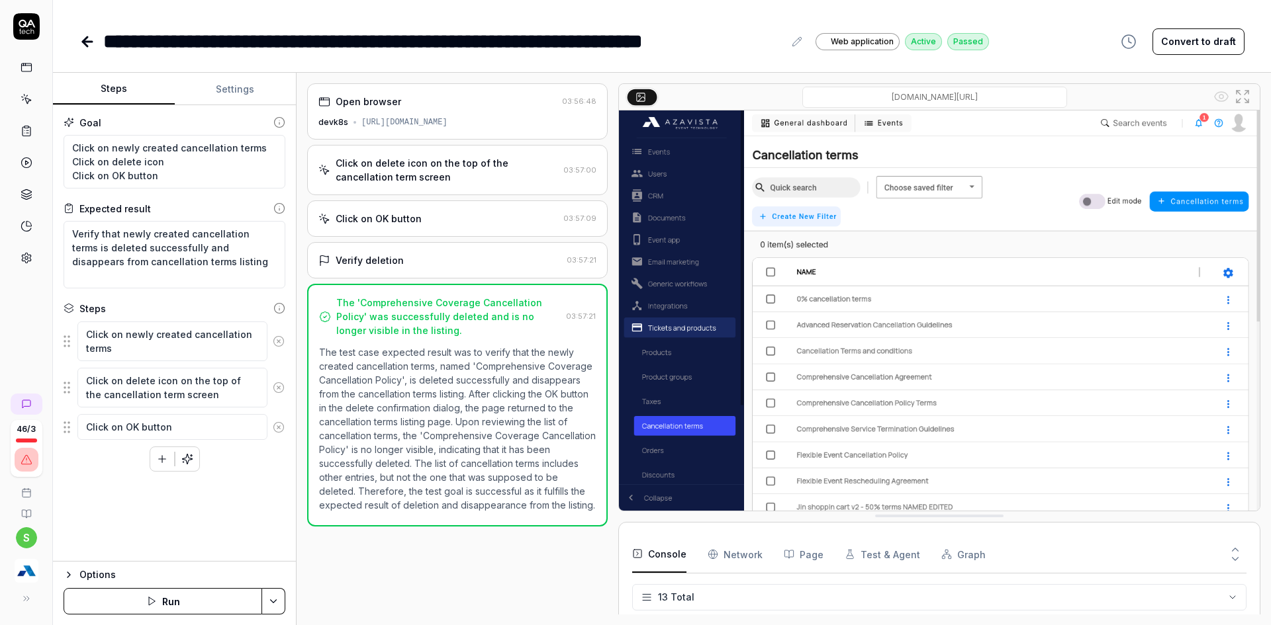
click at [276, 602] on html "**********" at bounding box center [635, 277] width 1271 height 728
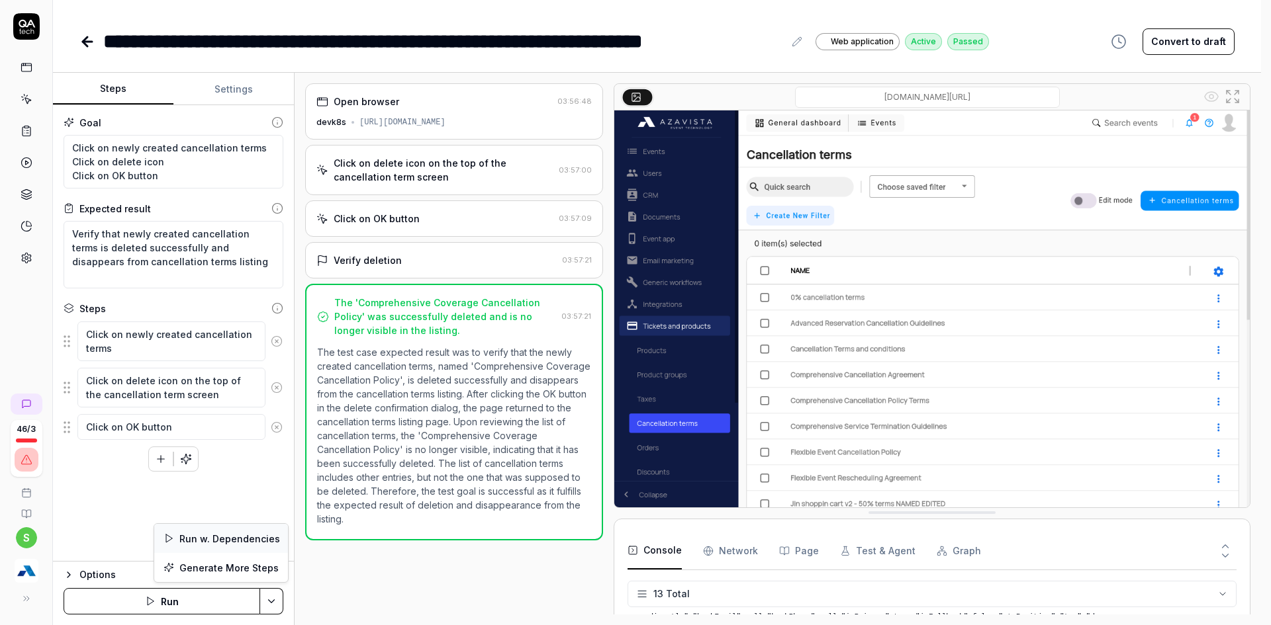
click at [195, 541] on div "Run w. Dependencies" at bounding box center [221, 538] width 134 height 29
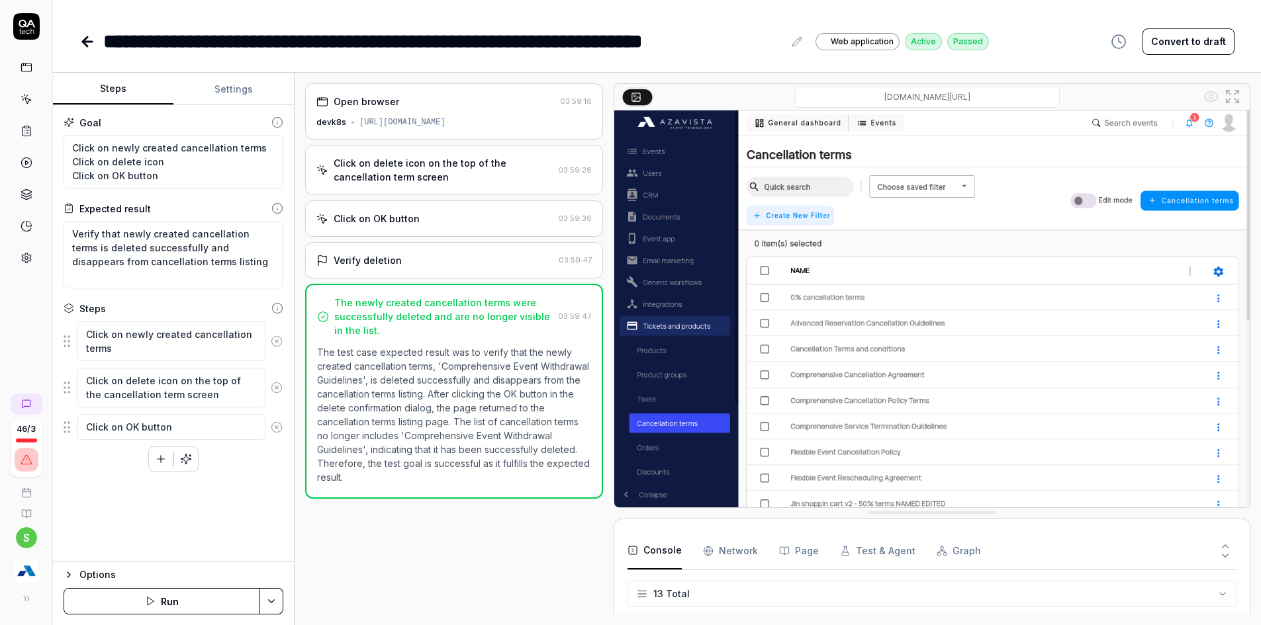
scroll to position [373, 0]
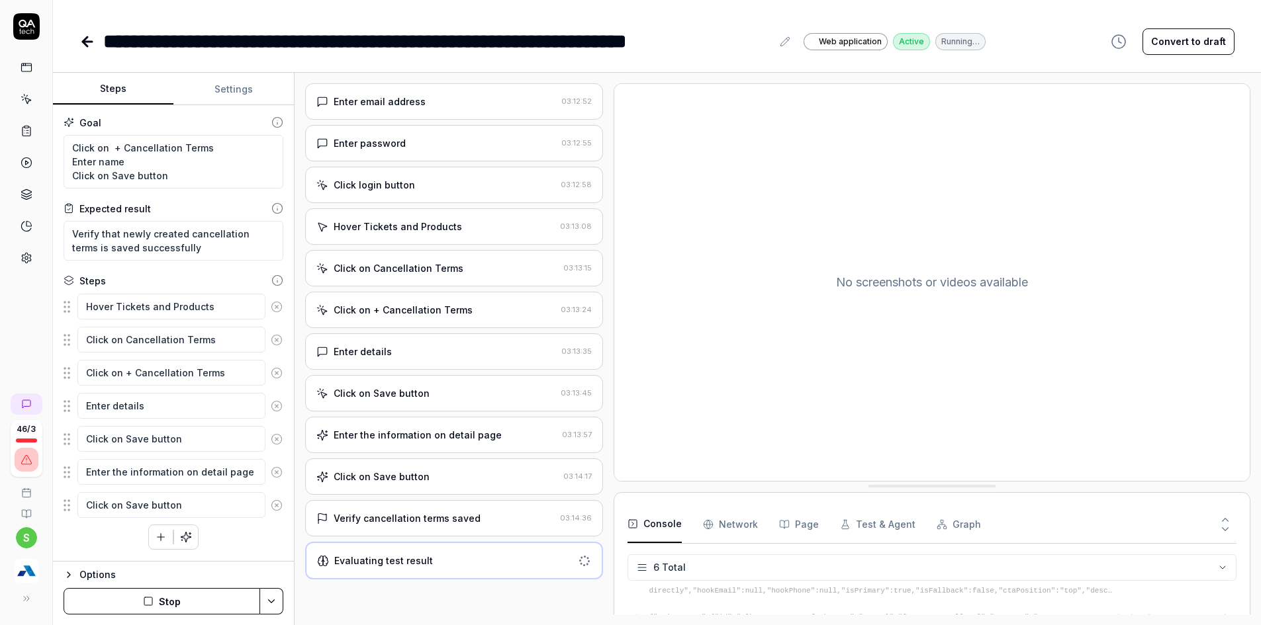
click at [417, 520] on div "Verify cancellation terms saved" at bounding box center [407, 519] width 147 height 14
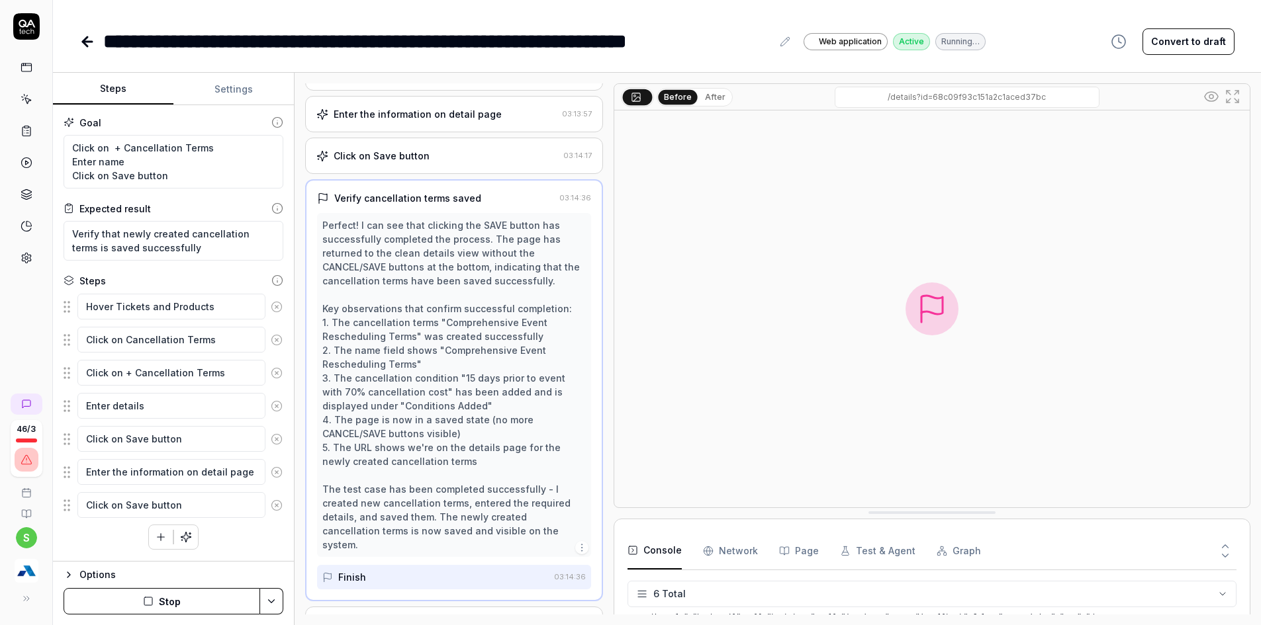
scroll to position [336, 0]
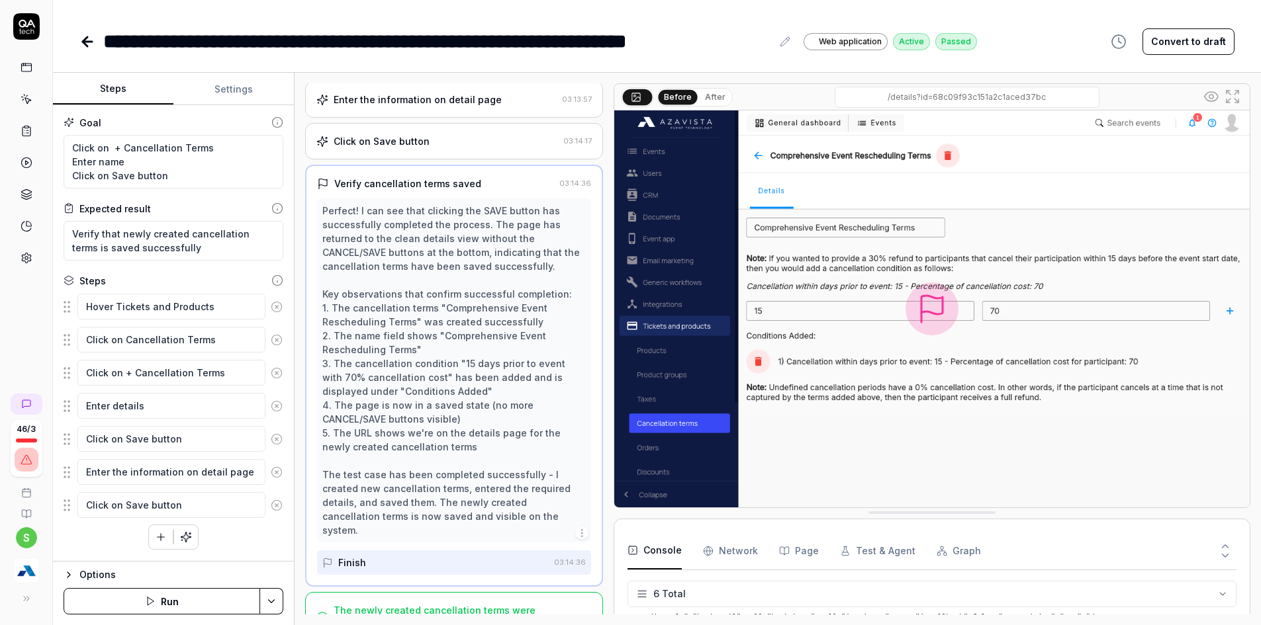
click at [401, 606] on div "The newly created cancellation terms were saved successfully." at bounding box center [445, 618] width 222 height 28
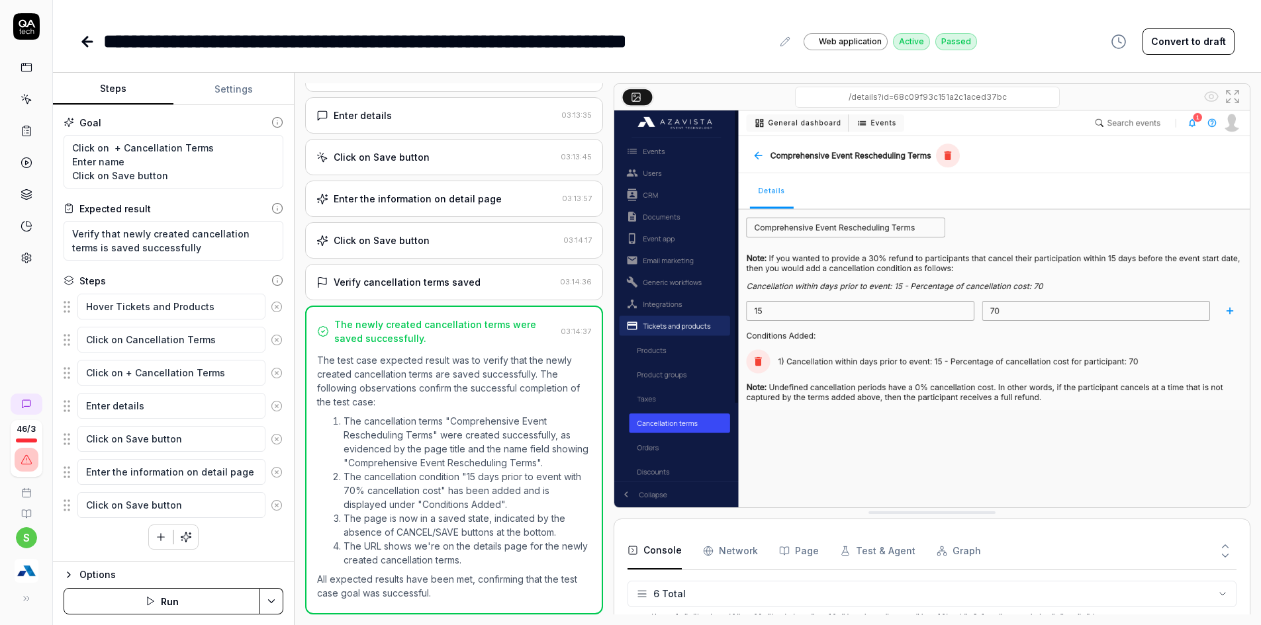
scroll to position [236, 0]
type textarea "*"
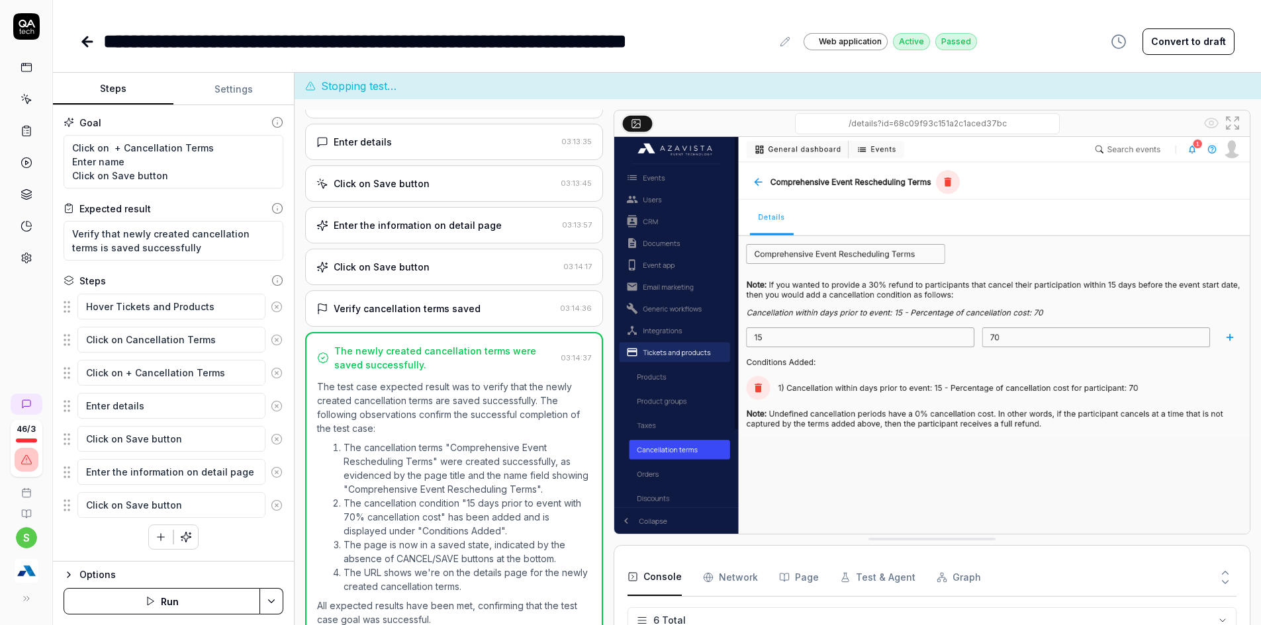
scroll to position [250, 0]
